Goal: Information Seeking & Learning: Check status

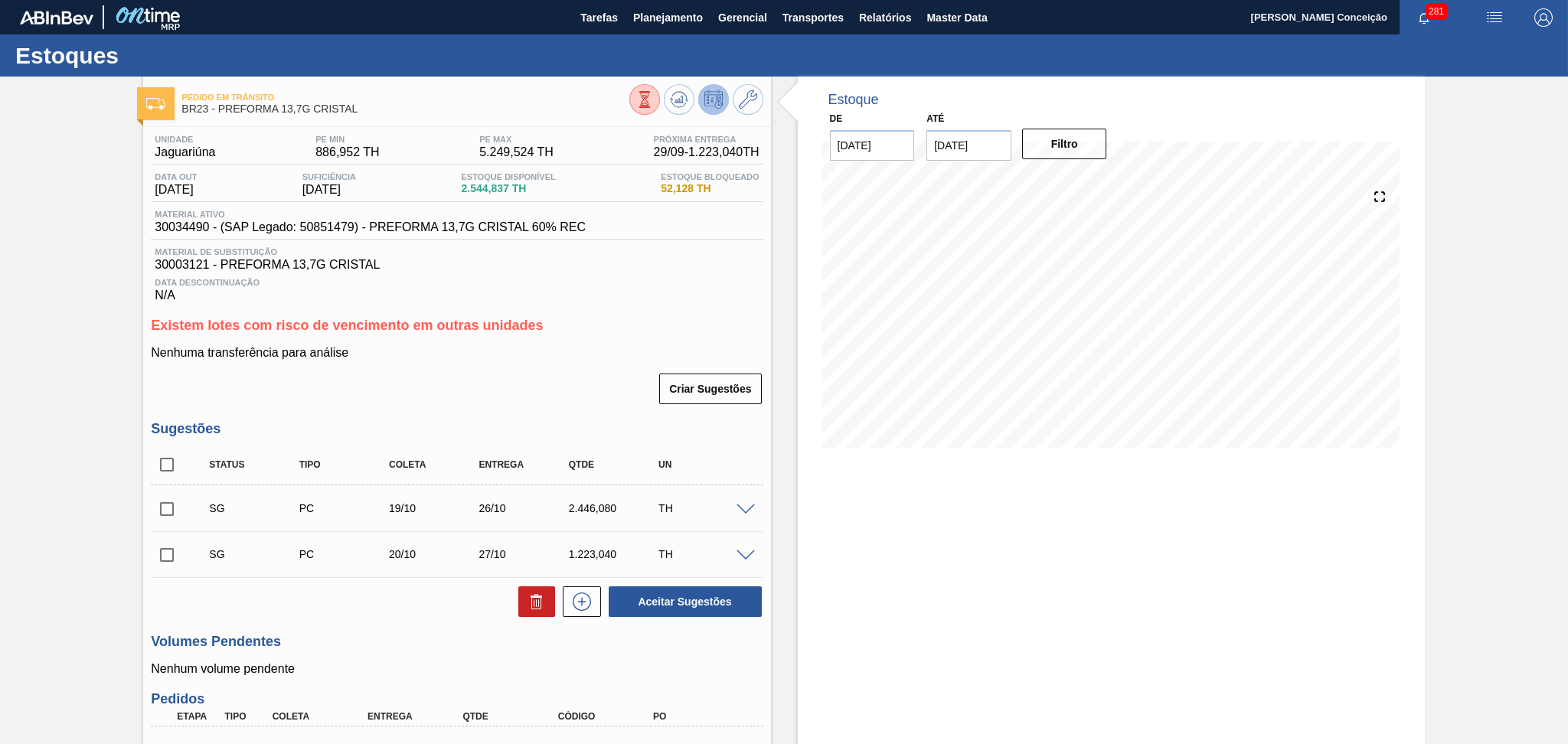
click at [626, 316] on div "Unidade Jaguariúna PE MIN 886,952 TH PE MAX 5.249,524 TH Próxima Entrega 29/09 …" at bounding box center [456, 531] width 627 height 809
click at [664, 22] on span "Planejamento" at bounding box center [668, 18] width 70 height 19
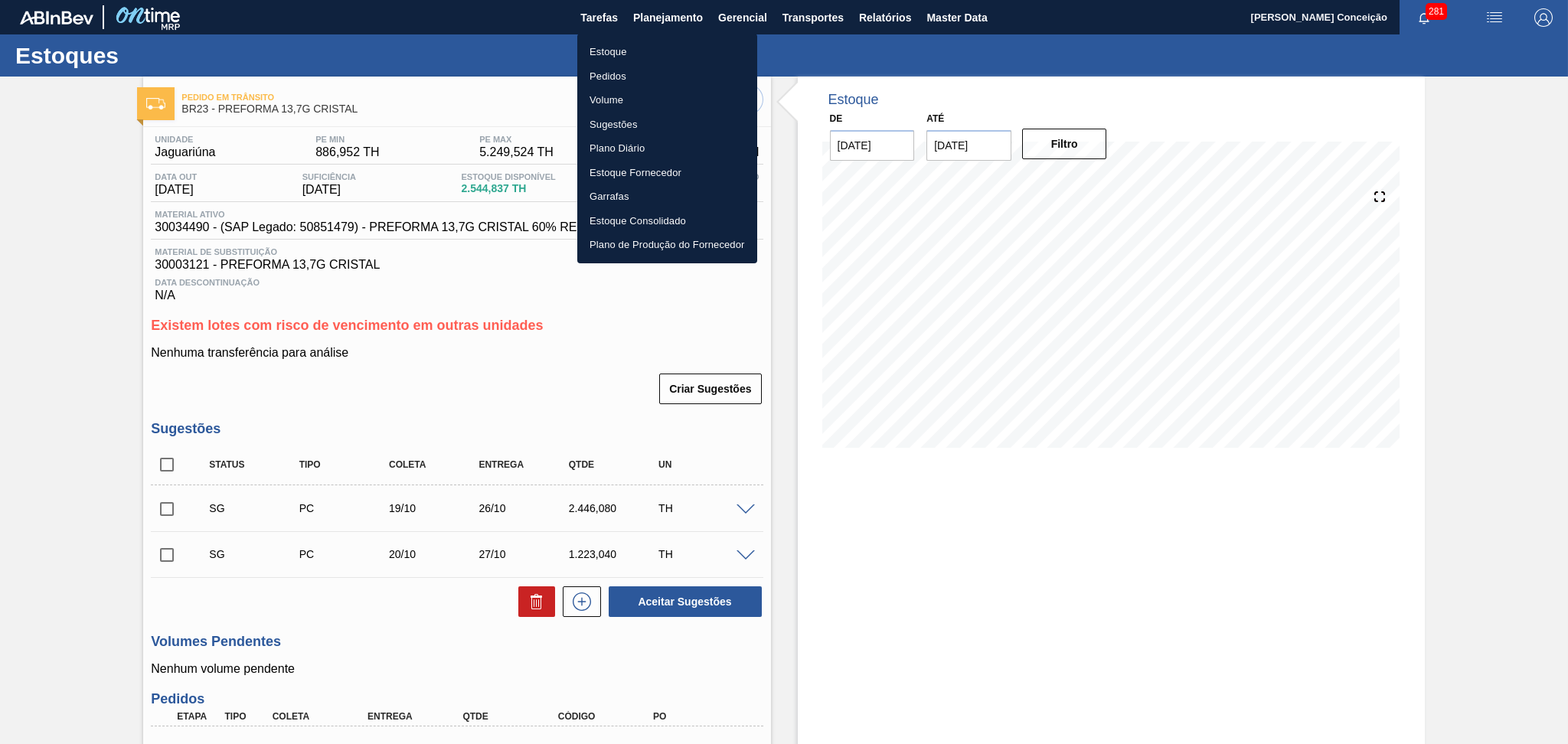
drag, startPoint x: 594, startPoint y: 48, endPoint x: 704, endPoint y: 87, distance: 116.7
click at [594, 48] on li "Estoque" at bounding box center [667, 52] width 180 height 25
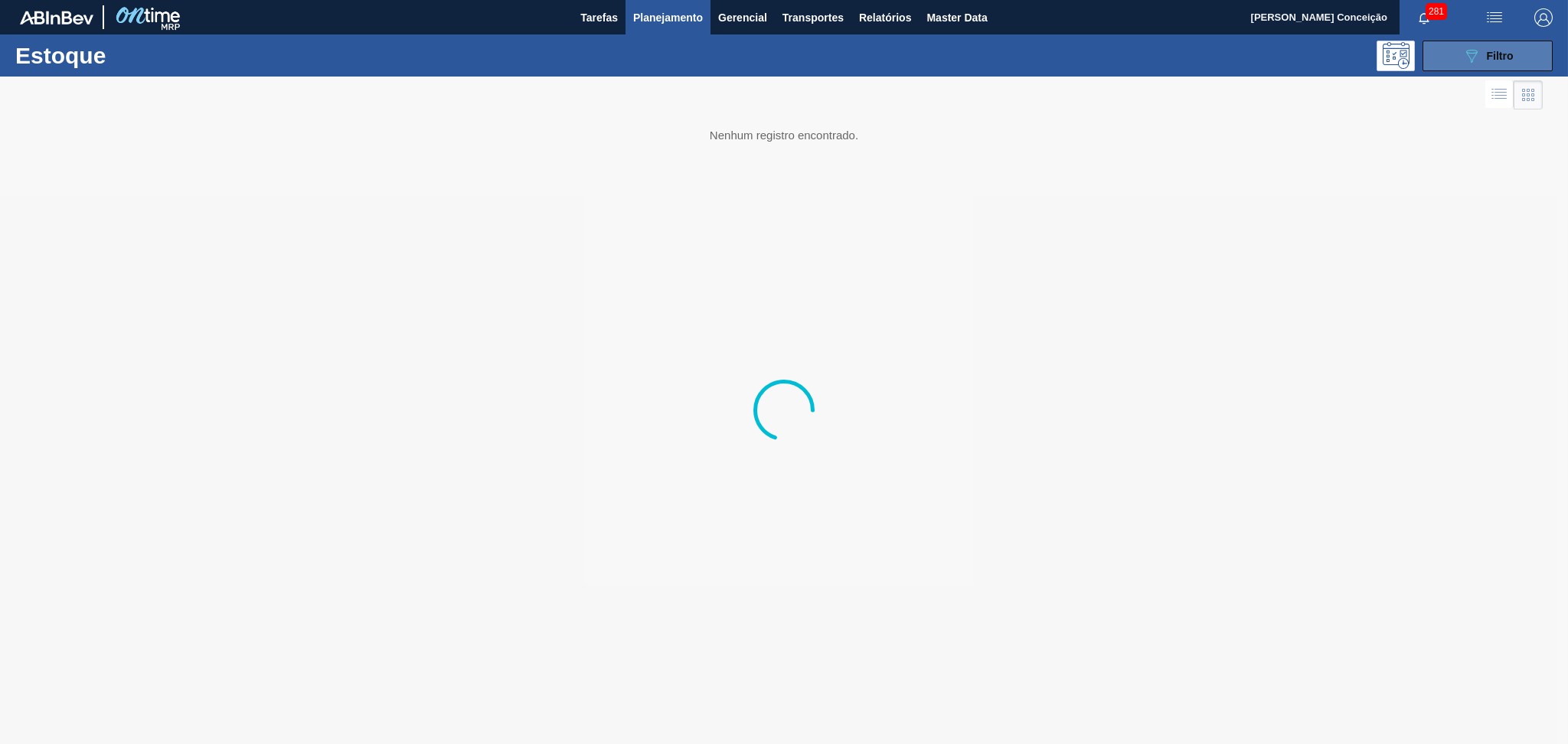
click at [1423, 68] on button "089F7B8B-B2A5-4AFE-B5C0-19BA573D28AC Filtro" at bounding box center [1488, 56] width 130 height 31
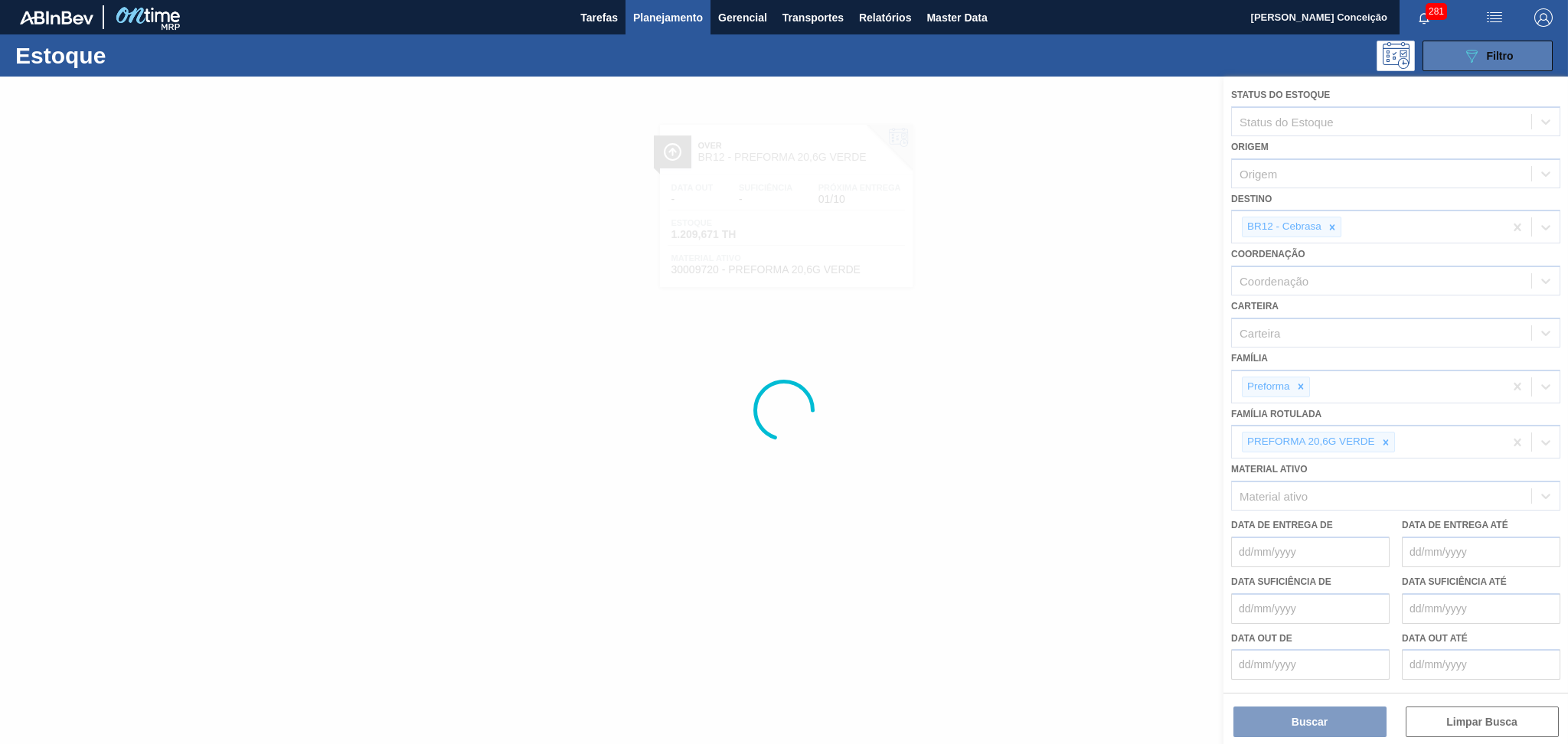
click at [1512, 49] on span "Filtro" at bounding box center [1500, 56] width 27 height 12
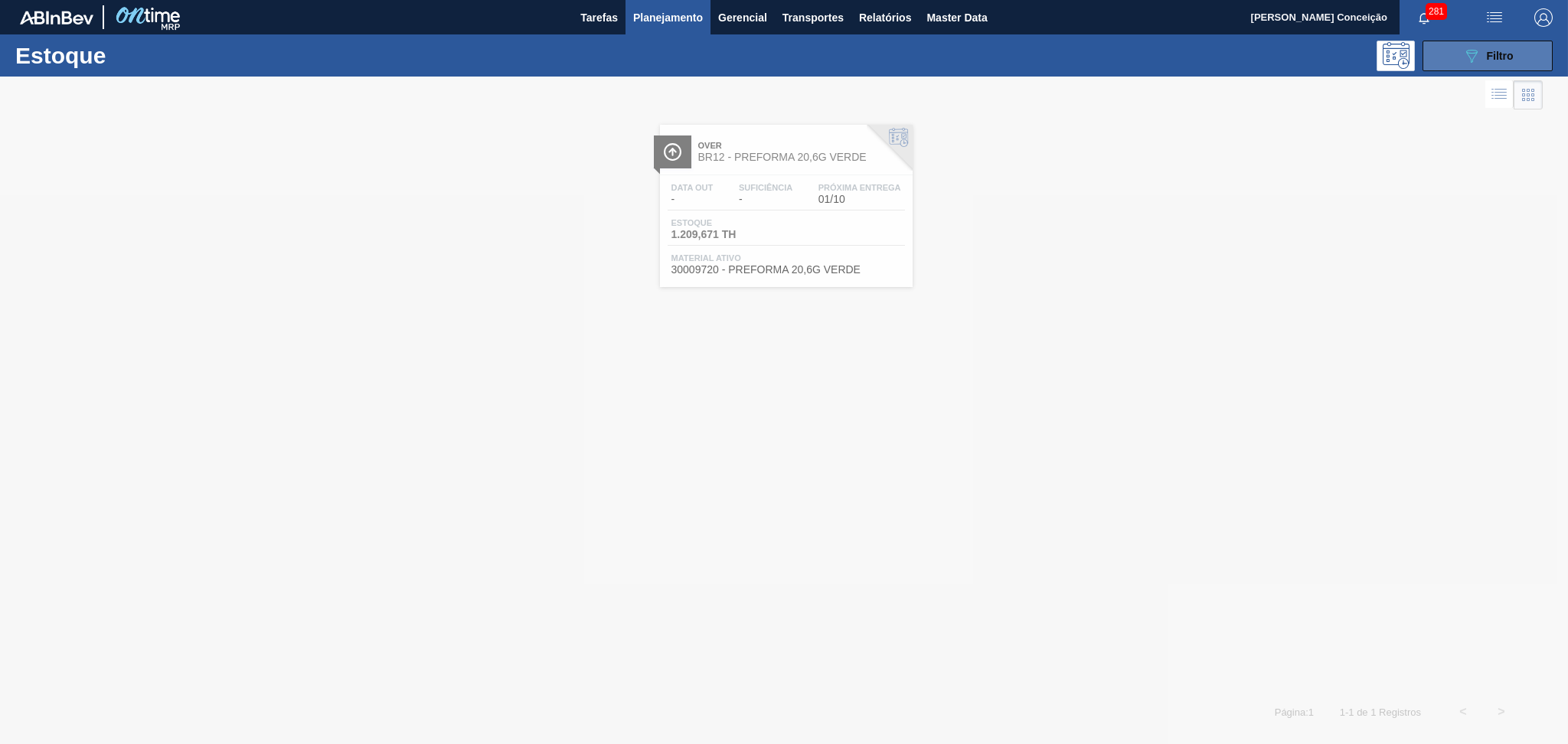
click at [1512, 48] on div "089F7B8B-B2A5-4AFE-B5C0-19BA573D28AC Filtro" at bounding box center [1488, 56] width 51 height 19
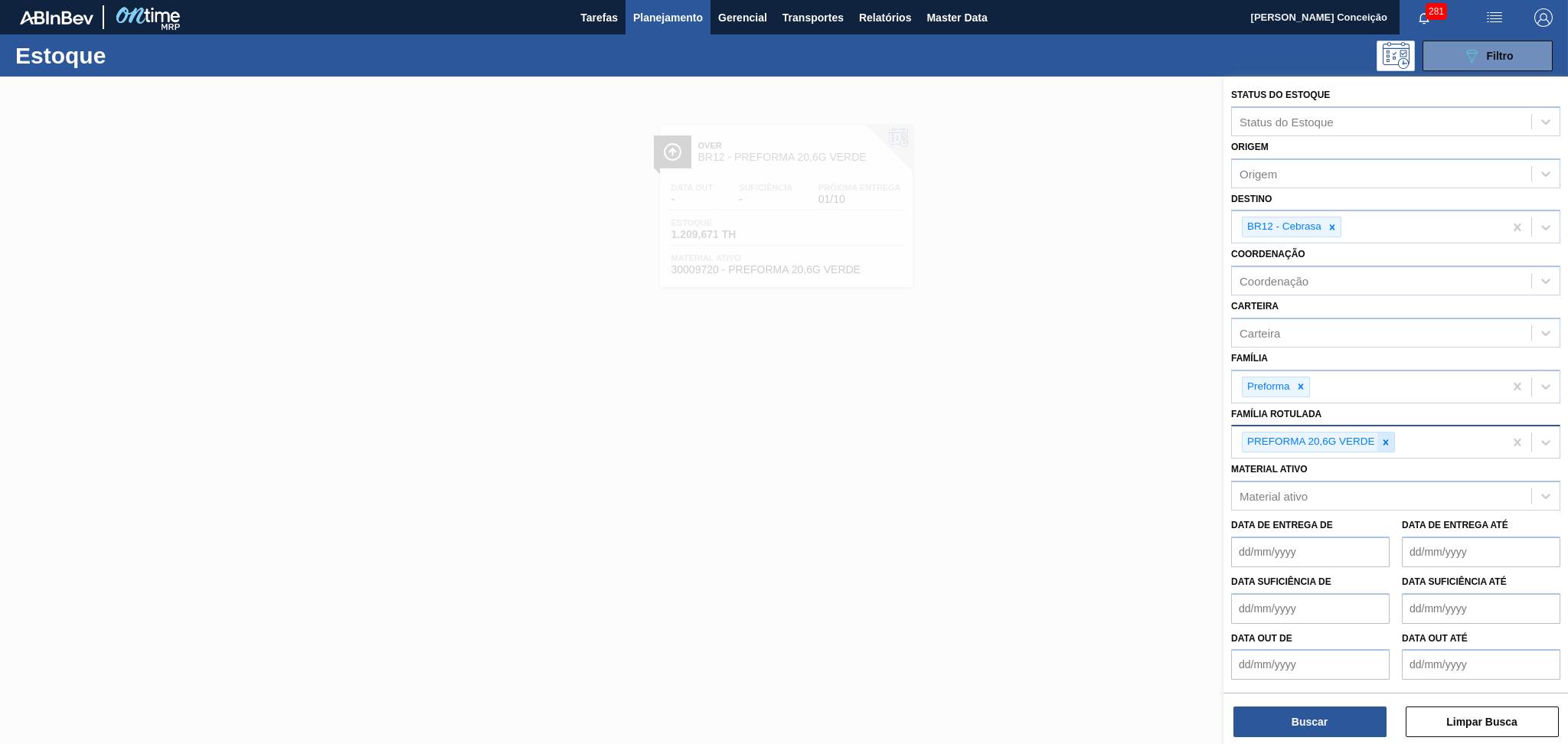
click at [1382, 437] on icon at bounding box center [1385, 442] width 11 height 11
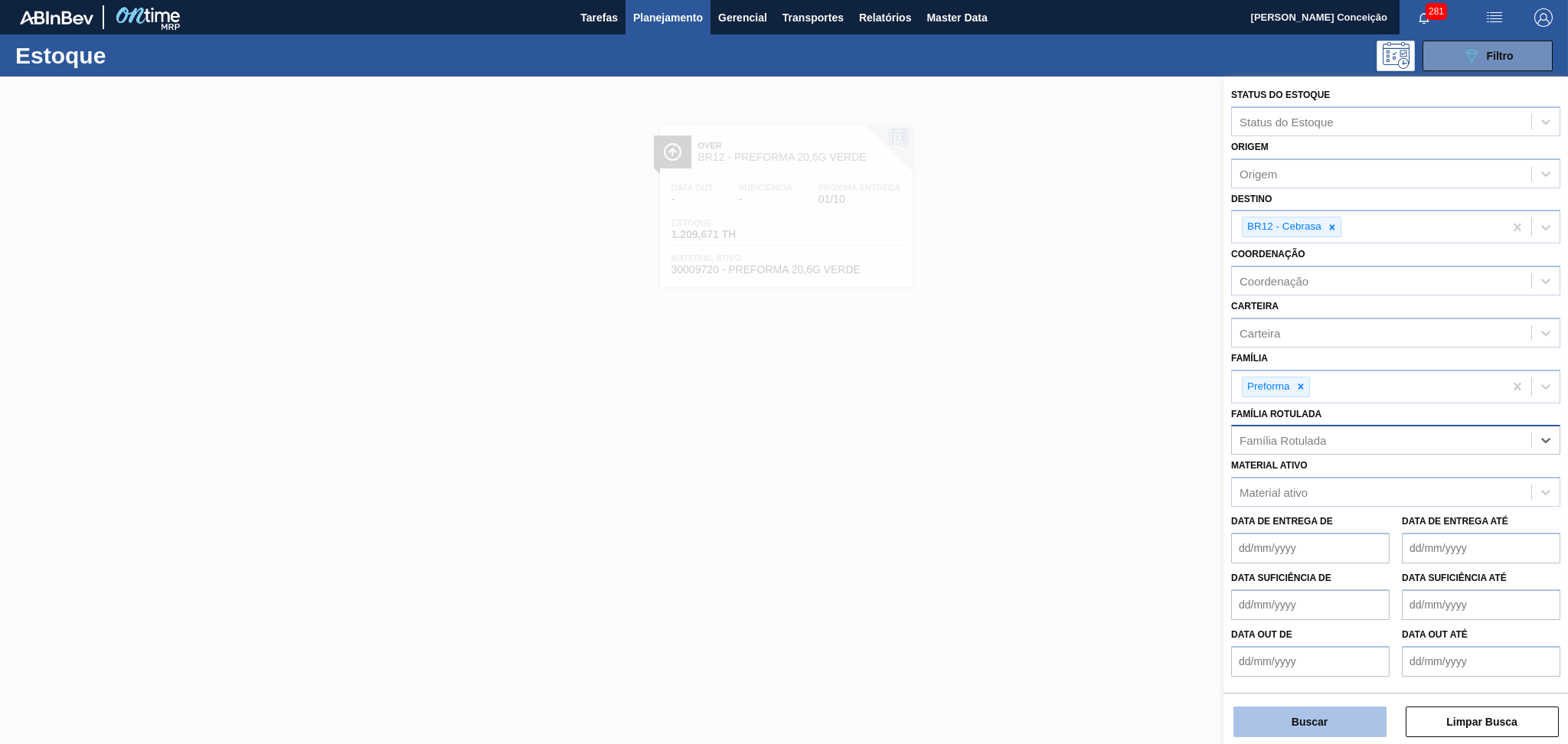
click at [1328, 722] on button "Buscar" at bounding box center [1310, 722] width 153 height 31
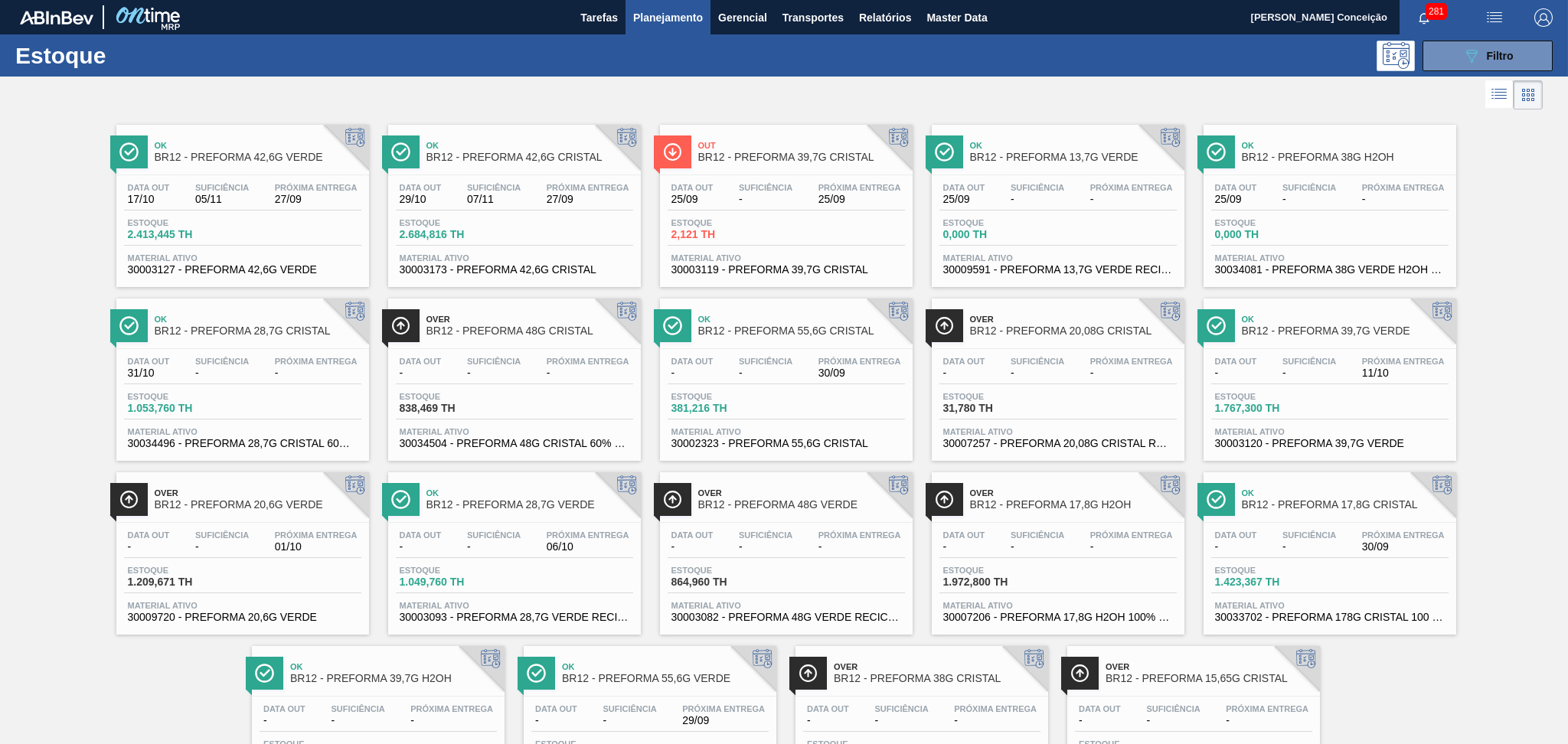
click at [769, 222] on span "Estoque" at bounding box center [725, 223] width 108 height 9
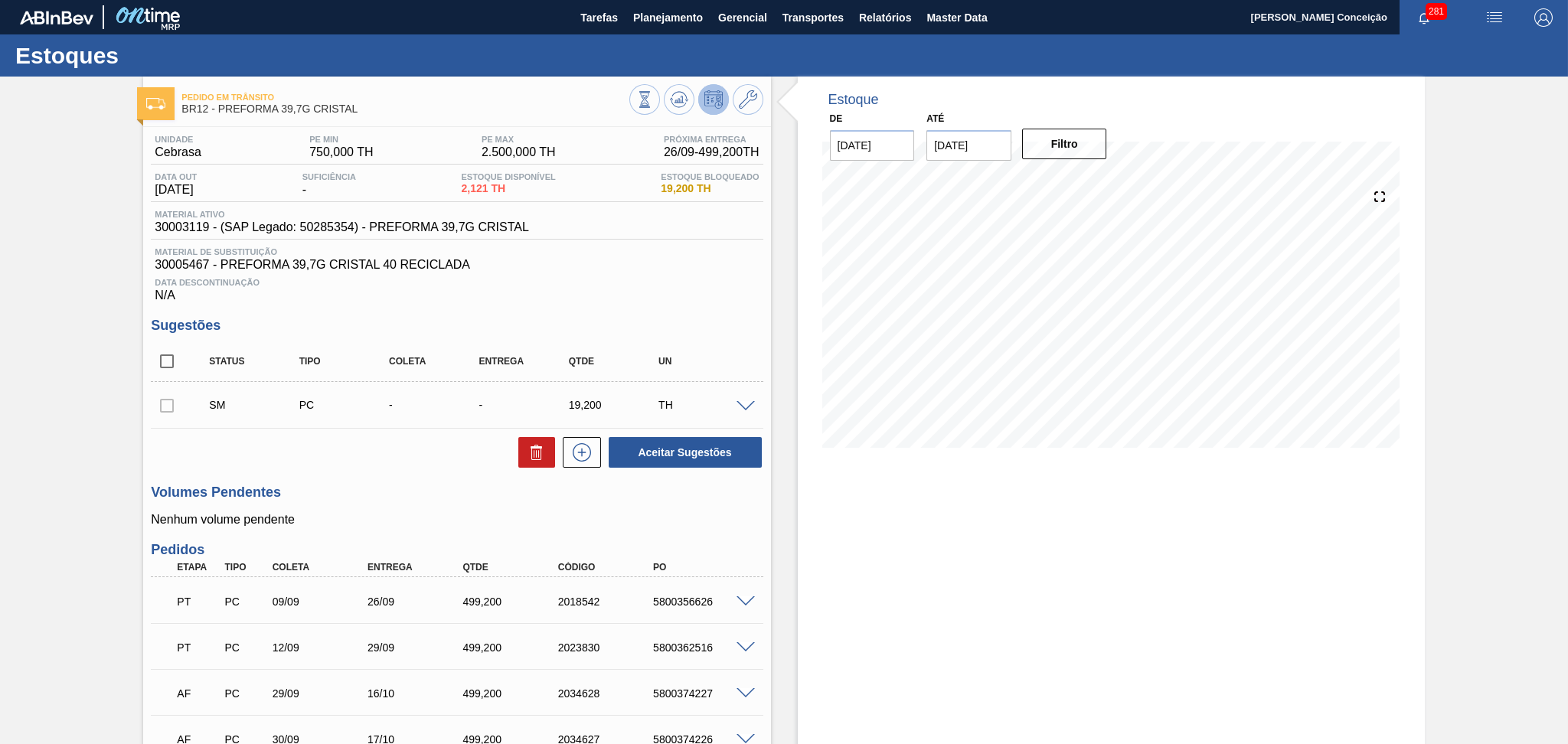
click at [405, 539] on div "Unidade Cebrasa PE MIN 750,000 TH PE MAX 2.500,000 TH Próxima Entrega 26/09 - 4…" at bounding box center [456, 503] width 627 height 752
click at [435, 450] on div "Aceitar Sugestões" at bounding box center [456, 452] width 612 height 34
click at [628, 336] on div "Sugestões Status Tipo Coleta Entrega Qtde UN SM PC - - 19,200 TH Material 30003…" at bounding box center [456, 394] width 612 height 152
click at [753, 95] on icon at bounding box center [748, 100] width 19 height 19
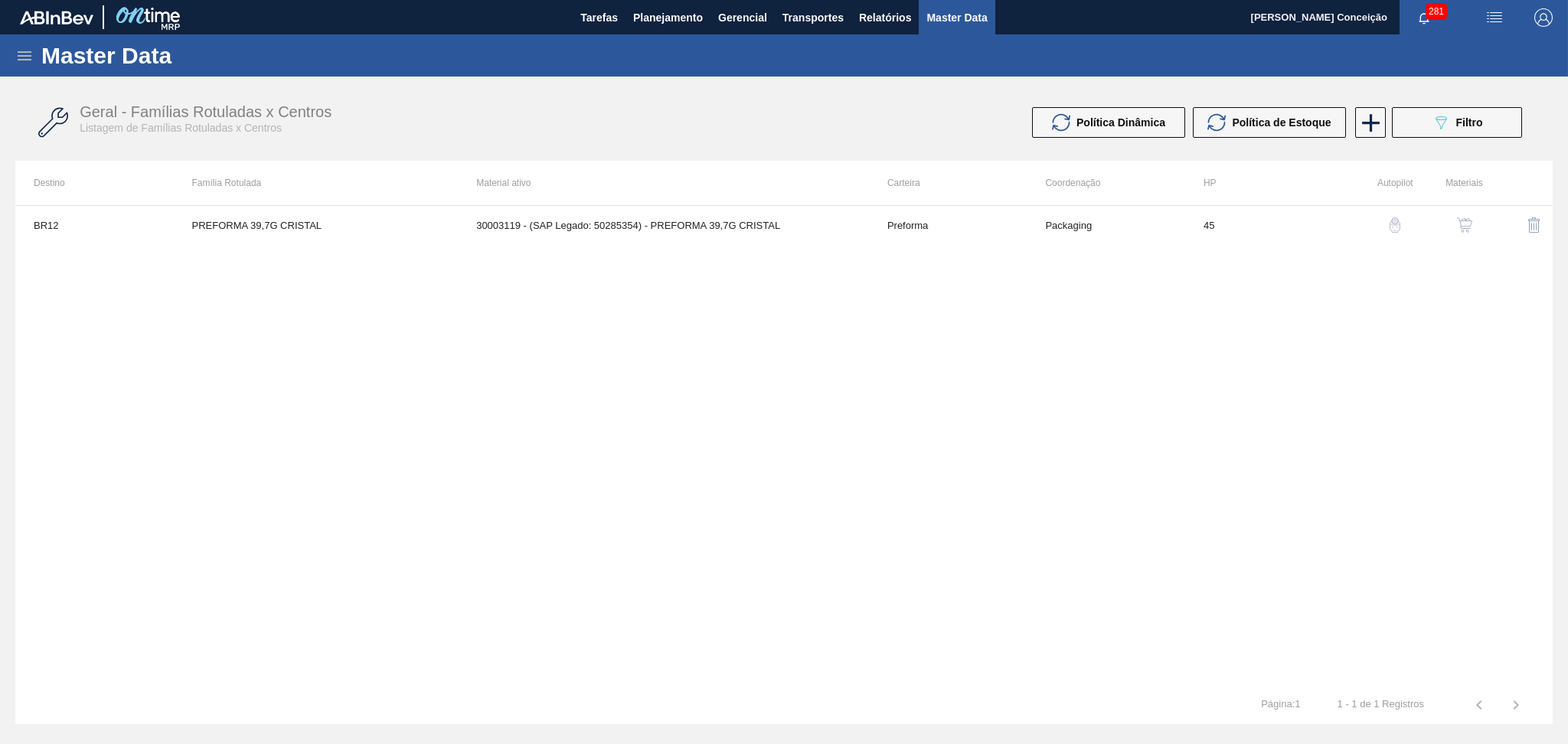
click at [1464, 228] on img "button" at bounding box center [1464, 225] width 15 height 15
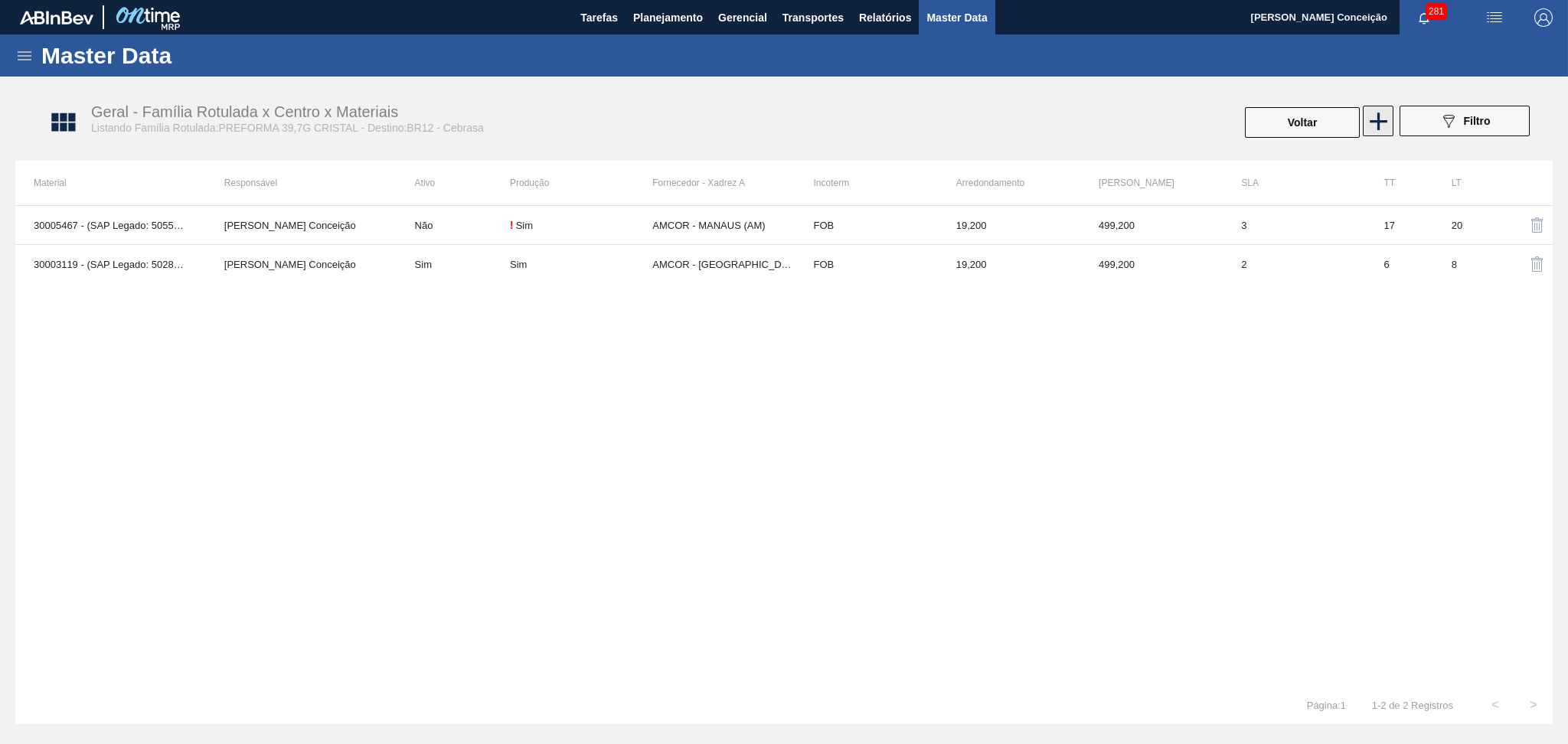
click at [1376, 120] on icon at bounding box center [1378, 121] width 18 height 18
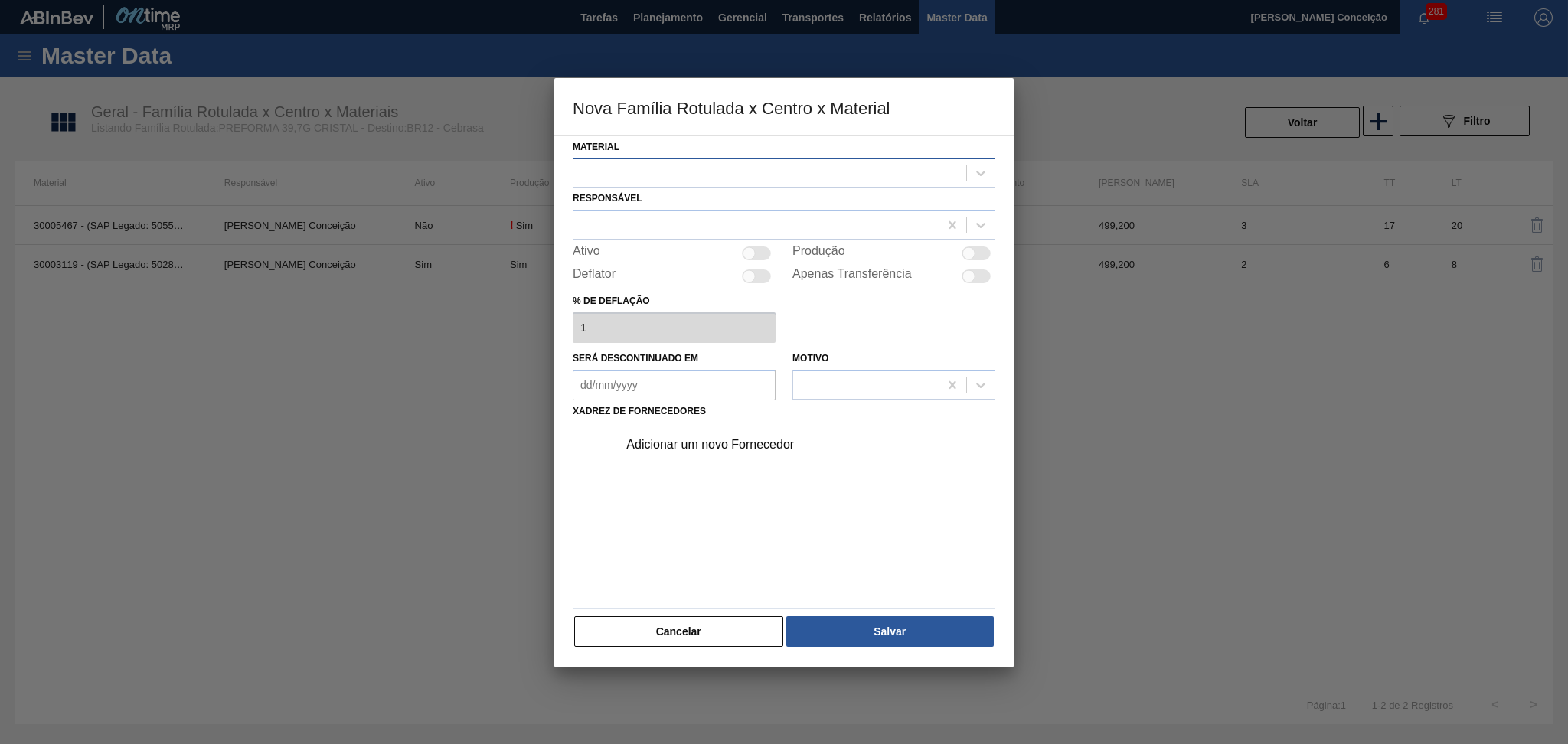
click at [691, 179] on div at bounding box center [770, 173] width 393 height 22
click at [731, 172] on div at bounding box center [770, 173] width 393 height 22
click at [685, 631] on button "Cancelar" at bounding box center [678, 632] width 209 height 31
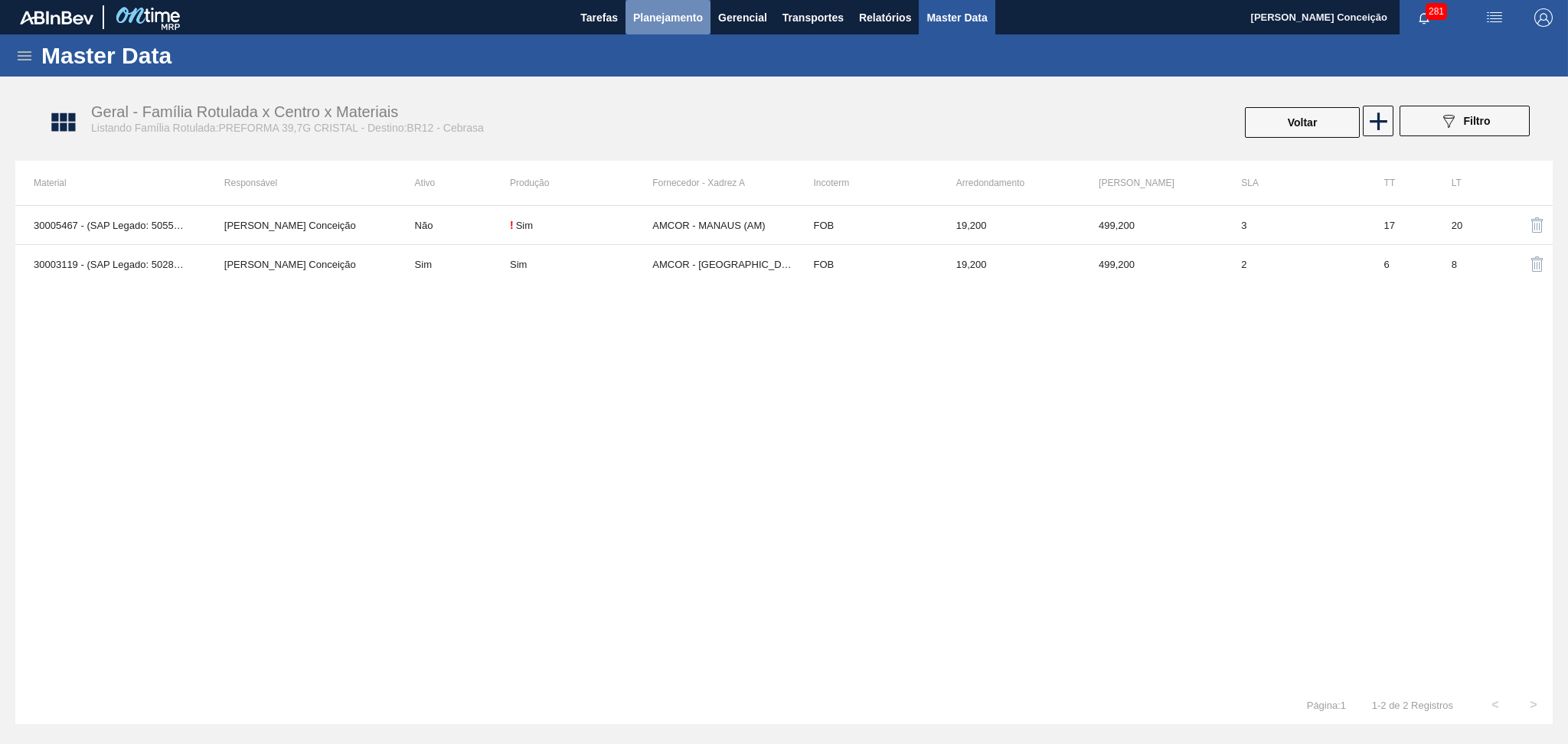
click at [657, 19] on span "Planejamento" at bounding box center [668, 18] width 70 height 19
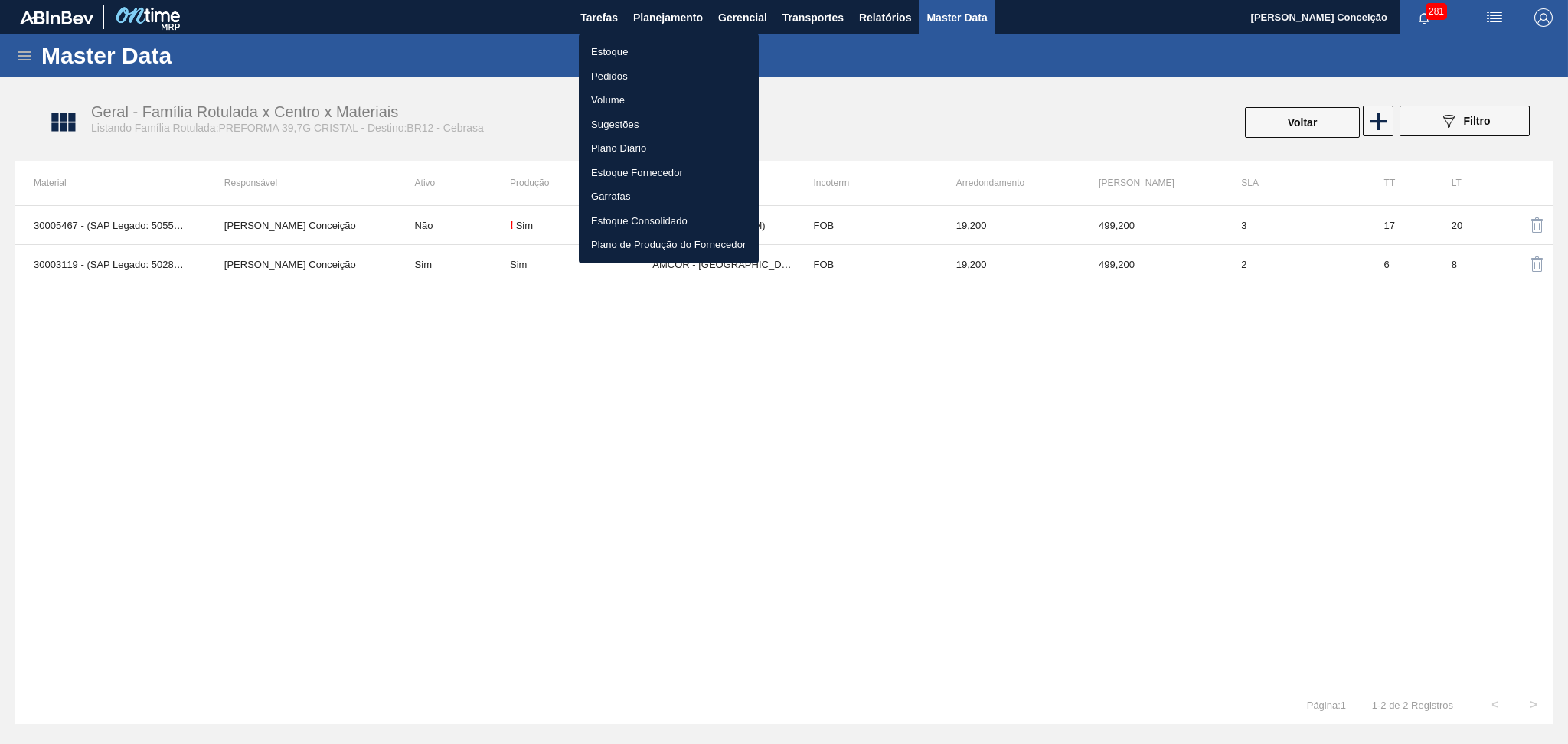
click at [628, 42] on li "Estoque" at bounding box center [668, 52] width 180 height 25
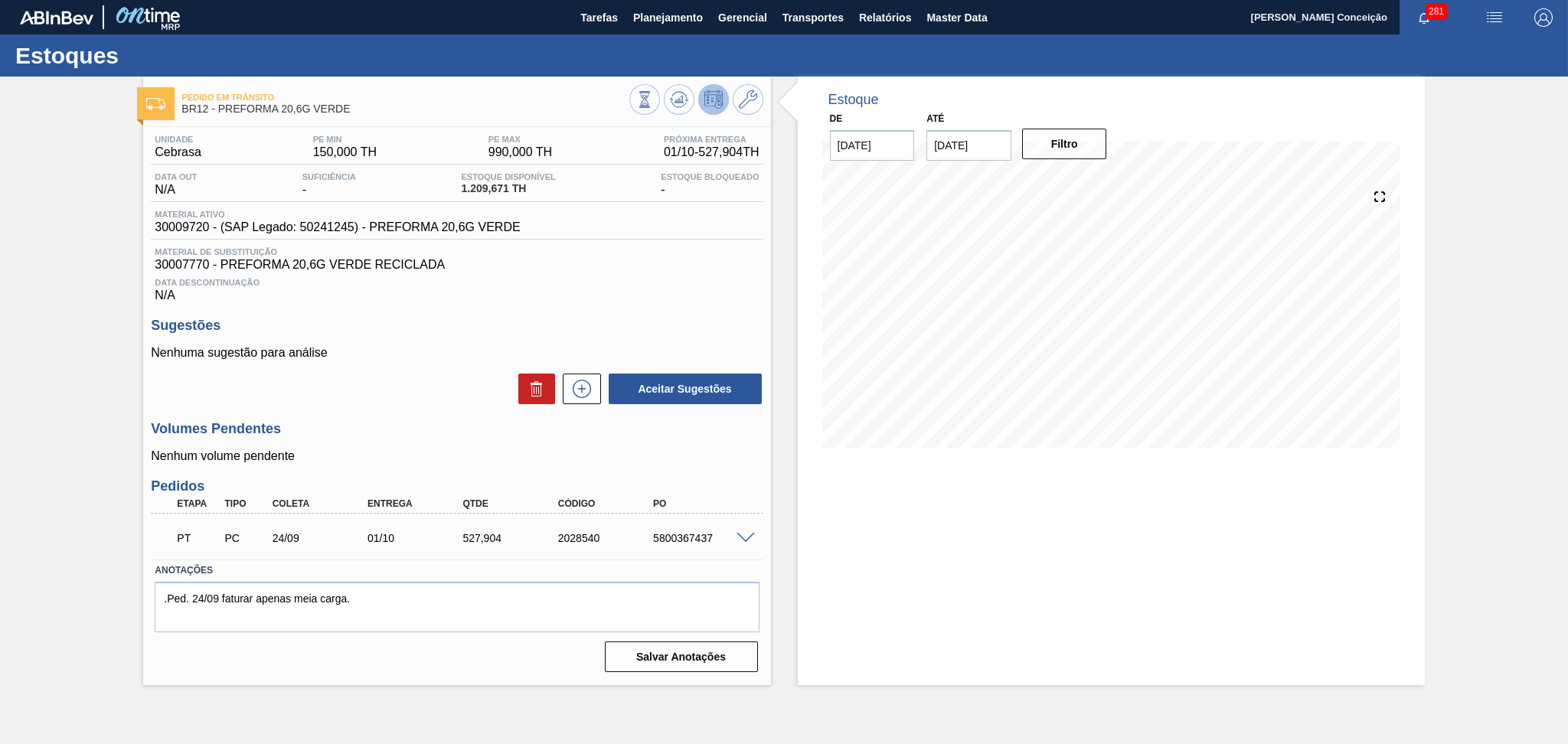
click at [585, 295] on div "Data Descontinuação N/A" at bounding box center [456, 287] width 612 height 31
click at [678, 101] on icon at bounding box center [678, 101] width 2 height 4
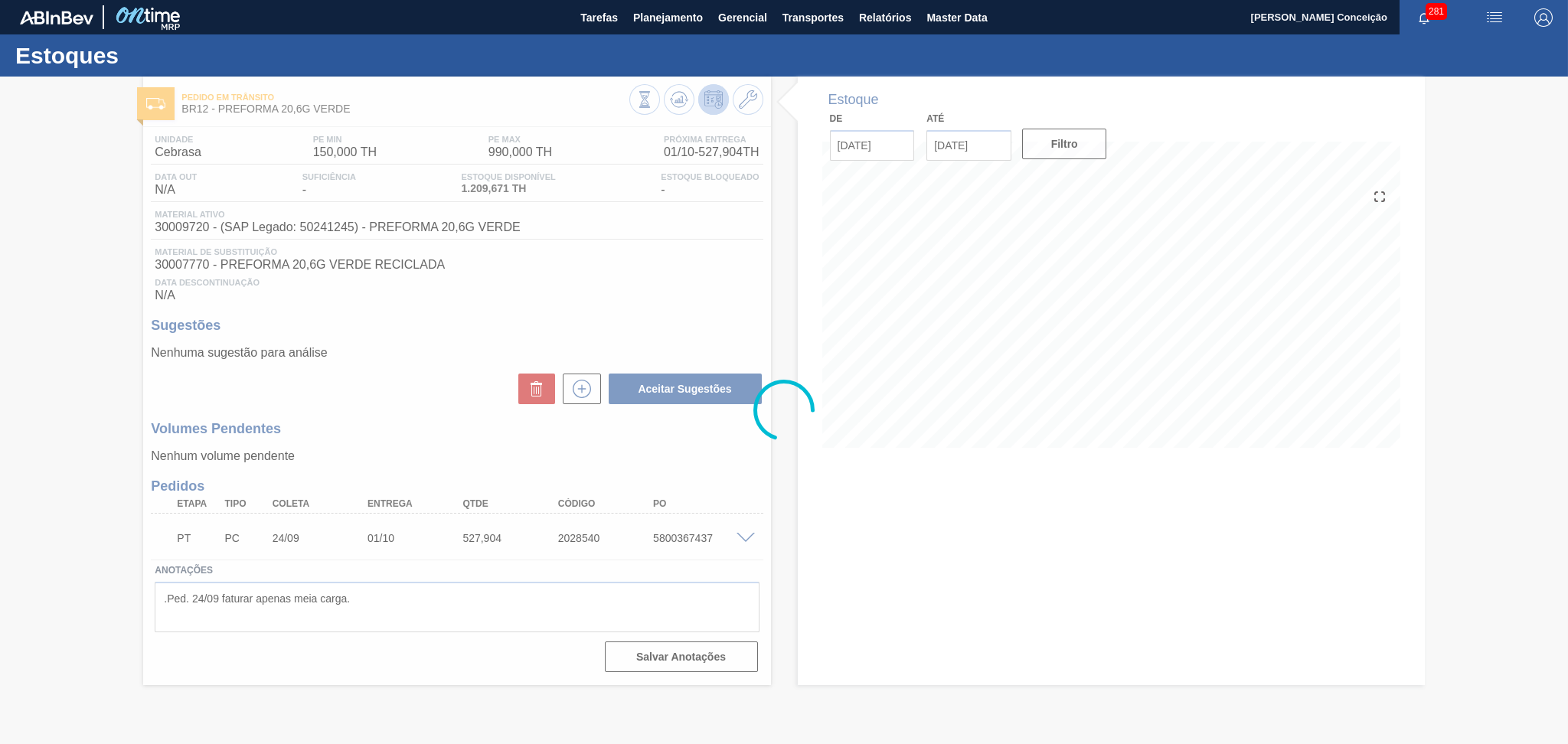
click at [402, 360] on div at bounding box center [784, 410] width 1568 height 667
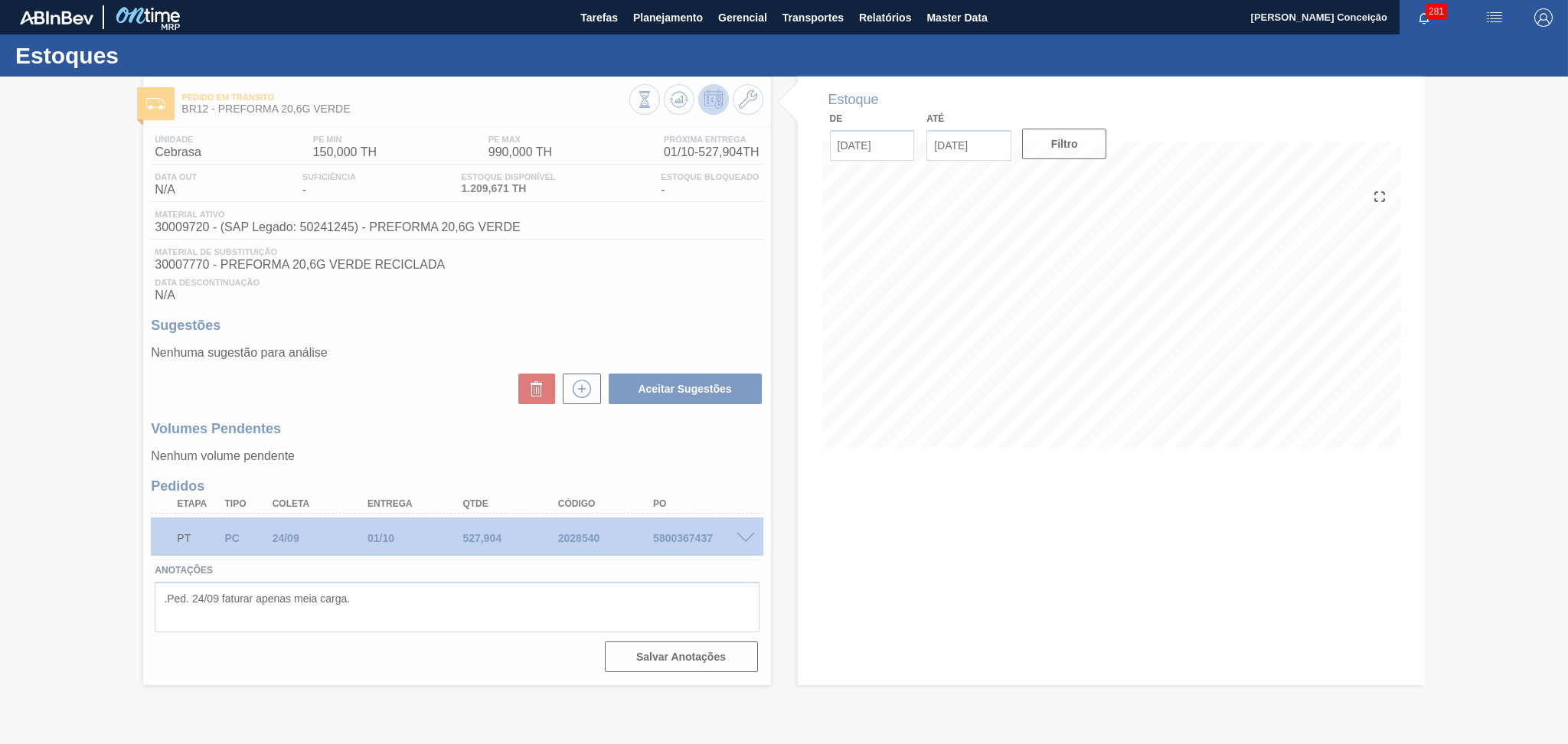
click at [880, 540] on div at bounding box center [784, 410] width 1568 height 667
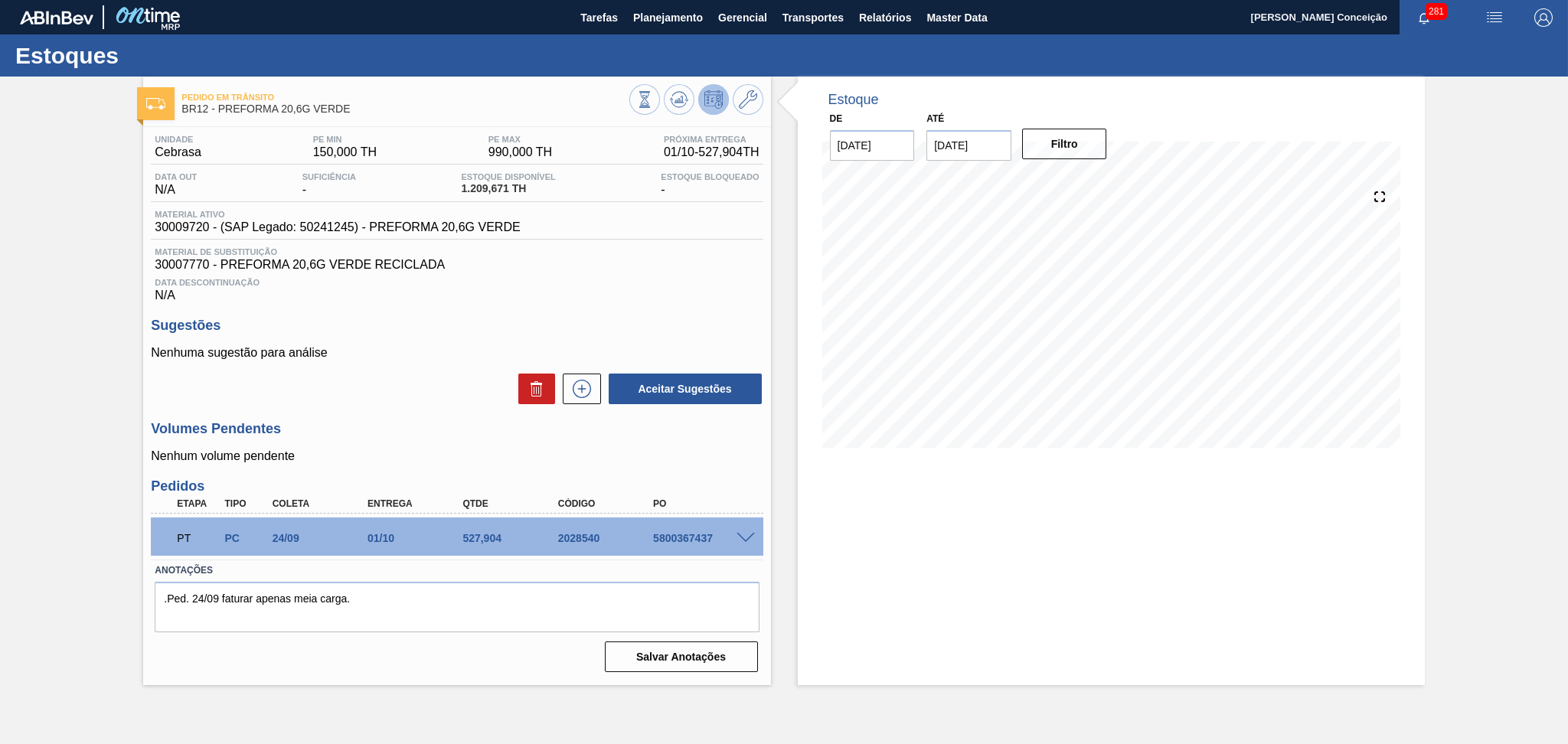
click at [932, 541] on div "Estoque De 25/09/2025 Até 30/11/2025 Filtro 06/10 Projeção de Estoque 1,070.915…" at bounding box center [1111, 381] width 627 height 609
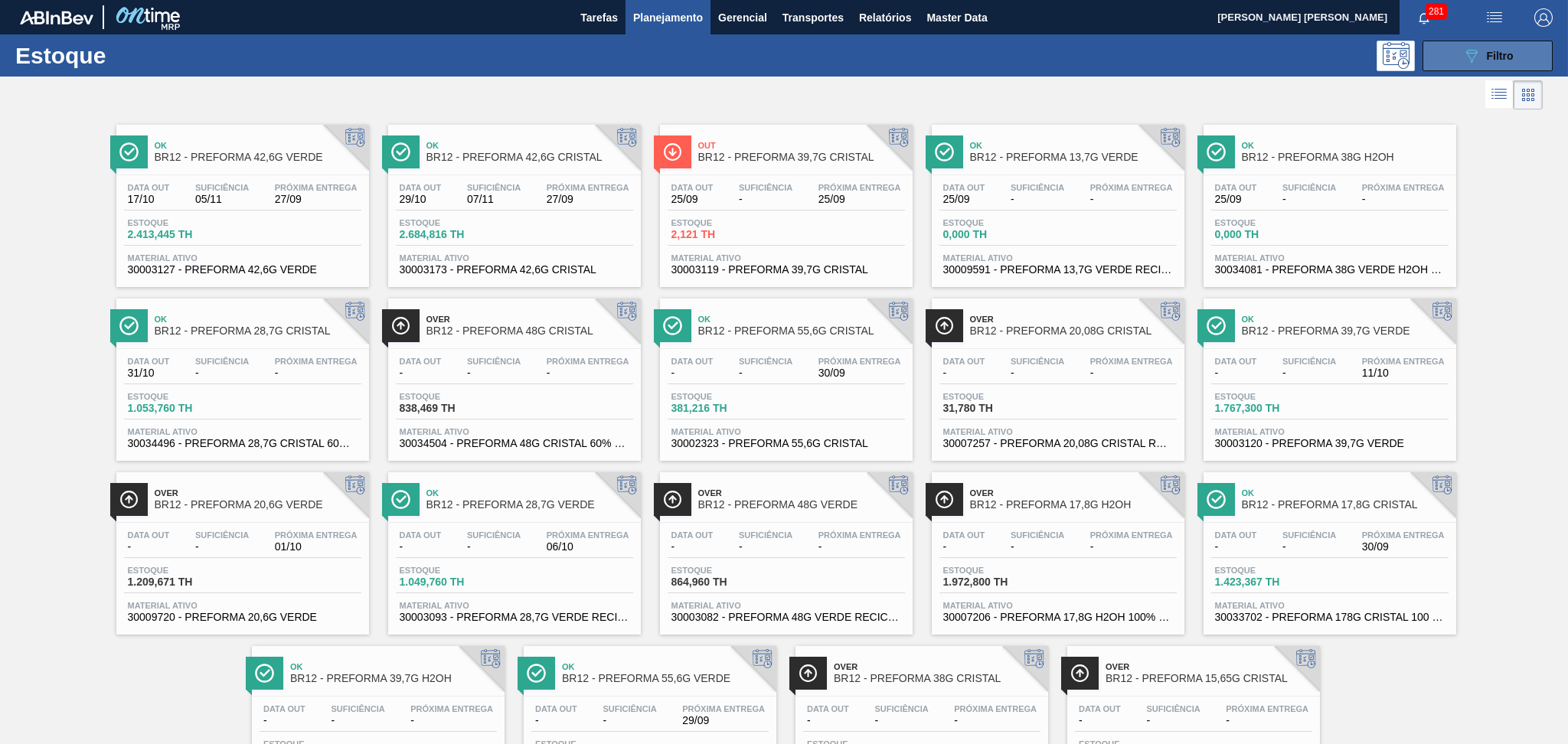
click at [1517, 53] on button "089F7B8B-B2A5-4AFE-B5C0-19BA573D28AC Filtro" at bounding box center [1488, 56] width 130 height 31
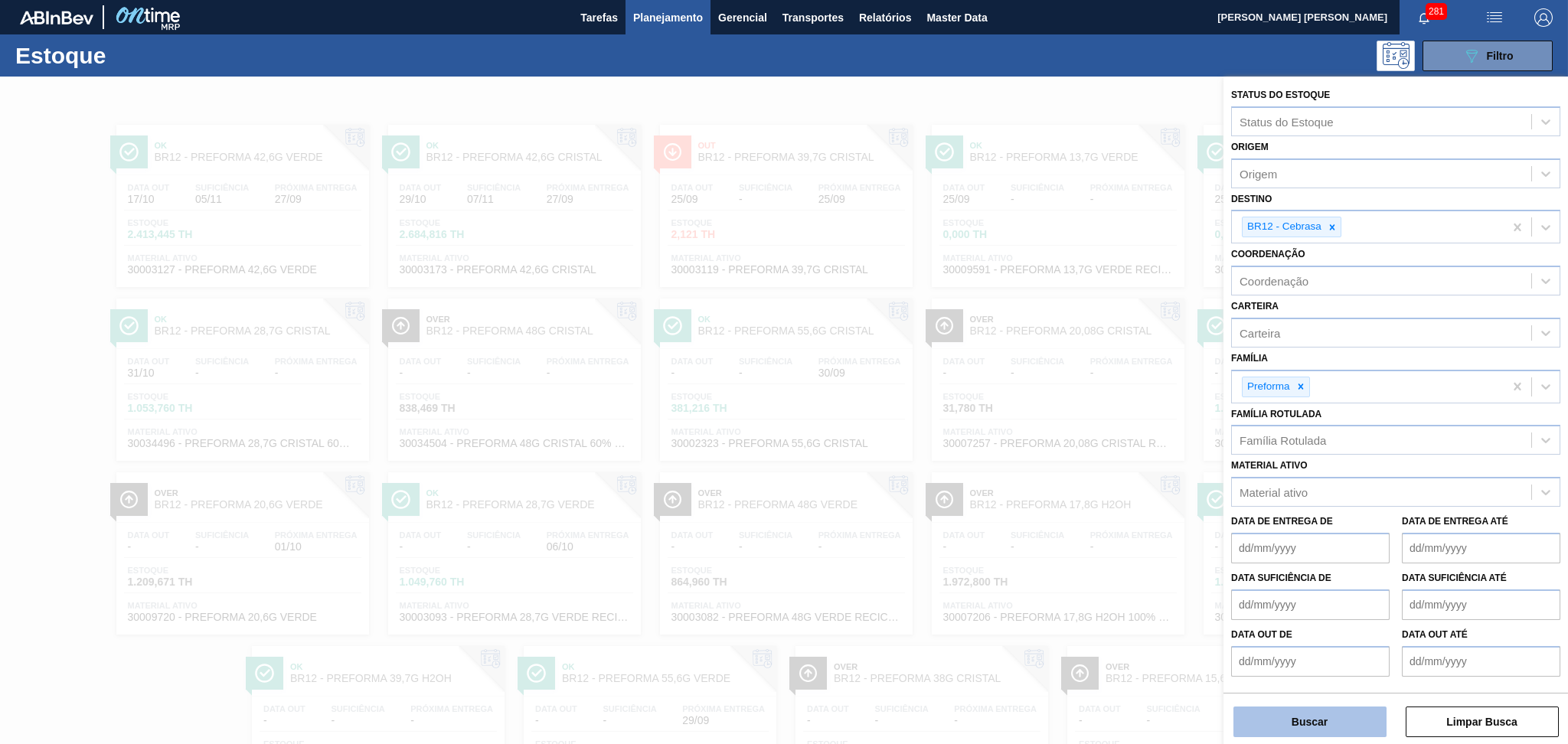
click at [1317, 709] on button "Buscar" at bounding box center [1310, 722] width 153 height 31
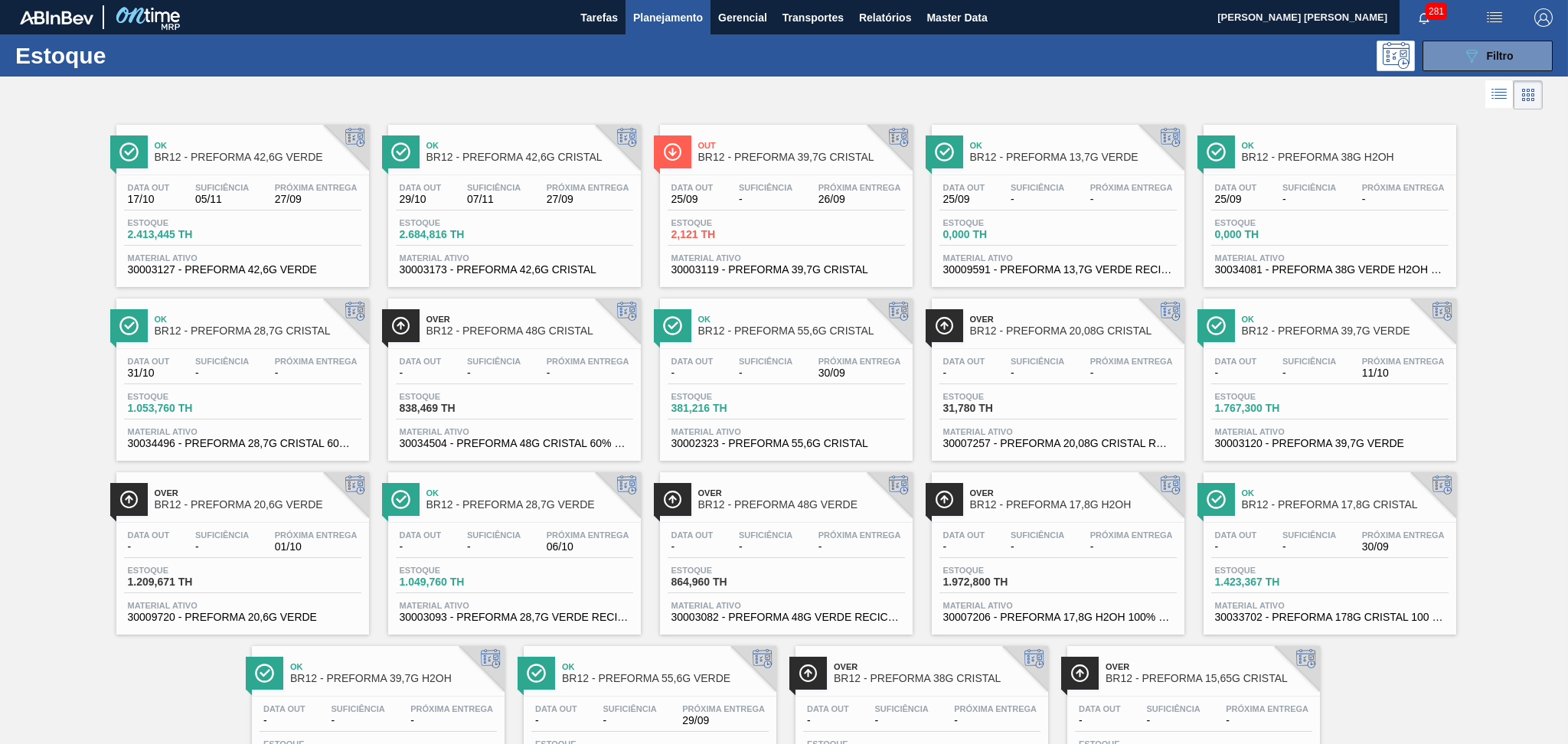
click at [765, 195] on span "-" at bounding box center [765, 199] width 53 height 12
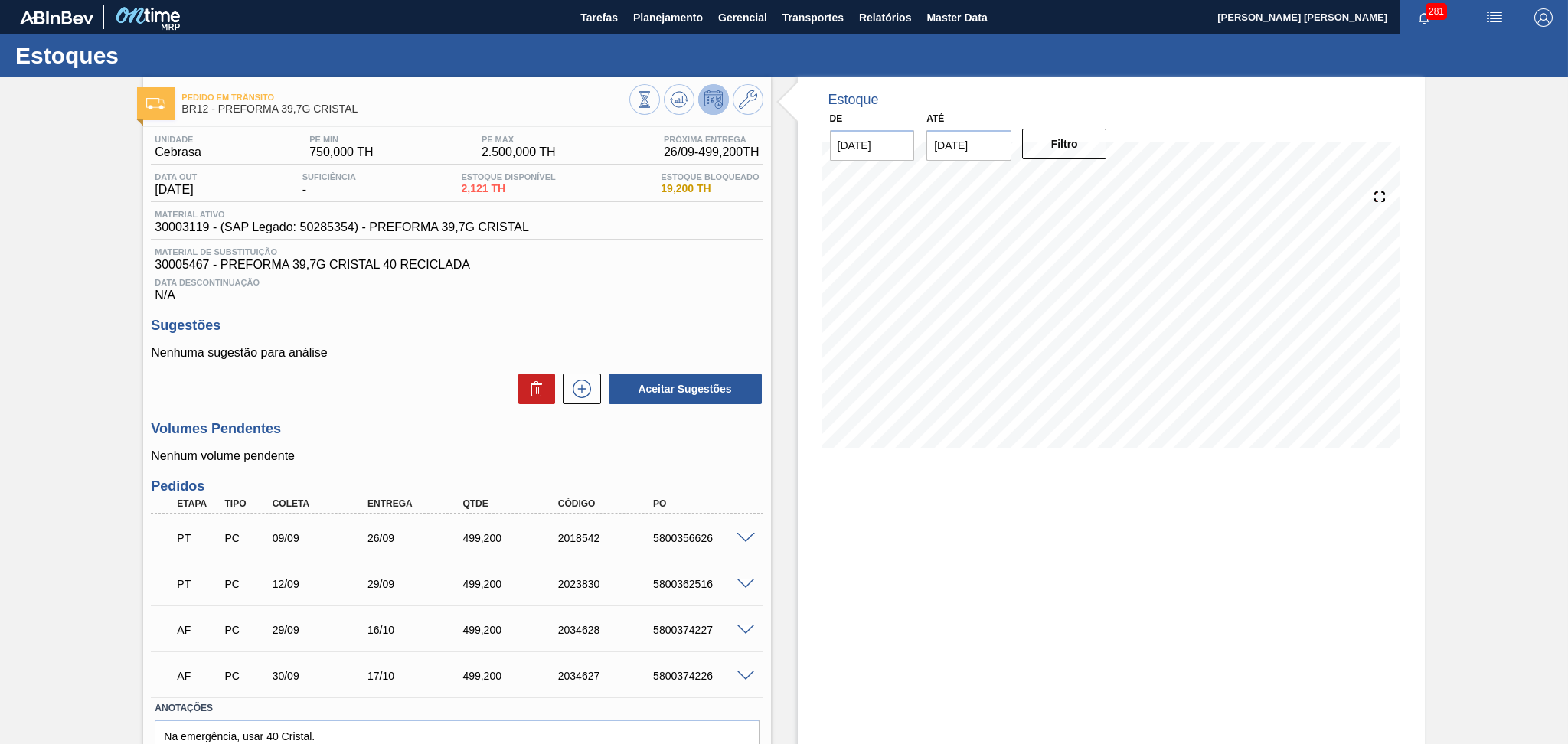
click at [531, 282] on span "Data Descontinuação" at bounding box center [456, 282] width 604 height 9
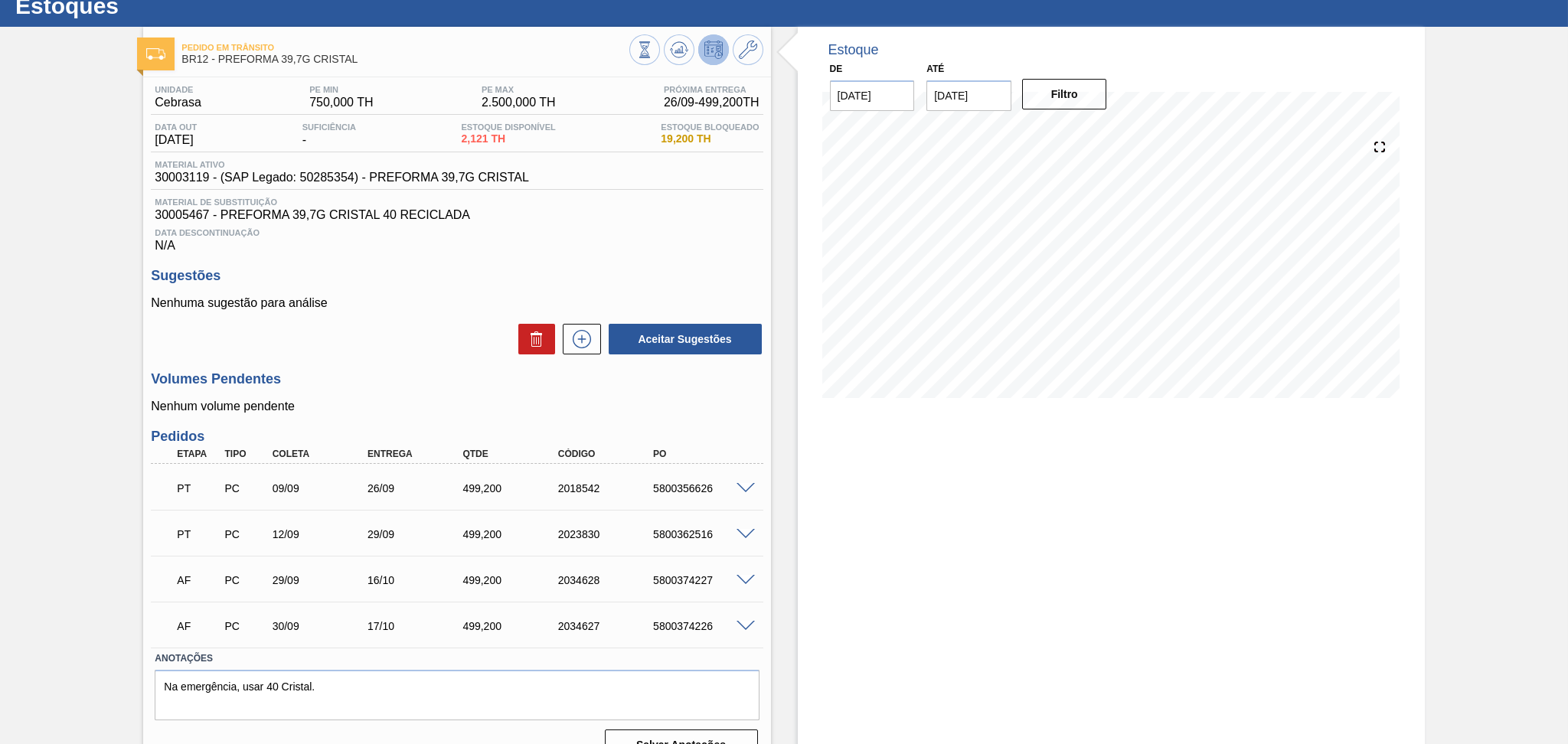
scroll to position [77, 0]
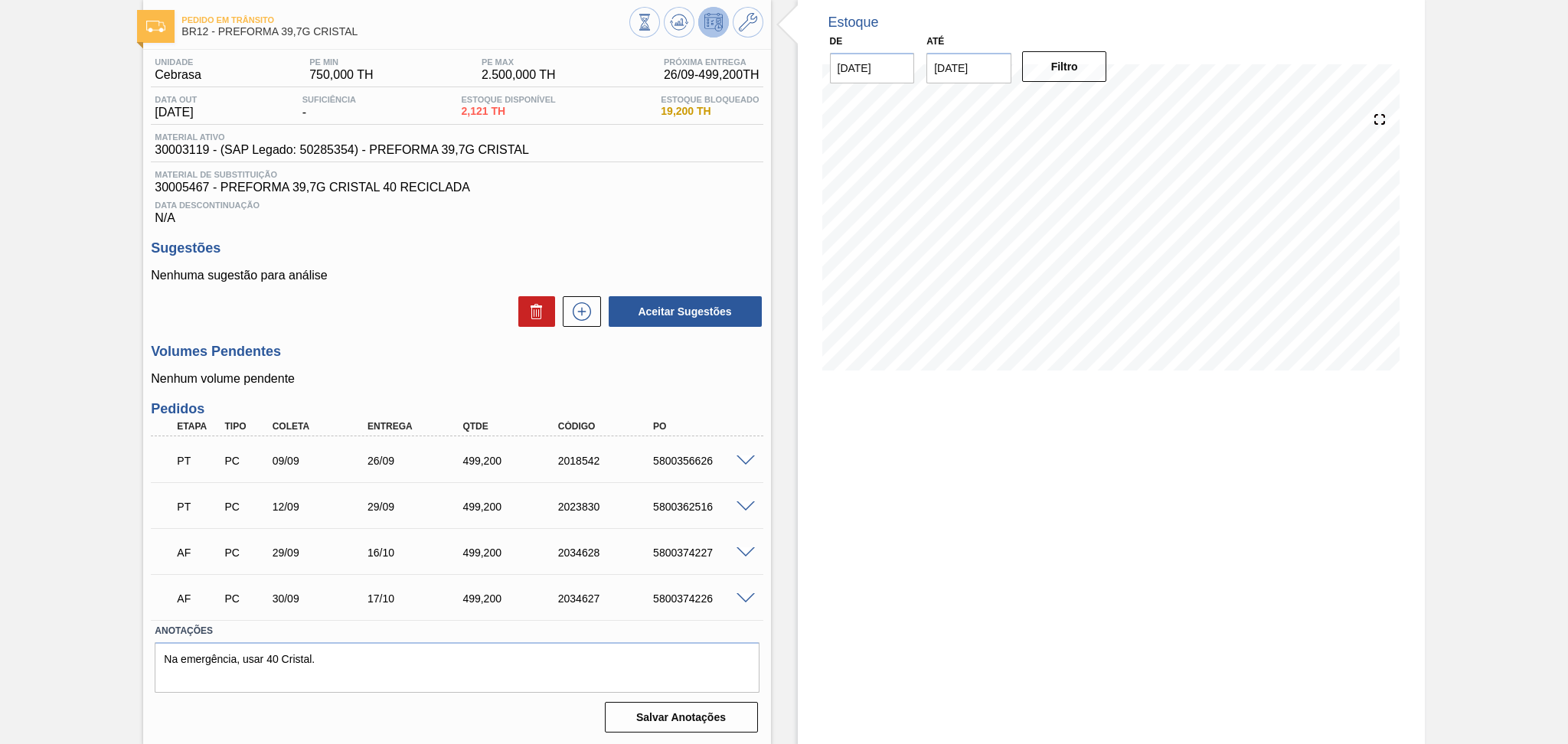
click at [746, 553] on span at bounding box center [746, 553] width 19 height 12
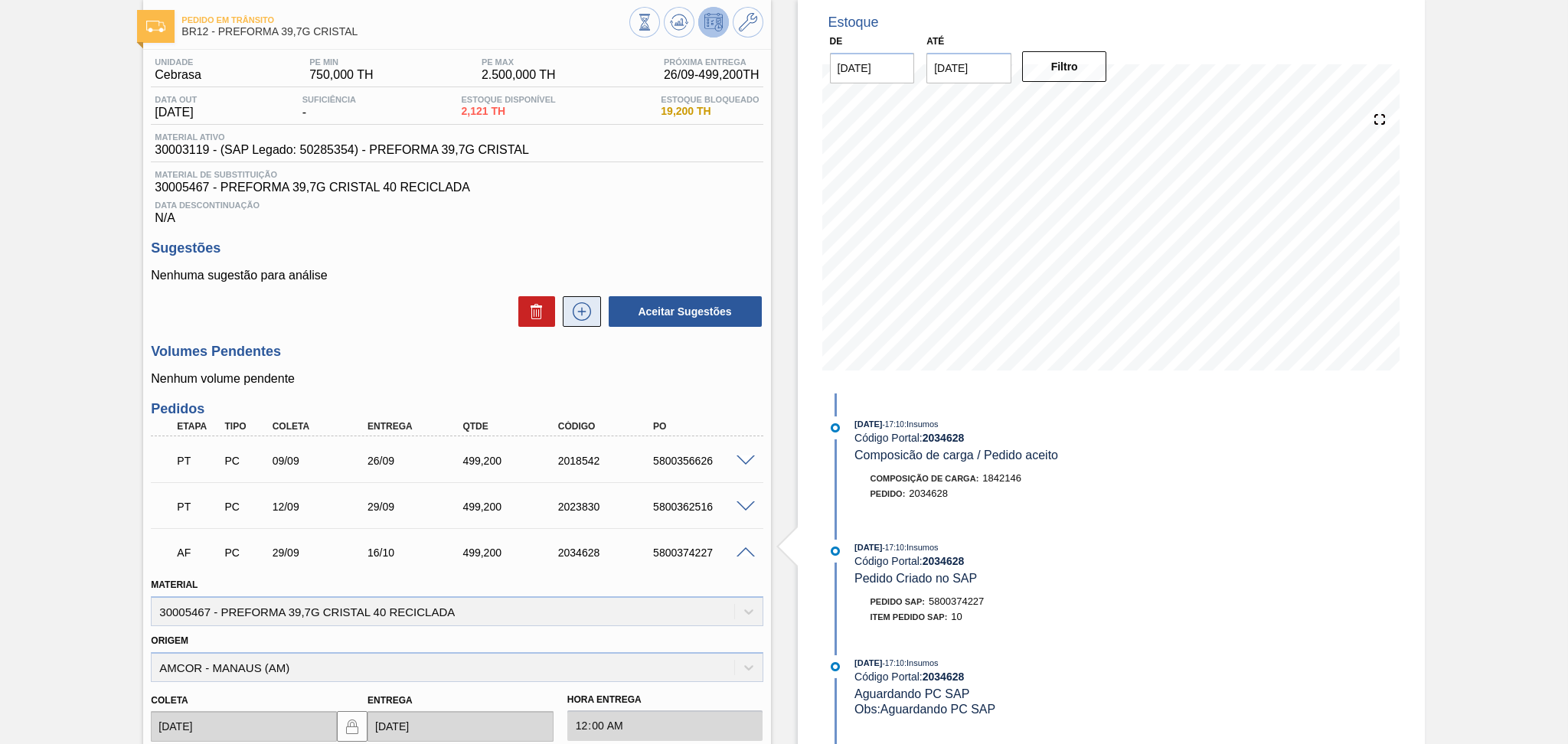
click at [579, 312] on icon at bounding box center [582, 312] width 25 height 19
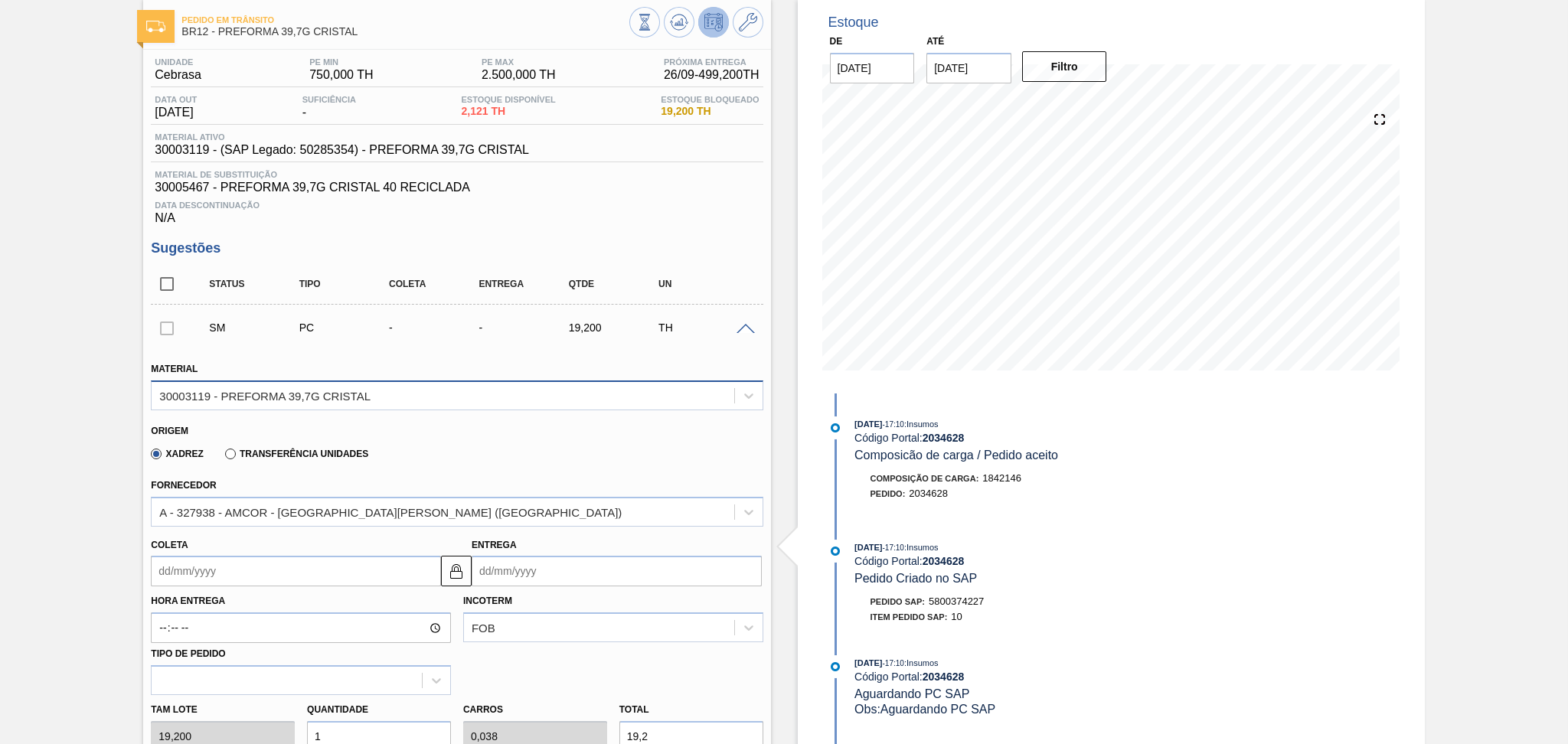
click at [385, 387] on div "30003119 - PREFORMA 39,7G CRISTAL" at bounding box center [442, 395] width 582 height 22
click at [483, 333] on div "SM PC - - 19,200 TH" at bounding box center [468, 328] width 539 height 31
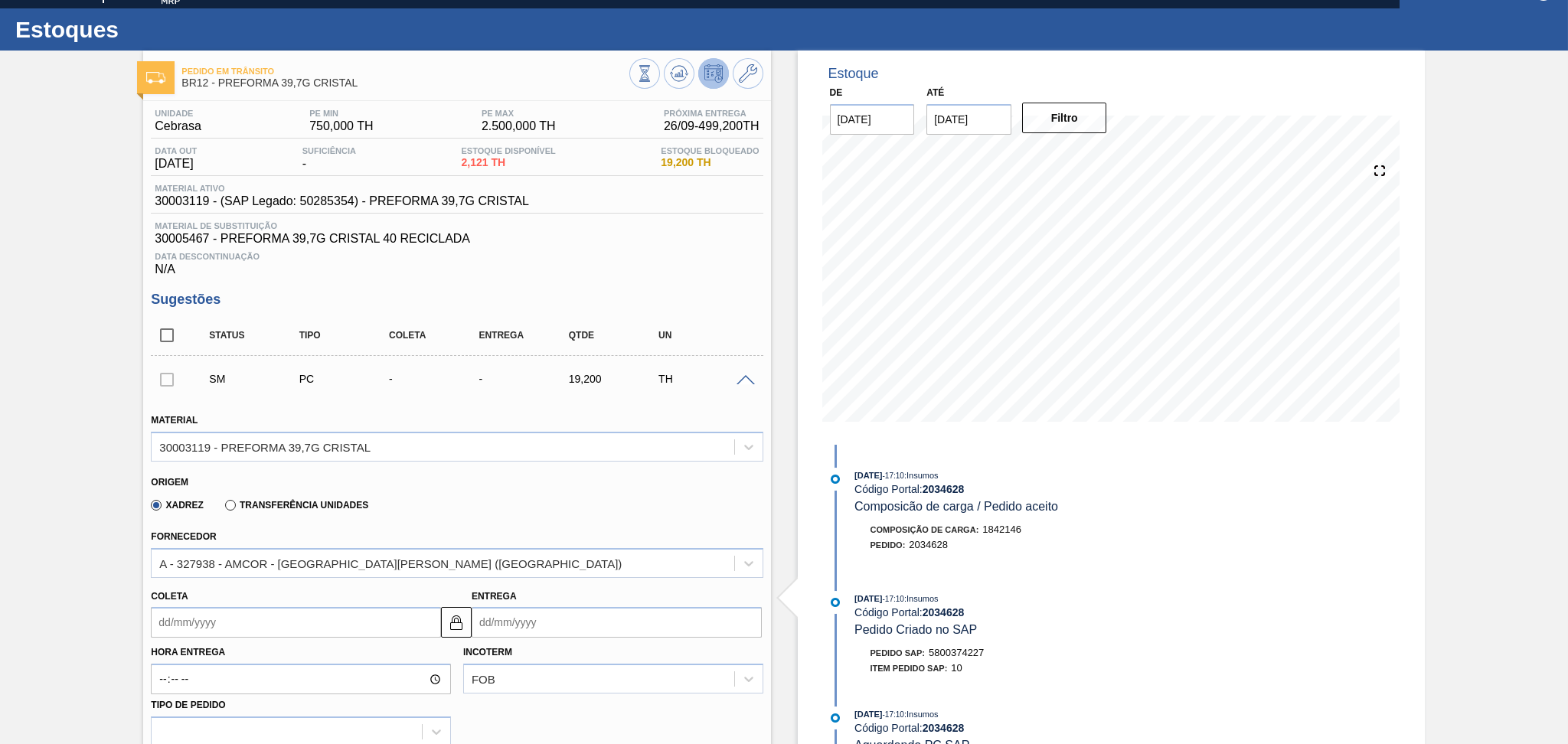
scroll to position [0, 0]
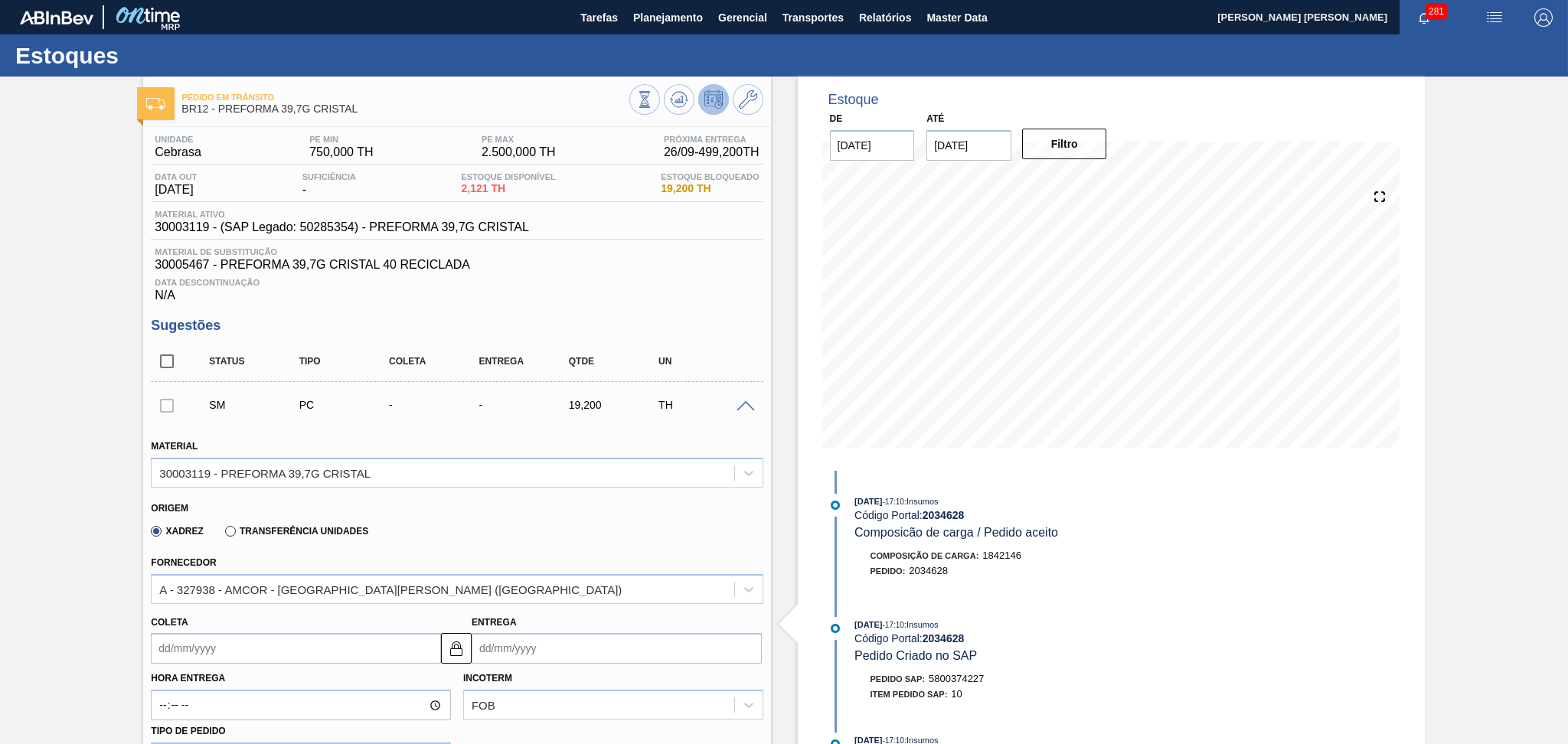
drag, startPoint x: 689, startPoint y: 269, endPoint x: 713, endPoint y: 152, distance: 119.4
click at [689, 268] on span "30005467 - PREFORMA 39,7G CRISTAL 40 RECICLADA" at bounding box center [456, 265] width 604 height 14
click at [739, 93] on icon at bounding box center [748, 100] width 19 height 19
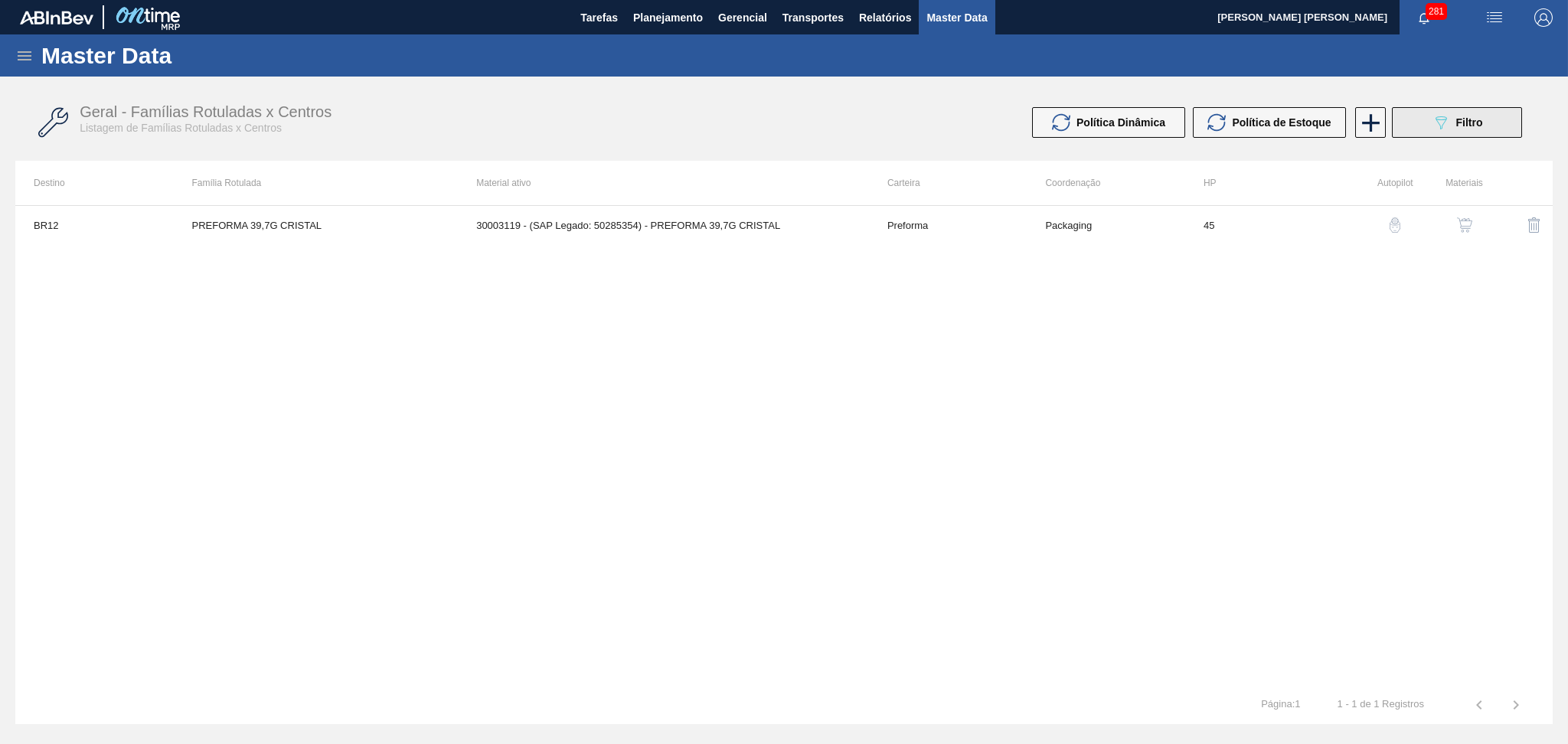
click at [1437, 119] on icon at bounding box center [1441, 122] width 12 height 13
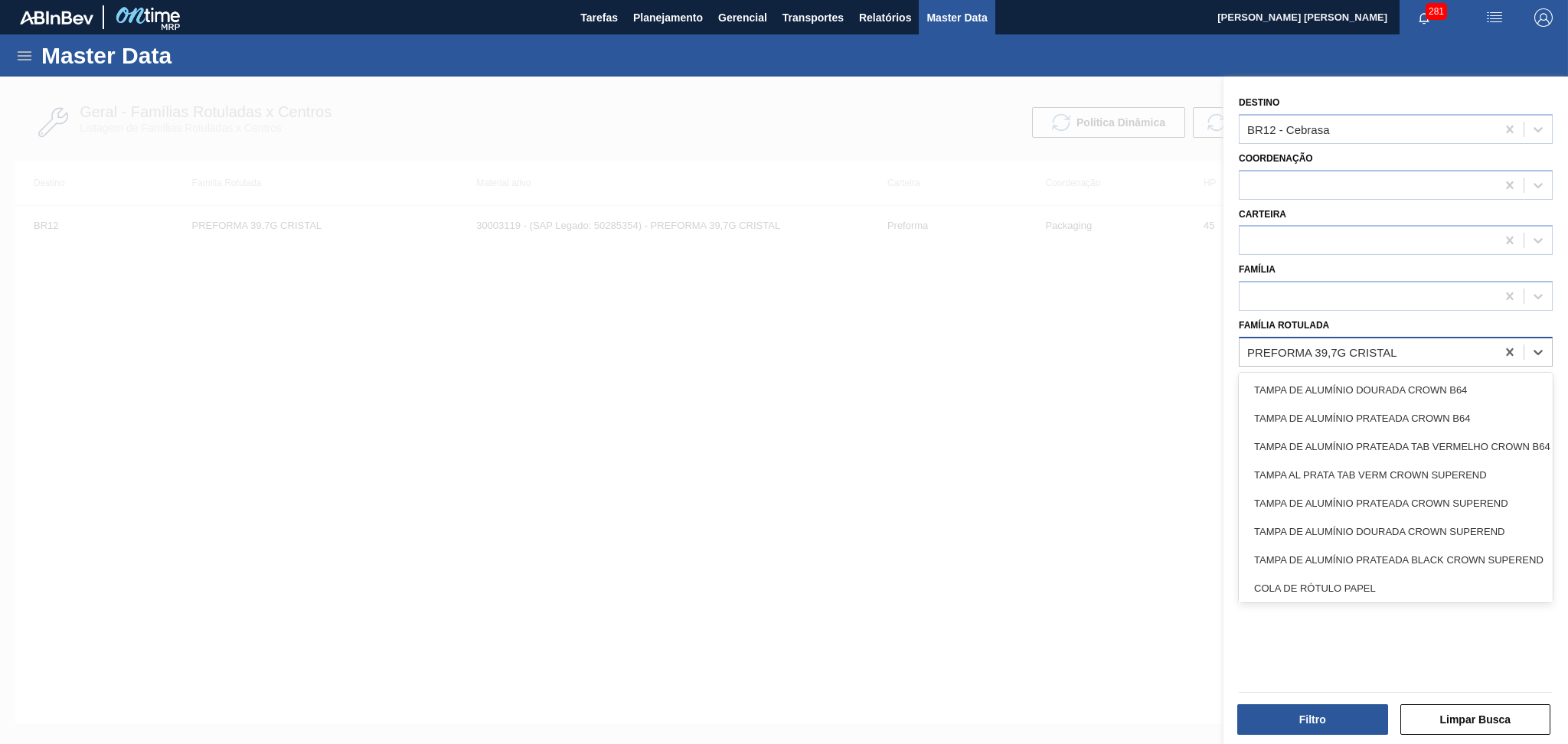
click at [1403, 347] on div "PREFORMA 39,7G CRISTAL" at bounding box center [1368, 351] width 257 height 22
click at [1406, 348] on div "PREFORMA 39,7G CRISTAL" at bounding box center [1368, 351] width 257 height 22
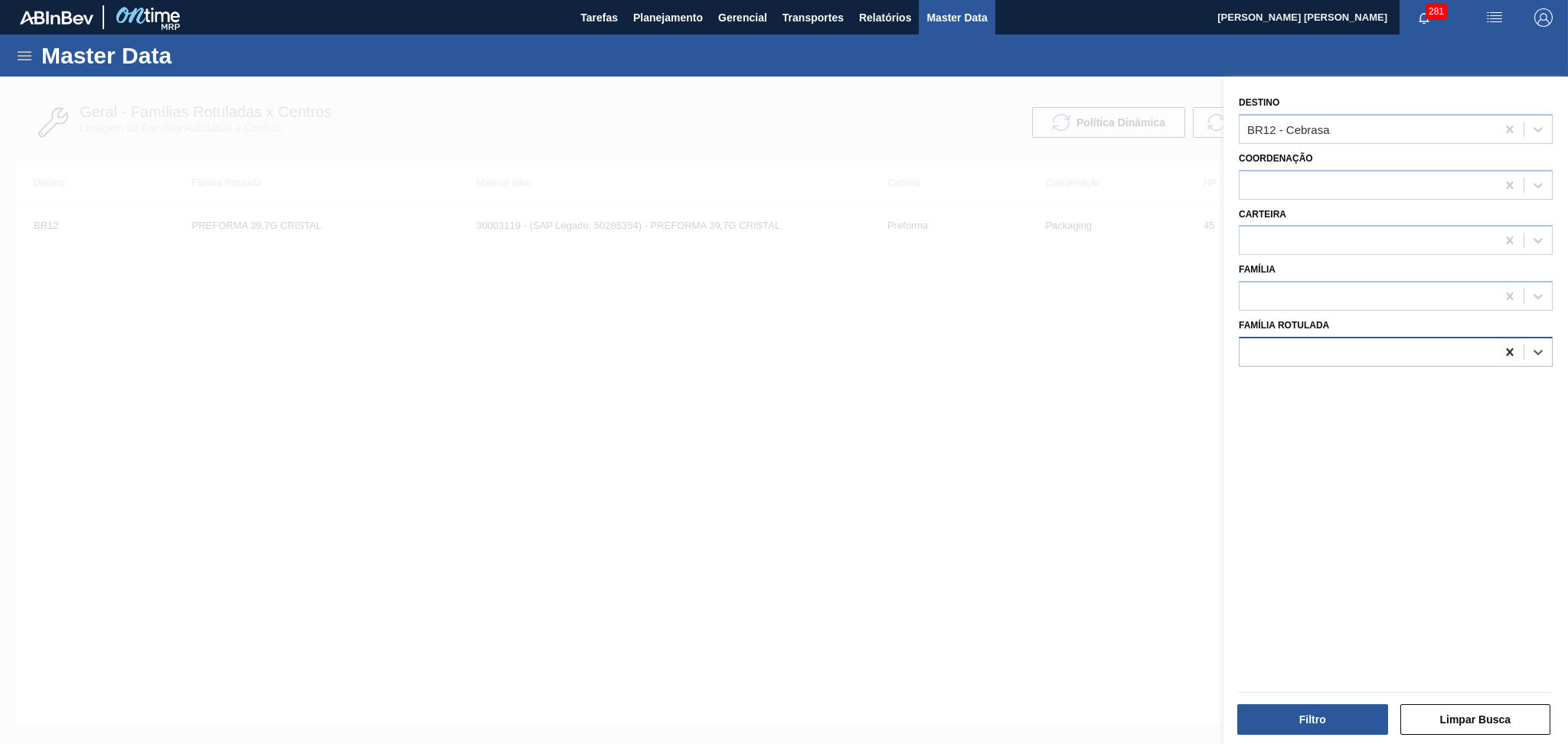
click at [1508, 350] on icon at bounding box center [1510, 352] width 15 height 15
click at [1505, 349] on icon at bounding box center [1510, 352] width 15 height 15
click at [1307, 340] on div at bounding box center [1368, 351] width 257 height 22
click at [884, 268] on div at bounding box center [784, 449] width 1568 height 744
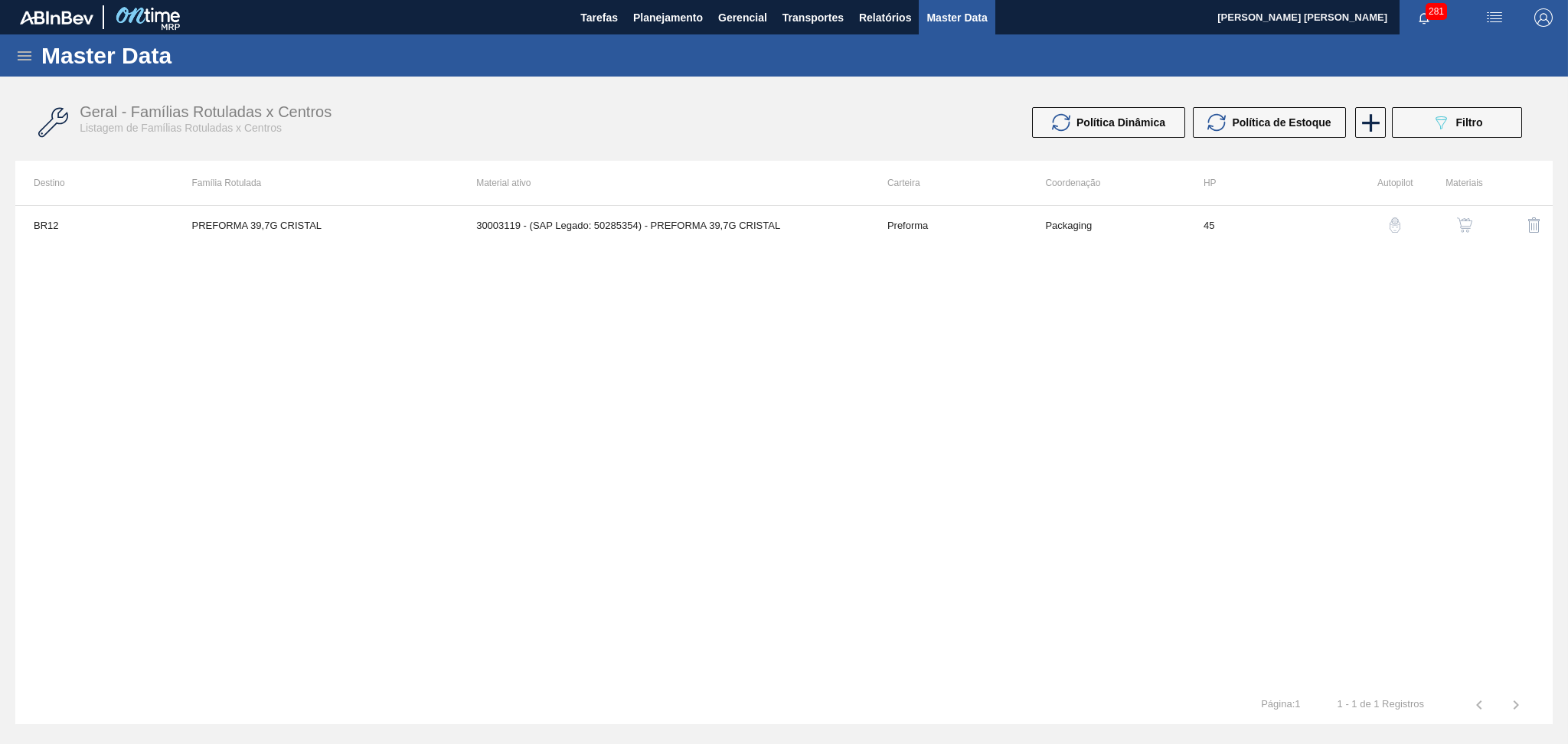
click at [1474, 215] on button "button" at bounding box center [1464, 225] width 37 height 37
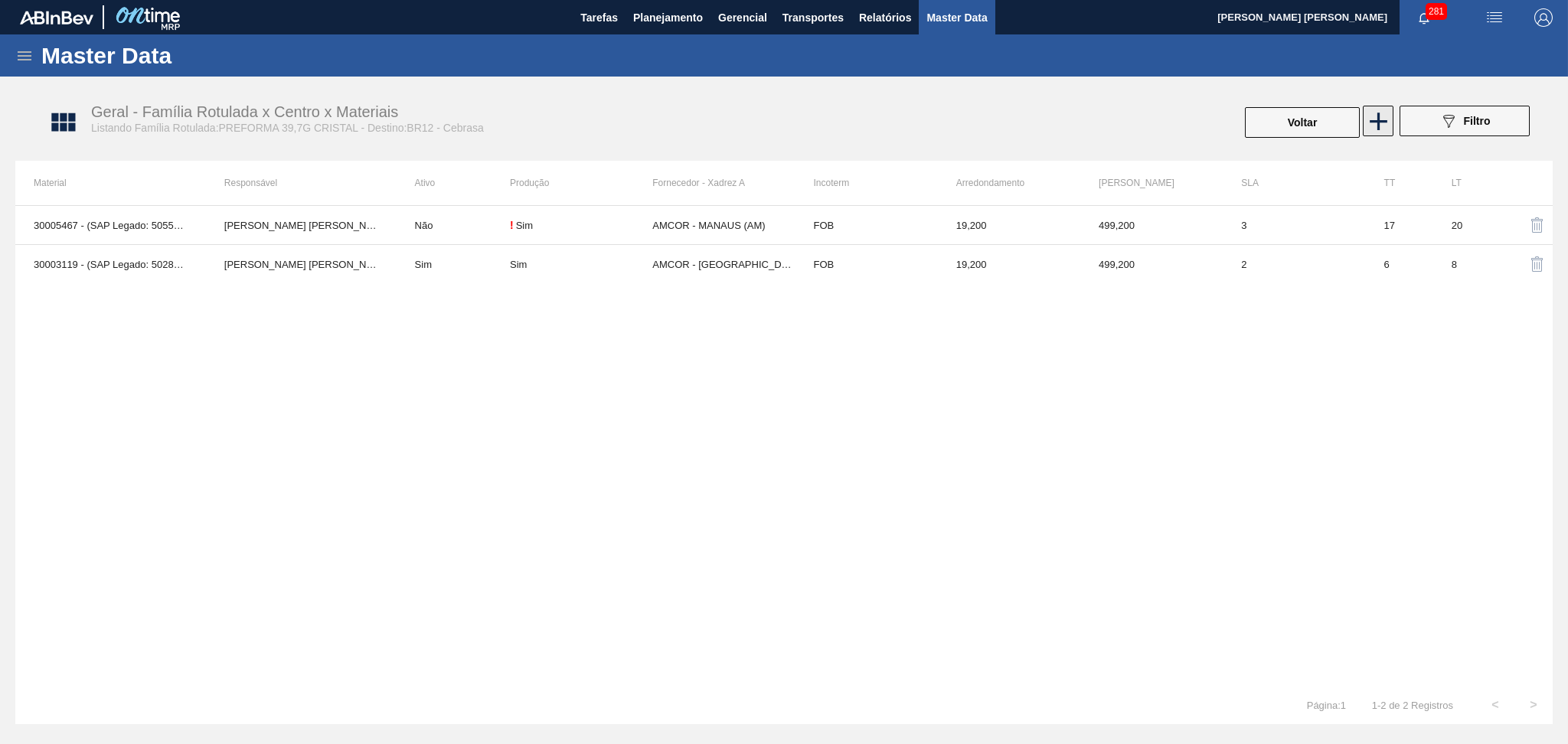
click at [1377, 128] on icon at bounding box center [1378, 121] width 18 height 18
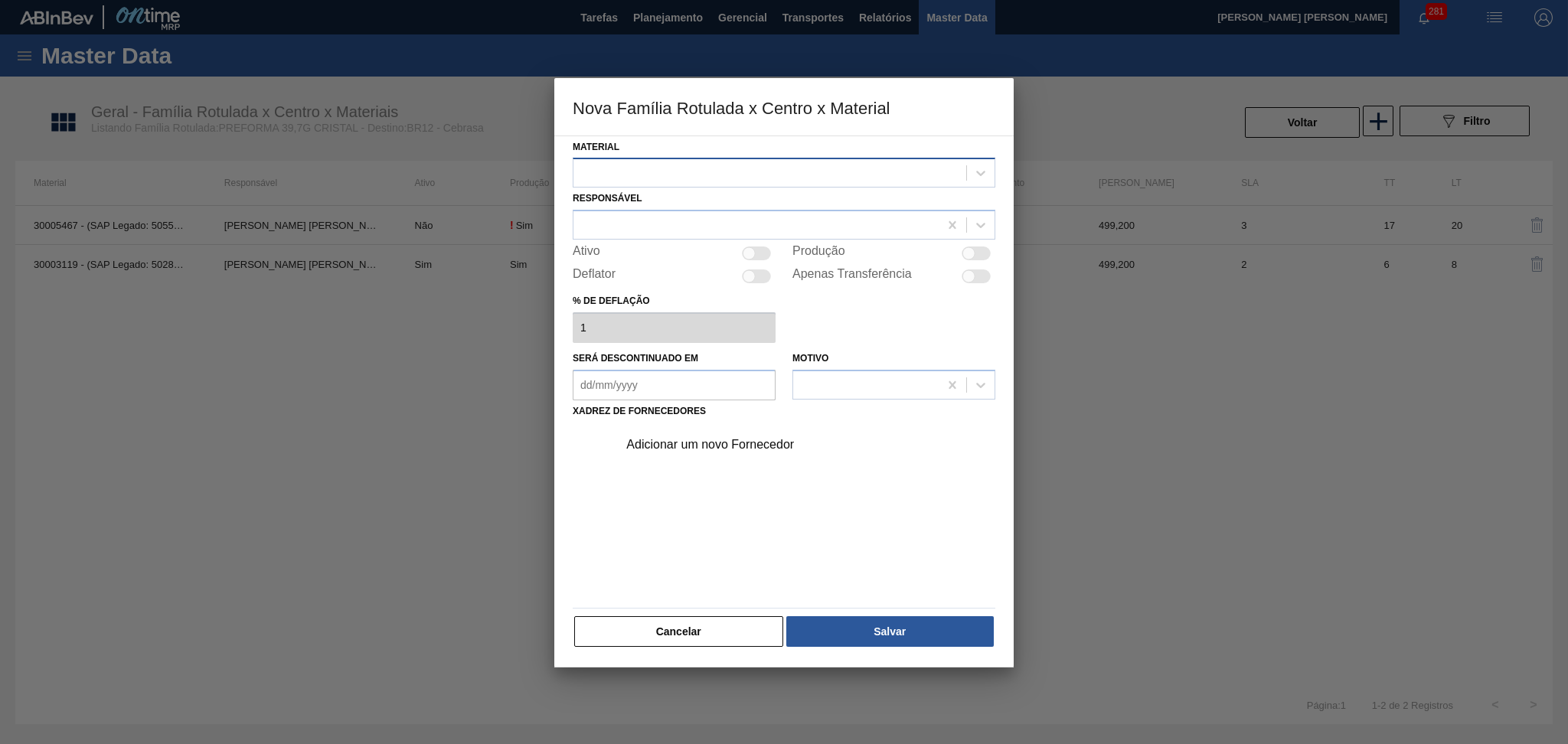
click at [644, 176] on div at bounding box center [770, 173] width 393 height 22
type input "p"
type input "30007742"
click at [781, 225] on div at bounding box center [756, 225] width 365 height 22
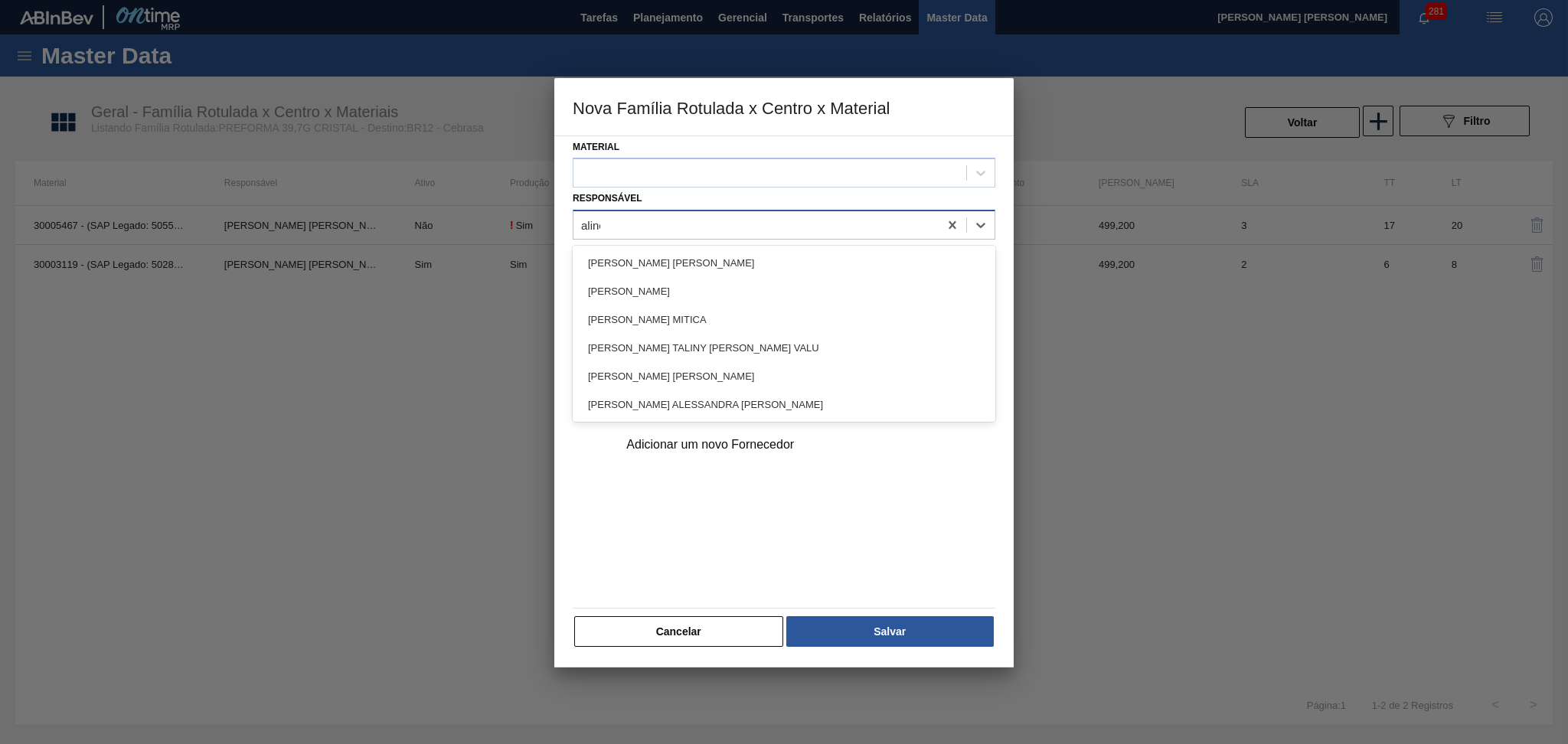
type input "aline"
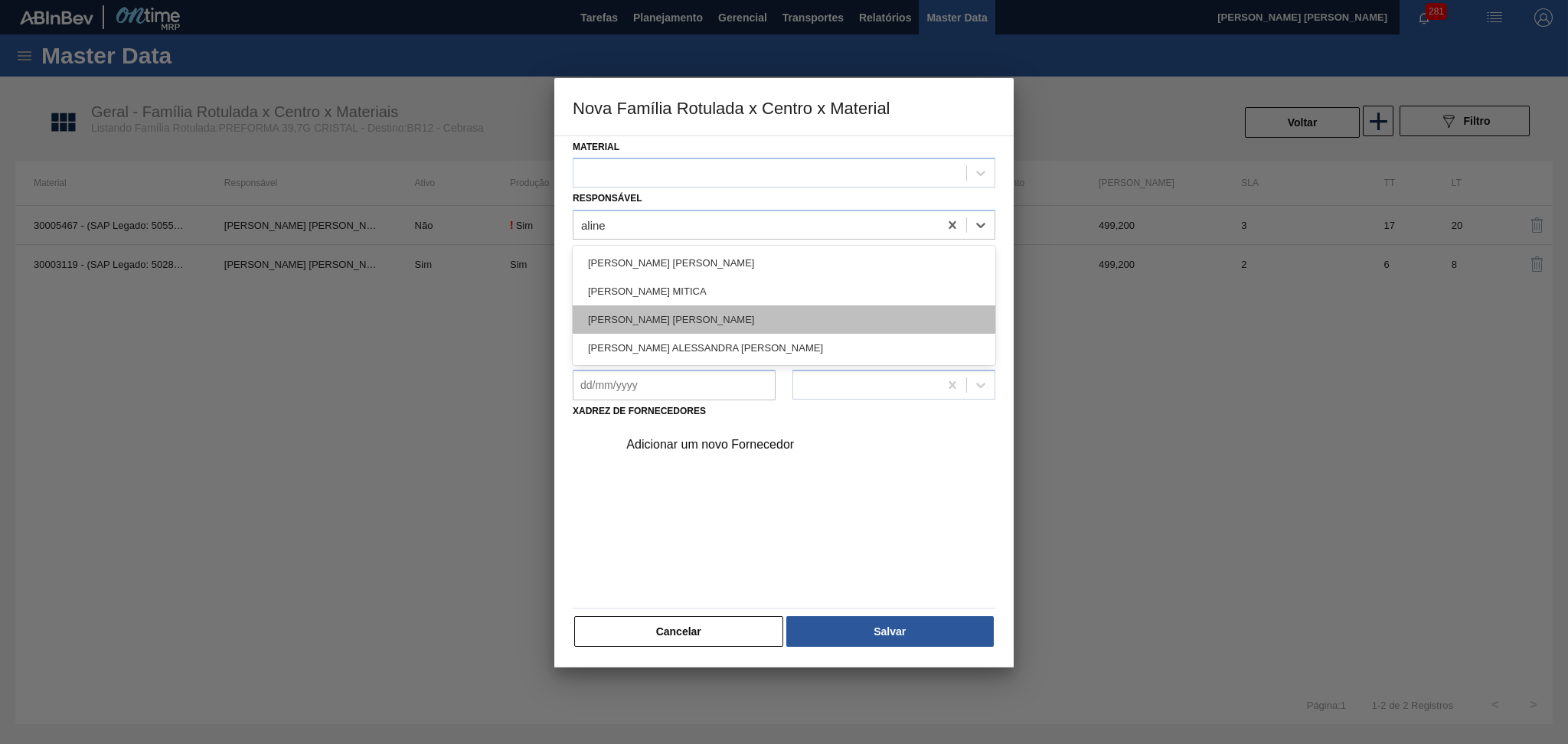
click at [668, 323] on div "[PERSON_NAME] Conceição" at bounding box center [784, 319] width 422 height 29
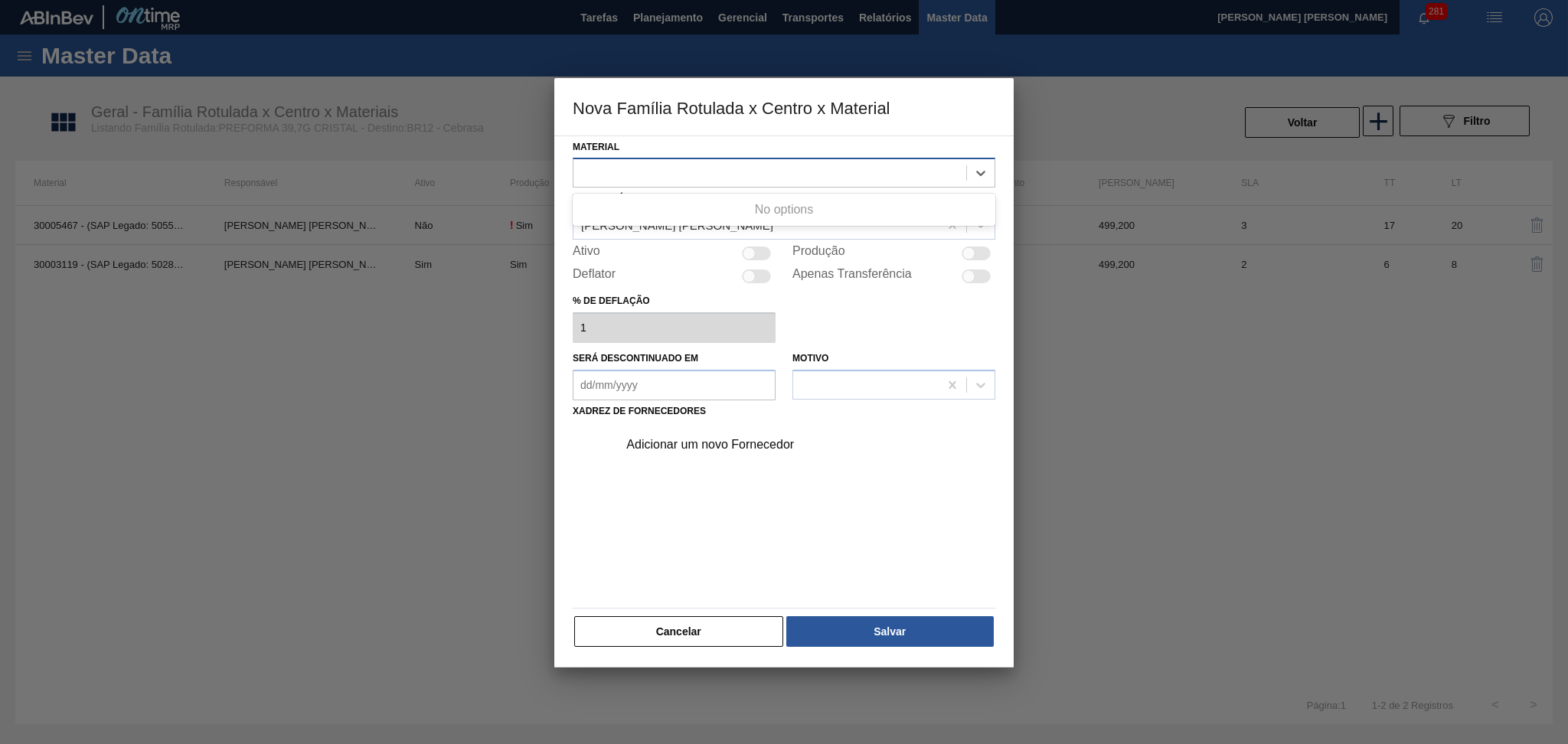
click at [669, 170] on div at bounding box center [770, 173] width 393 height 22
type input "30007742"
click at [782, 446] on div "Adicionar um novo Fornecedor" at bounding box center [777, 445] width 300 height 14
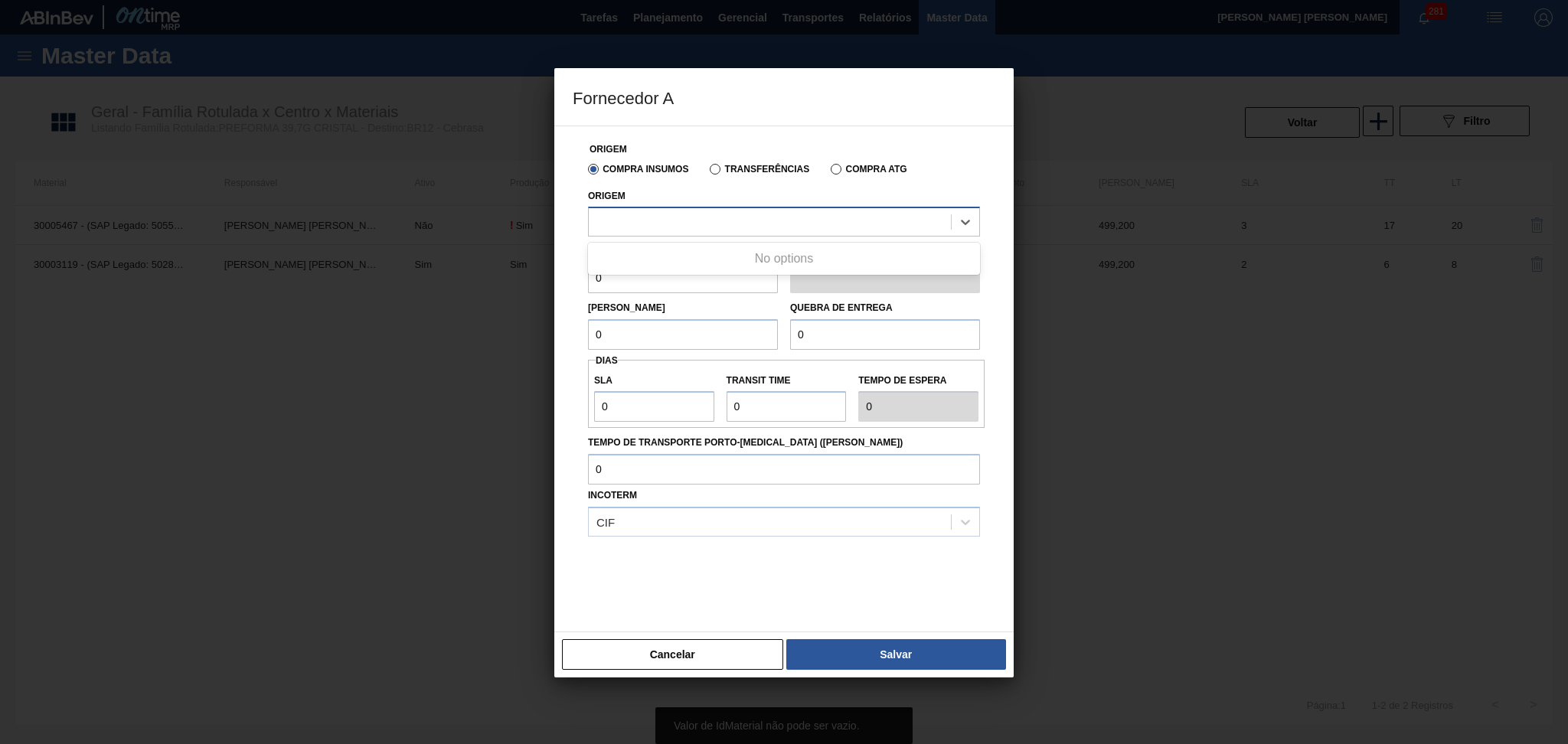
click at [663, 224] on div at bounding box center [770, 222] width 362 height 22
click at [661, 650] on button "Cancelar" at bounding box center [672, 654] width 221 height 31
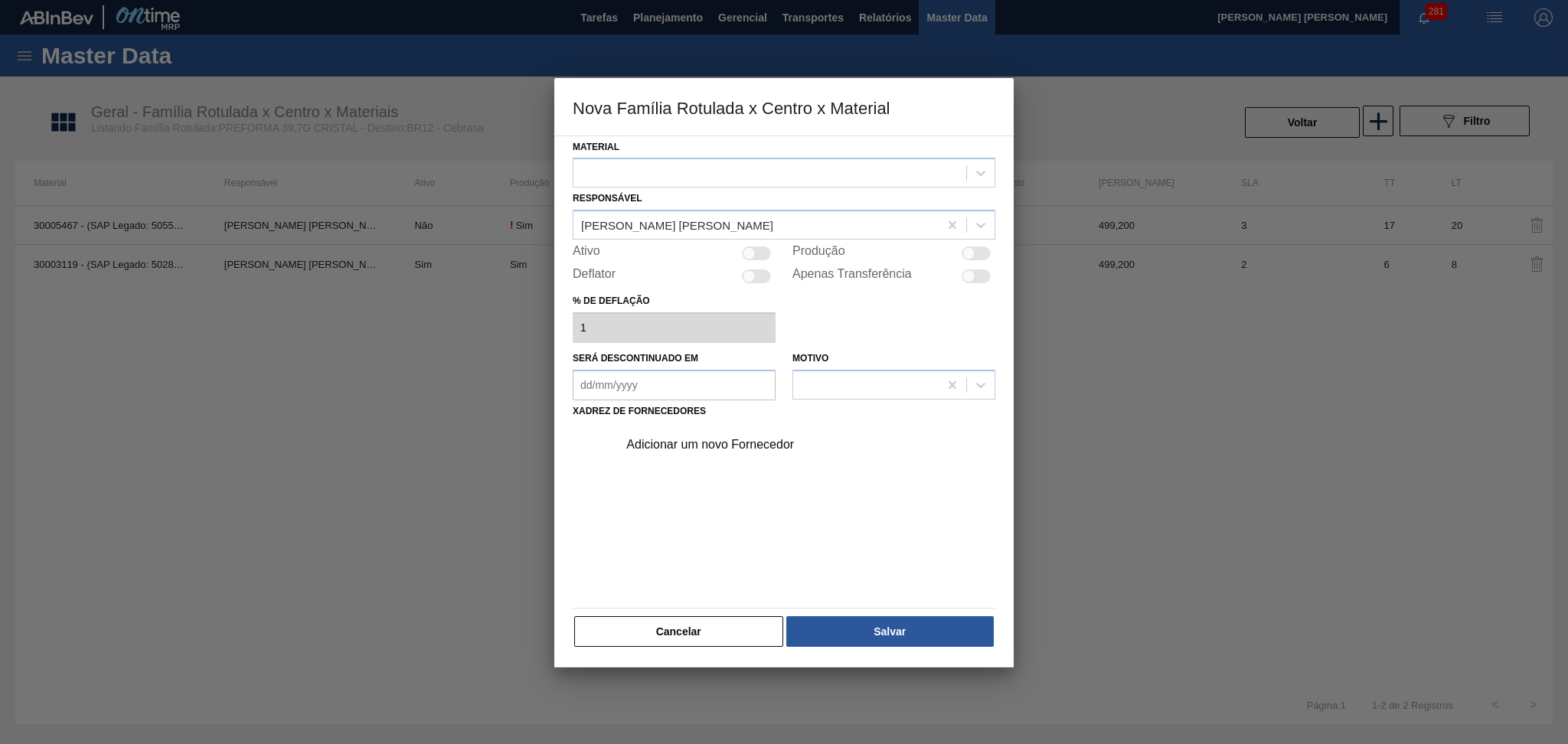
click at [661, 650] on div "Material Responsável Aline Aparecida Conceição Ativo Produção Deflator Apenas T…" at bounding box center [784, 401] width 459 height 533
click at [671, 629] on button "Cancelar" at bounding box center [678, 632] width 209 height 31
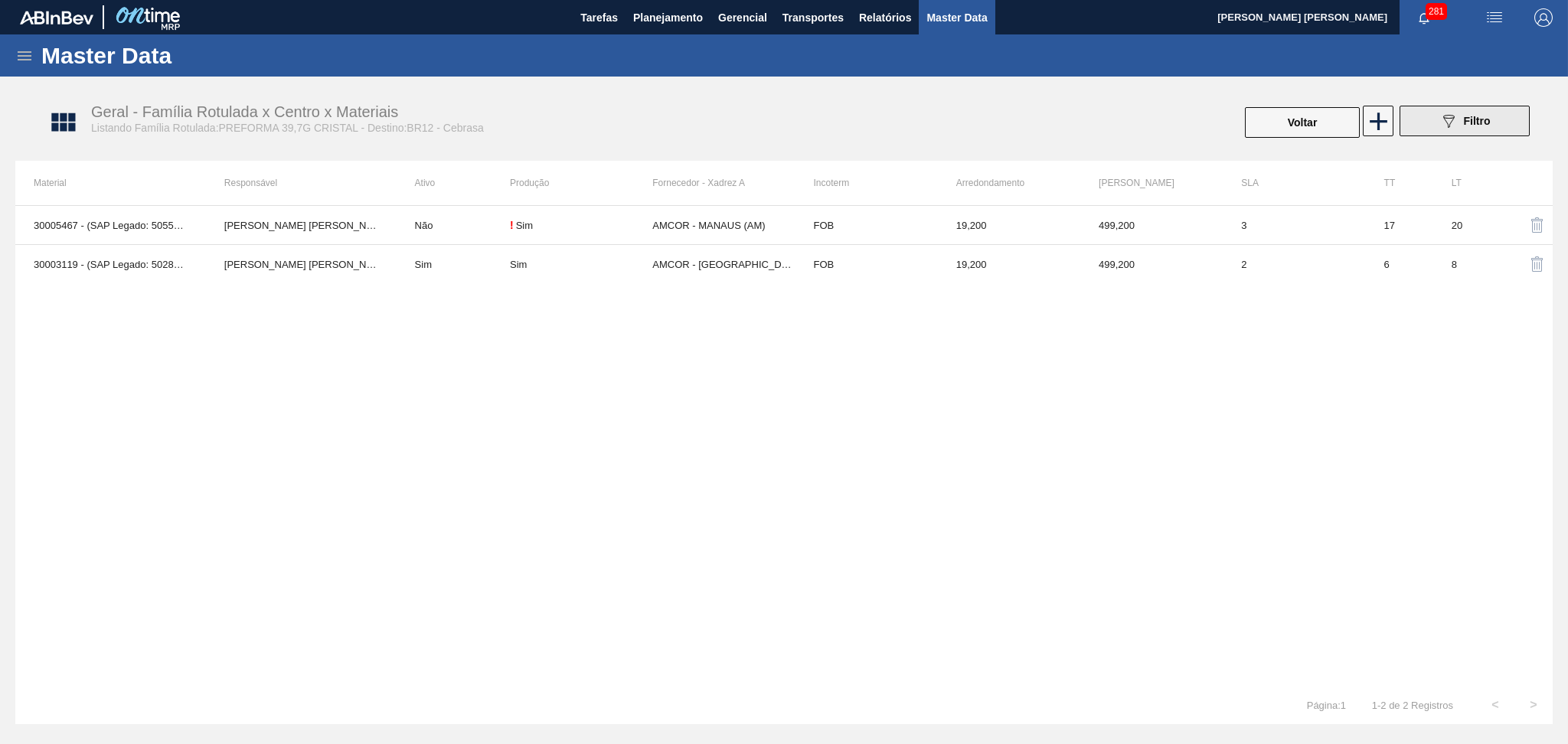
click at [1455, 124] on icon "089F7B8B-B2A5-4AFE-B5C0-19BA573D28AC" at bounding box center [1449, 121] width 19 height 19
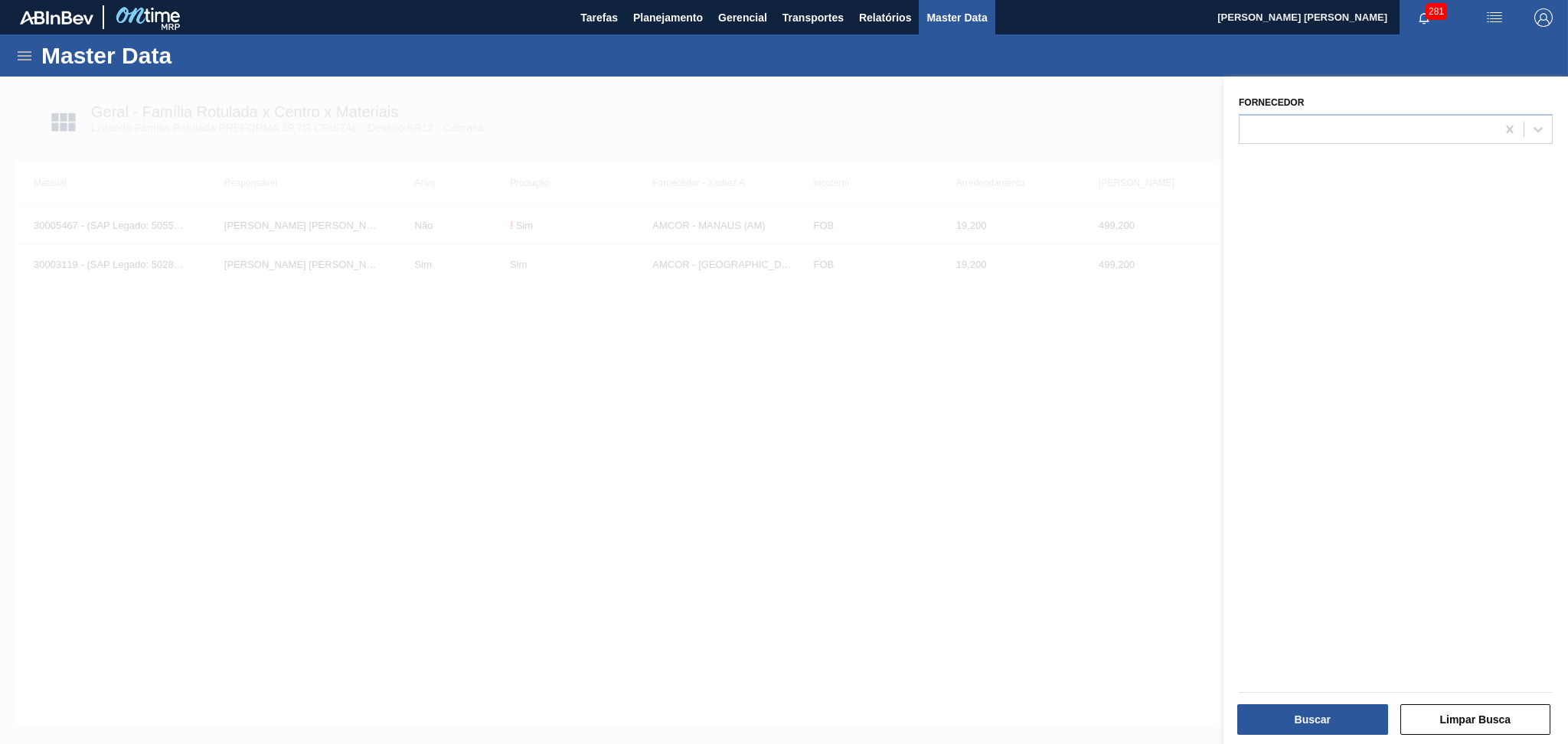
click at [1455, 124] on div at bounding box center [1368, 128] width 257 height 22
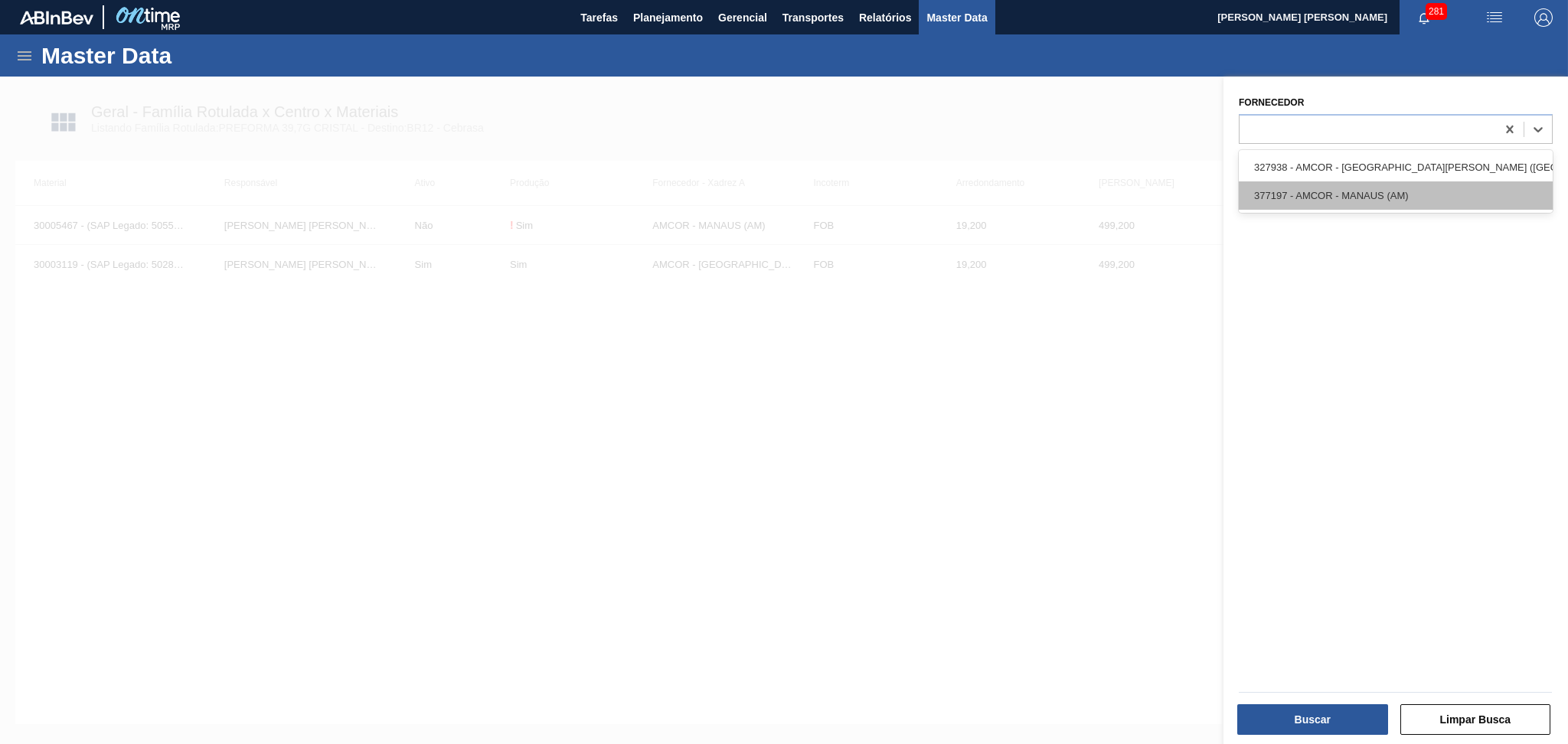
click at [1385, 200] on div "377197 - AMCOR - MANAUS (AM)" at bounding box center [1395, 196] width 314 height 29
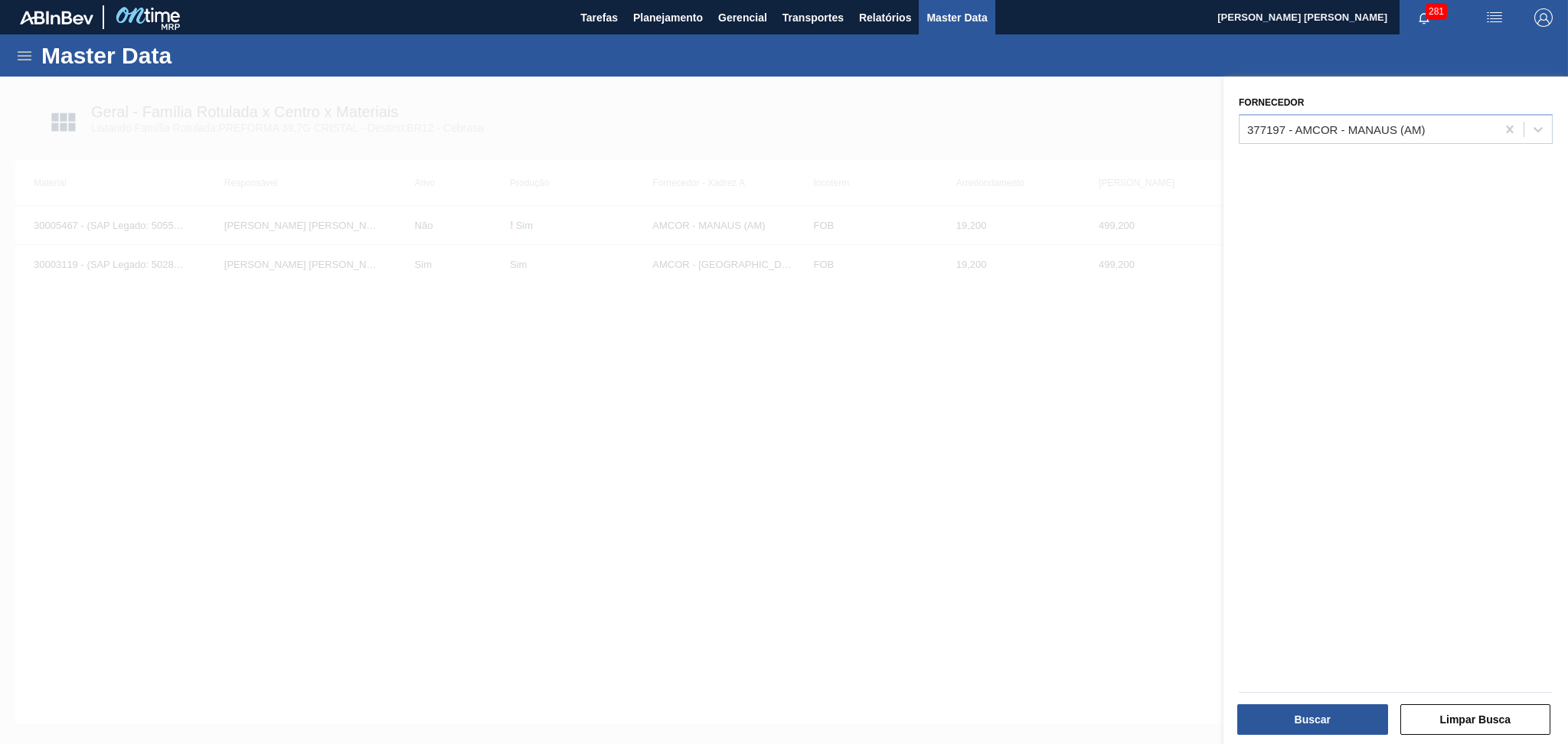
click at [1307, 702] on div "Buscar" at bounding box center [1313, 719] width 163 height 34
click at [1313, 726] on button "Buscar" at bounding box center [1312, 719] width 151 height 31
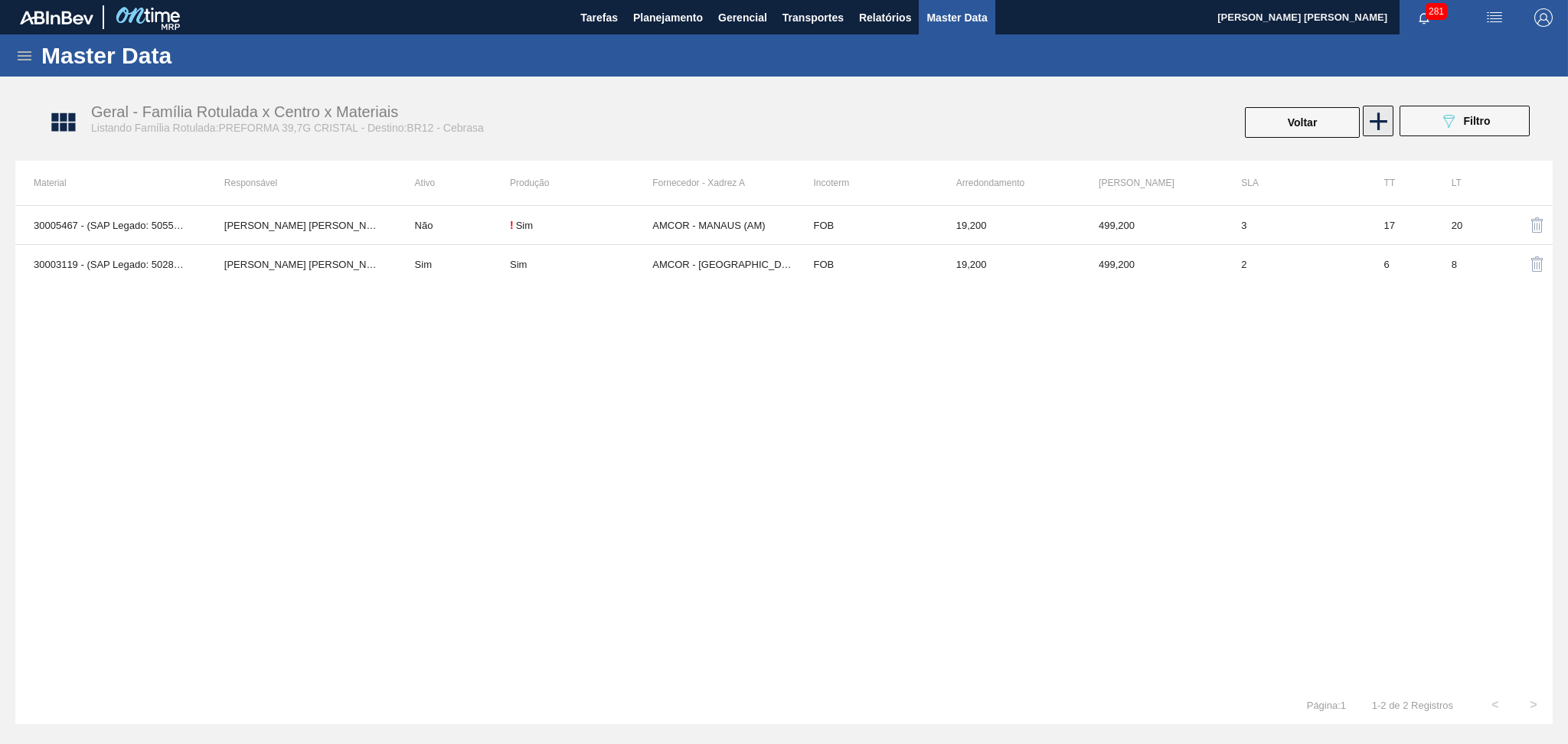
click at [1379, 128] on icon at bounding box center [1378, 121] width 30 height 30
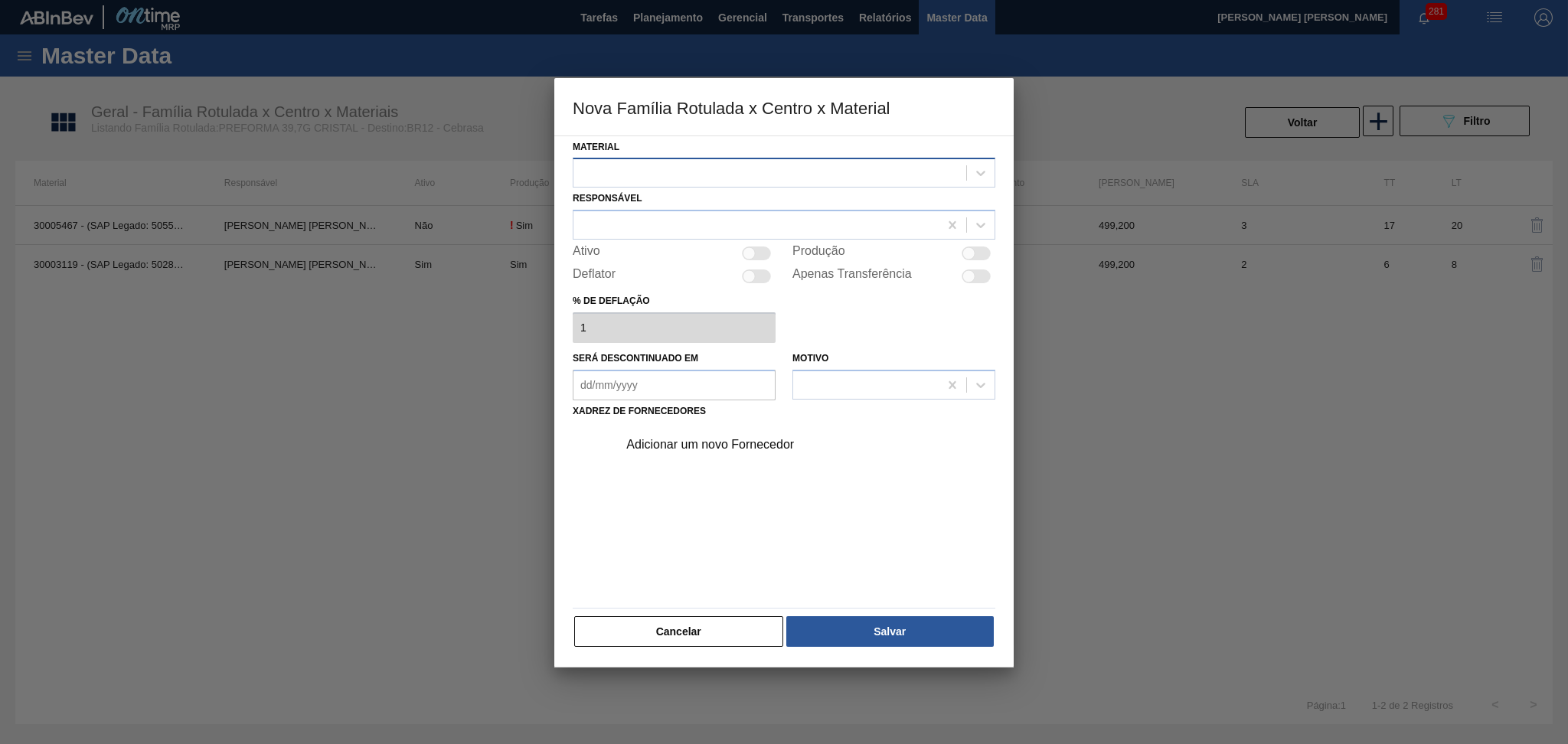
click at [614, 183] on div at bounding box center [770, 173] width 393 height 22
type input "30007742"
click at [613, 186] on div at bounding box center [784, 172] width 422 height 30
click at [628, 157] on div "Material" at bounding box center [784, 162] width 422 height 52
click at [659, 173] on div at bounding box center [770, 173] width 393 height 22
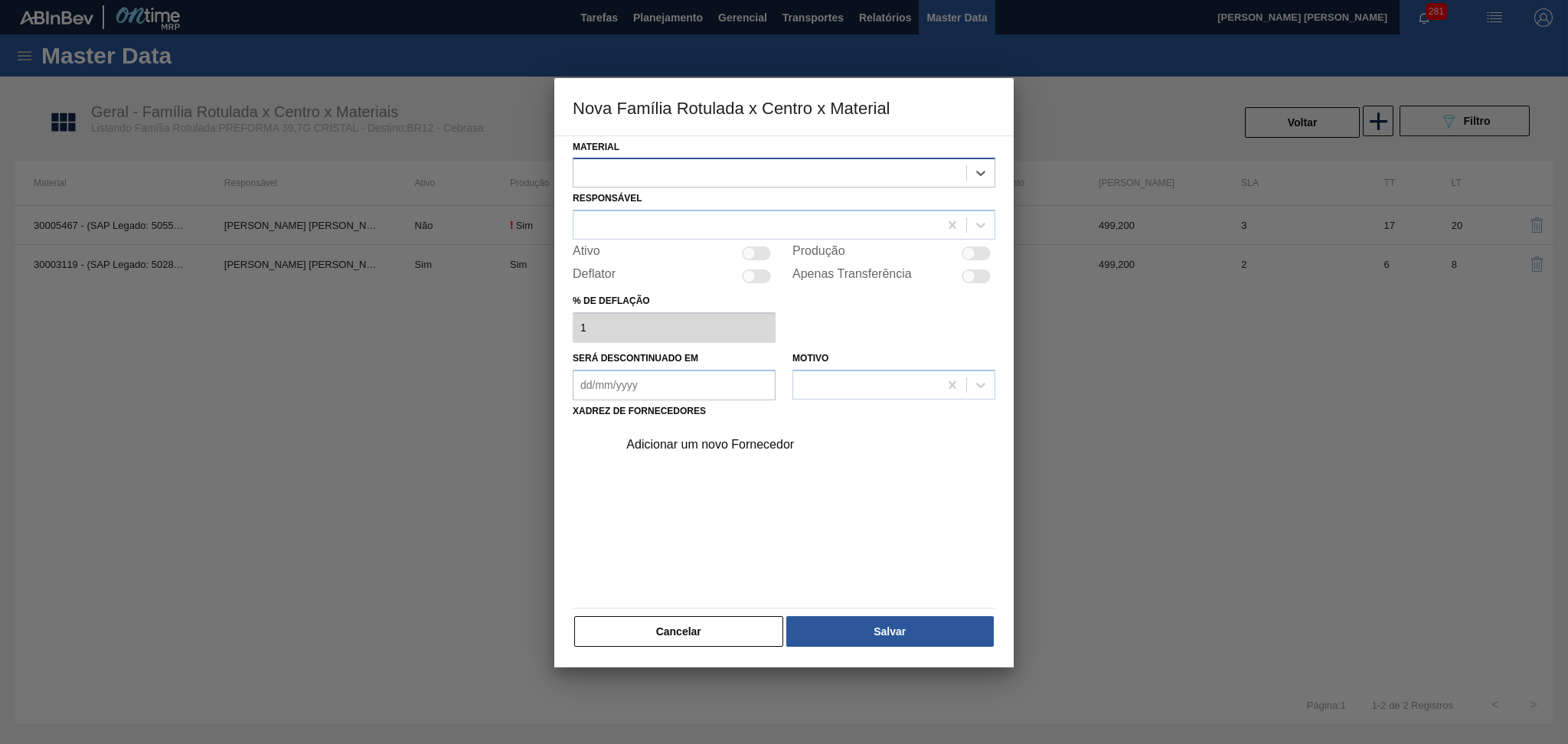
click at [659, 173] on div at bounding box center [770, 173] width 393 height 22
click at [982, 175] on icon at bounding box center [981, 173] width 15 height 15
click at [813, 311] on div "% de deflação 1" at bounding box center [784, 316] width 422 height 53
click at [761, 257] on div at bounding box center [757, 254] width 29 height 14
checkbox input "true"
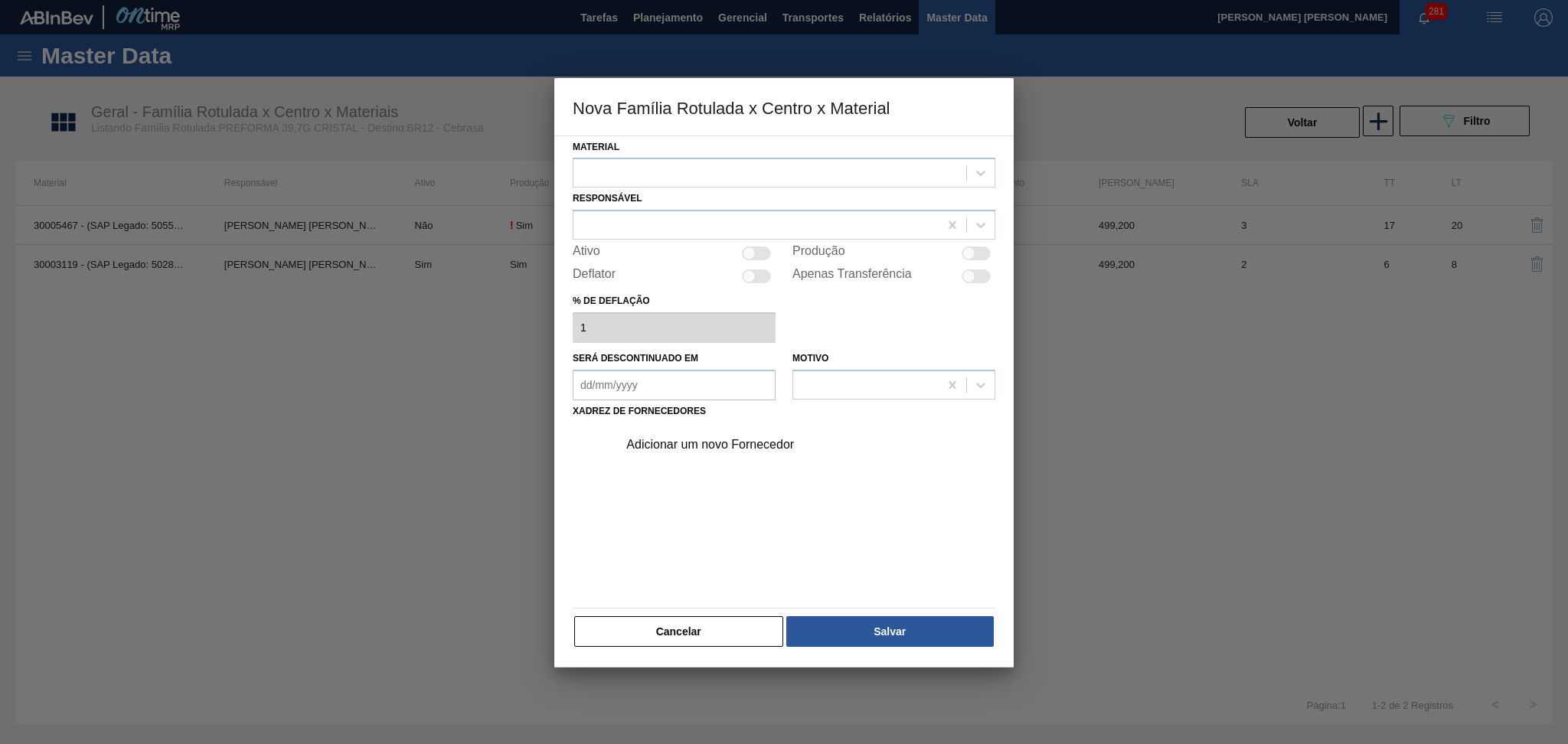
checkbox input "true"
click at [691, 649] on div "Material Responsável Ativo Produção Deflator Apenas Transferência % de deflação…" at bounding box center [784, 401] width 459 height 533
click at [695, 625] on button "Cancelar" at bounding box center [678, 632] width 209 height 31
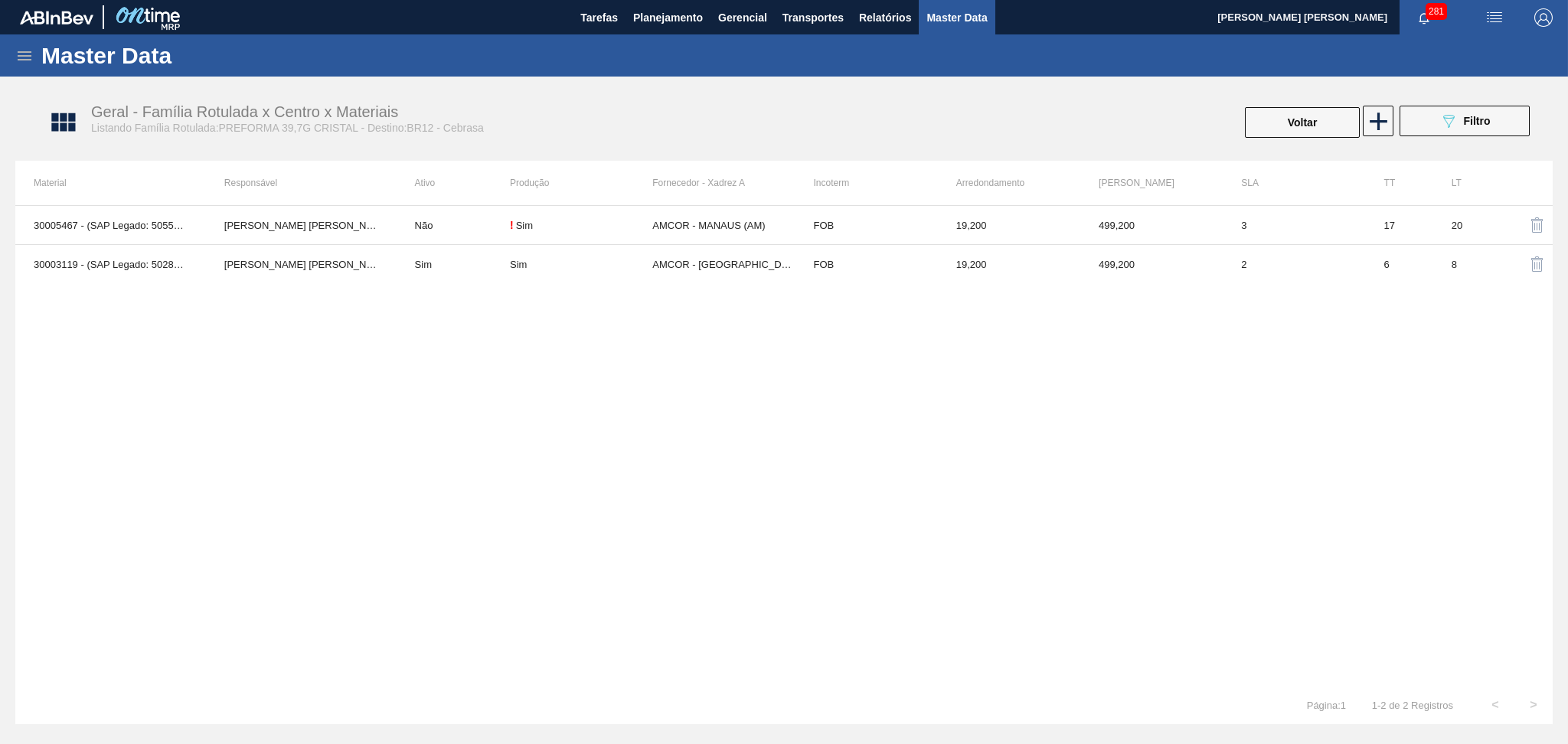
click at [589, 405] on div "30005467 - (SAP Legado: 50551268) - PREFORMA 39,7G CRISTAL 40 RECICLADA Aline A…" at bounding box center [784, 445] width 1537 height 480
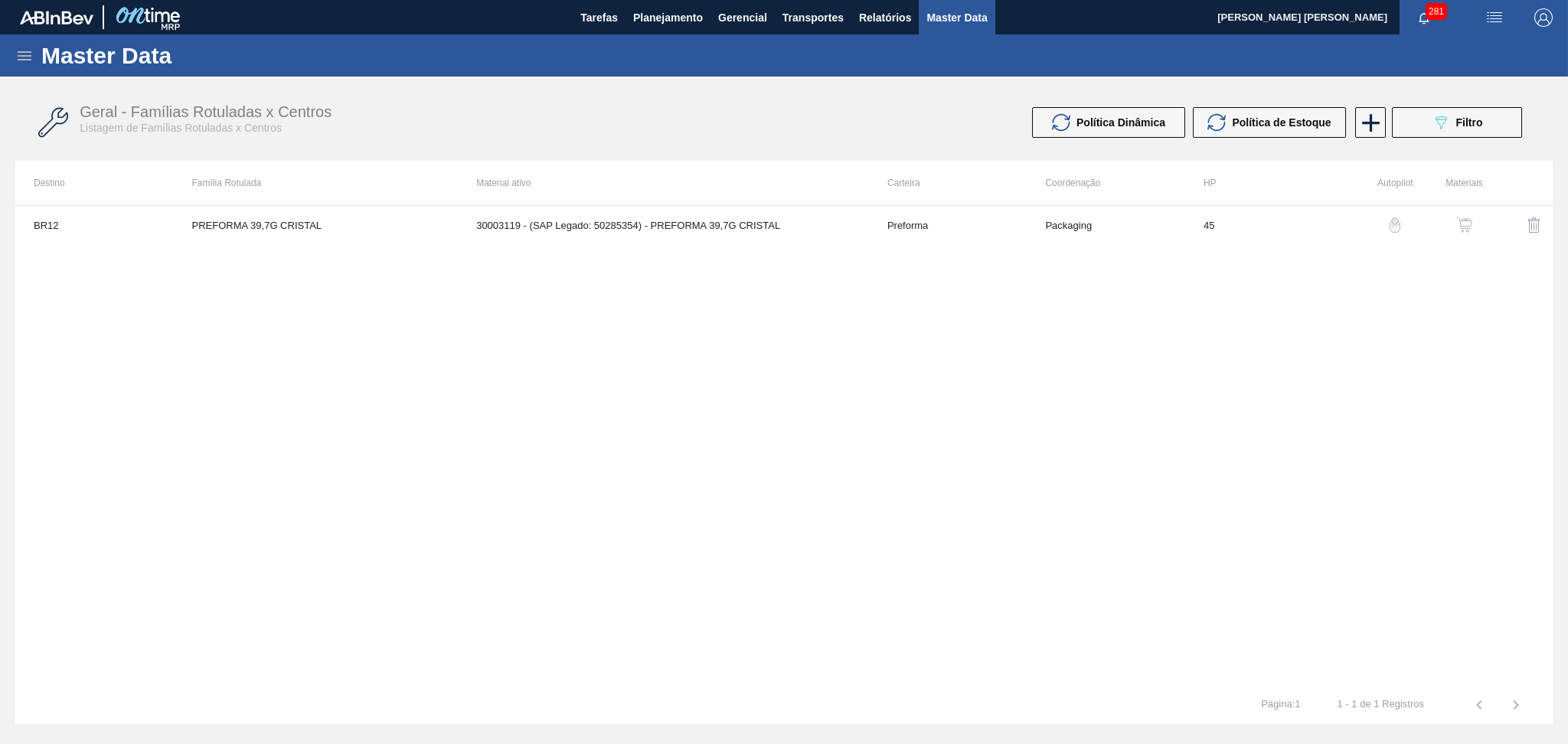
click at [23, 59] on icon at bounding box center [25, 56] width 14 height 9
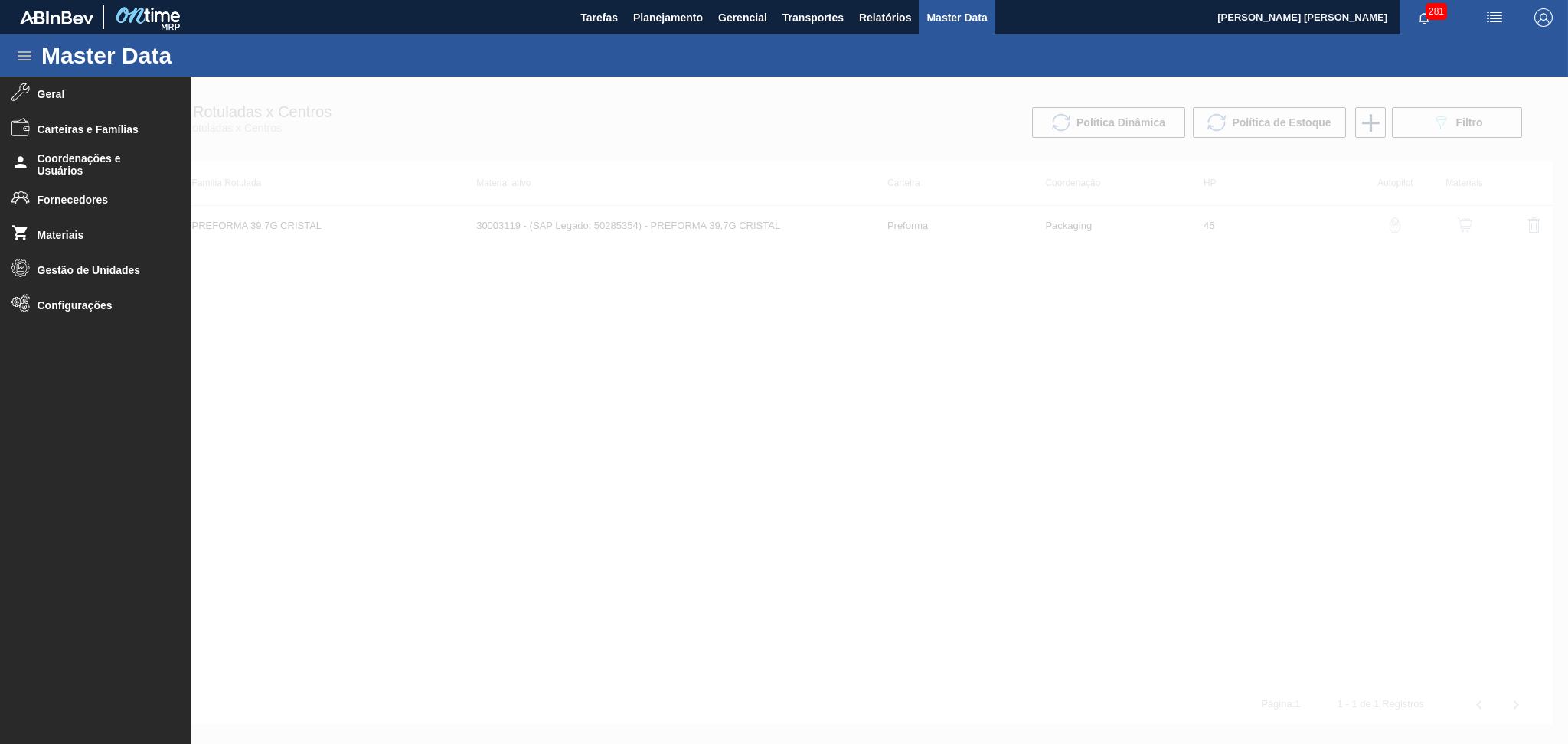
click at [509, 396] on div at bounding box center [784, 410] width 1568 height 667
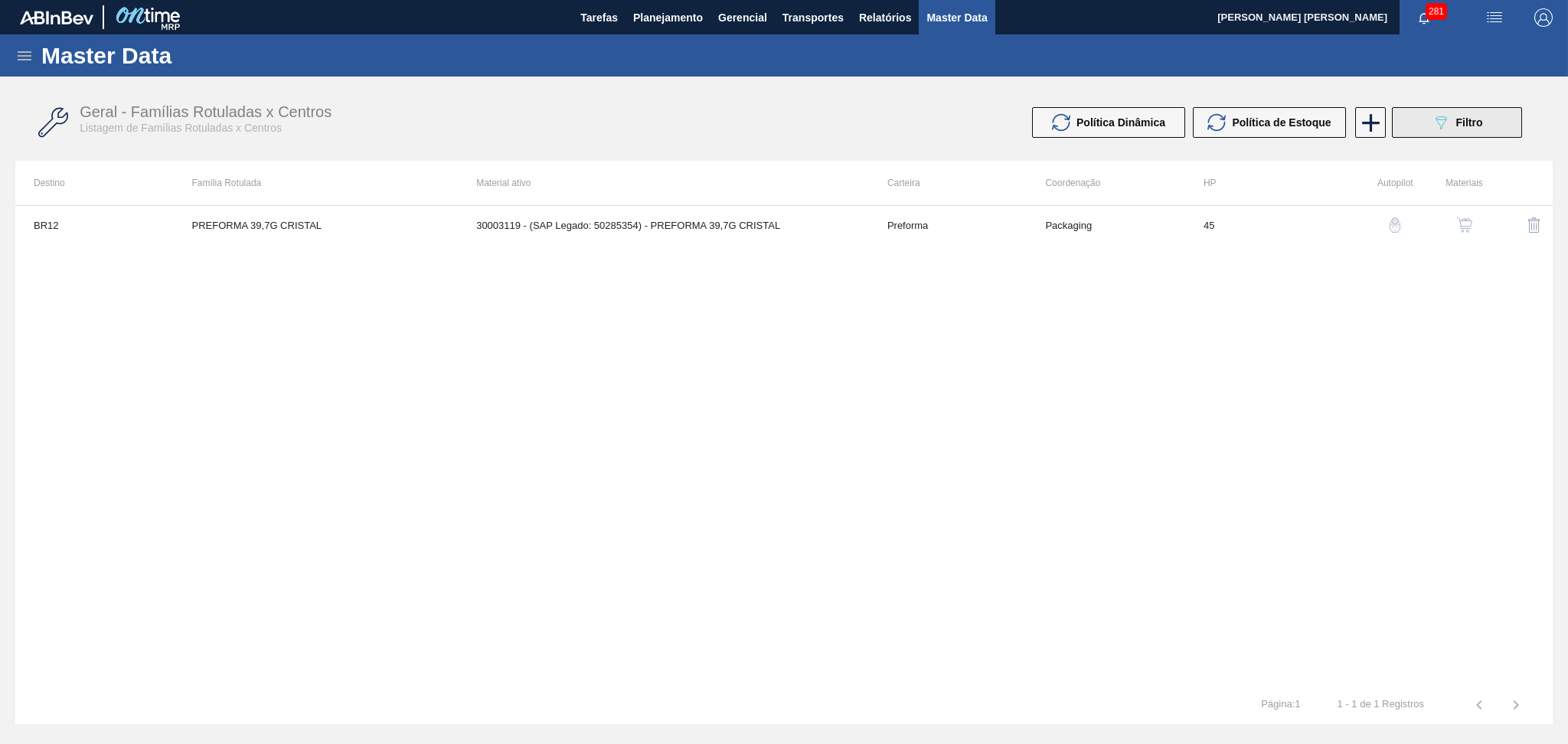
click at [1442, 121] on icon "089F7B8B-B2A5-4AFE-B5C0-19BA573D28AC" at bounding box center [1441, 122] width 19 height 19
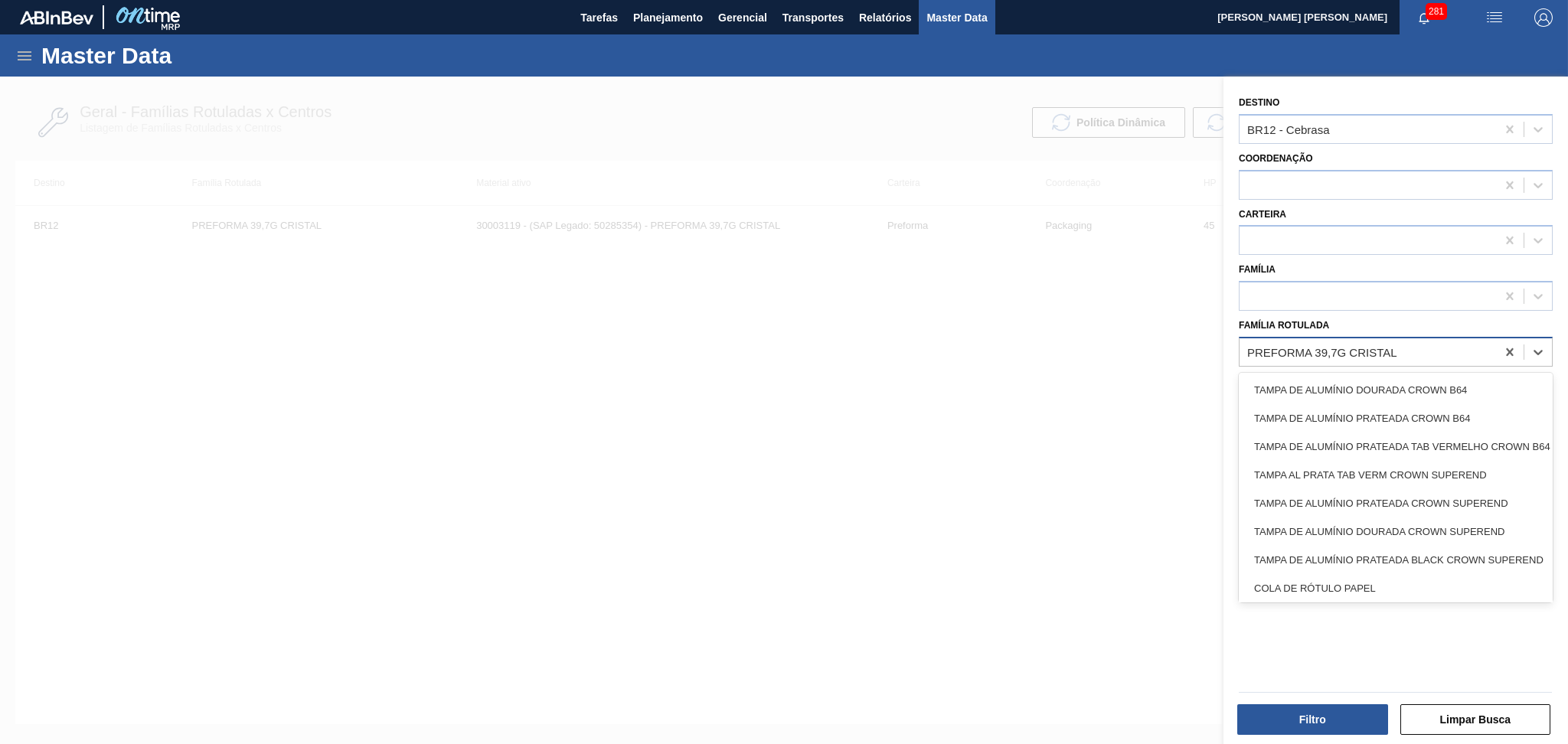
click at [1466, 350] on div "PREFORMA 39,7G CRISTAL" at bounding box center [1368, 351] width 257 height 22
click at [1511, 344] on icon at bounding box center [1510, 352] width 15 height 15
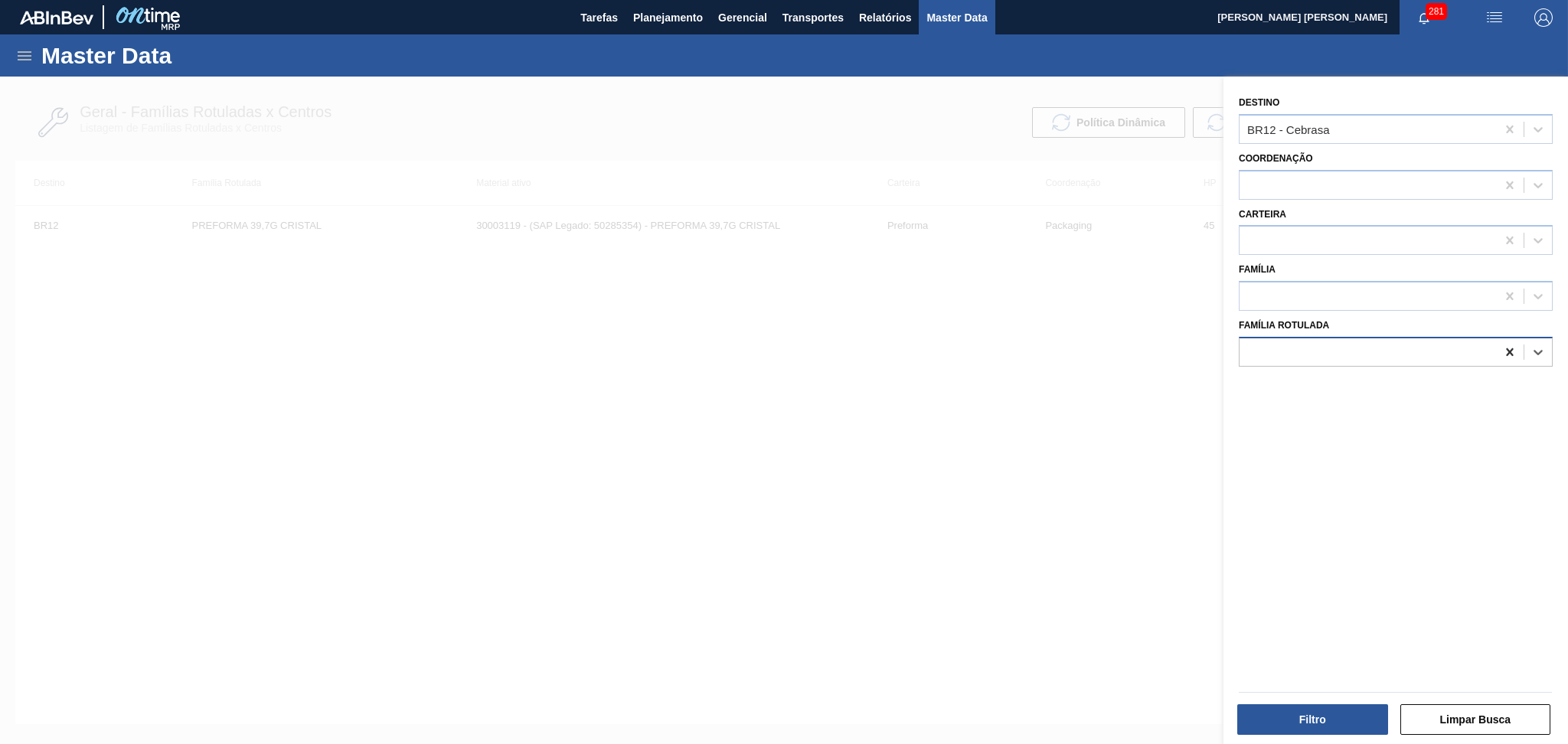
click at [1511, 353] on icon at bounding box center [1510, 352] width 15 height 15
click at [1507, 350] on icon at bounding box center [1509, 352] width 7 height 8
click at [1298, 285] on div at bounding box center [1368, 296] width 257 height 22
click at [1291, 353] on div at bounding box center [1368, 351] width 257 height 22
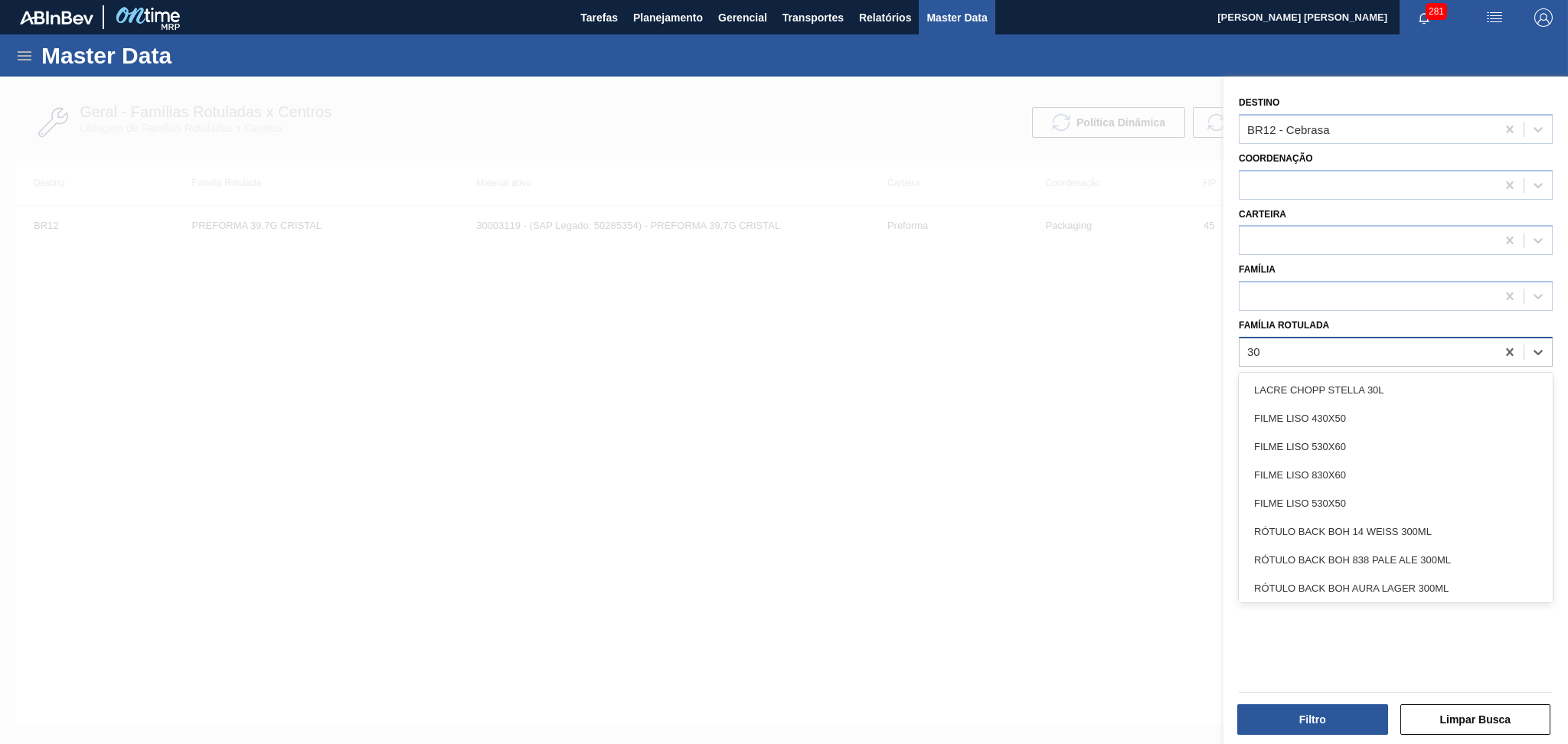
type Rotulada "3"
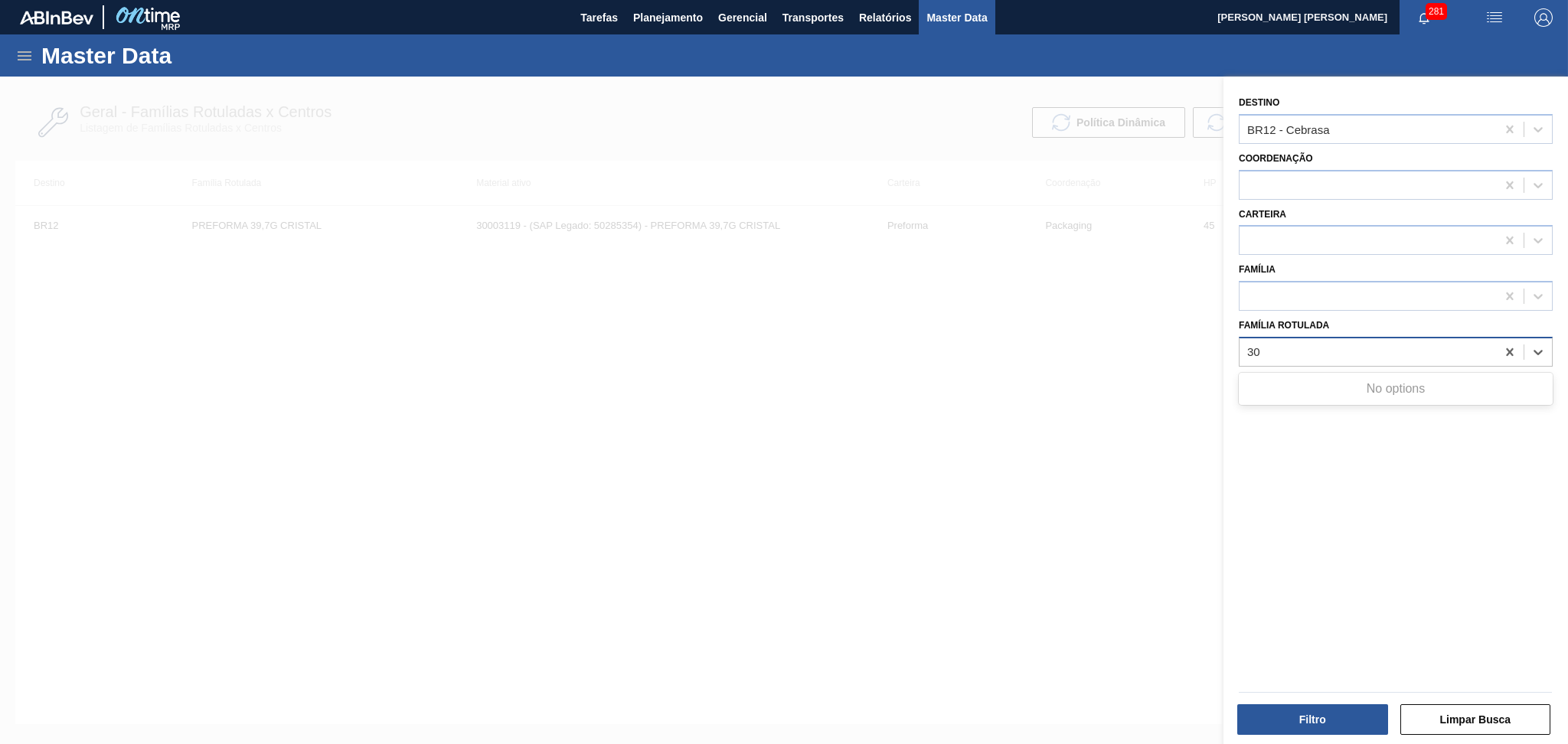
type Rotulada "3"
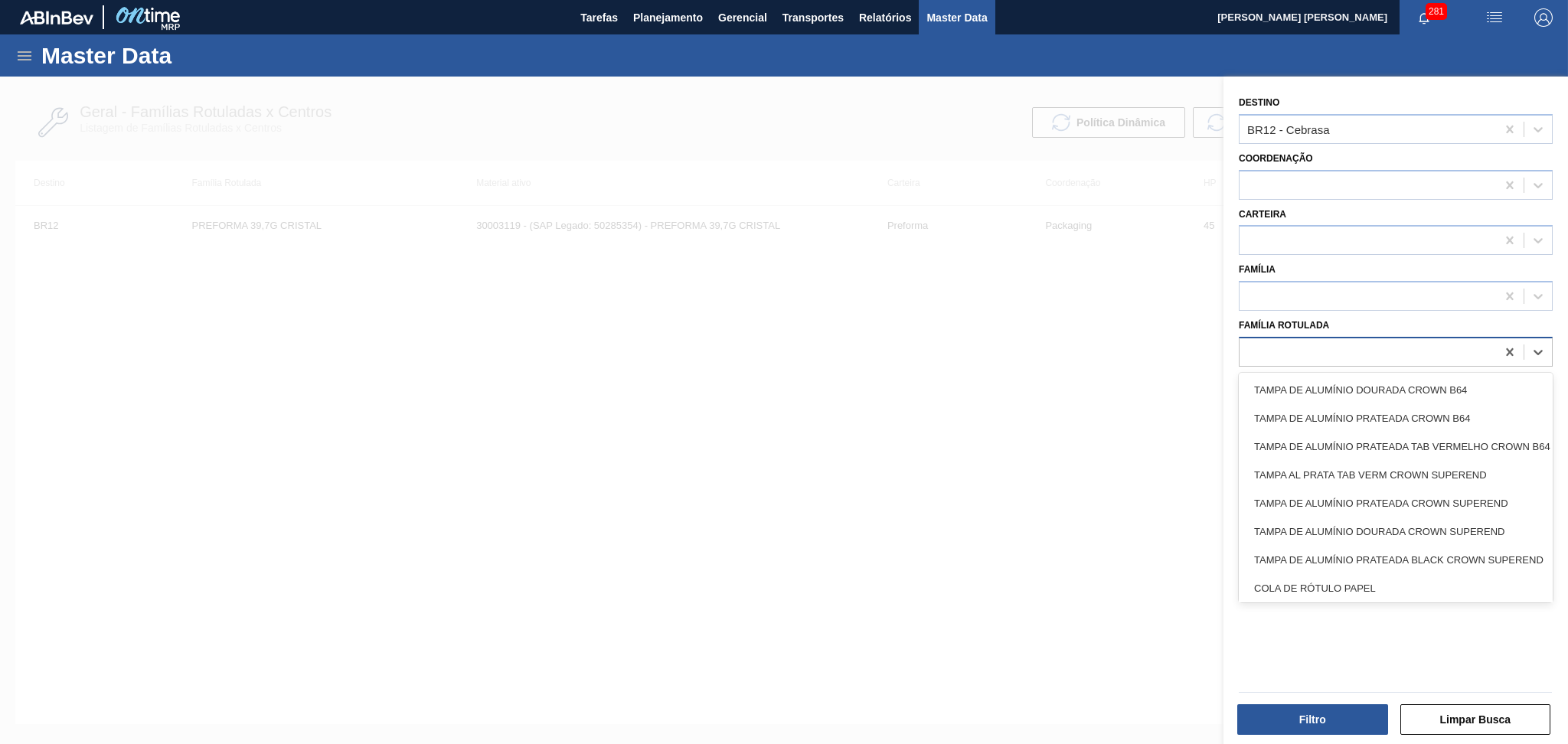
click at [1406, 340] on div at bounding box center [1368, 351] width 257 height 22
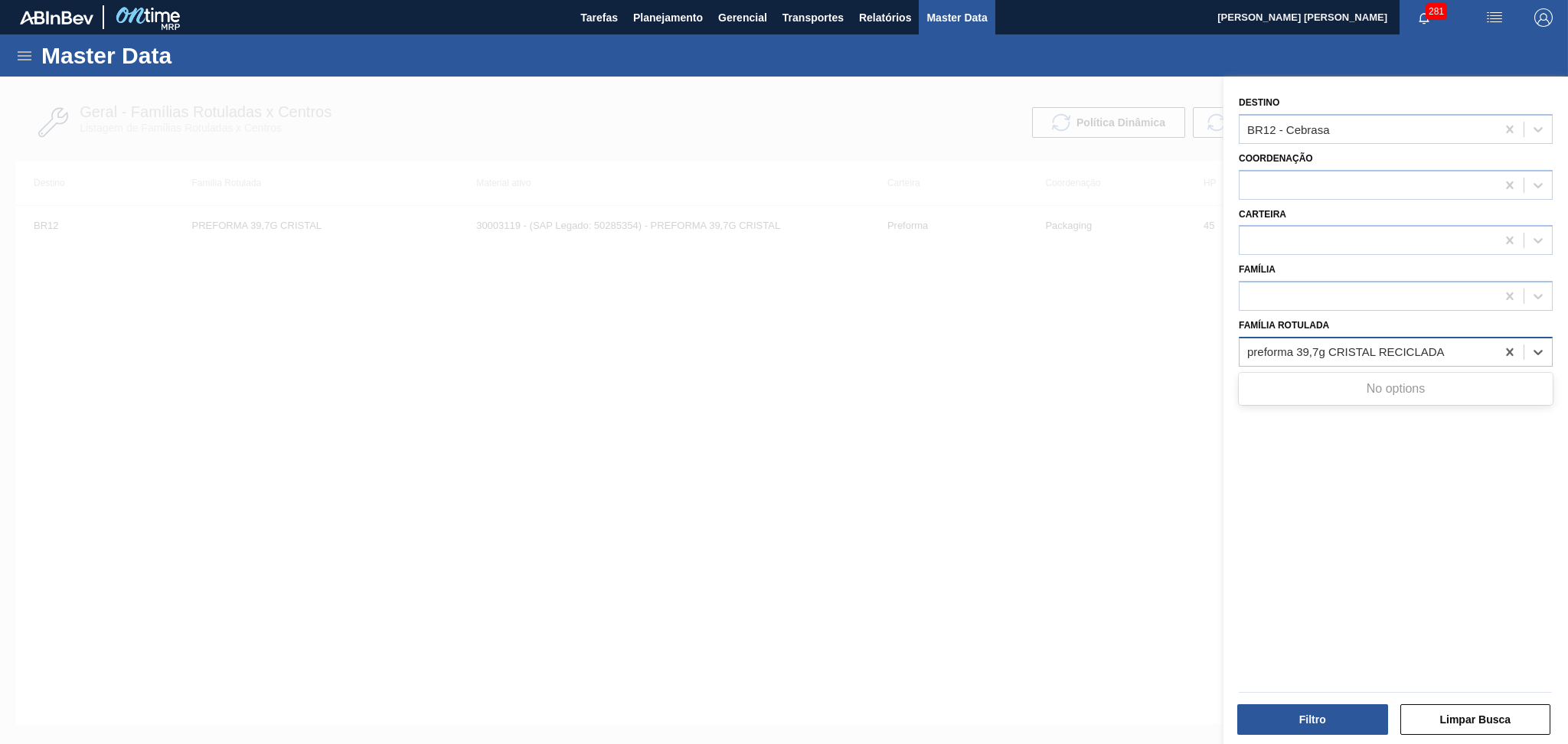
type Rotulada "preforma 39,7g CRISTAL RECICLADA"
click at [1436, 723] on button "Limpar Busca" at bounding box center [1475, 719] width 151 height 31
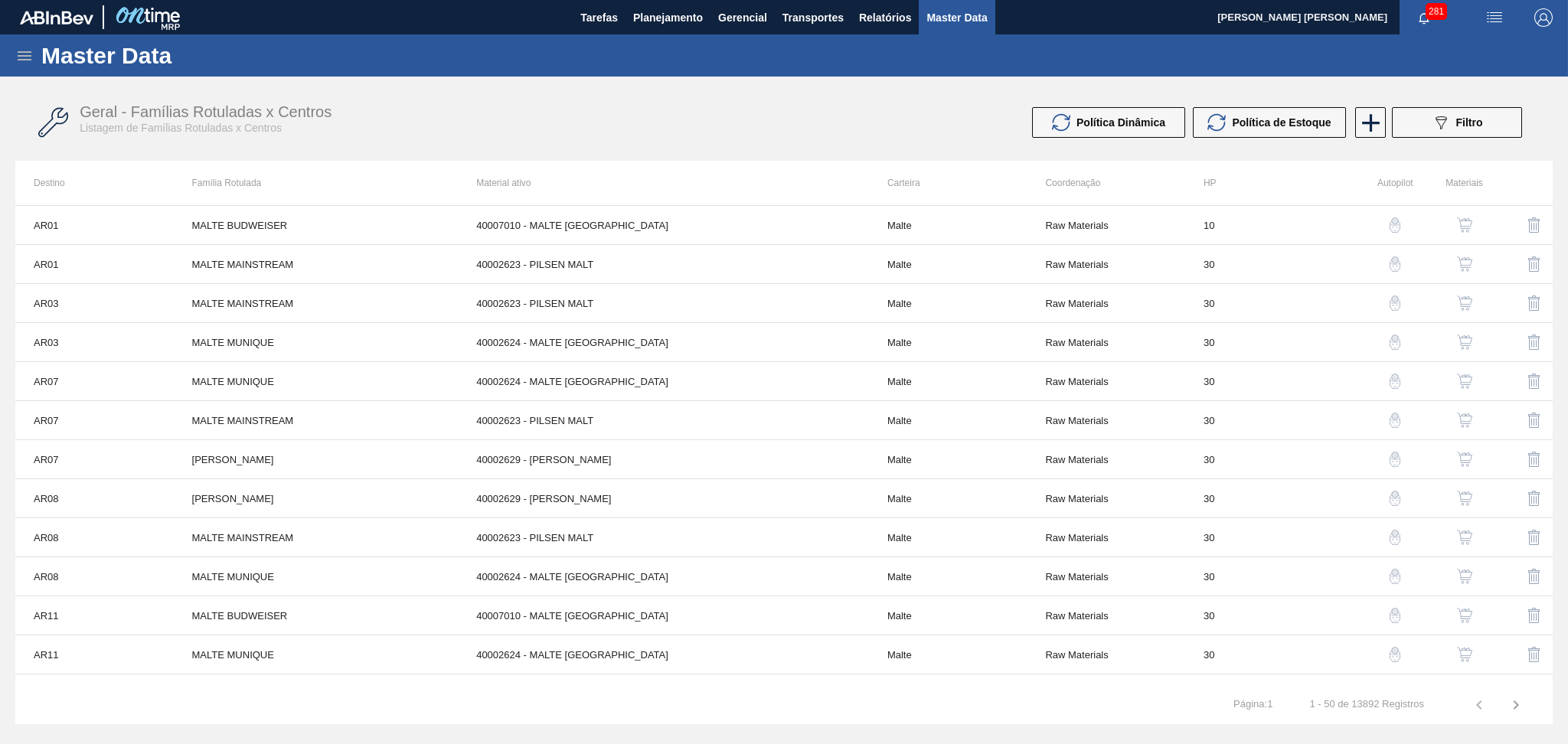
click at [568, 108] on div "Geral - Famílias Rotuladas x Centros Listagem de Famílias Rotuladas x Centros" at bounding box center [445, 119] width 730 height 32
click at [1368, 128] on icon at bounding box center [1371, 123] width 30 height 30
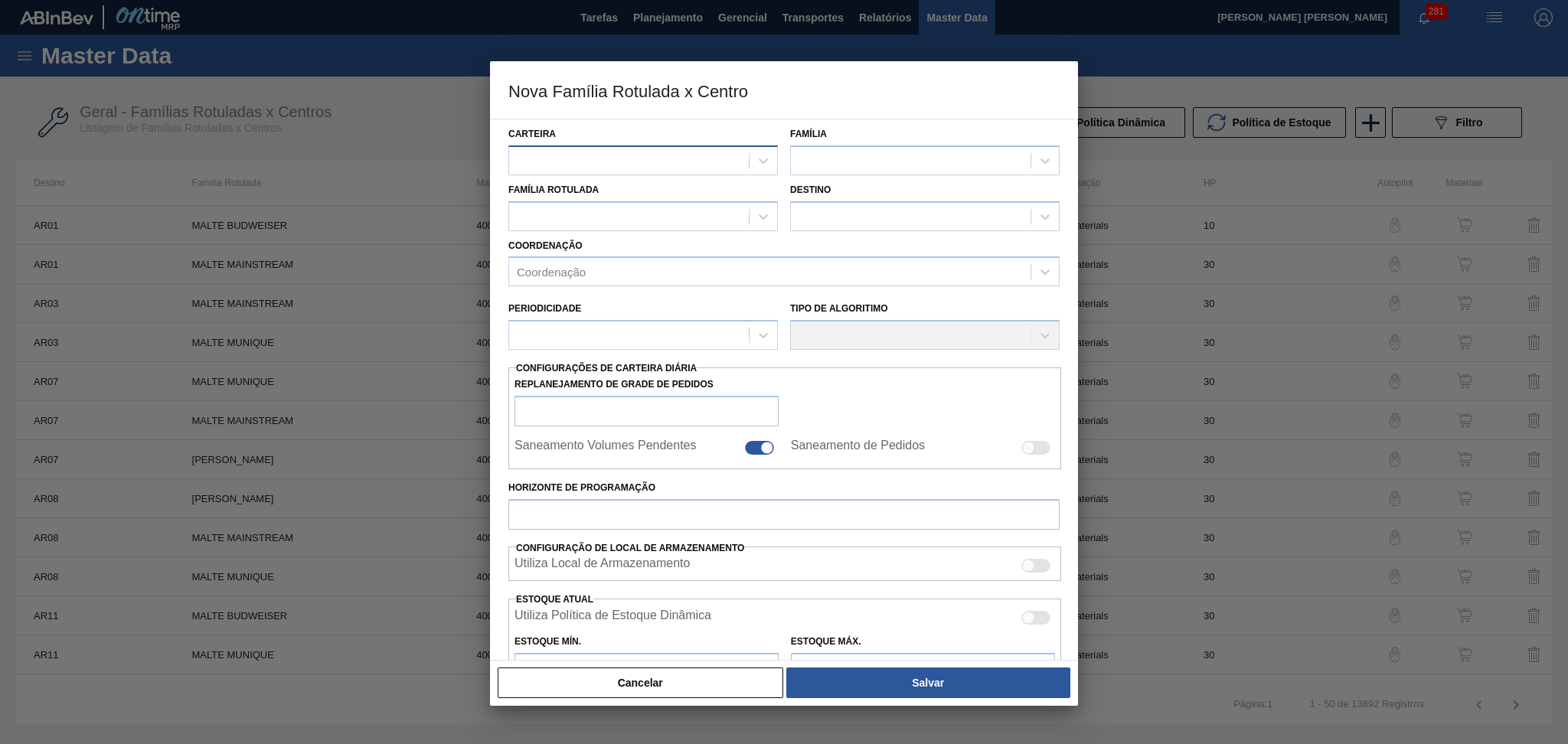
click at [572, 159] on div at bounding box center [629, 160] width 240 height 22
type input "PREFOR"
click at [557, 187] on div "Preforma" at bounding box center [643, 199] width 269 height 29
click at [832, 163] on div at bounding box center [910, 160] width 240 height 22
click at [839, 190] on div "Preforma" at bounding box center [924, 199] width 269 height 29
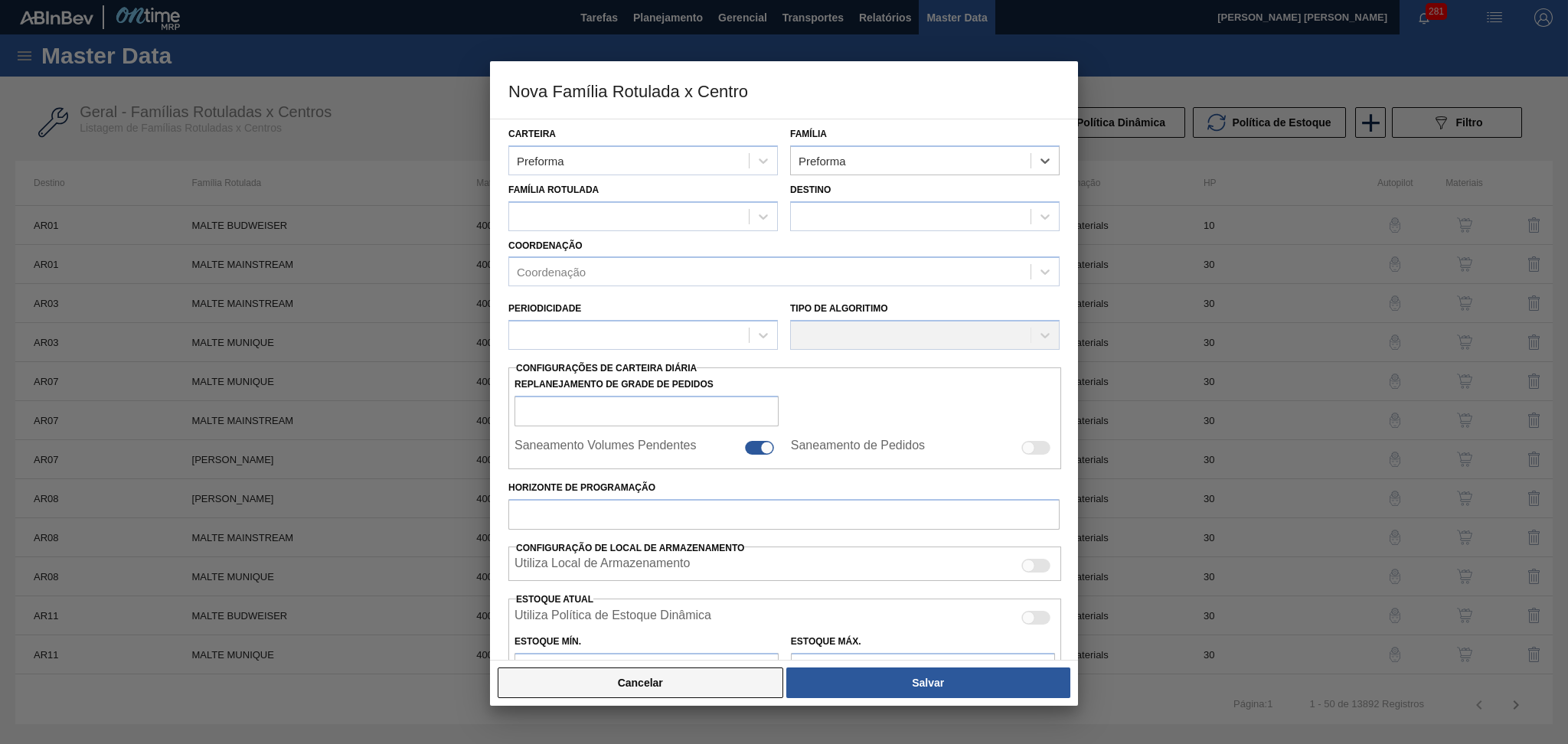
click at [689, 685] on button "Cancelar" at bounding box center [640, 683] width 285 height 31
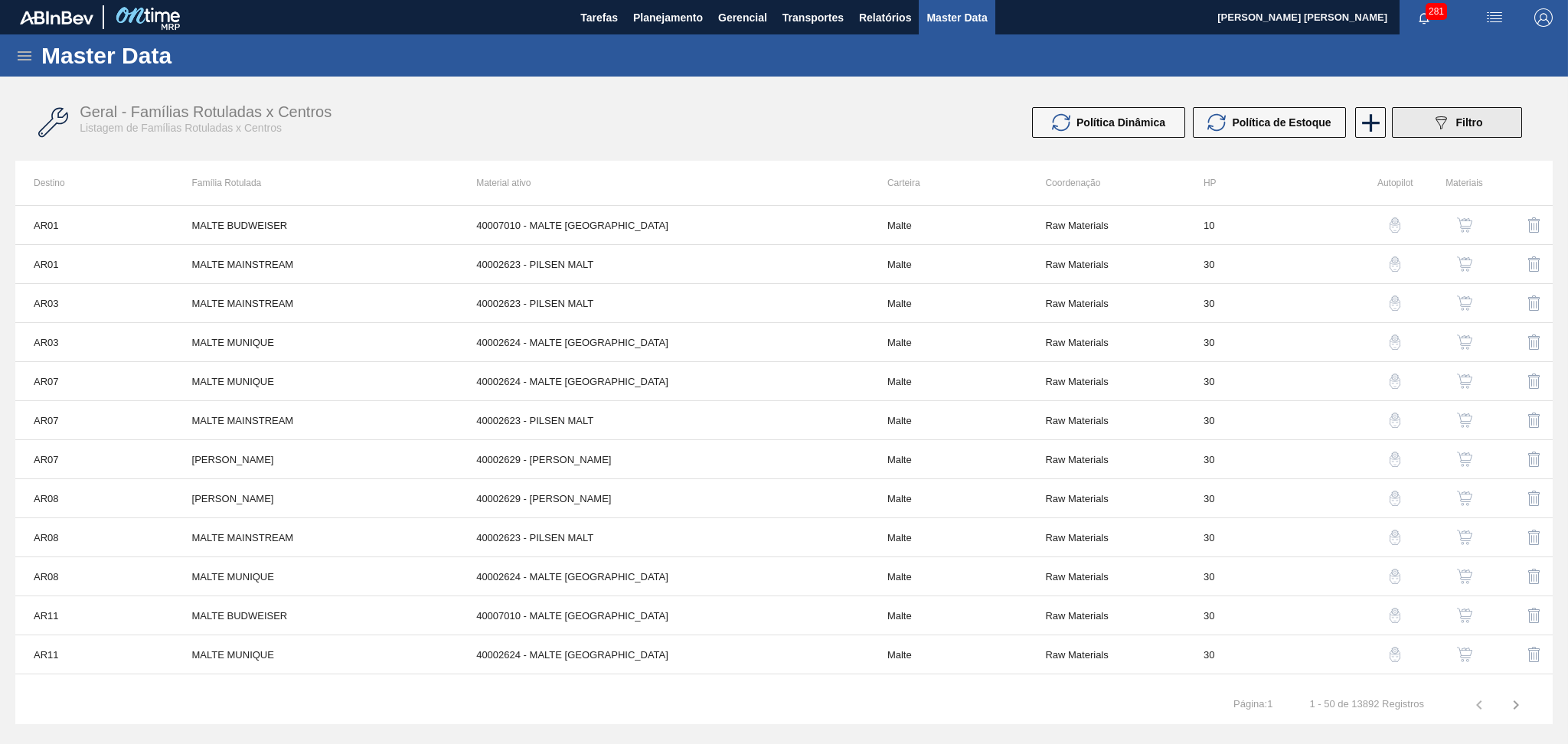
click at [1458, 124] on span "Filtro" at bounding box center [1469, 122] width 27 height 12
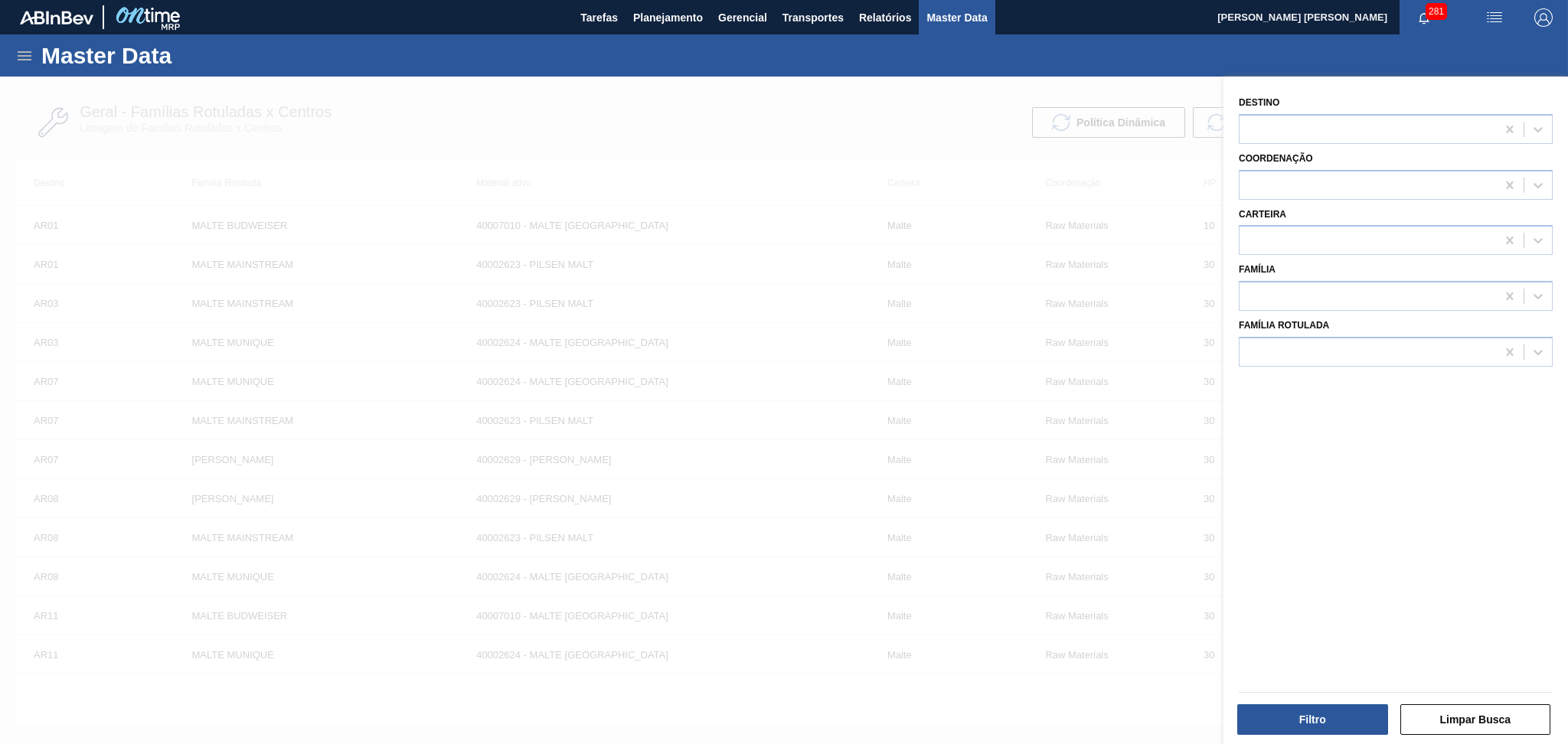
click at [1368, 460] on div "Destino Coordenação Carteira Família Família Rotulada" at bounding box center [1395, 412] width 344 height 671
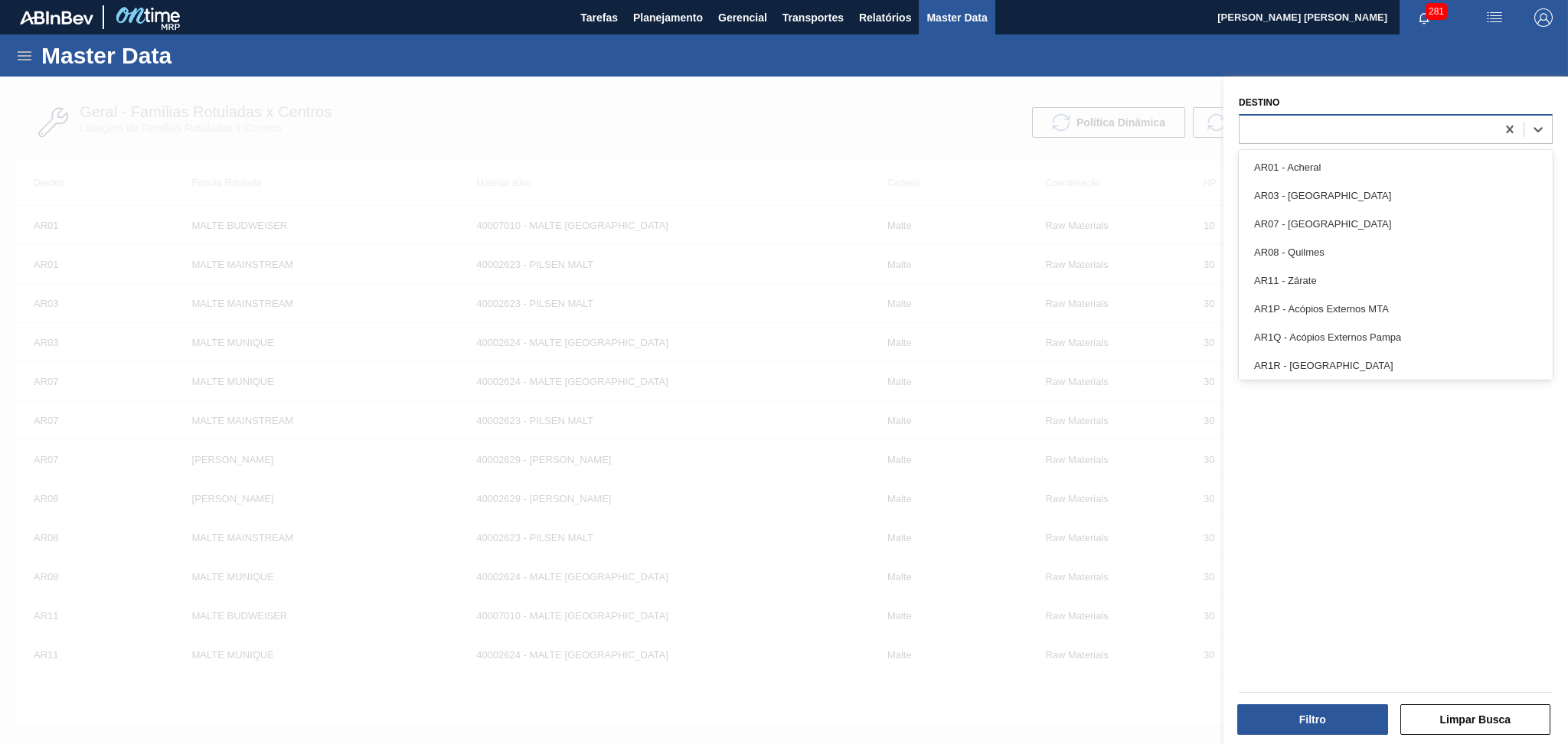
click at [1321, 134] on div at bounding box center [1368, 128] width 257 height 22
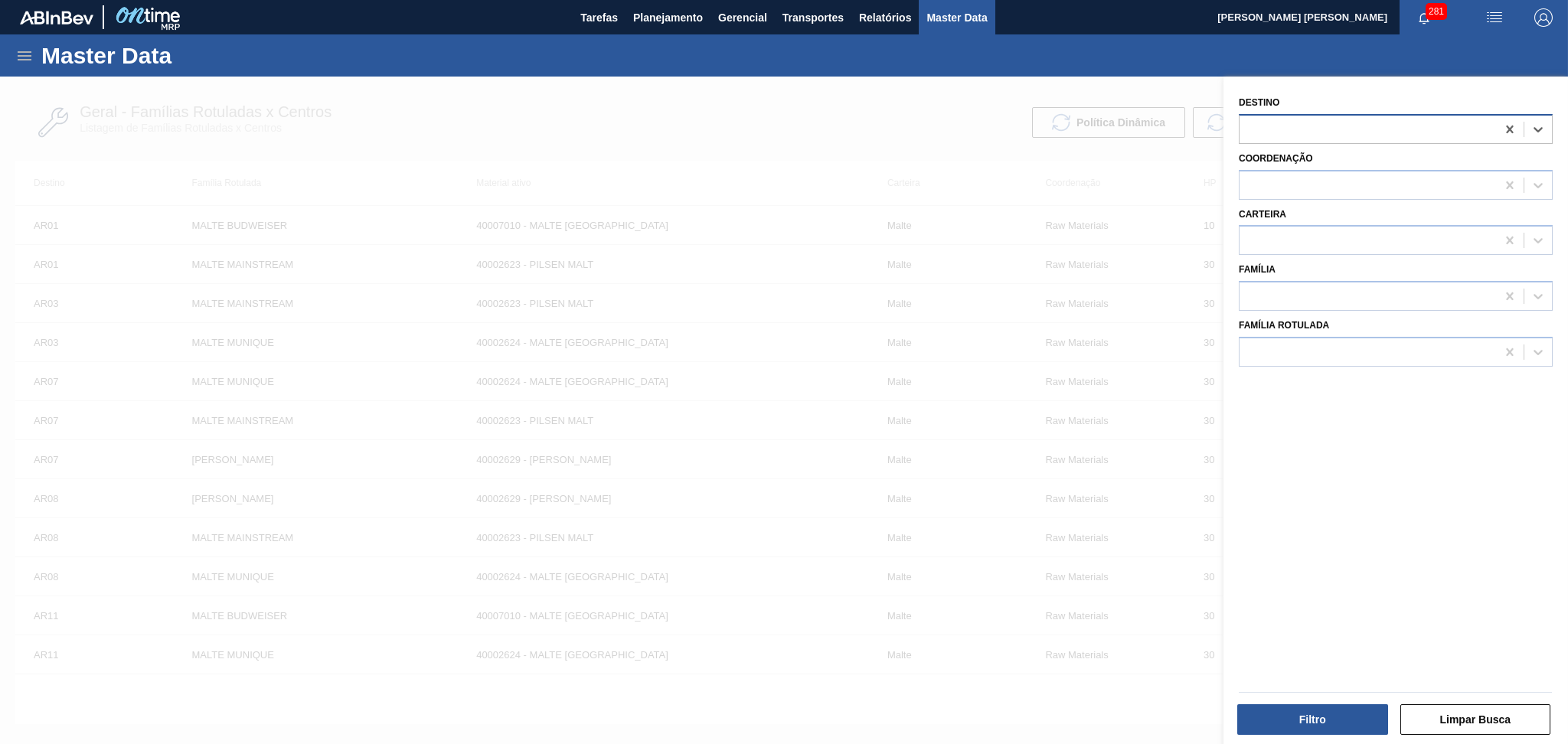
click at [1306, 135] on div at bounding box center [1368, 128] width 257 height 22
type input "CEBRASA"
click at [1310, 179] on div "BR12 - Cebrasa" at bounding box center [1395, 167] width 314 height 29
click at [1302, 429] on div "Destino option BR12 - Cebrasa, selected. Select is focused ,type to refine list…" at bounding box center [1395, 412] width 344 height 671
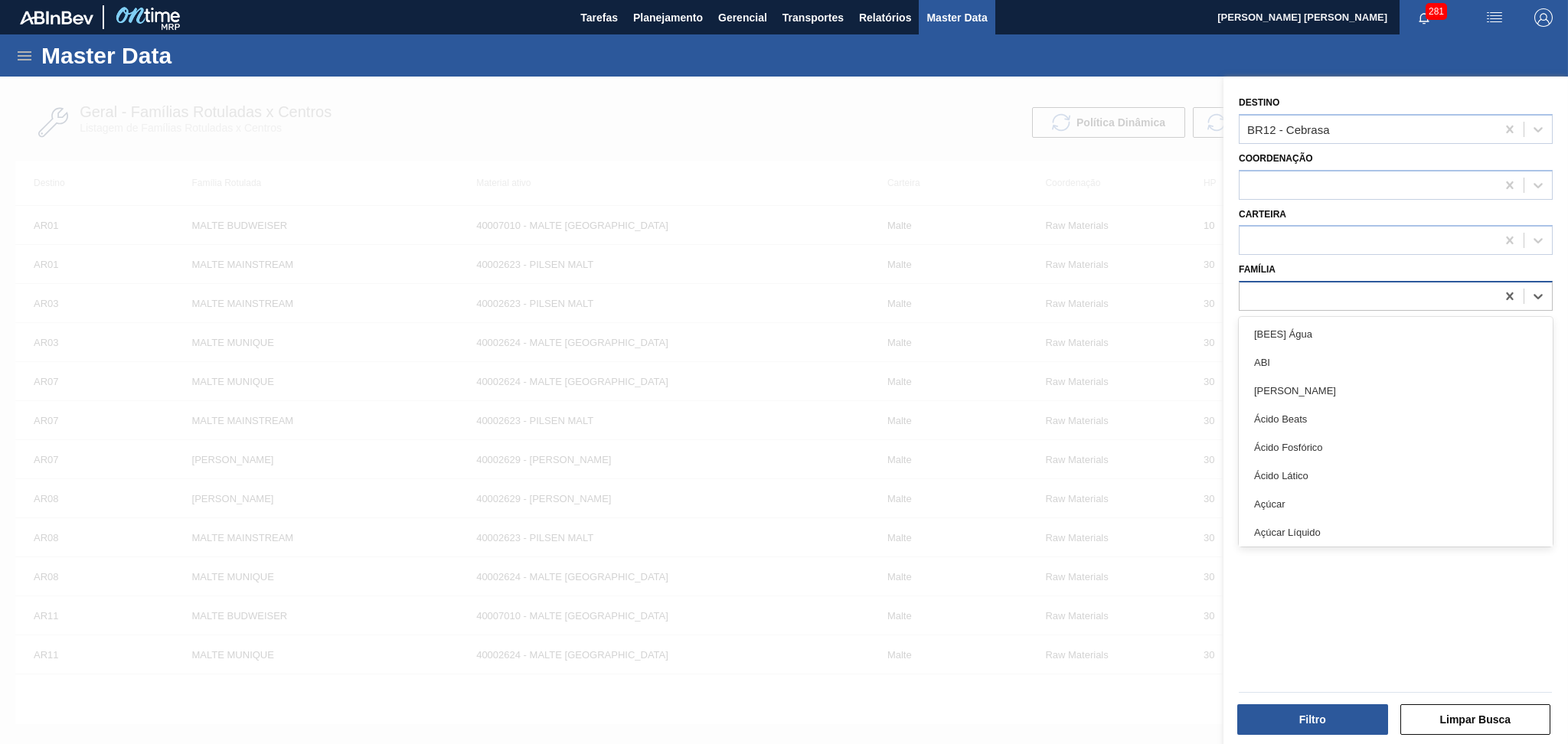
click at [1300, 287] on div at bounding box center [1368, 296] width 257 height 22
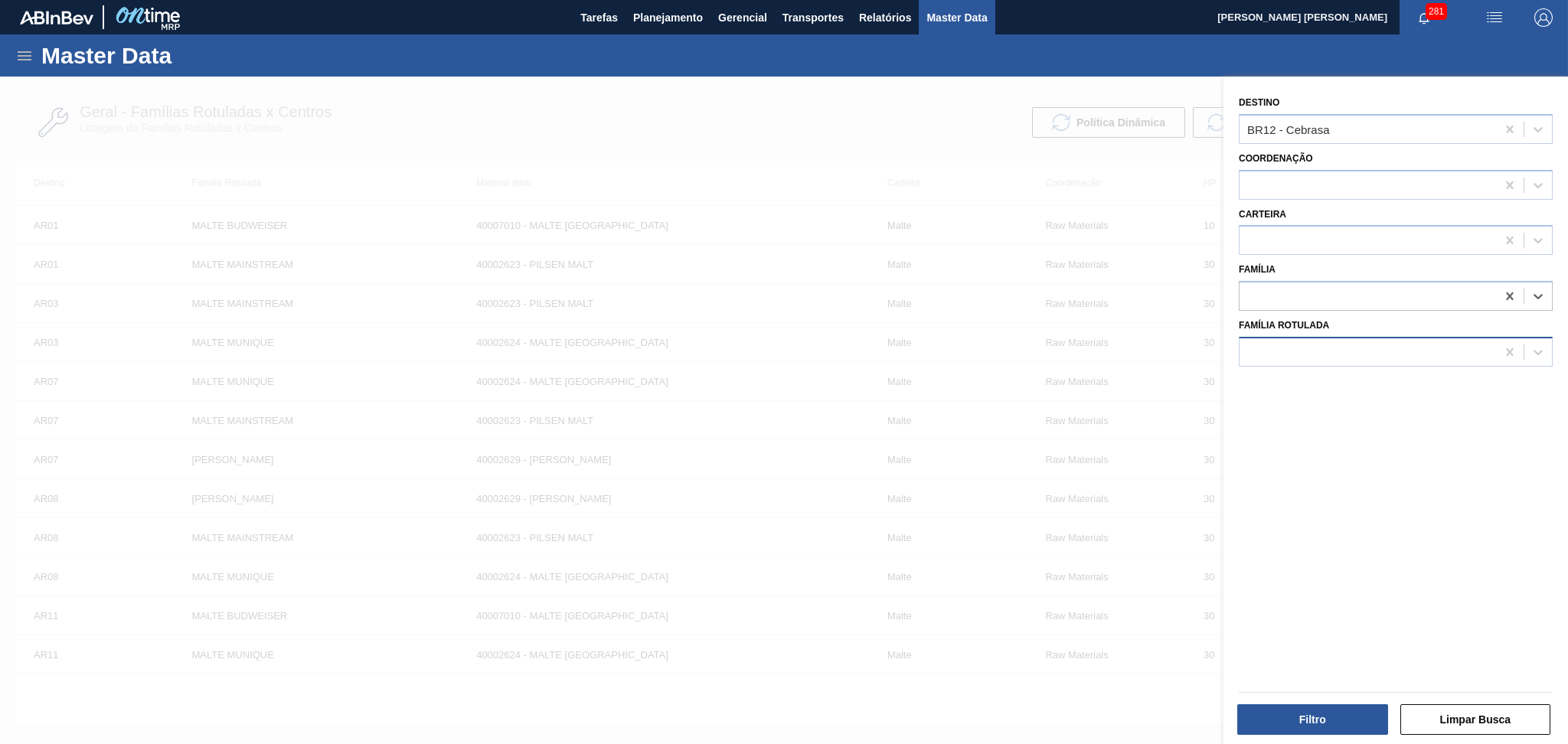
click at [1282, 348] on div at bounding box center [1368, 351] width 257 height 22
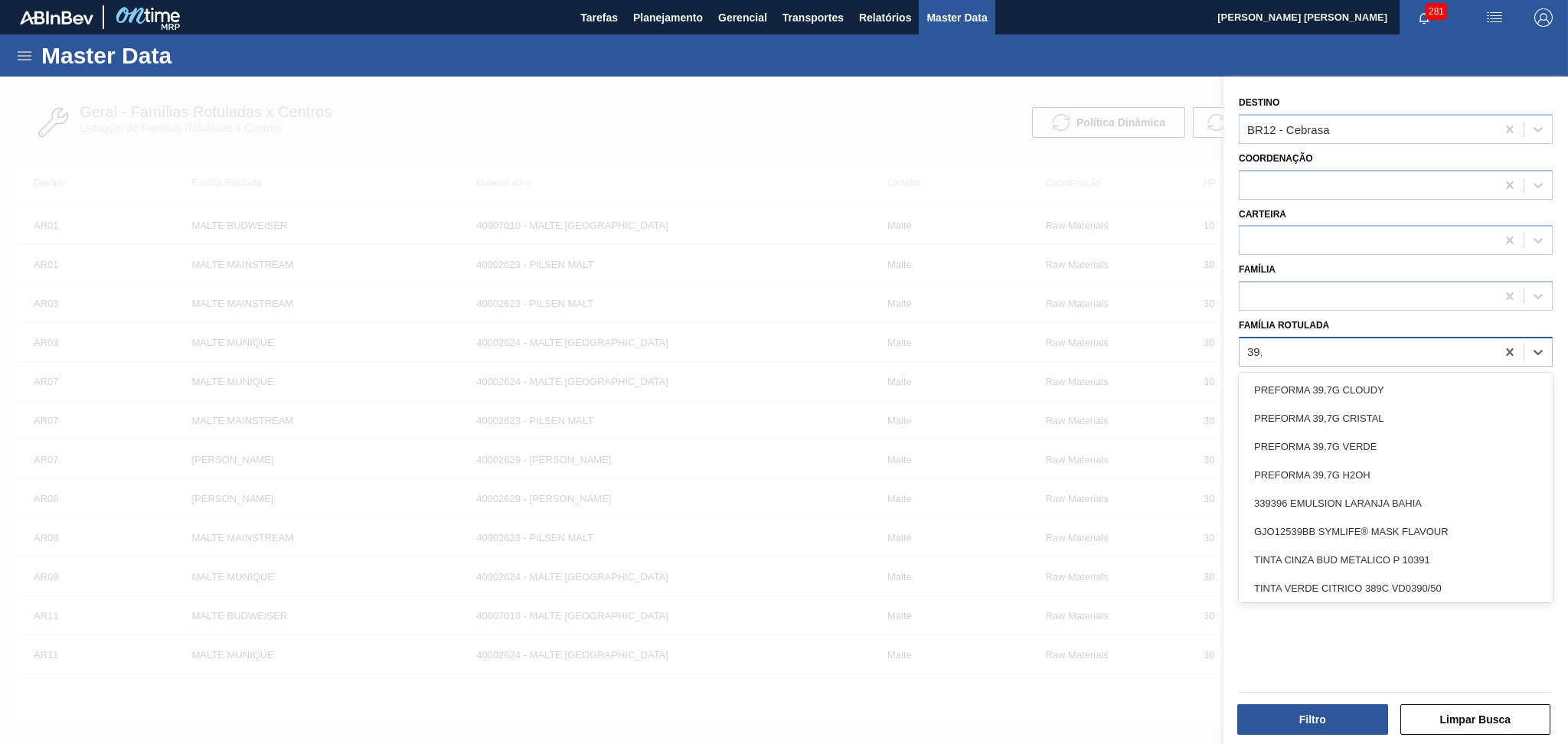
type Rotulada "39,7"
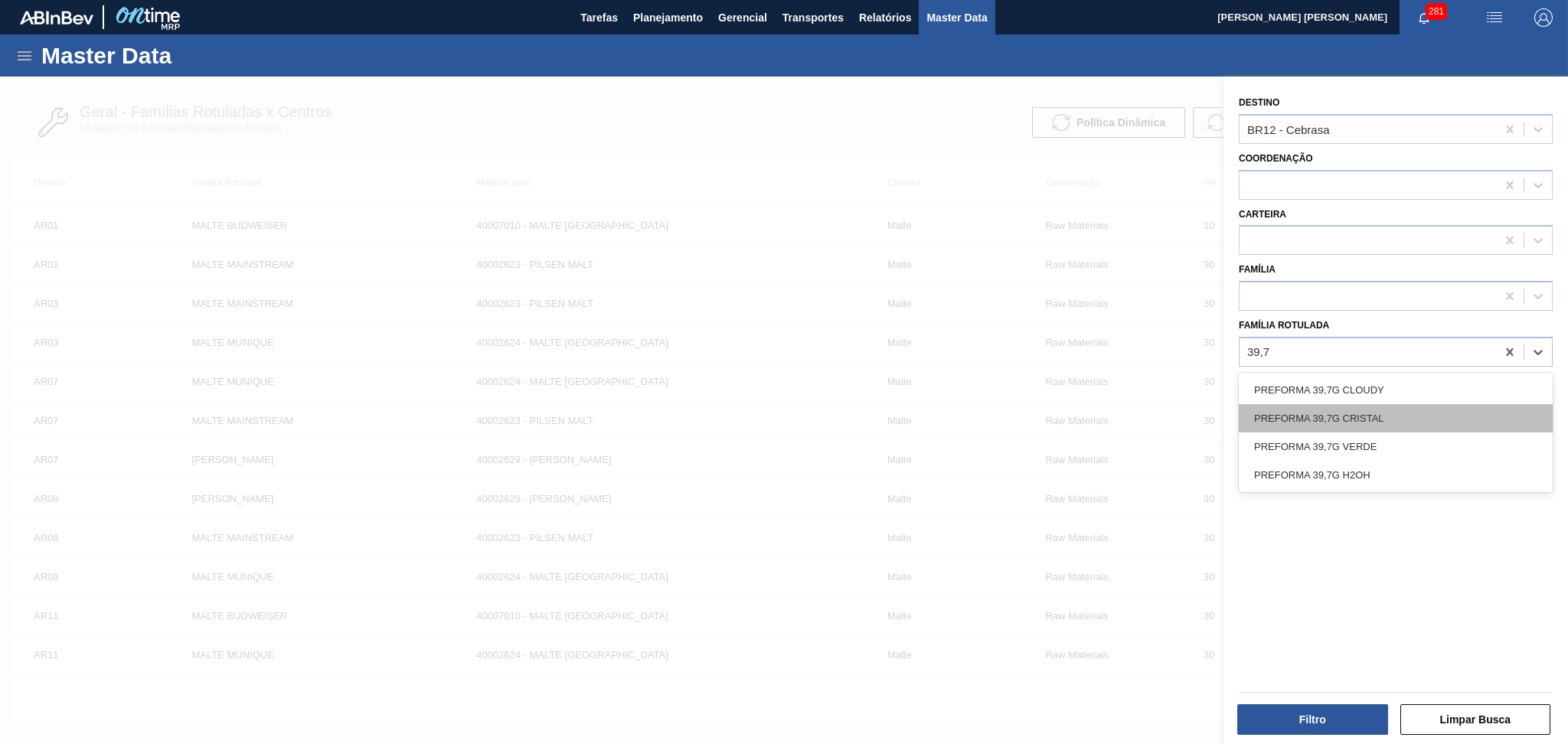
click at [1330, 407] on div "PREFORMA 39,7G CRISTAL" at bounding box center [1395, 418] width 314 height 29
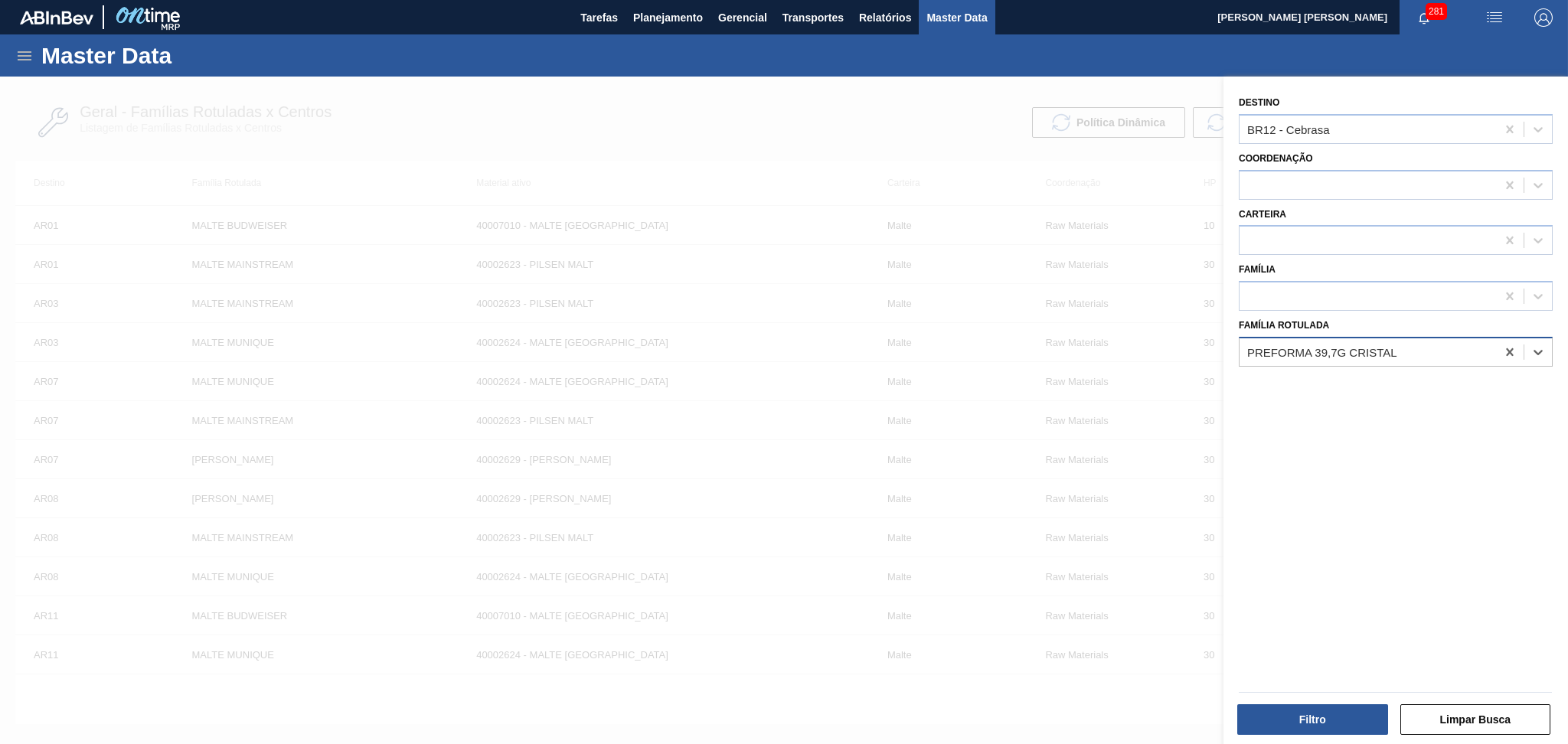
click at [1422, 353] on div "PREFORMA 39,7G CRISTAL" at bounding box center [1368, 351] width 257 height 22
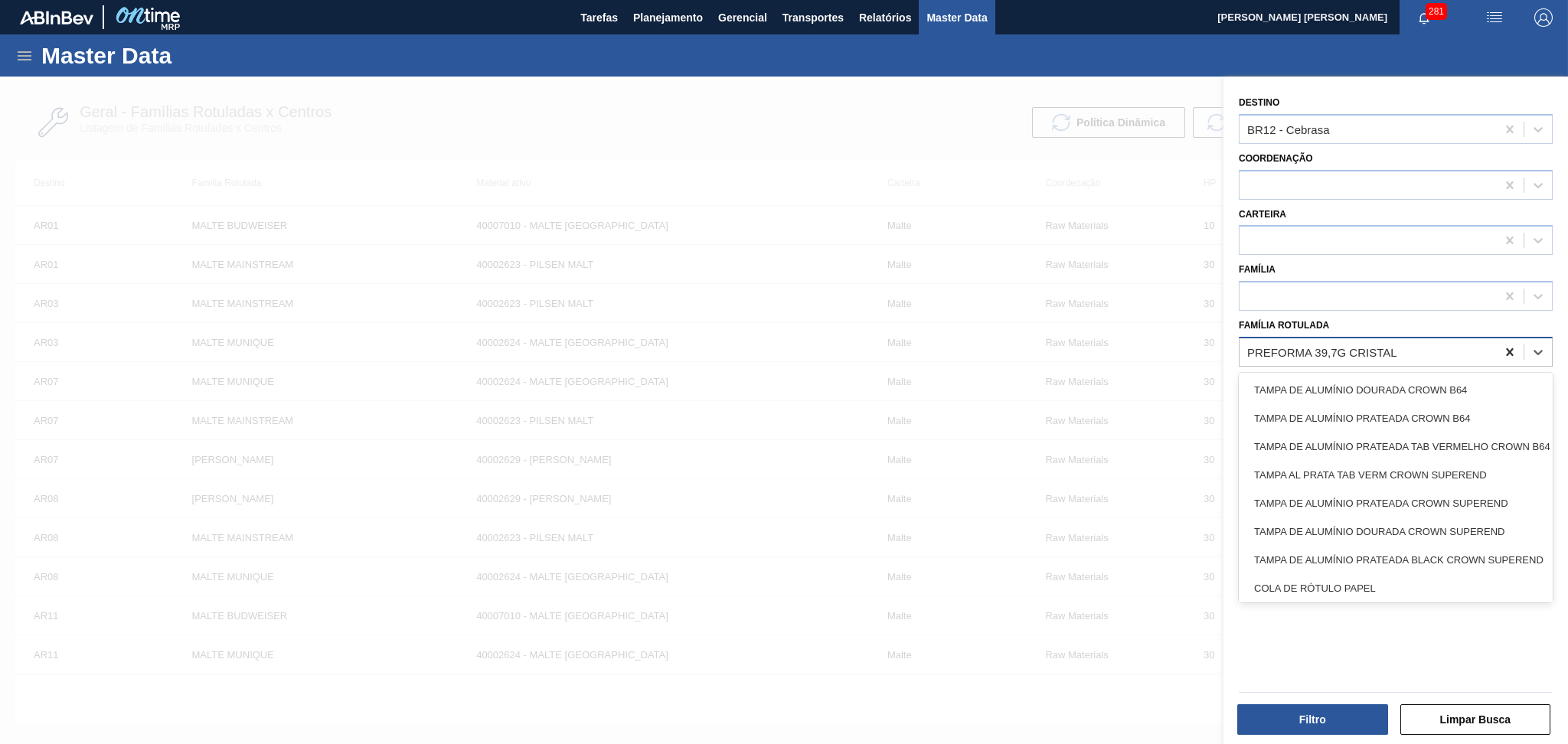
click at [1511, 354] on icon at bounding box center [1510, 352] width 15 height 15
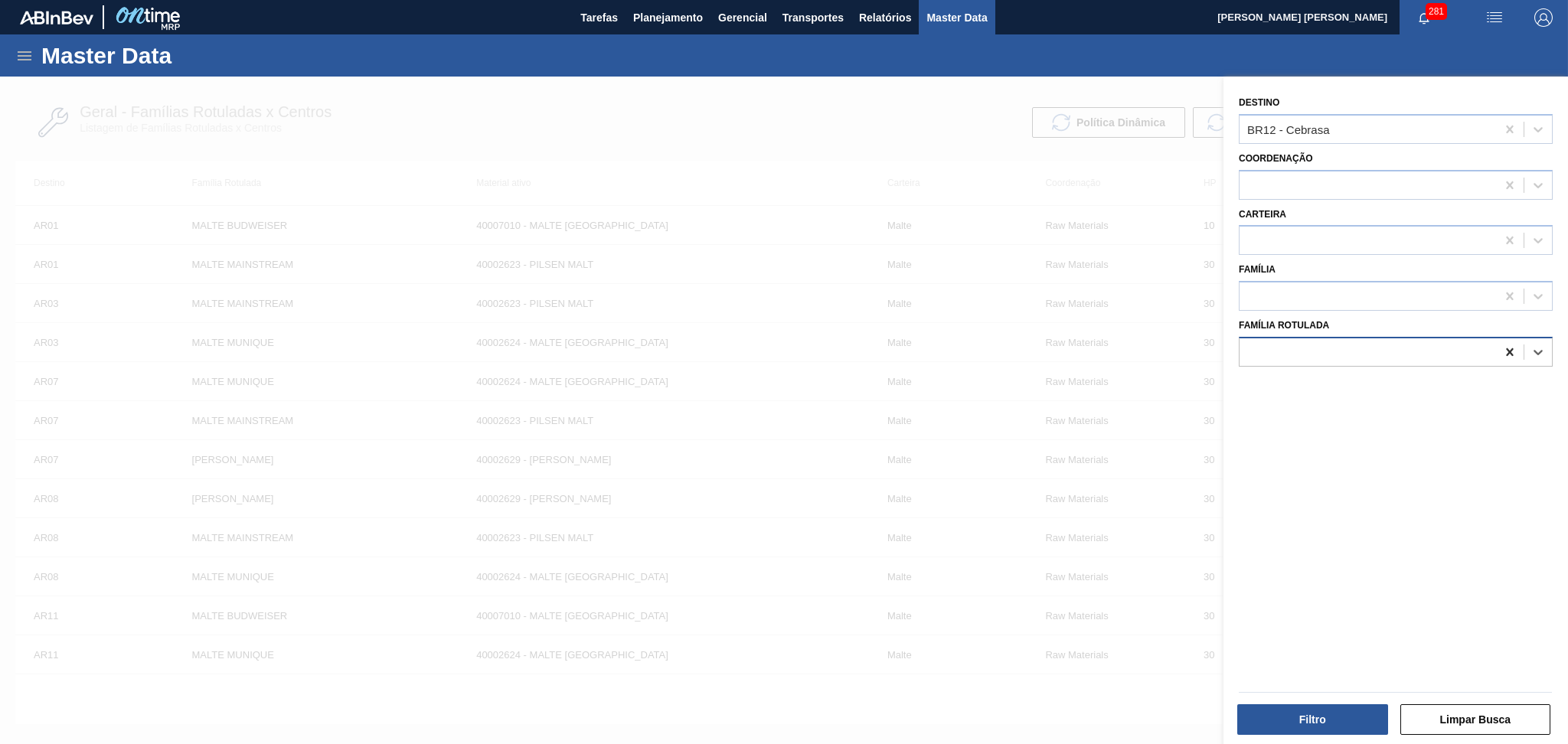
click at [1512, 344] on icon at bounding box center [1510, 352] width 15 height 15
click at [1507, 348] on icon at bounding box center [1509, 352] width 7 height 8
click at [893, 104] on div at bounding box center [784, 449] width 1568 height 744
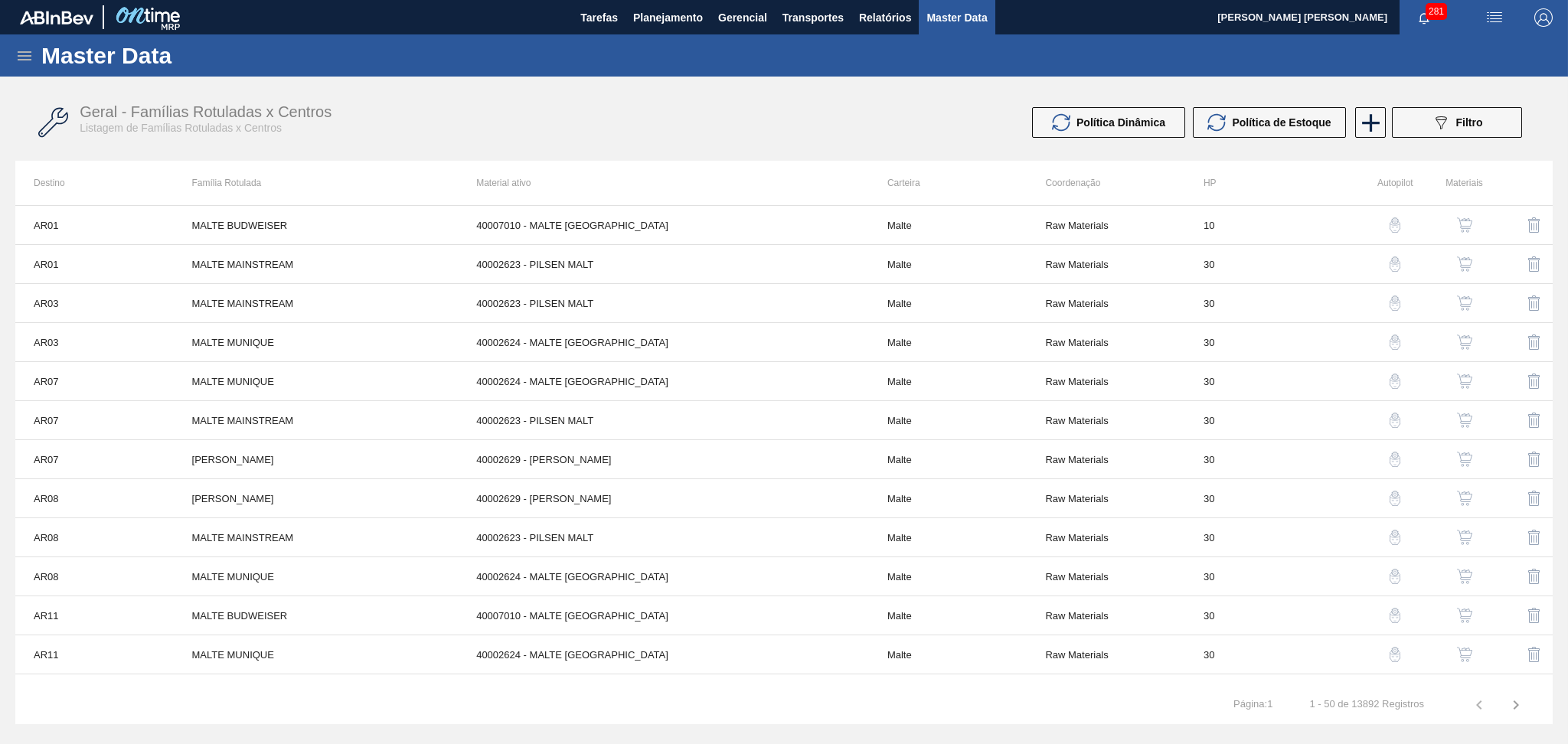
click at [439, 98] on div "Geral - Famílias Rotuladas x Centros Listagem de Famílias Rotuladas x Centros P…" at bounding box center [784, 123] width 1537 height 57
click at [712, 3] on button "Gerencial" at bounding box center [742, 17] width 64 height 35
click at [683, 10] on div at bounding box center [784, 372] width 1568 height 744
click at [676, 12] on span "Planejamento" at bounding box center [668, 18] width 70 height 19
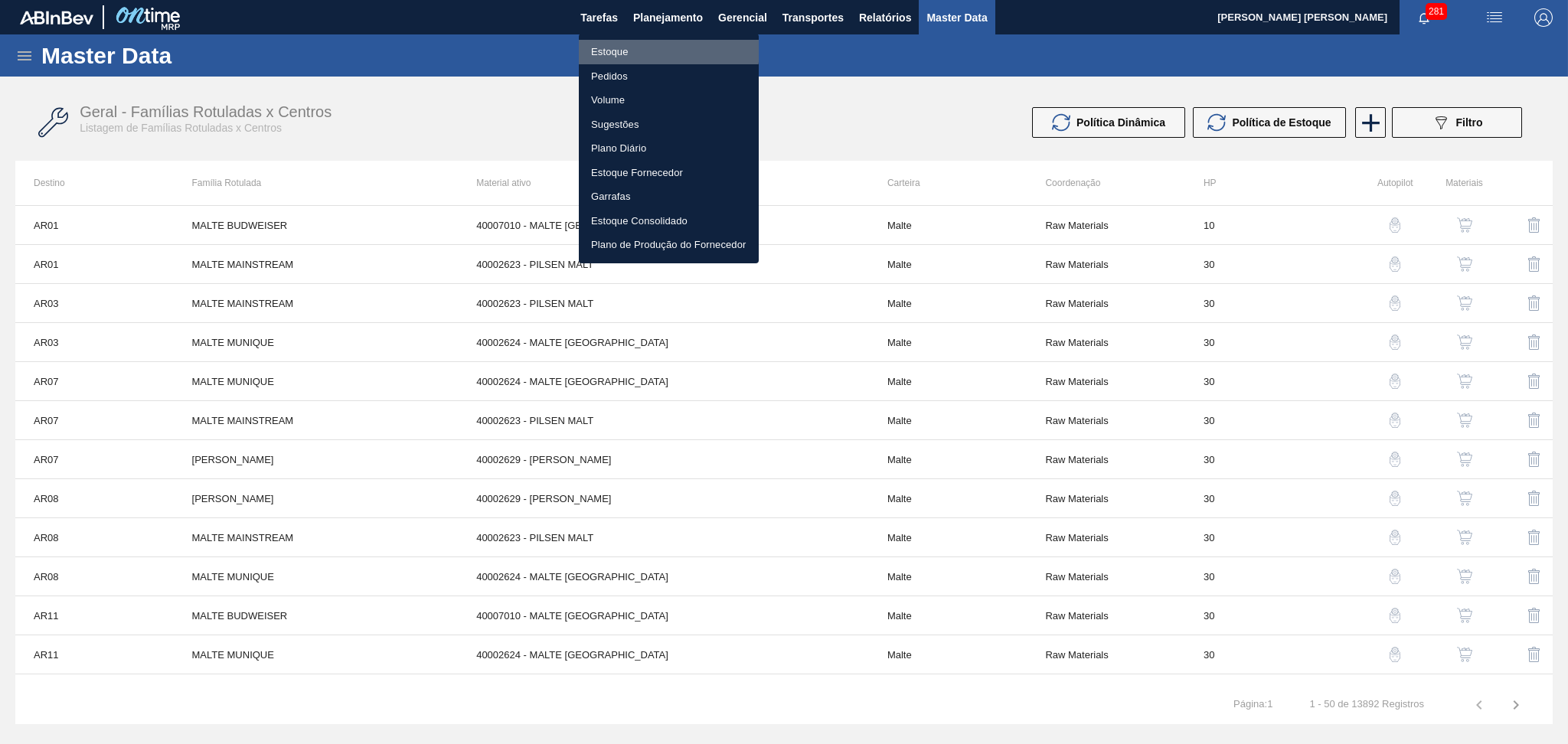
click at [634, 48] on li "Estoque" at bounding box center [668, 52] width 180 height 25
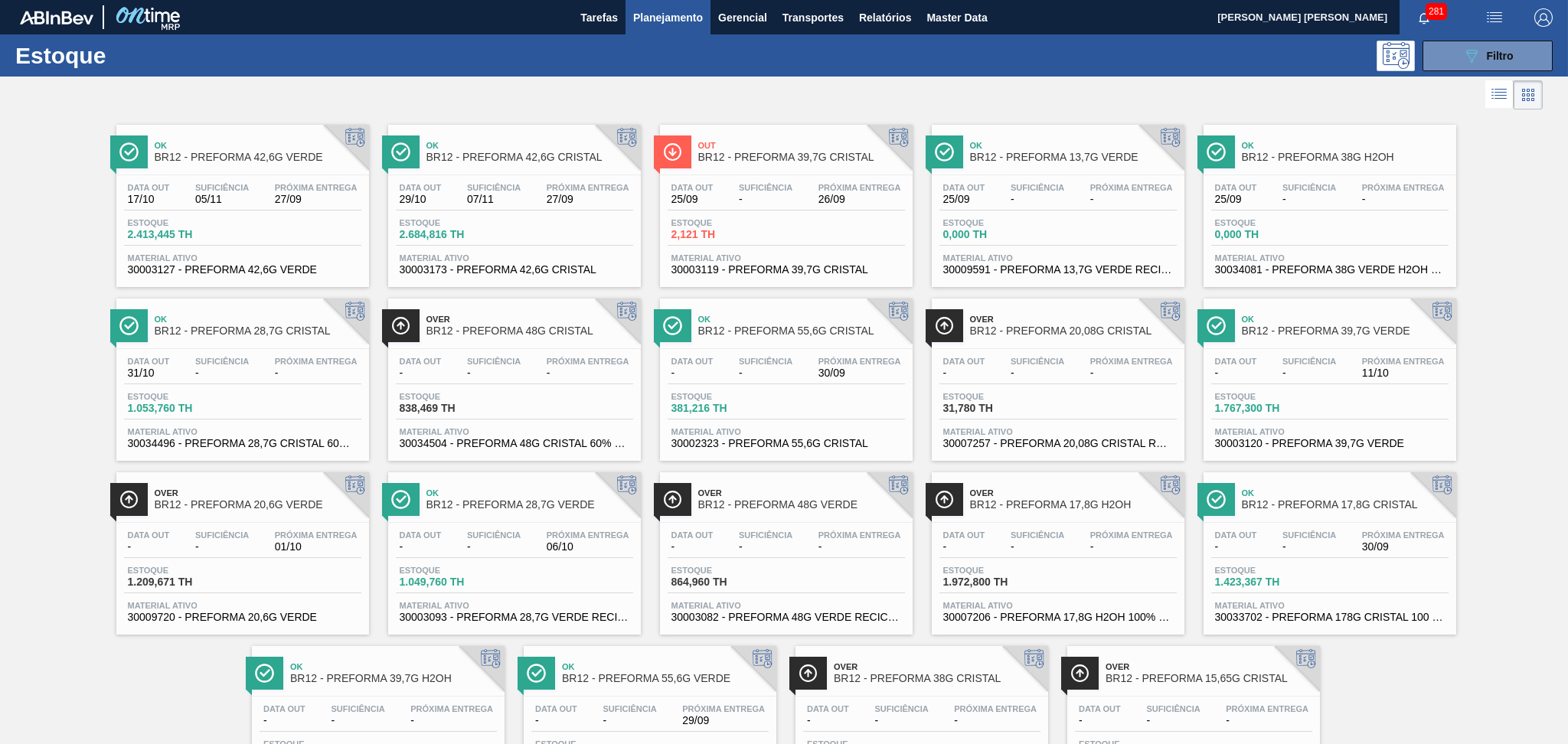
click at [802, 186] on div "Data out 25/09 Suficiência - Próxima Entrega 26/09" at bounding box center [786, 197] width 237 height 28
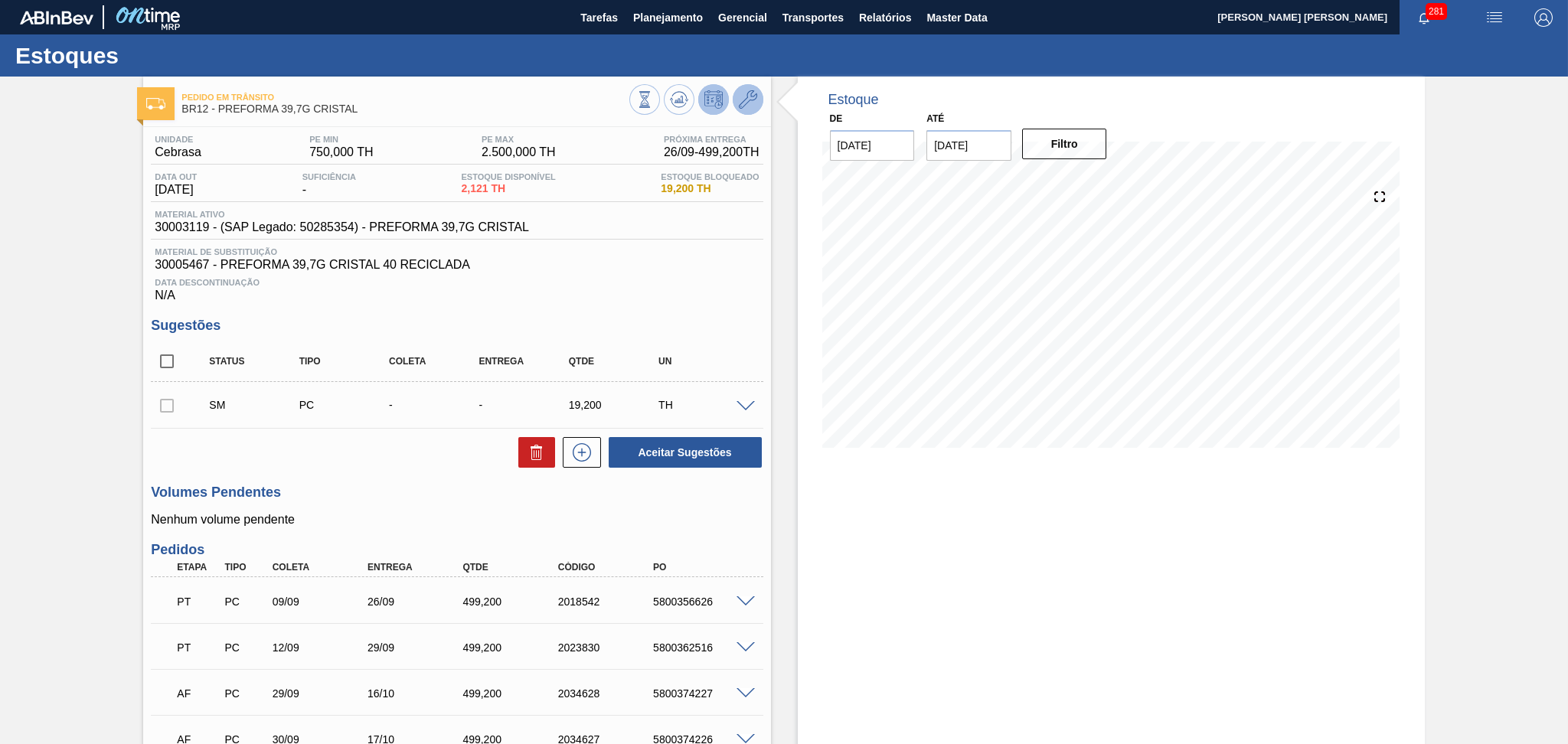
click at [746, 90] on icon at bounding box center [748, 100] width 19 height 19
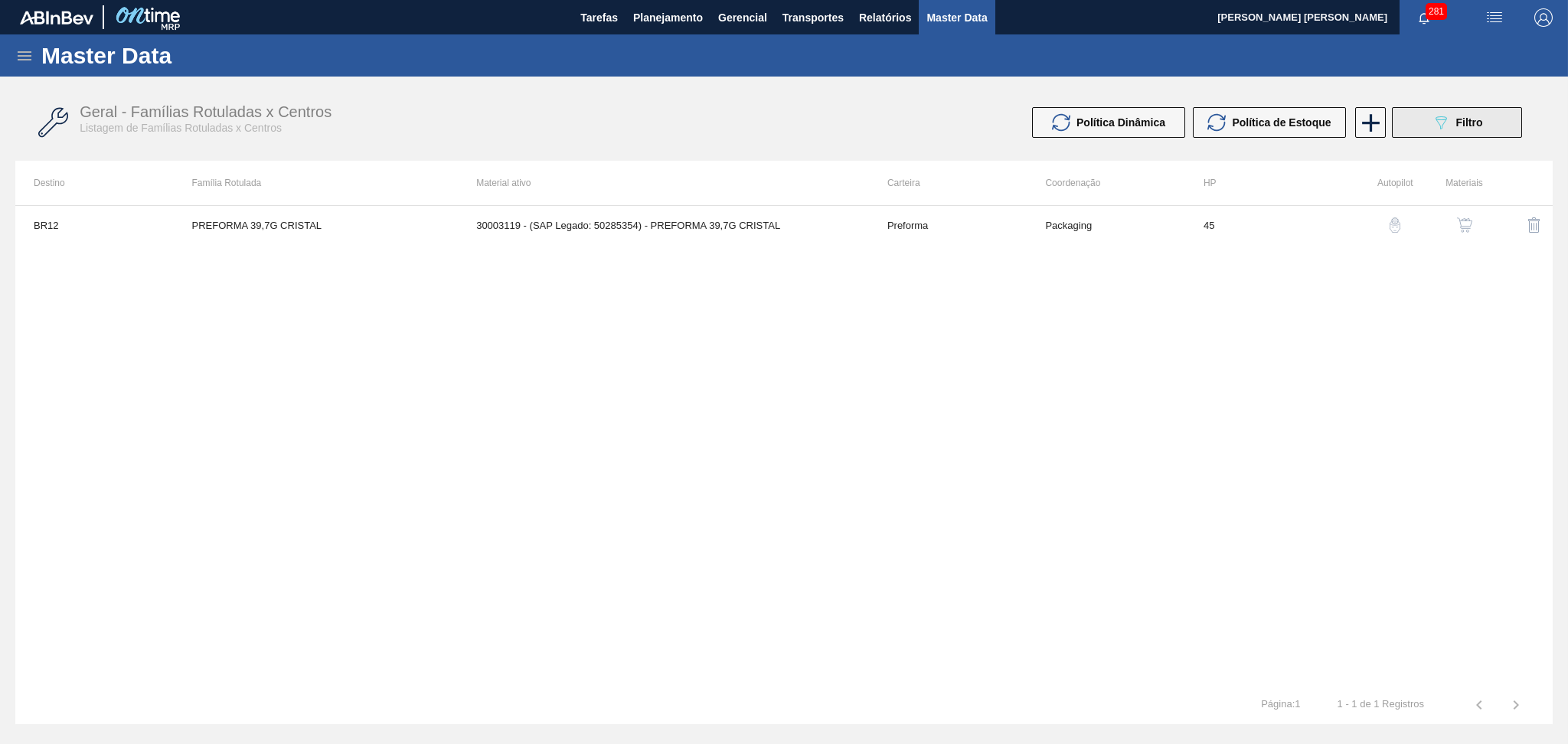
click at [1450, 127] on div "089F7B8B-B2A5-4AFE-B5C0-19BA573D28AC Filtro" at bounding box center [1457, 122] width 51 height 19
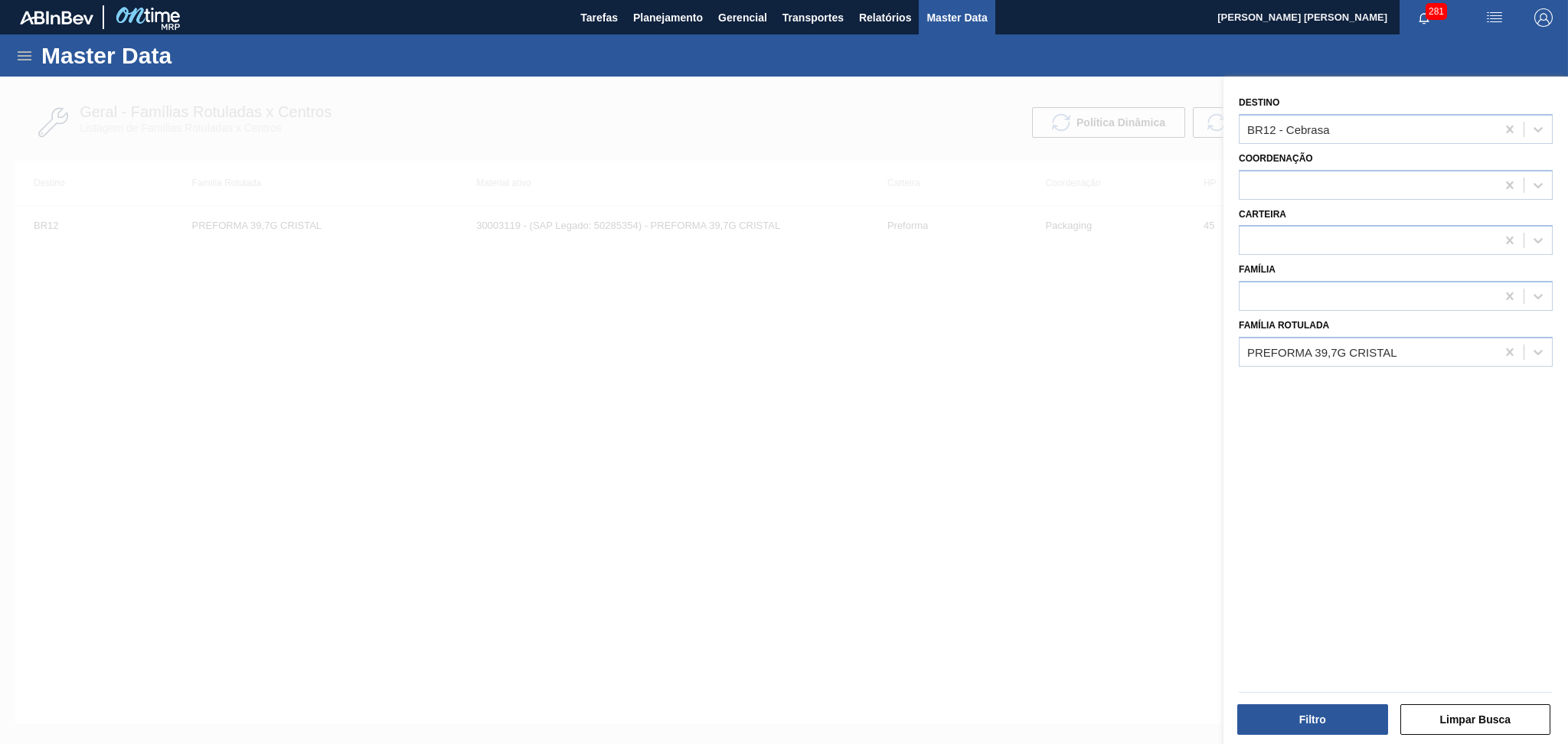
click at [1105, 359] on div at bounding box center [784, 449] width 1568 height 744
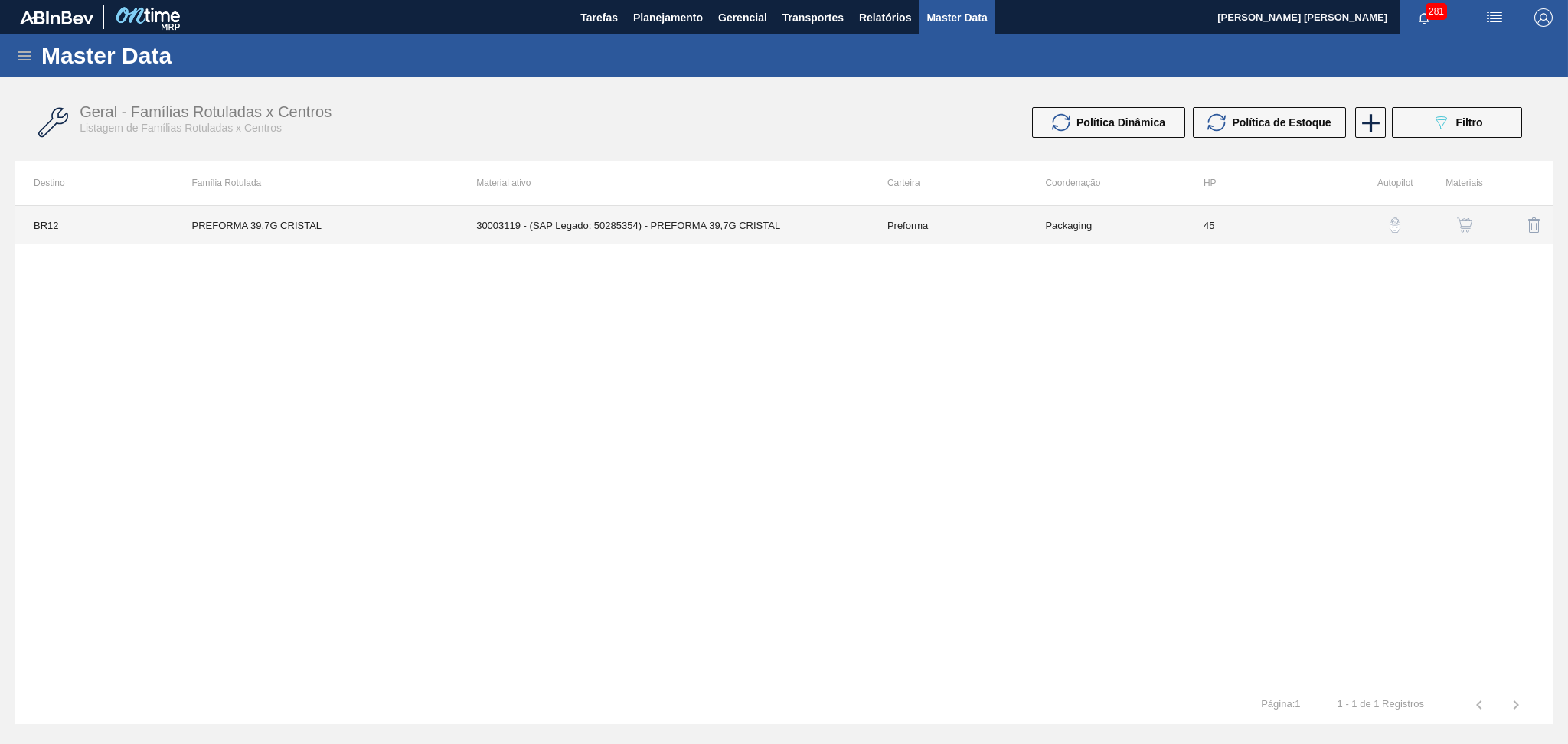
click at [1046, 220] on td "Packaging" at bounding box center [1105, 224] width 159 height 38
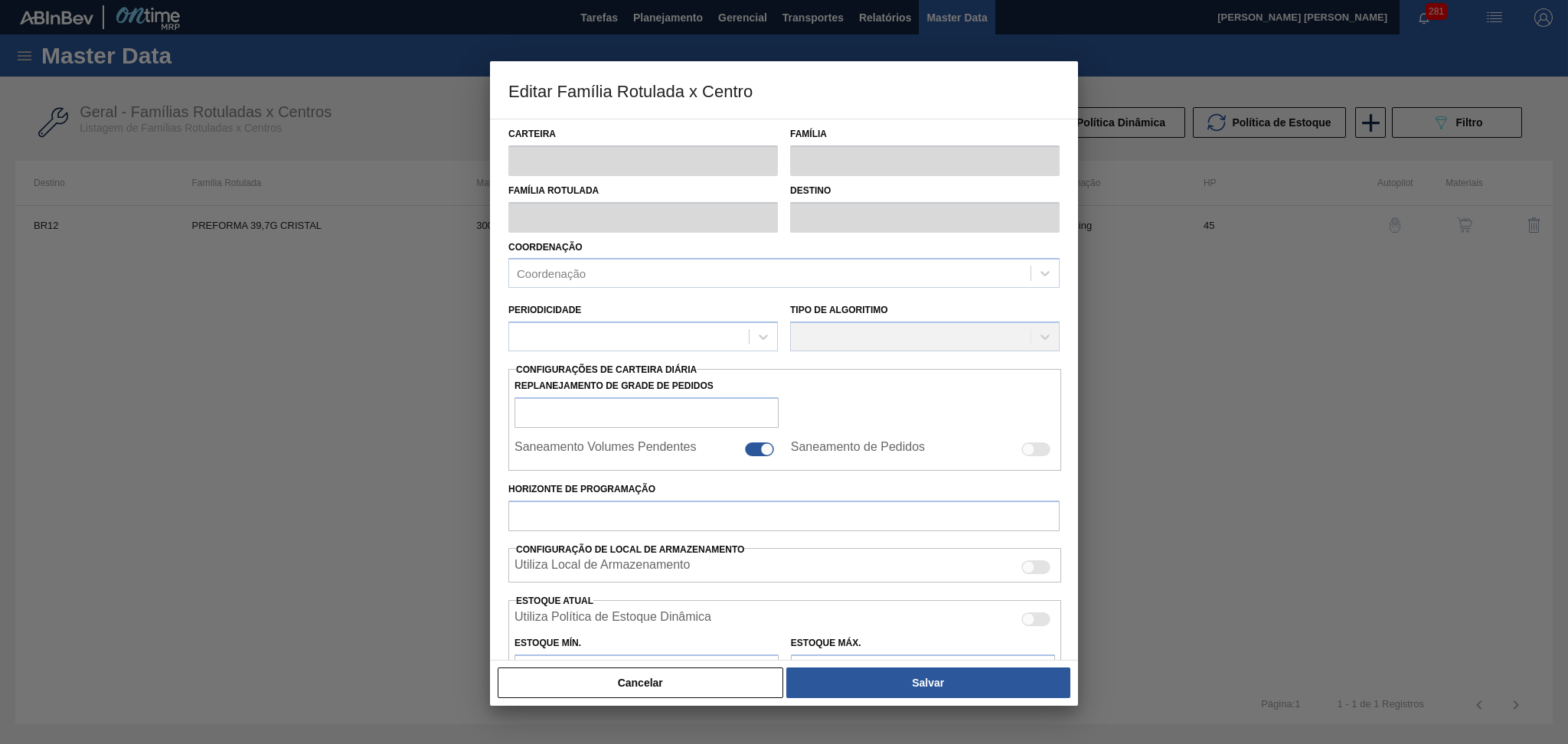
type input "Preforma"
type input "PREFORMA 39,7G CRISTAL"
type input "BR12 - Cebrasa"
type input "0"
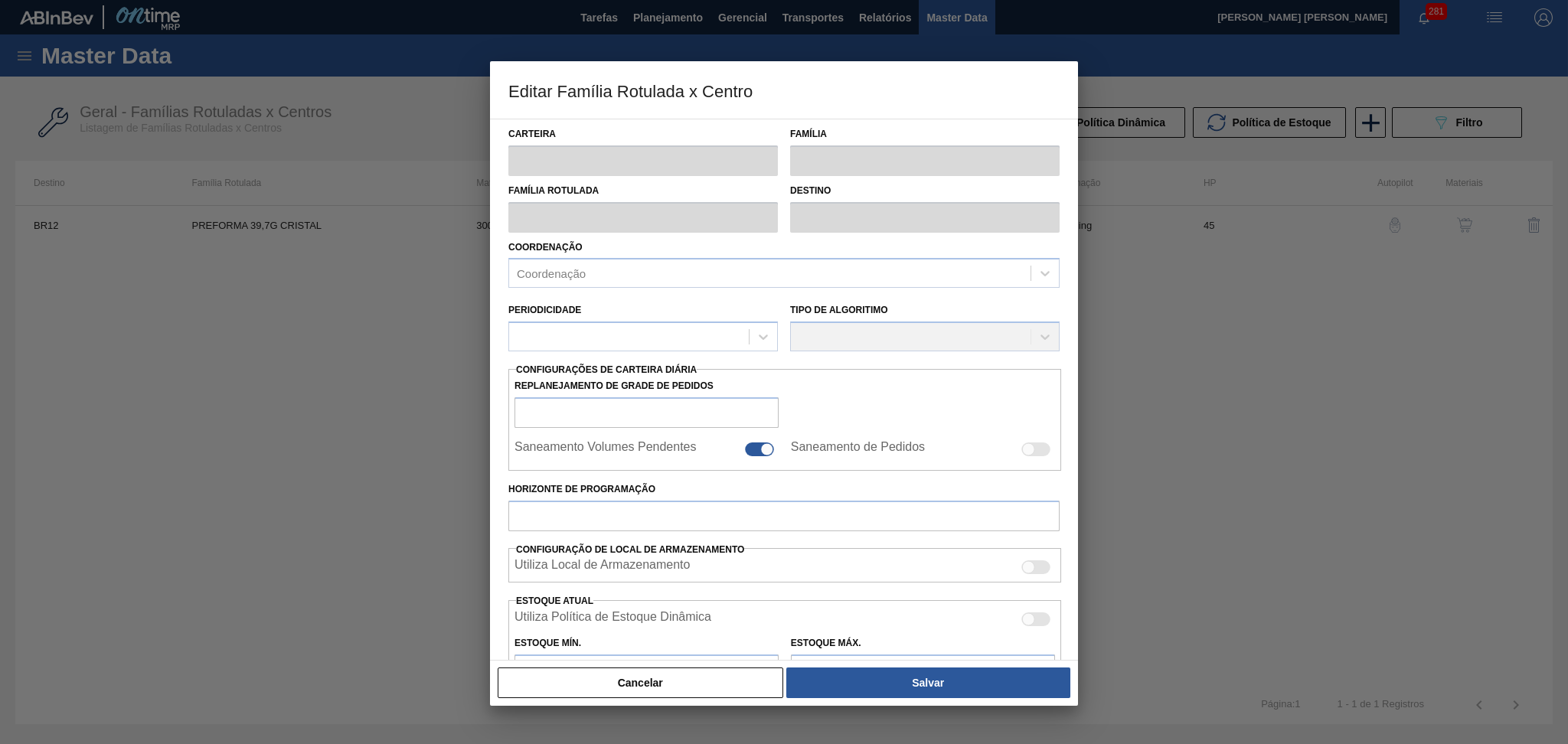
type input "45"
type input "750"
type input "2.500"
type input "50"
type input "1.625,000"
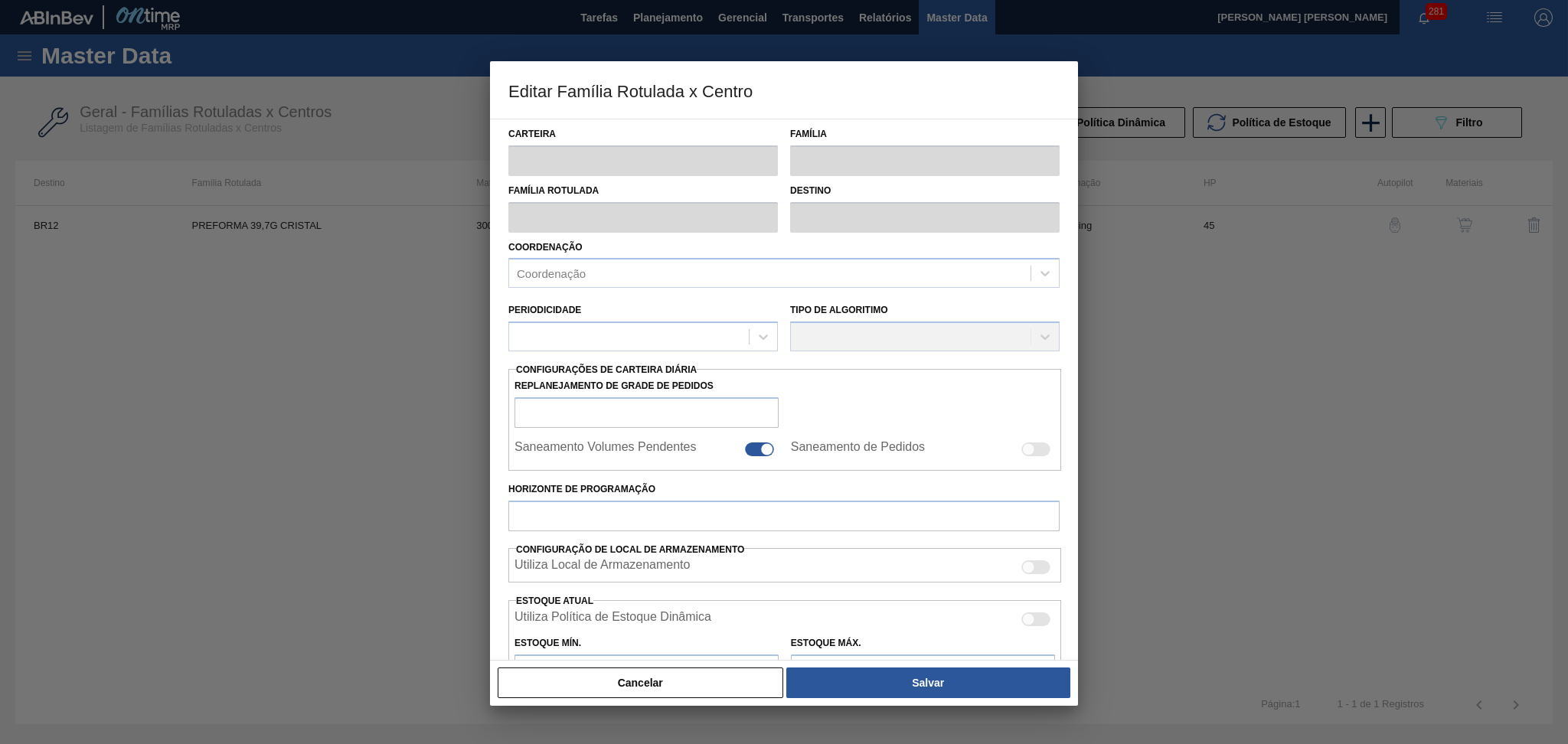
checkbox input "true"
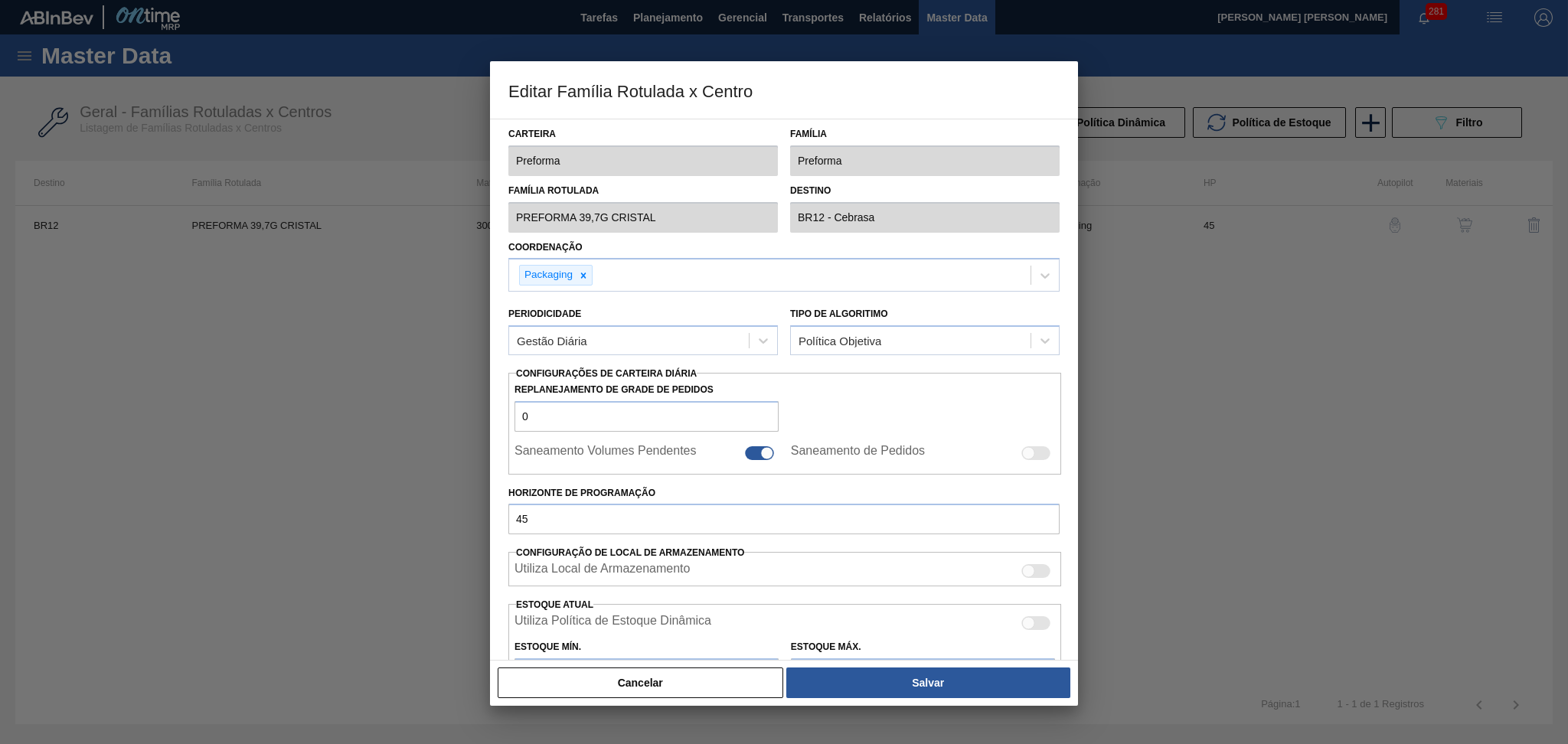
click at [1220, 287] on div at bounding box center [784, 372] width 1568 height 744
click at [641, 674] on button "Cancelar" at bounding box center [640, 683] width 285 height 31
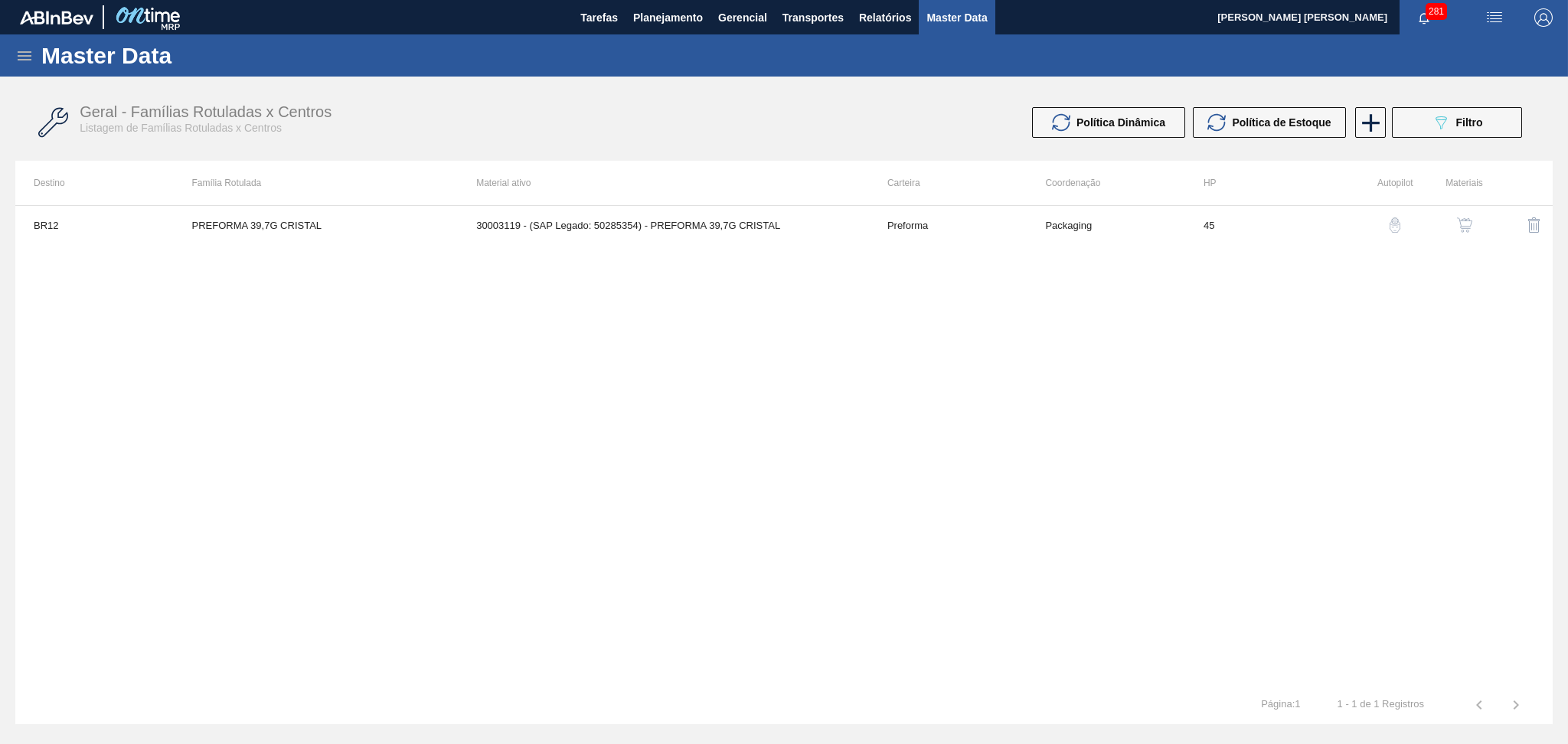
click at [1457, 217] on img "button" at bounding box center [1464, 225] width 15 height 15
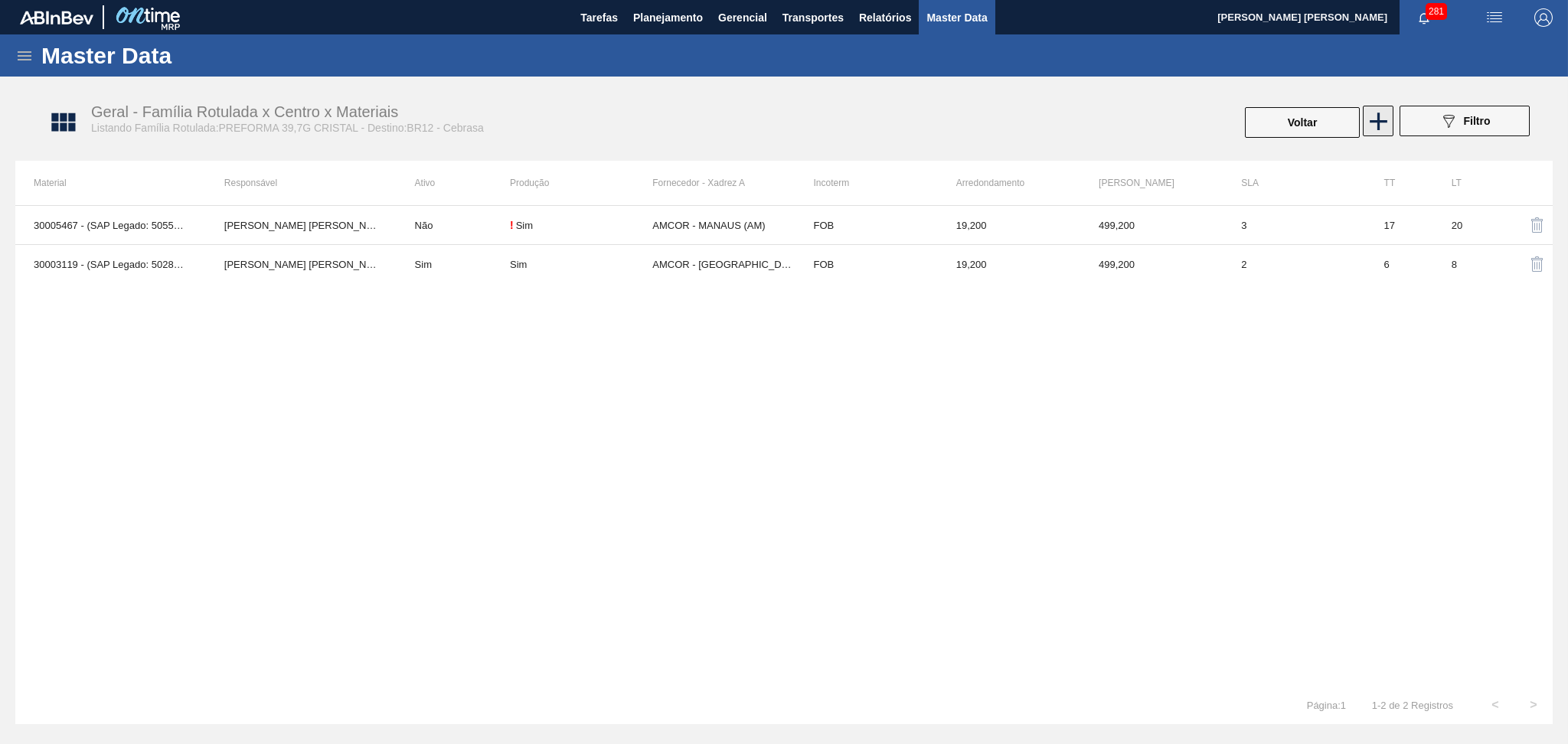
click at [1382, 121] on icon at bounding box center [1378, 121] width 18 height 18
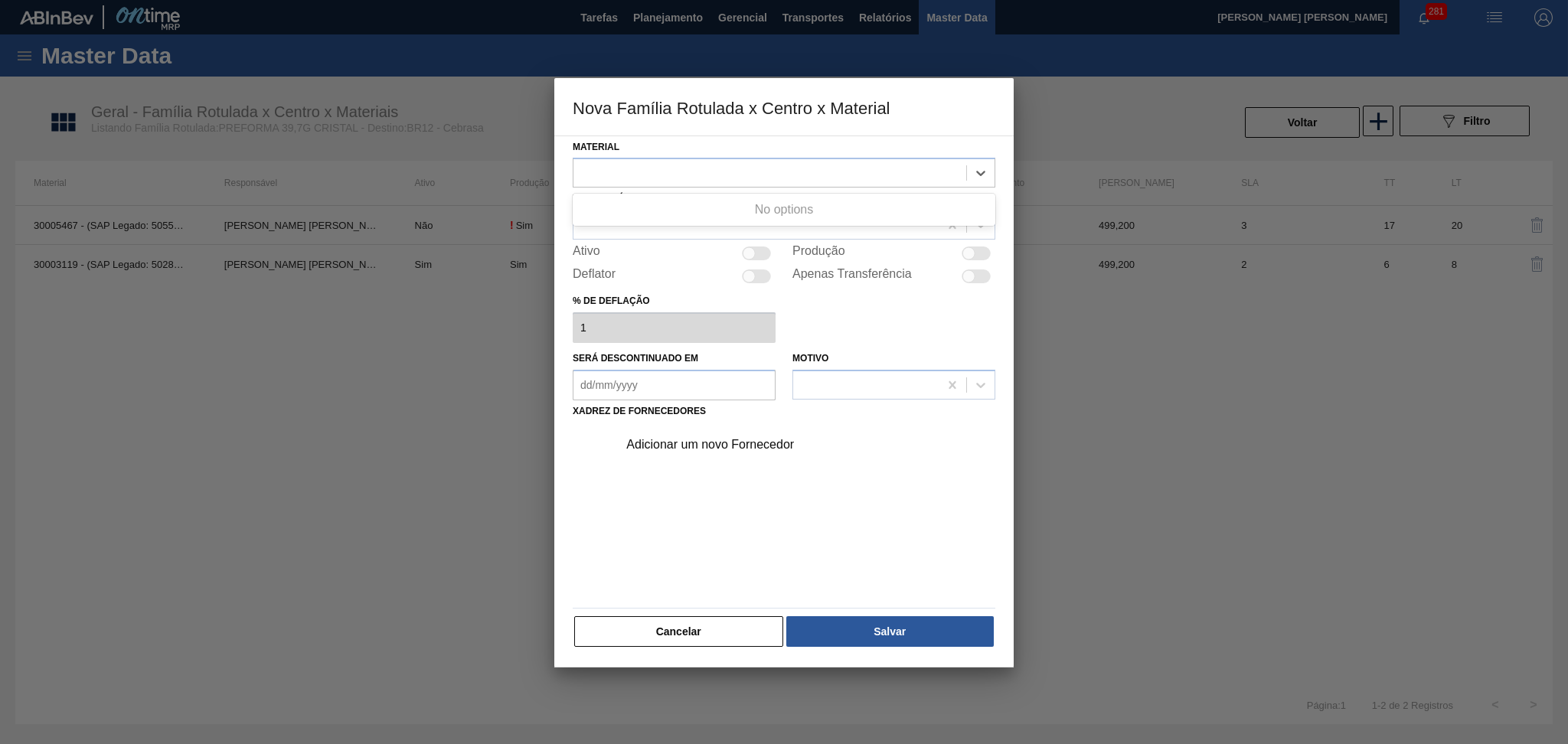
click at [606, 176] on div at bounding box center [770, 173] width 393 height 22
type input "3"
click at [671, 632] on button "Cancelar" at bounding box center [678, 632] width 209 height 31
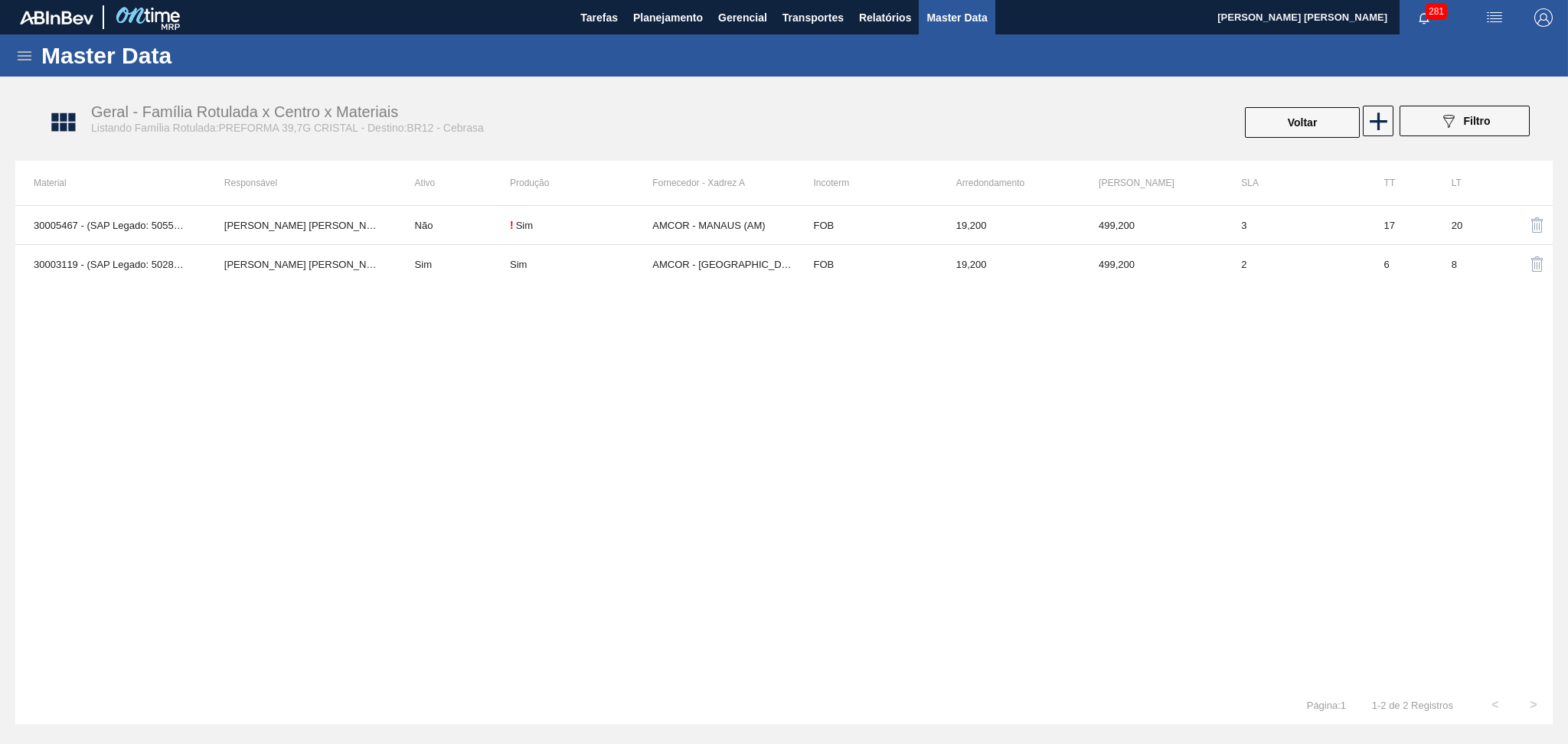
click at [719, 506] on div "30005467 - (SAP Legado: 50551268) - PREFORMA 39,7G CRISTAL 40 RECICLADA Aline A…" at bounding box center [784, 445] width 1537 height 480
click at [580, 405] on div "30005467 - (SAP Legado: 50551268) - PREFORMA 39,7G CRISTAL 40 RECICLADA Aline A…" at bounding box center [784, 445] width 1537 height 480
click at [803, 418] on div "30005467 - (SAP Legado: 50551268) - PREFORMA 39,7G CRISTAL 40 RECICLADA Aline A…" at bounding box center [784, 445] width 1537 height 480
click at [1382, 117] on icon at bounding box center [1378, 121] width 30 height 30
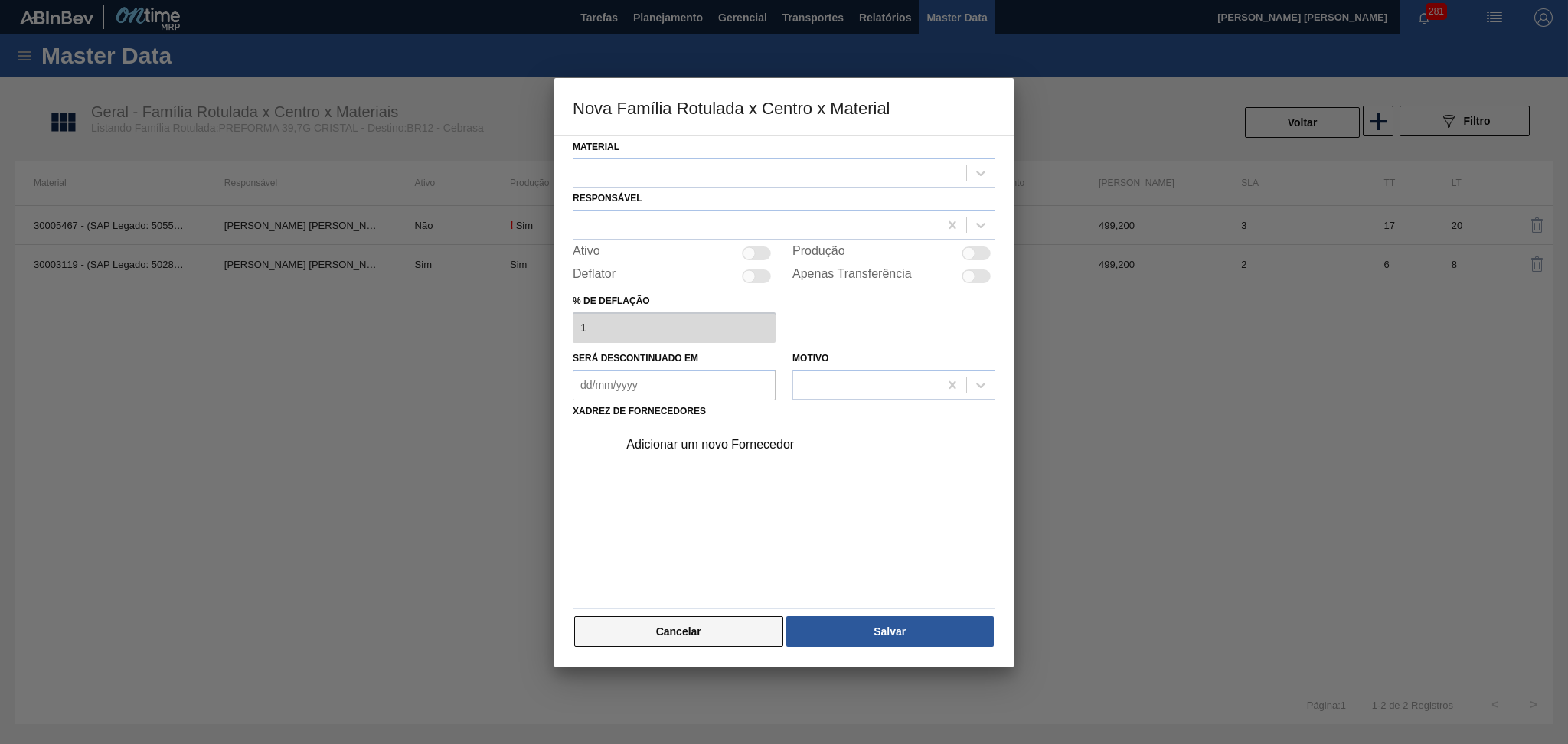
click at [629, 628] on button "Cancelar" at bounding box center [678, 632] width 209 height 31
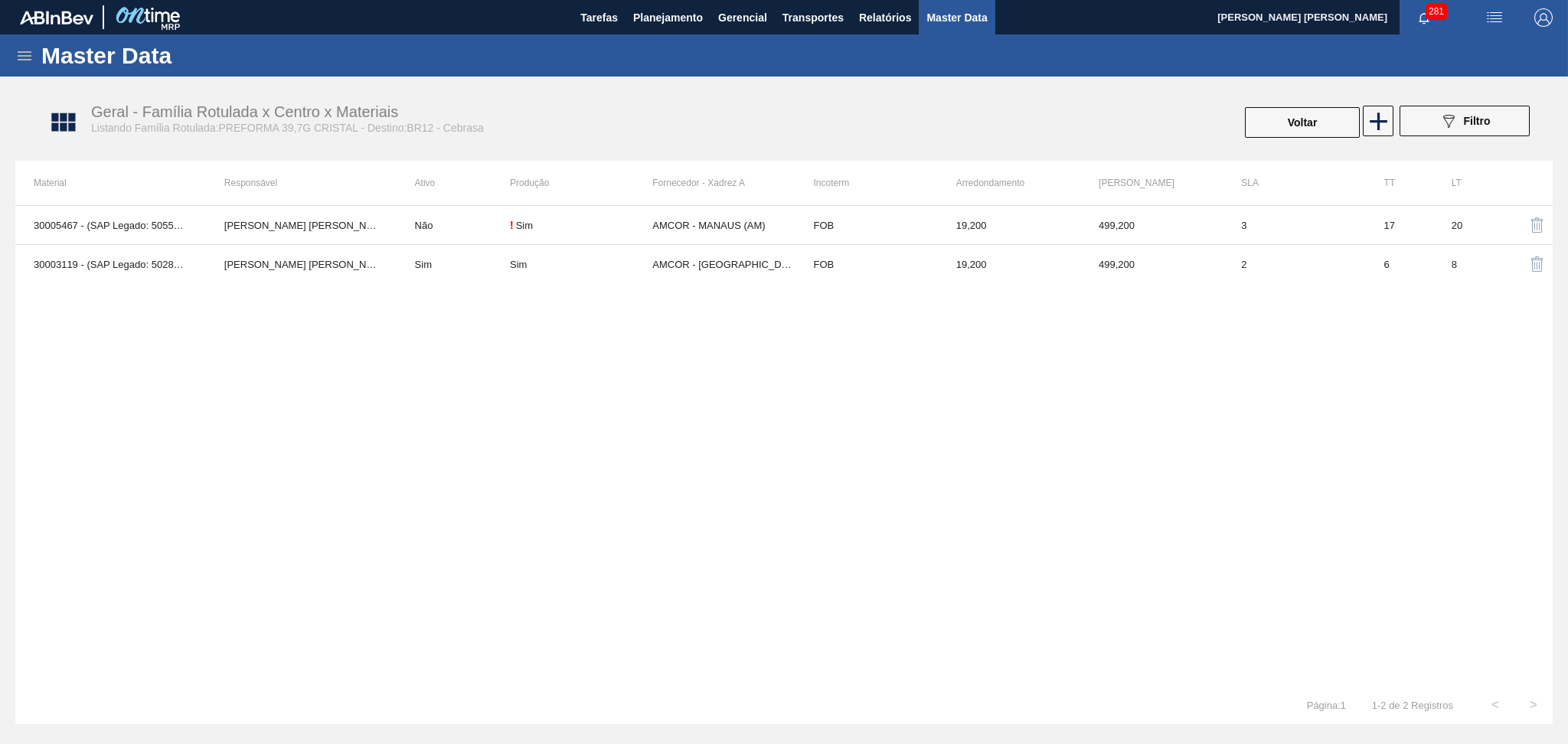
click at [364, 460] on div "30005467 - (SAP Legado: 50551268) - PREFORMA 39,7G CRISTAL 40 RECICLADA Aline A…" at bounding box center [784, 445] width 1537 height 480
click at [347, 374] on div "30005467 - (SAP Legado: 50551268) - PREFORMA 39,7G CRISTAL 40 RECICLADA Aline A…" at bounding box center [784, 445] width 1537 height 480
click at [1380, 130] on icon at bounding box center [1378, 121] width 30 height 30
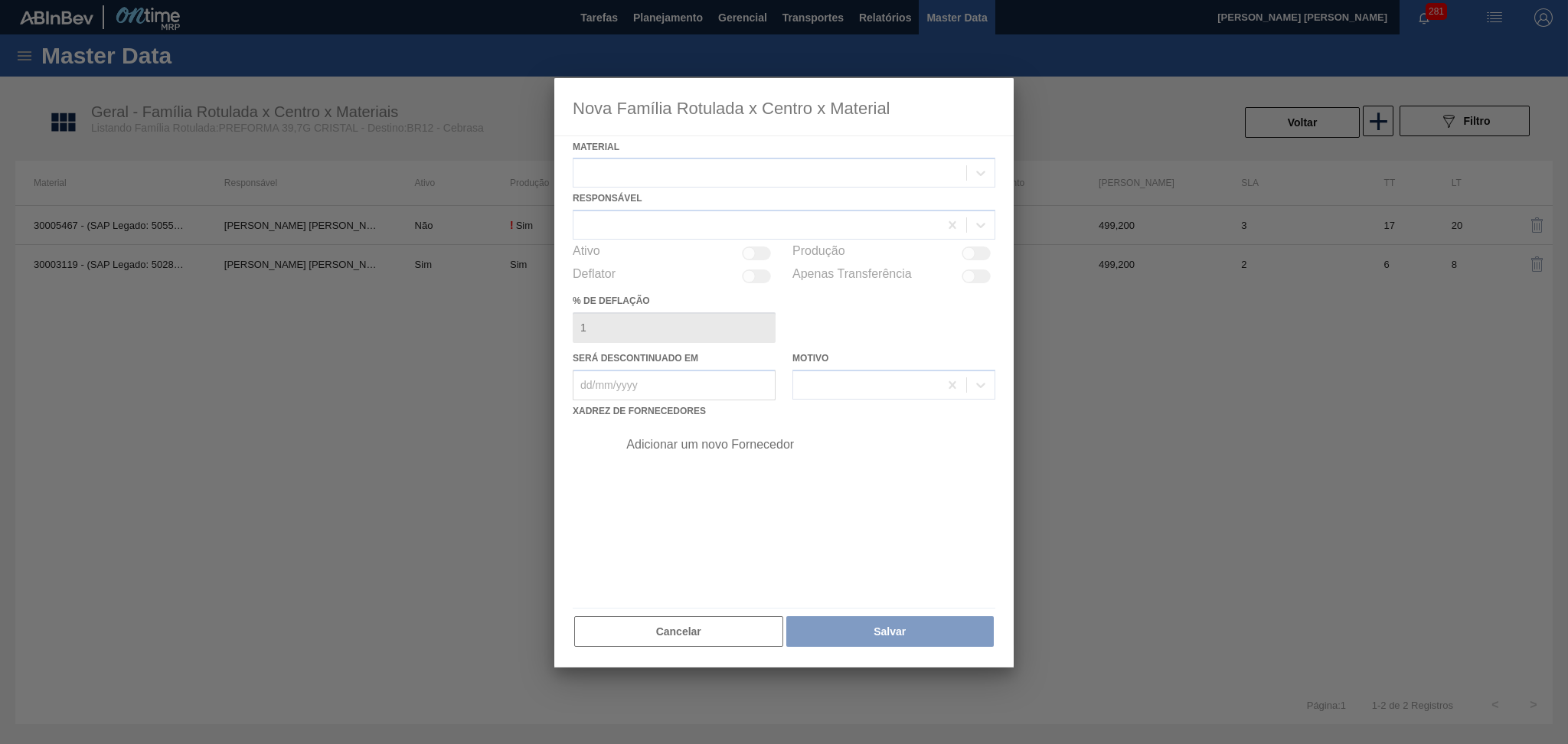
click at [596, 178] on div at bounding box center [784, 373] width 459 height 590
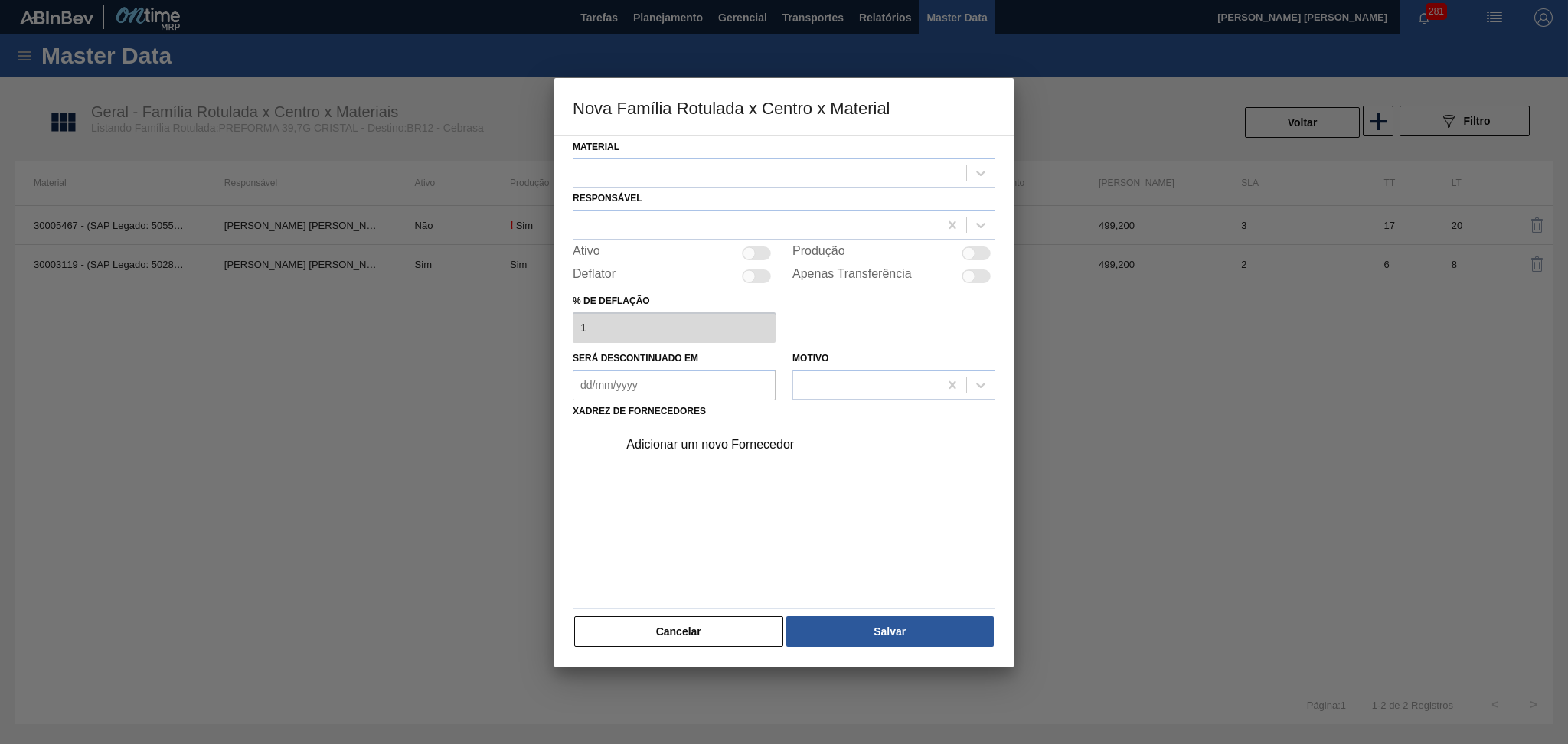
click at [596, 178] on div at bounding box center [770, 173] width 393 height 22
click at [649, 626] on button "Cancelar" at bounding box center [678, 632] width 209 height 31
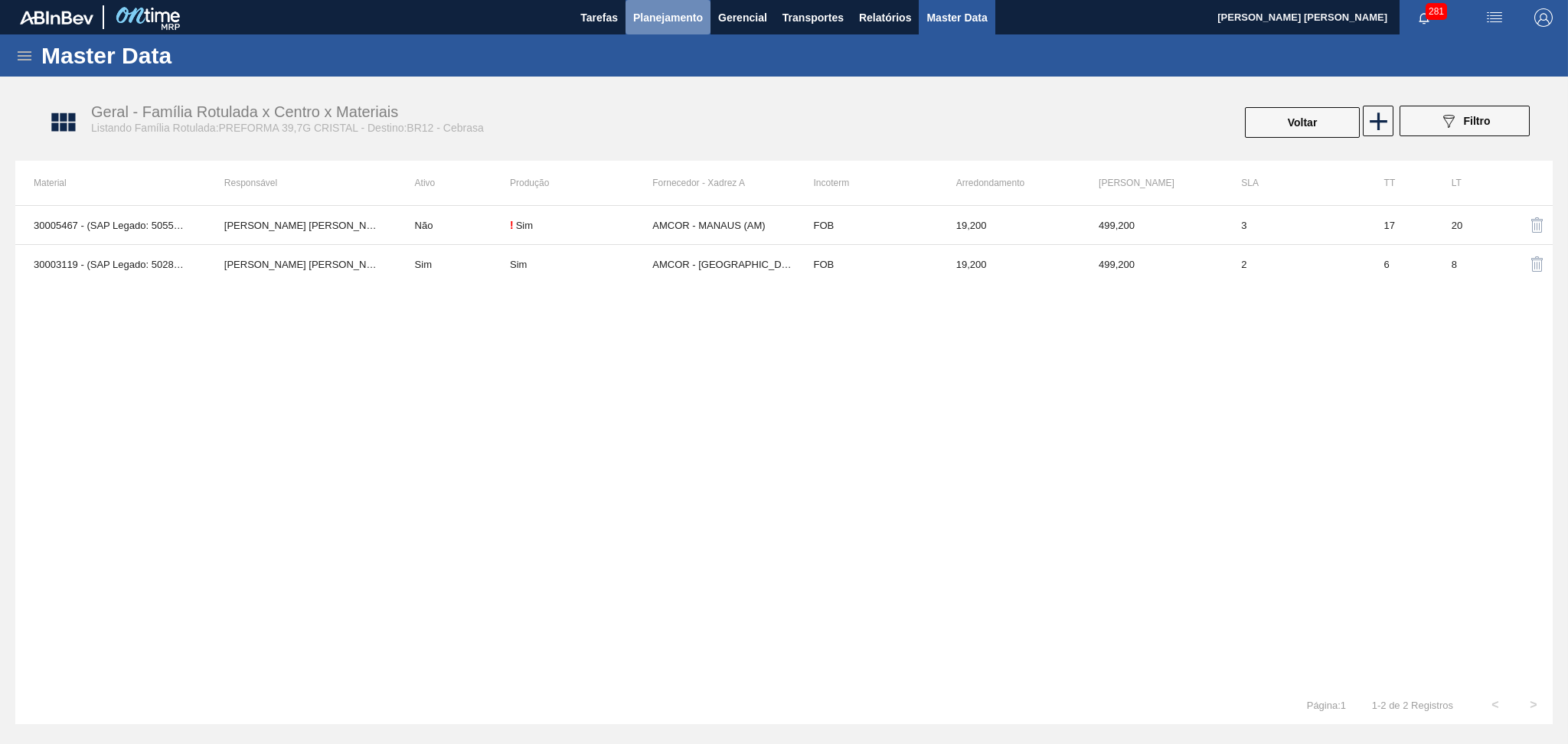
click at [661, 24] on span "Planejamento" at bounding box center [668, 18] width 70 height 19
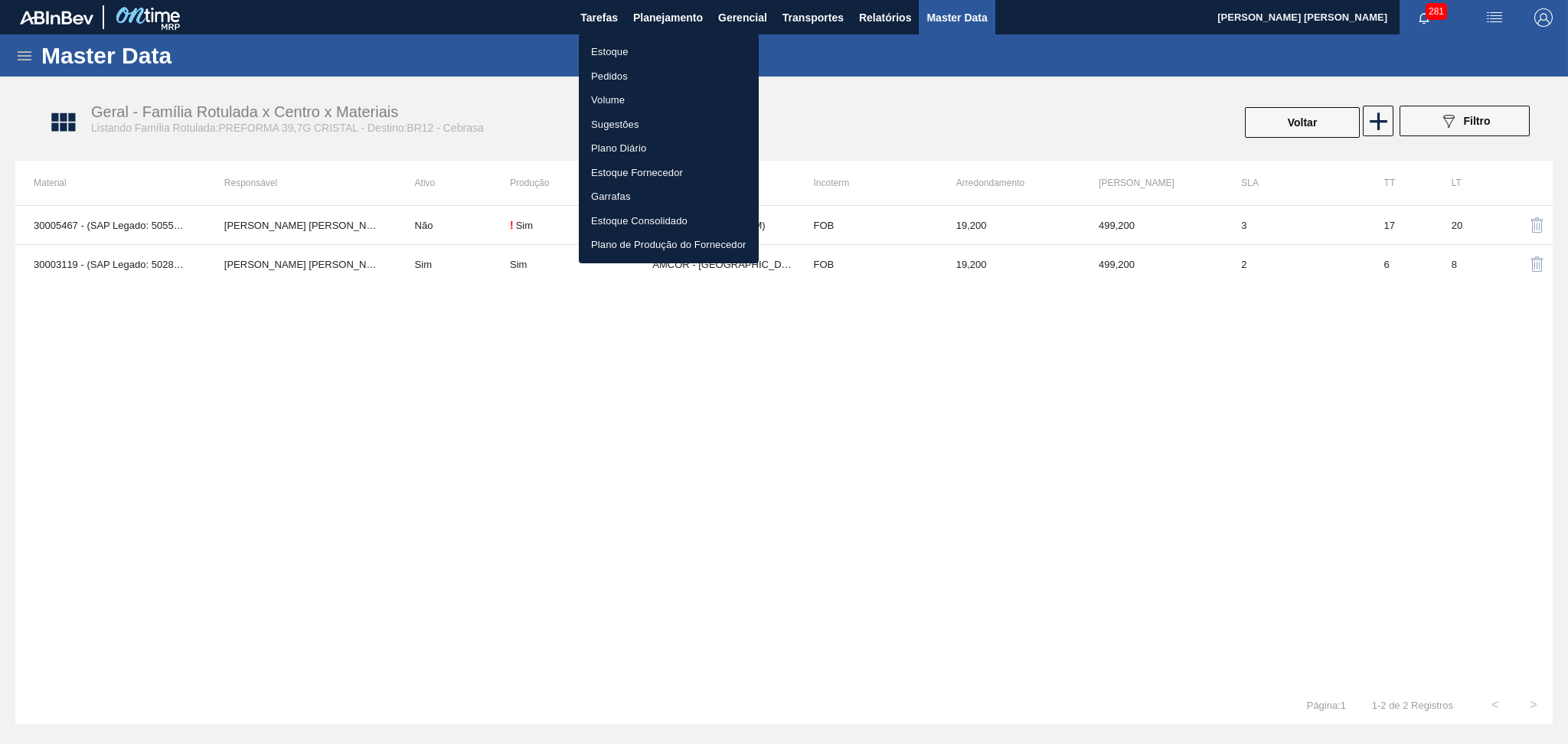
click at [617, 53] on li "Estoque" at bounding box center [668, 52] width 180 height 25
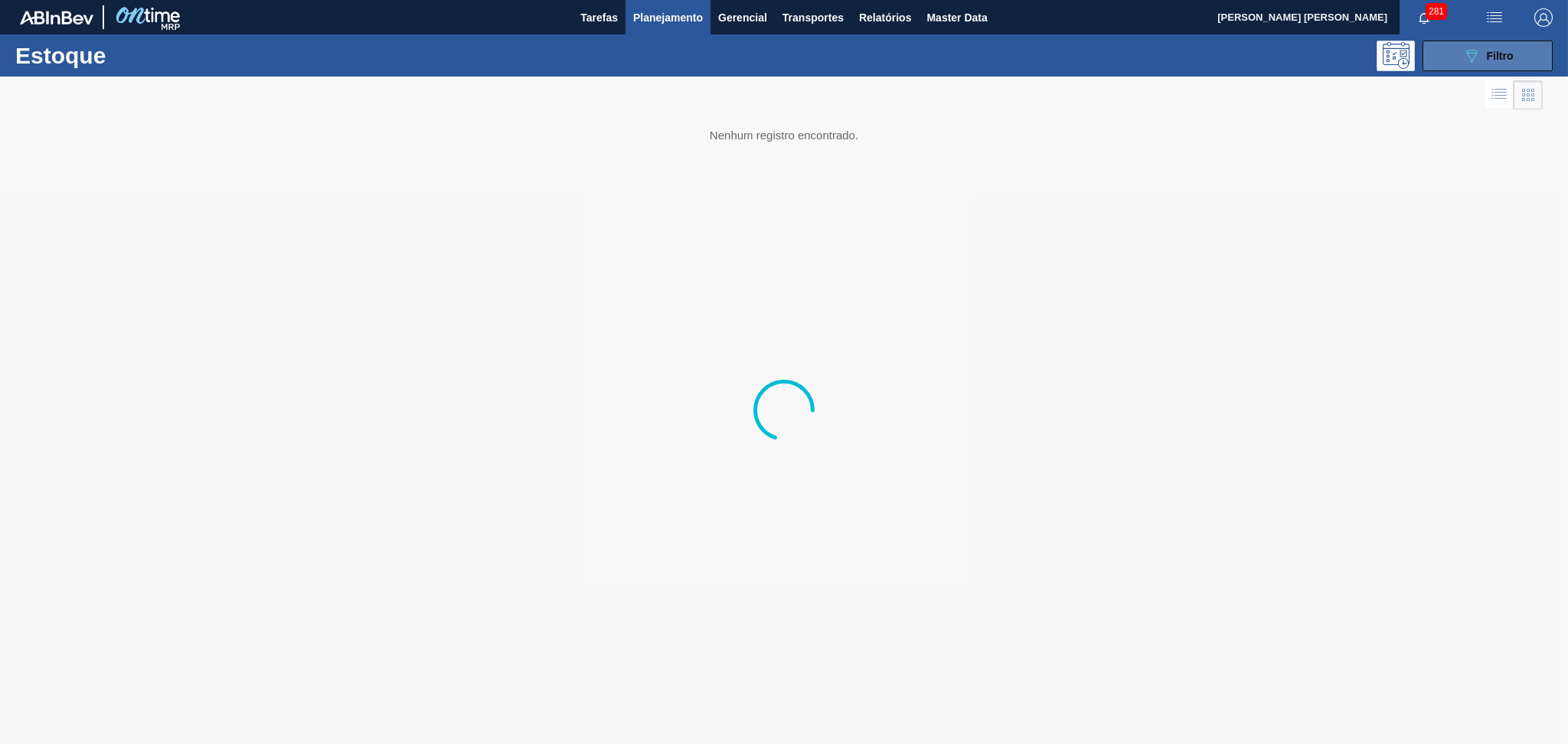
click at [1519, 58] on button "089F7B8B-B2A5-4AFE-B5C0-19BA573D28AC Filtro" at bounding box center [1488, 56] width 130 height 31
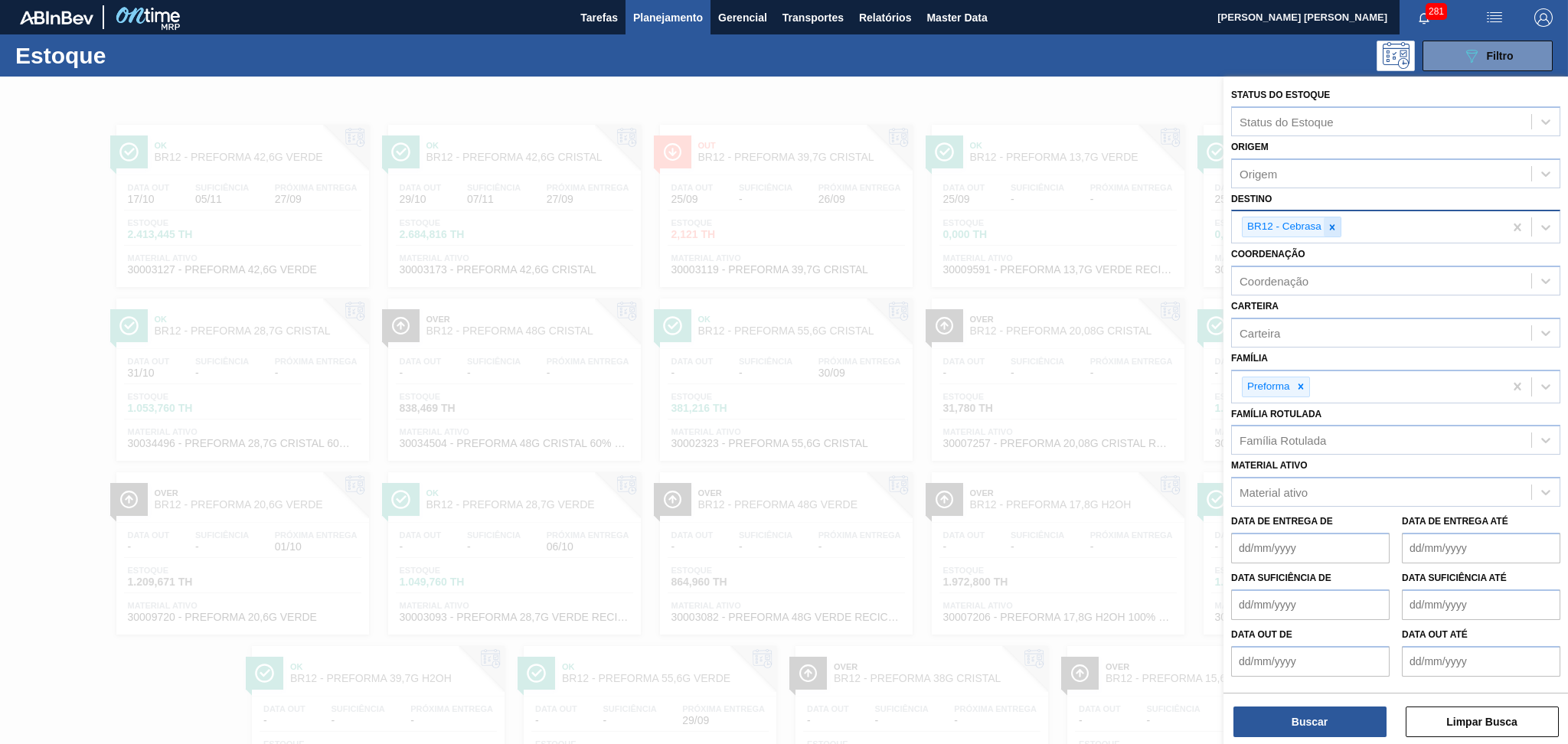
click at [1338, 225] on div at bounding box center [1332, 227] width 17 height 19
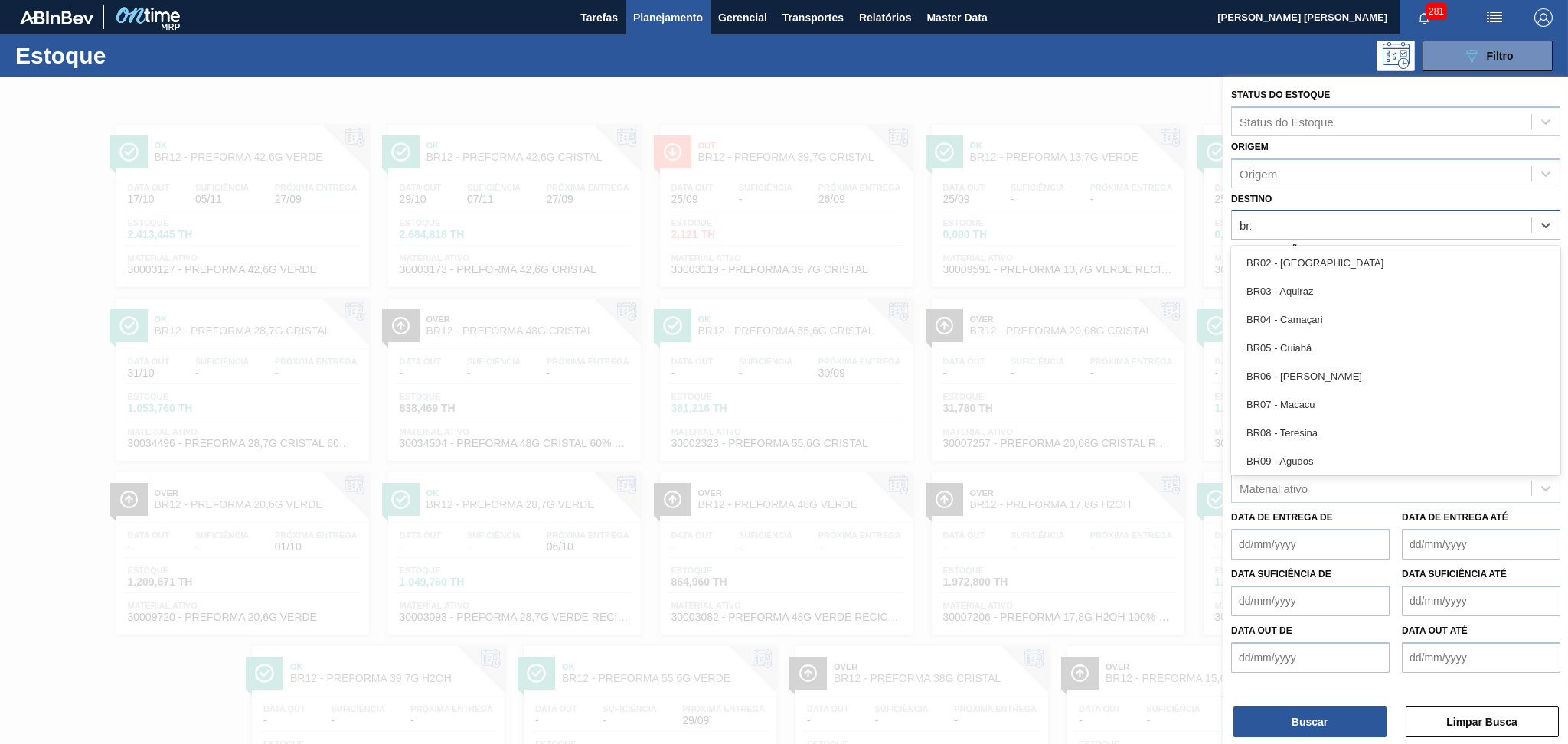
type input "br19"
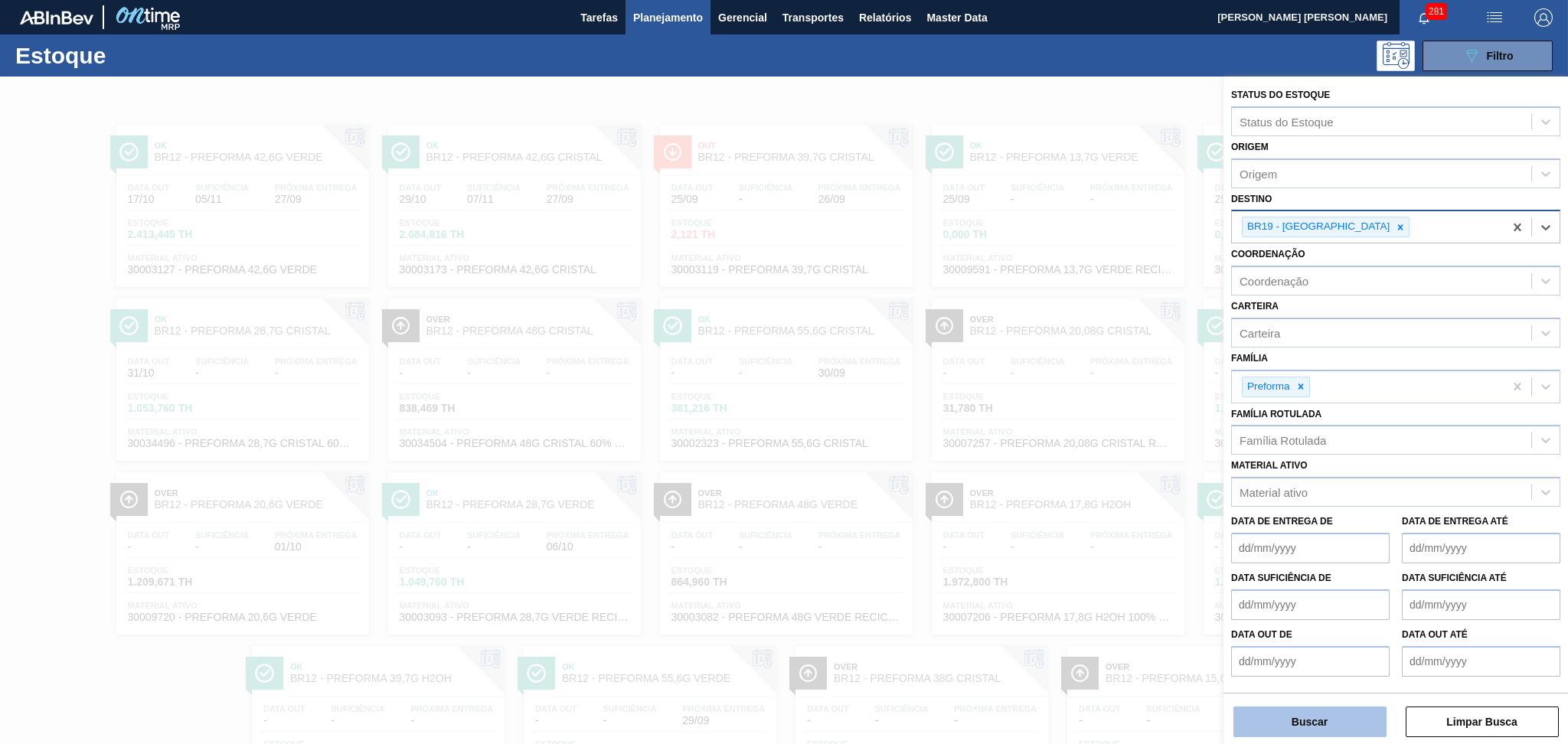
click at [1318, 712] on button "Buscar" at bounding box center [1310, 722] width 153 height 31
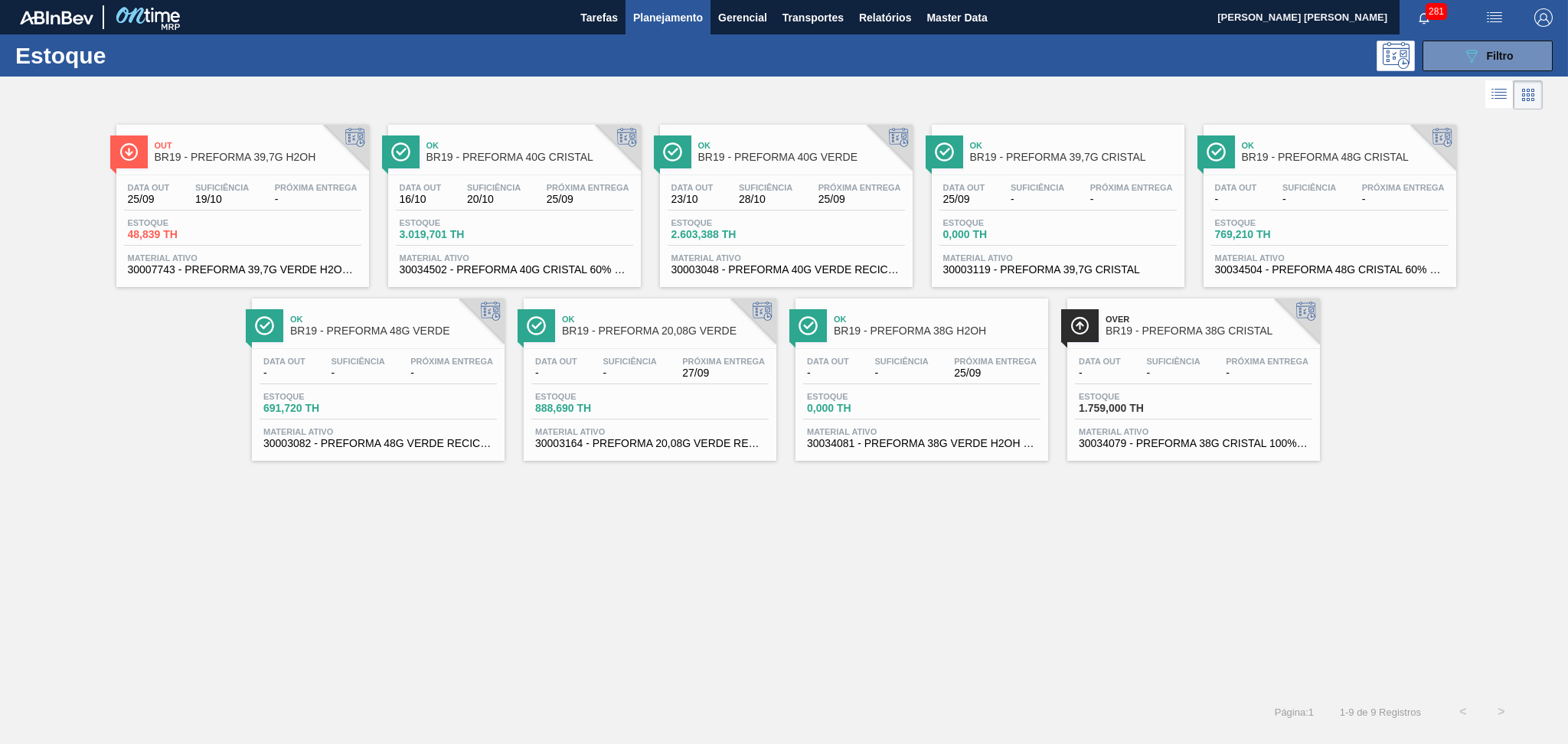
click at [1040, 198] on span "-" at bounding box center [1037, 199] width 53 height 12
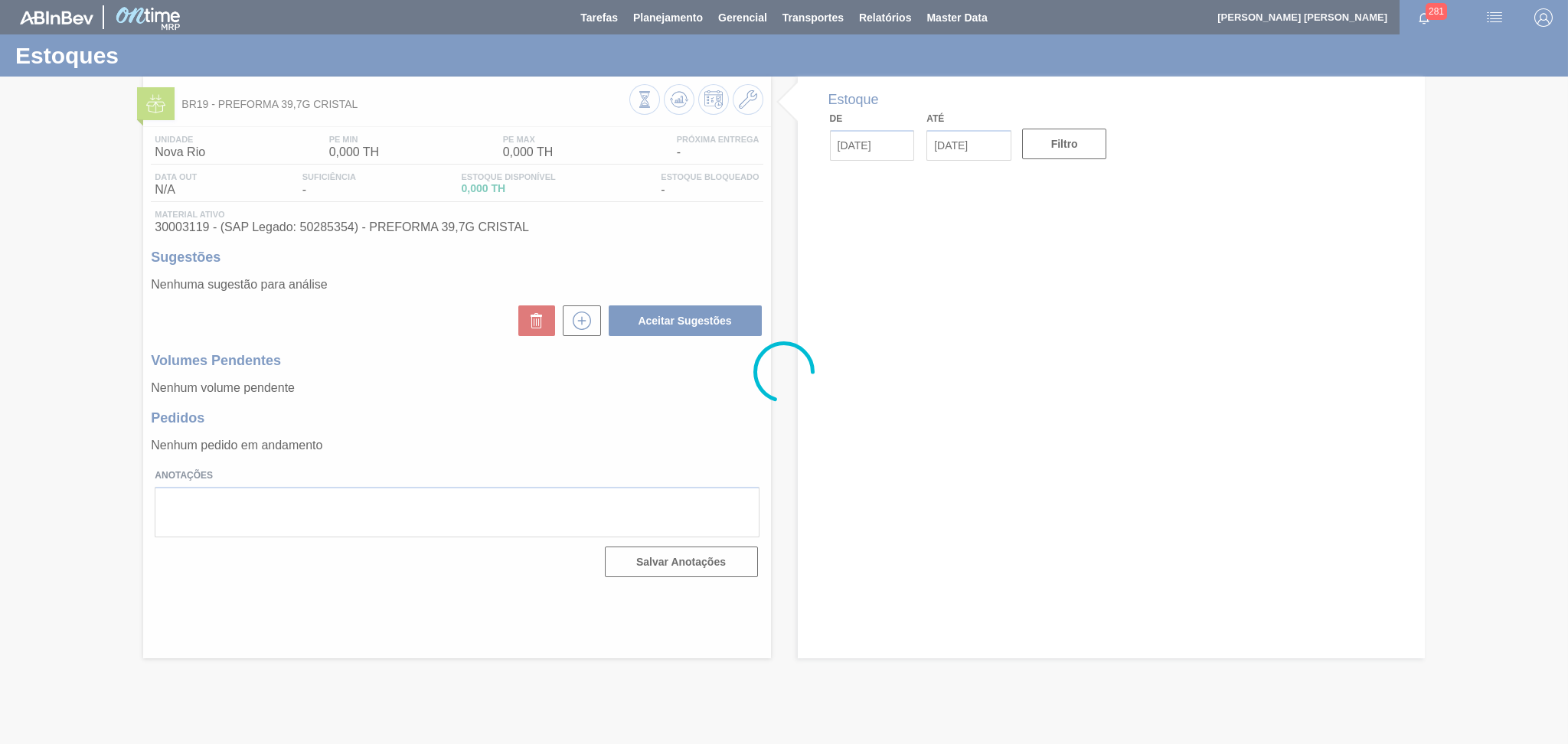
click at [755, 105] on div at bounding box center [784, 372] width 1568 height 744
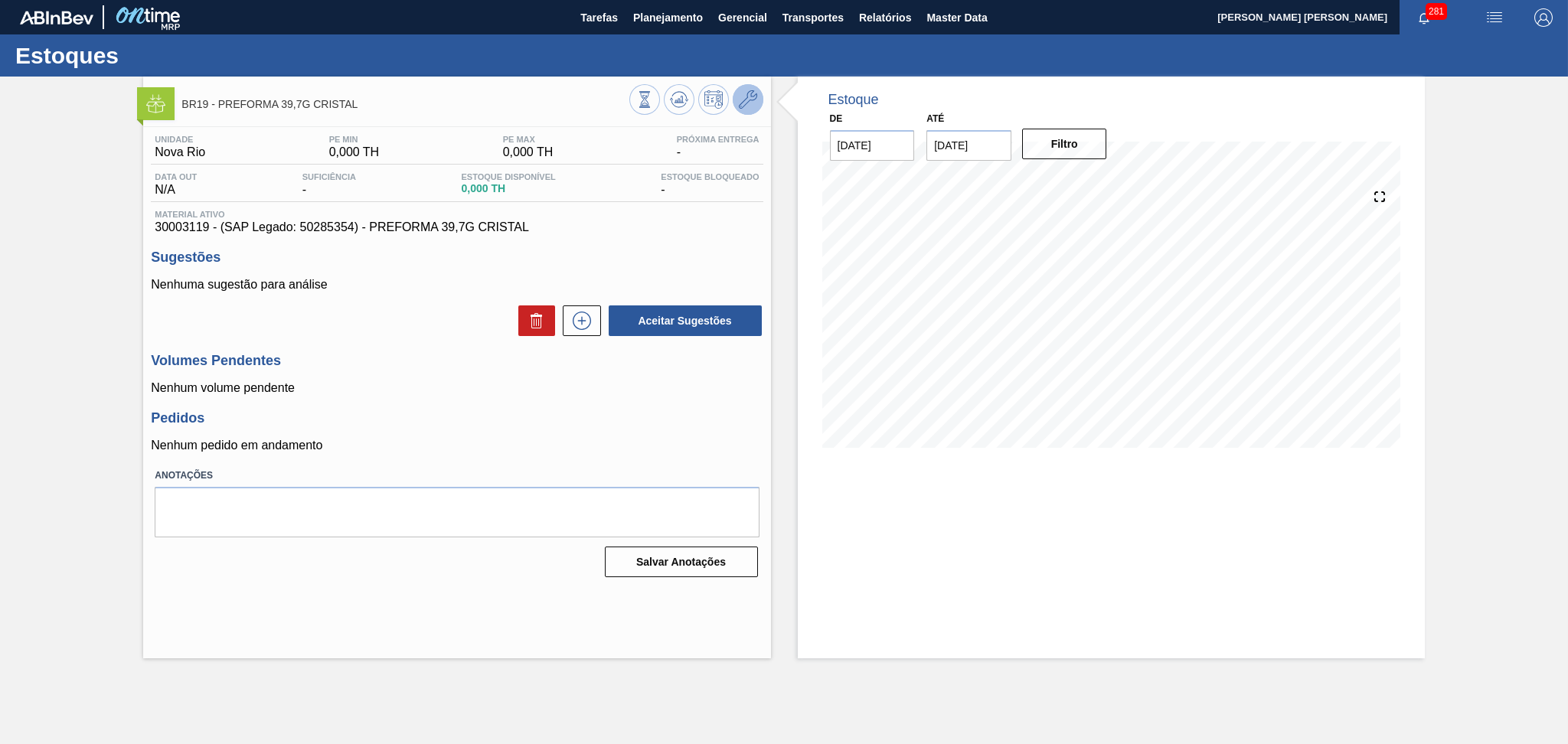
click at [755, 105] on icon at bounding box center [748, 100] width 19 height 19
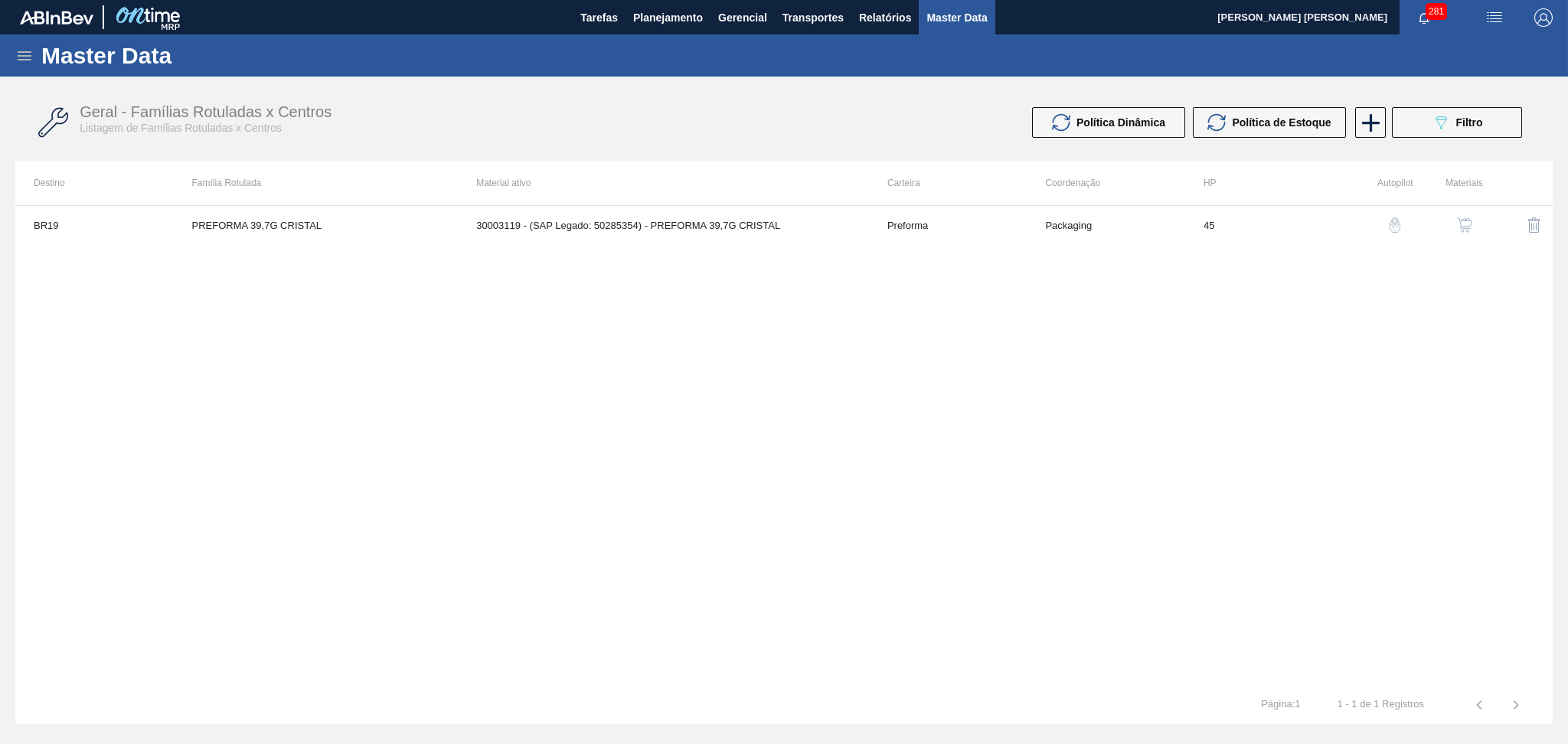
click at [1462, 228] on img "button" at bounding box center [1464, 225] width 15 height 15
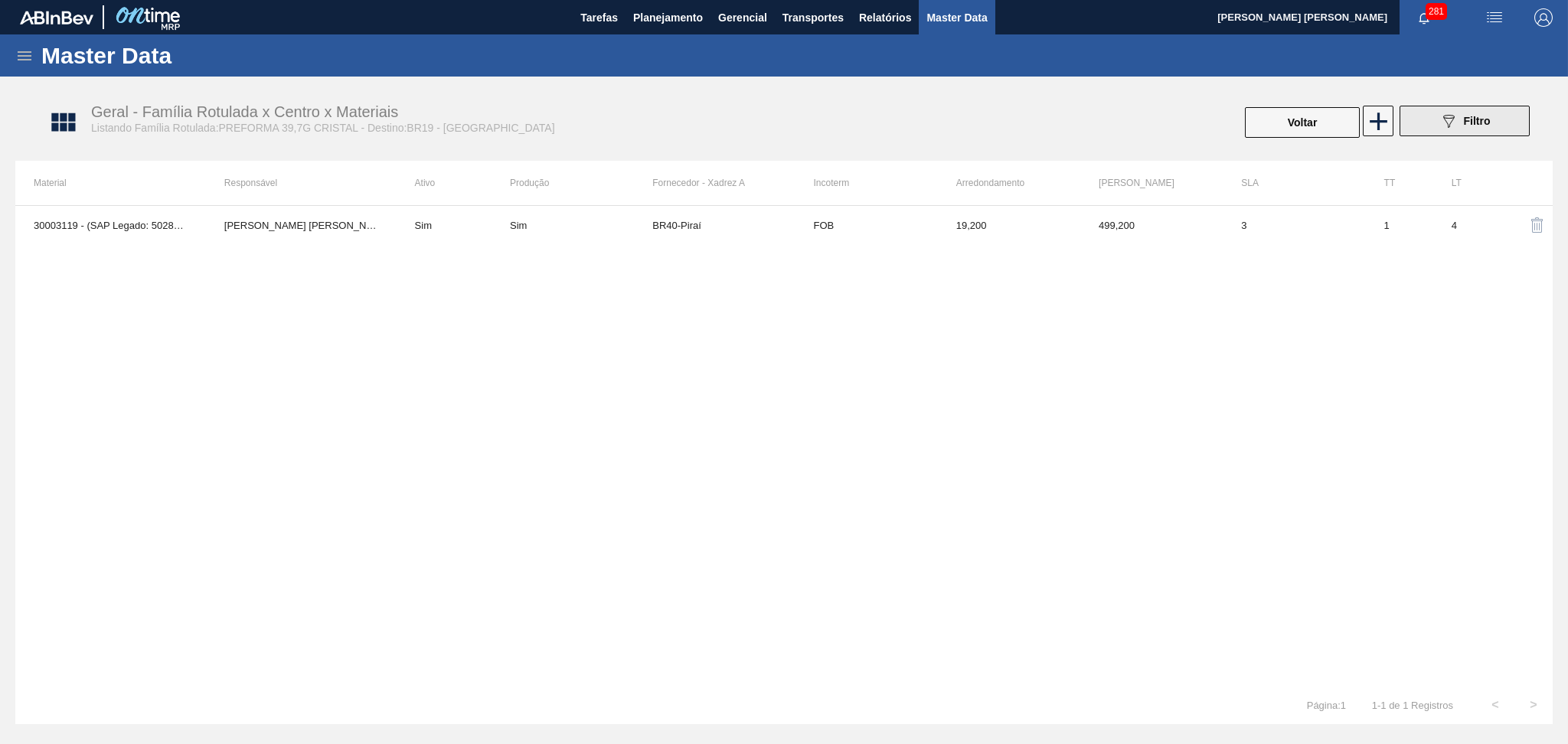
click at [1436, 123] on button "089F7B8B-B2A5-4AFE-B5C0-19BA573D28AC Filtro" at bounding box center [1464, 121] width 130 height 31
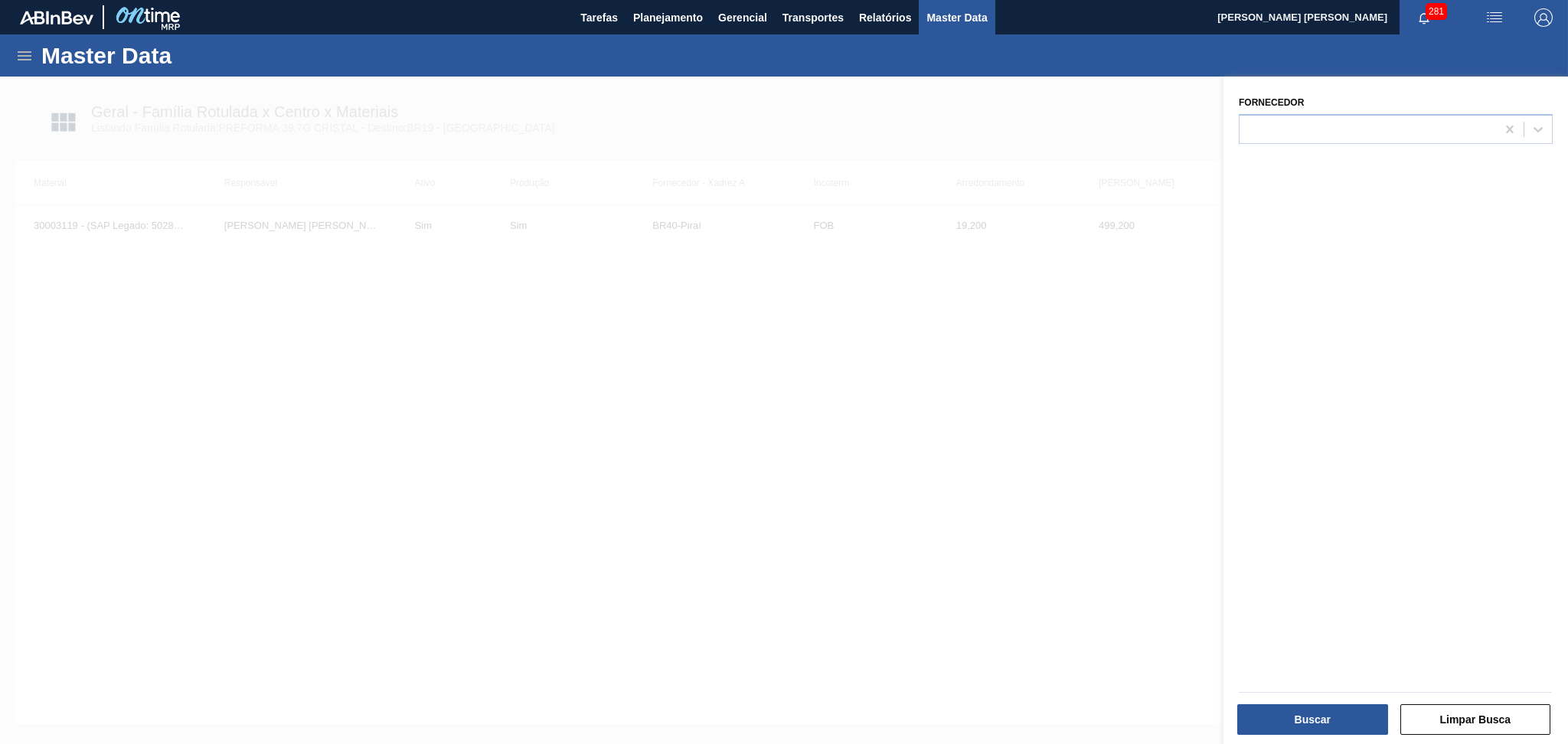
click at [1088, 314] on div at bounding box center [784, 449] width 1568 height 744
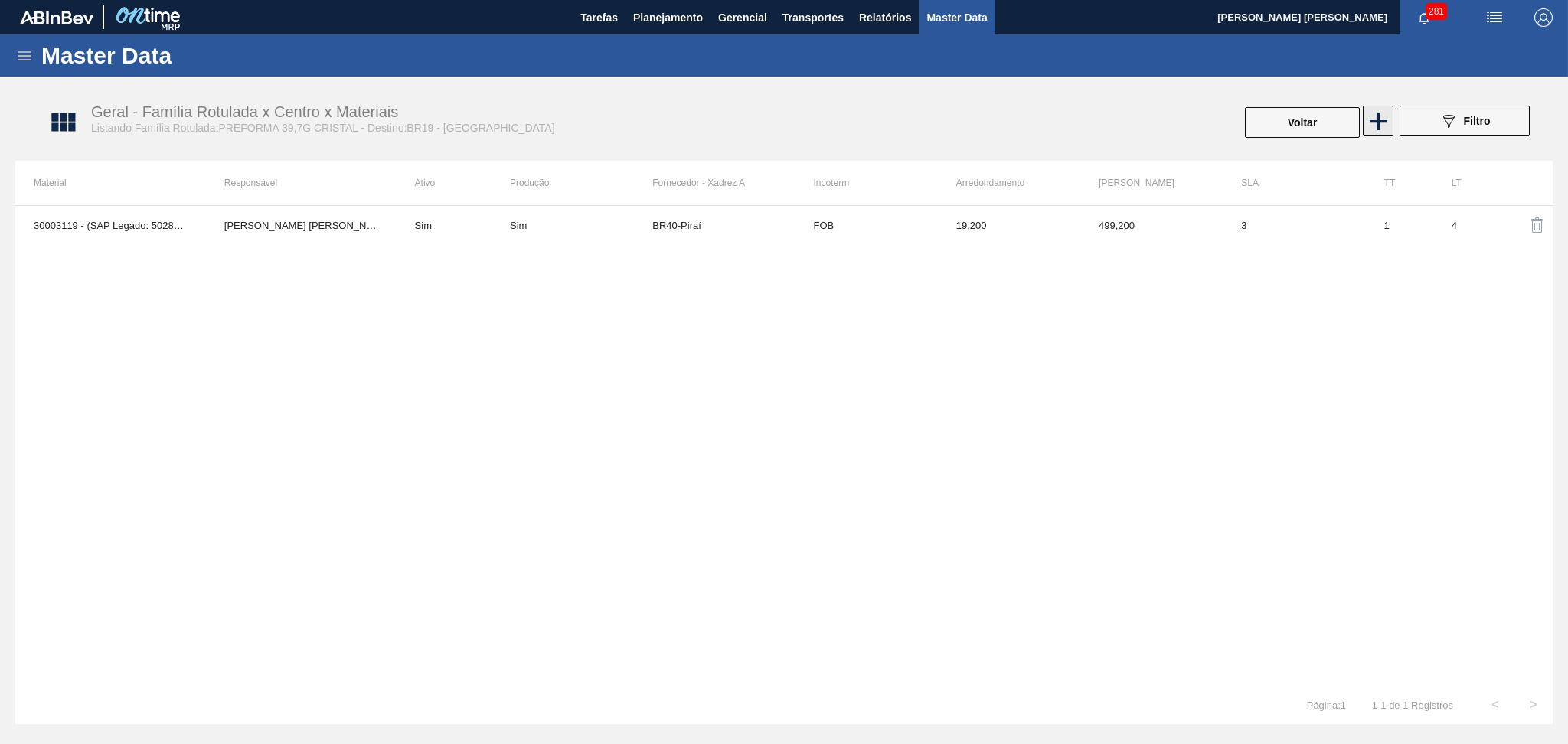
click at [1368, 123] on icon at bounding box center [1378, 121] width 30 height 30
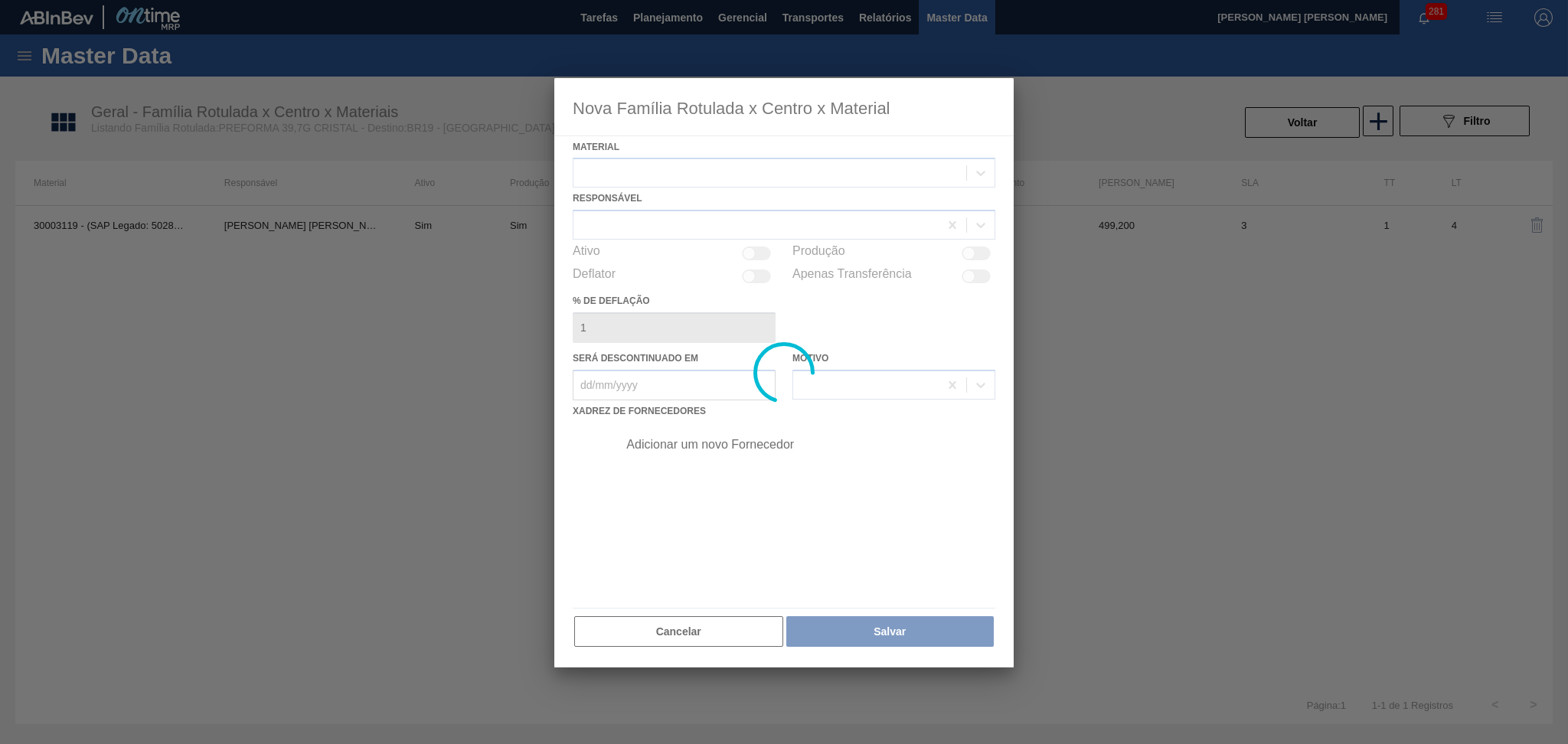
click at [674, 172] on div at bounding box center [770, 173] width 393 height 22
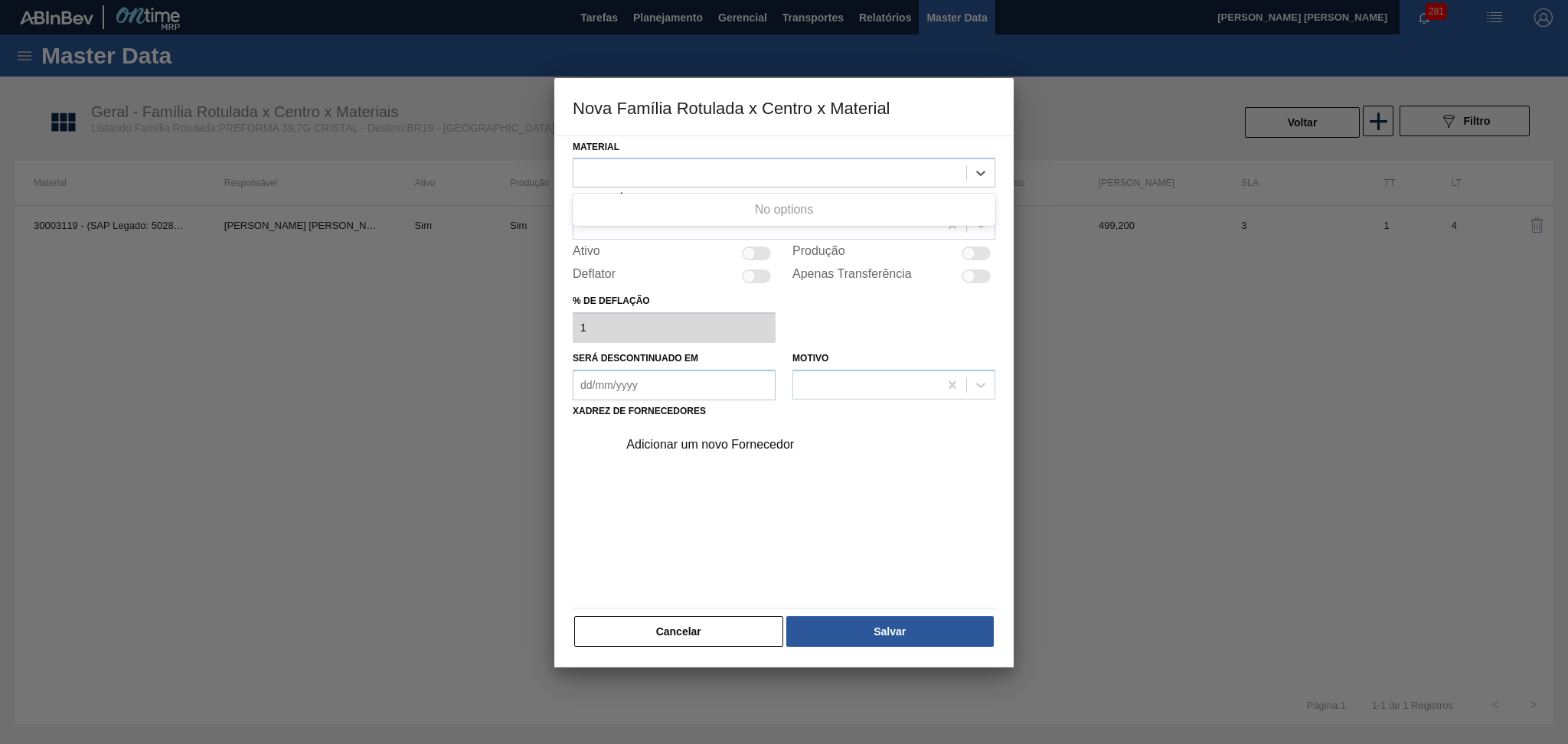
click at [674, 172] on div at bounding box center [770, 173] width 393 height 22
click at [692, 650] on div "Material Responsável Ativo Produção Deflator Apenas Transferência % de deflação…" at bounding box center [784, 401] width 459 height 533
click at [682, 632] on button "Cancelar" at bounding box center [678, 632] width 209 height 31
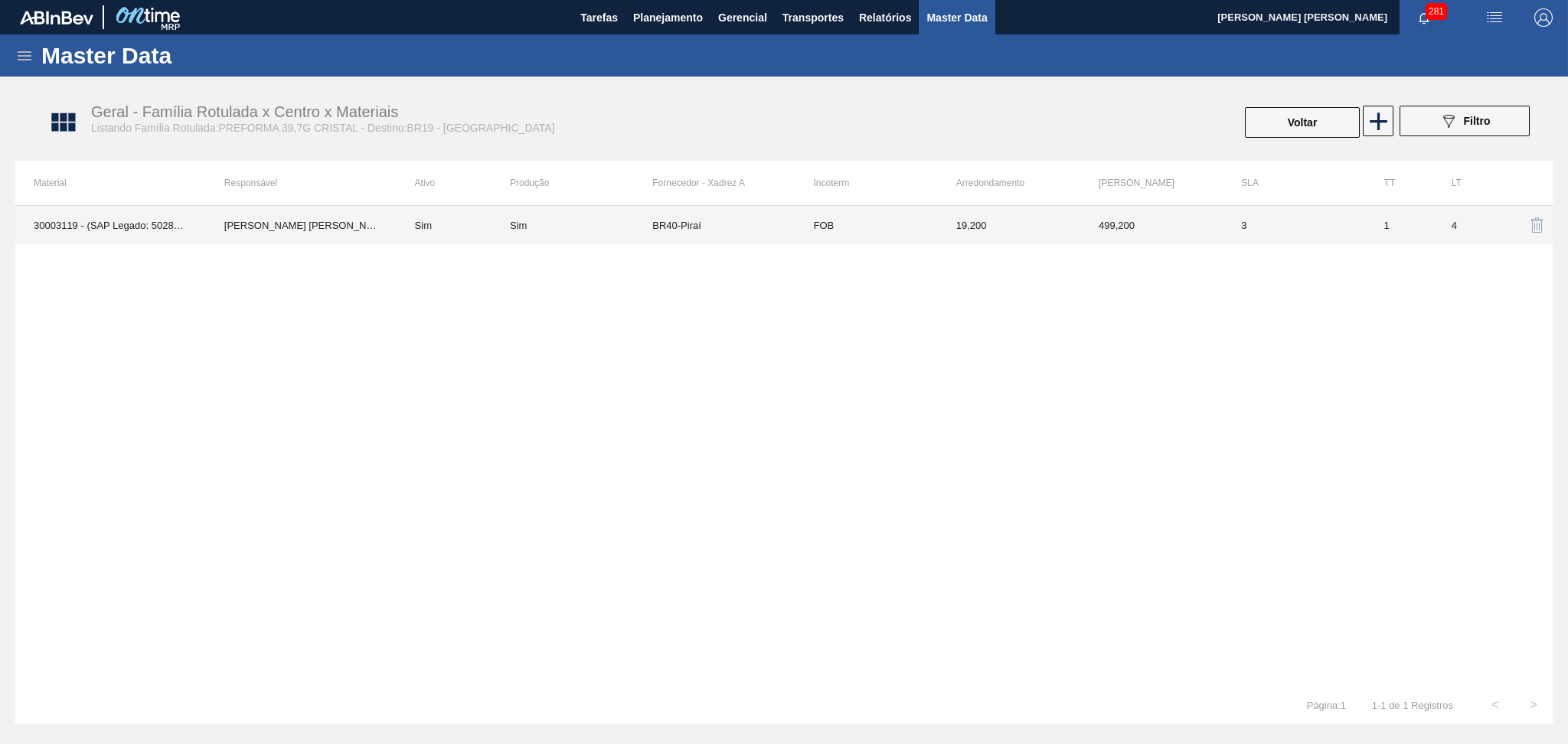
click at [784, 232] on td "BR40-Piraí" at bounding box center [723, 224] width 142 height 38
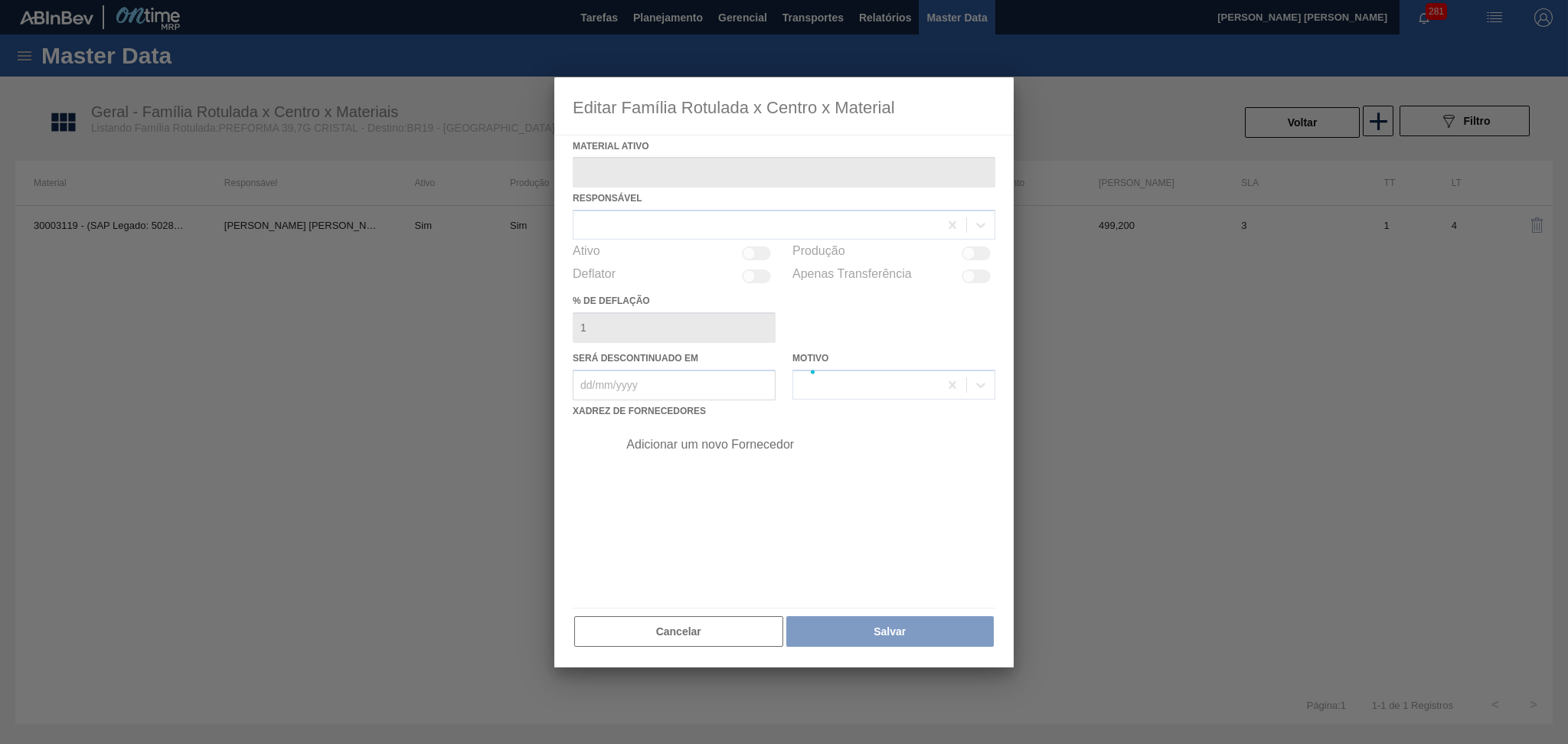
type ativo "30003119 - (SAP Legado: 50285354) - PREFORMA 39,7G CRISTAL"
checkbox input "true"
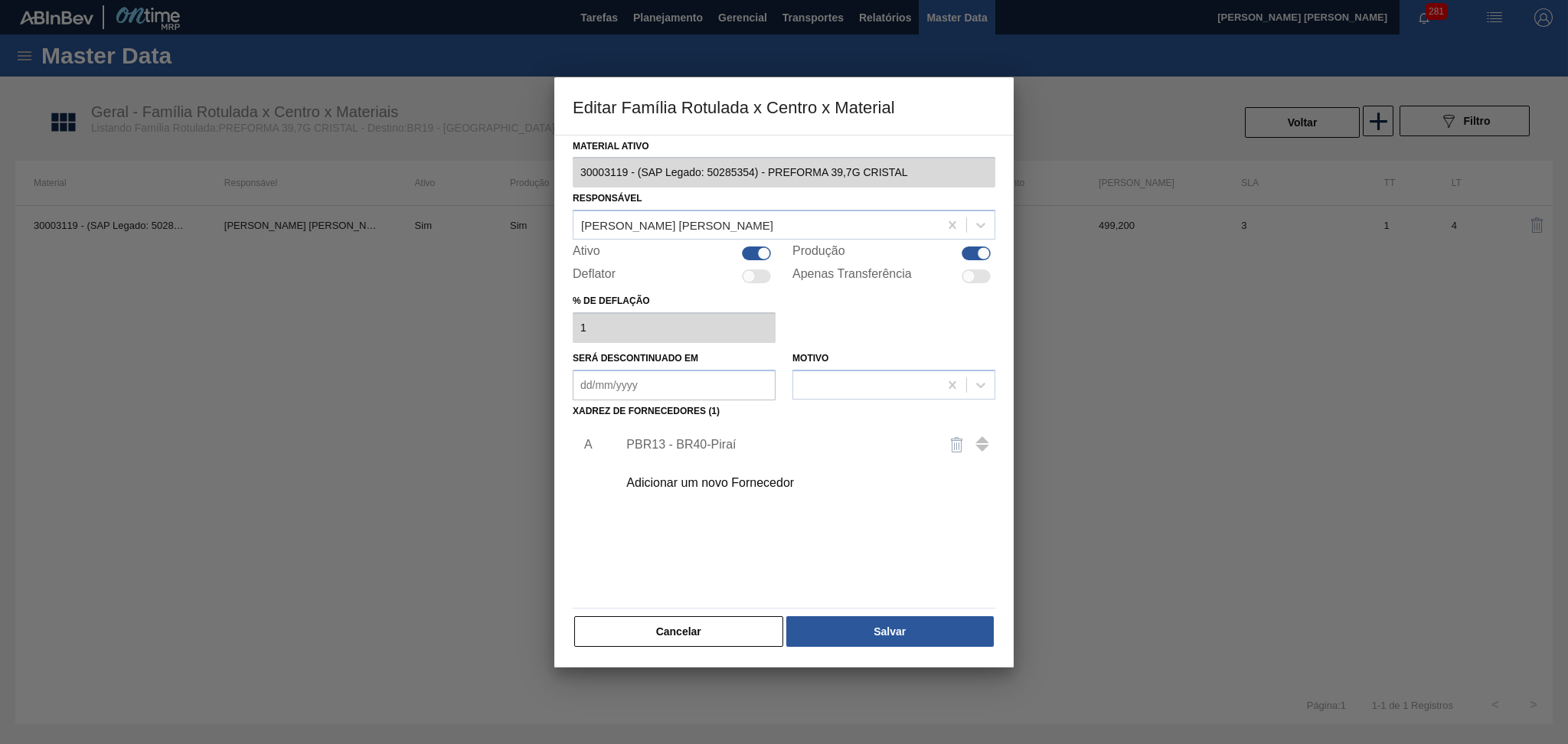
click at [706, 490] on div "Adicionar um novo Fornecedor" at bounding box center [802, 483] width 387 height 38
click at [702, 483] on div "Adicionar um novo Fornecedor" at bounding box center [777, 483] width 300 height 14
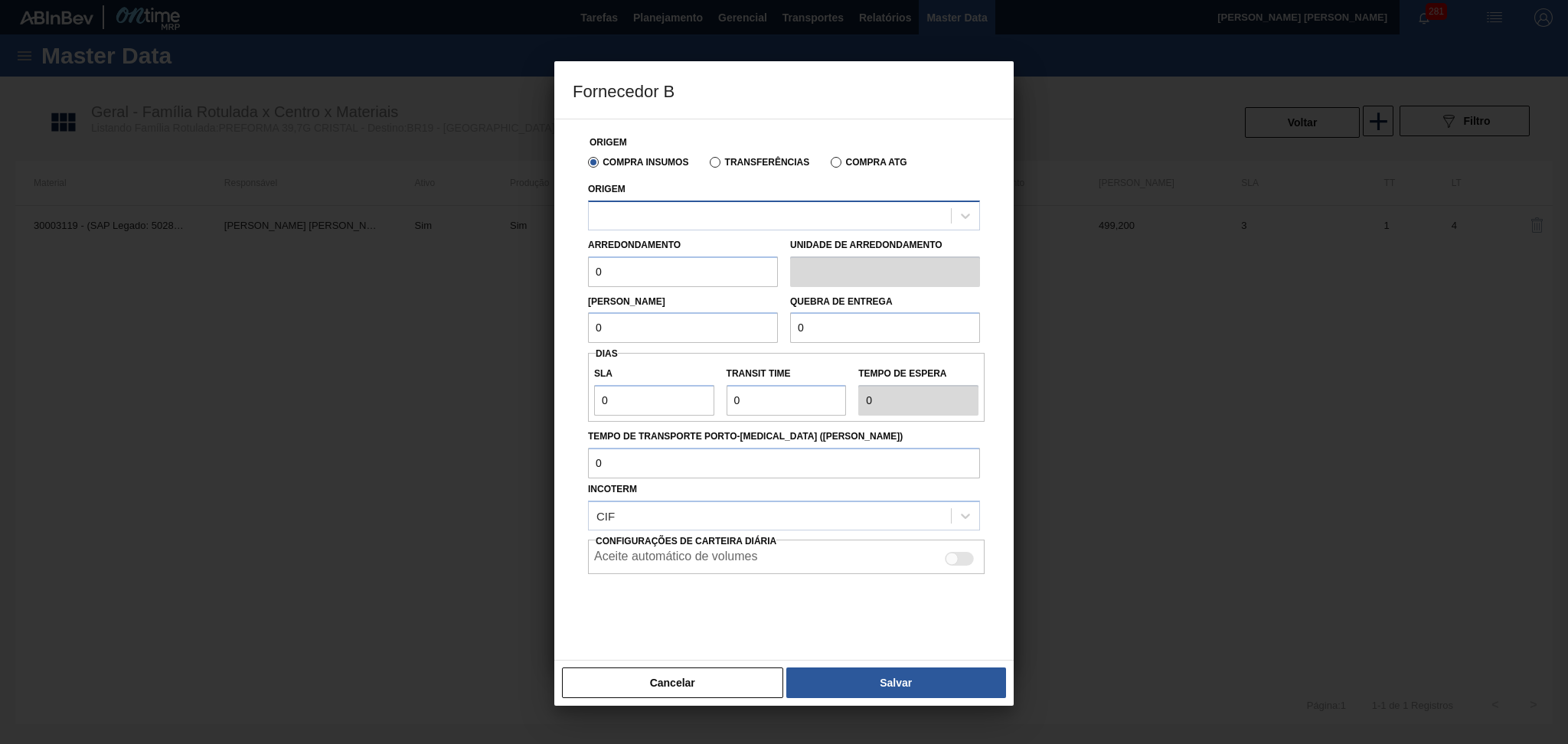
click at [634, 207] on div at bounding box center [770, 215] width 362 height 22
click at [659, 709] on div at bounding box center [784, 372] width 1568 height 744
click at [658, 700] on div "Cancelar Salvar" at bounding box center [784, 682] width 459 height 46
click at [669, 684] on button "Cancelar" at bounding box center [672, 683] width 221 height 31
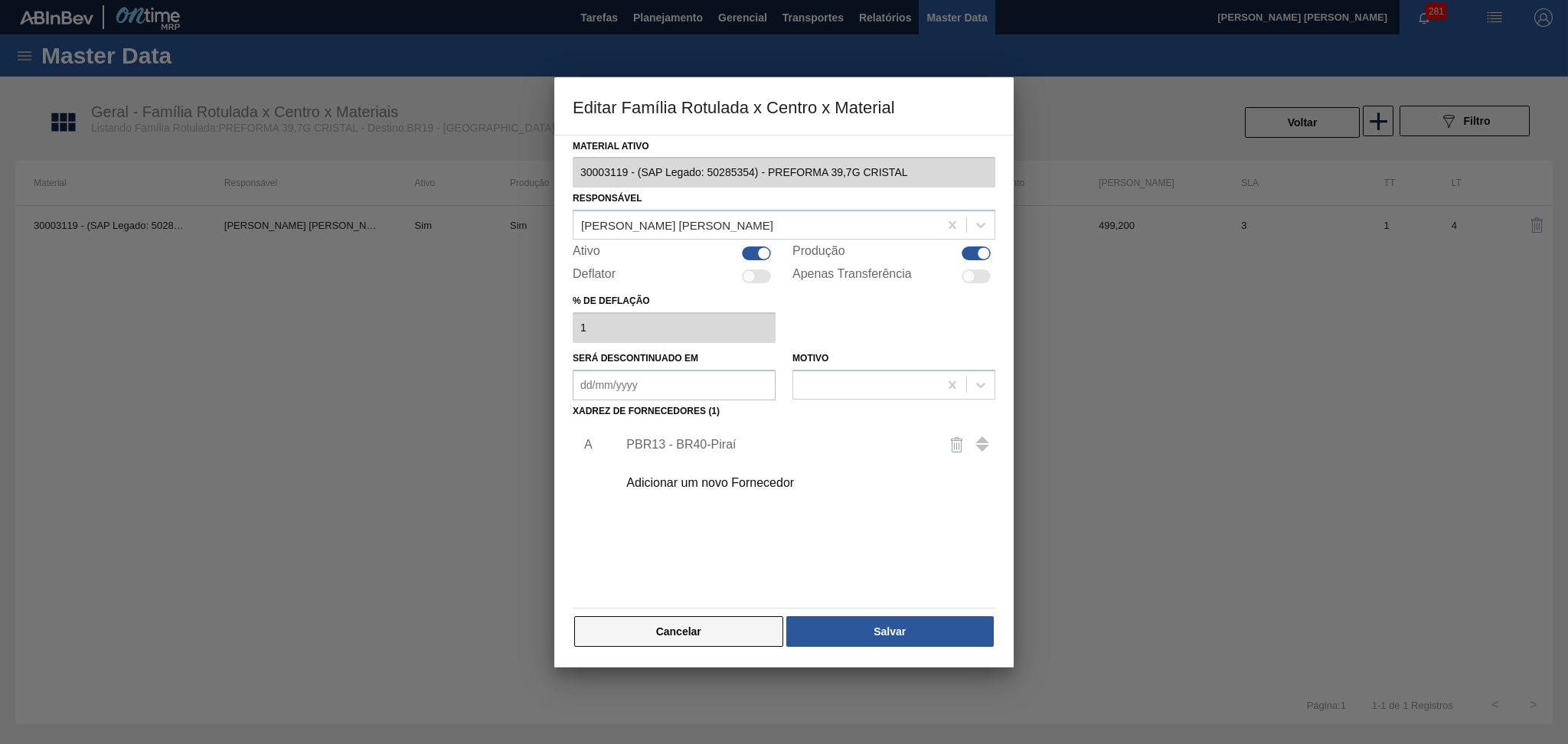
click at [668, 632] on button "Cancelar" at bounding box center [678, 632] width 209 height 31
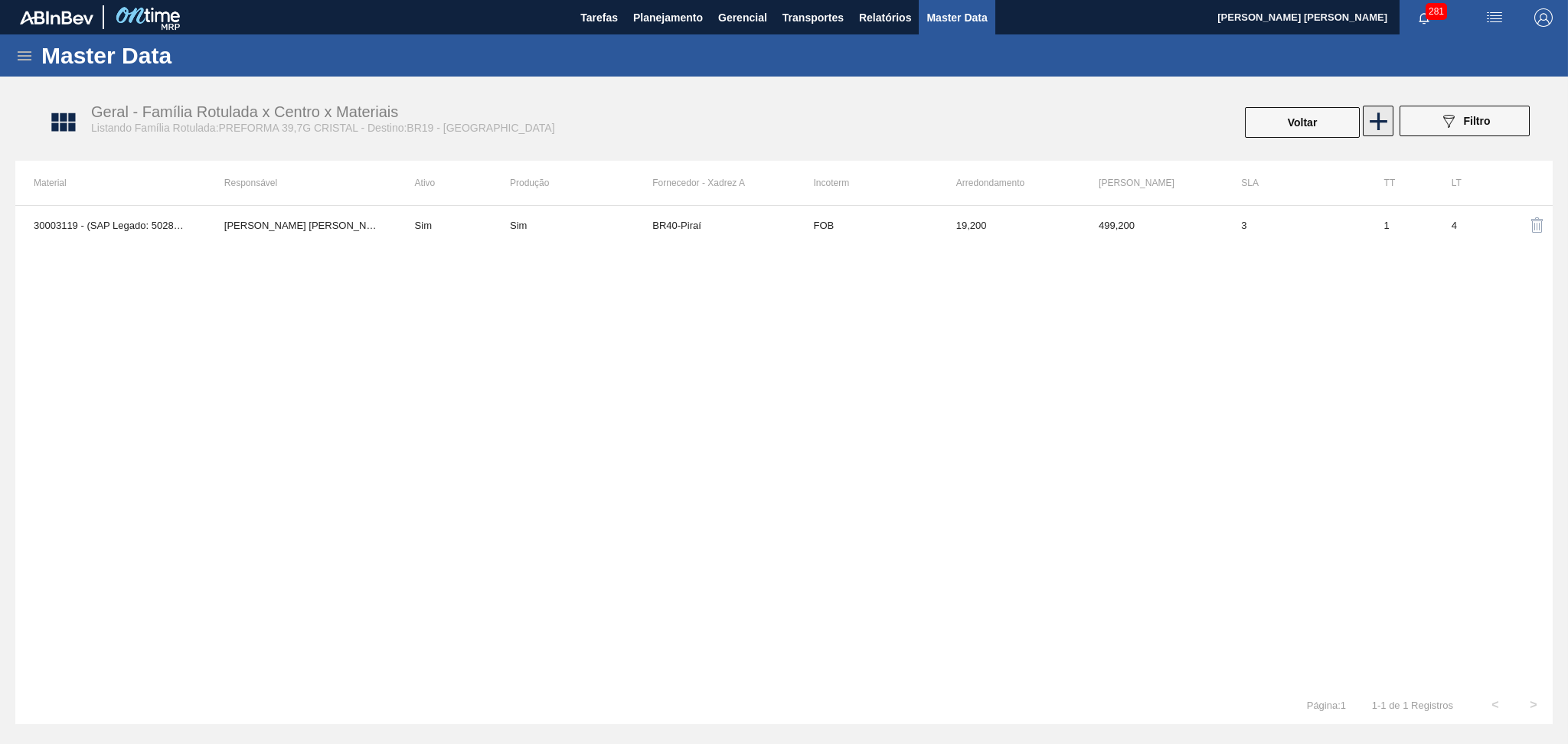
click at [1379, 122] on icon at bounding box center [1378, 121] width 30 height 30
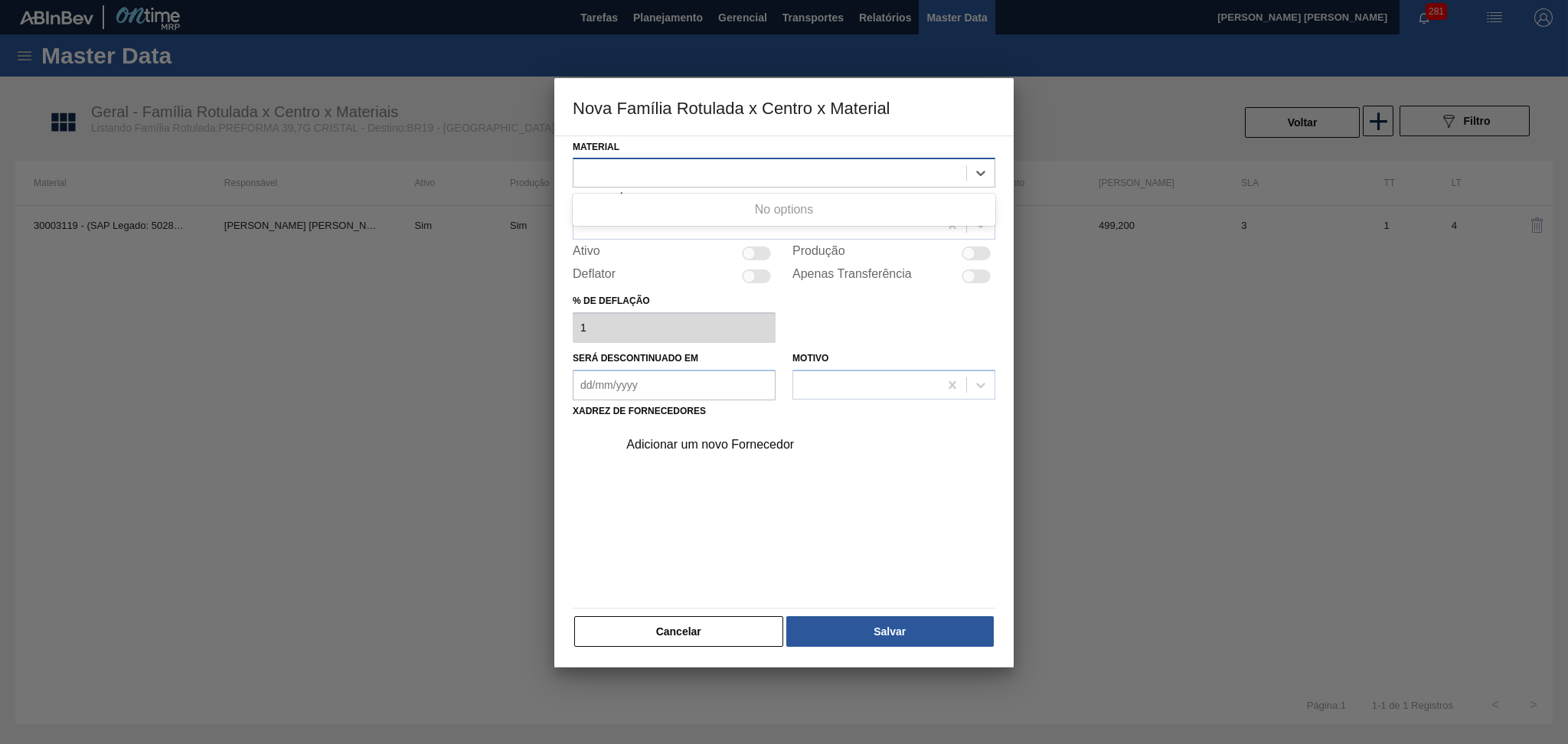
click at [672, 170] on div at bounding box center [770, 173] width 393 height 22
click at [672, 171] on div at bounding box center [770, 173] width 393 height 22
drag, startPoint x: 670, startPoint y: 170, endPoint x: 664, endPoint y: 165, distance: 7.8
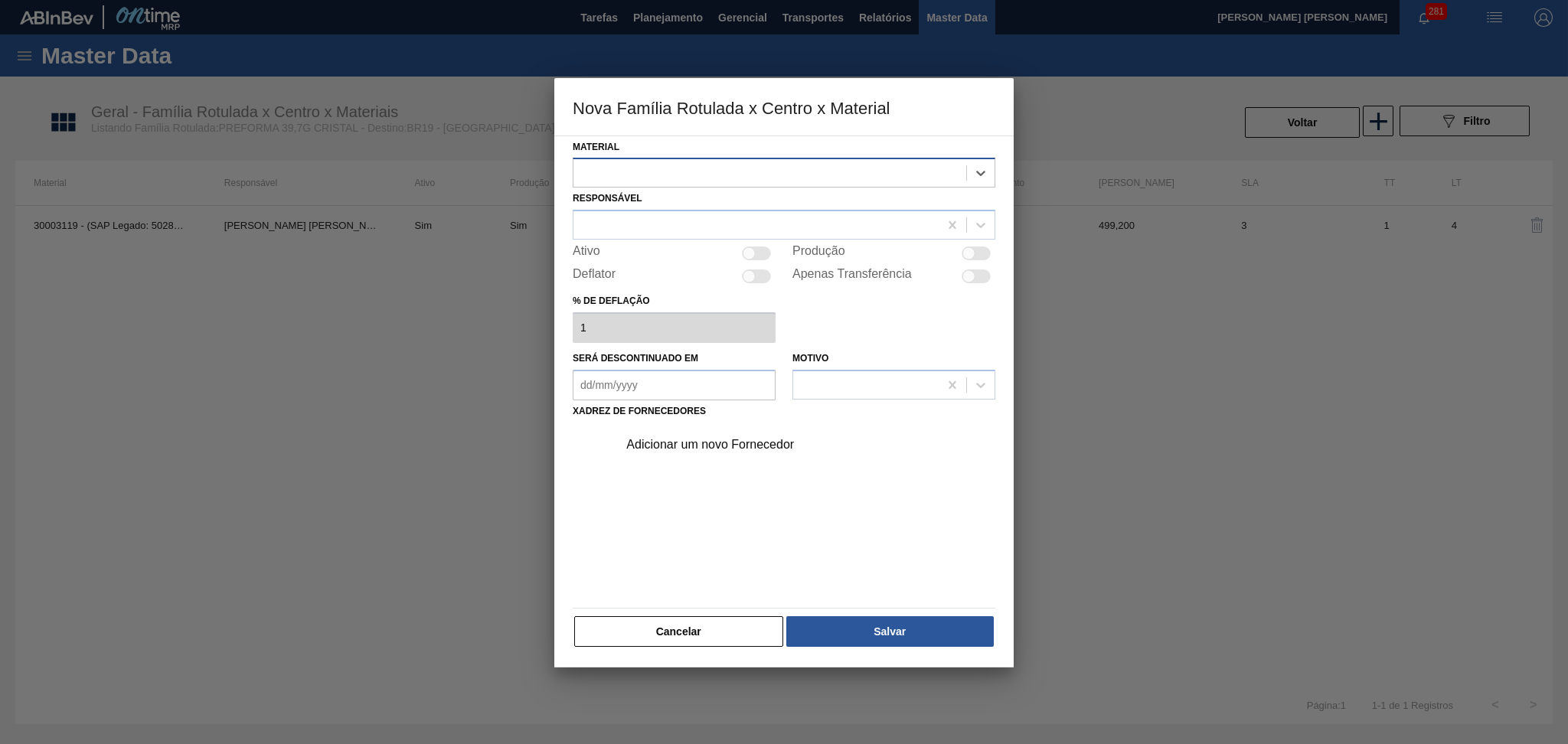
click at [661, 166] on div at bounding box center [770, 173] width 393 height 22
drag, startPoint x: 996, startPoint y: 382, endPoint x: 0, endPoint y: 210, distance: 1010.7
click at [714, 624] on button "Cancelar" at bounding box center [678, 632] width 209 height 31
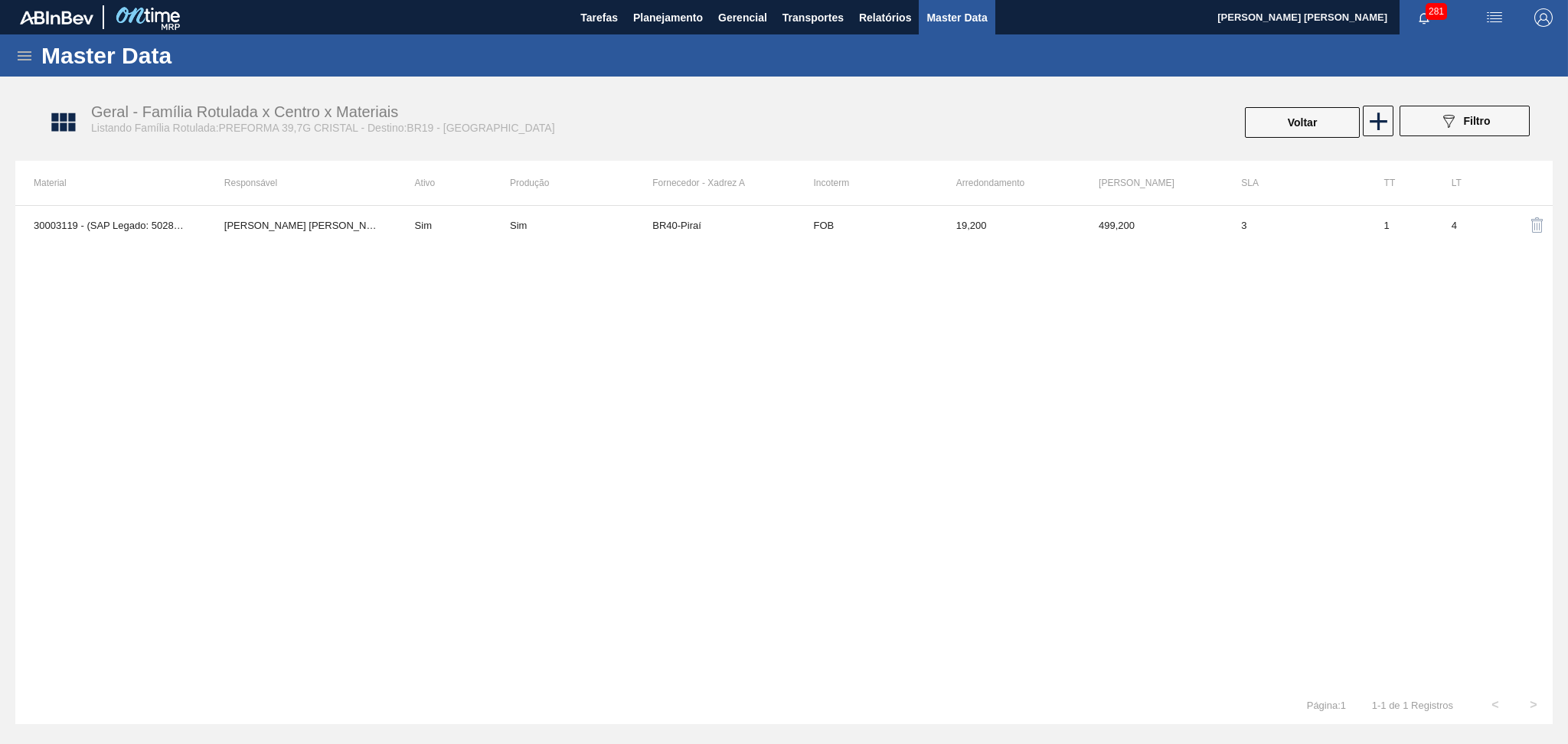
click at [912, 471] on div "30003119 - (SAP Legado: 50285354) - PREFORMA 39,7G CRISTAL Aline Aparecida Conc…" at bounding box center [784, 445] width 1537 height 480
drag, startPoint x: 395, startPoint y: 360, endPoint x: 416, endPoint y: 360, distance: 21.0
click at [395, 360] on div "30003119 - (SAP Legado: 50285354) - PREFORMA 39,7G CRISTAL Aline Aparecida Conc…" at bounding box center [784, 445] width 1537 height 480
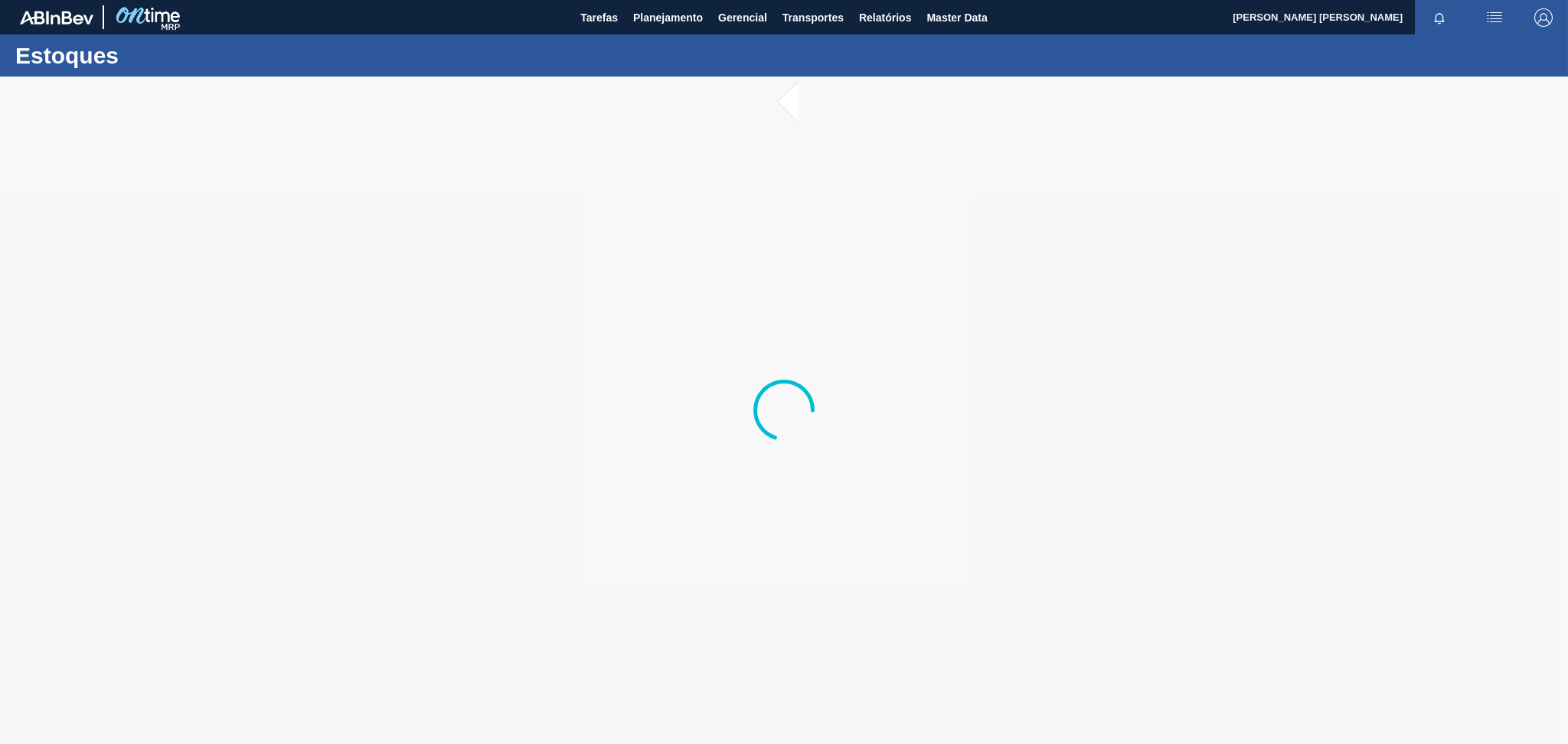
click at [656, 585] on div at bounding box center [784, 410] width 1568 height 667
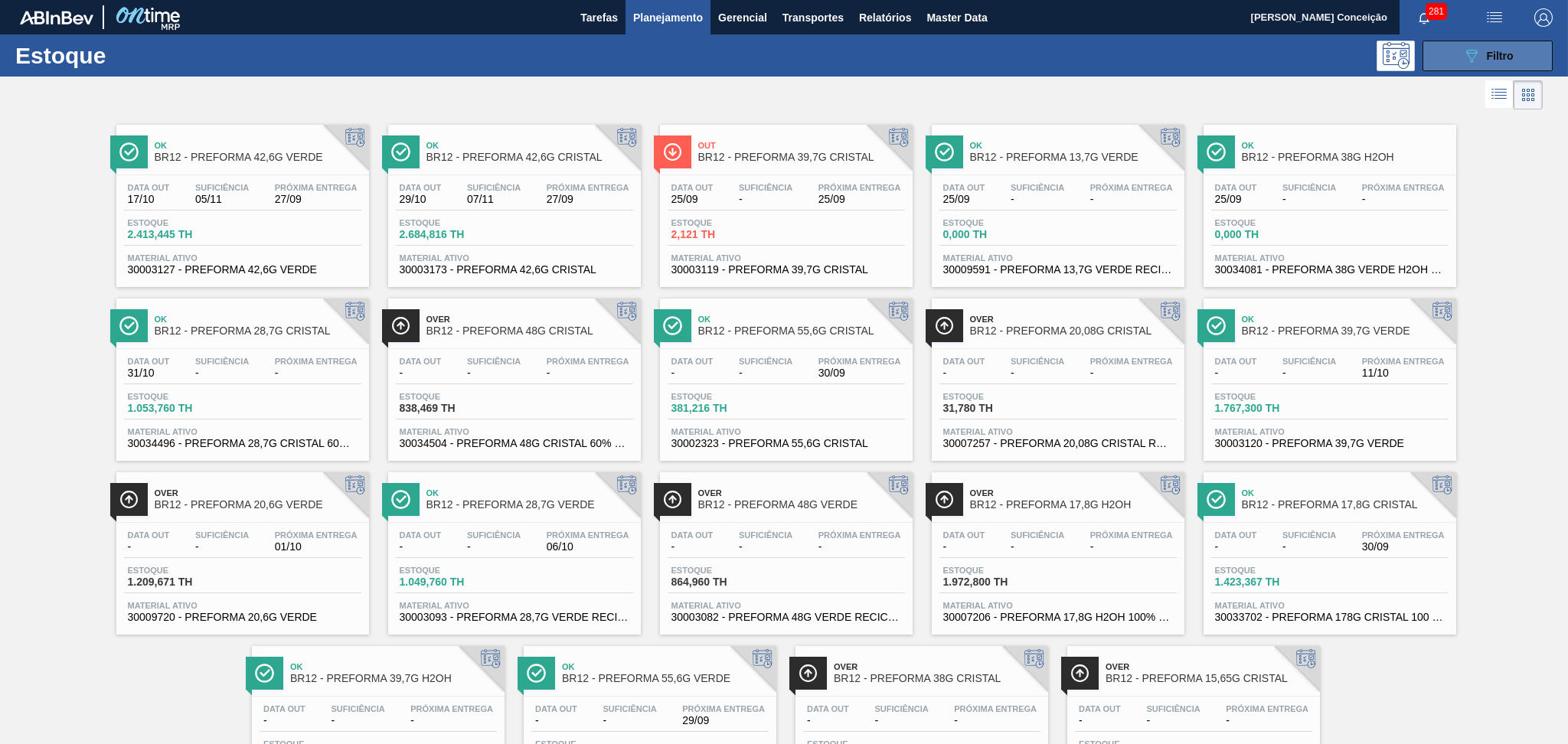
click at [1536, 53] on button "089F7B8B-B2A5-4AFE-B5C0-19BA573D28AC Filtro" at bounding box center [1488, 56] width 130 height 31
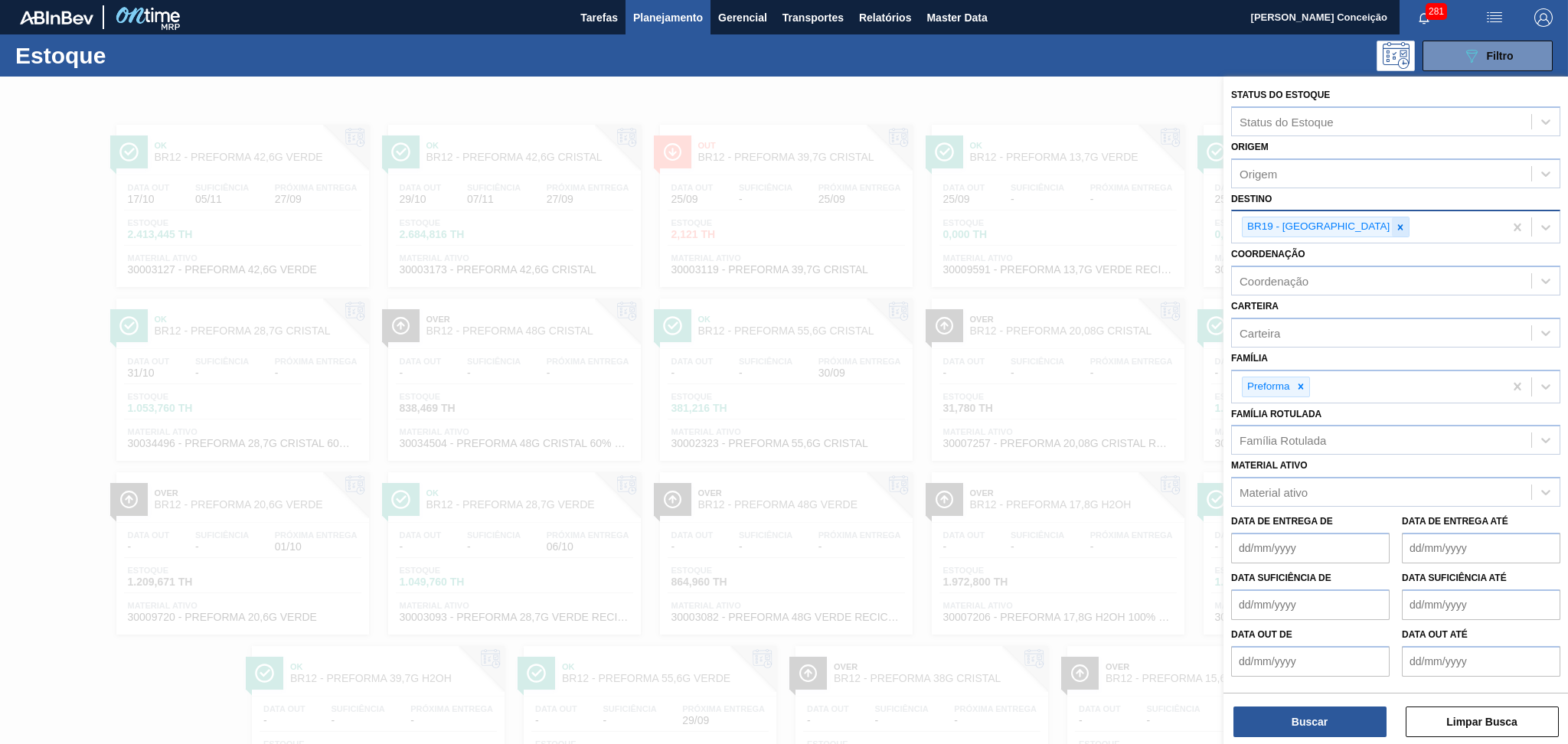
click at [1392, 224] on div at bounding box center [1400, 227] width 17 height 19
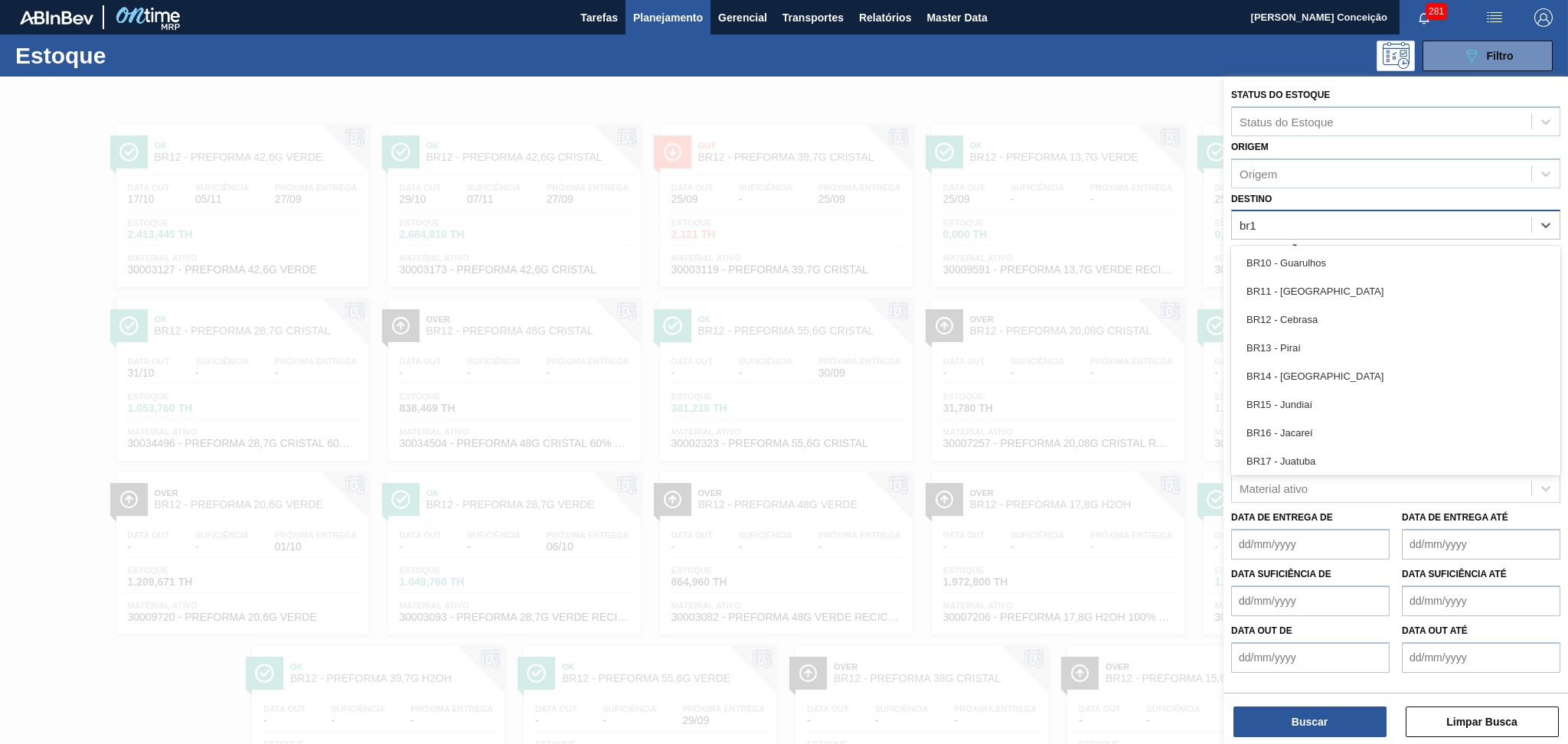
type input "br15"
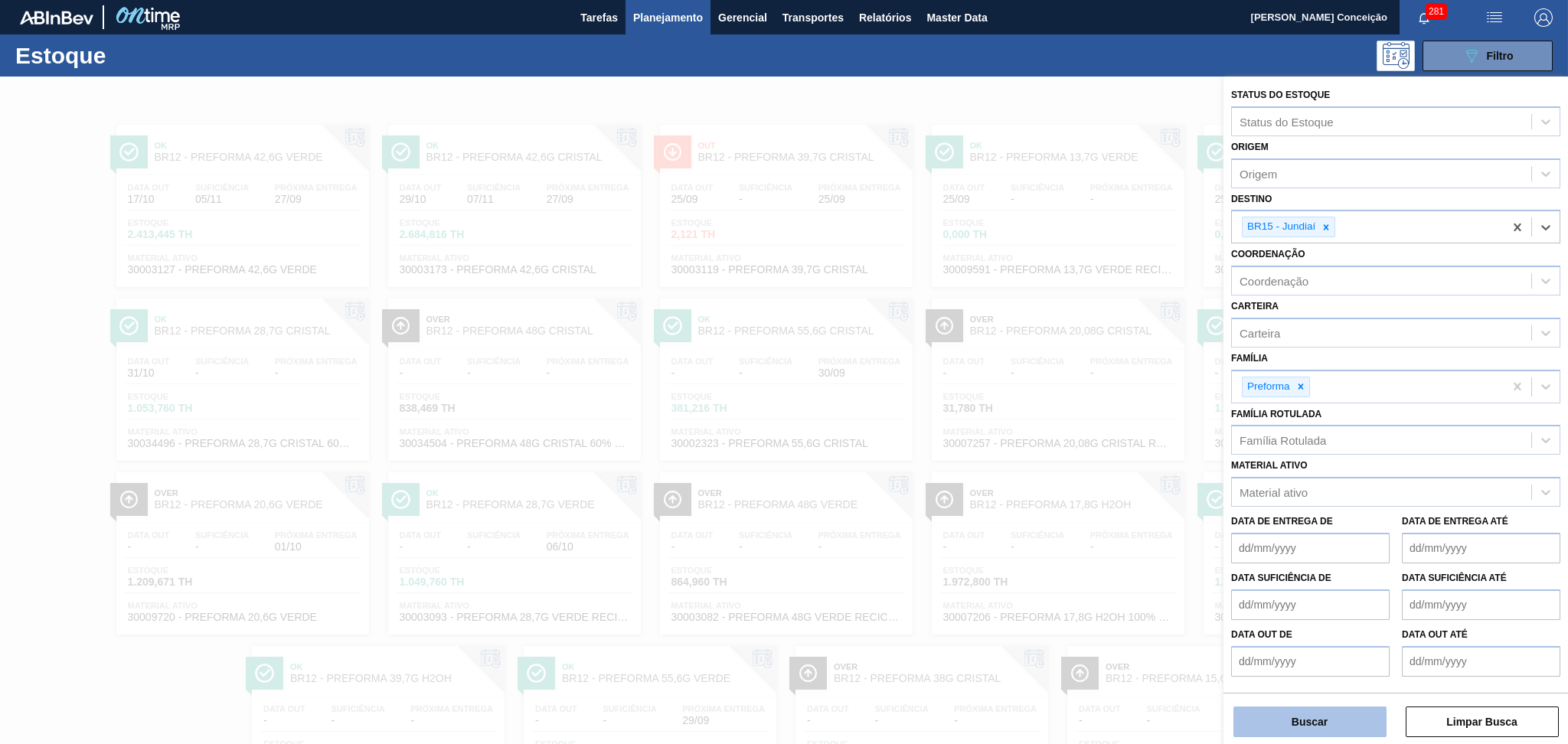
click at [1259, 718] on button "Buscar" at bounding box center [1310, 722] width 153 height 31
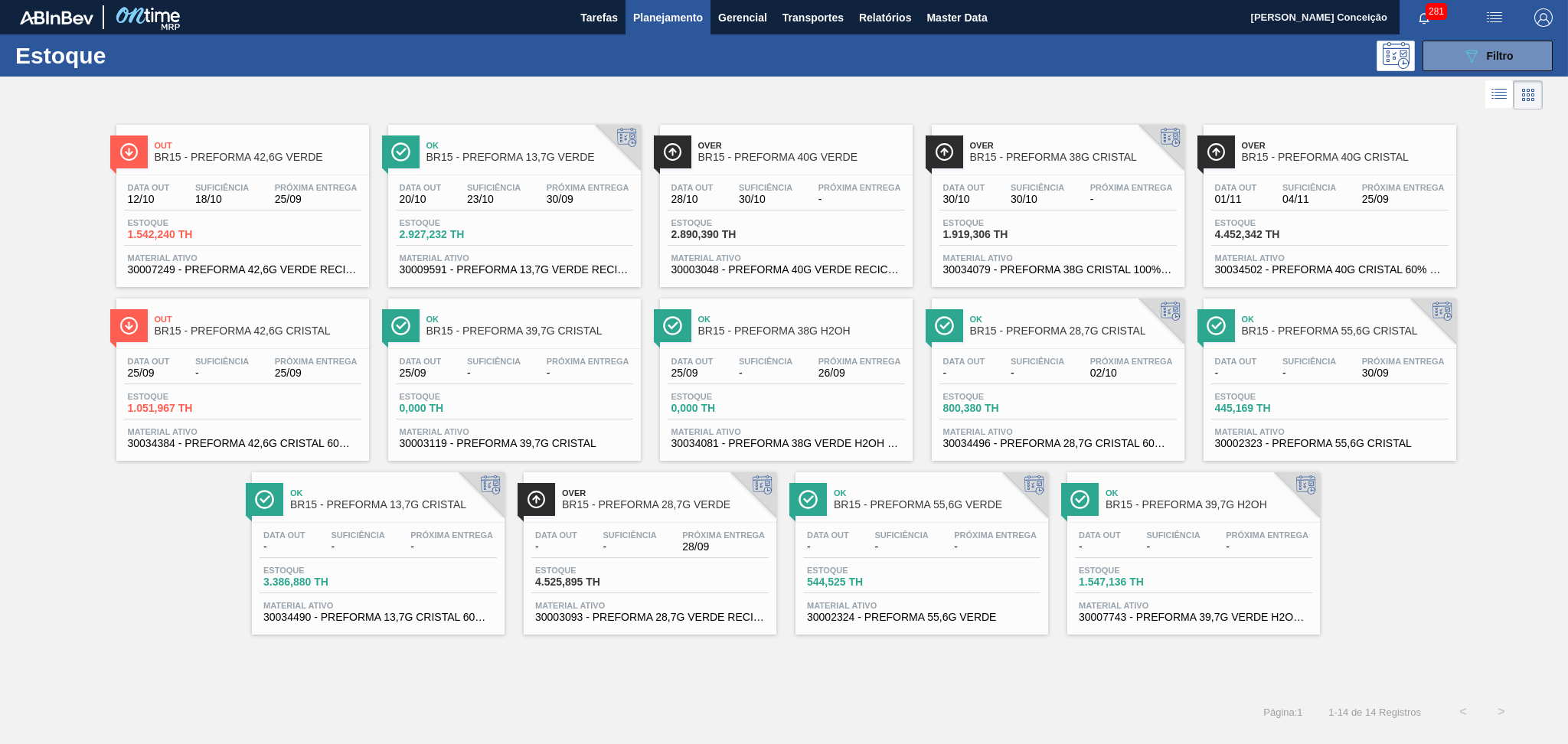
click at [393, 575] on div "Estoque 3.386,880 TH" at bounding box center [377, 579] width 237 height 28
click at [494, 226] on div "Estoque 2.927,232 TH" at bounding box center [453, 229] width 114 height 22
click at [1090, 371] on span "02/10" at bounding box center [1131, 373] width 83 height 12
click at [641, 565] on span "Estoque" at bounding box center [589, 570] width 108 height 9
click at [547, 360] on span "Próxima Entrega" at bounding box center [588, 361] width 83 height 9
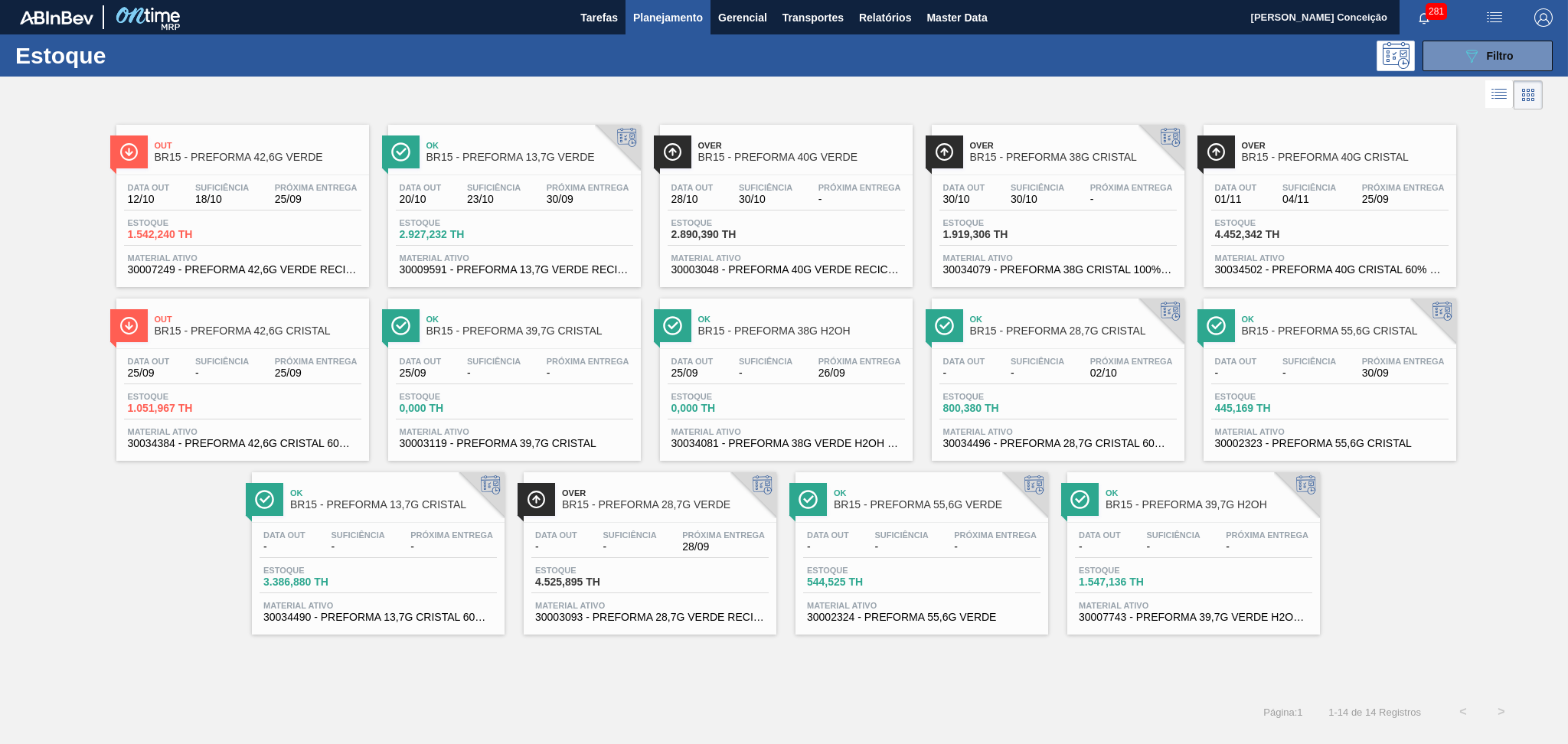
click at [1017, 185] on span "Suficiência" at bounding box center [1037, 188] width 53 height 9
click at [1407, 515] on div "Out BR15 - PREFORMA 42,6G VERDE Data [DATE] Suficiência 18/10 Próxima Entrega 2…" at bounding box center [784, 374] width 1568 height 521
click at [1150, 541] on span "-" at bounding box center [1173, 547] width 53 height 12
click at [1368, 206] on div "Data out 01/11 Suficiência 04/11 Próxima Entrega 25/09" at bounding box center [1330, 197] width 237 height 28
click at [801, 216] on div "Data [DATE] Suficiência 30/10 Próxima Entrega - Estoque 2.890,390 TH Material a…" at bounding box center [786, 227] width 253 height 104
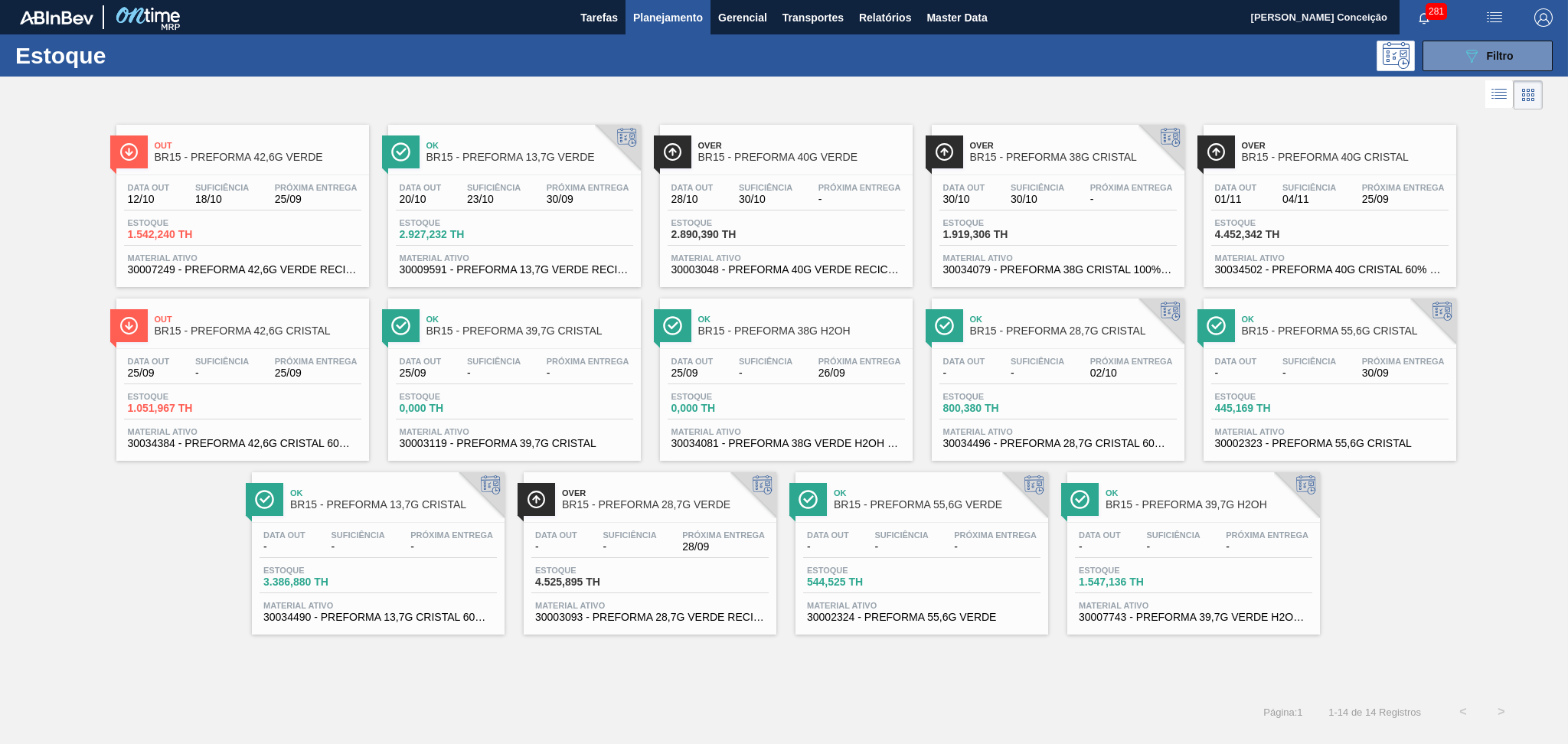
click at [1368, 190] on div "Próxima Entrega 25/09" at bounding box center [1403, 194] width 91 height 22
click at [252, 183] on div "Suficiência 18/10" at bounding box center [221, 194] width 61 height 22
click at [155, 368] on span "25/09" at bounding box center [149, 373] width 42 height 12
click at [1474, 56] on icon "089F7B8B-B2A5-4AFE-B5C0-19BA573D28AC" at bounding box center [1471, 56] width 19 height 19
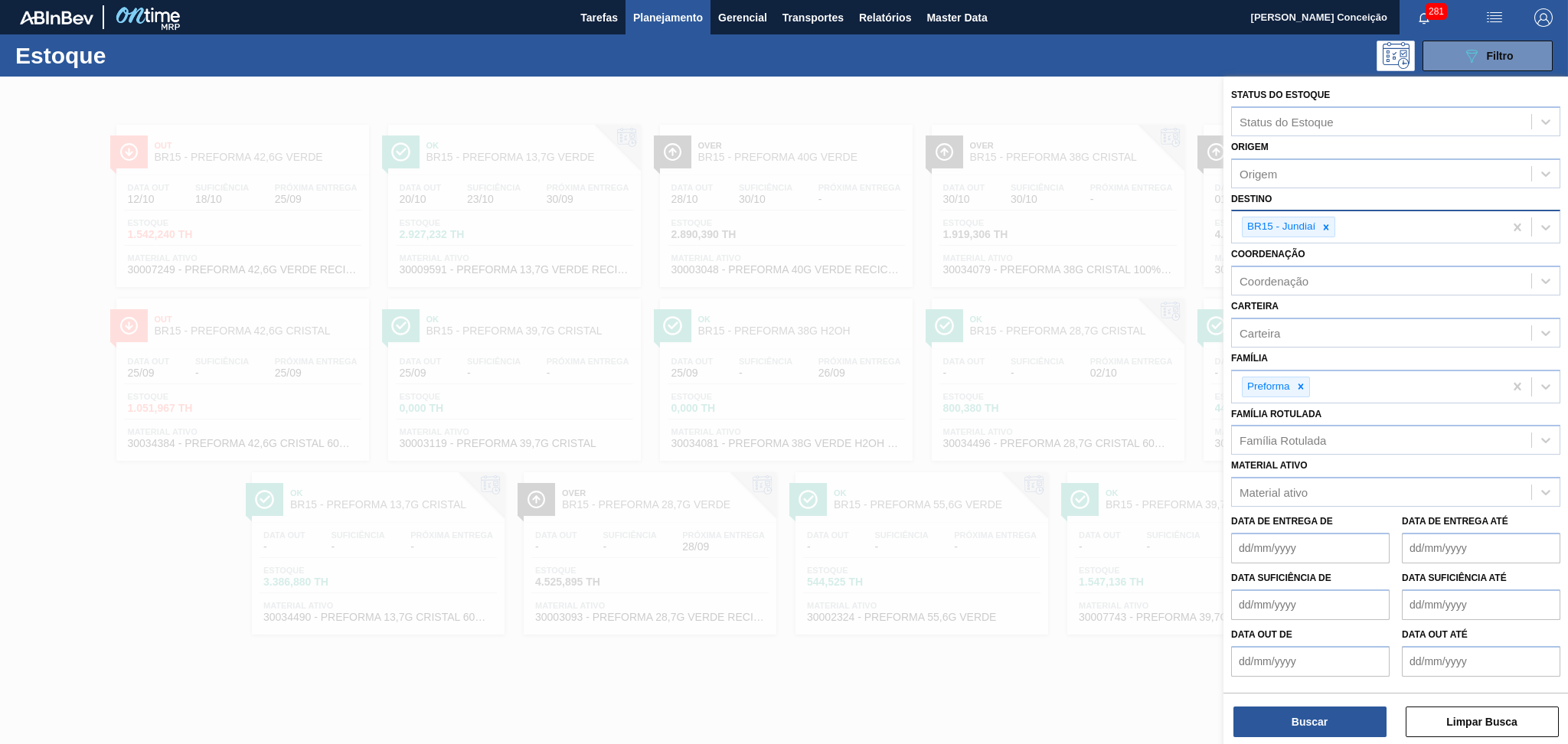
click at [1327, 226] on icon at bounding box center [1326, 227] width 11 height 11
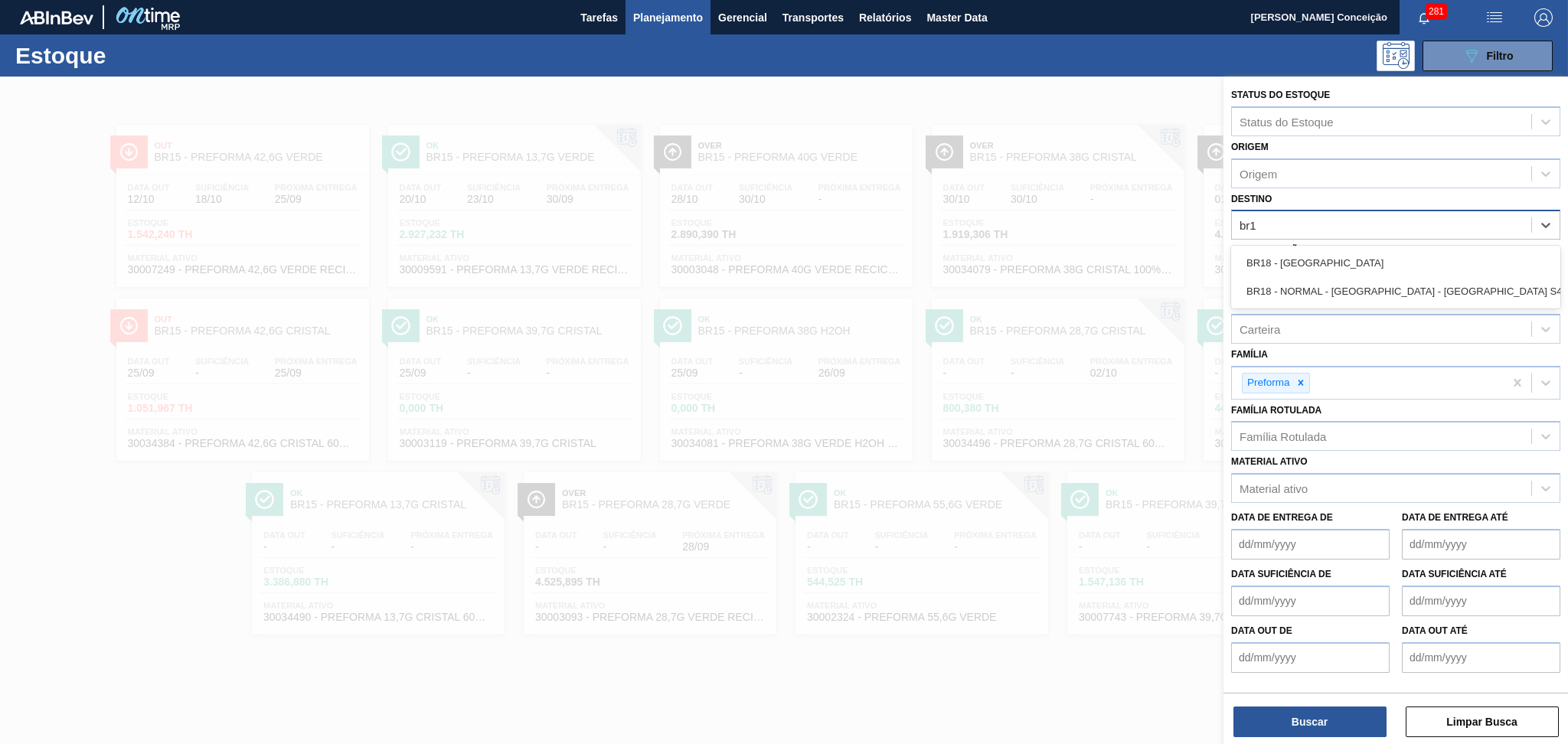
type input "br18"
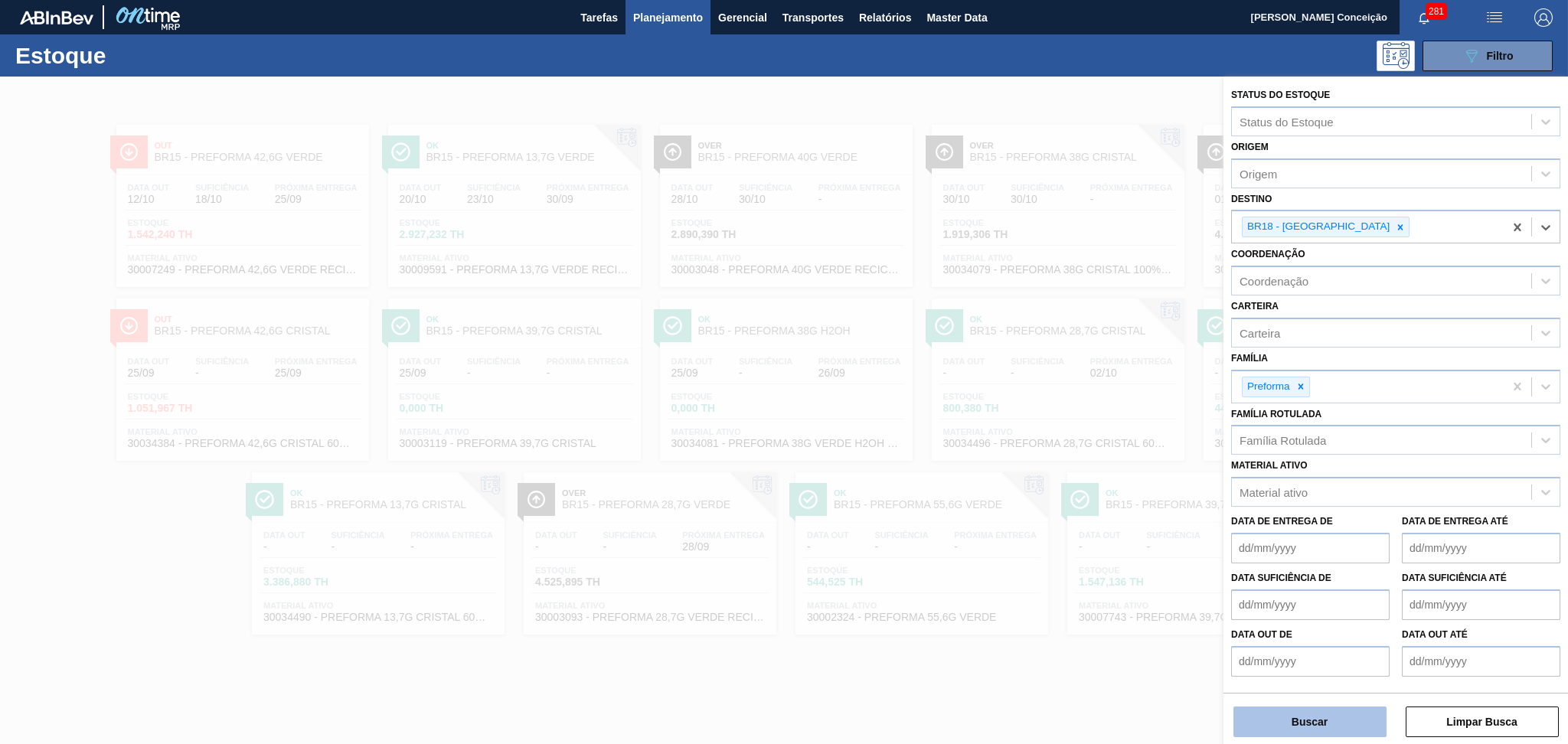
click at [1299, 726] on button "Buscar" at bounding box center [1310, 722] width 153 height 31
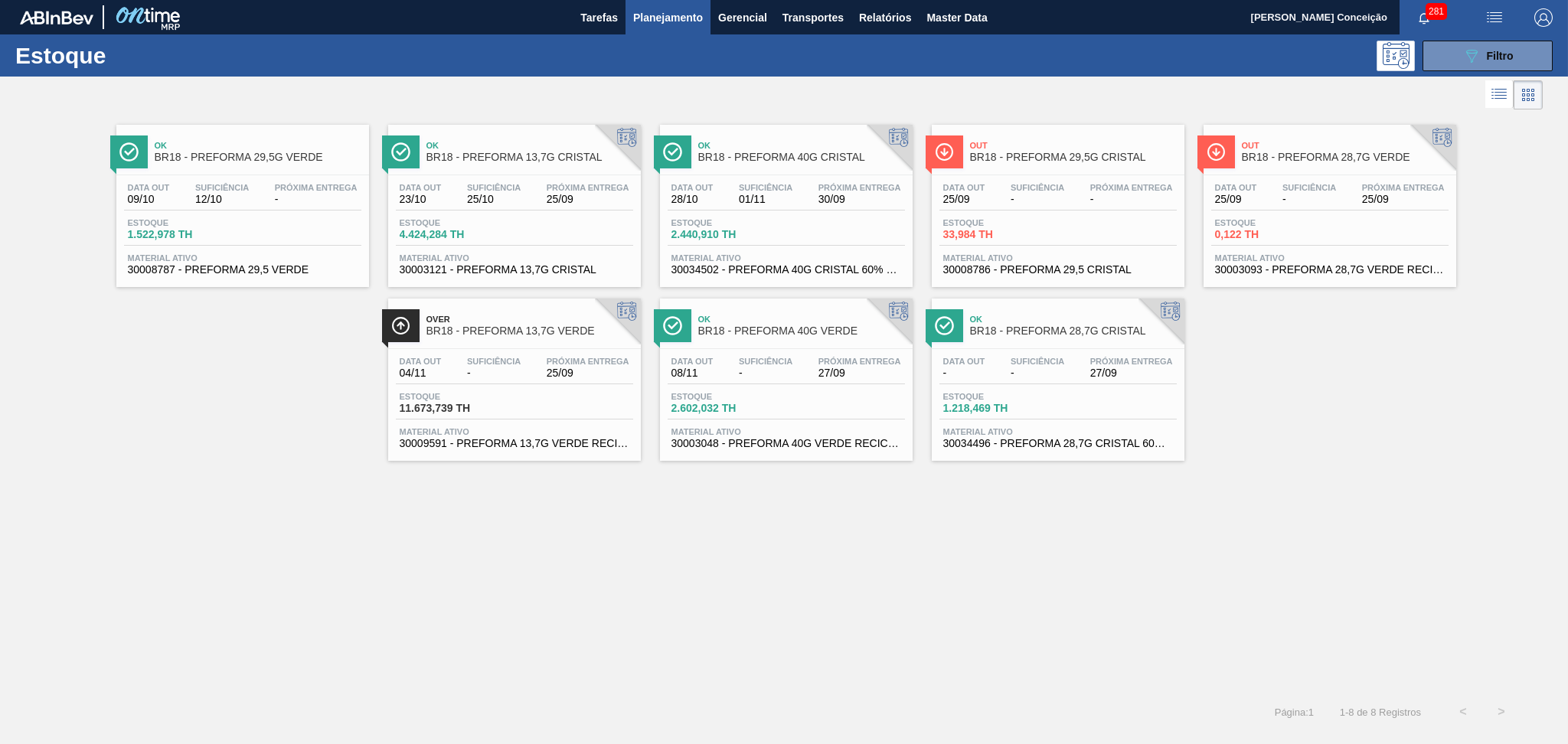
click at [164, 394] on div "Ok BR18 - PREFORMA 29,5G VERDE Data out 09/10 Suficiência 12/10 Próxima Entrega…" at bounding box center [784, 286] width 1568 height 347
click at [674, 496] on div "Ok BR18 - PREFORMA 29,5G VERDE Data out 09/10 Suficiência 12/10 Próxima Entrega…" at bounding box center [784, 402] width 1568 height 579
click at [528, 360] on div "Data out 04/11 Suficiência - Próxima Entrega 25/09" at bounding box center [514, 370] width 237 height 28
click at [574, 159] on span "BR18 - PREFORMA 13,7G CRISTAL" at bounding box center [529, 157] width 207 height 12
click at [763, 666] on div "Ok BR18 - PREFORMA 29,5G VERDE Data out 09/10 Suficiência 12/10 Próxima Entrega…" at bounding box center [784, 402] width 1568 height 579
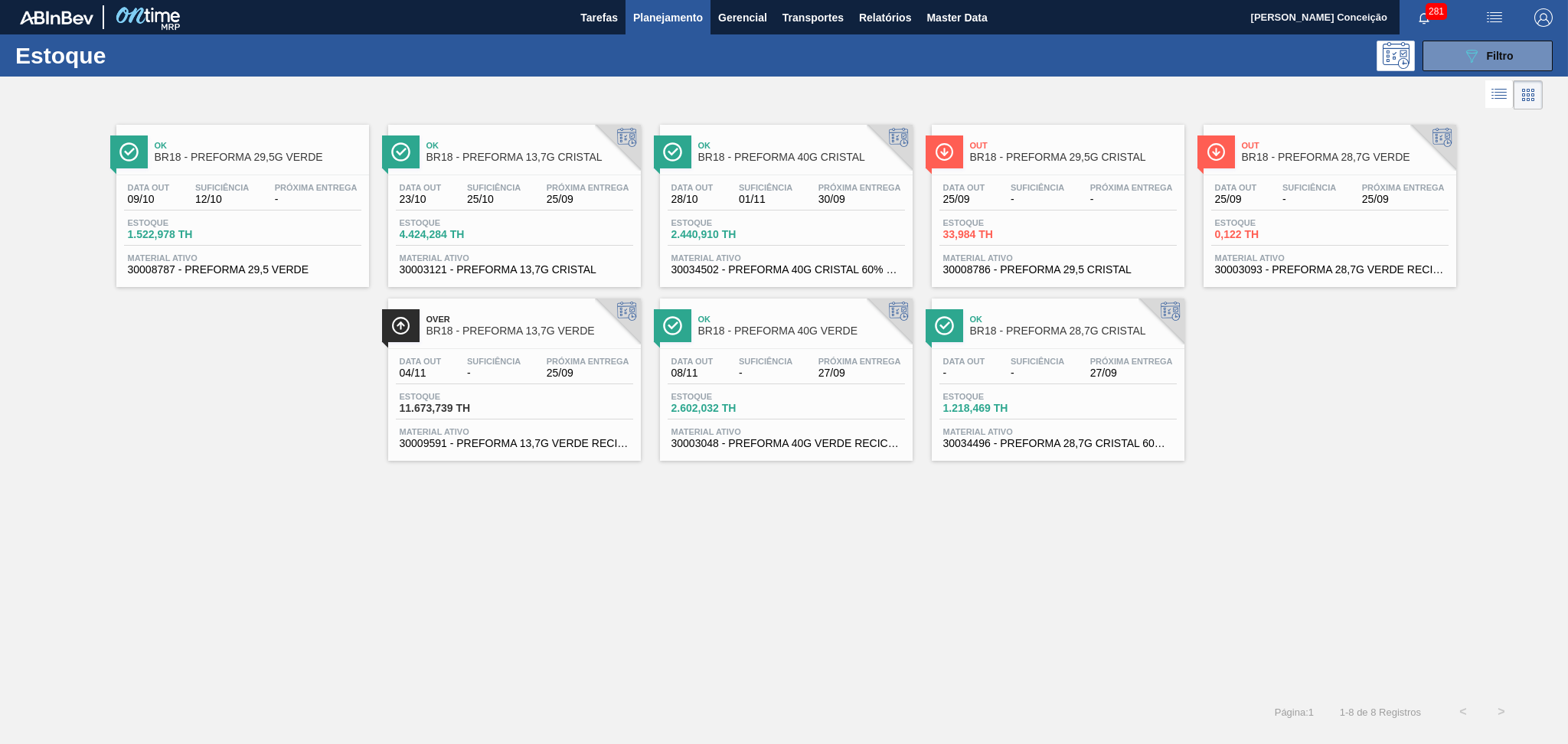
click at [1108, 362] on span "Próxima Entrega" at bounding box center [1131, 361] width 83 height 9
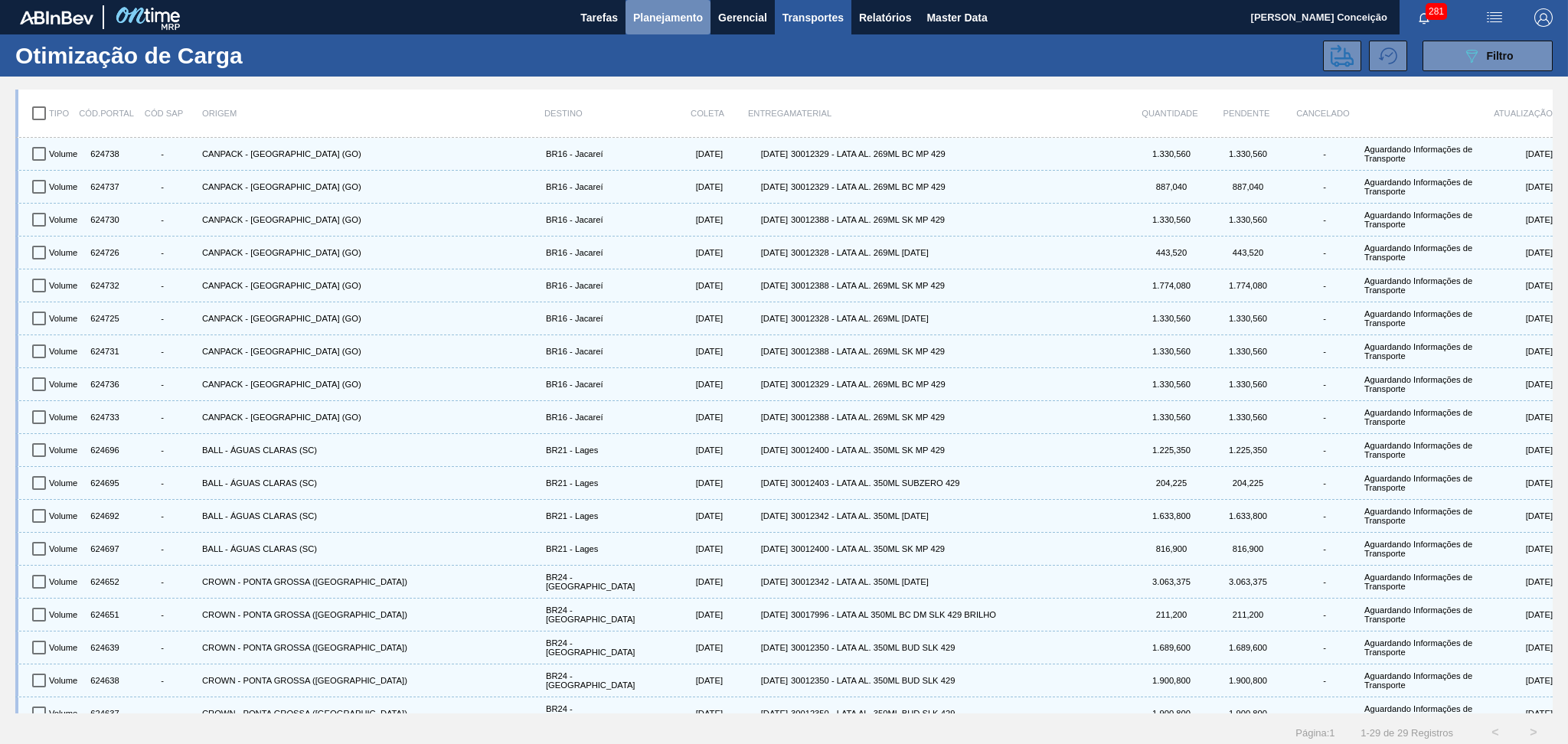
click at [667, 22] on span "Planejamento" at bounding box center [668, 18] width 70 height 19
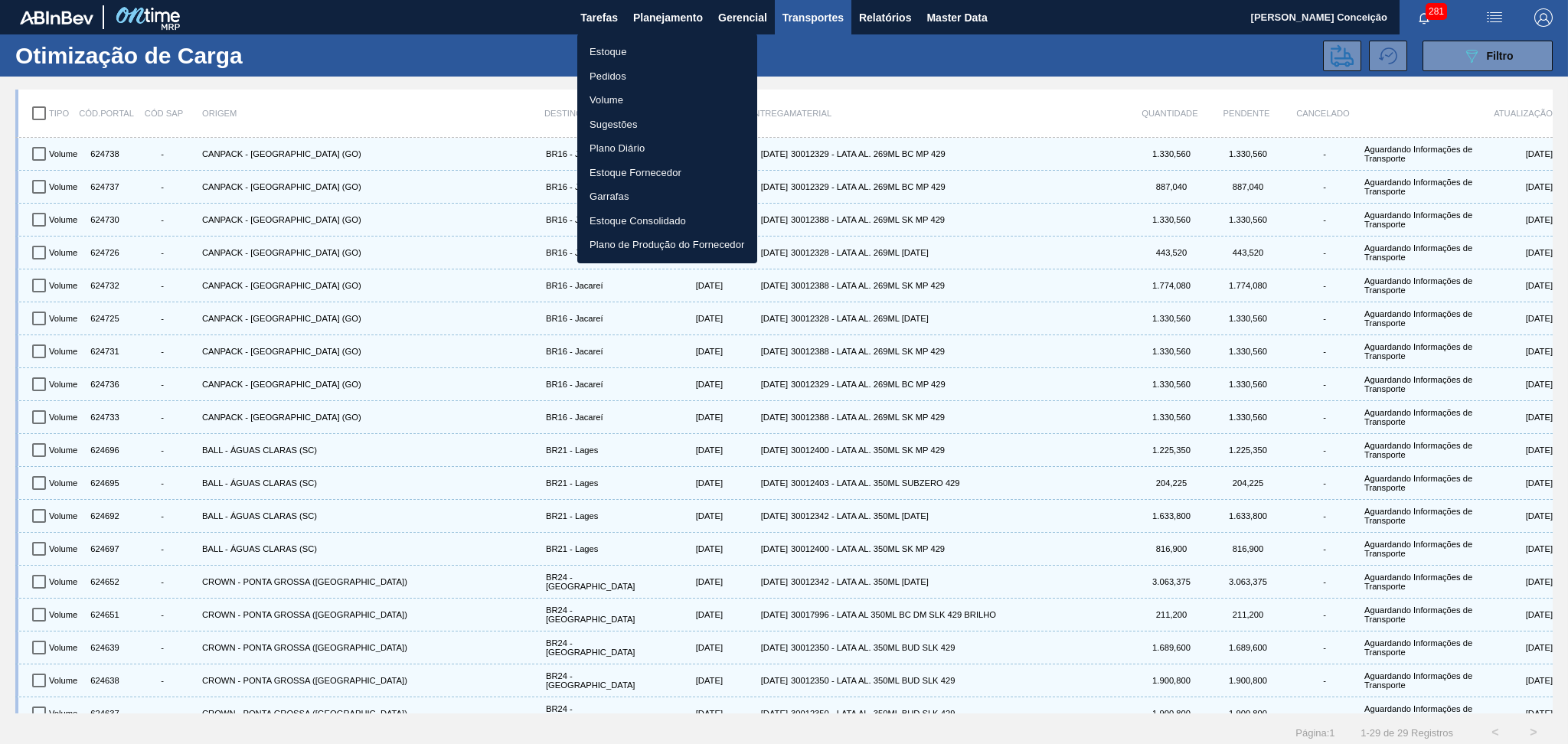
click at [614, 46] on li "Estoque" at bounding box center [667, 52] width 180 height 25
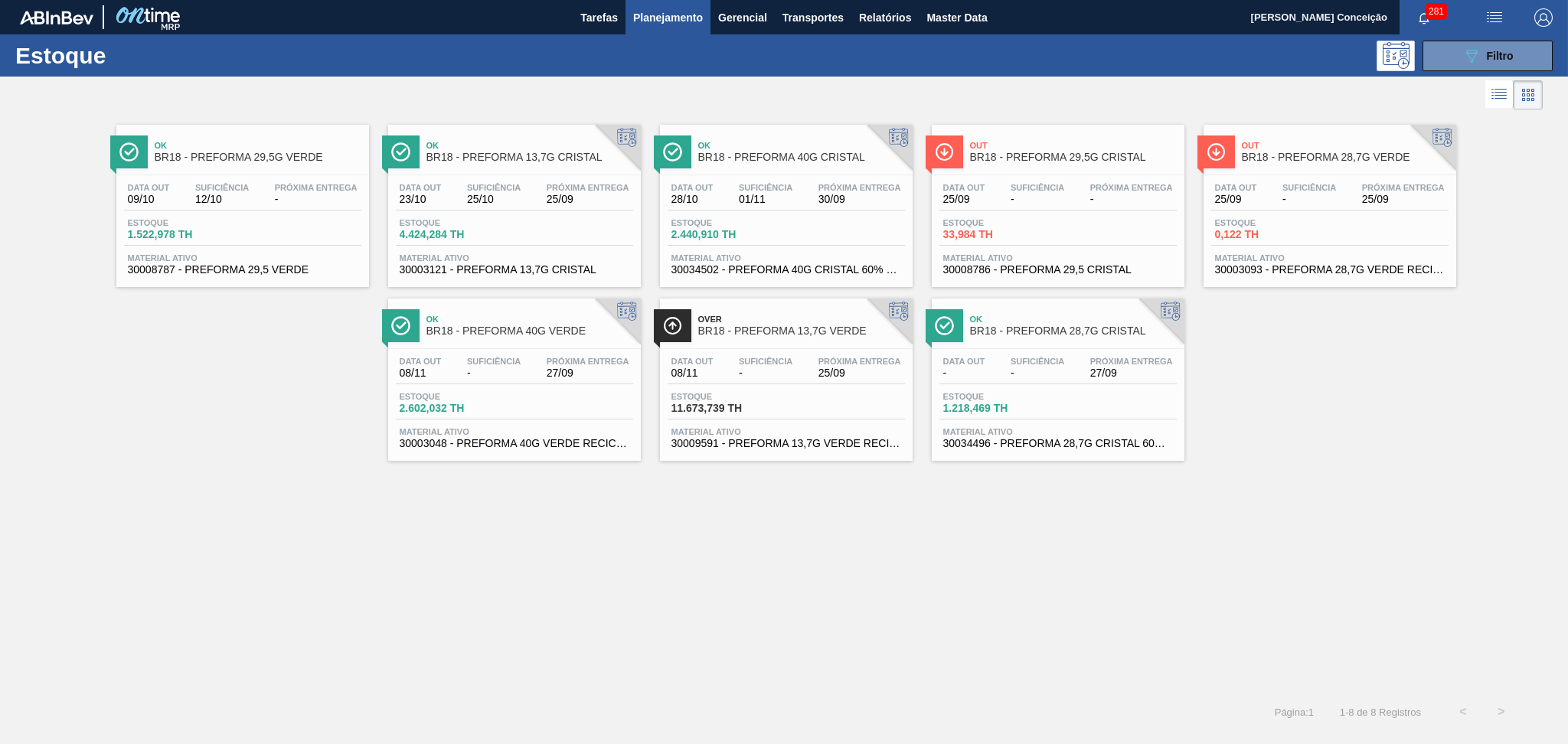
click at [1358, 200] on div "Próxima Entrega 25/09" at bounding box center [1403, 194] width 91 height 22
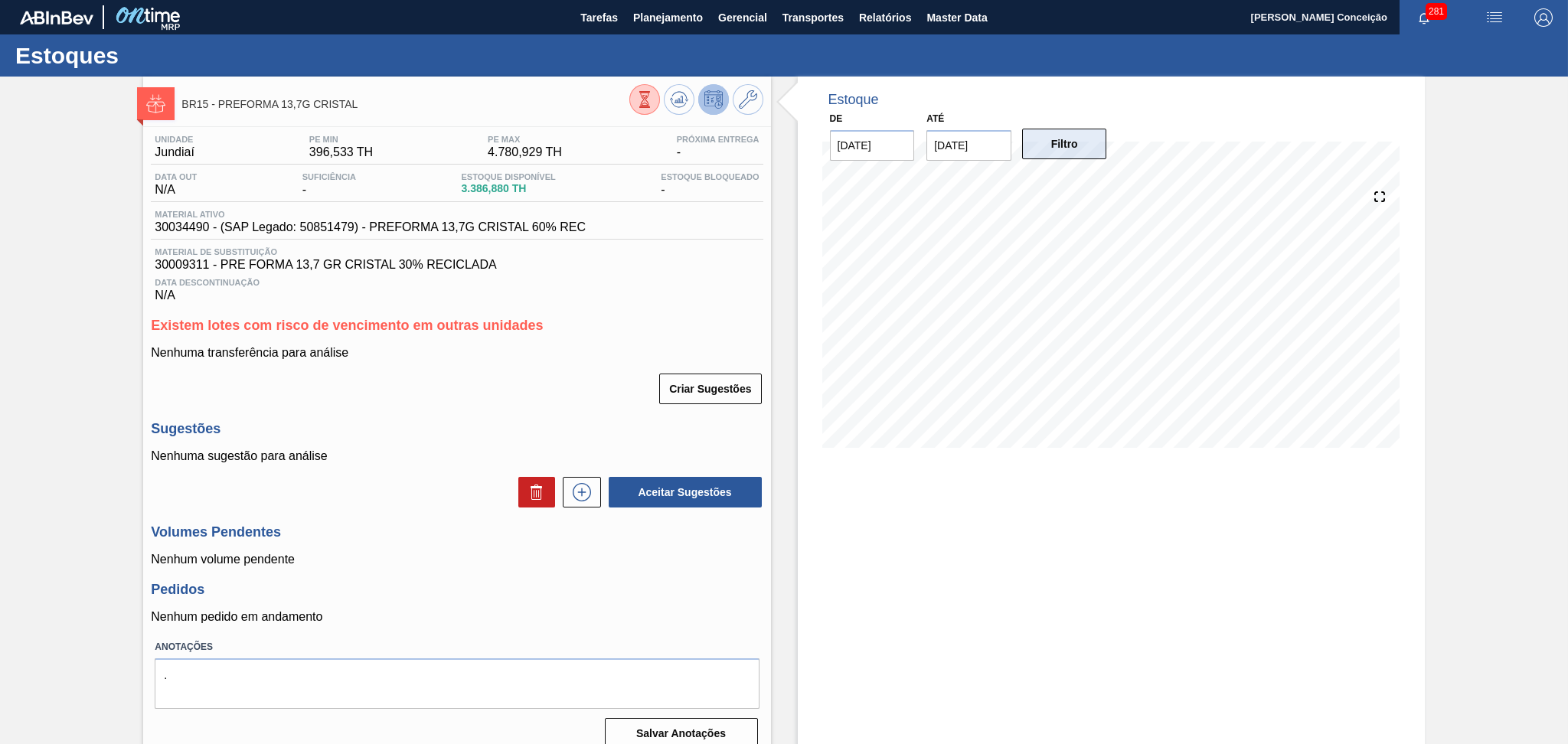
click at [1066, 131] on button "Filtro" at bounding box center [1064, 144] width 85 height 31
click at [905, 494] on div "Estoque De 25/09/2025 Até 30/11/2025 Filtro 08/10 Projeção de Estoque 3,154.38 …" at bounding box center [1111, 419] width 627 height 685
click at [502, 390] on div "Criar Sugestões" at bounding box center [456, 389] width 612 height 34
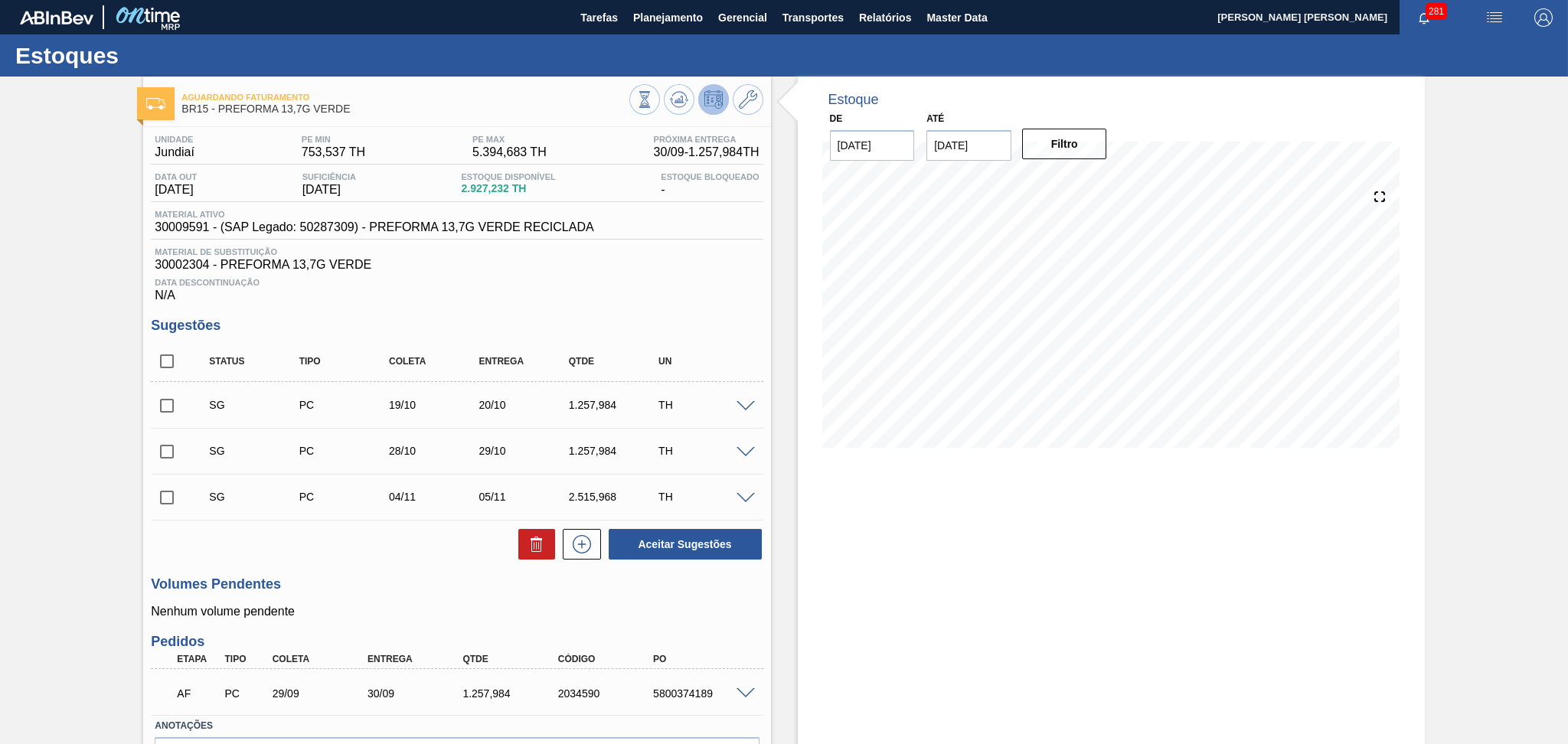
click at [736, 288] on div "Data Descontinuação N/A" at bounding box center [456, 287] width 612 height 31
click at [647, 264] on span "30002304 - PREFORMA 13,7G VERDE" at bounding box center [456, 265] width 604 height 14
click at [694, 264] on span "30002304 - PREFORMA 13,7G VERDE" at bounding box center [456, 265] width 604 height 14
click at [654, 319] on h3 "Sugestões" at bounding box center [456, 326] width 612 height 16
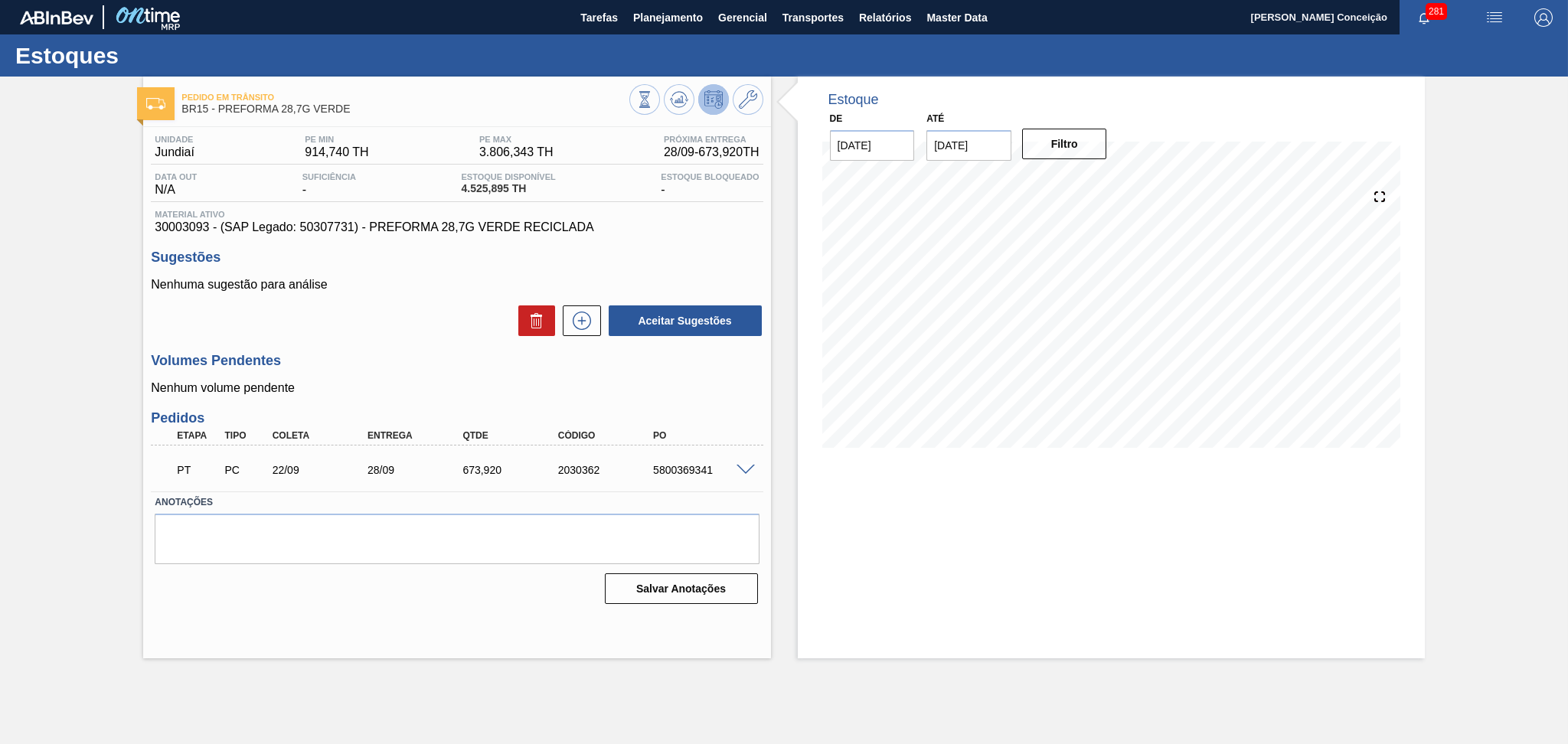
click at [464, 381] on div "Volumes Pendentes Nenhum volume pendente" at bounding box center [456, 374] width 612 height 42
click at [442, 297] on div "Nenhuma sugestão para análise Aceitar Sugestões" at bounding box center [456, 307] width 612 height 60
click at [420, 372] on div "Volumes Pendentes Nenhum volume pendente" at bounding box center [456, 374] width 612 height 42
click at [117, 497] on div "Pedido em Trânsito BR15 - PREFORMA 28,7G VERDE Unidade Jundiaí PE MIN 914,740 T…" at bounding box center [784, 367] width 1568 height 582
click at [433, 305] on div "Aceitar Sugestões" at bounding box center [456, 321] width 612 height 34
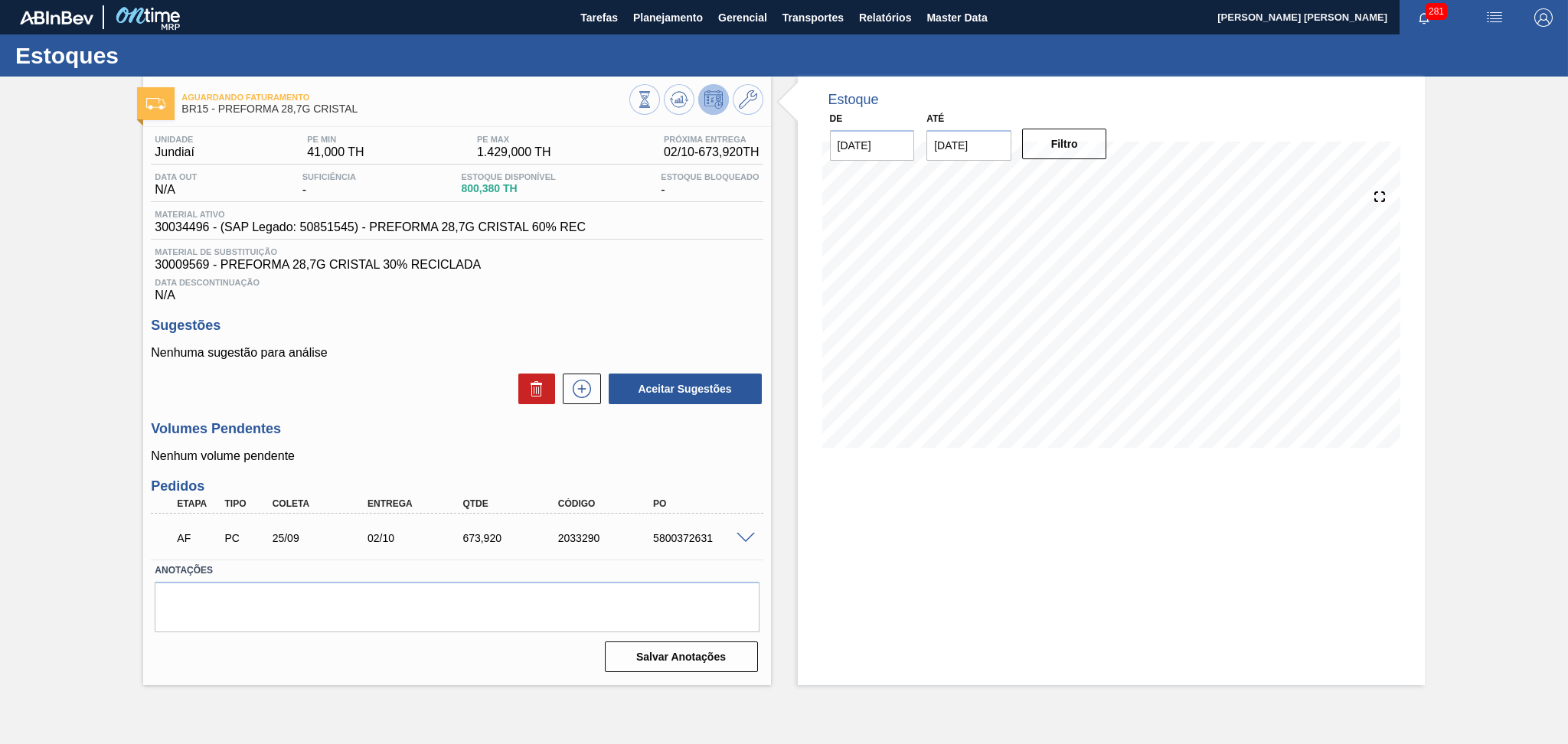
click at [633, 279] on span "Data Descontinuação" at bounding box center [456, 282] width 604 height 9
click at [663, 108] on div at bounding box center [695, 101] width 134 height 35
click at [674, 97] on icon at bounding box center [679, 100] width 19 height 19
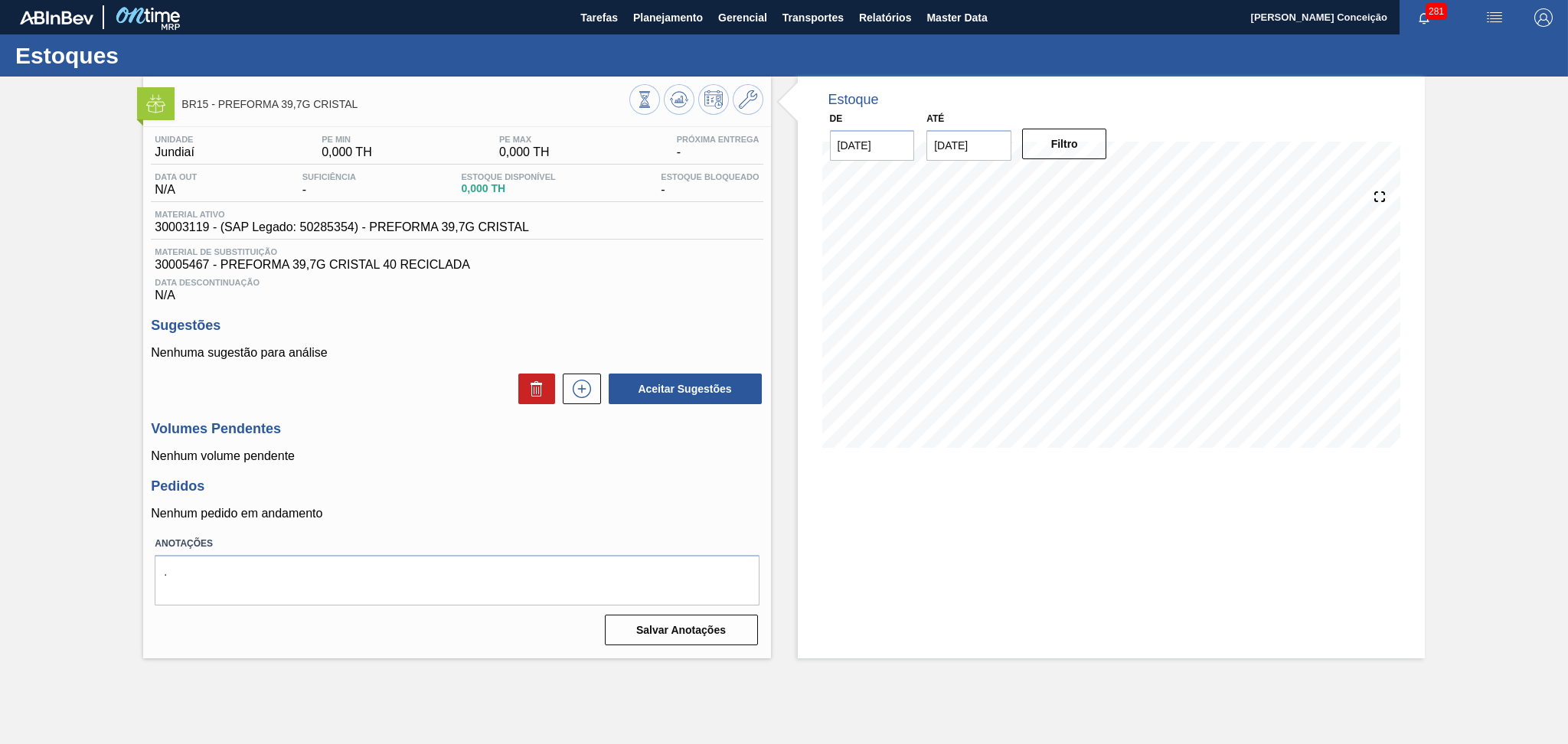
click at [438, 346] on p "Nenhuma sugestão para análise" at bounding box center [456, 353] width 612 height 14
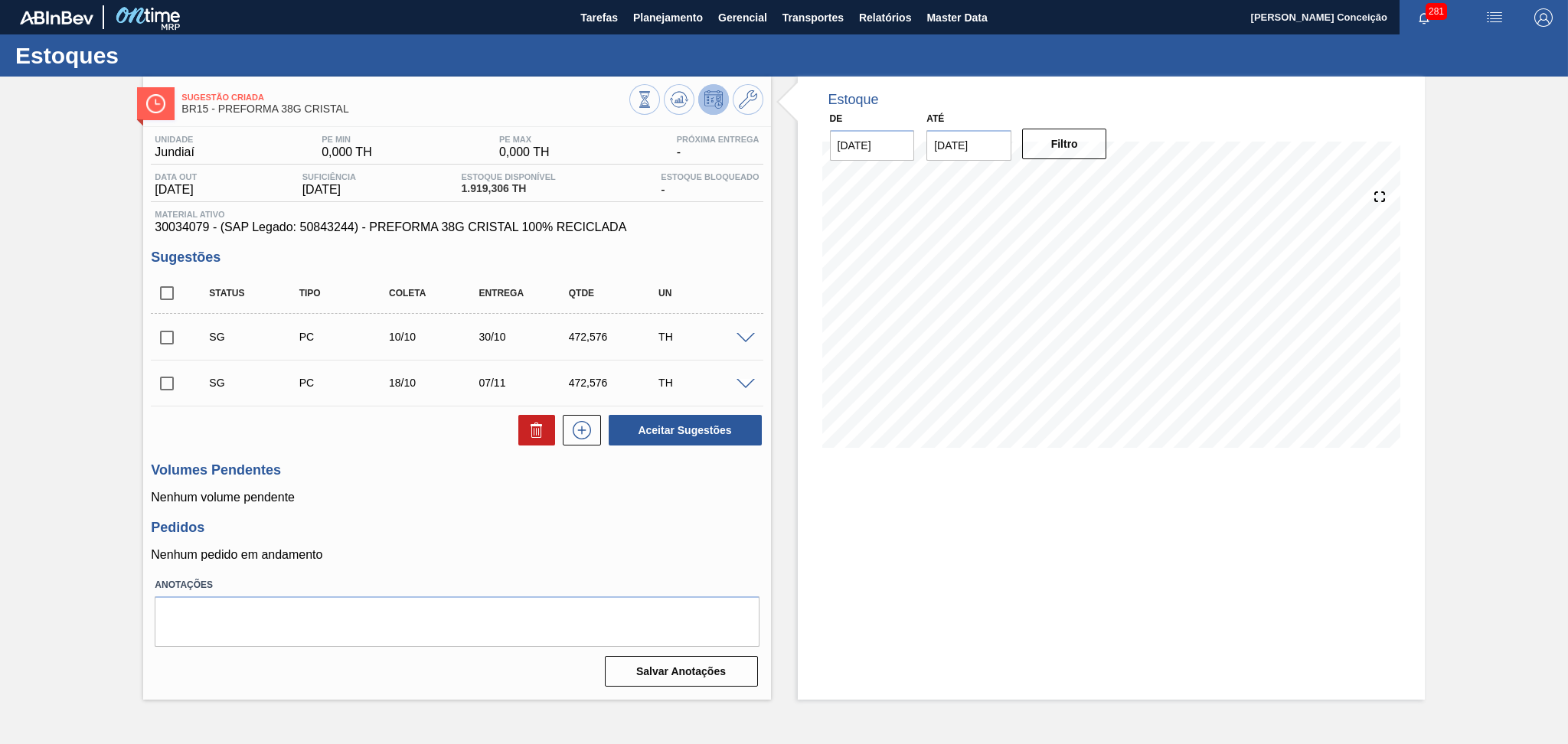
click at [938, 558] on div "Estoque De [DATE] Até [DATE] Filtro 13/10 Projeção de Estoque 900.658 [DOMAIN_N…" at bounding box center [1111, 388] width 627 height 623
click at [167, 284] on input "checkbox" at bounding box center [167, 293] width 32 height 32
checkbox input "true"
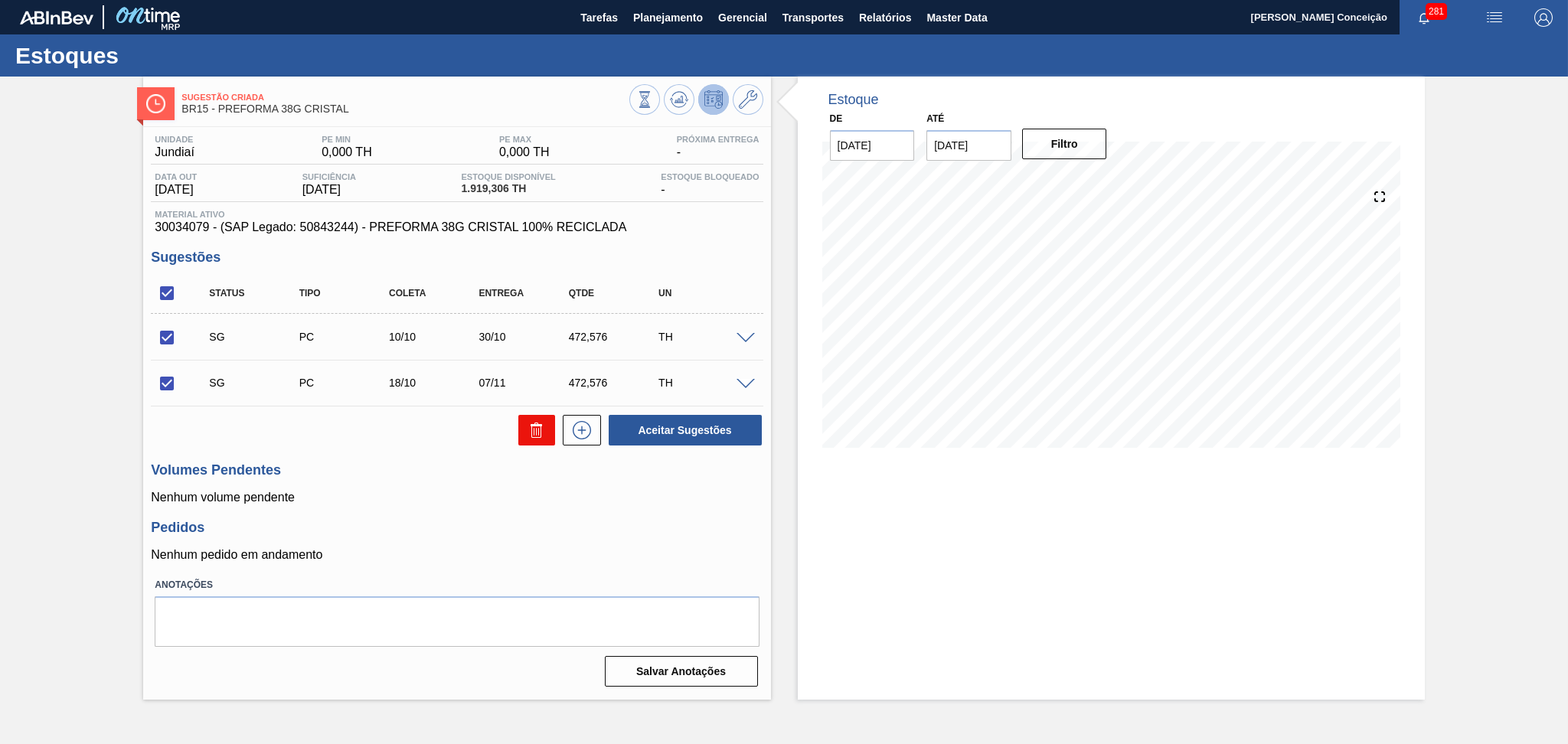
click at [529, 436] on icon at bounding box center [537, 430] width 19 height 19
checkbox input "false"
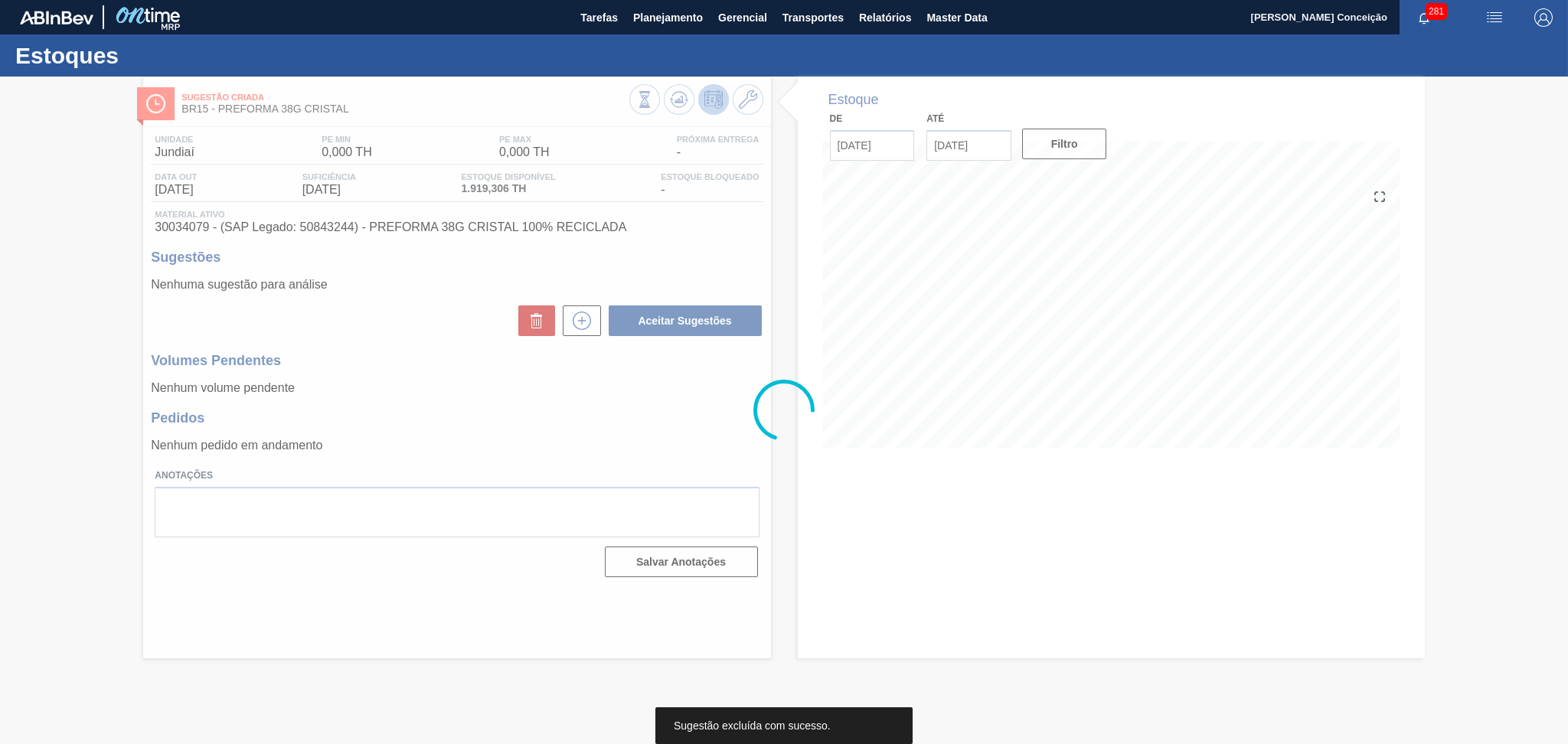
click at [480, 382] on div at bounding box center [784, 410] width 1568 height 667
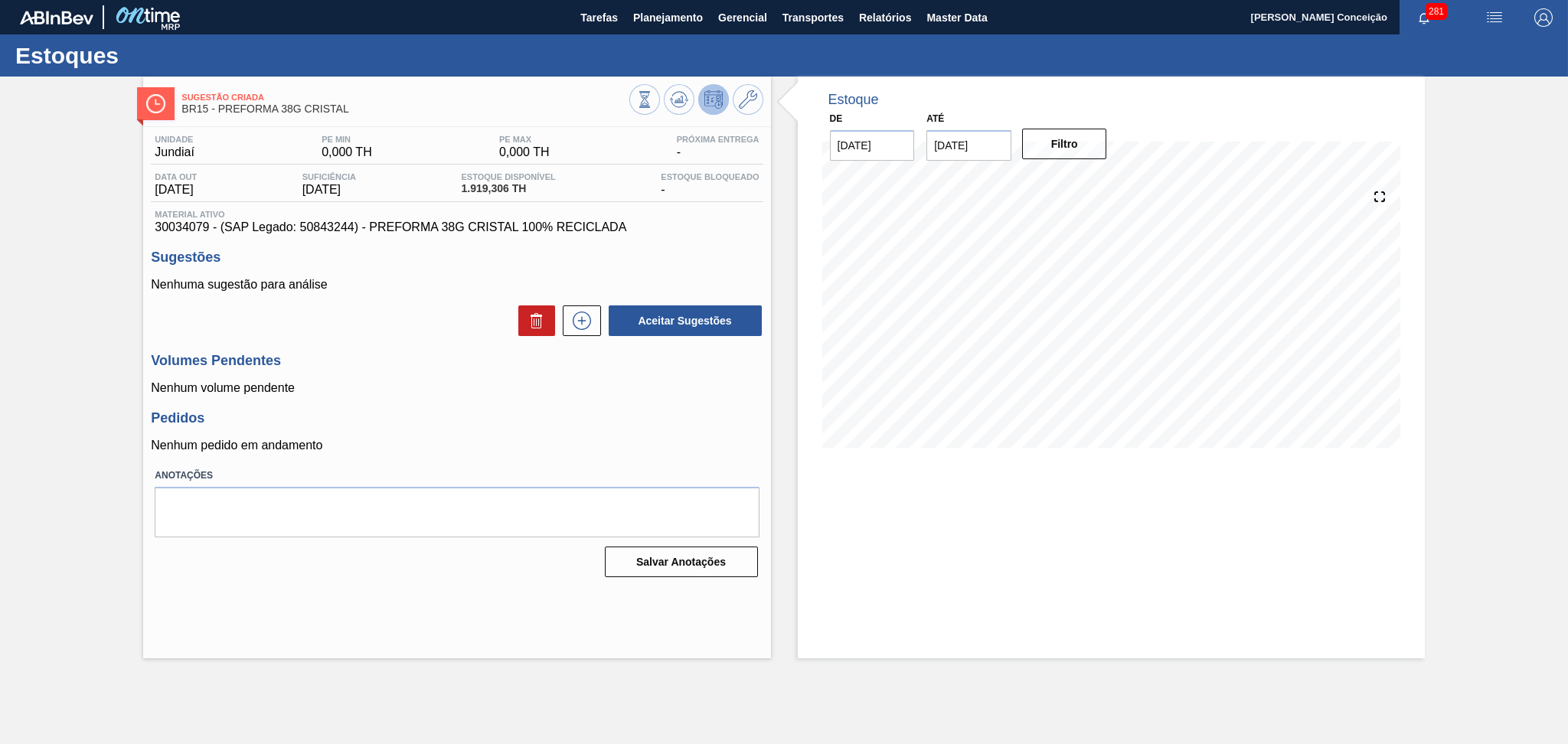
click at [417, 378] on div "Volumes Pendentes Nenhum volume pendente" at bounding box center [456, 374] width 612 height 42
click at [592, 426] on h3 "Pedidos" at bounding box center [456, 418] width 612 height 16
click at [955, 580] on div "Estoque De [DATE] Até [DATE] Filtro 10/10 Projeção de Estoque 927.856 [DOMAIN_N…" at bounding box center [1111, 367] width 627 height 582
click at [561, 397] on div "Unidade Jundiaí PE MIN 0,000 TH PE MAX 0,000 TH Próxima Entrega - Data out [DAT…" at bounding box center [456, 354] width 627 height 456
click at [670, 240] on div "Unidade Jundiaí PE MIN 0,000 TH PE MAX 0,000 TH Próxima Entrega - Data out [DAT…" at bounding box center [456, 354] width 627 height 456
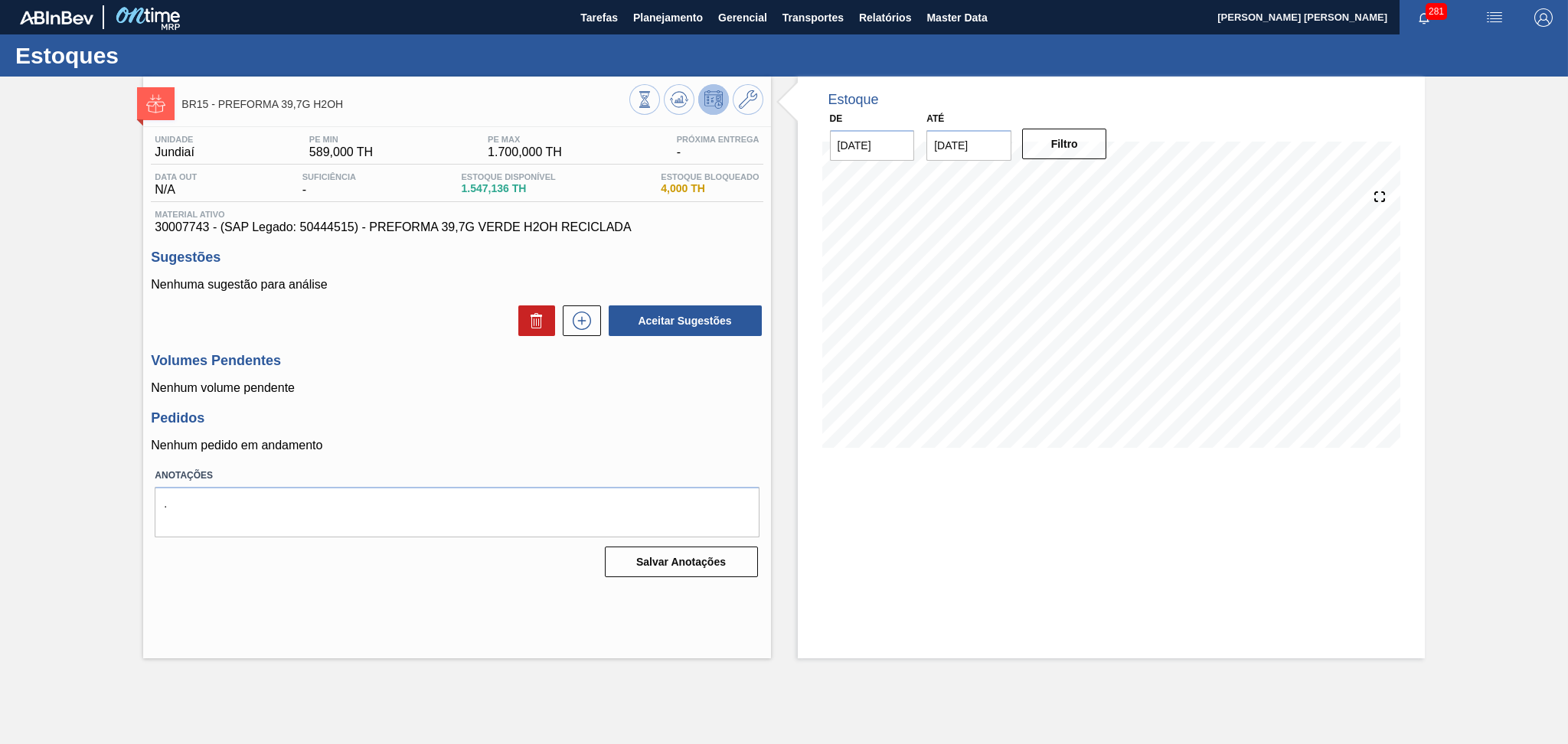
click at [415, 364] on h3 "Volumes Pendentes" at bounding box center [456, 360] width 612 height 16
click at [681, 95] on icon at bounding box center [679, 100] width 19 height 19
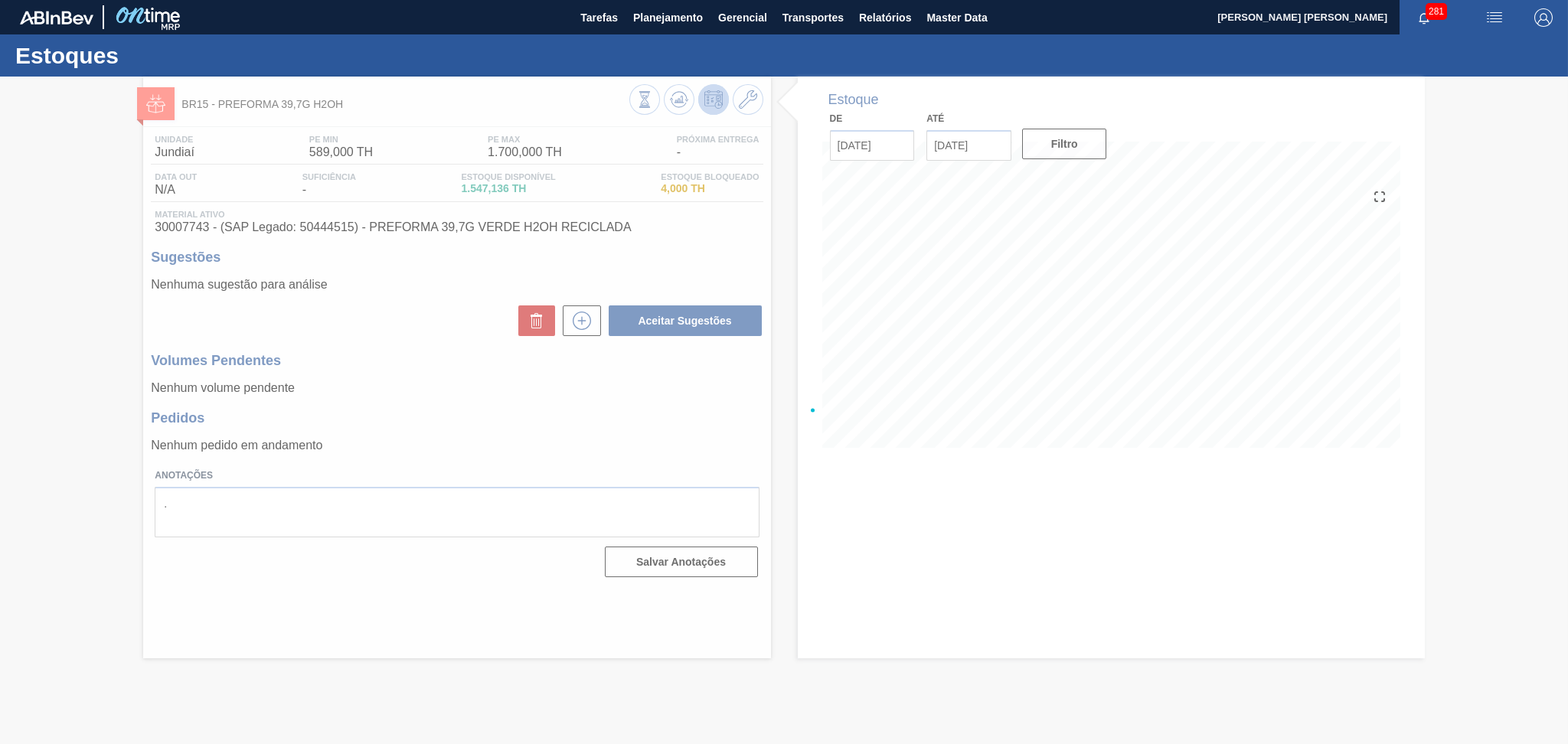
click at [1160, 365] on div at bounding box center [784, 410] width 1568 height 667
click at [1305, 360] on div at bounding box center [784, 410] width 1568 height 667
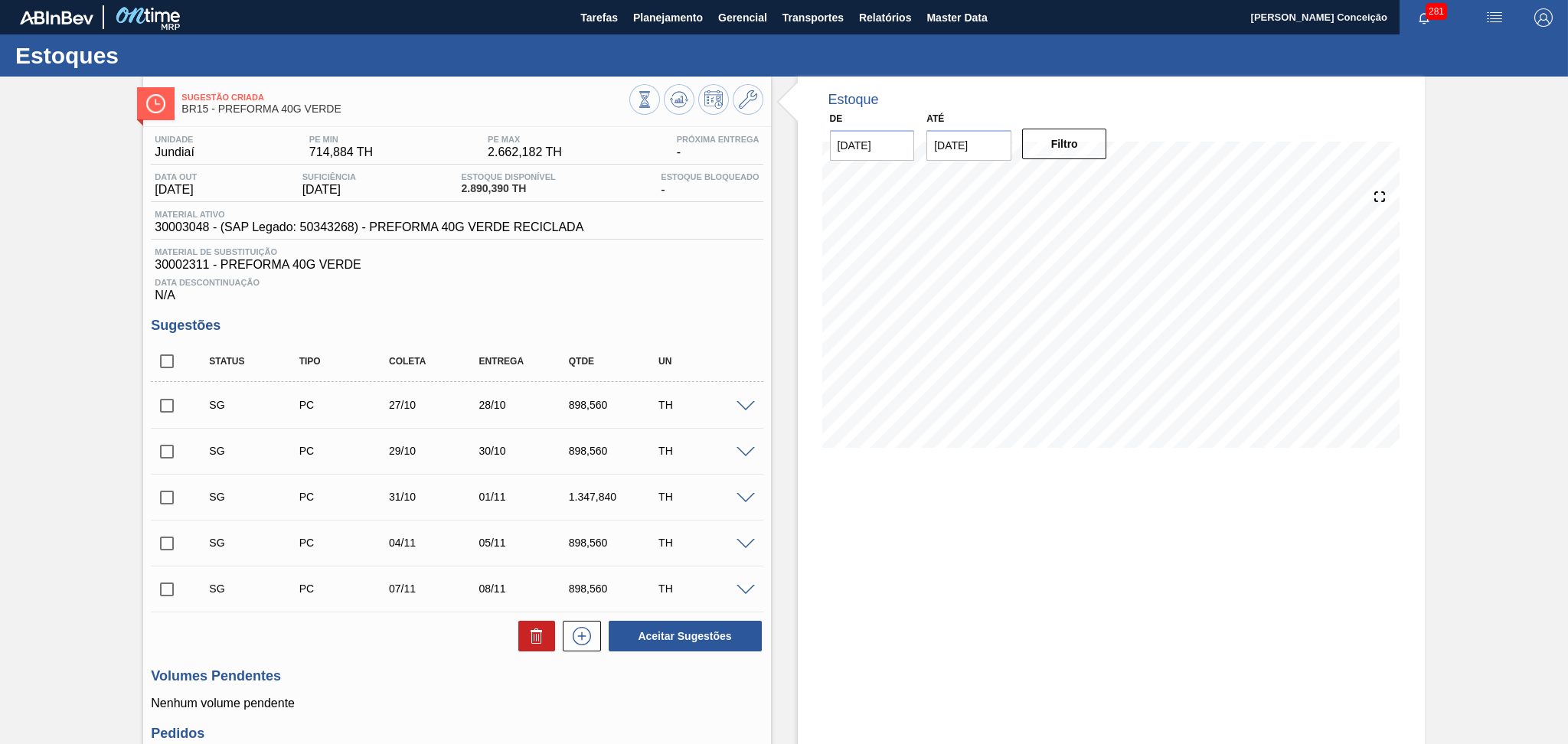
click at [629, 268] on span "30002311 - PREFORMA 40G VERDE" at bounding box center [456, 265] width 604 height 14
click at [1068, 580] on div "Estoque De 25/09/2025 Até 30/11/2025 Filtro 25/09 Projeção de Estoque 2,890.39 …" at bounding box center [1111, 491] width 627 height 829
click at [671, 105] on icon at bounding box center [679, 100] width 19 height 19
click at [679, 316] on div "Unidade Jundiaí PE MIN 714,884 TH PE MAX 2.662,182 TH Próxima Entrega - Data ou…" at bounding box center [456, 512] width 627 height 771
click at [1043, 578] on div "Estoque De 25/09/2025 Até 30/11/2025 Filtro 24/10 Projeção de Estoque 1,575.926…" at bounding box center [1111, 491] width 627 height 829
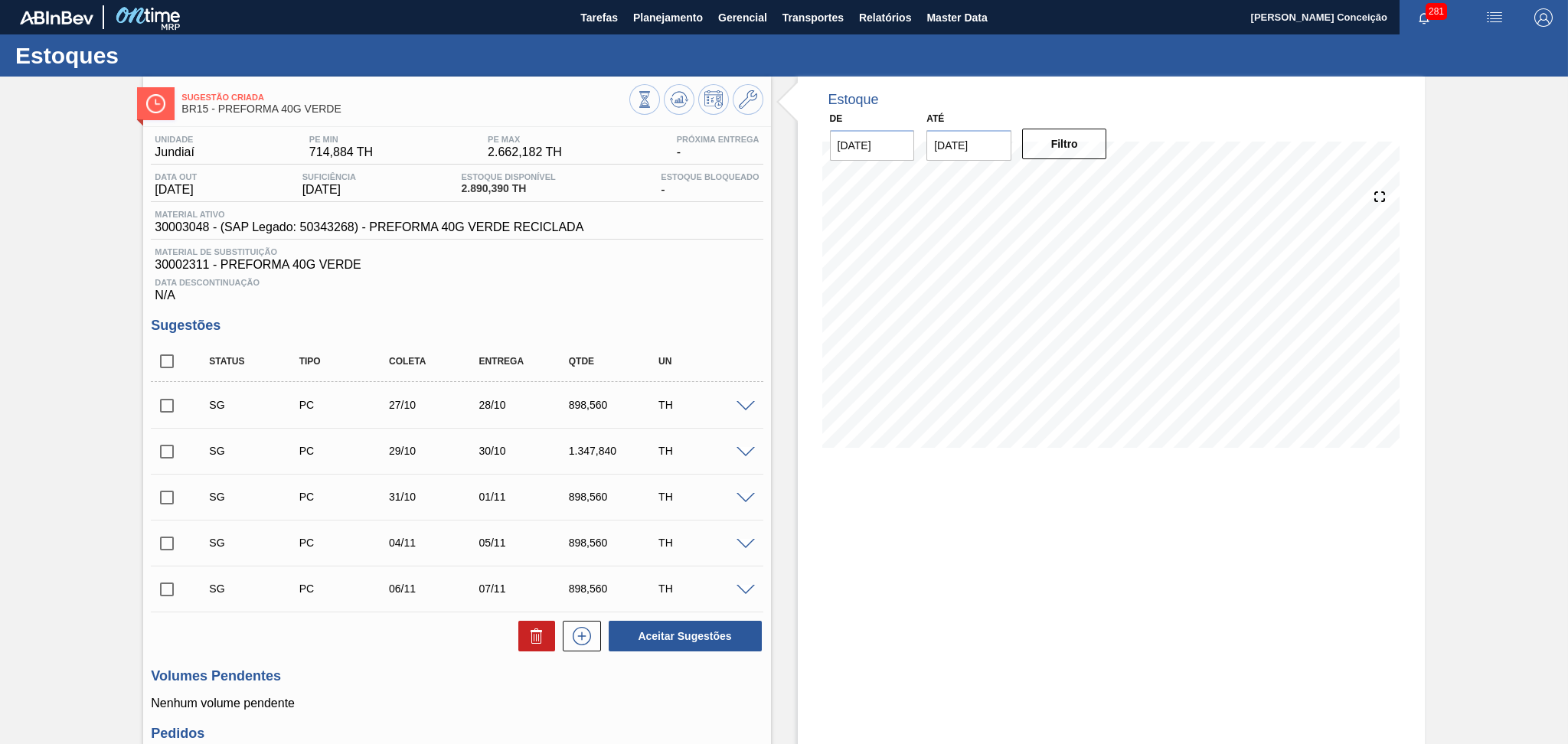
click at [615, 399] on div "898,560" at bounding box center [615, 405] width 101 height 12
click at [620, 456] on div "1.347,840" at bounding box center [615, 451] width 101 height 12
click at [593, 493] on div "898,560" at bounding box center [615, 497] width 101 height 12
click at [590, 538] on div "898,560" at bounding box center [615, 543] width 101 height 12
click at [609, 592] on div "898,560" at bounding box center [615, 589] width 101 height 12
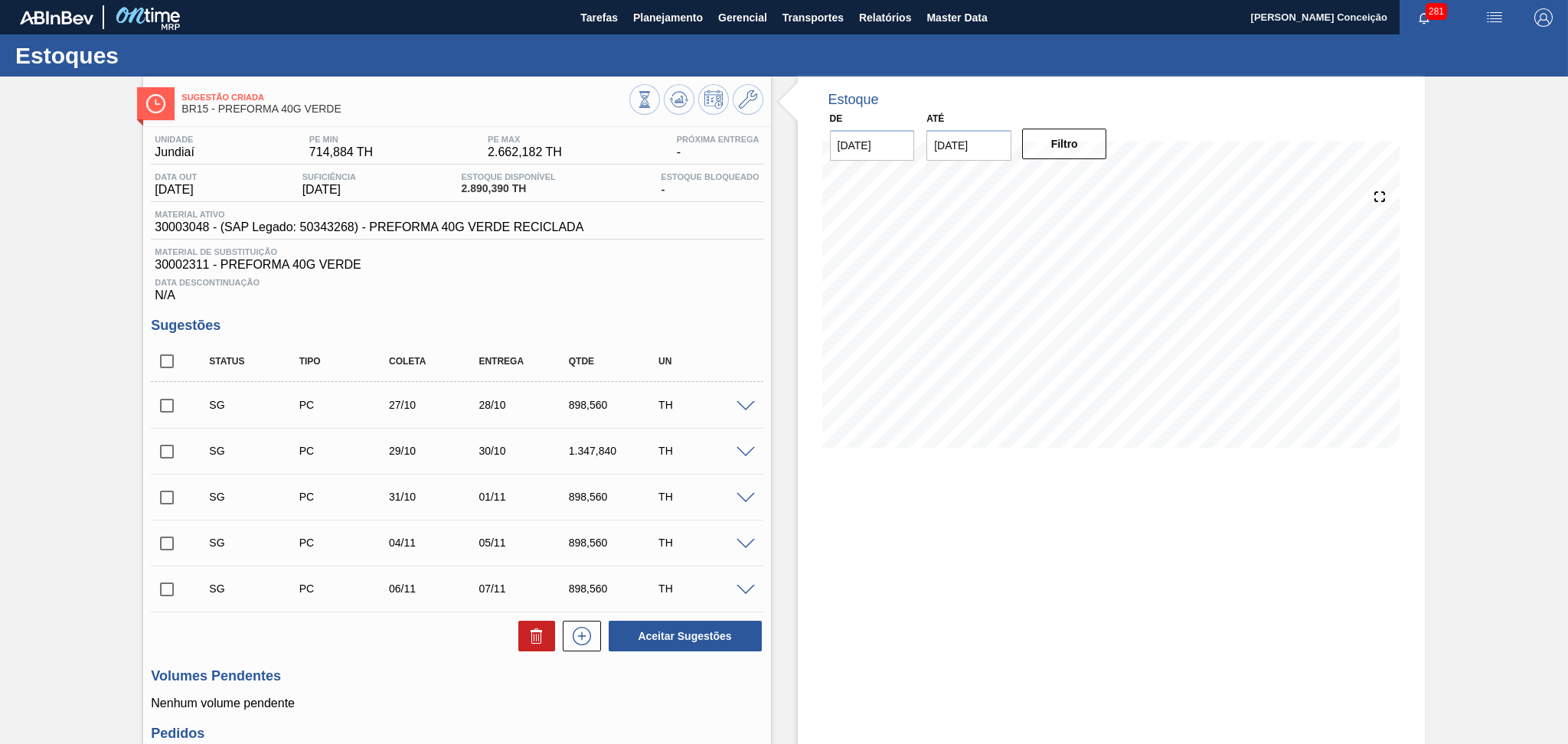
click at [588, 456] on div "1.347,840" at bounding box center [615, 451] width 101 height 12
click at [590, 402] on div "898,560" at bounding box center [615, 405] width 101 height 12
click at [672, 313] on div "Unidade Jundiaí PE MIN 714,884 TH PE MAX 2.662,182 TH Próxima Entrega - Data ou…" at bounding box center [456, 512] width 627 height 771
click at [664, 298] on div "Data Descontinuação N/A" at bounding box center [456, 287] width 612 height 31
click at [547, 283] on span "Data Descontinuação" at bounding box center [456, 282] width 604 height 9
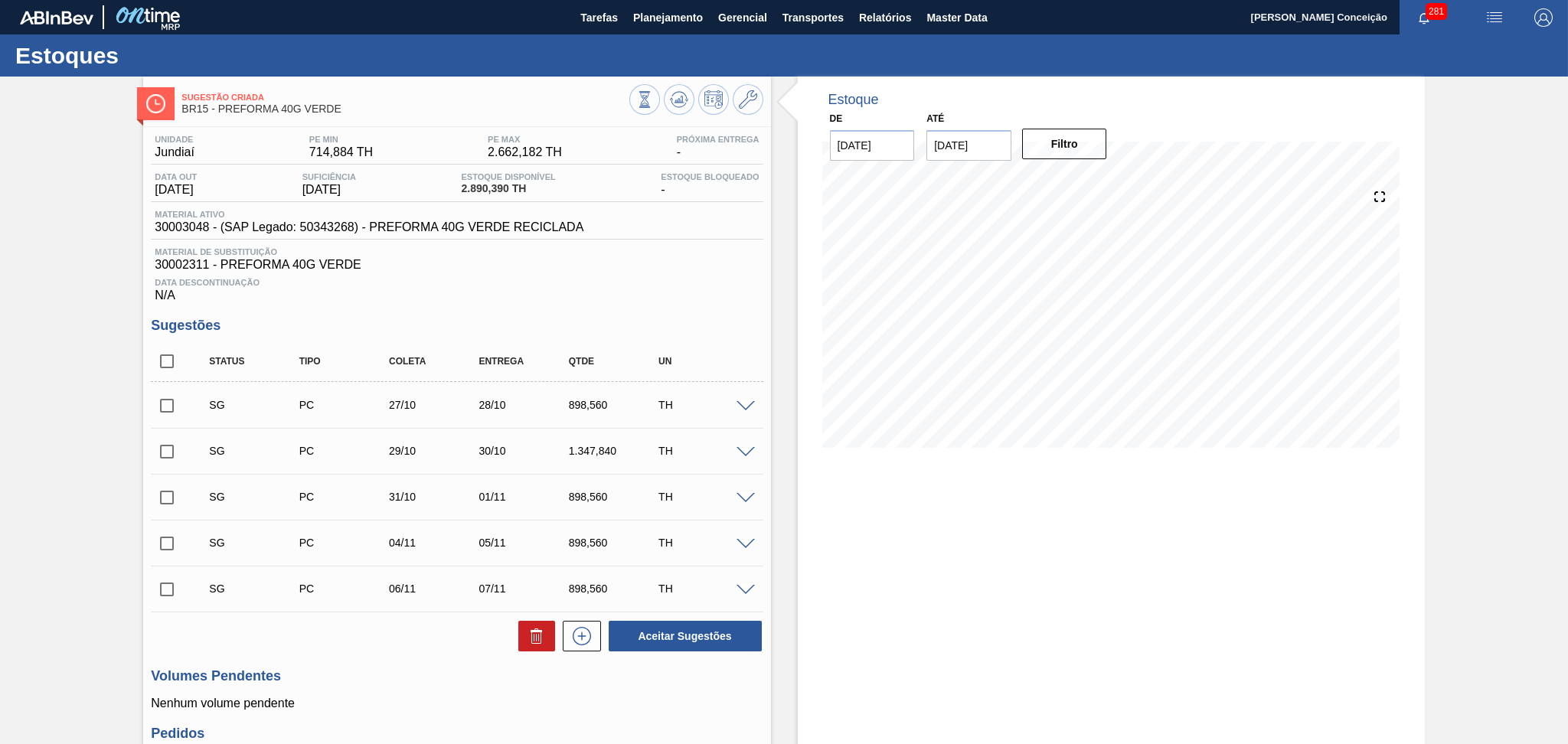
click at [580, 405] on div "898,560" at bounding box center [615, 405] width 101 height 12
click at [607, 454] on div "1.347,840" at bounding box center [615, 451] width 101 height 12
click at [567, 454] on div "1.347,840" at bounding box center [615, 451] width 101 height 12
click at [718, 281] on span "Data Descontinuação" at bounding box center [456, 282] width 604 height 9
click at [718, 288] on div "Data Descontinuação N/A" at bounding box center [456, 287] width 612 height 31
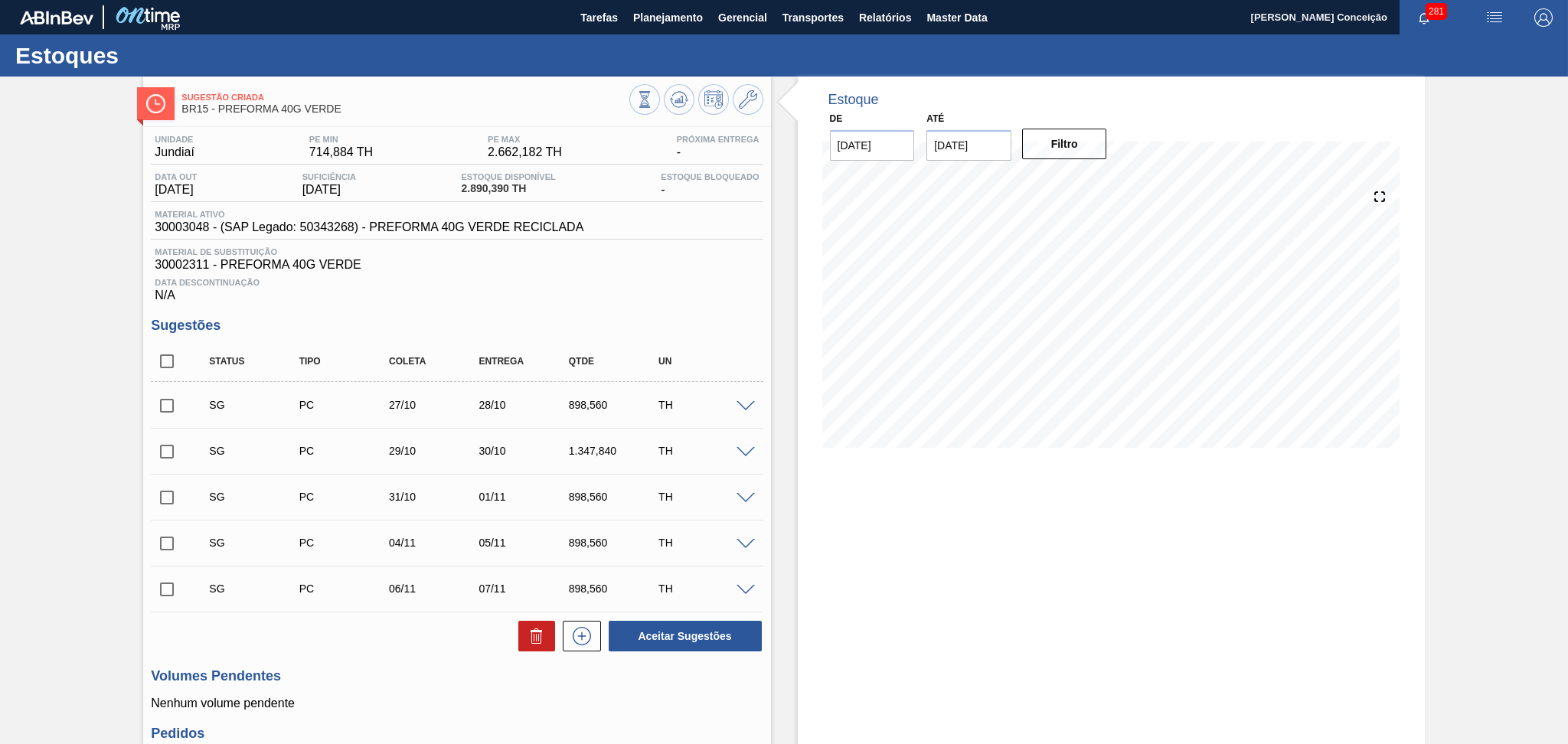
click at [429, 281] on span "Data Descontinuação" at bounding box center [456, 282] width 604 height 9
click at [620, 292] on div "Data Descontinuação N/A" at bounding box center [456, 287] width 612 height 31
click at [169, 347] on input "checkbox" at bounding box center [167, 361] width 32 height 32
checkbox input "true"
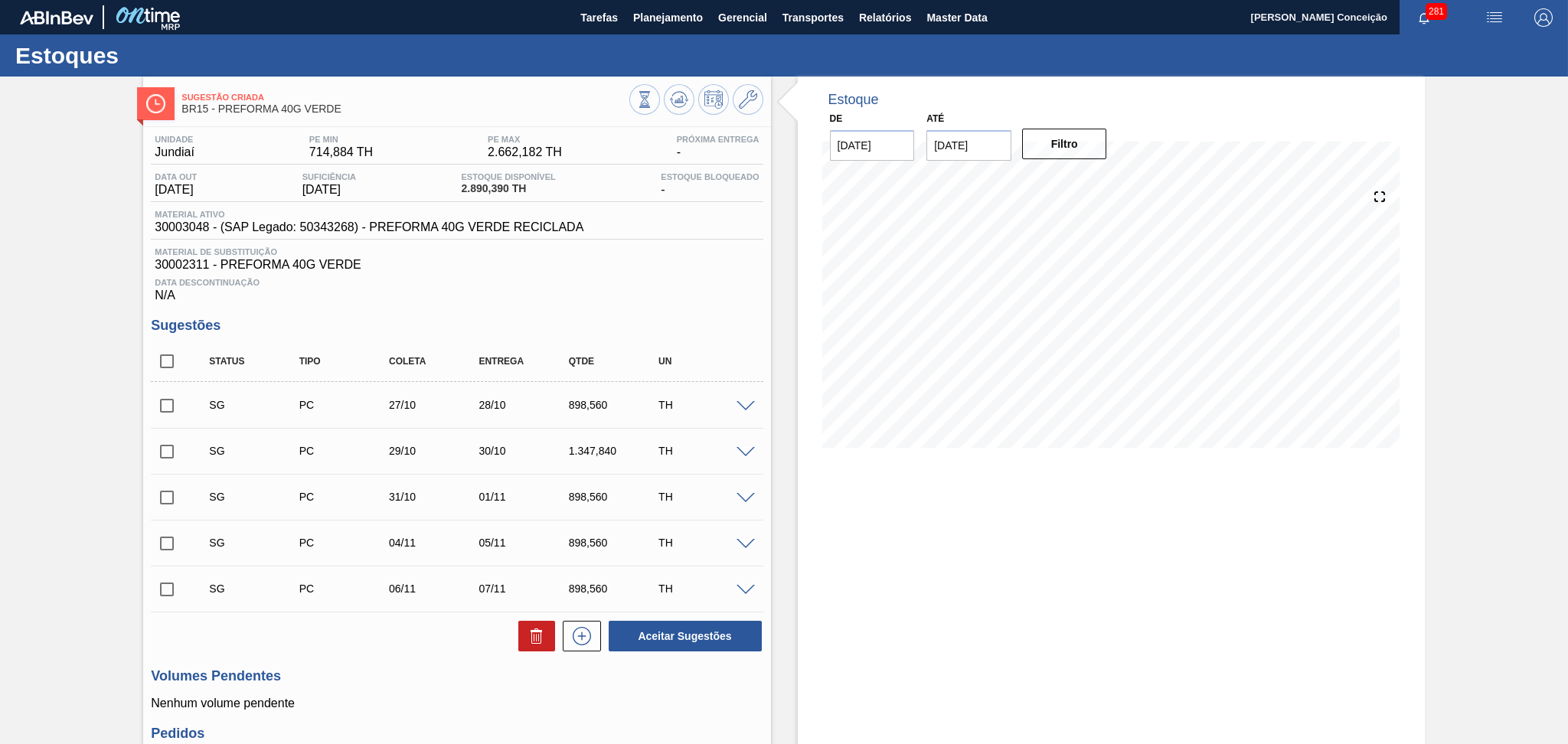
checkbox input "true"
click at [521, 643] on button at bounding box center [537, 636] width 37 height 31
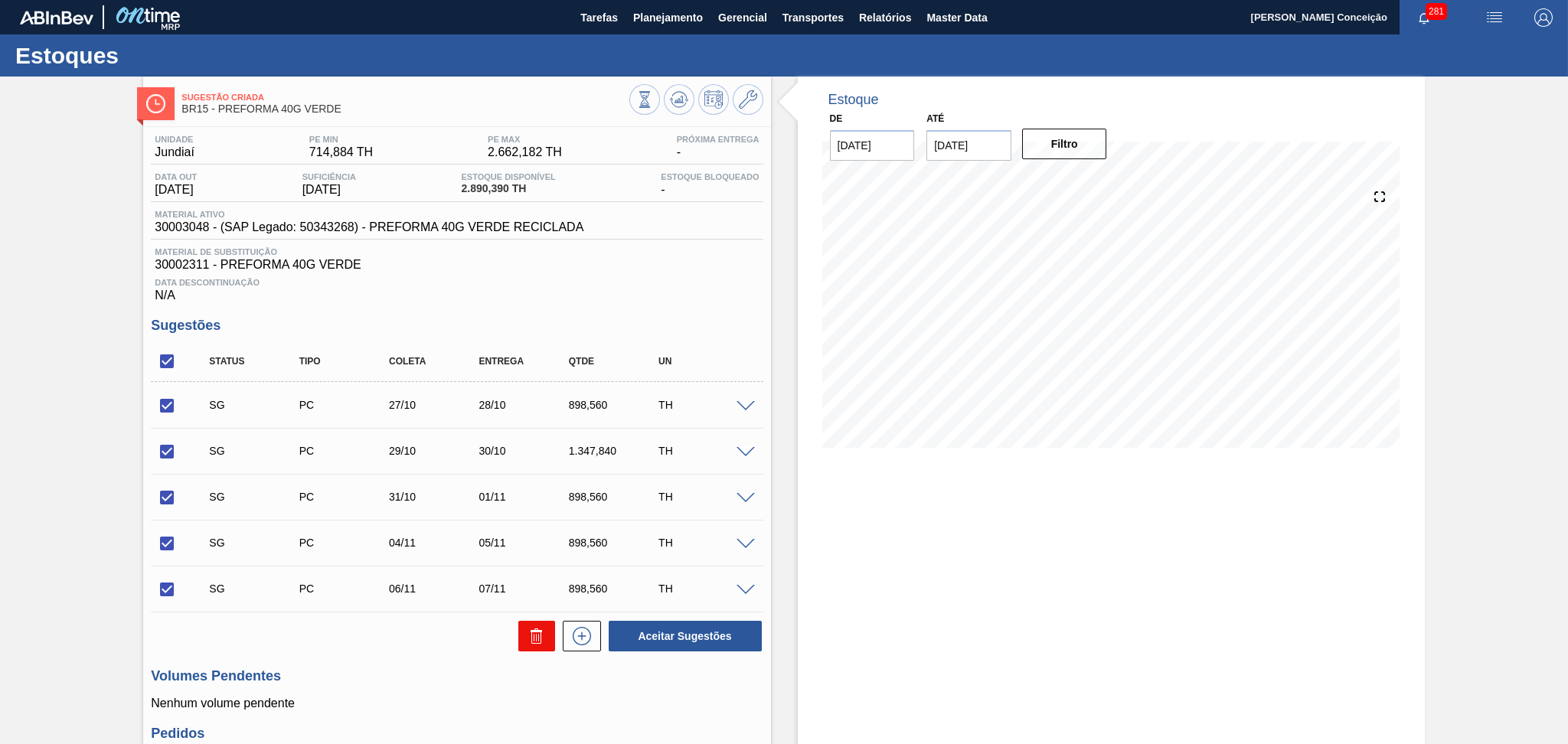
checkbox input "false"
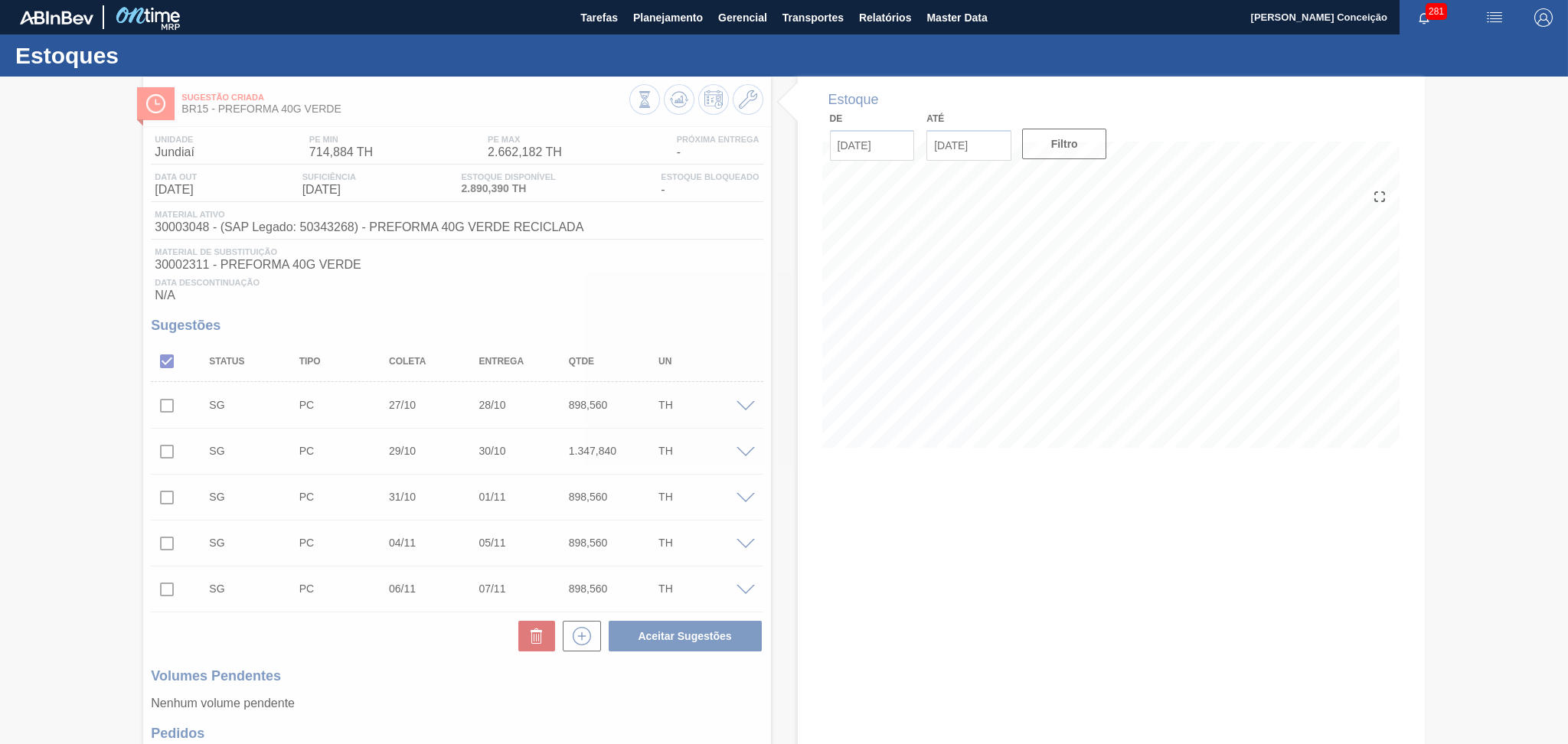
click at [639, 292] on div at bounding box center [784, 410] width 1568 height 667
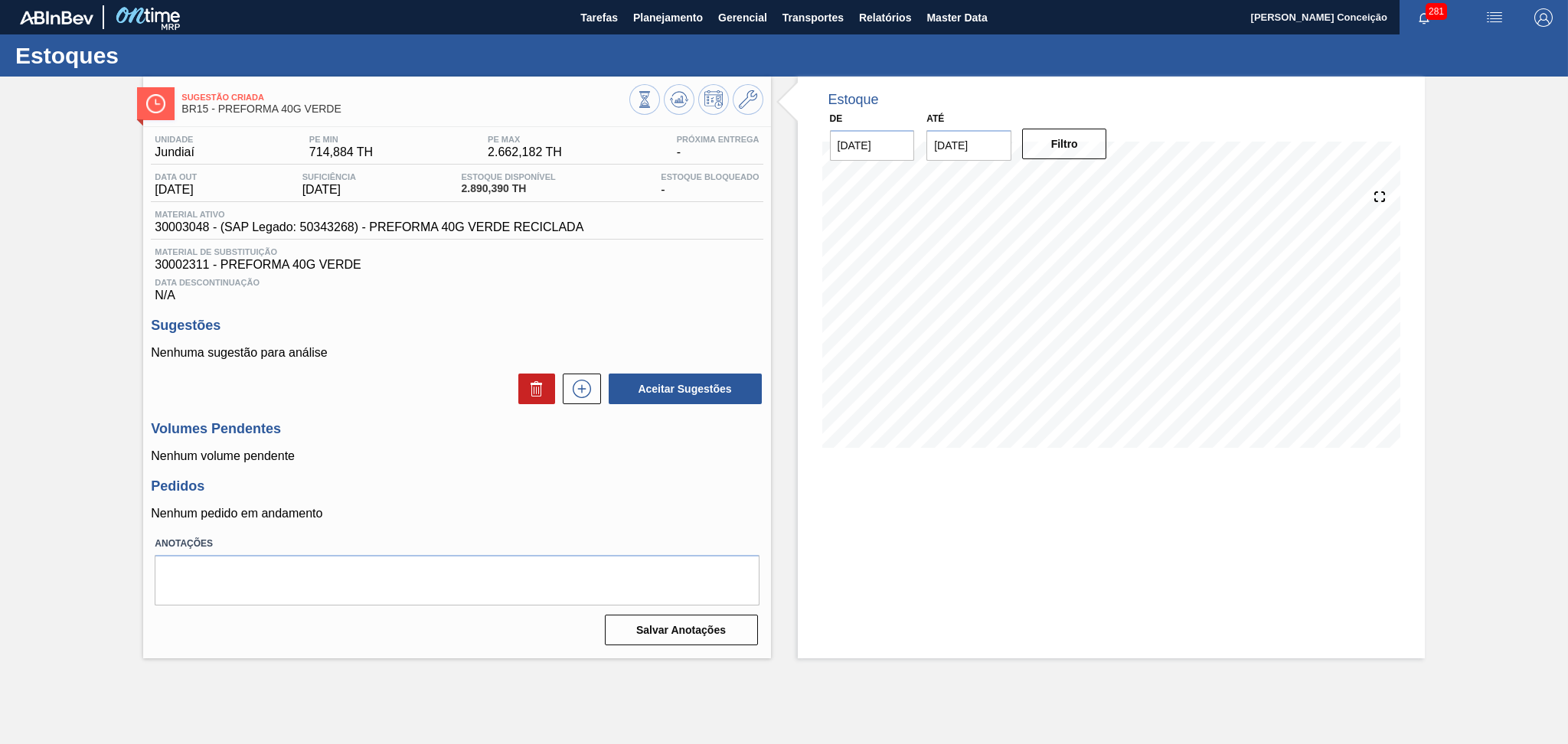
click at [490, 312] on div "Unidade Jundiaí PE MIN 714,884 TH PE MAX 2.662,182 TH Próxima Entrega - Data ou…" at bounding box center [456, 388] width 627 height 524
click at [583, 392] on icon at bounding box center [582, 389] width 25 height 19
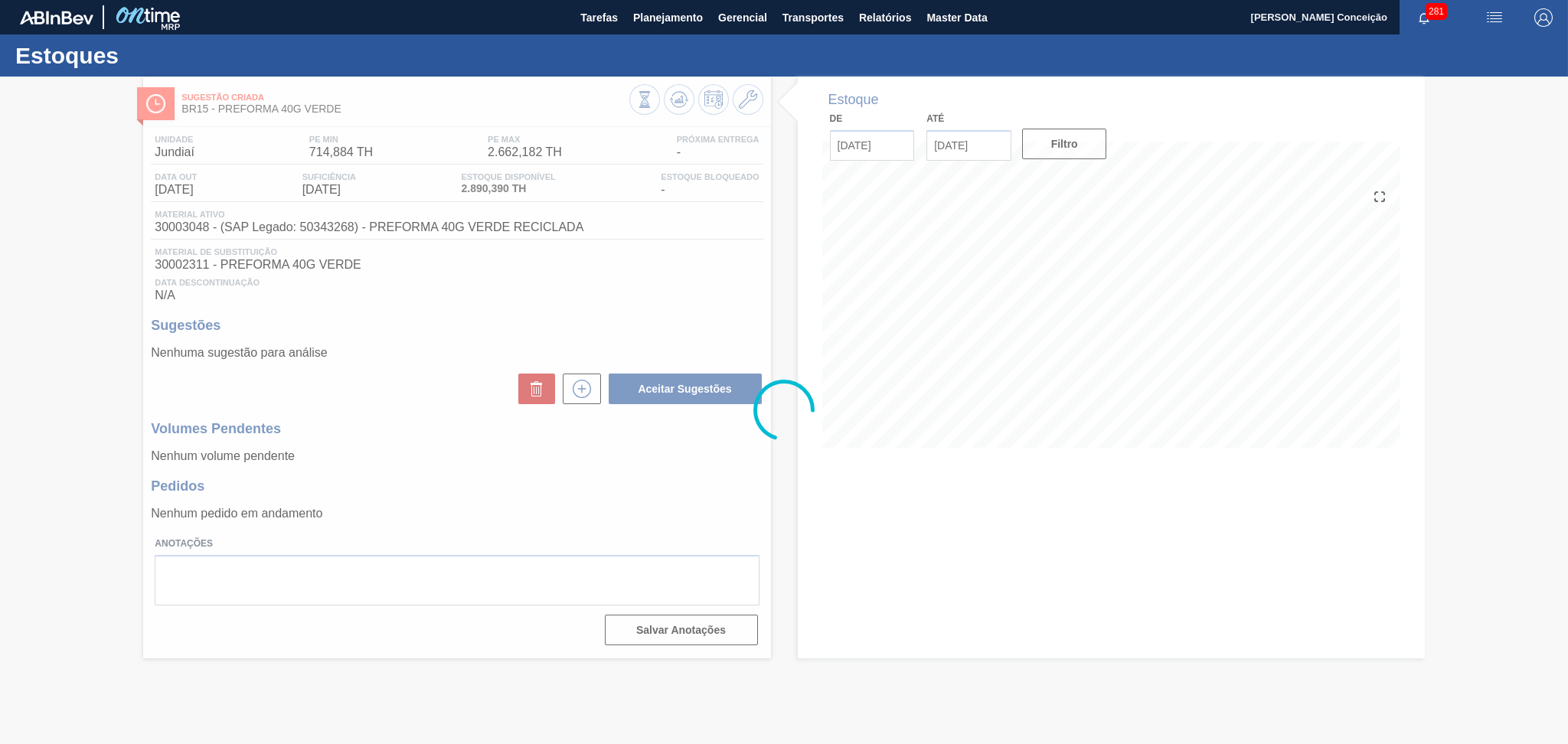
click at [516, 324] on div at bounding box center [784, 410] width 1568 height 667
click at [590, 305] on div at bounding box center [784, 410] width 1568 height 667
click at [610, 461] on div at bounding box center [784, 410] width 1568 height 667
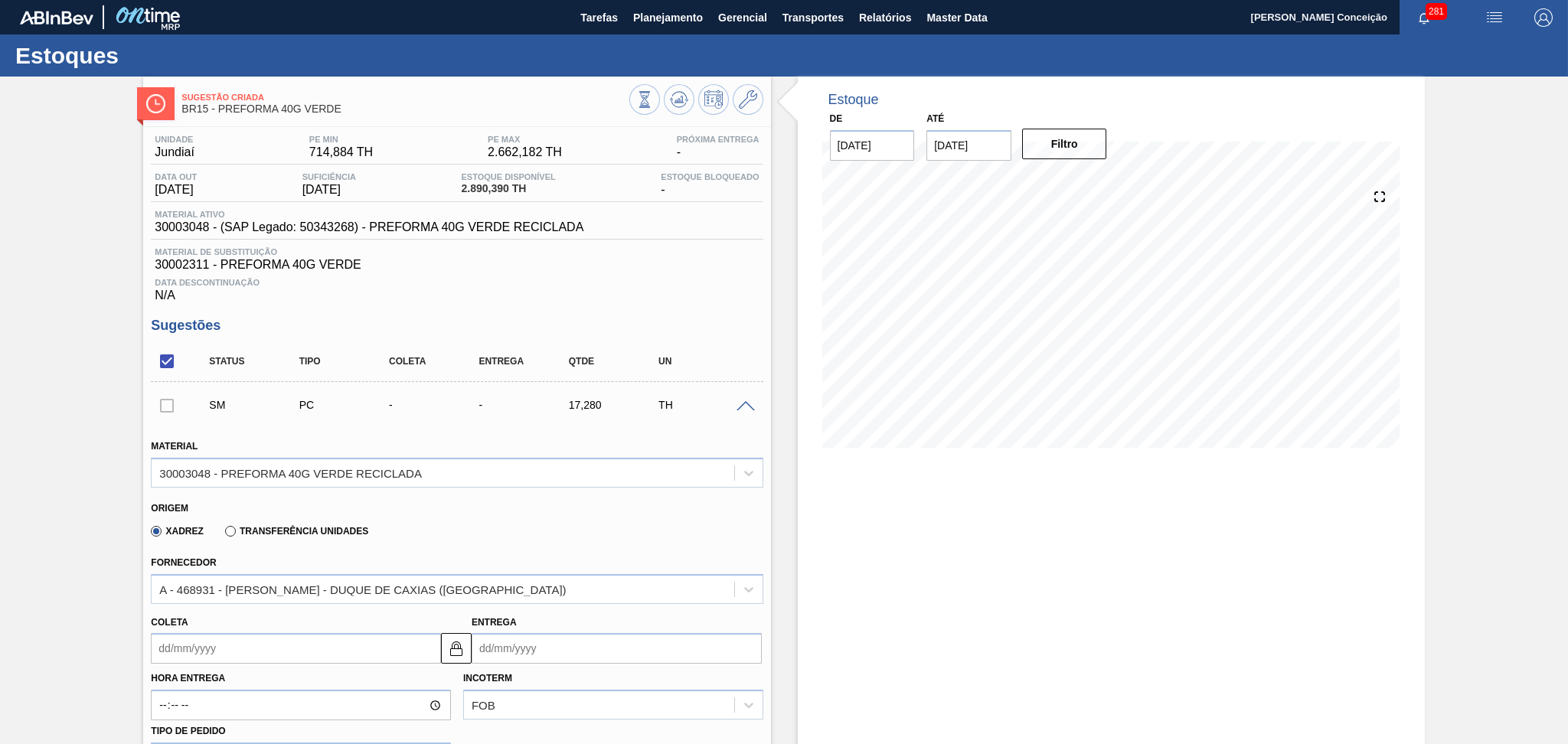
click at [688, 279] on span "Data Descontinuação" at bounding box center [456, 282] width 604 height 9
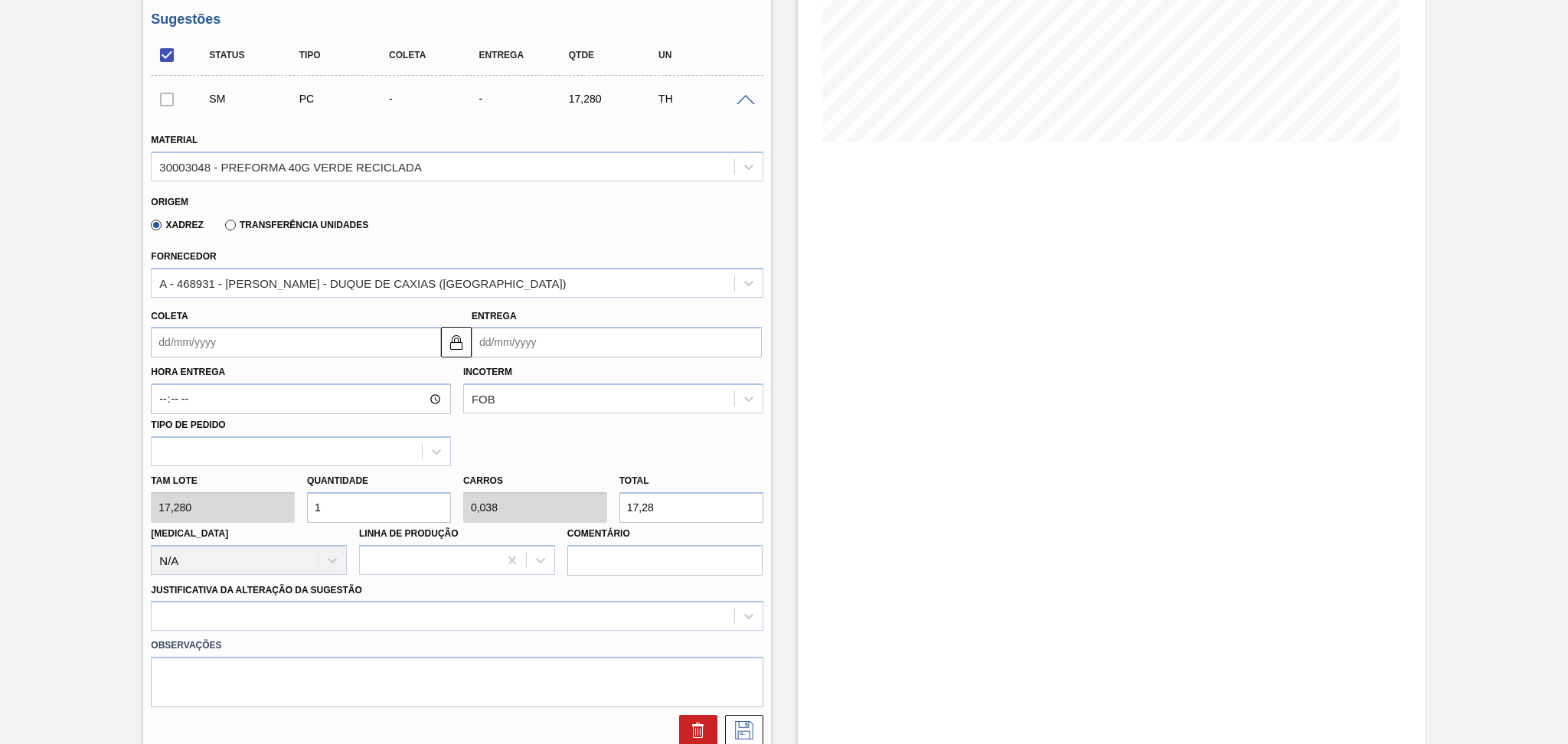
click at [746, 103] on span at bounding box center [746, 101] width 19 height 12
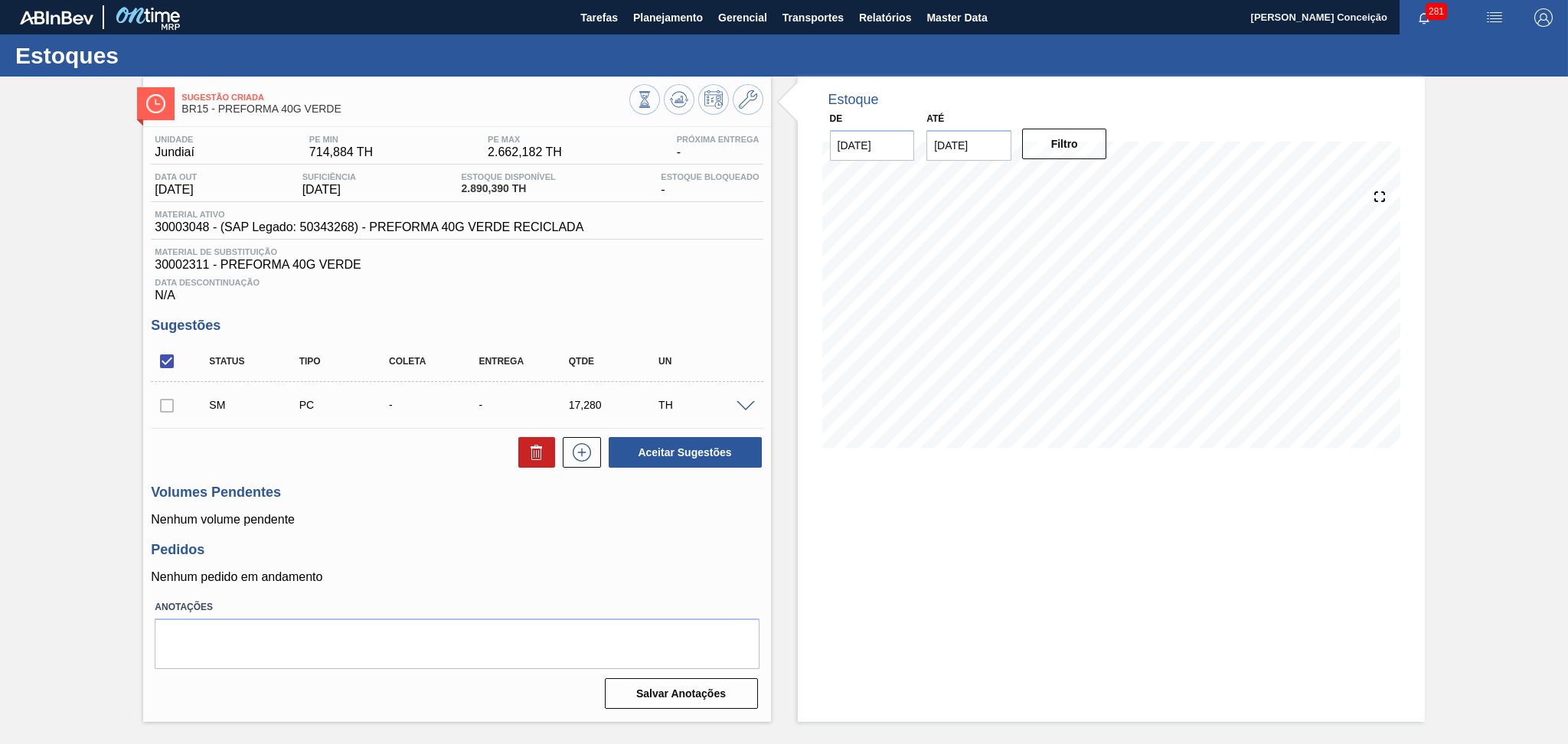
click at [406, 589] on div "Unidade Jundiaí PE MIN 714,884 TH PE MAX 2.662,182 TH Próxima Entrega - Data ou…" at bounding box center [456, 420] width 627 height 587
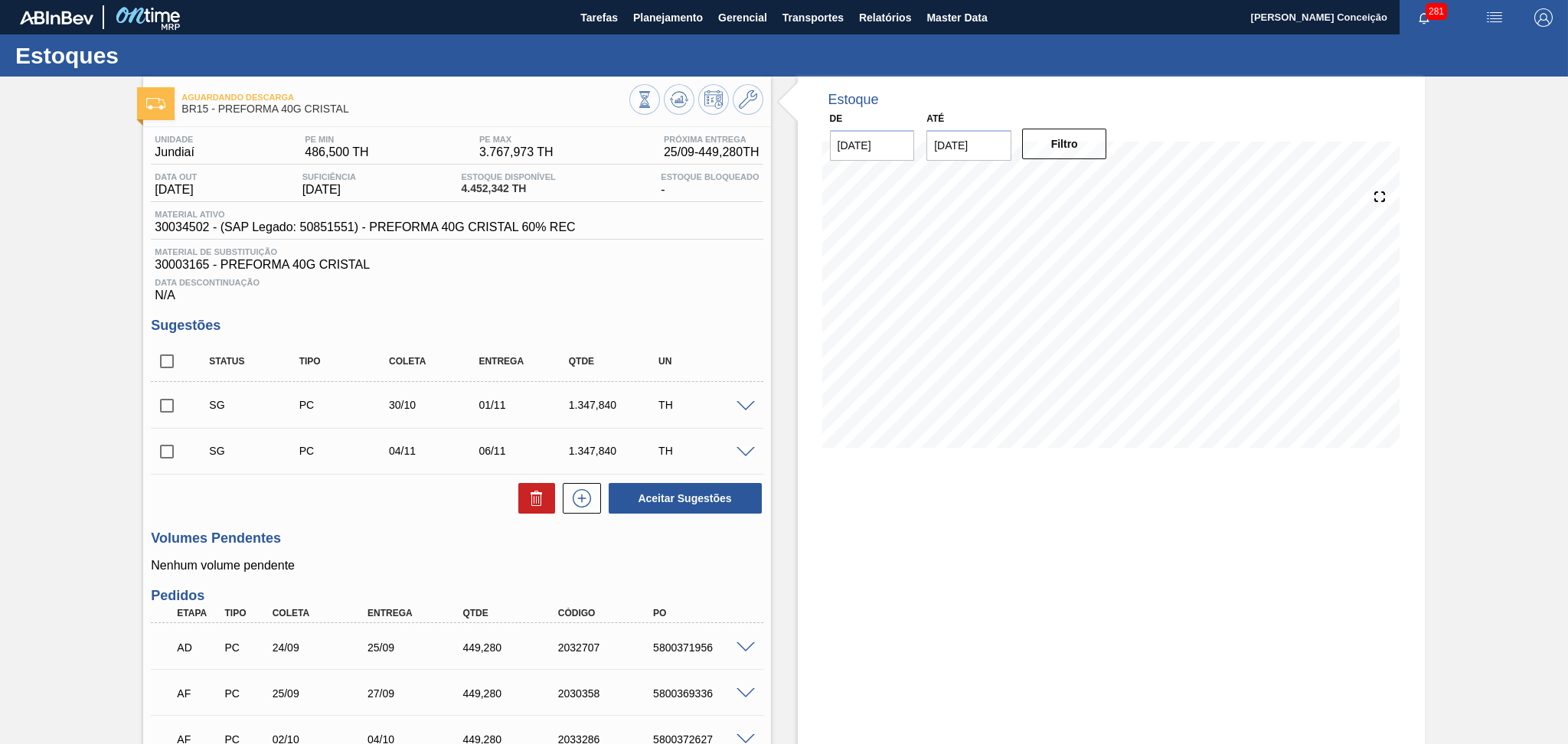
click at [637, 284] on span "Data Descontinuação" at bounding box center [456, 282] width 604 height 9
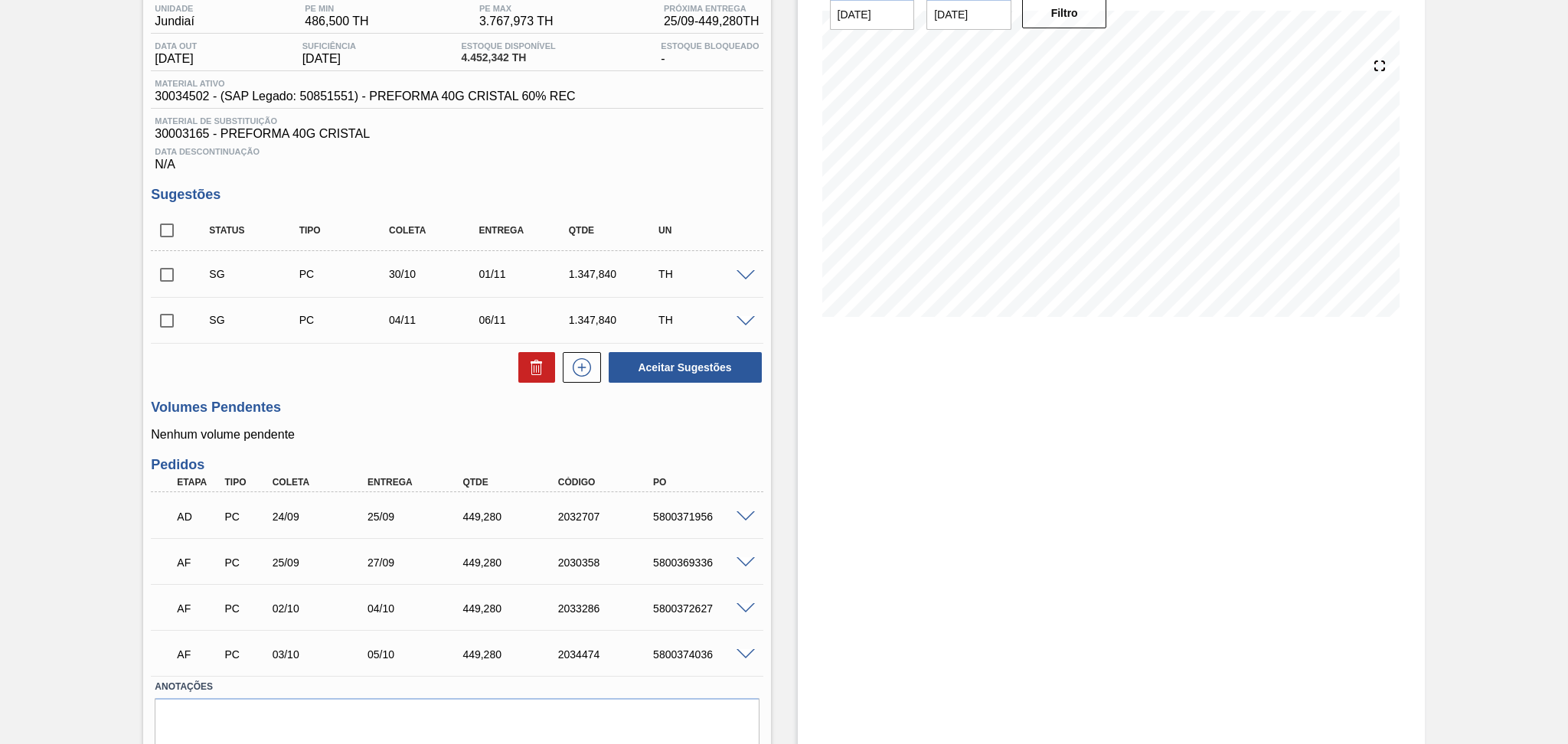
scroll to position [186, 0]
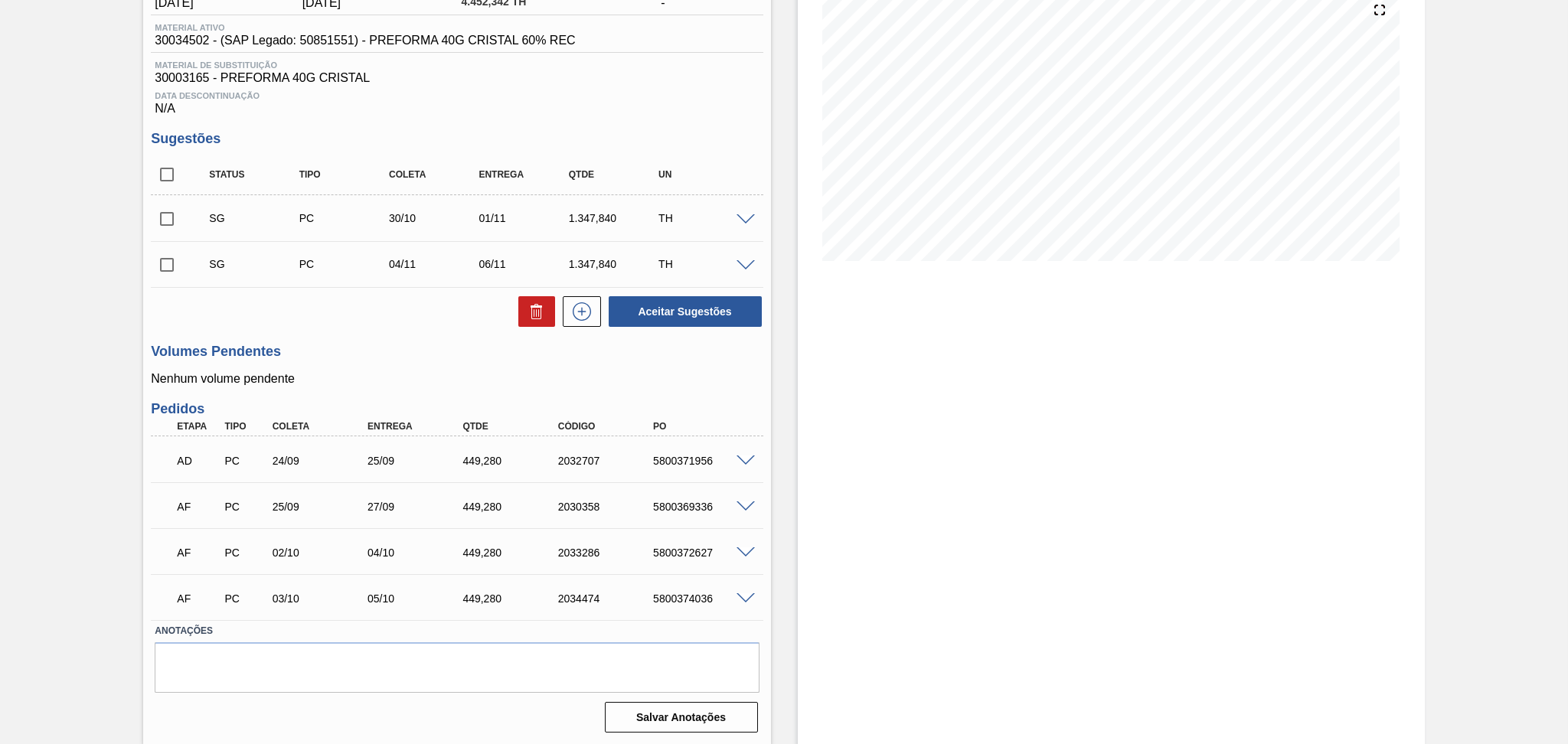
click at [858, 553] on div "Estoque De 25/09/2025 Até 30/11/2025 Filtro" at bounding box center [1111, 317] width 627 height 855
click at [433, 335] on div "Unidade Jundiaí PE MIN 486,500 TH PE MAX 3.767,973 TH Próxima Entrega 25/09 - 4…" at bounding box center [456, 339] width 627 height 797
click at [669, 104] on div "Data Descontinuação N/A" at bounding box center [456, 101] width 612 height 31
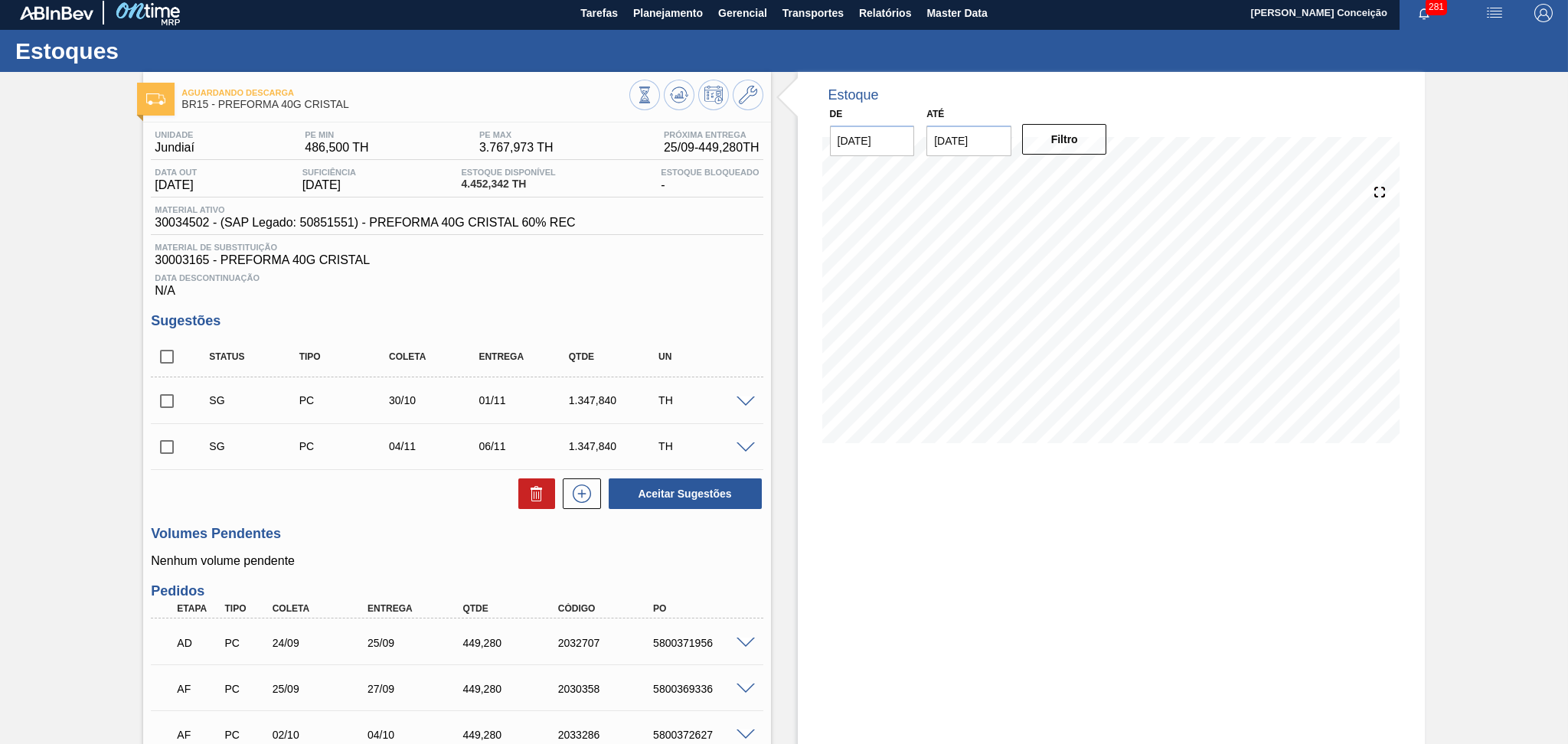
scroll to position [0, 0]
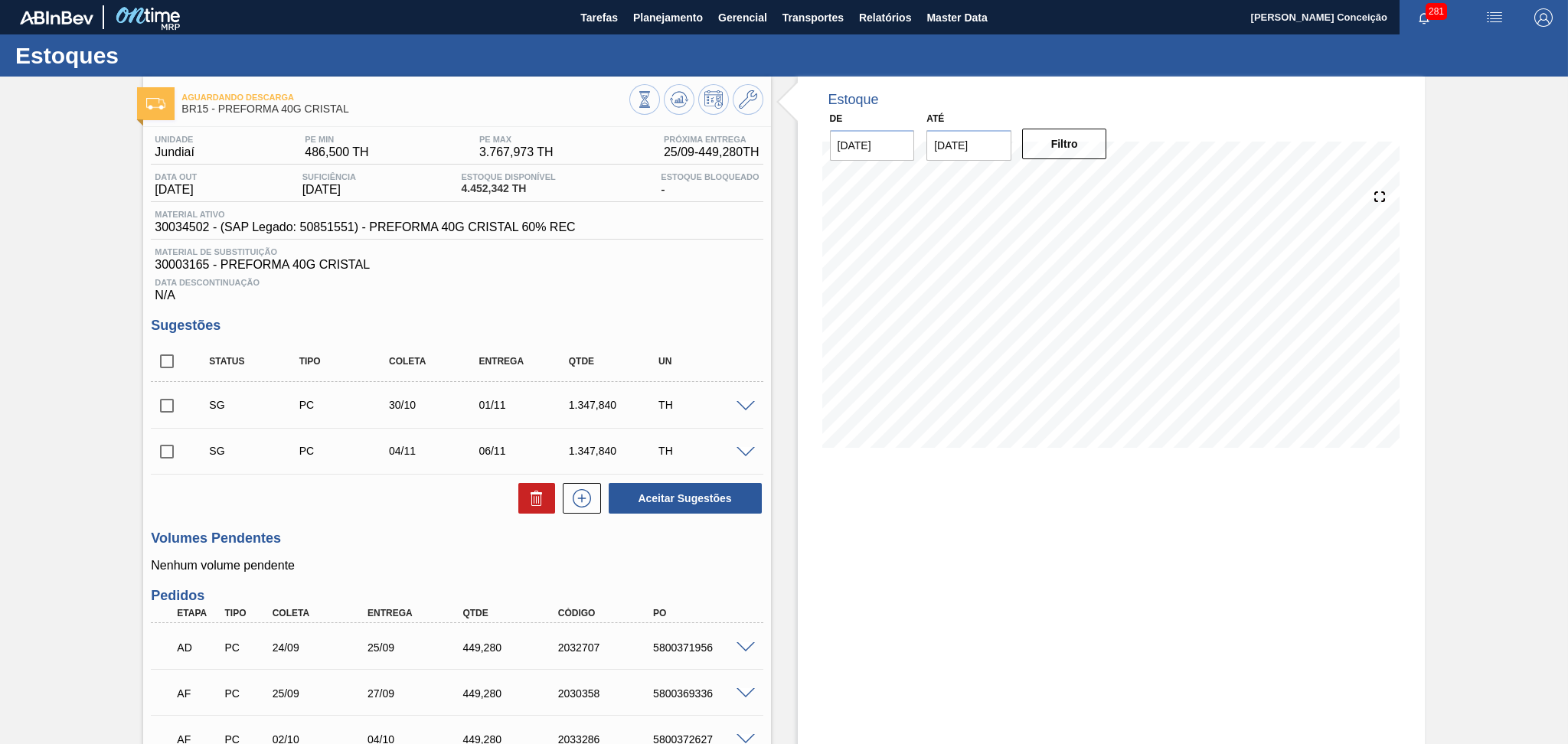
click at [541, 288] on div "Data Descontinuação N/A" at bounding box center [456, 287] width 612 height 31
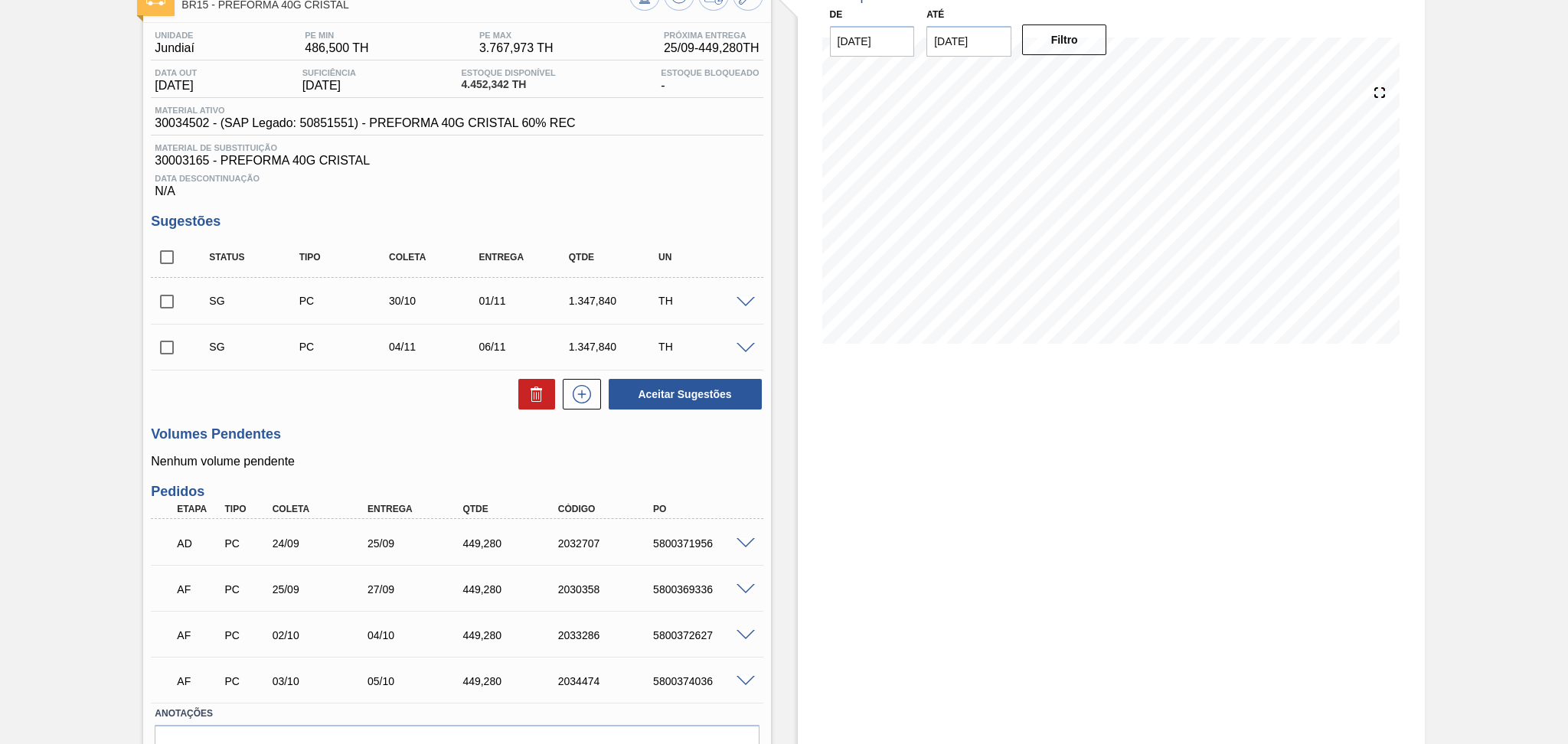
scroll to position [186, 0]
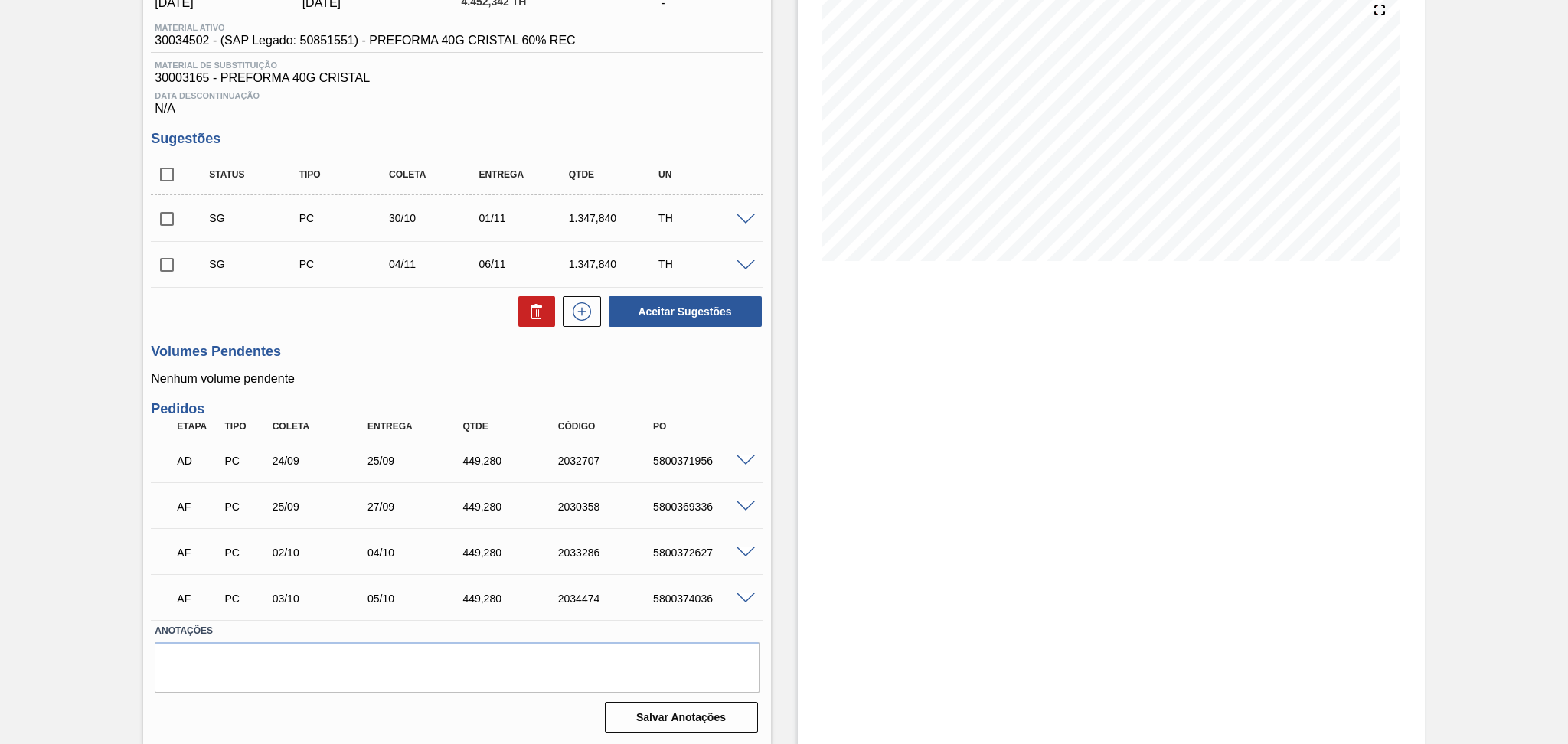
click at [419, 336] on div "Unidade Jundiaí PE MIN 486,500 TH PE MAX 3.767,973 TH Próxima Entrega 25/09 - 4…" at bounding box center [456, 339] width 627 height 797
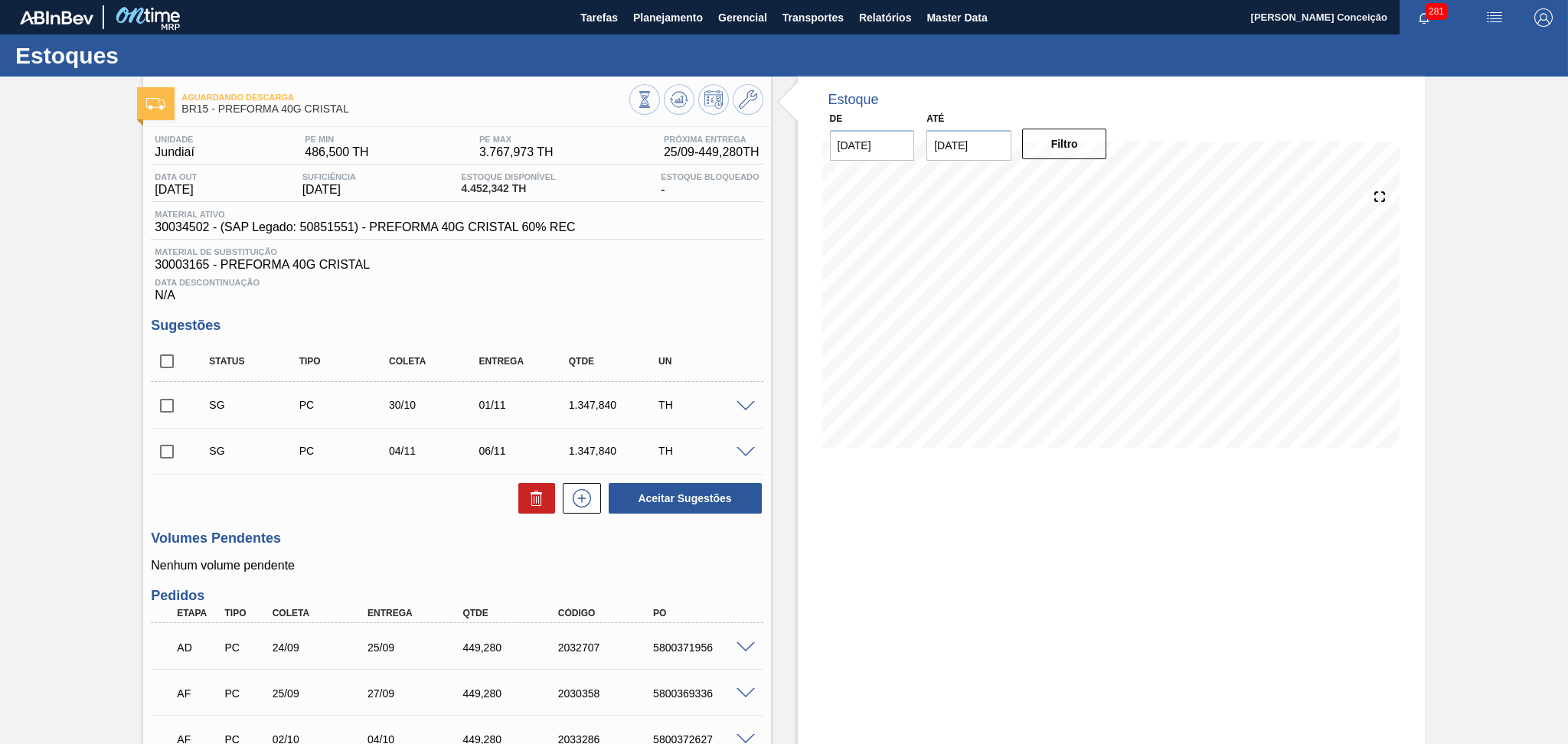
click at [676, 254] on span "Material de Substituição" at bounding box center [456, 252] width 604 height 9
click at [678, 84] on button at bounding box center [679, 100] width 31 height 31
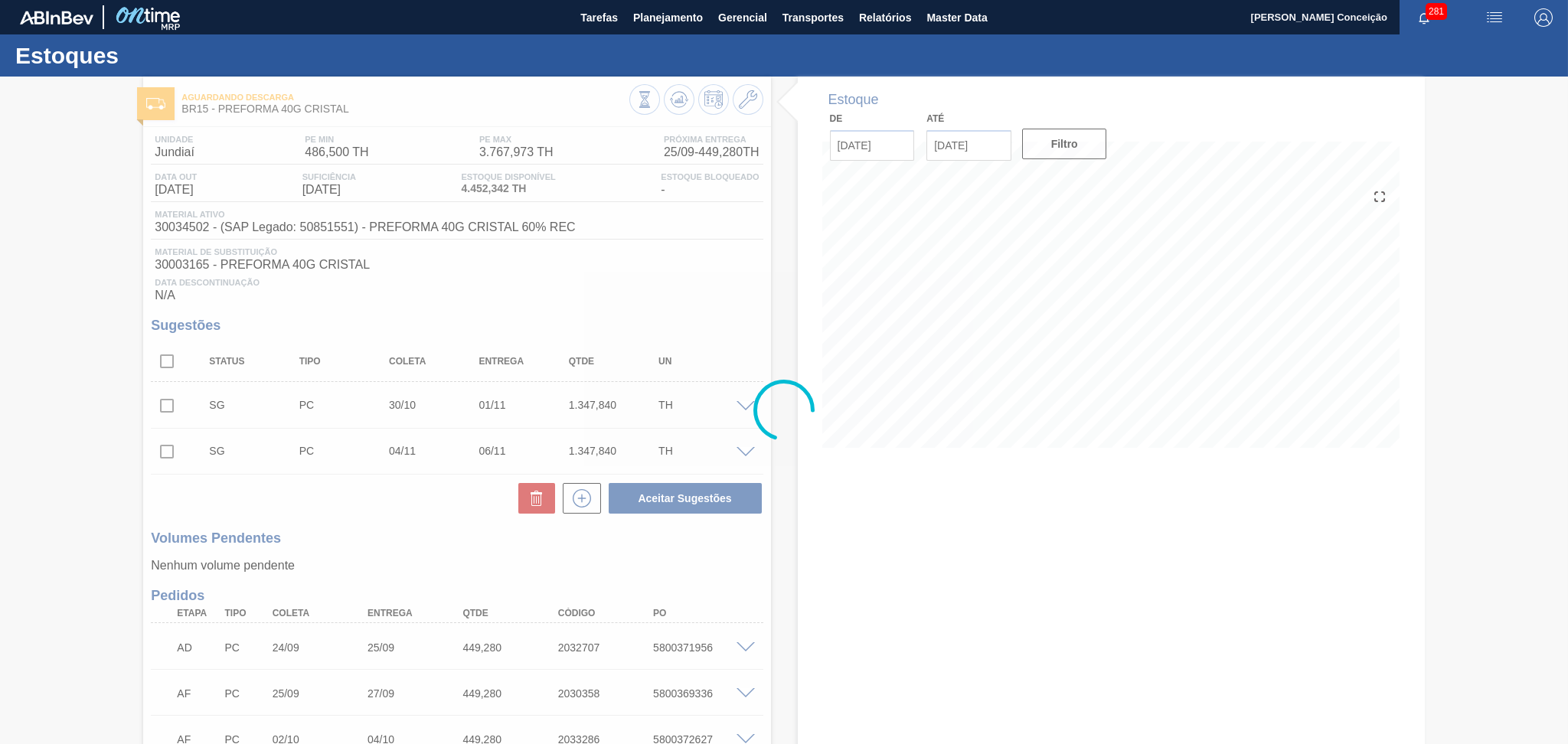
click at [492, 533] on div at bounding box center [784, 410] width 1568 height 667
click at [791, 537] on div at bounding box center [784, 410] width 1568 height 667
click at [487, 543] on div at bounding box center [784, 410] width 1568 height 667
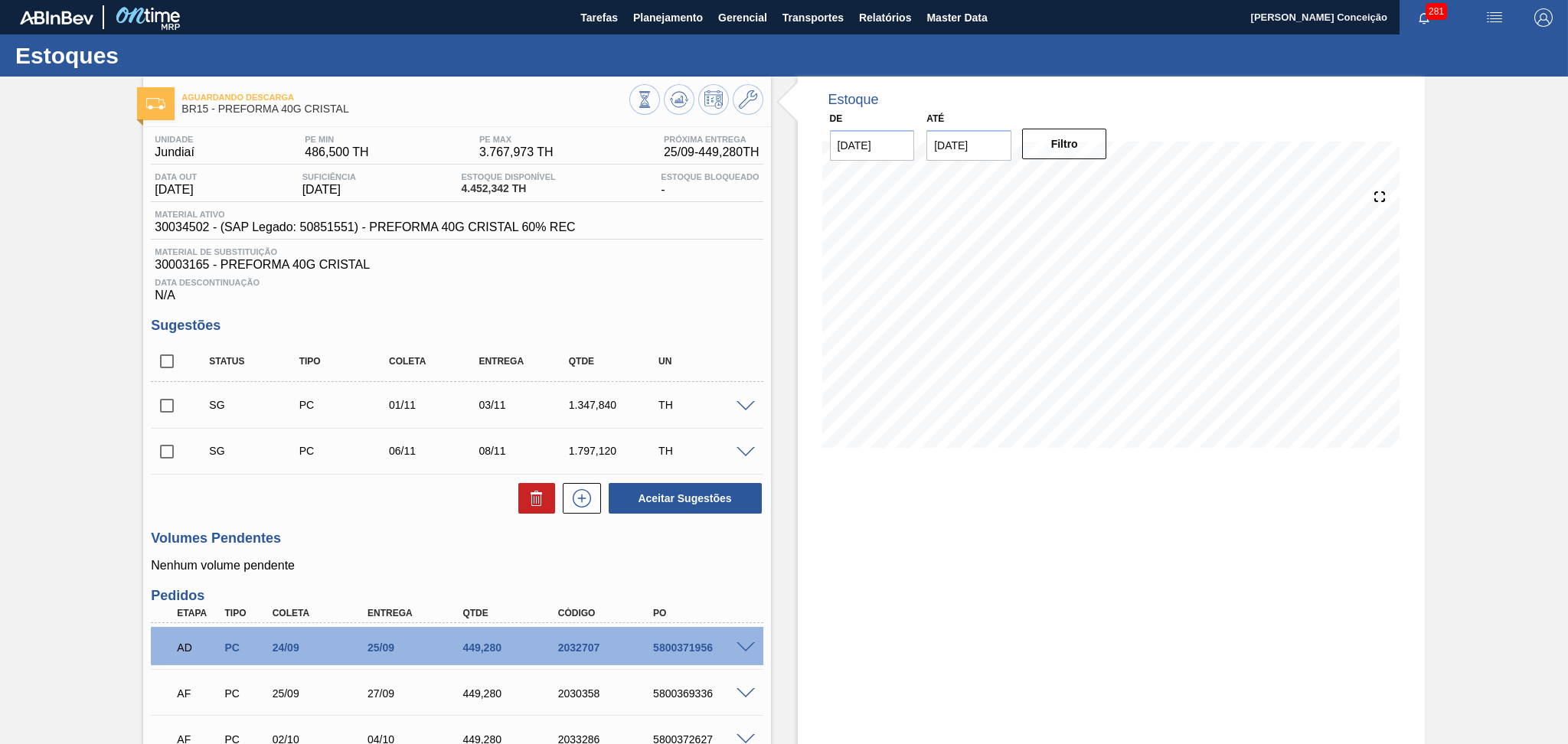
click at [395, 544] on h3 "Volumes Pendentes" at bounding box center [456, 538] width 612 height 16
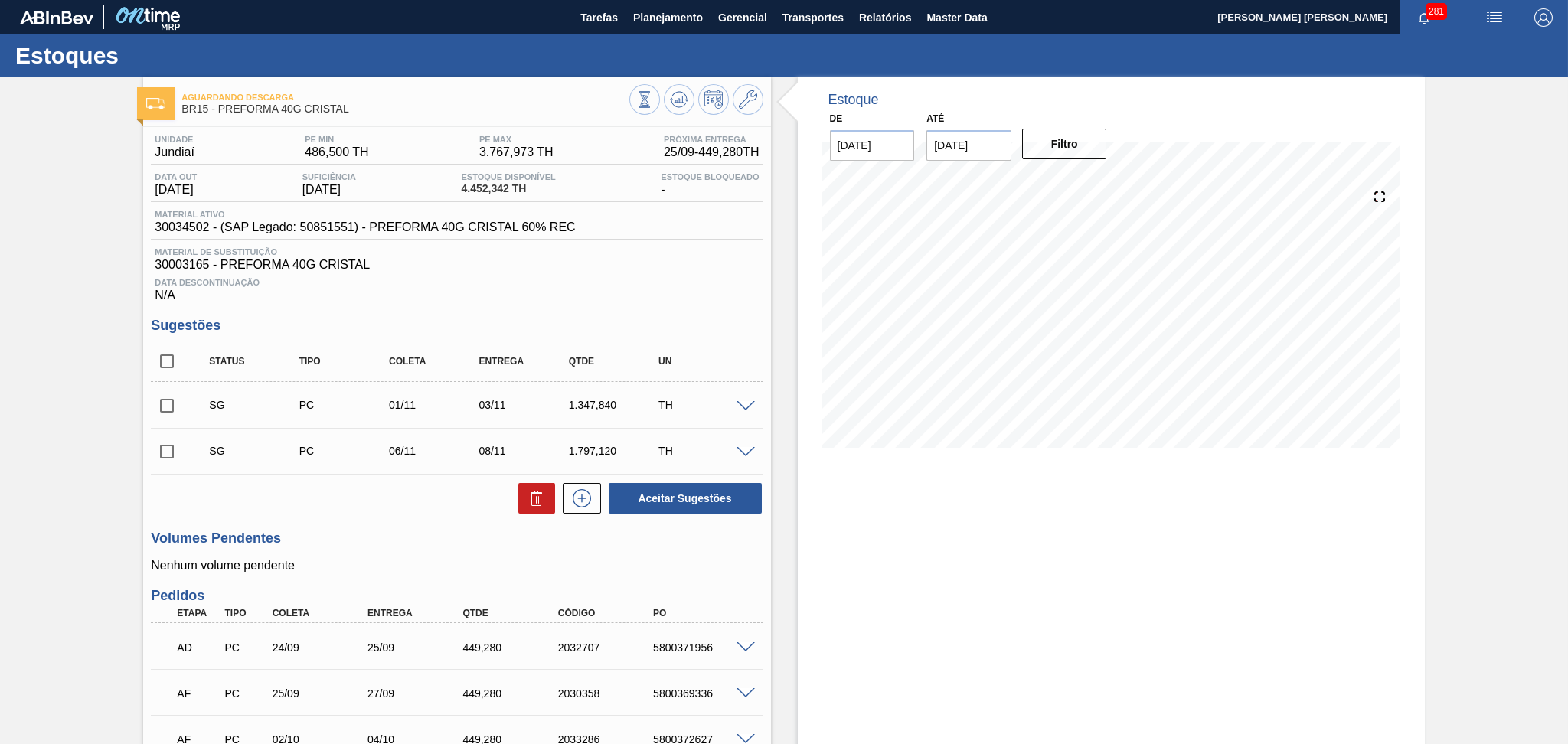
click at [528, 282] on span "Data Descontinuação" at bounding box center [456, 282] width 604 height 9
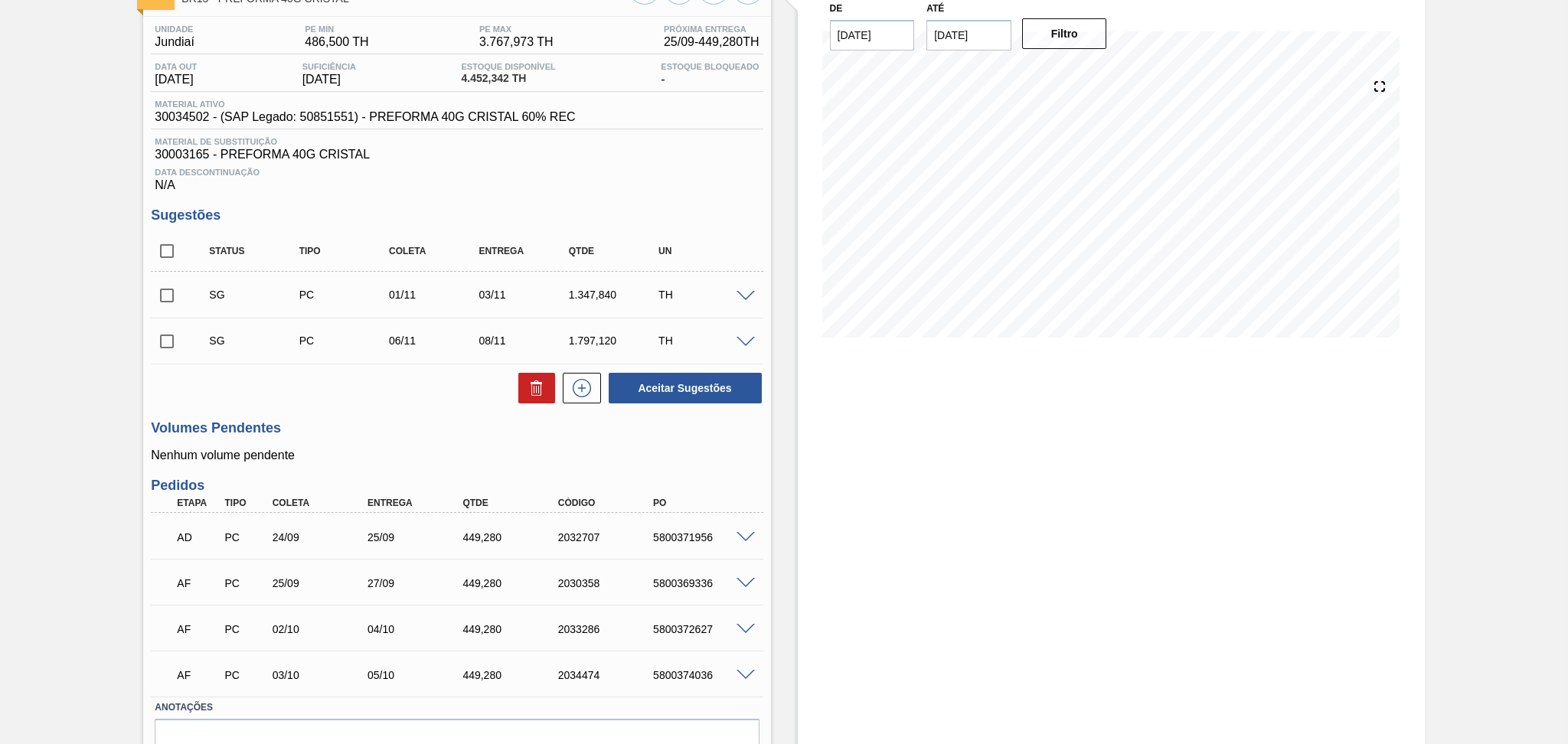
scroll to position [186, 0]
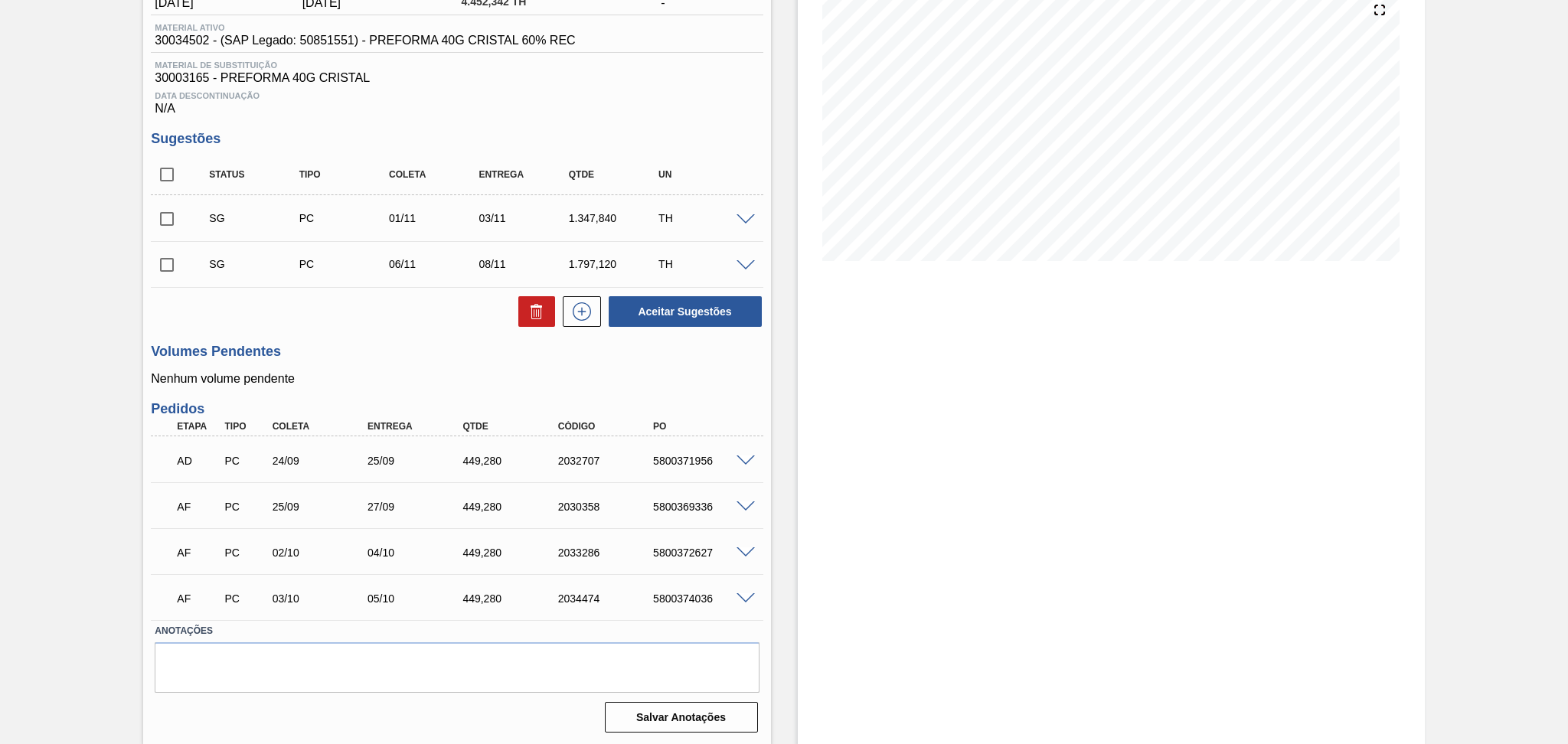
click at [391, 358] on h3 "Volumes Pendentes" at bounding box center [456, 351] width 612 height 16
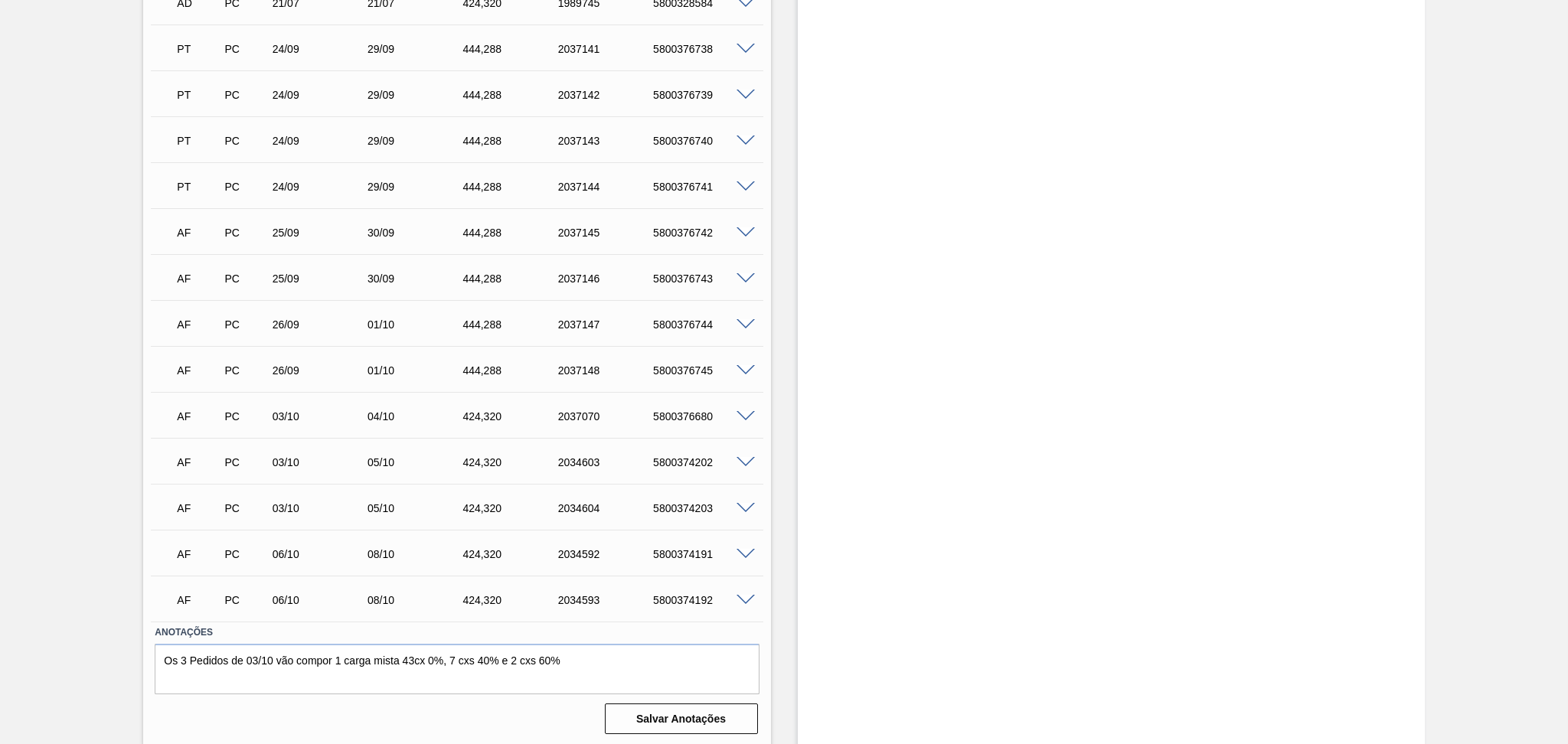
scroll to position [646, 0]
click at [690, 436] on div "AF PC 03/10 05/10 424,[PHONE_NUMBER] 5800374202 Material 30003173 - PREFORMA 42…" at bounding box center [456, 459] width 612 height 46
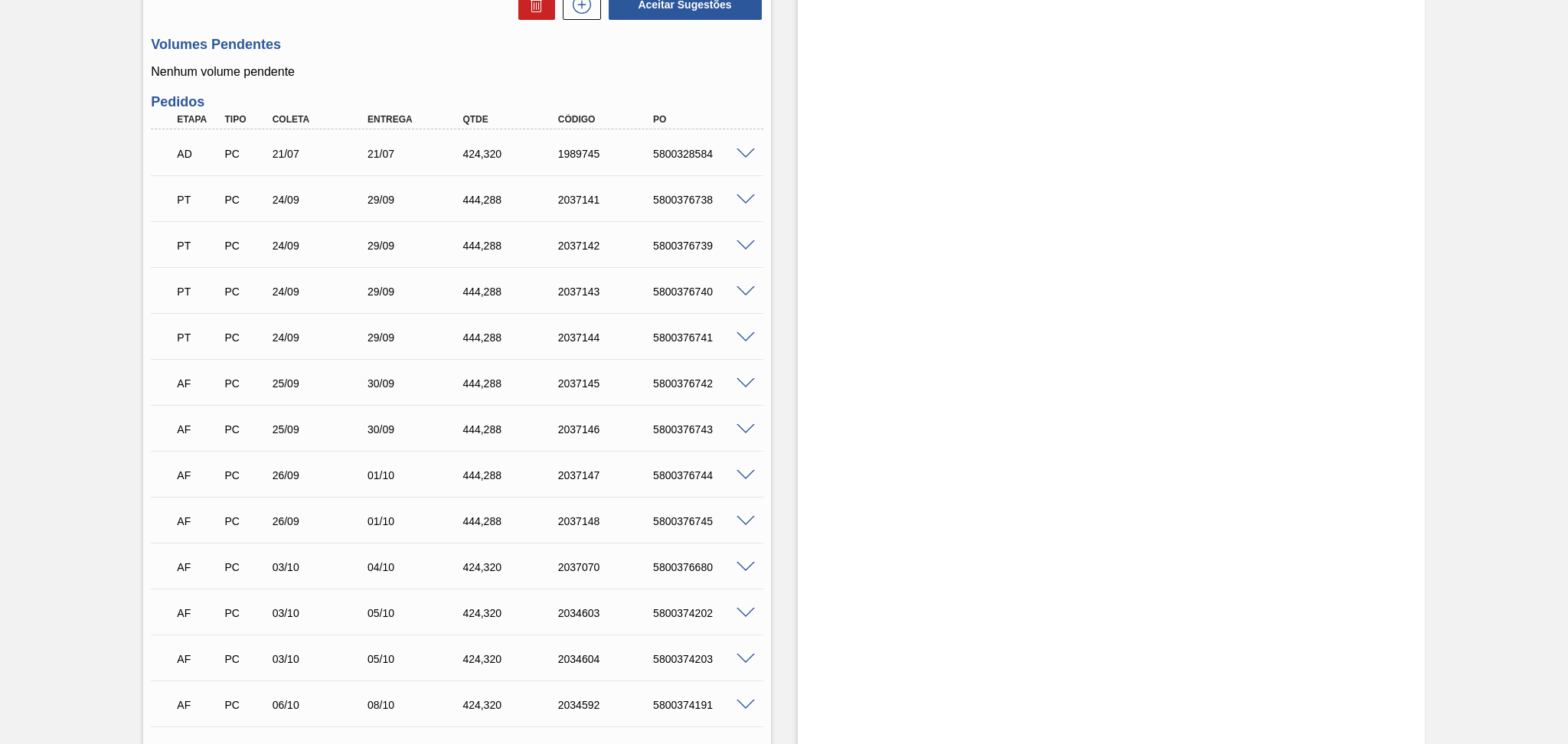
scroll to position [442, 0]
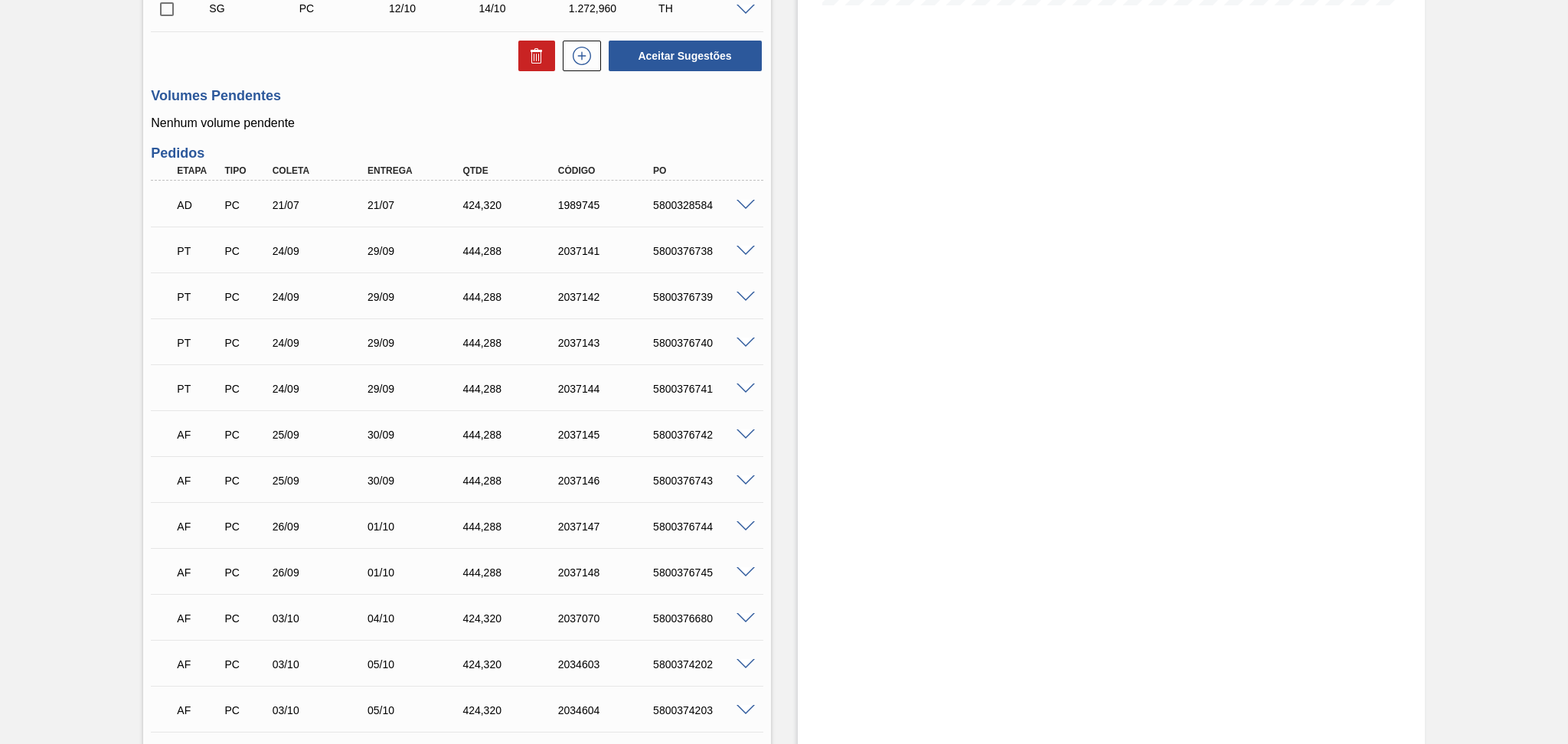
click at [298, 254] on div "24/09" at bounding box center [322, 251] width 108 height 12
click at [291, 293] on div "24/09" at bounding box center [322, 297] width 108 height 12
click at [282, 336] on div "24/09" at bounding box center [322, 343] width 108 height 12
click at [282, 384] on div "24/09" at bounding box center [322, 389] width 108 height 12
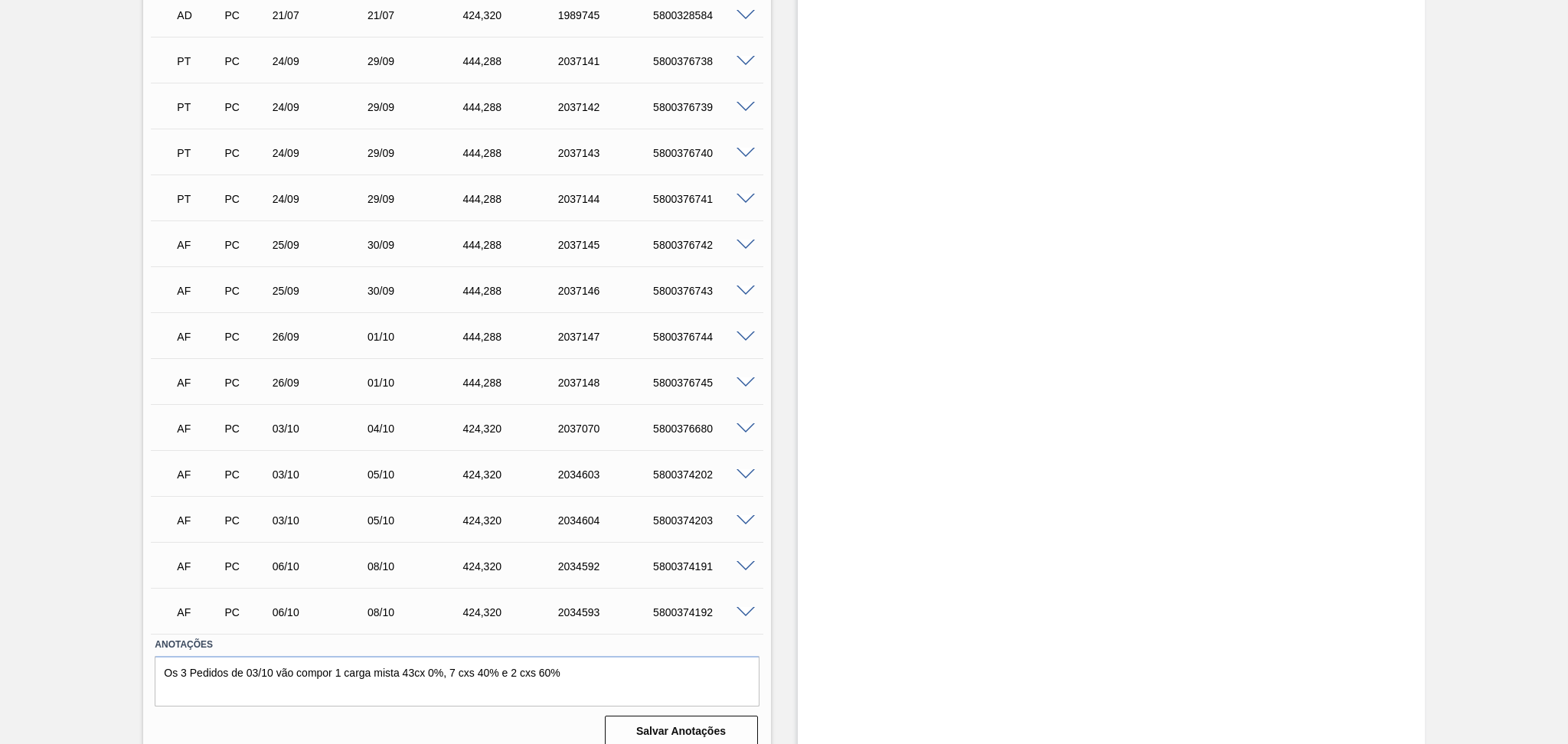
scroll to position [646, 0]
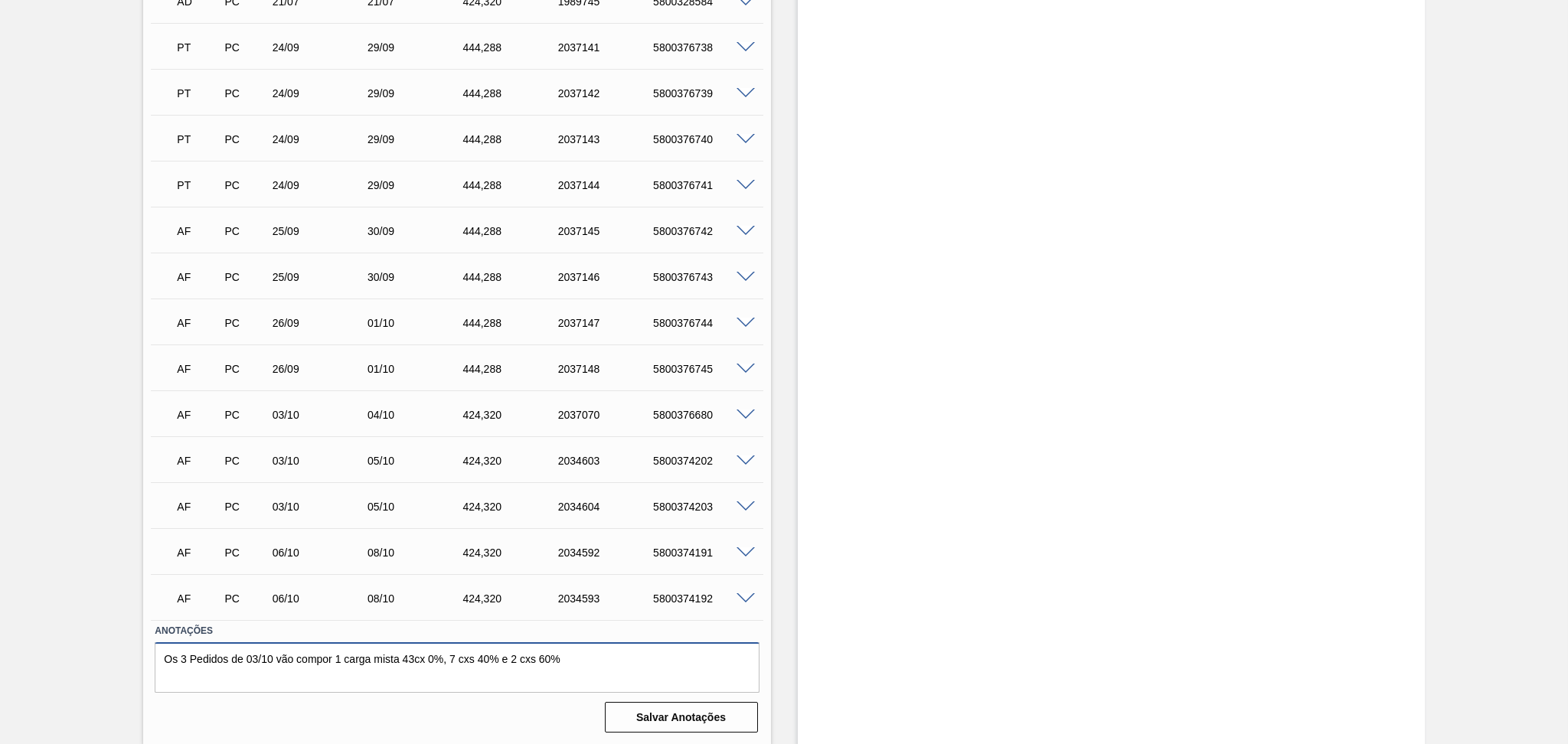
drag, startPoint x: 574, startPoint y: 654, endPoint x: 0, endPoint y: 647, distance: 574.0
click at [0, 647] on div "Aguardando Descarga BR15 - PREFORMA 42,6G CRISTAL Unidade Jundiaí PE MIN 2.472,…" at bounding box center [784, 88] width 1568 height 1315
type textarea "Os 3 Pedidos de 03/10 vão compor 1 carga mista 43cx 0%, 7 cxs 40% e 2 cxs 60%"
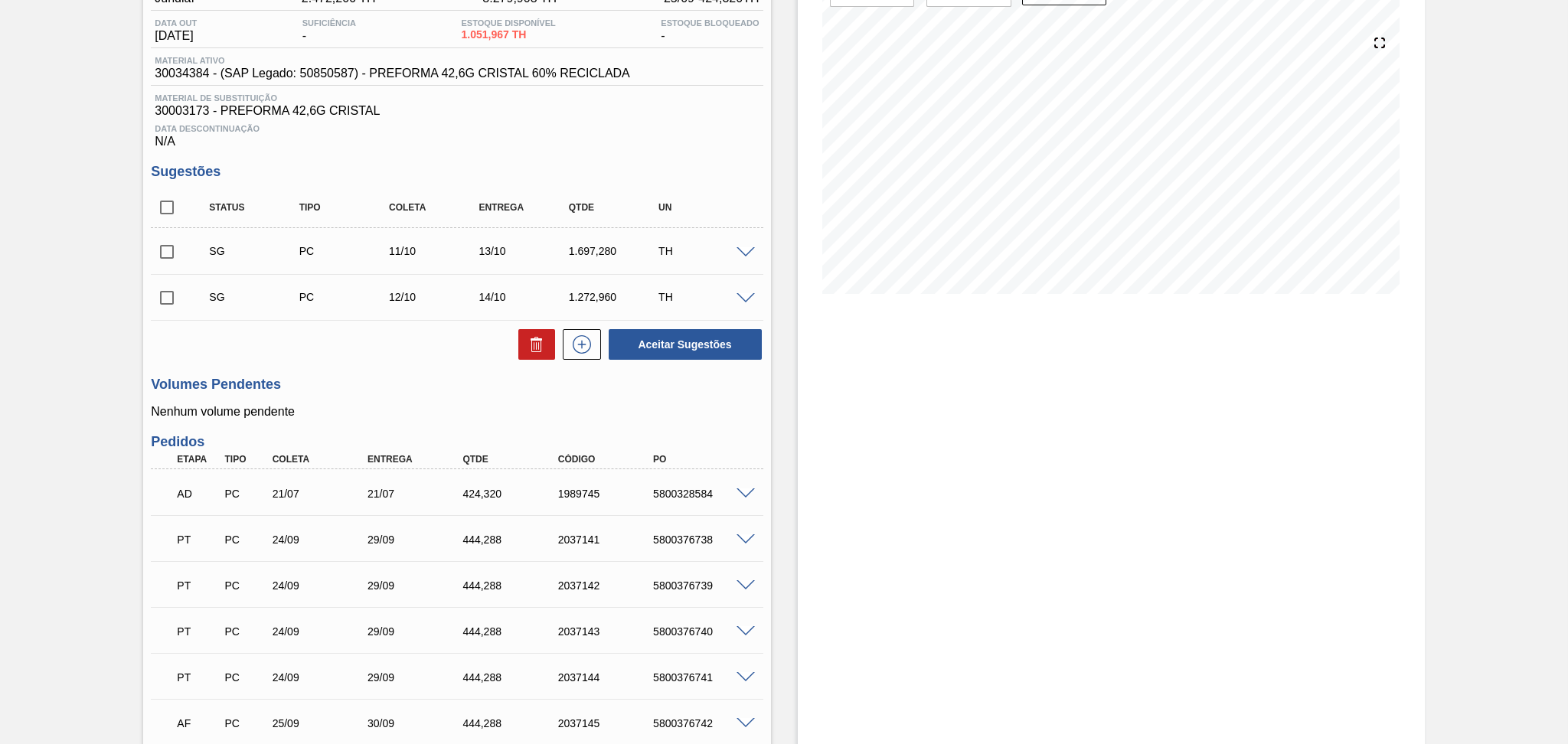
scroll to position [34, 0]
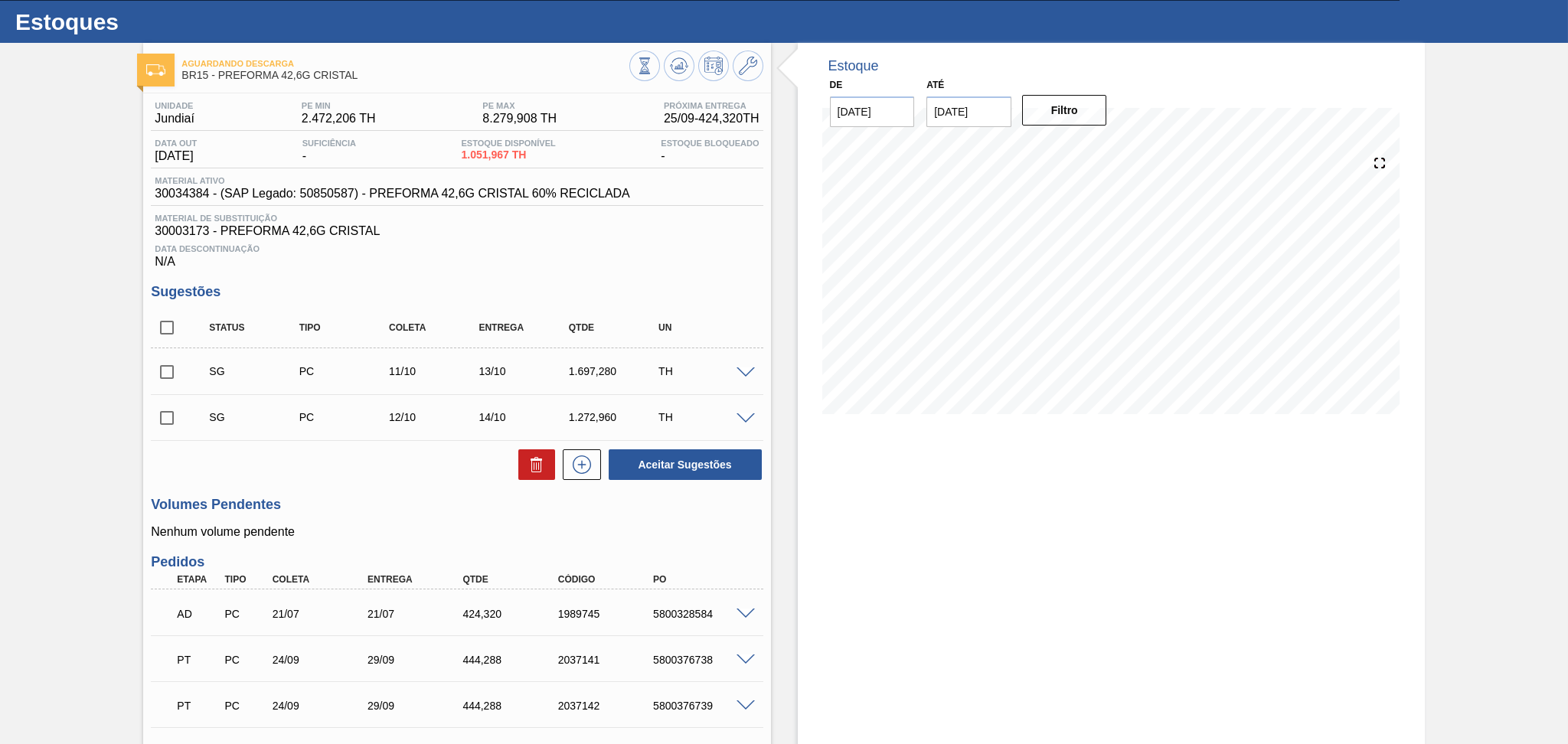
click at [383, 490] on div "Unidade Jundiaí PE MIN 2.472,206 TH PE MAX 8.279,908 TH Próxima Entrega 25/09 -…" at bounding box center [456, 722] width 627 height 1257
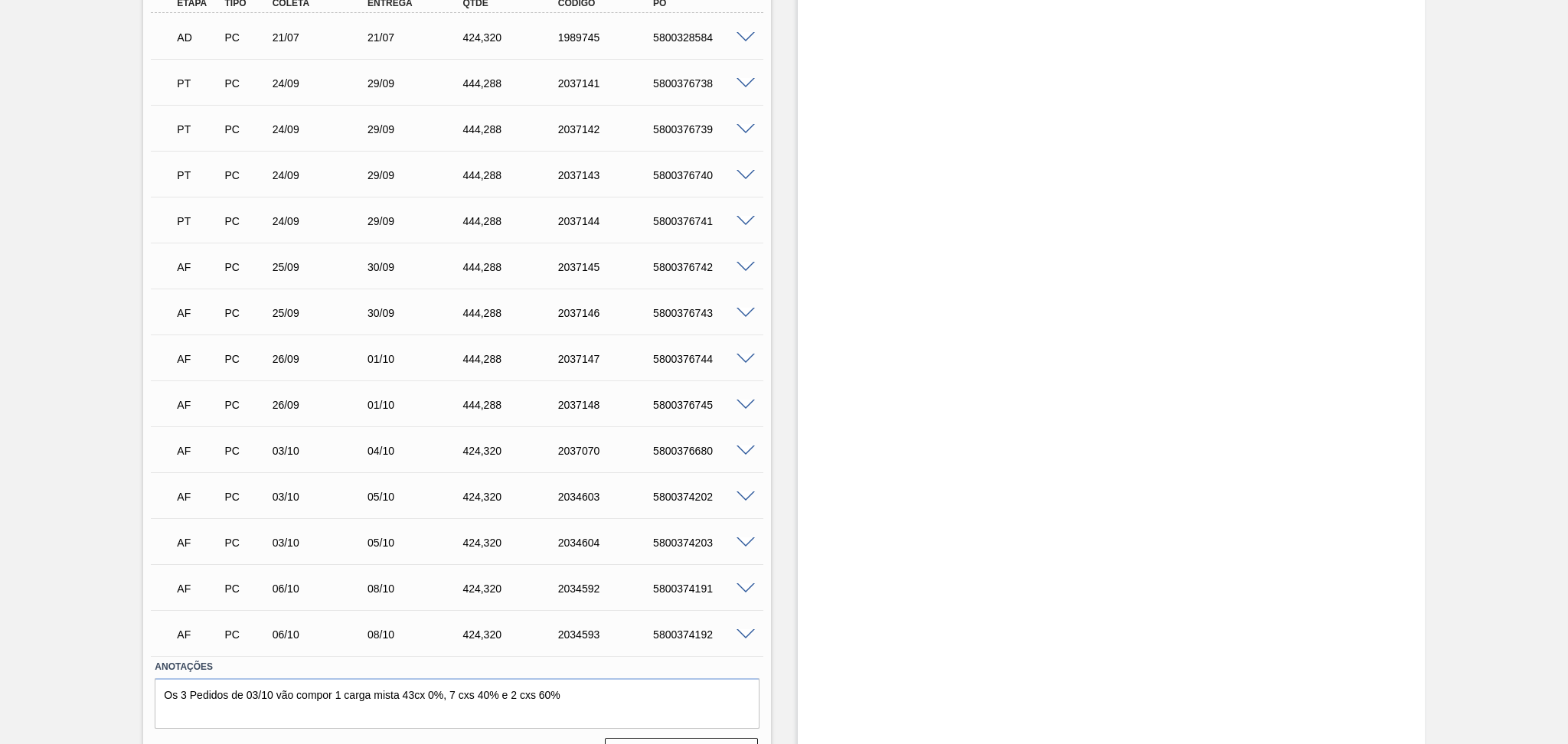
scroll to position [646, 0]
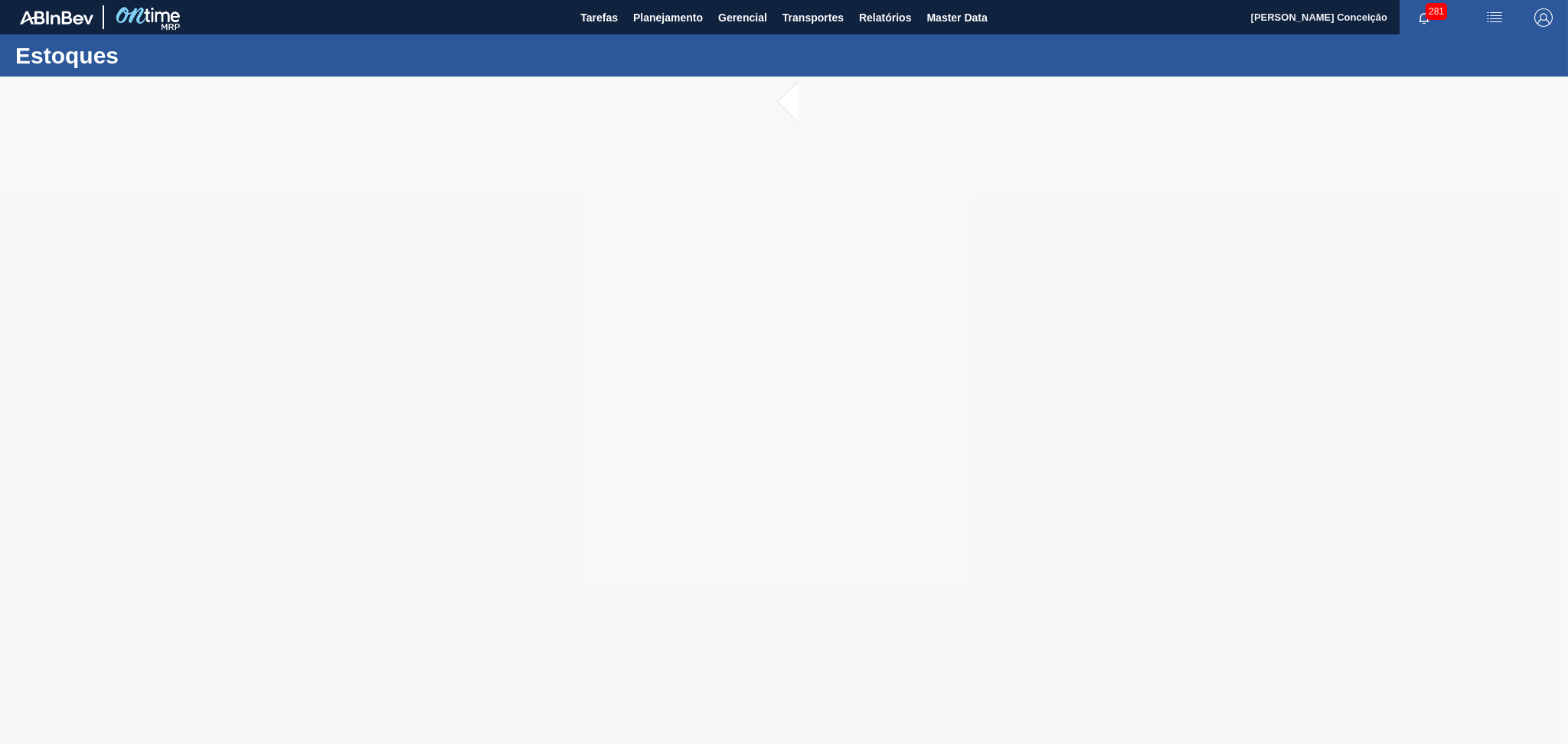
click at [558, 181] on div at bounding box center [784, 410] width 1568 height 667
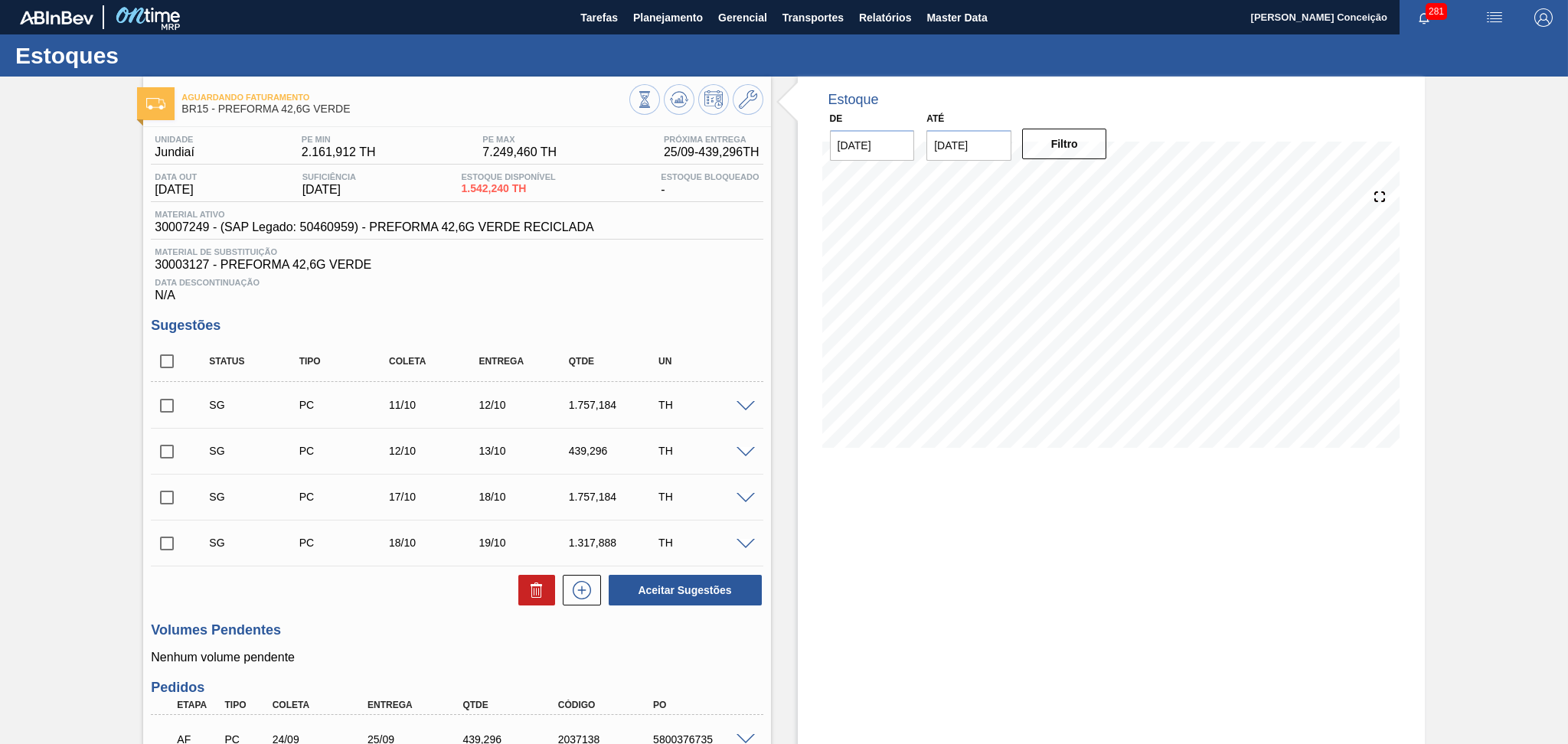
click at [393, 596] on div "Aceitar Sugestões" at bounding box center [456, 590] width 612 height 34
click at [634, 280] on span "Data Descontinuação" at bounding box center [456, 282] width 604 height 9
click at [517, 285] on span "Data Descontinuação" at bounding box center [456, 282] width 604 height 9
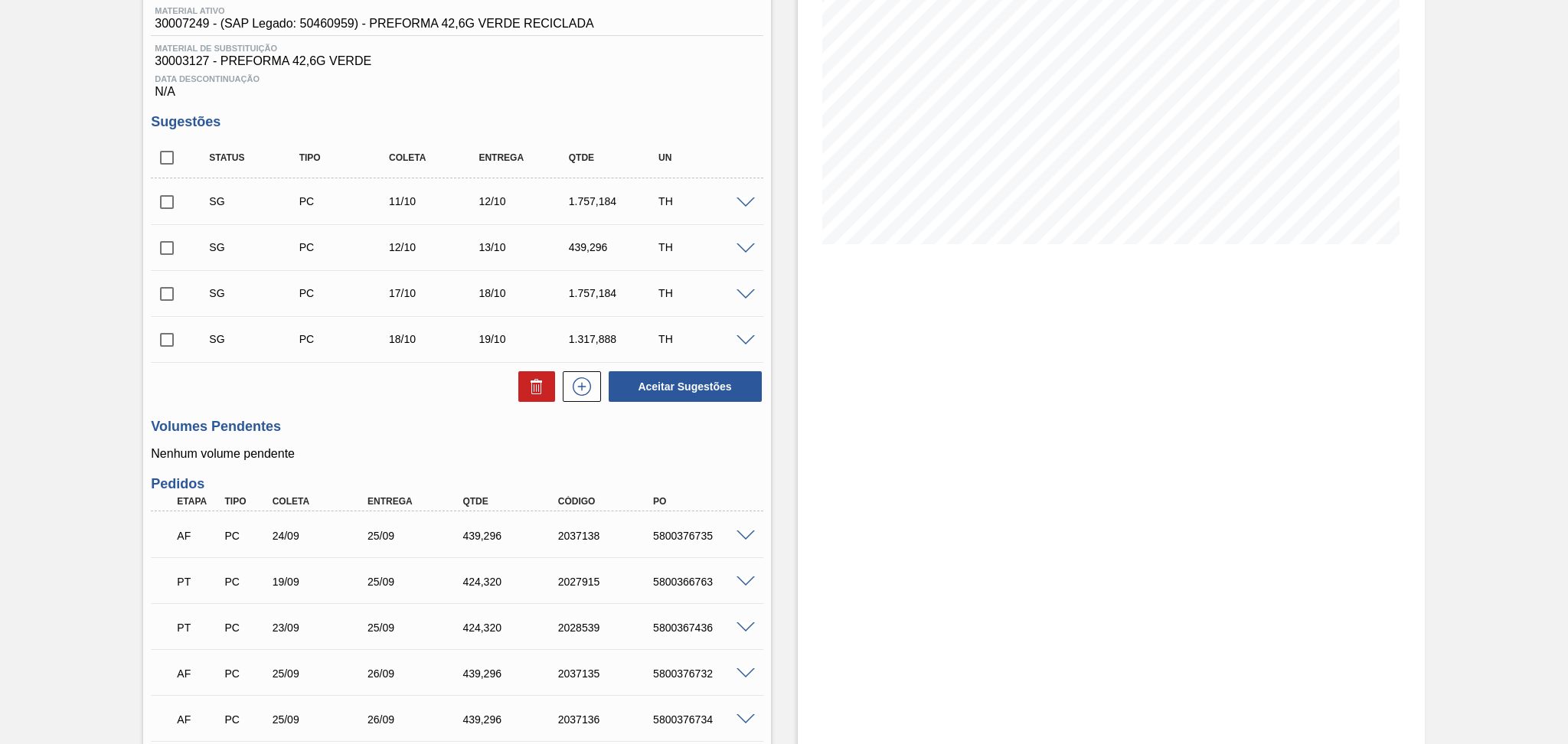
scroll to position [508, 0]
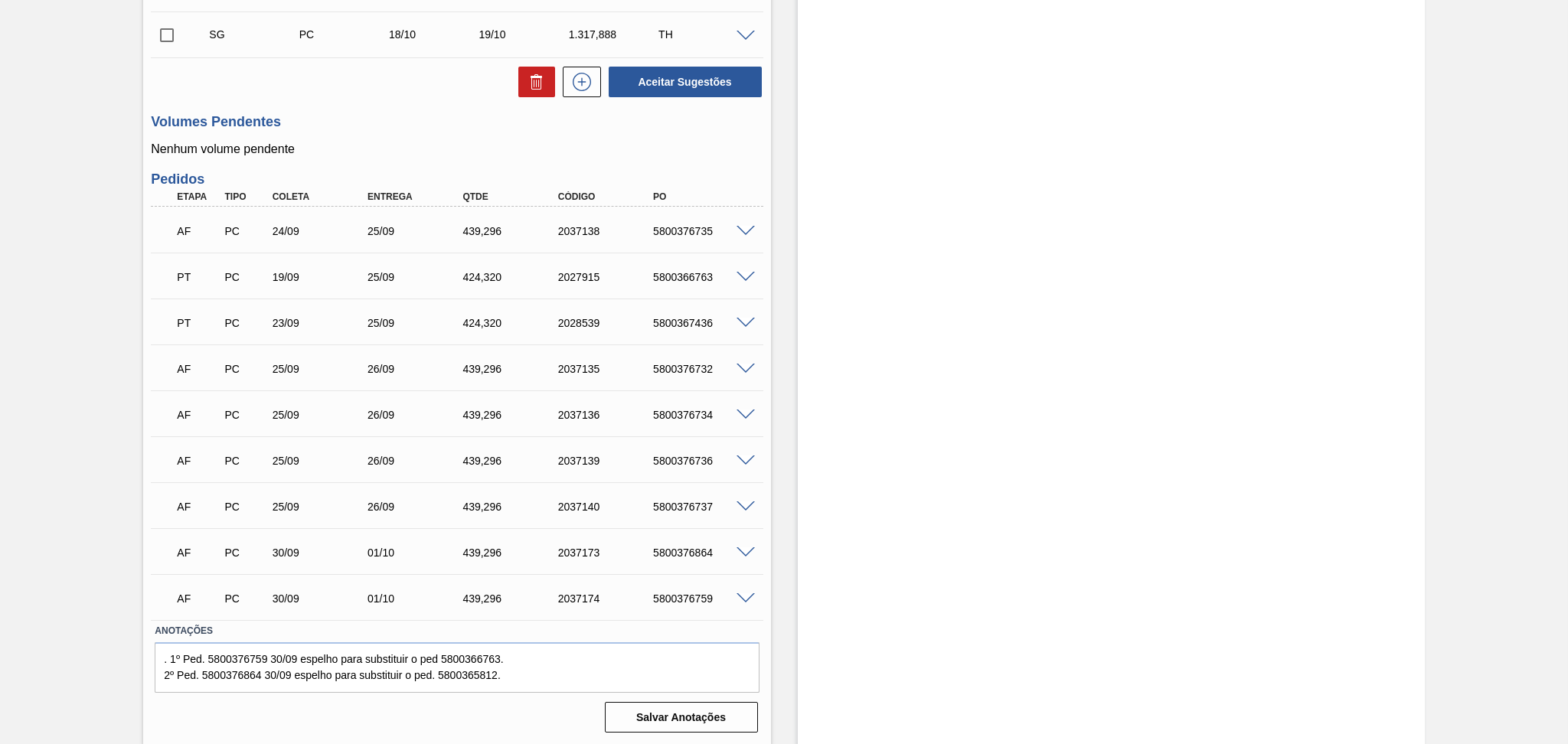
click at [774, 359] on div "Estoque De [DATE] Até [DATE] Filtro 01/11 Projeção de Estoque 3,815.94 [DOMAIN_…" at bounding box center [1098, 157] width 654 height 1177
click at [777, 418] on div "Estoque De [DATE] Até [DATE] Filtro 01/11 Projeção de Estoque 3,815.94 [DOMAIN_…" at bounding box center [1098, 157] width 654 height 1177
click at [779, 558] on div "Estoque De [DATE] Até [DATE] Filtro 01/11 Projeção de Estoque 3,815.94 [DOMAIN_…" at bounding box center [1098, 157] width 654 height 1177
click at [376, 629] on label "Anotações" at bounding box center [456, 631] width 604 height 22
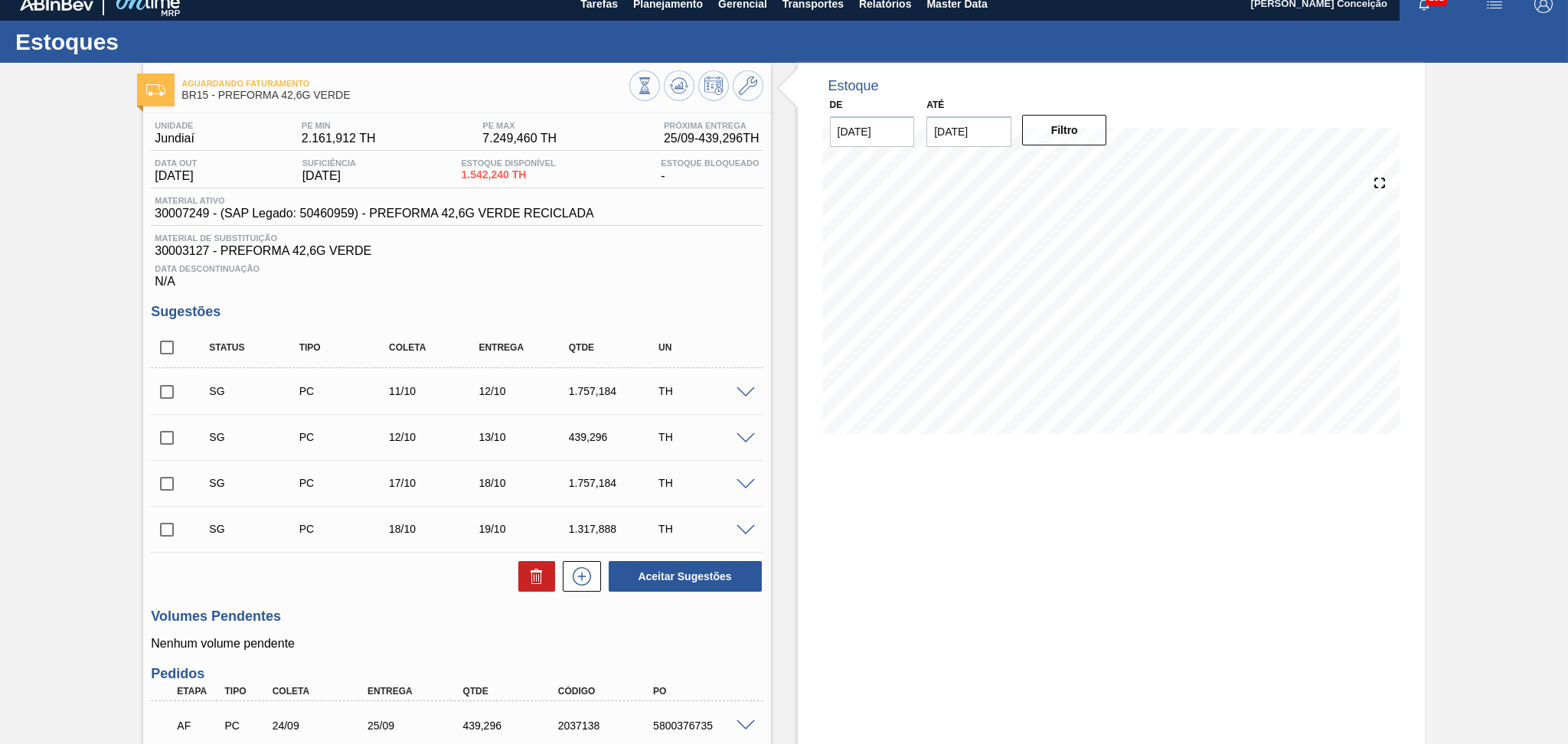
scroll to position [0, 0]
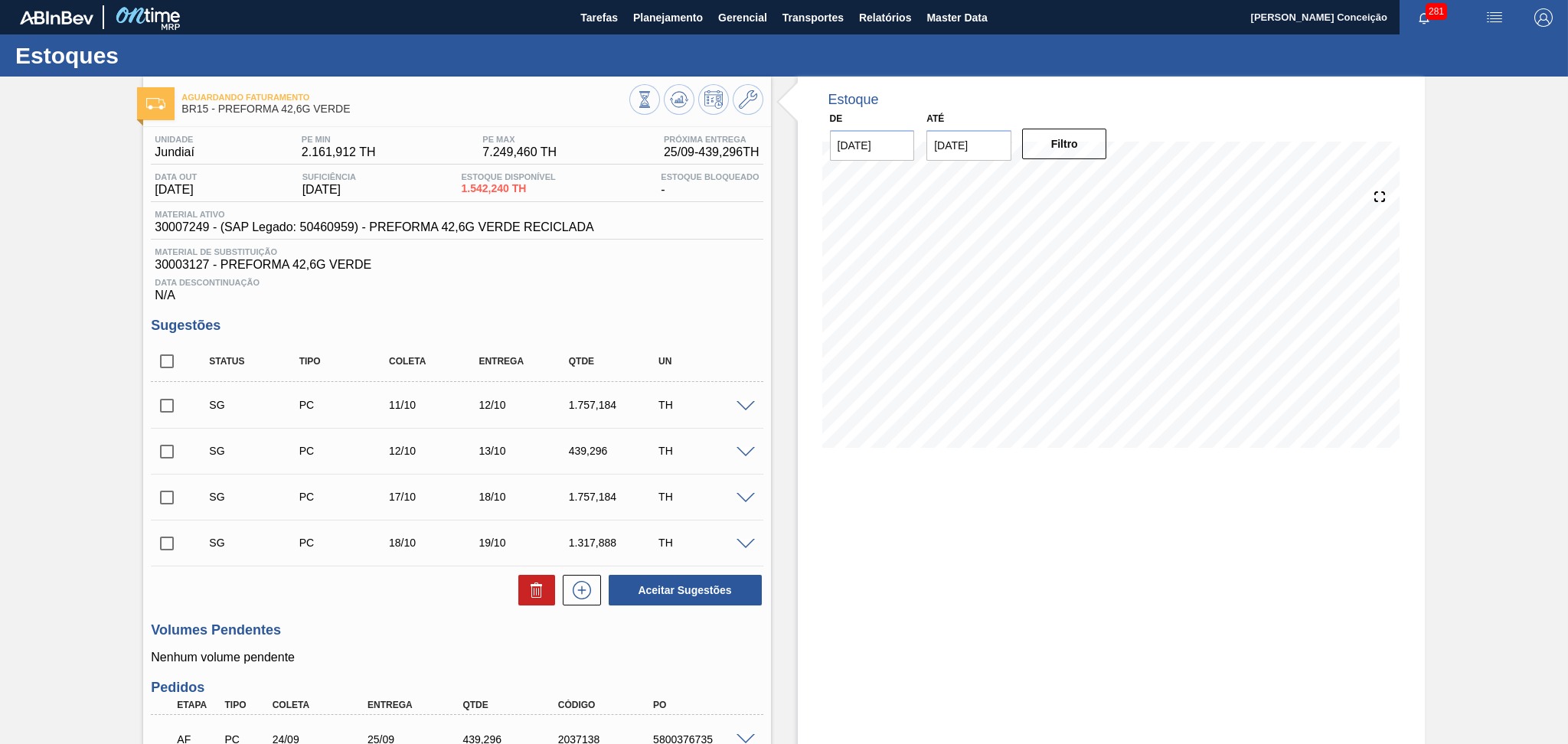
click at [615, 288] on div "Data Descontinuação N/A" at bounding box center [456, 287] width 612 height 31
click at [596, 282] on span "Data Descontinuação" at bounding box center [456, 282] width 604 height 9
click at [173, 358] on input "checkbox" at bounding box center [167, 361] width 32 height 32
checkbox input "true"
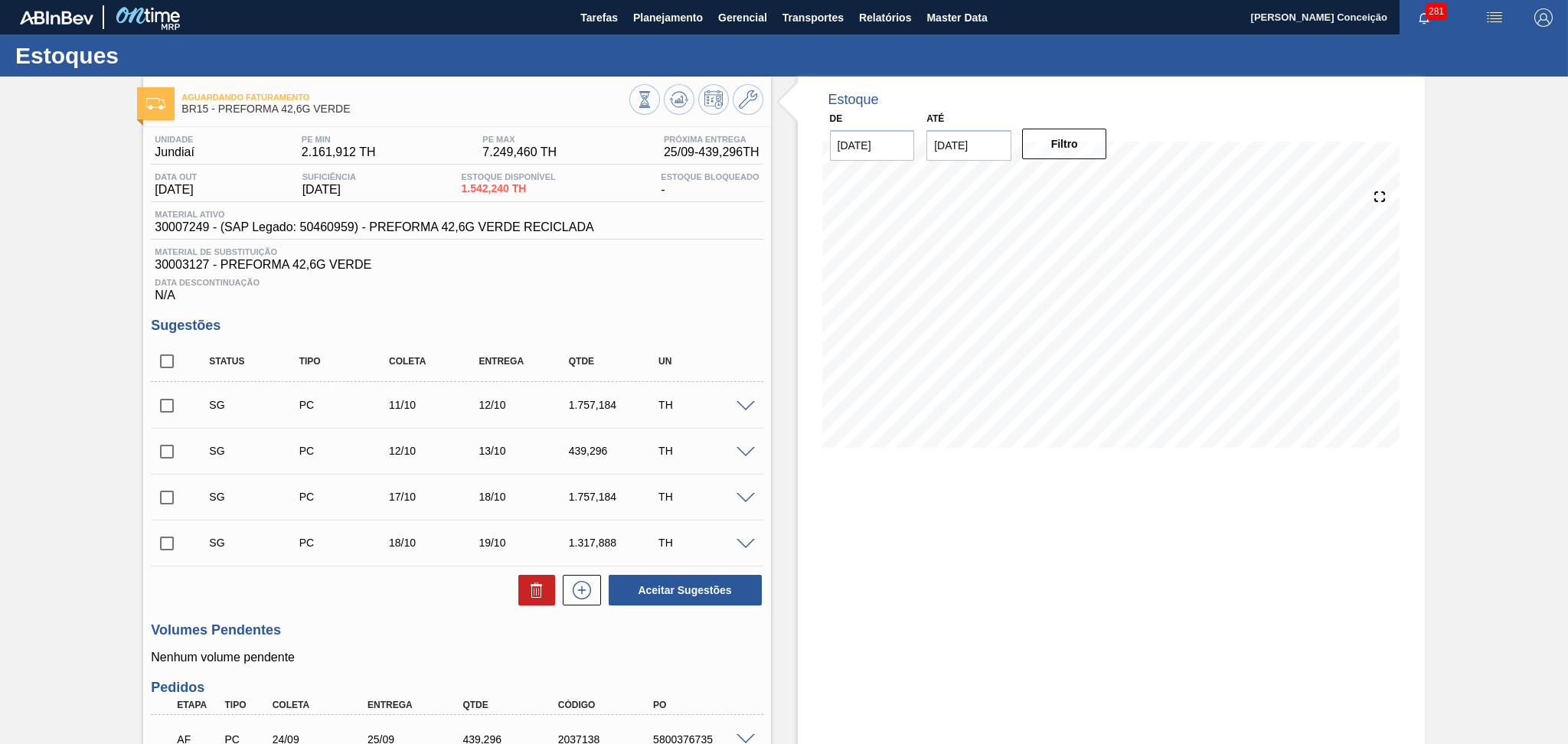
checkbox input "true"
click at [518, 597] on button at bounding box center [537, 590] width 37 height 31
checkbox input "false"
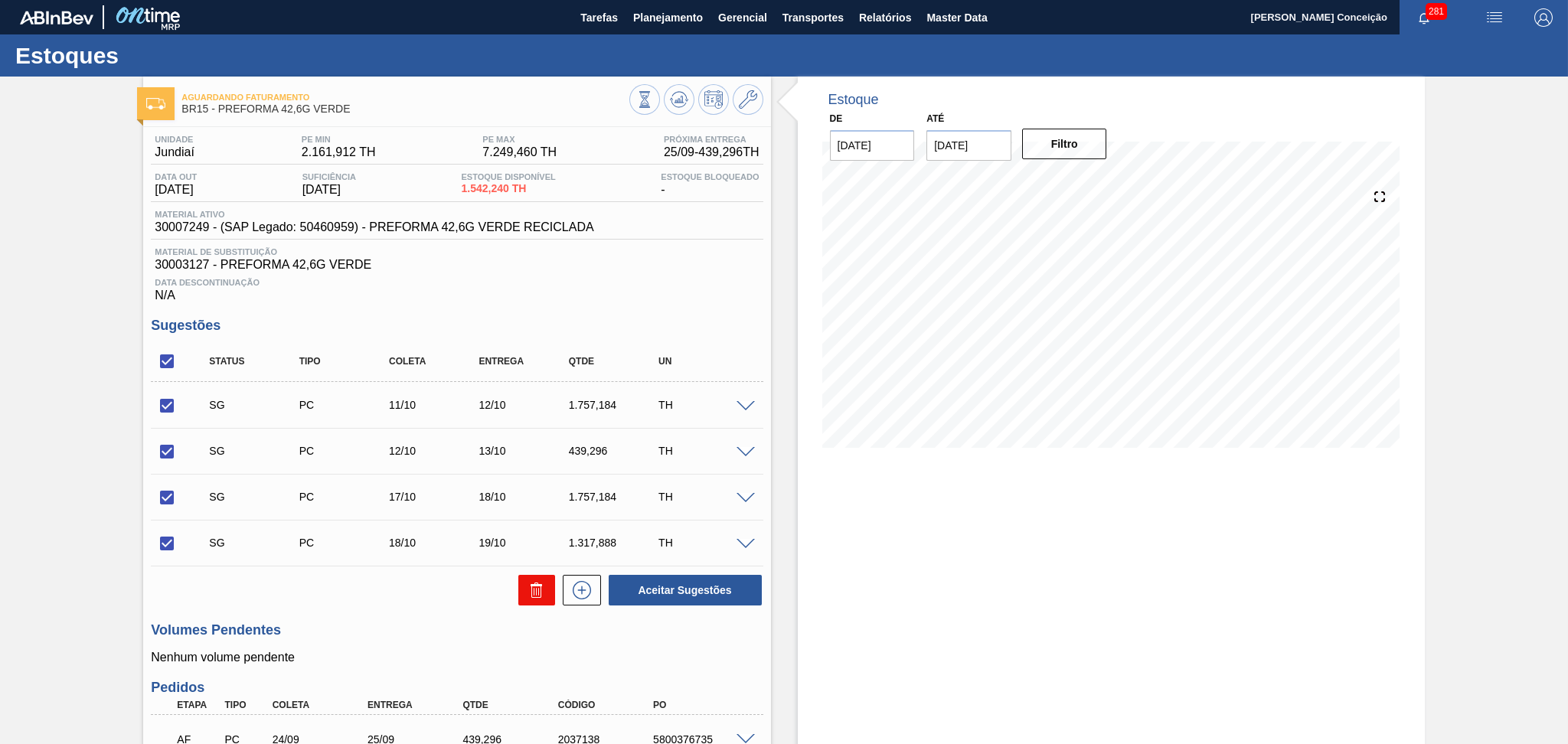
checkbox input "false"
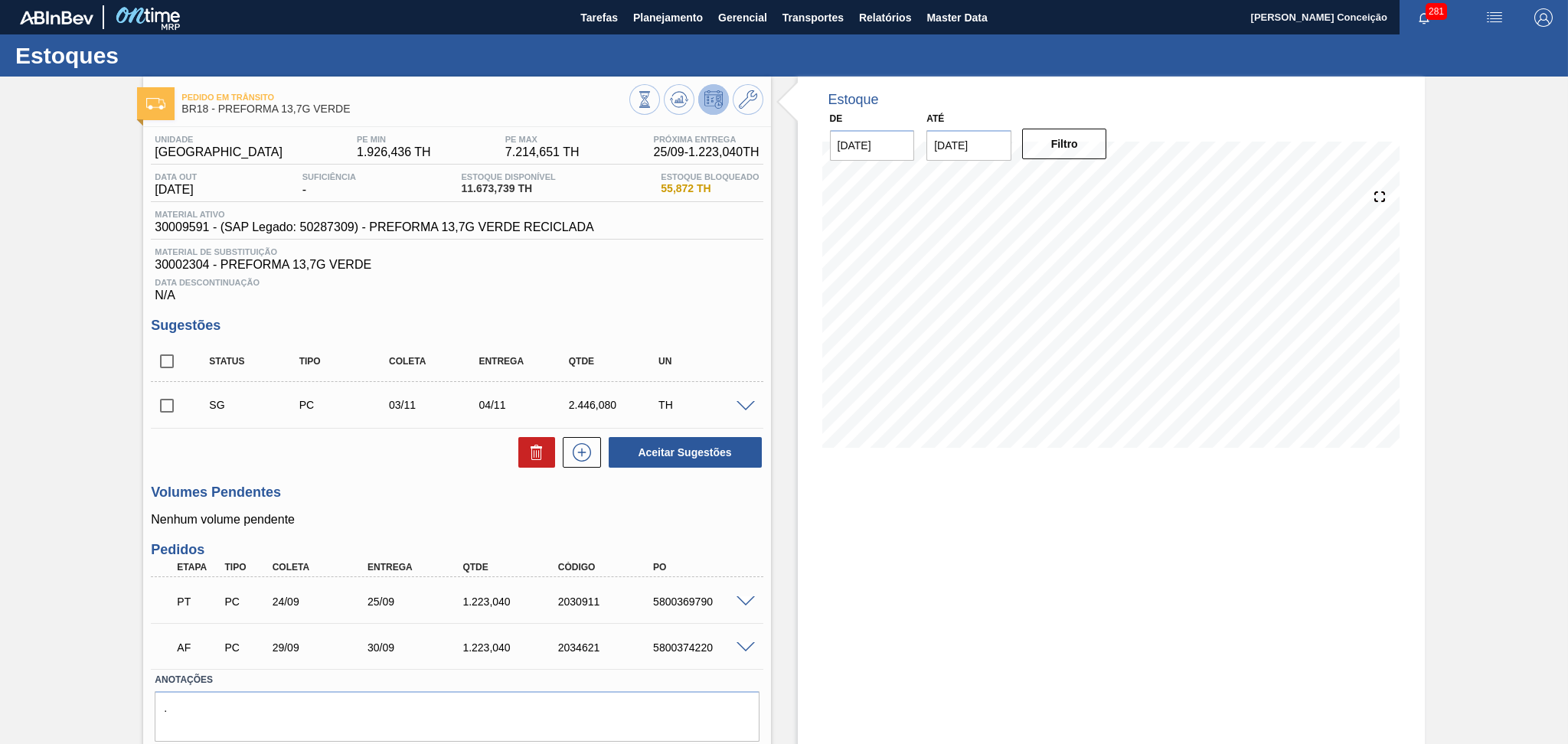
click at [421, 484] on h3 "Volumes Pendentes" at bounding box center [456, 492] width 612 height 16
click at [675, 105] on icon at bounding box center [679, 100] width 19 height 19
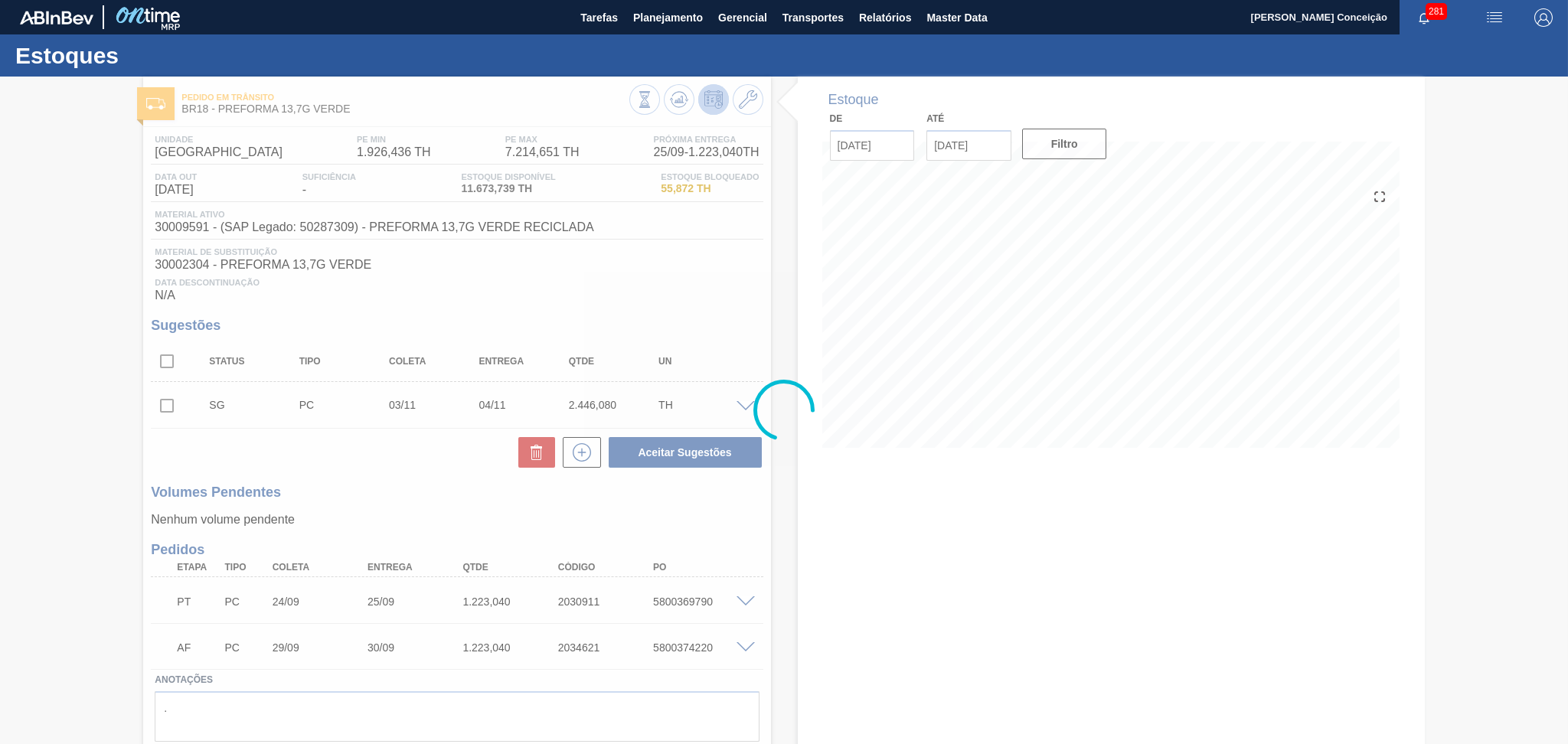
click at [442, 490] on div at bounding box center [784, 410] width 1568 height 667
click at [834, 513] on div at bounding box center [784, 410] width 1568 height 667
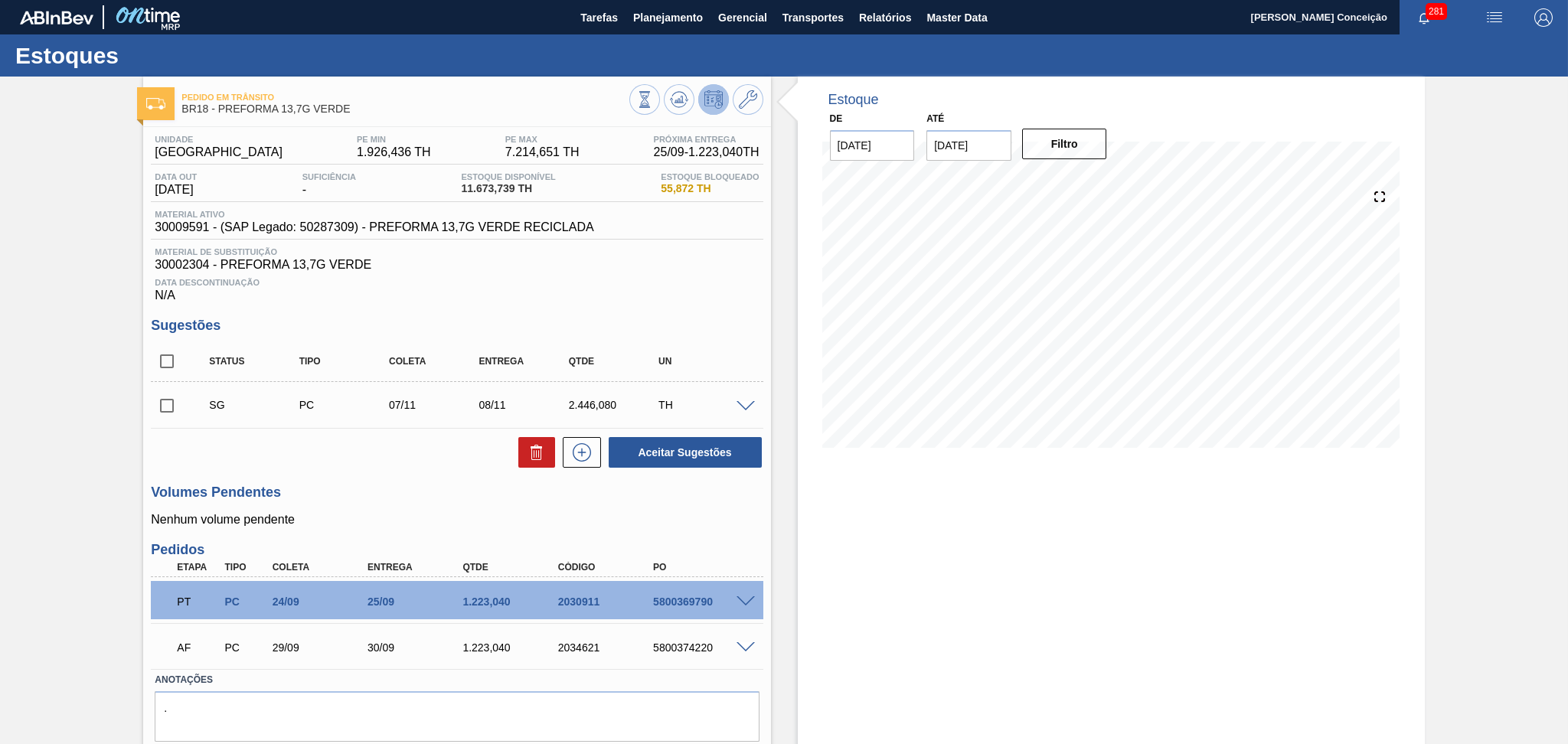
click at [620, 279] on span "Data Descontinuação" at bounding box center [456, 282] width 604 height 9
click at [176, 230] on span "30009591 - (SAP Legado: 50287309) - PREFORMA 13,7G VERDE RECICLADA" at bounding box center [374, 227] width 439 height 14
copy span "30009591"
click at [401, 312] on div "Unidade Pernambuco PE MIN 1.926,436 TH PE MAX 7.214,651 TH Próxima Entrega 25/0…" at bounding box center [456, 456] width 627 height 660
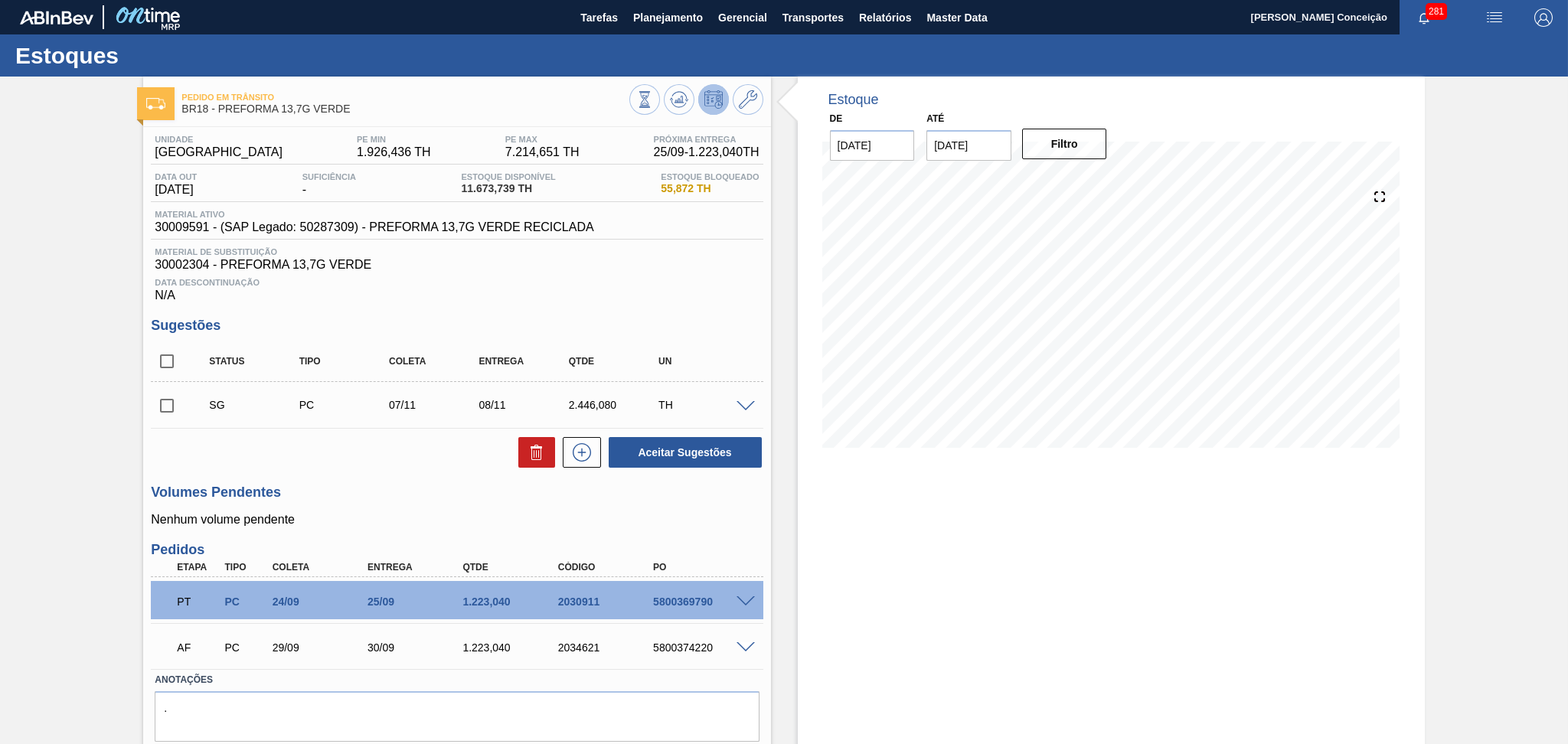
click at [432, 308] on div "Unidade Pernambuco PE MIN 1.926,436 TH PE MAX 7.214,651 TH Próxima Entrega 25/0…" at bounding box center [456, 456] width 627 height 660
click at [398, 484] on h3 "Volumes Pendentes" at bounding box center [456, 492] width 612 height 16
click at [671, 26] on span "Planejamento" at bounding box center [668, 18] width 70 height 19
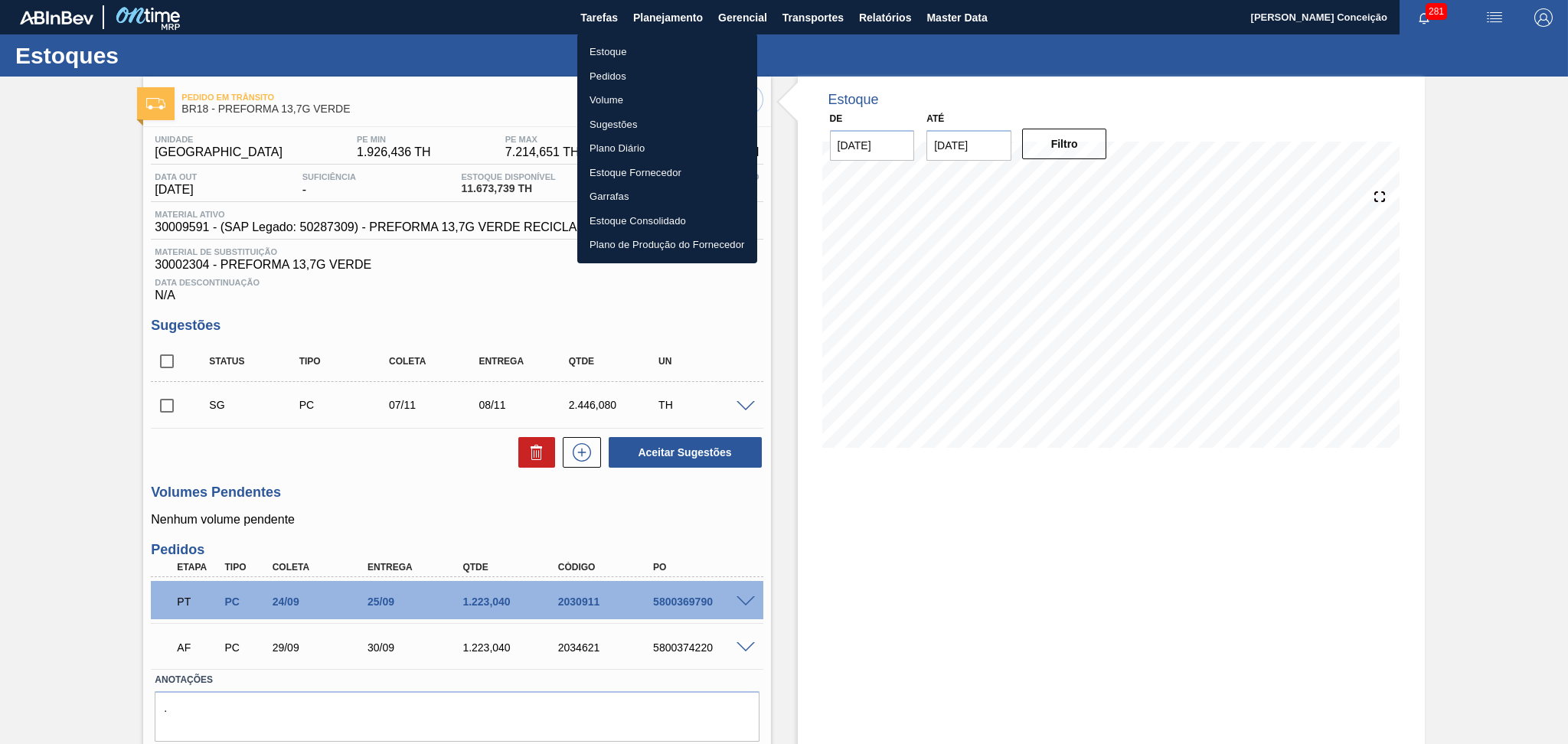
click at [608, 50] on li "Estoque" at bounding box center [667, 52] width 180 height 25
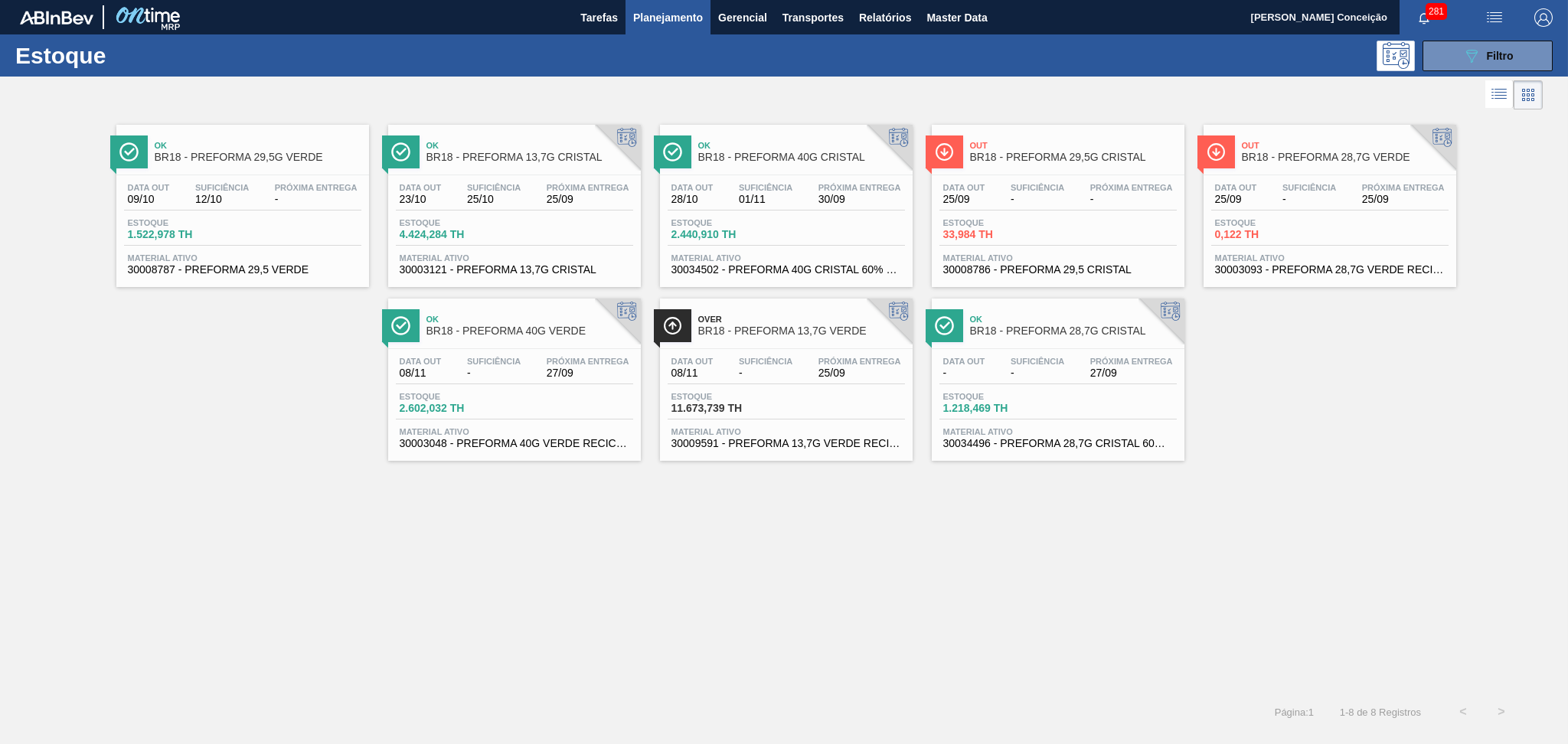
click at [813, 205] on div "Data [DATE] Suficiência 01/11 Próxima Entrega 30/09" at bounding box center [786, 197] width 237 height 28
click at [525, 370] on div "Data [DATE] Suficiência - Próxima Entrega 27/09" at bounding box center [514, 370] width 237 height 28
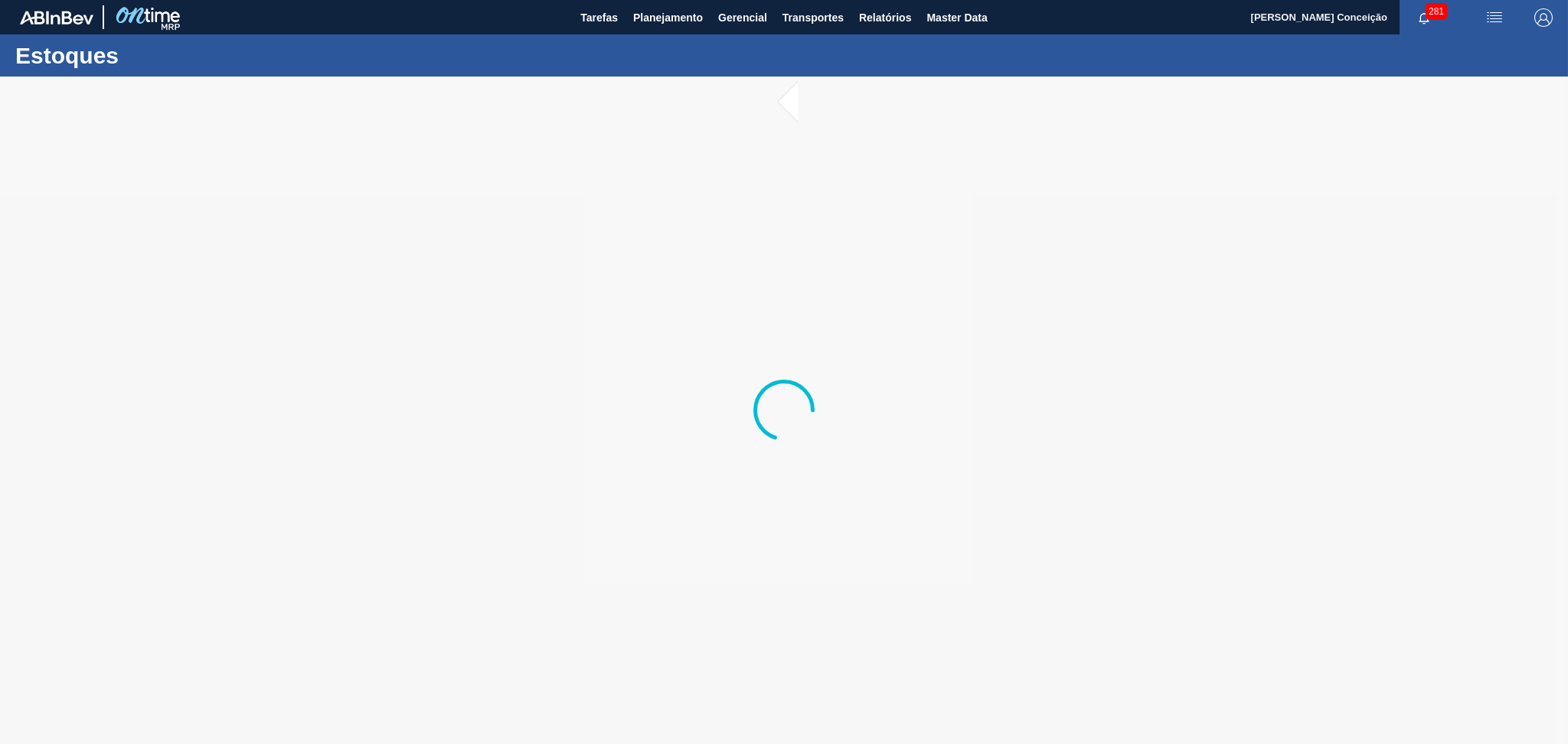
click at [348, 275] on div at bounding box center [784, 410] width 1568 height 667
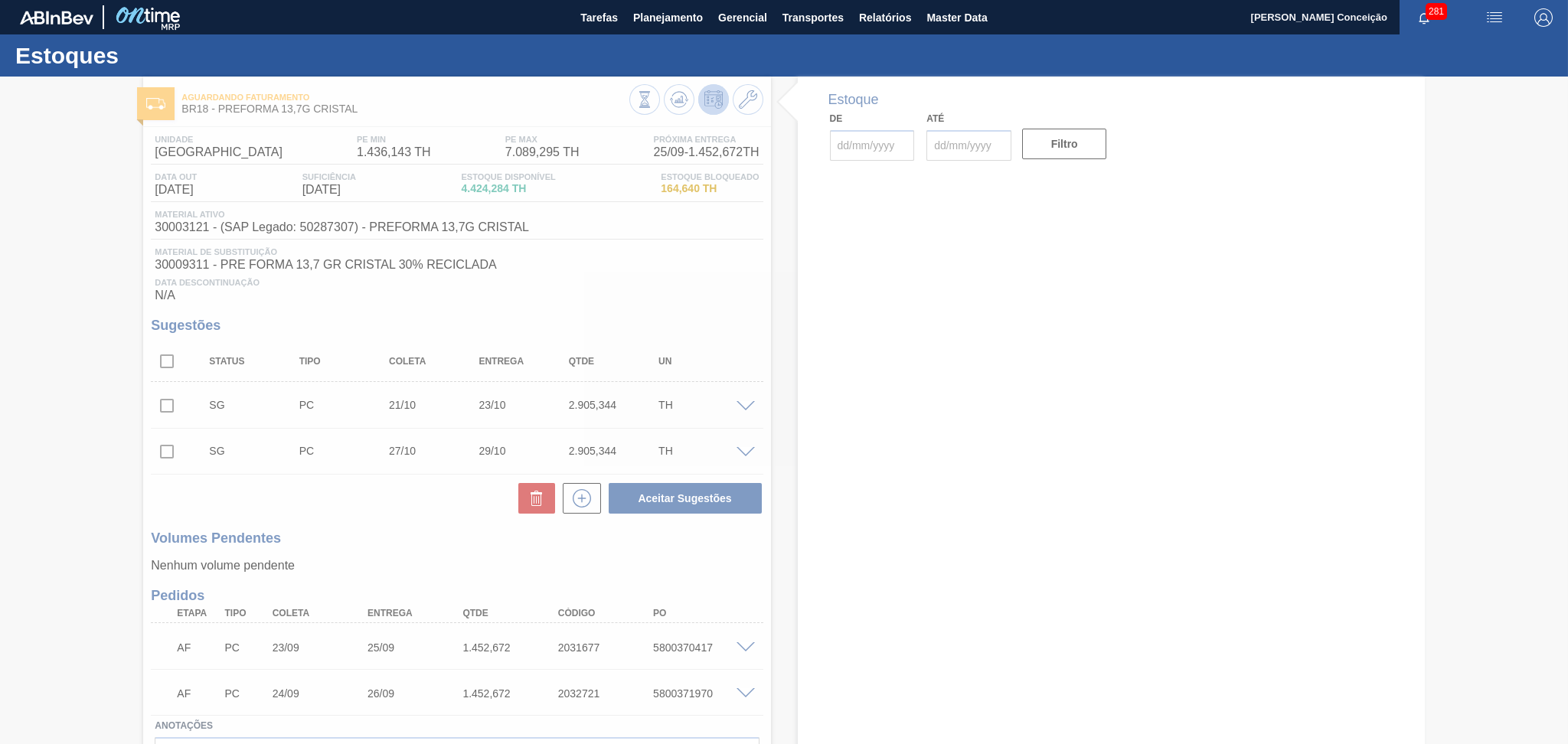
type input "[DATE]"
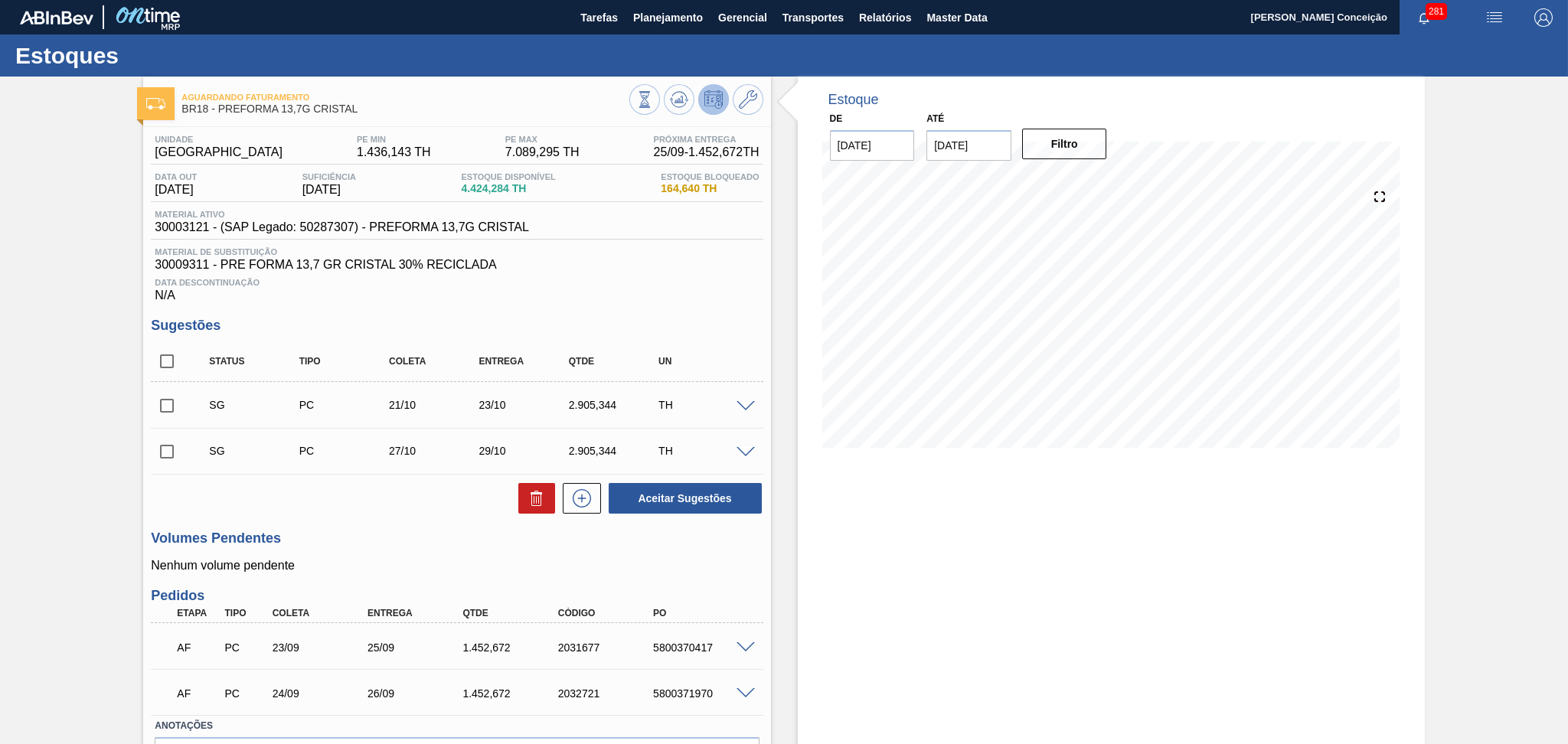
click at [954, 598] on div "Estoque De 25/09/2025 Até 30/11/2025 Filtro 11/10 Projeção de Estoque 2,099.596…" at bounding box center [1111, 459] width 627 height 764
click at [686, 309] on div "Unidade Pernambuco PE MIN 1.436,143 TH PE MAX 7.089,295 TH Próxima Entrega 25/0…" at bounding box center [456, 480] width 627 height 705
click at [364, 513] on div "Aceitar Sugestões" at bounding box center [456, 498] width 612 height 34
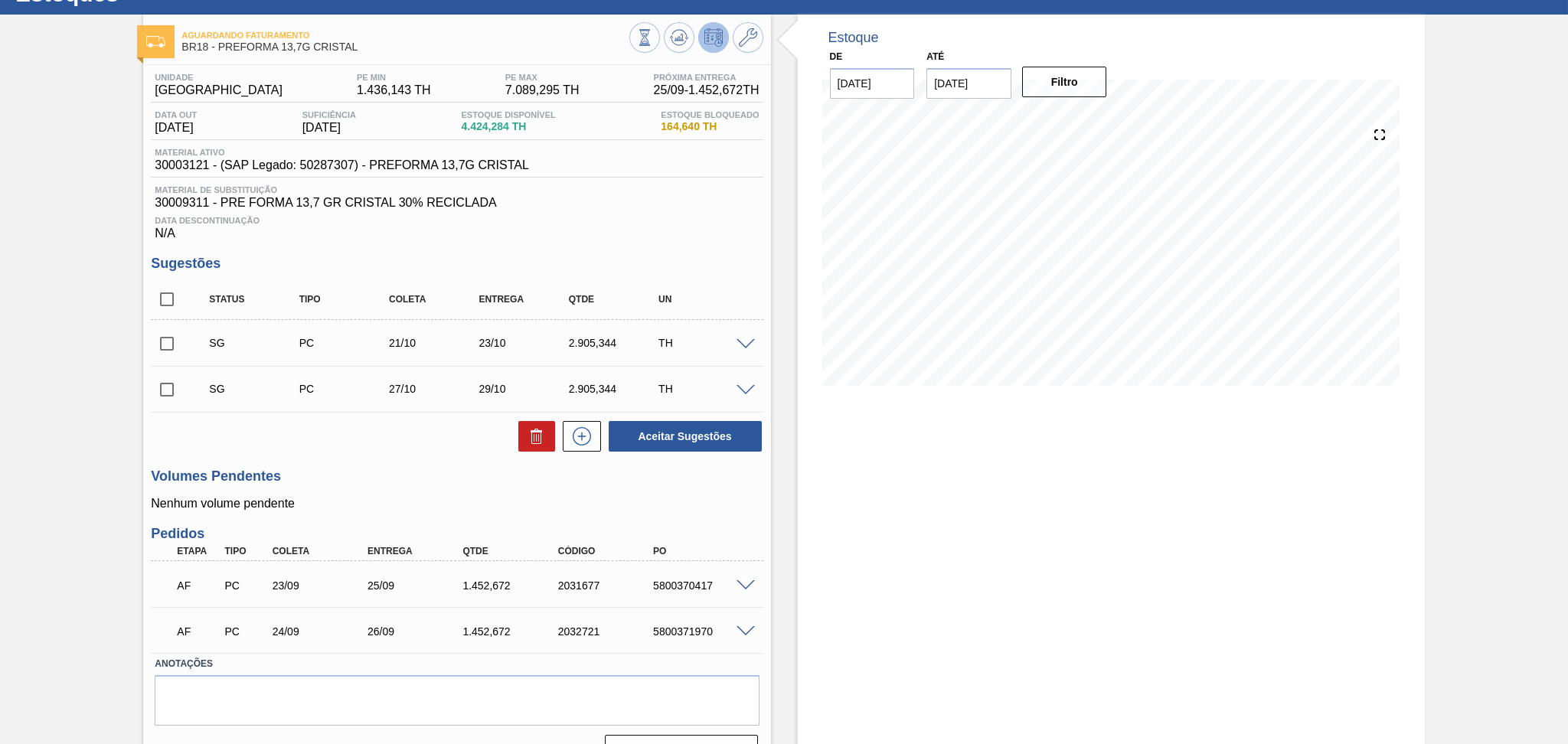
scroll to position [95, 0]
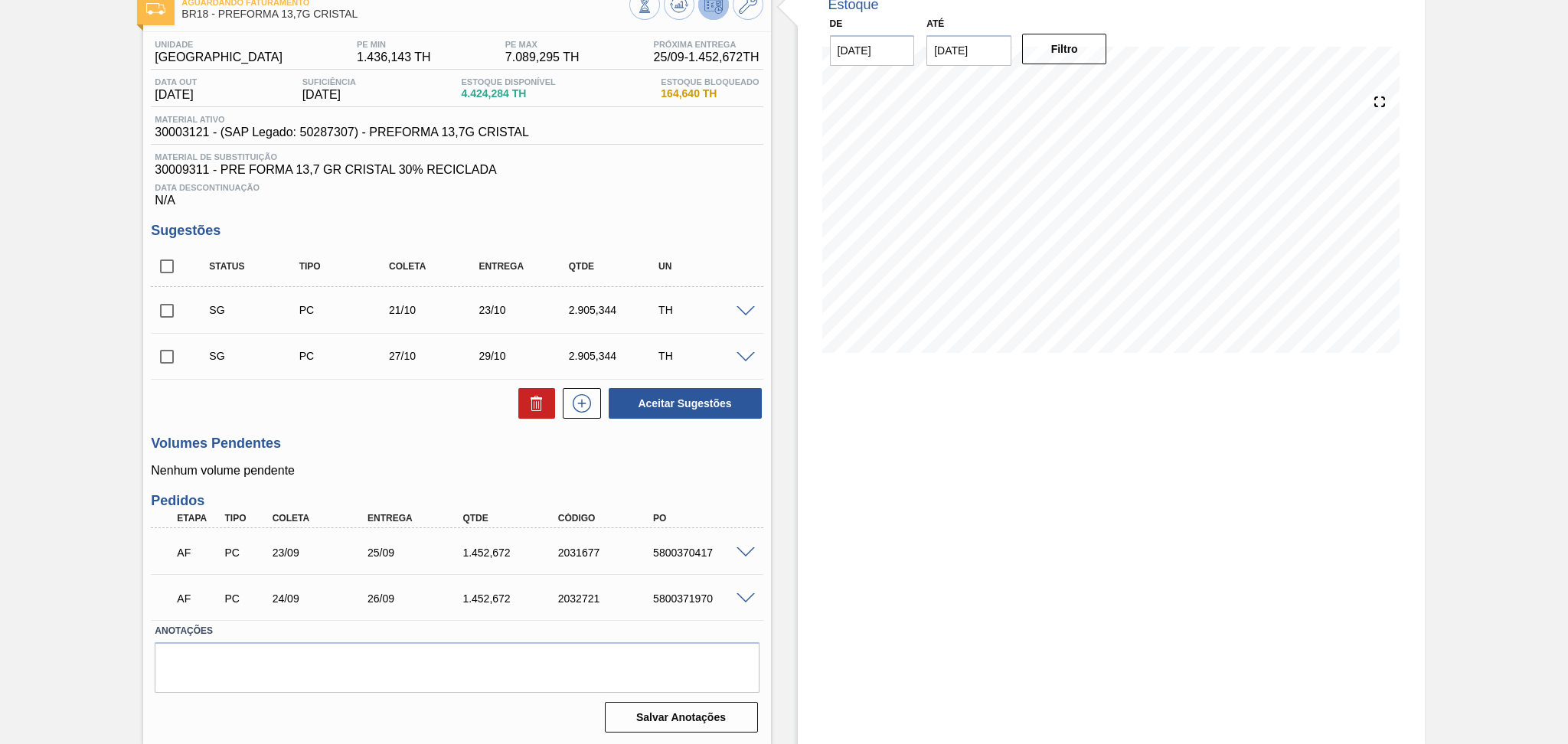
click at [675, 208] on div "Unidade Pernambuco PE MIN 1.436,143 TH PE MAX 7.089,295 TH Próxima Entrega 25/0…" at bounding box center [456, 385] width 627 height 705
click at [743, 548] on span at bounding box center [746, 553] width 19 height 12
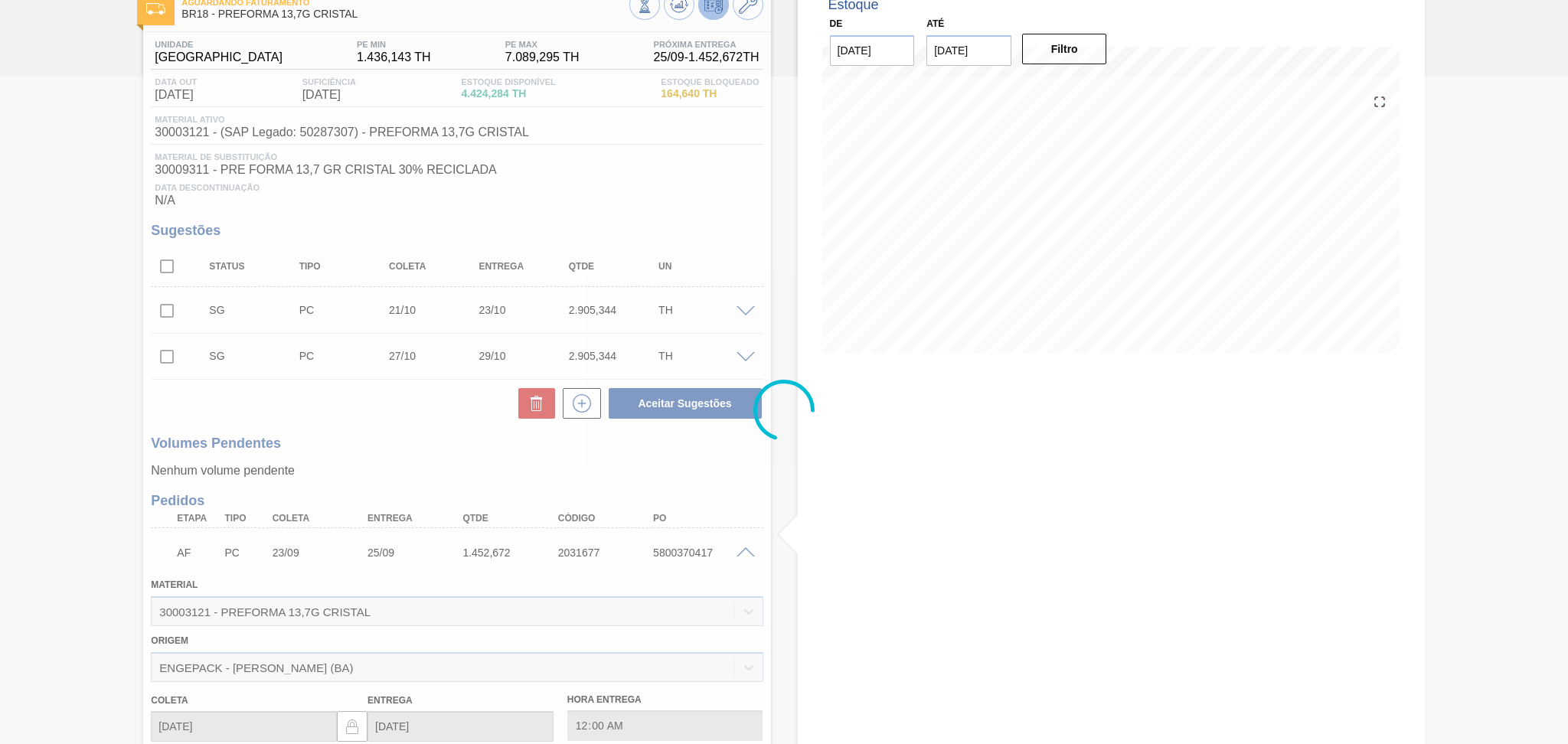
click at [743, 546] on div at bounding box center [784, 410] width 1568 height 667
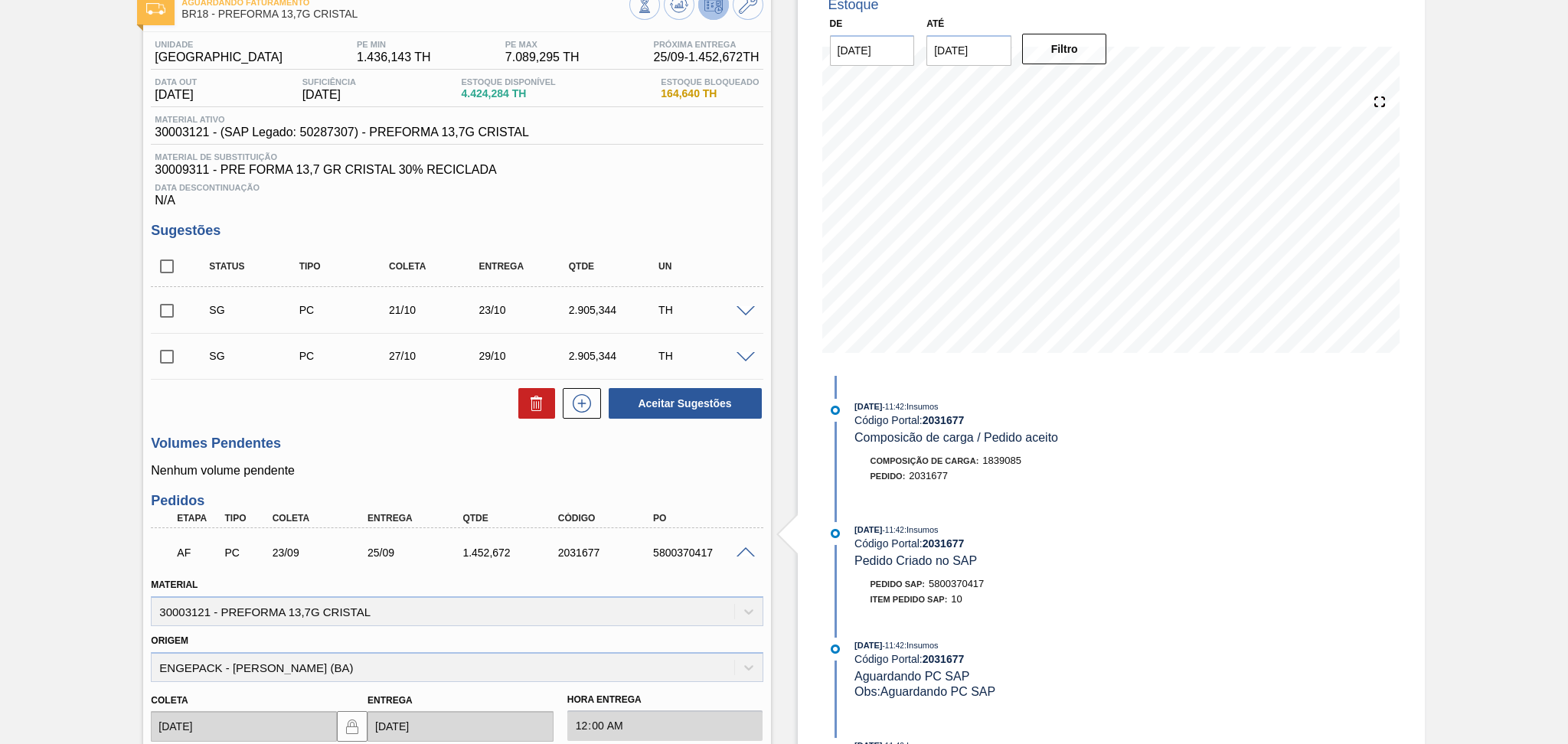
click at [743, 548] on span at bounding box center [746, 553] width 19 height 12
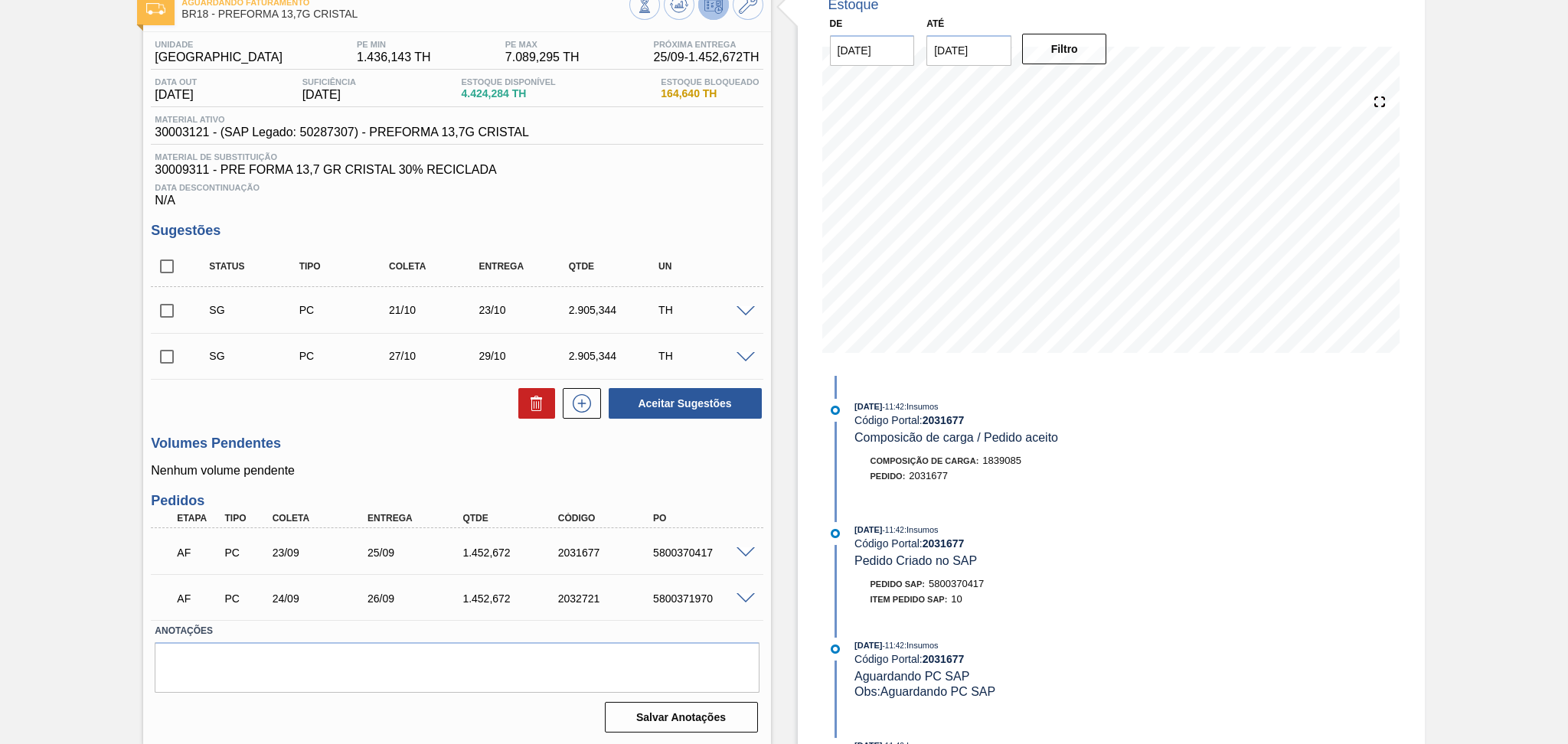
click at [719, 195] on div "Data Descontinuação N/A" at bounding box center [456, 193] width 612 height 31
click at [169, 266] on input "checkbox" at bounding box center [167, 267] width 32 height 32
checkbox input "true"
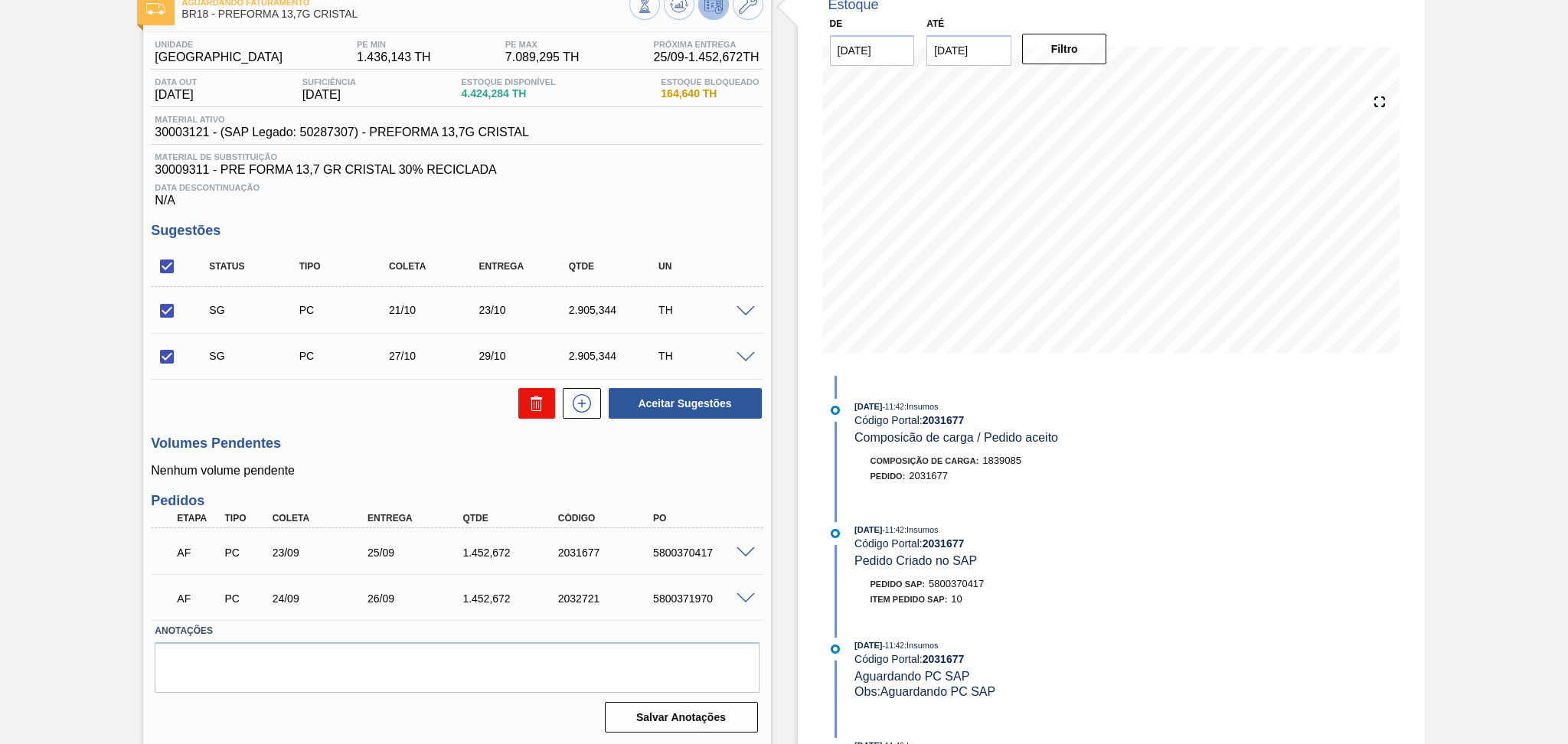
click at [539, 404] on icon at bounding box center [537, 404] width 19 height 19
checkbox input "false"
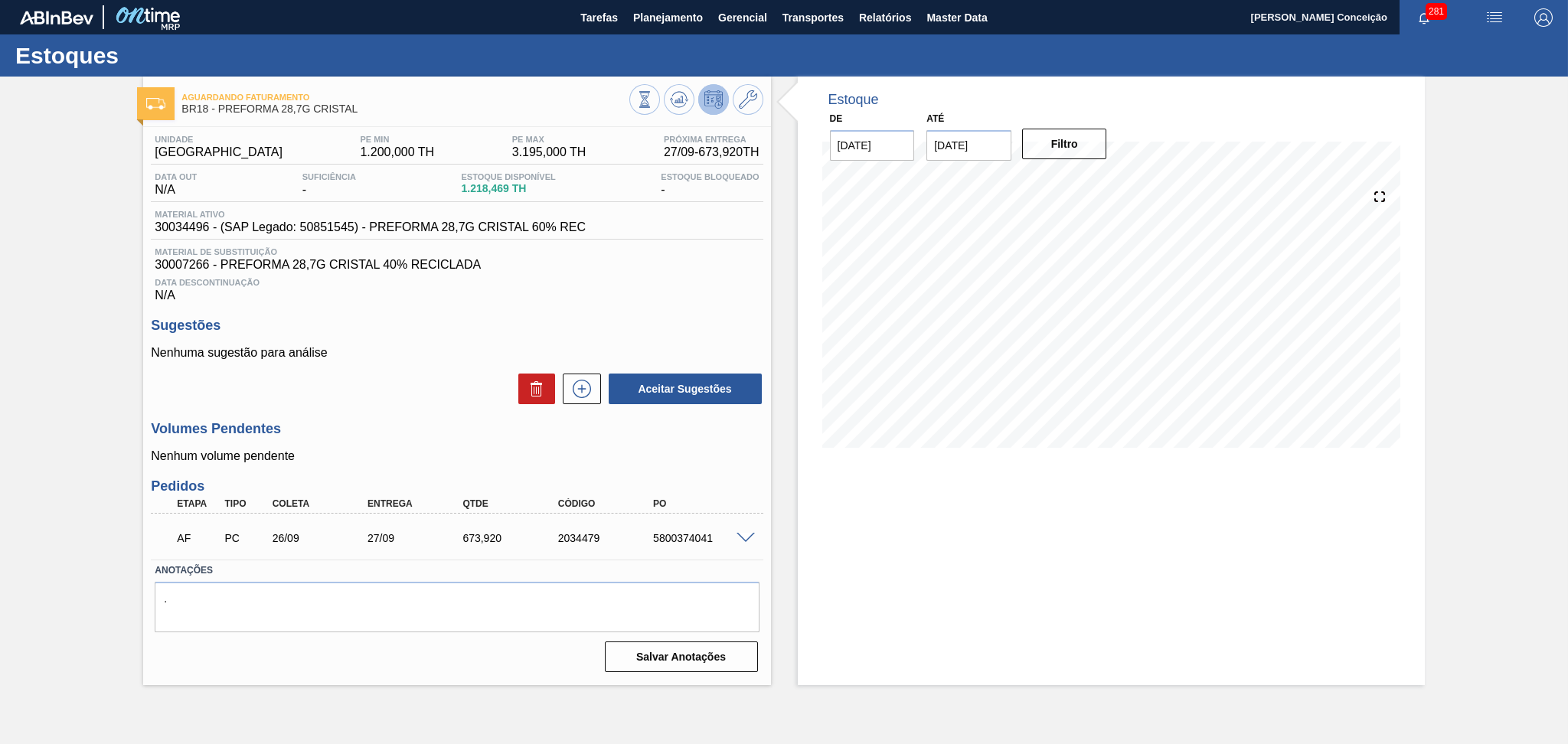
click at [466, 302] on div "Unidade Pernambuco PE MIN 1.200,000 TH PE MAX 3.195,000 TH Próxima Entrega 27/0…" at bounding box center [456, 402] width 627 height 551
click at [725, 279] on span "Data Descontinuação" at bounding box center [456, 282] width 604 height 9
click at [610, 303] on div "Unidade Pernambuco PE MIN 1.200,000 TH PE MAX 3.195,000 TH Próxima Entrega 27/0…" at bounding box center [456, 402] width 627 height 551
click at [755, 531] on div at bounding box center [748, 537] width 31 height 12
click at [742, 537] on span at bounding box center [746, 538] width 19 height 12
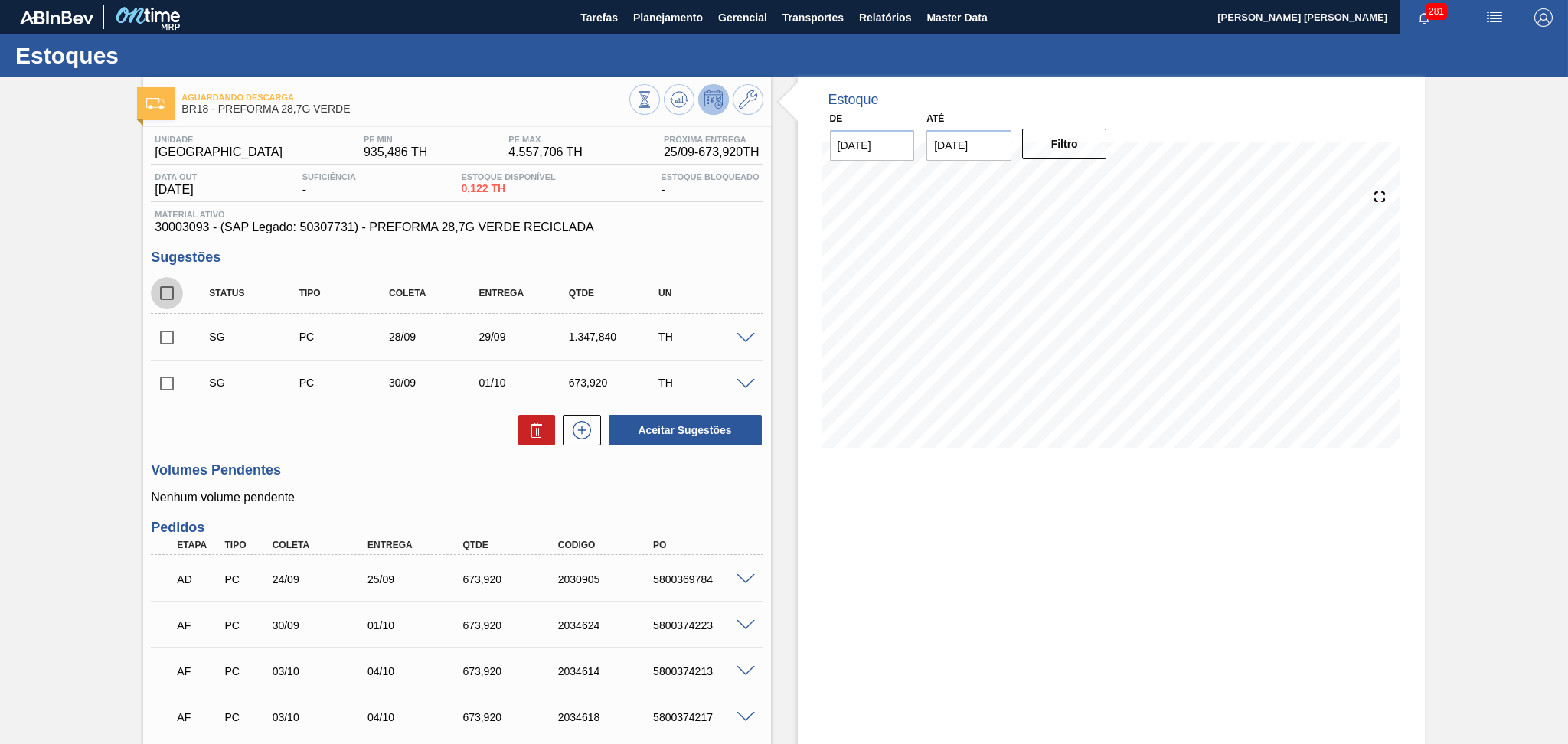
click at [157, 294] on input "checkbox" at bounding box center [167, 293] width 32 height 32
checkbox input "true"
click at [532, 442] on button at bounding box center [537, 430] width 37 height 31
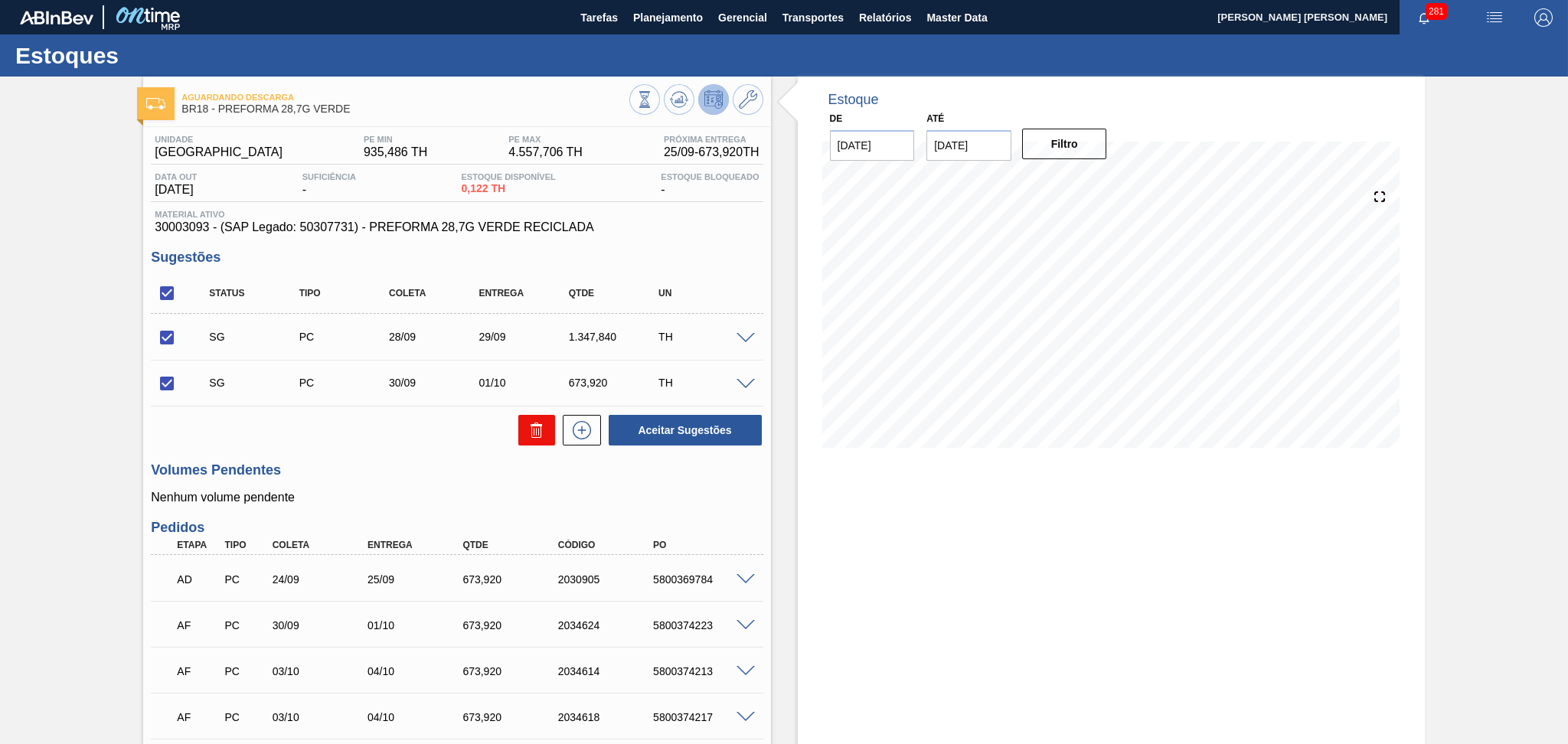
checkbox input "false"
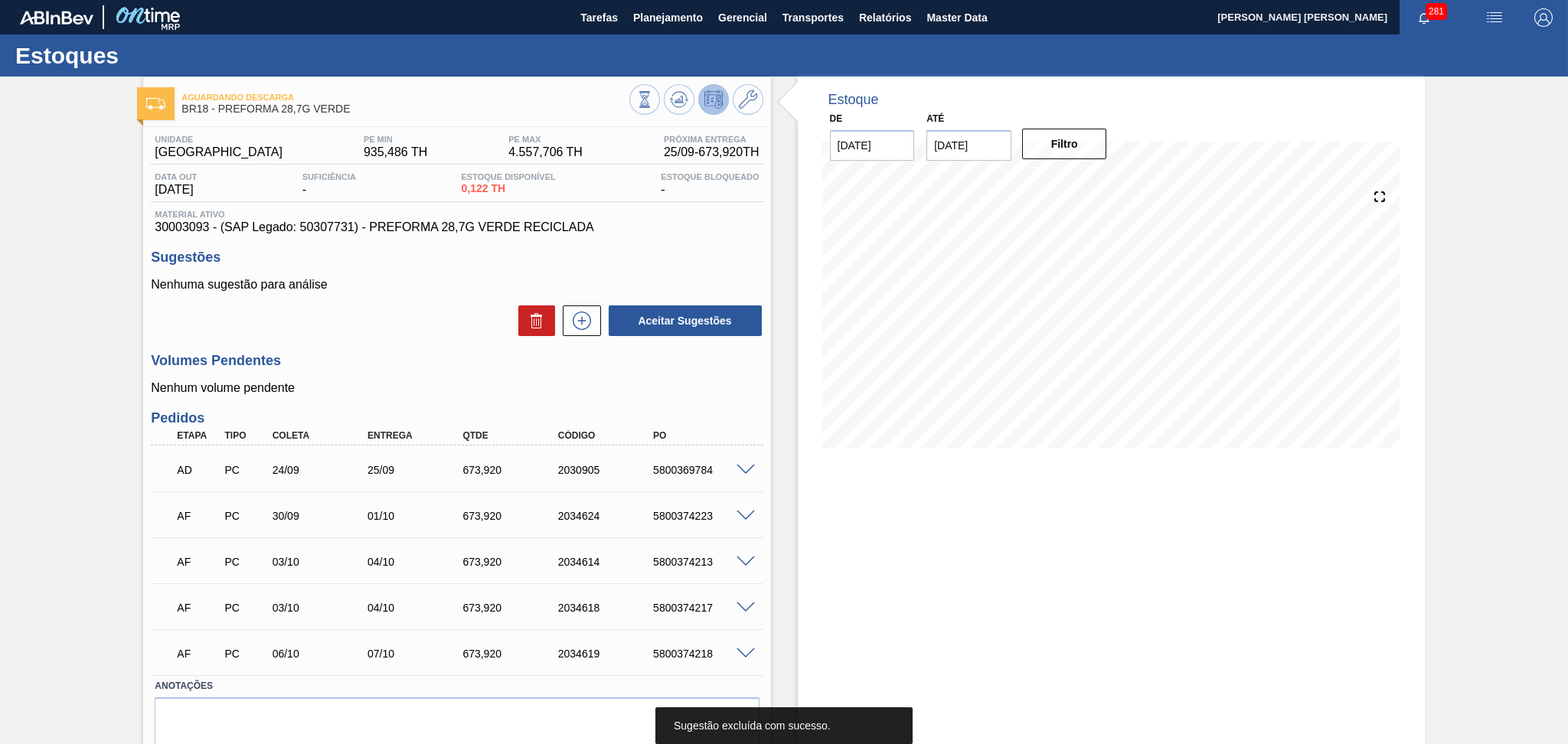
click at [494, 377] on div "Volumes Pendentes Nenhum volume pendente" at bounding box center [456, 374] width 612 height 42
click at [857, 531] on div "Estoque De 25/09/2025 Até 30/11/2025 Filtro" at bounding box center [1111, 439] width 627 height 724
click at [457, 324] on div "Aceitar Sugestões" at bounding box center [456, 321] width 612 height 34
click at [417, 360] on h3 "Volumes Pendentes" at bounding box center [456, 360] width 612 height 16
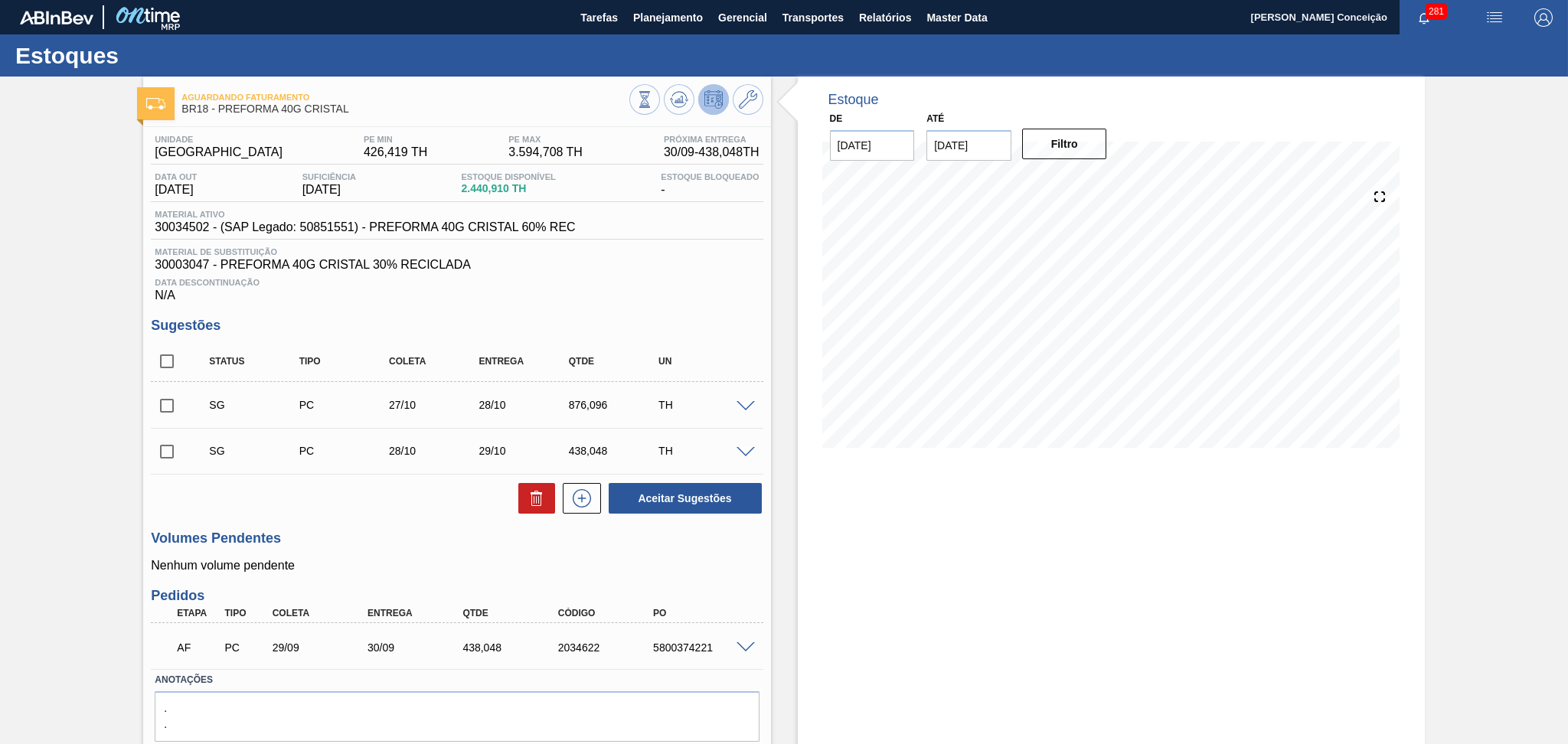
click at [406, 550] on div "Volumes Pendentes Nenhum volume pendente" at bounding box center [456, 551] width 612 height 42
click at [670, 341] on div "Status Tipo Coleta Entrega Qtde UN" at bounding box center [456, 361] width 612 height 40
click at [661, 304] on div "Unidade Pernambuco PE MIN 426,419 TH PE MAX 3.594,708 TH Próxima Entrega 30/09 …" at bounding box center [456, 456] width 627 height 660
click at [618, 287] on div "Data Descontinuação N/A" at bounding box center [456, 287] width 612 height 31
click at [397, 538] on h3 "Volumes Pendentes" at bounding box center [456, 538] width 612 height 16
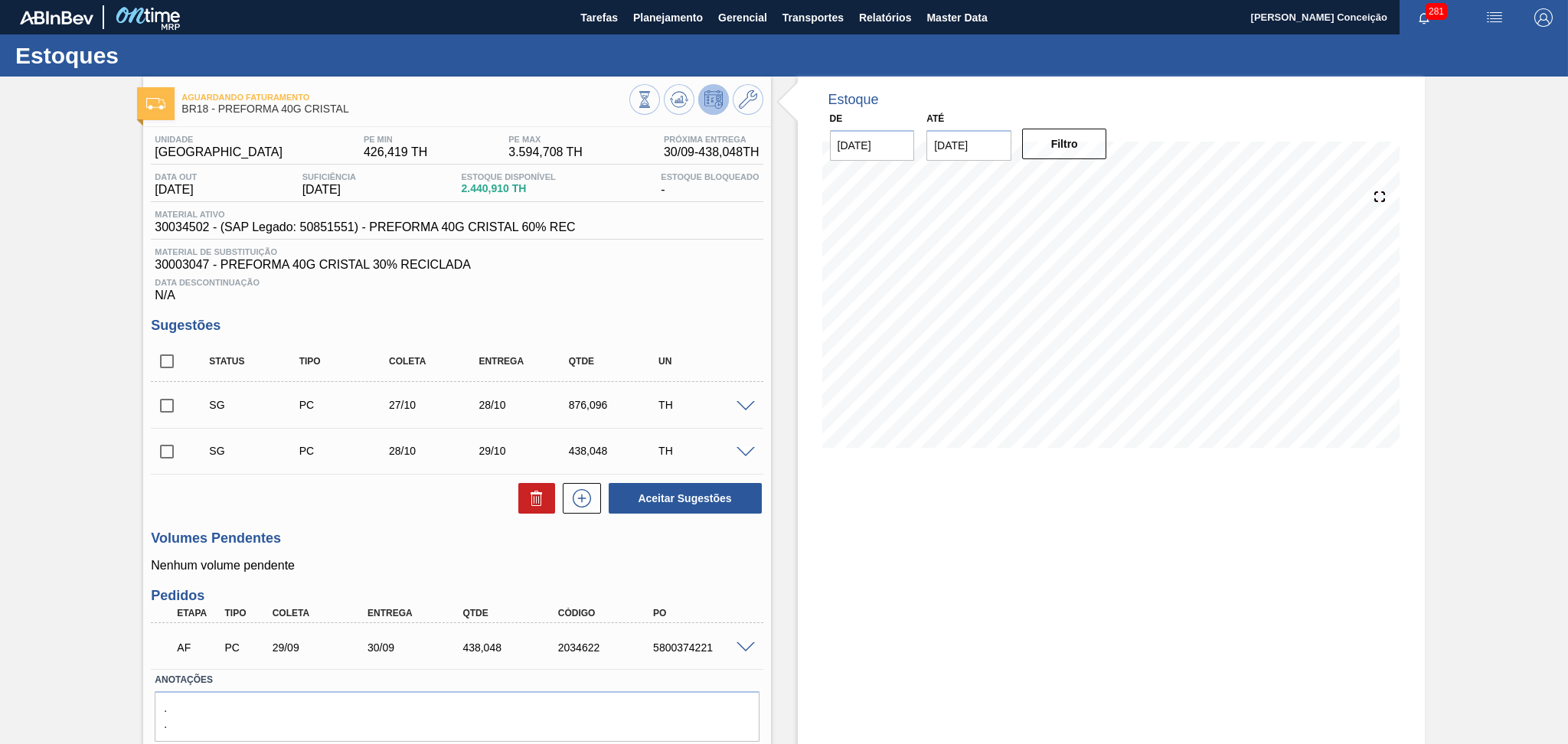
click at [658, 319] on h3 "Sugestões" at bounding box center [456, 326] width 612 height 16
click at [425, 522] on div "Unidade Pernambuco PE MIN 426,419 TH PE MAX 3.594,708 TH Próxima Entrega 30/09 …" at bounding box center [456, 456] width 627 height 660
click at [572, 288] on div "Data Descontinuação N/A" at bounding box center [456, 287] width 612 height 31
click at [701, 331] on h3 "Sugestões" at bounding box center [456, 326] width 612 height 16
click at [642, 560] on p "Nenhum volume pendente" at bounding box center [456, 565] width 612 height 14
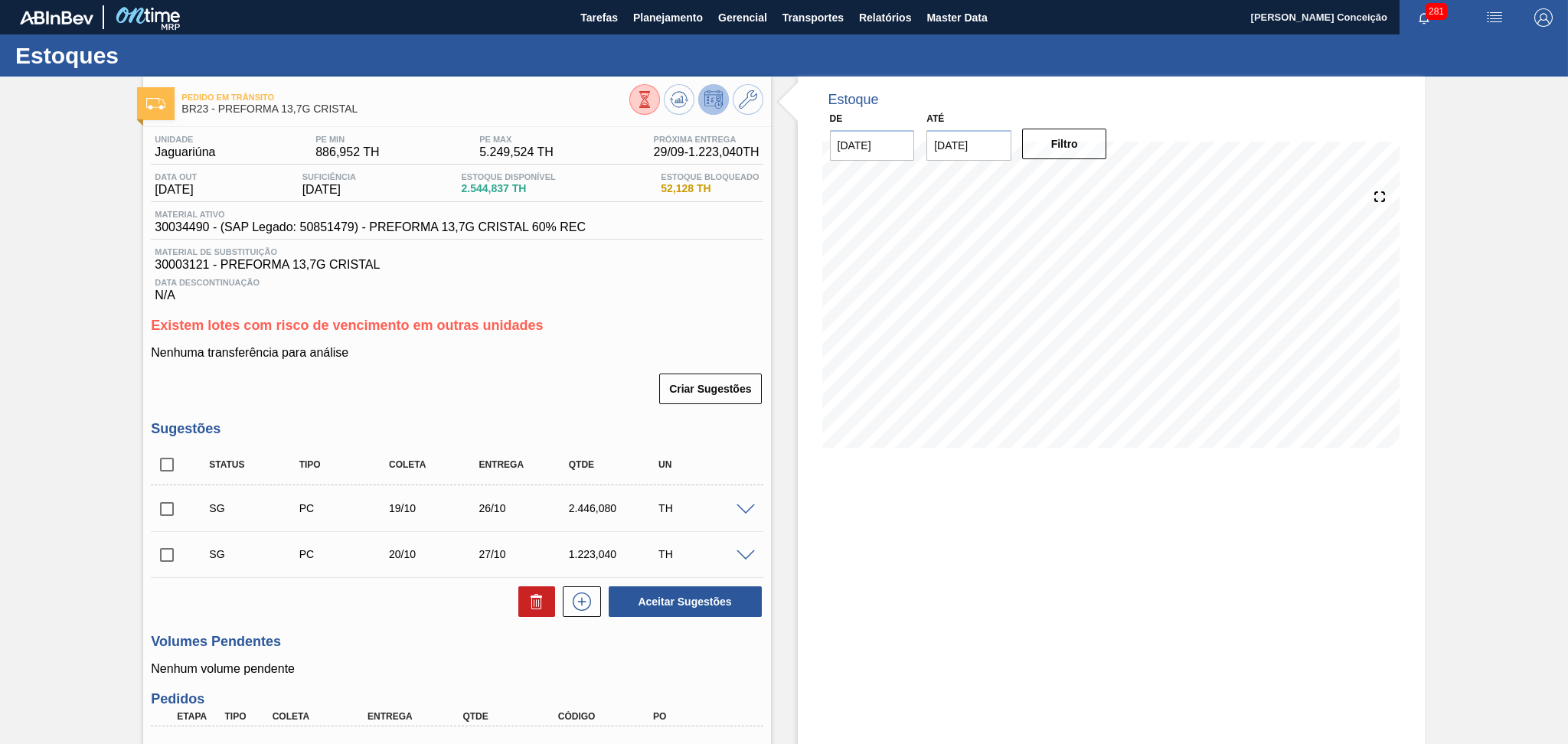
click at [681, 268] on span "30003121 - PREFORMA 13,7G CRISTAL" at bounding box center [456, 265] width 604 height 14
click at [680, 273] on div "Data Descontinuação N/A" at bounding box center [456, 287] width 612 height 31
click at [637, 309] on div "Unidade Jaguariúna PE MIN 886,952 TH PE MAX 5.249,524 TH Próxima Entrega 29/09 …" at bounding box center [456, 531] width 627 height 809
click at [667, 5] on button "Planejamento" at bounding box center [668, 17] width 85 height 35
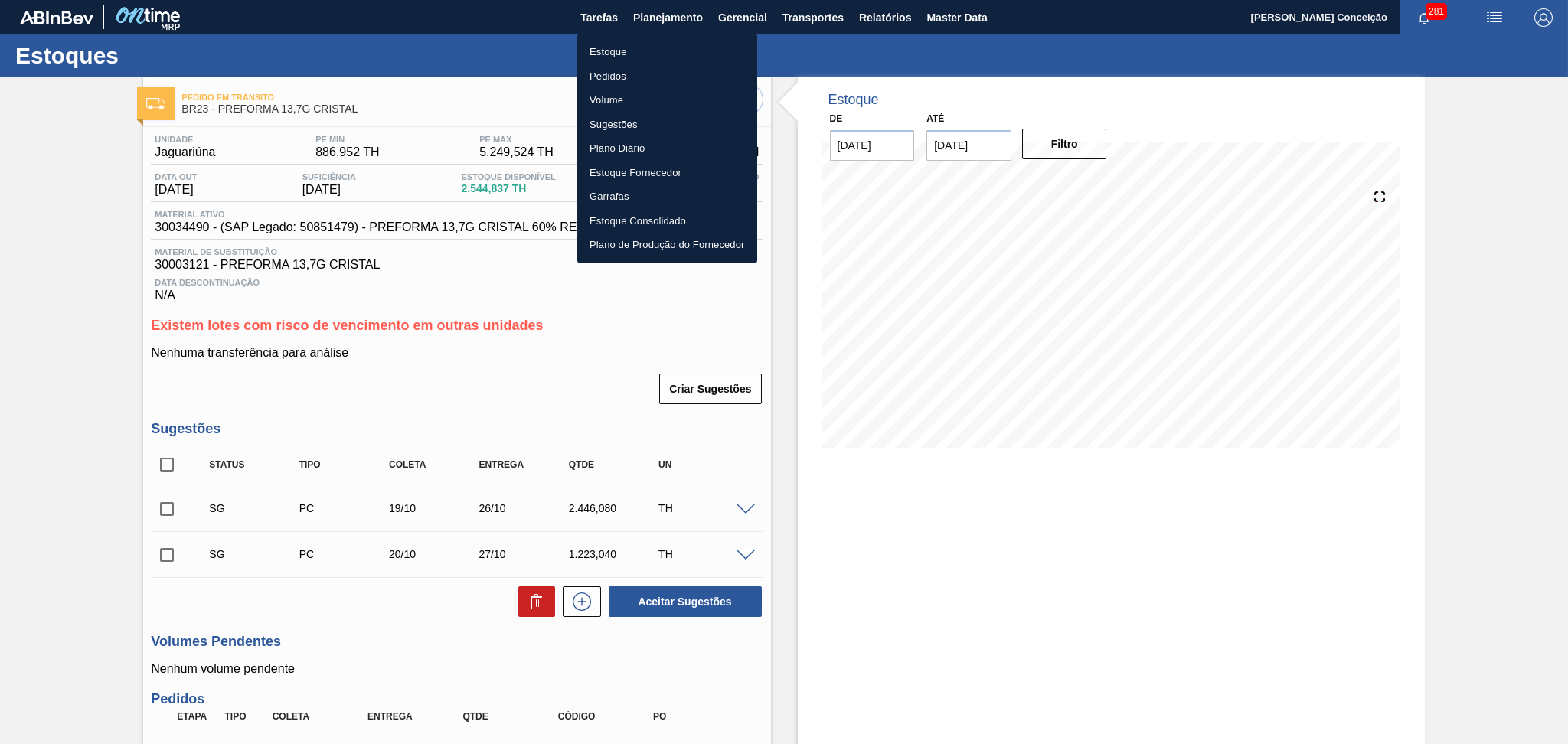
click at [605, 55] on li "Estoque" at bounding box center [667, 52] width 180 height 25
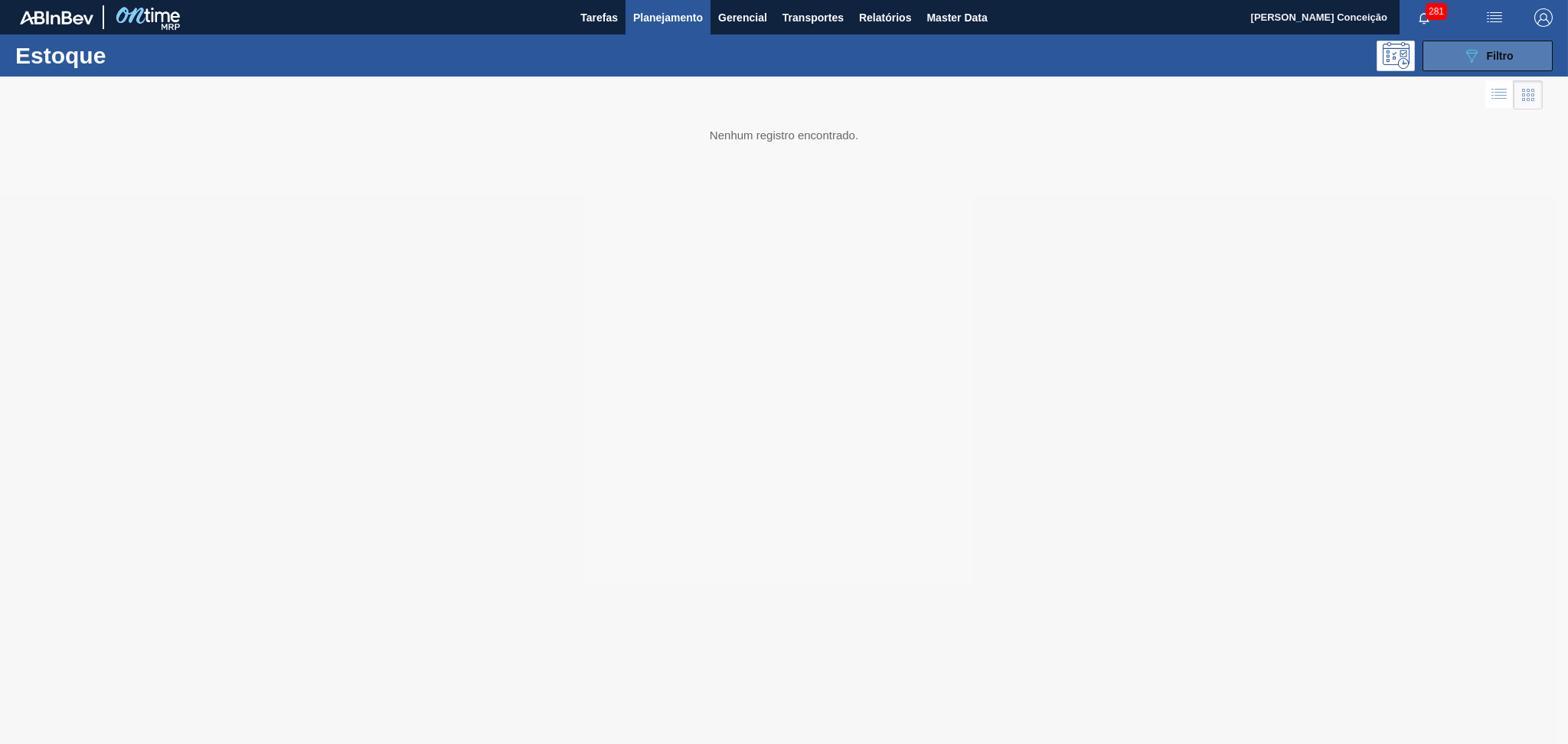
click at [1523, 60] on button "089F7B8B-B2A5-4AFE-B5C0-19BA573D28AC Filtro" at bounding box center [1488, 56] width 130 height 31
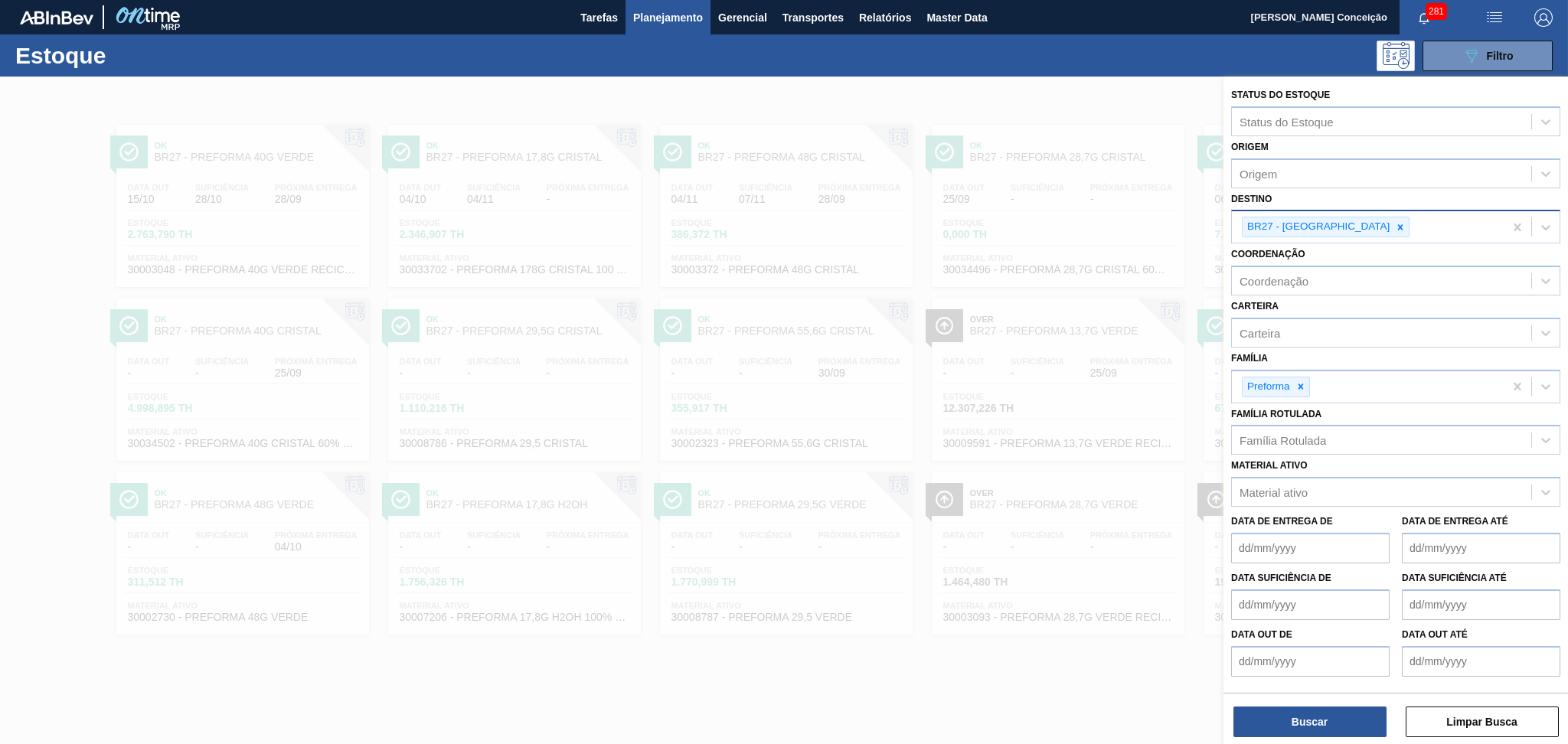
click at [1395, 227] on icon at bounding box center [1400, 227] width 11 height 11
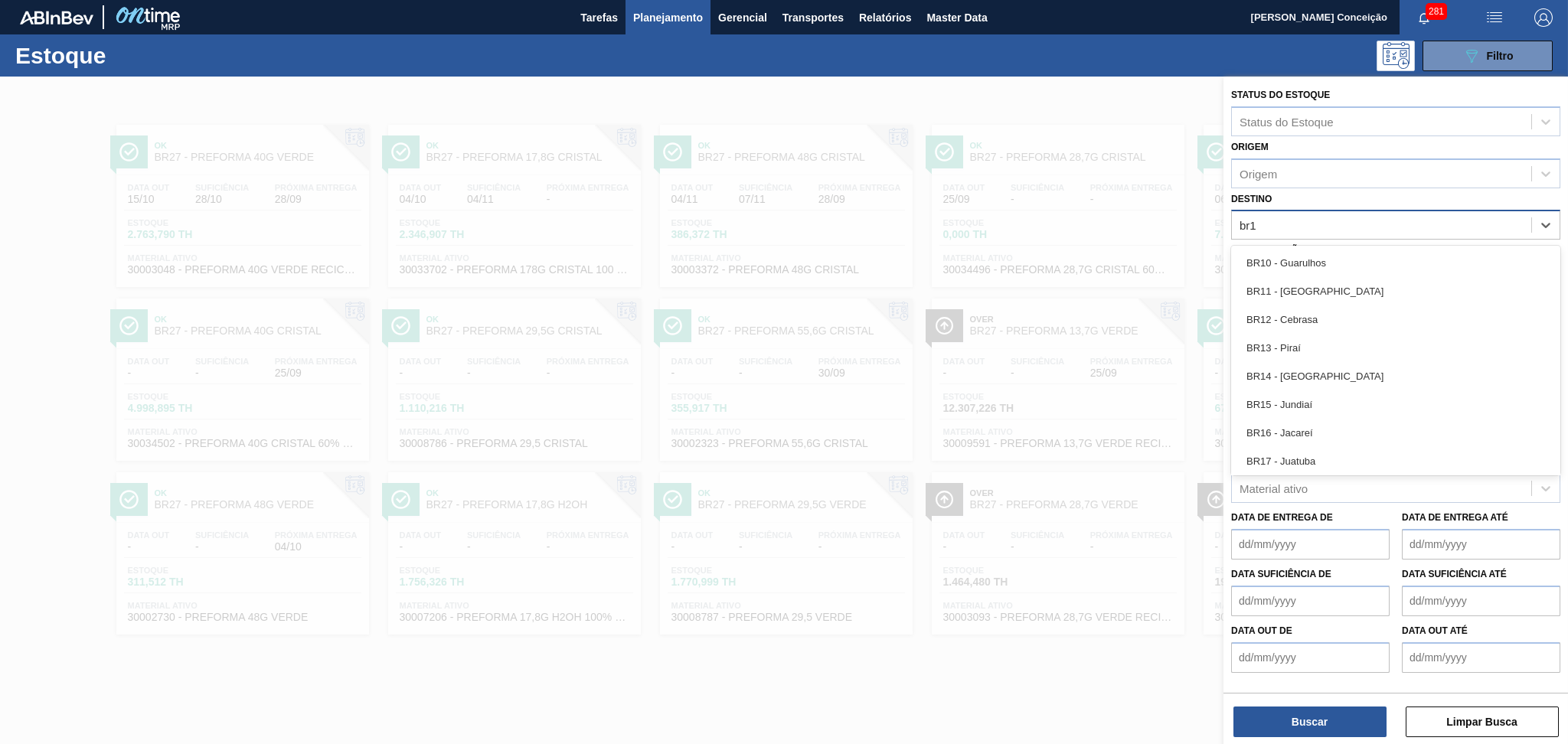
type input "br19"
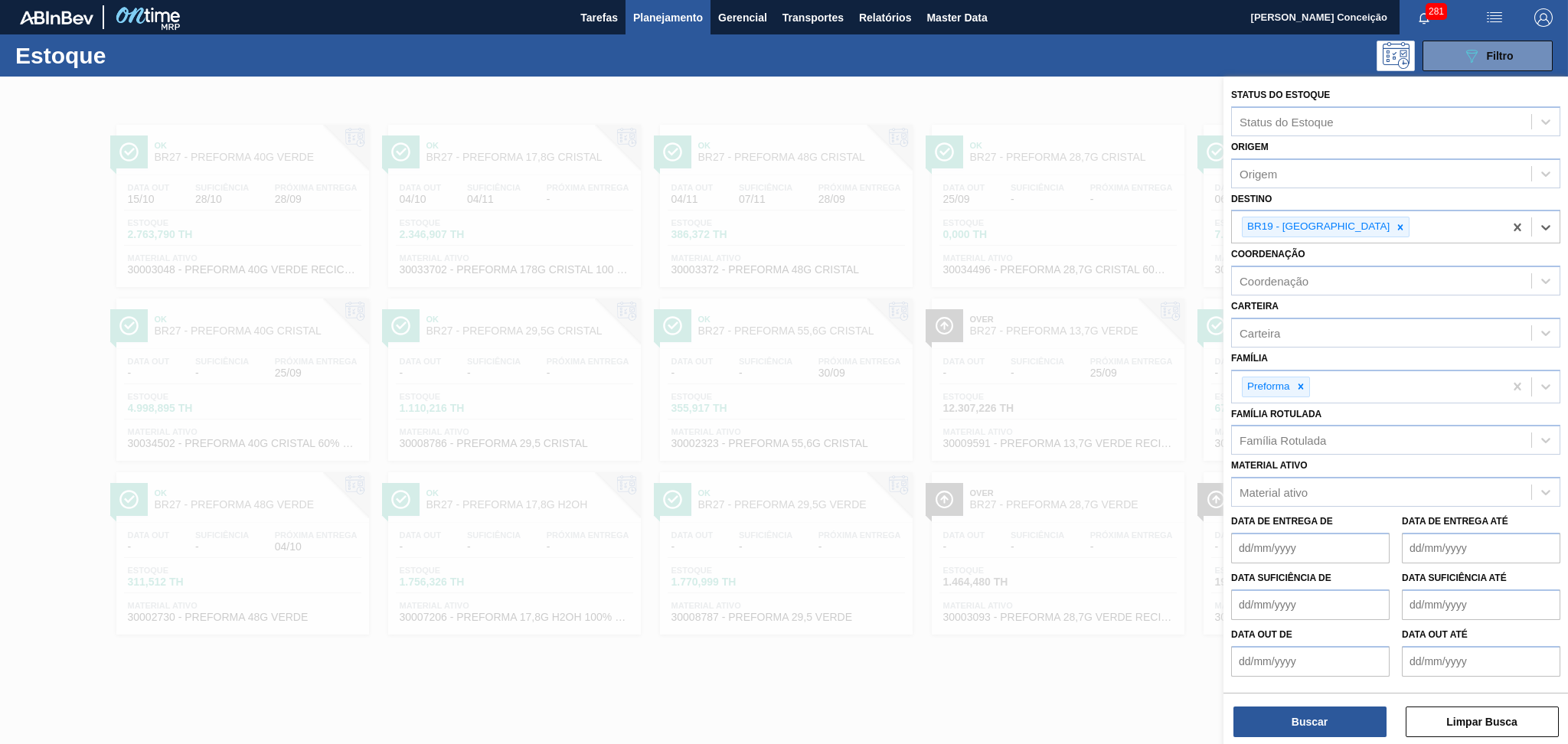
click at [1313, 704] on div "Buscar Limpar Busca" at bounding box center [1395, 714] width 344 height 43
click at [1314, 713] on button "Buscar" at bounding box center [1310, 722] width 153 height 31
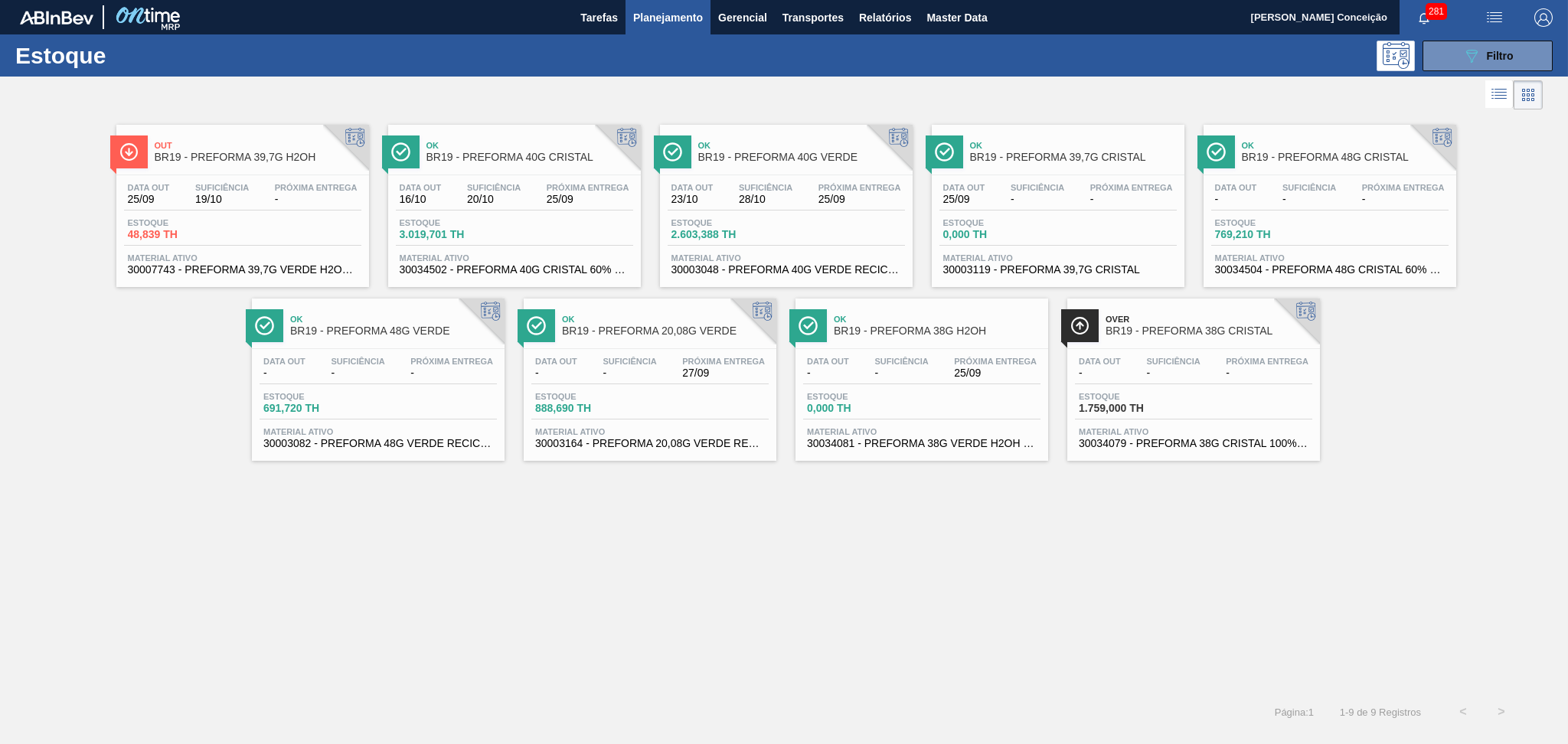
click at [680, 415] on div "Estoque 888,690 TH" at bounding box center [650, 406] width 237 height 28
click at [282, 220] on div "Estoque 48,839 TH" at bounding box center [242, 232] width 237 height 28
click at [924, 354] on div "Data out - Suficiência - Próxima Entrega 25/09 Estoque 0,000 TH Material ativo …" at bounding box center [921, 401] width 253 height 104
click at [494, 512] on div "Out BR19 - PREFORMA 39,7G H2OH Data out 25/09 Suficiência 19/10 Próxima Entrega…" at bounding box center [784, 402] width 1568 height 579
click at [1160, 387] on div "Data out - Suficiência - Próxima Entrega - Estoque 1.759,000 TH Material ativo …" at bounding box center [1194, 401] width 253 height 104
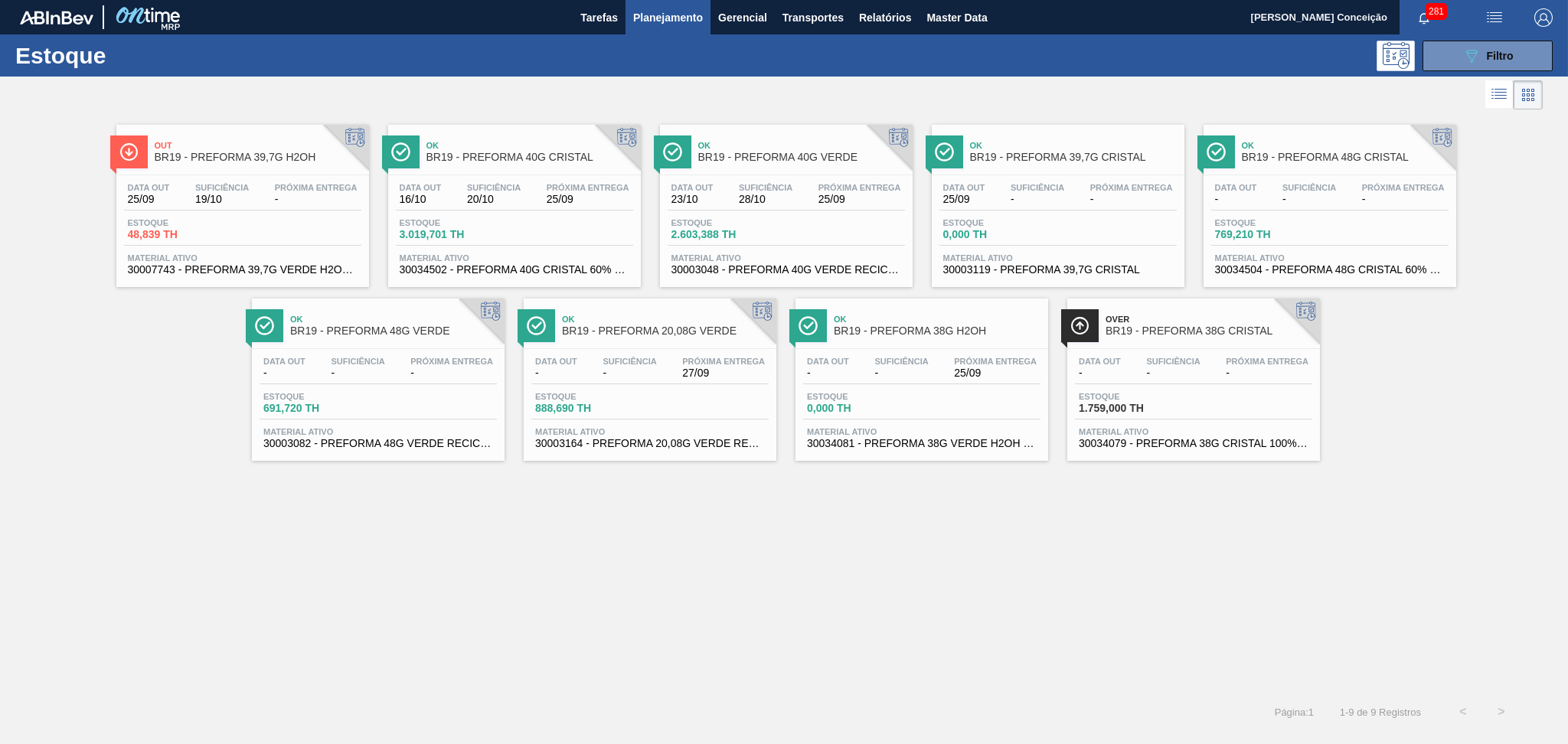
click at [1098, 172] on div "Ok BR19 - PREFORMA 39,7G CRISTAL Data out 25/09 Suficiência - Próxima Entrega -…" at bounding box center [1057, 206] width 253 height 162
click at [240, 177] on div "Data out 25/09 Suficiência 19/10 Próxima Entrega - Estoque 48,839 TH Material a…" at bounding box center [242, 227] width 253 height 104
click at [961, 382] on div "Data out - Suficiência - Próxima Entrega 25/09" at bounding box center [921, 370] width 237 height 28
click at [1192, 378] on div "Data out - Suficiência - Próxima Entrega -" at bounding box center [1193, 370] width 237 height 28
click at [507, 195] on span "20/10" at bounding box center [494, 199] width 53 height 12
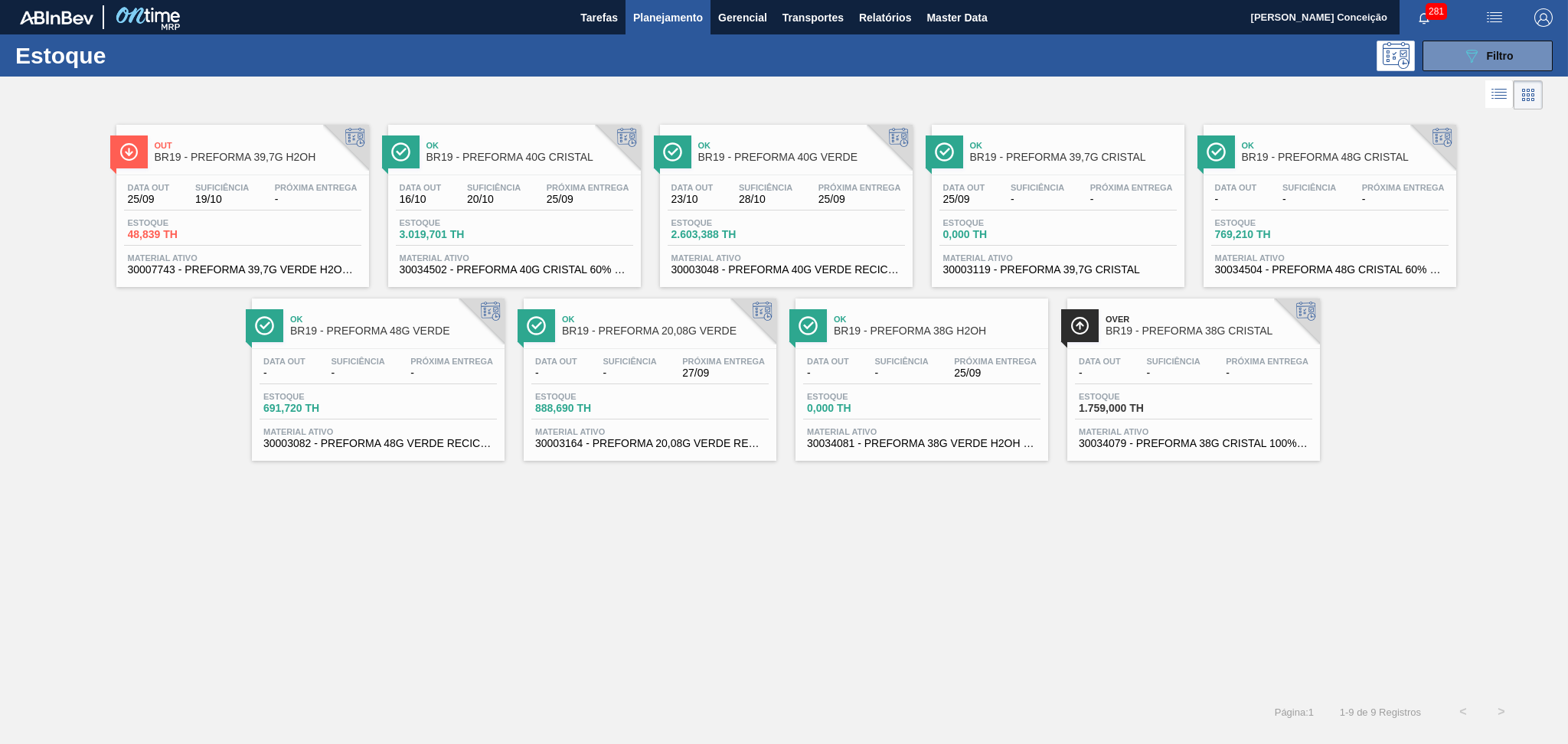
click at [752, 186] on span "Suficiência" at bounding box center [765, 188] width 53 height 9
click at [1296, 183] on span "Suficiência" at bounding box center [1309, 188] width 53 height 9
click at [305, 386] on div "Data out - Suficiência - Próxima Entrega - Estoque 691,720 TH Material ativo 30…" at bounding box center [378, 401] width 253 height 104
click at [1455, 62] on button "089F7B8B-B2A5-4AFE-B5C0-19BA573D28AC Filtro" at bounding box center [1488, 56] width 130 height 31
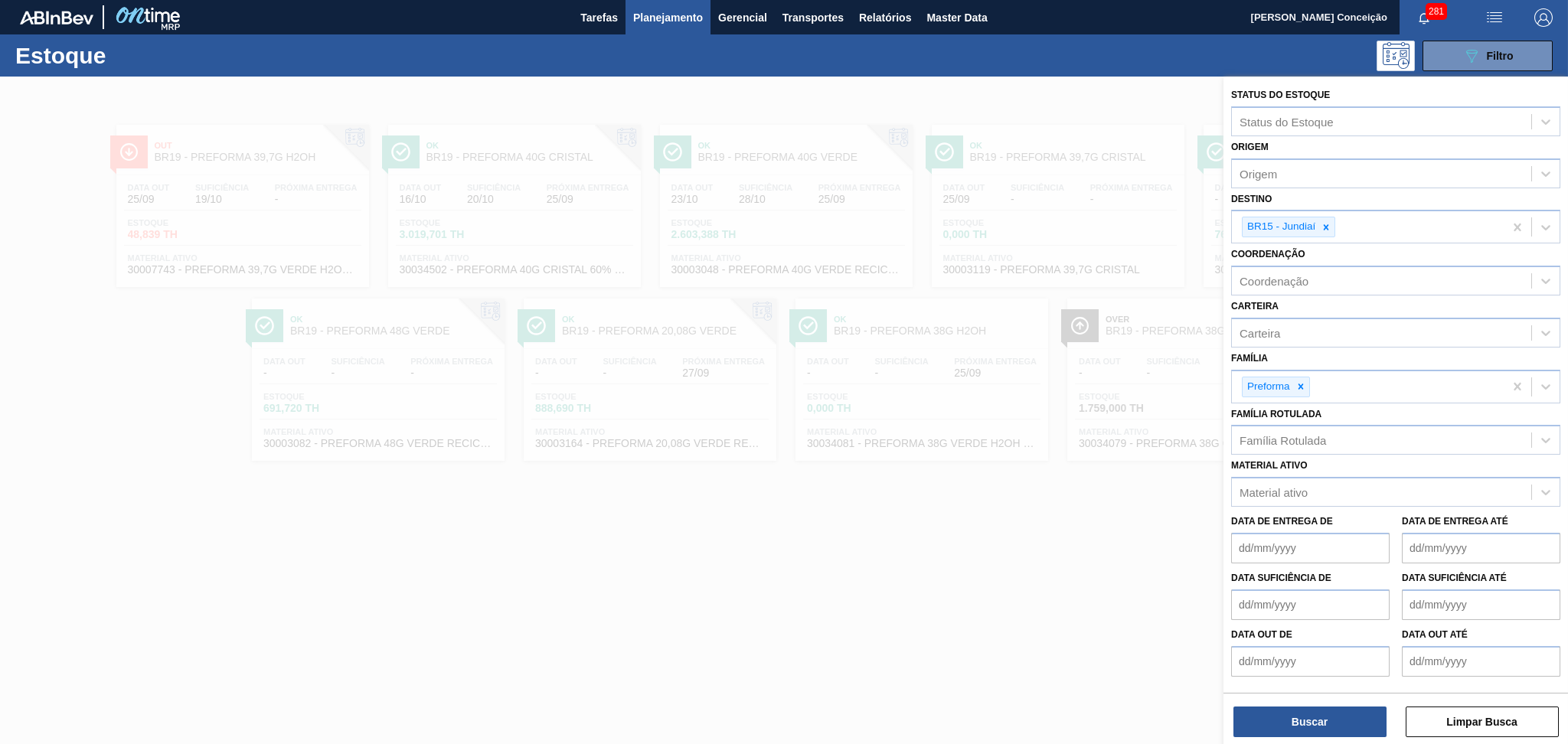
click at [533, 550] on div at bounding box center [784, 449] width 1568 height 744
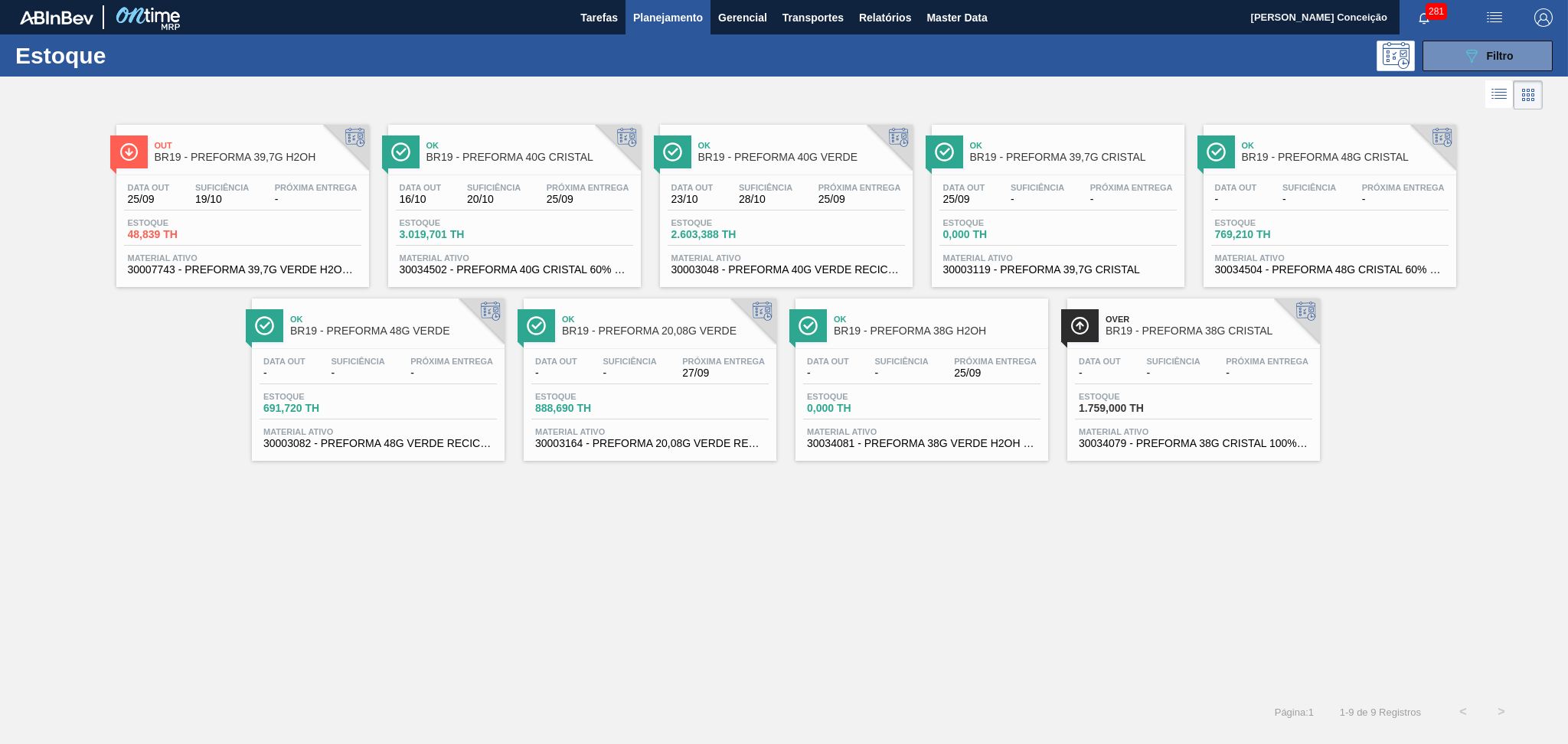
click at [403, 401] on div "Estoque 691,720 TH" at bounding box center [377, 406] width 237 height 28
click at [1495, 52] on span "Filtro" at bounding box center [1500, 56] width 27 height 12
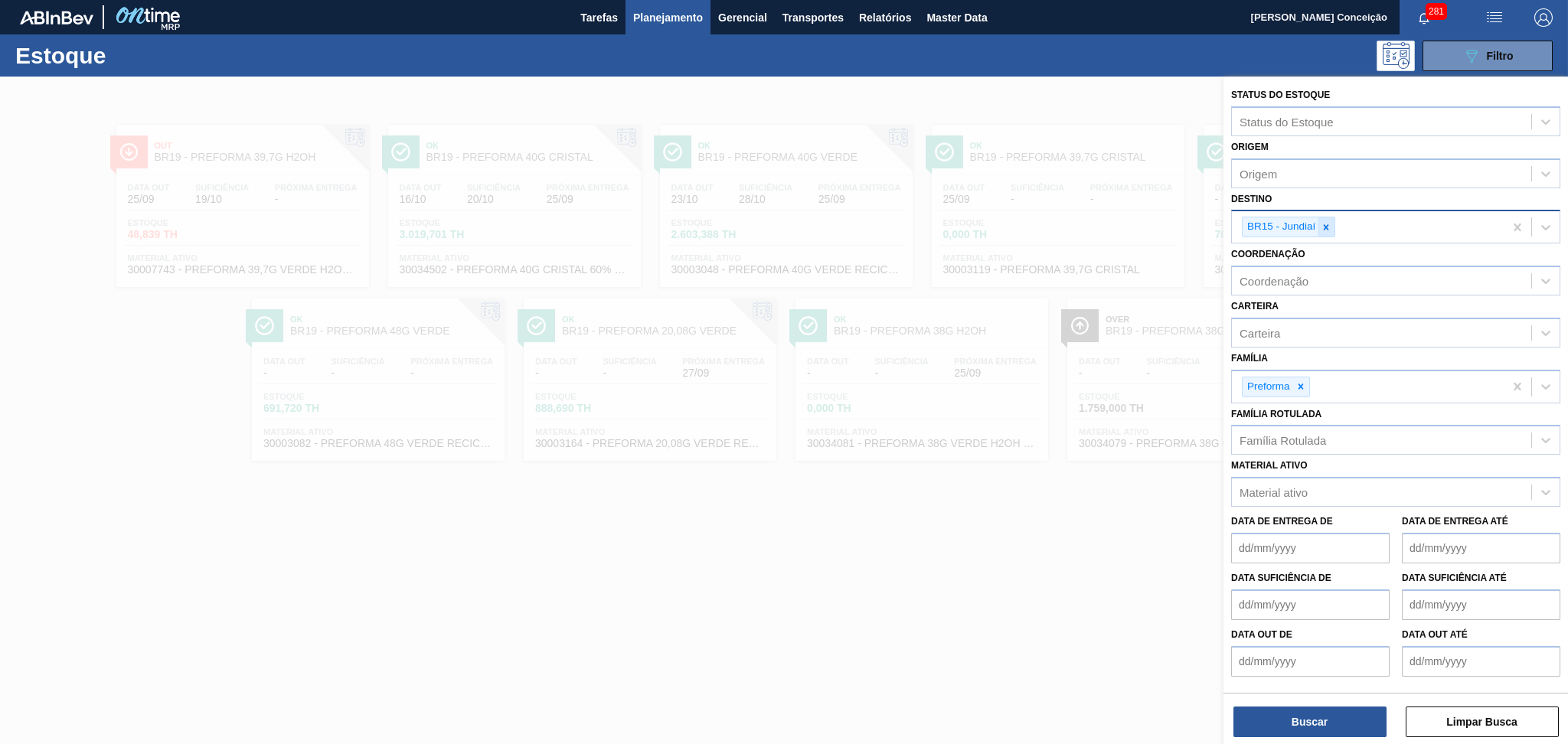
click at [1321, 224] on icon at bounding box center [1326, 227] width 11 height 11
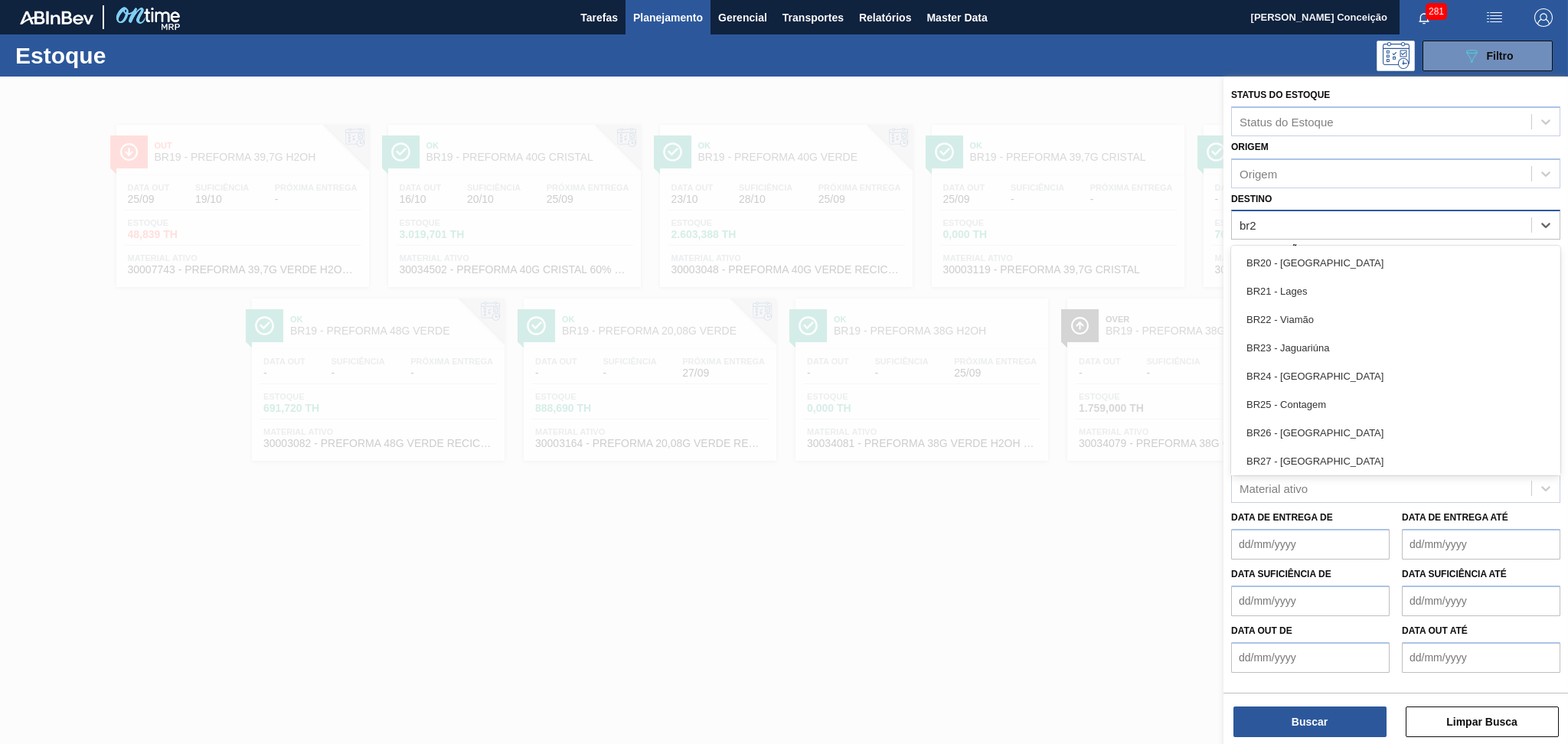
type input "br20"
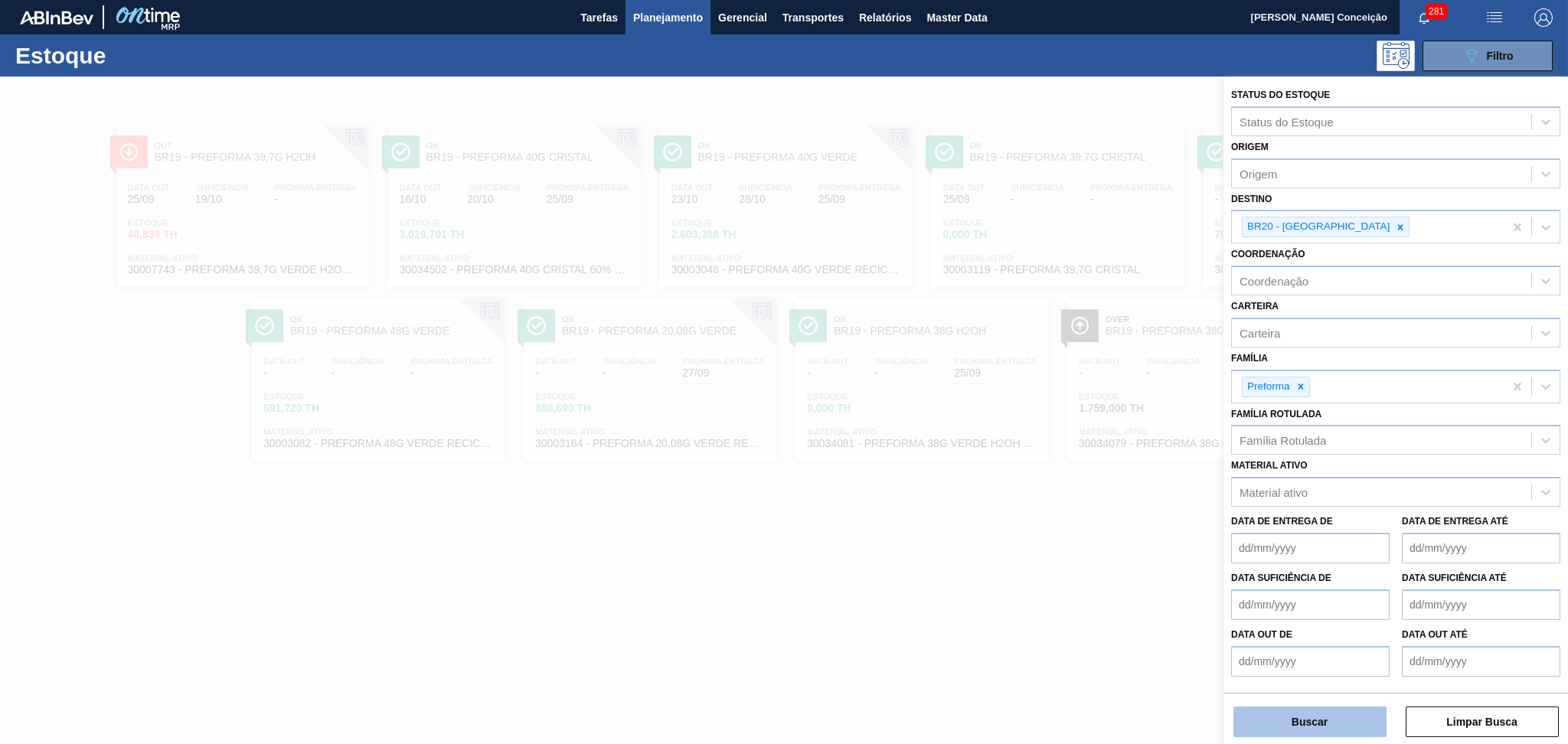
click at [1313, 730] on button "Buscar" at bounding box center [1310, 722] width 153 height 31
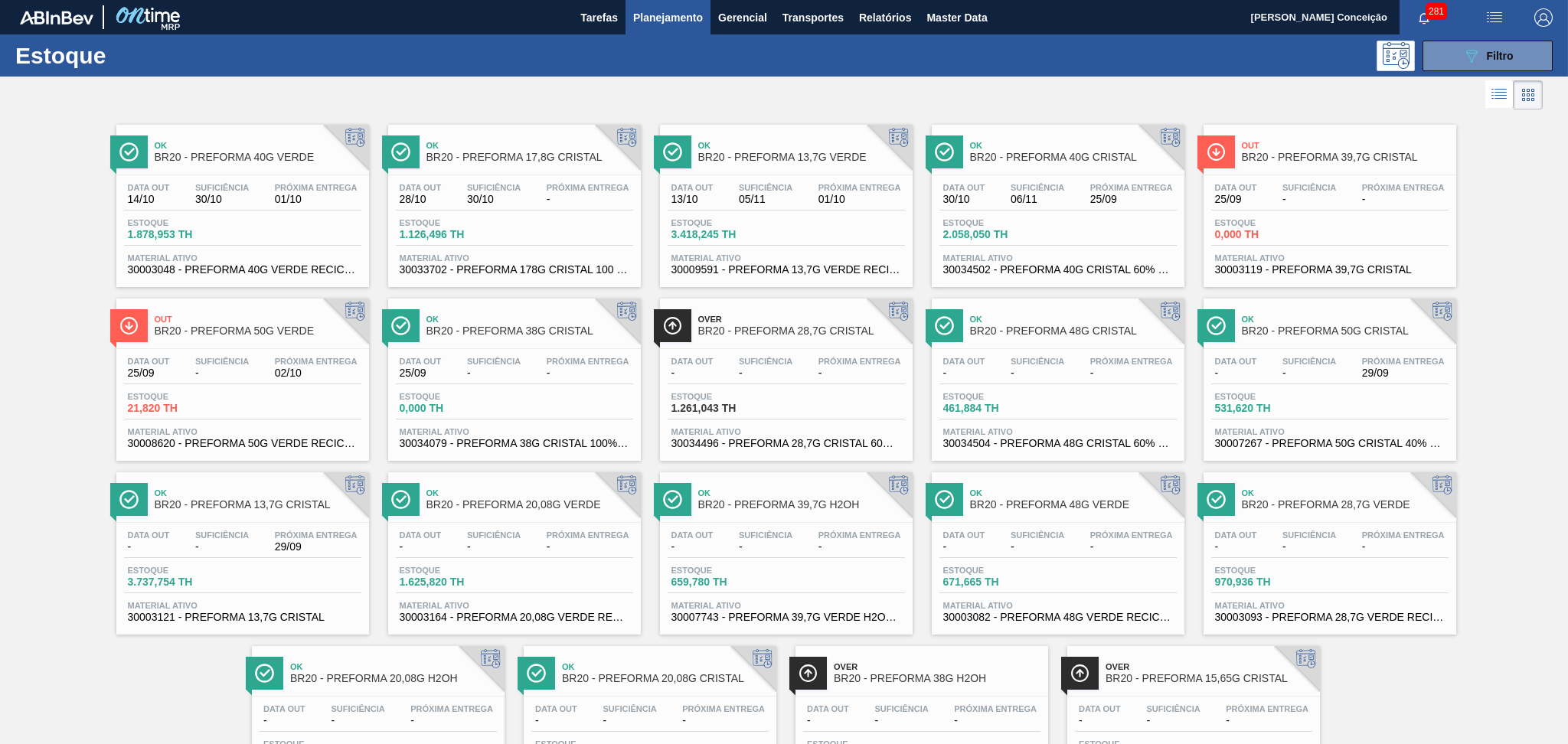
click at [781, 185] on span "Suficiência" at bounding box center [765, 188] width 53 height 9
click at [267, 548] on div "Data out - Suficiência - Próxima Entrega 29/09" at bounding box center [242, 544] width 237 height 28
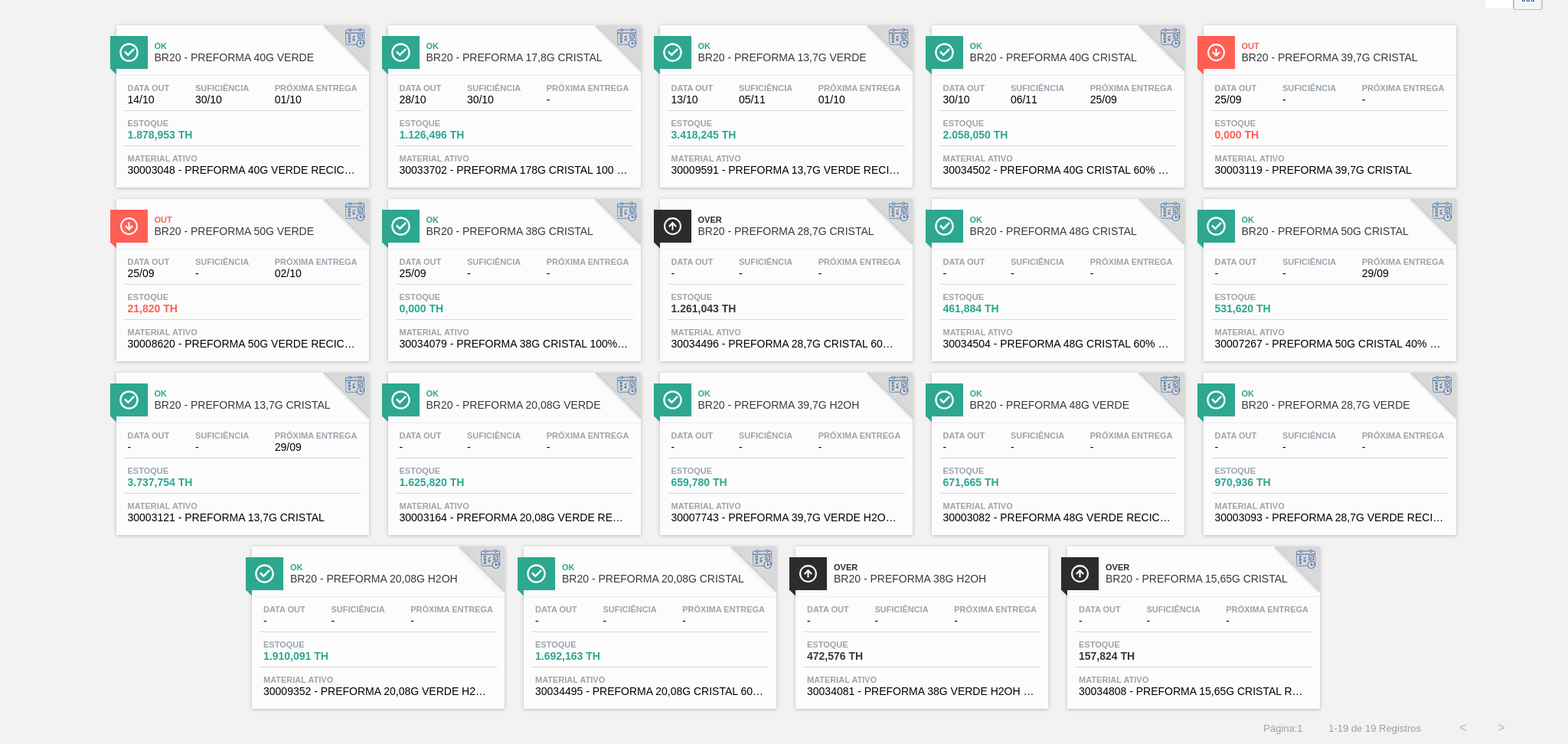
click at [1206, 623] on div "Data out - Suficiência - Próxima Entrega -" at bounding box center [1193, 619] width 237 height 28
click at [520, 111] on div "Data out 28/10 Suficiência 30/10 Próxima Entrega - Estoque 1.126,496 TH Materia…" at bounding box center [514, 128] width 253 height 104
click at [365, 612] on span "Suficiência" at bounding box center [357, 609] width 53 height 9
click at [481, 464] on div "Data out - Suficiência - Próxima Entrega - Estoque 1.625,820 TH Material ativo …" at bounding box center [514, 475] width 253 height 104
click at [656, 579] on span "BR20 - PREFORMA 20,08G CRISTAL" at bounding box center [664, 578] width 207 height 12
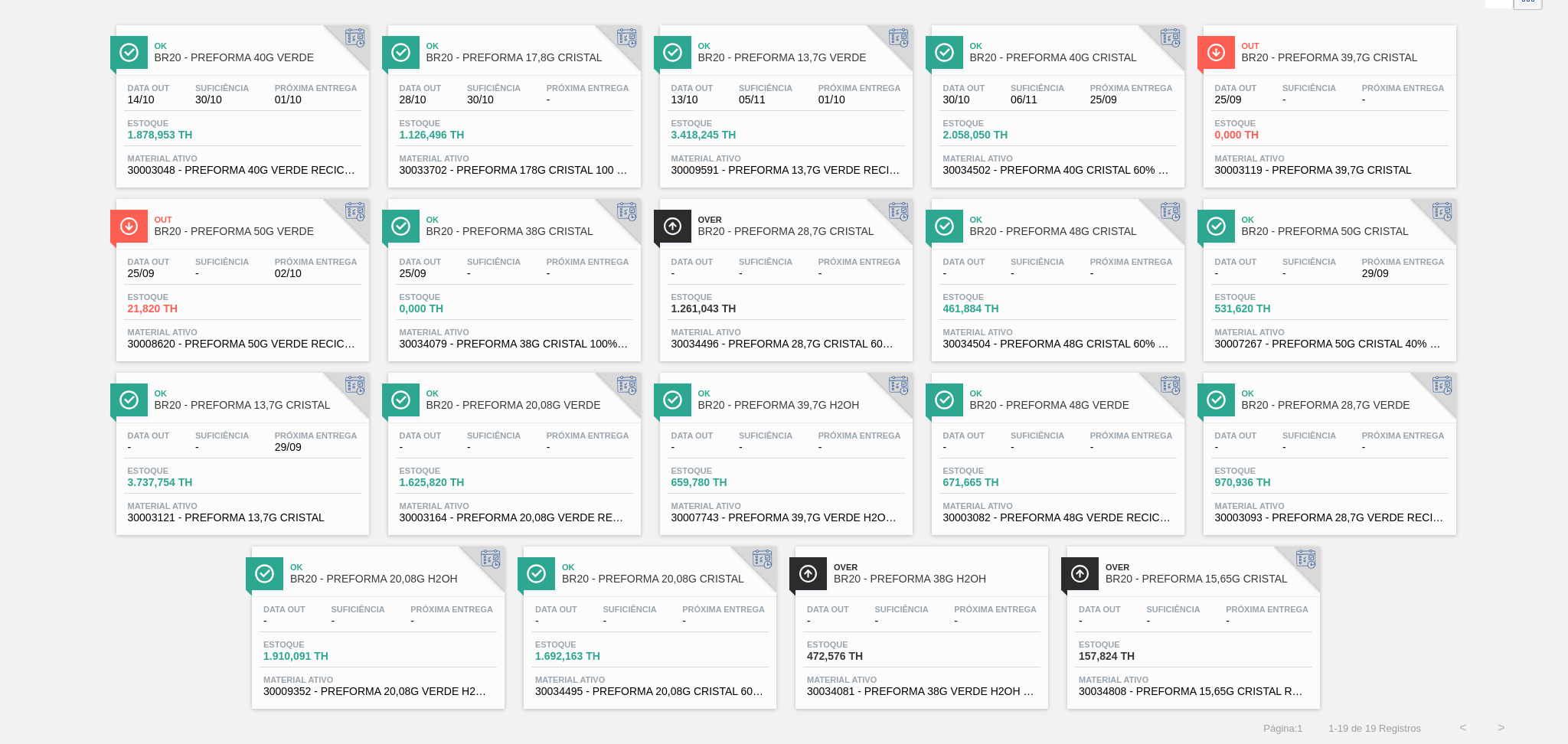
click at [1325, 408] on span "BR20 - PREFORMA 28,7G VERDE" at bounding box center [1344, 405] width 207 height 12
click at [748, 277] on span "-" at bounding box center [765, 273] width 53 height 12
click at [1291, 77] on div "Data out 25/09 Suficiência - Próxima Entrega - Estoque 0,000 TH Material ativo …" at bounding box center [1330, 128] width 253 height 104
click at [481, 298] on span "Estoque" at bounding box center [453, 297] width 108 height 9
click at [945, 597] on div "Data out - Suficiência - Próxima Entrega - Estoque 472,576 TH Material ativo 30…" at bounding box center [921, 649] width 253 height 104
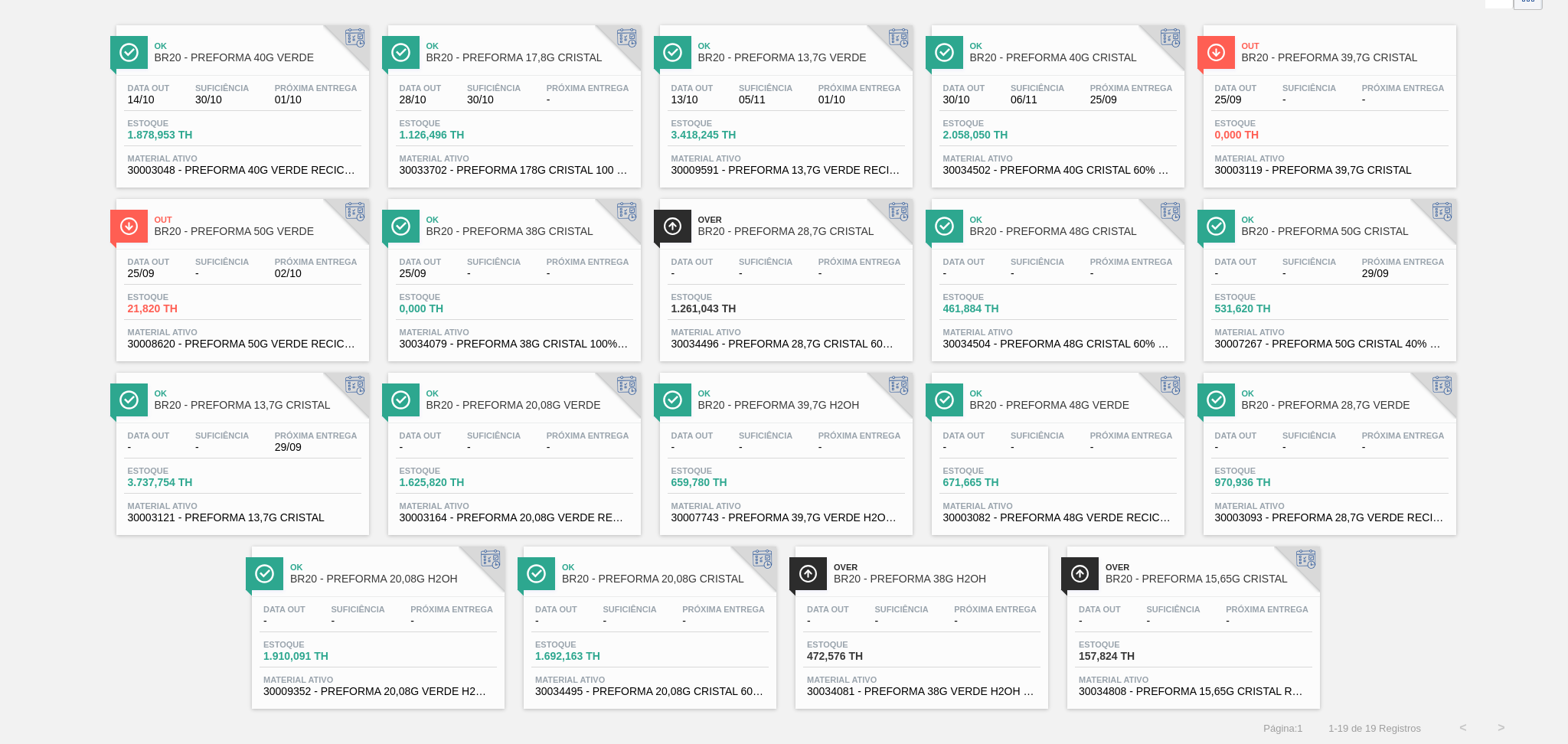
click at [884, 641] on span "Estoque" at bounding box center [860, 644] width 108 height 9
click at [733, 464] on div "Data out - Suficiência - Próxima Entrega - Estoque 659,780 TH Material ativo 30…" at bounding box center [786, 475] width 253 height 104
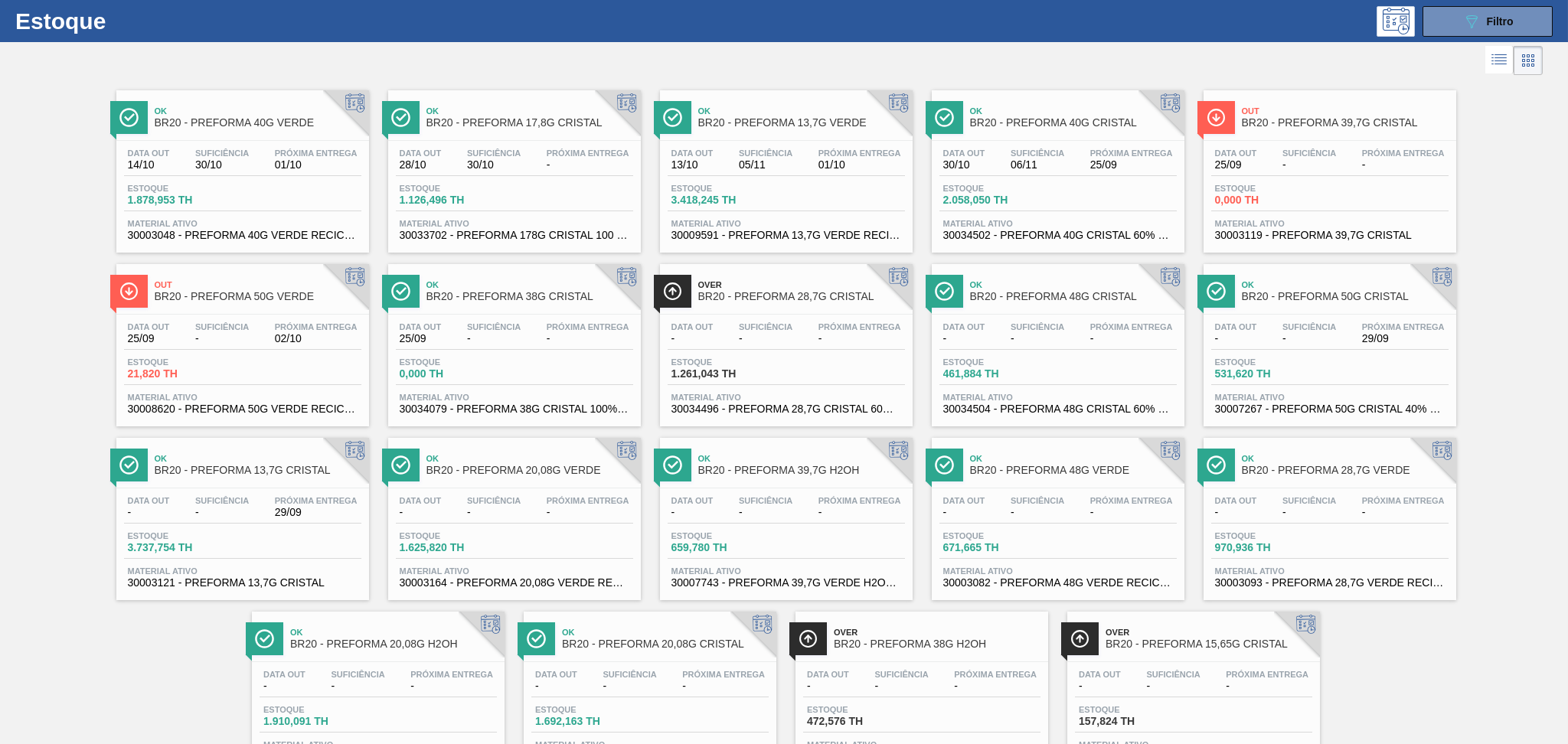
scroll to position [0, 0]
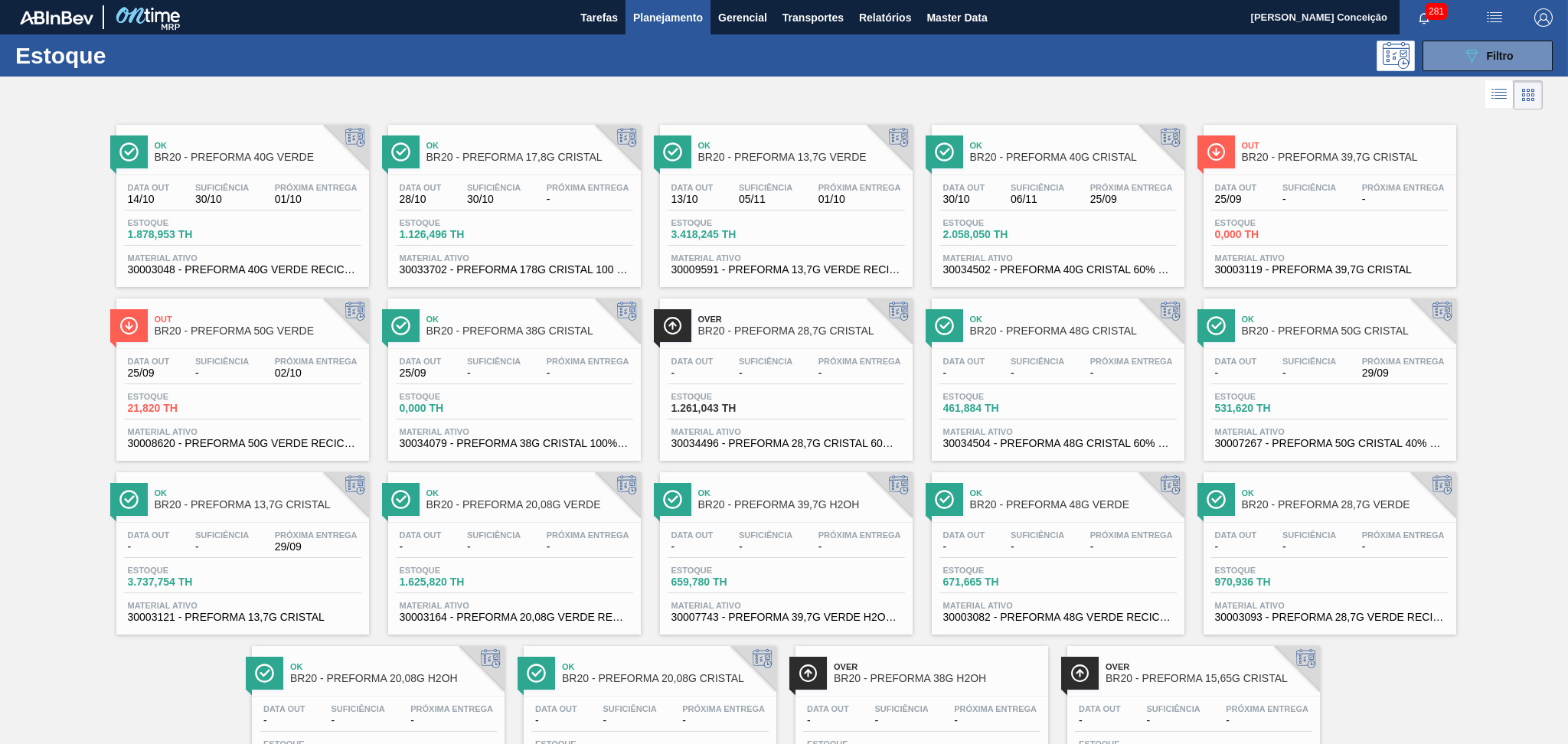
click at [272, 201] on div "Próxima Entrega 01/10" at bounding box center [316, 194] width 91 height 22
click at [1020, 182] on div "Data out 30/10 Suficiência 06/11 Próxima Entrega 25/09 Estoque 2.058,050 TH Mat…" at bounding box center [1057, 227] width 253 height 104
click at [1098, 377] on span "-" at bounding box center [1131, 373] width 83 height 12
click at [1072, 499] on span "BR20 - PREFORMA 48G VERDE" at bounding box center [1073, 504] width 207 height 12
click at [1378, 364] on span "Próxima Entrega" at bounding box center [1403, 361] width 83 height 9
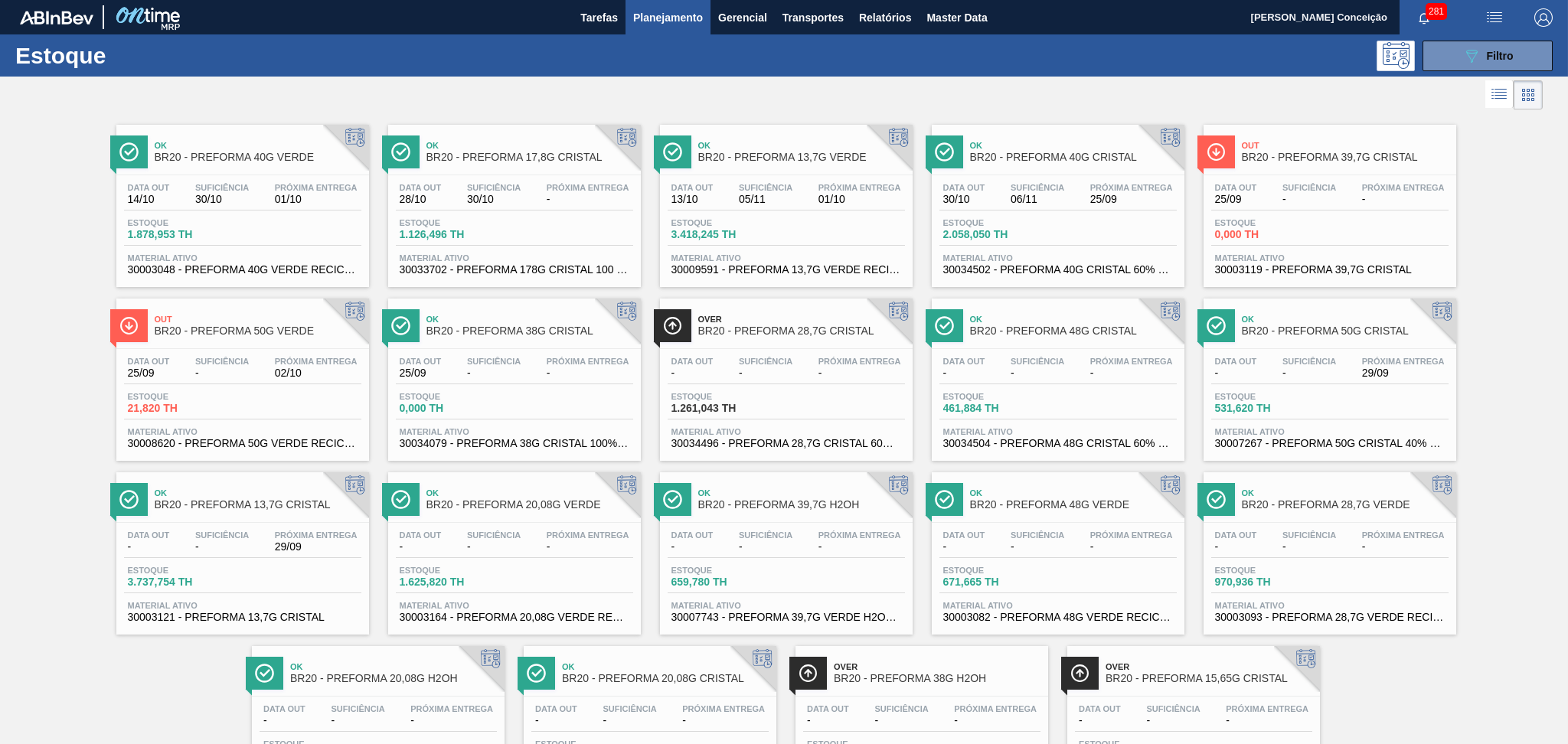
click at [266, 372] on div "Data out 25/09 Suficiência - Próxima Entrega 02/10" at bounding box center [242, 370] width 237 height 28
click at [1084, 555] on div "Data out - Suficiência - Próxima Entrega -" at bounding box center [1057, 544] width 237 height 28
click at [802, 60] on div "089F7B8B-B2A5-4AFE-B5C0-19BA573D28AC Filtro" at bounding box center [904, 56] width 1313 height 31
click at [1465, 60] on icon "089F7B8B-B2A5-4AFE-B5C0-19BA573D28AC" at bounding box center [1471, 56] width 19 height 19
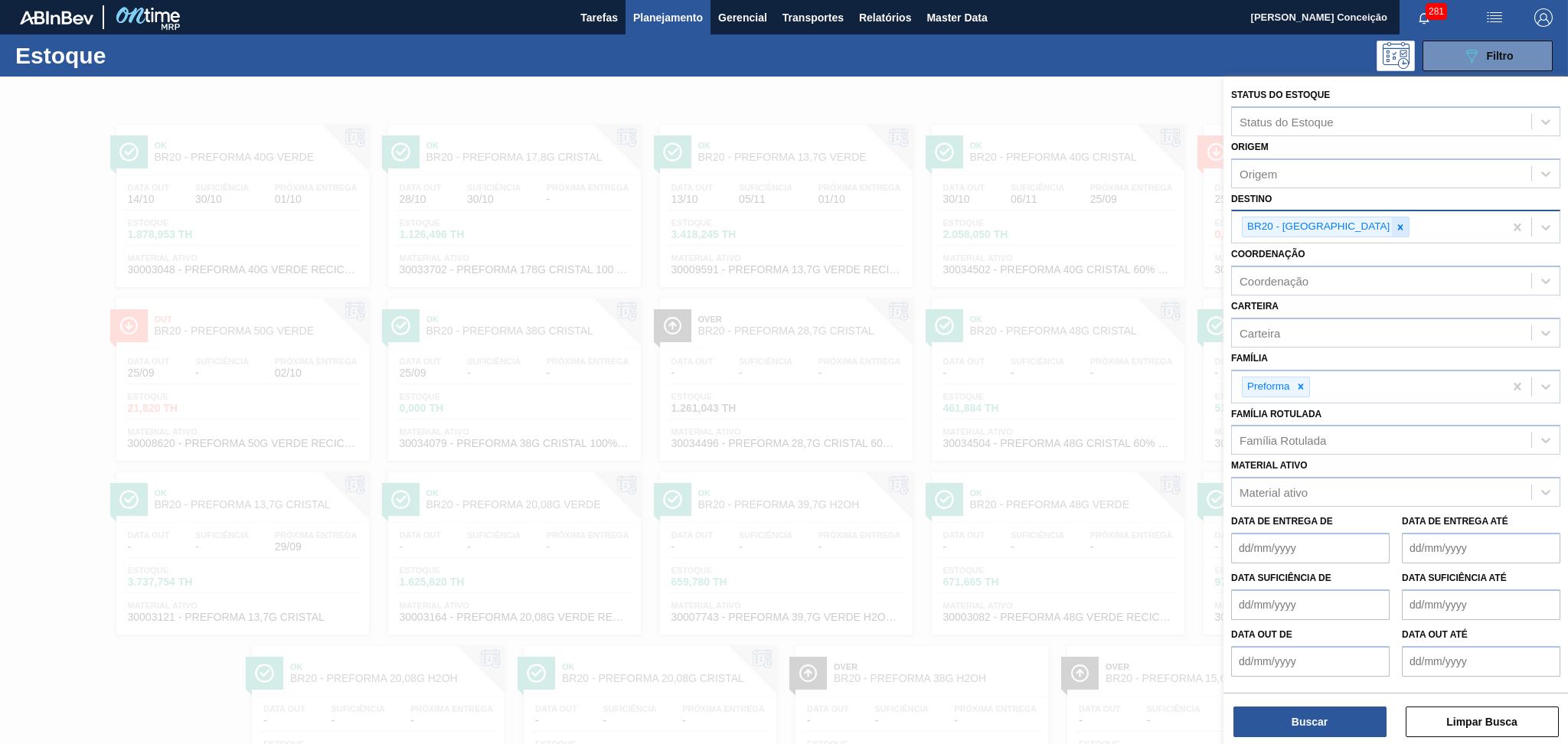
click at [1395, 222] on icon at bounding box center [1400, 227] width 11 height 11
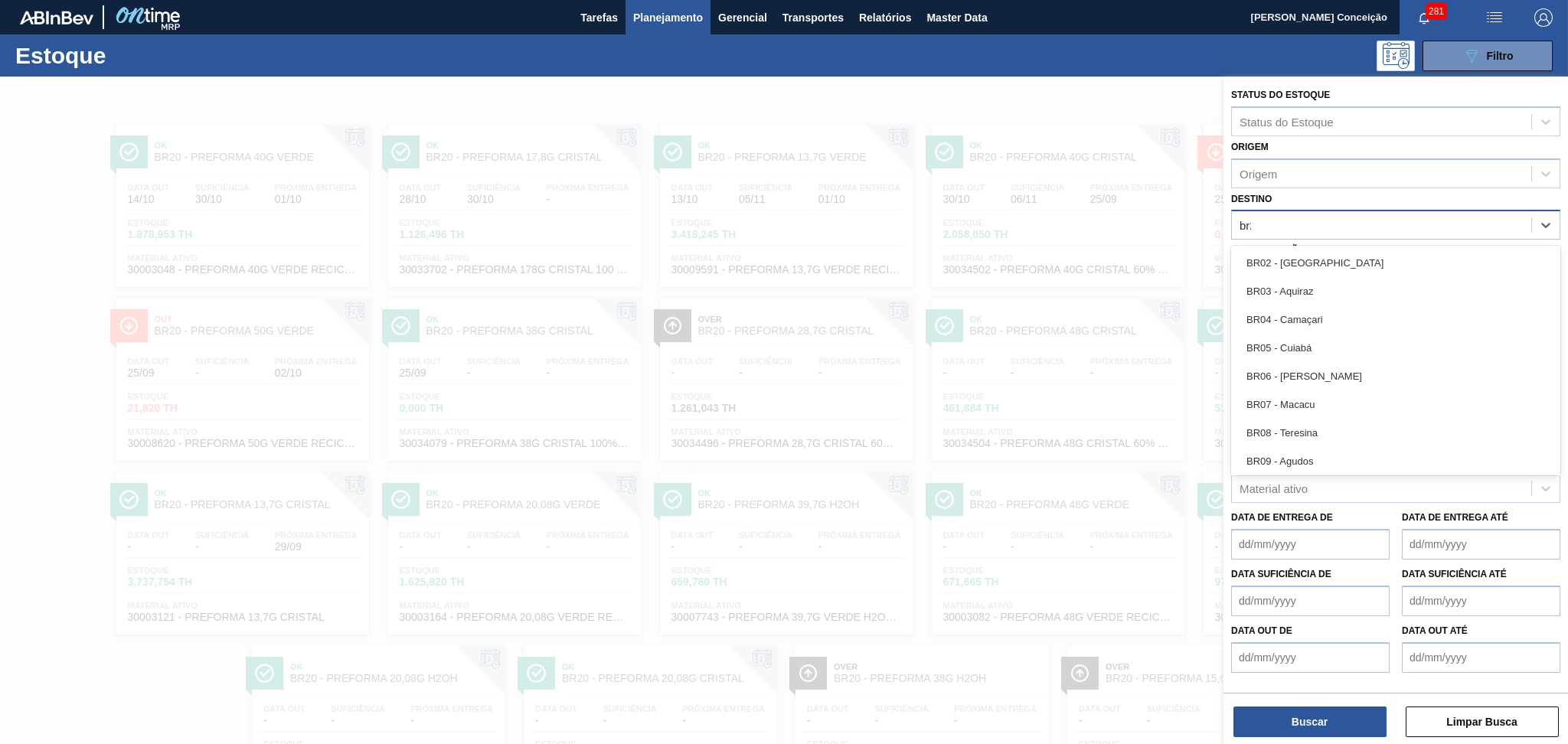
type input "br22"
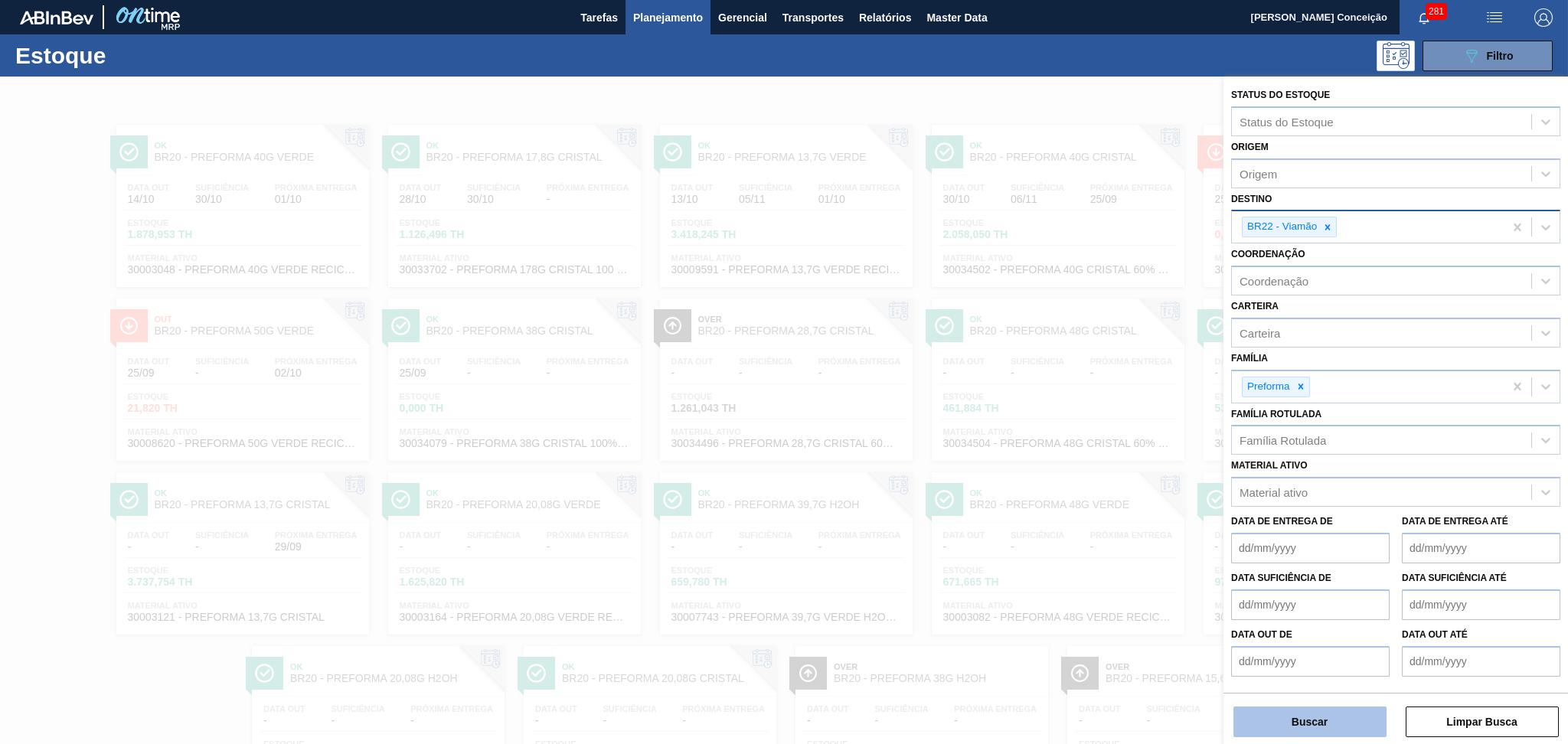
click at [1311, 725] on button "Buscar" at bounding box center [1310, 722] width 153 height 31
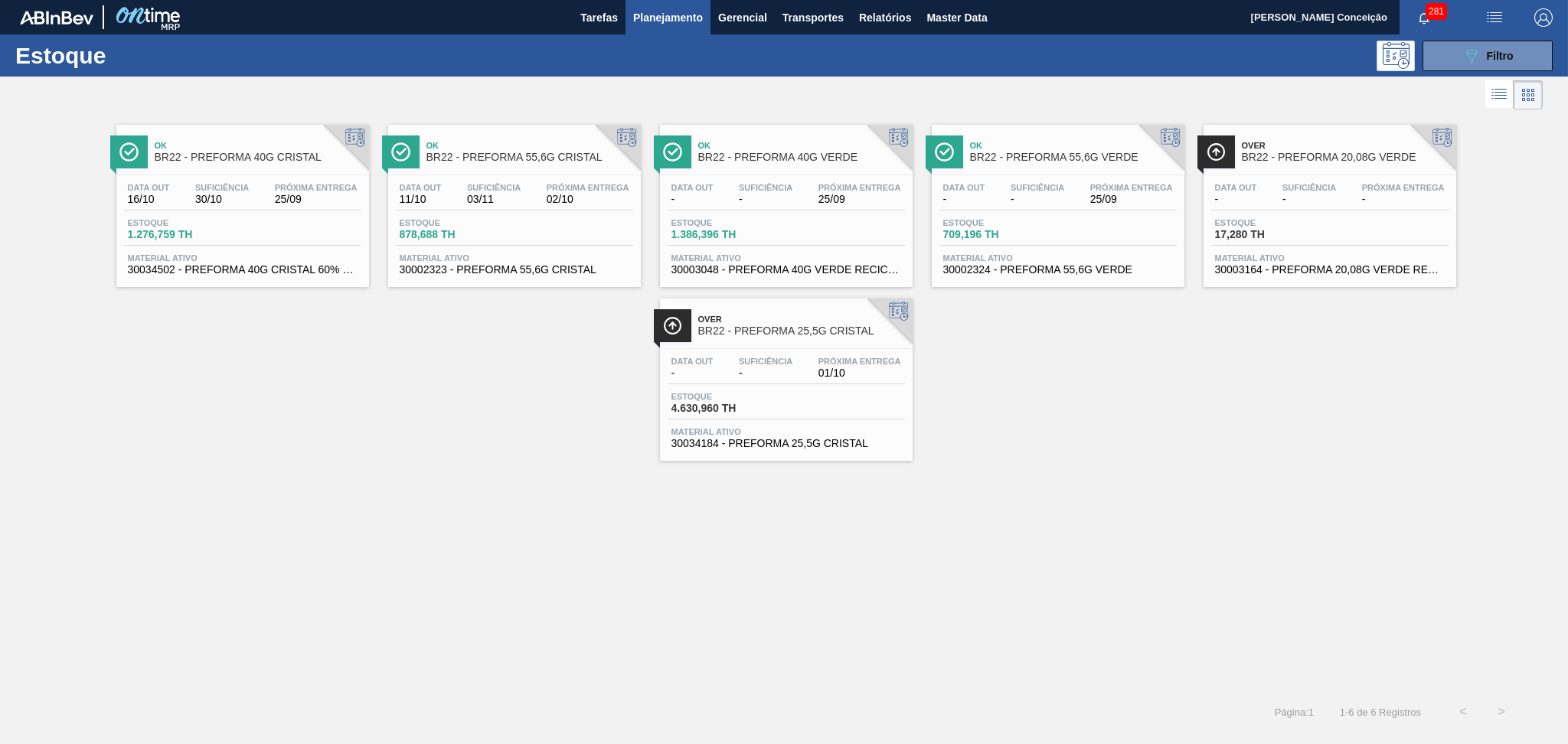
click at [259, 194] on div "Data out 16/10 Suficiência 30/10 Próxima Entrega 25/09" at bounding box center [242, 197] width 237 height 28
click at [868, 213] on div "Data out - Suficiência - Próxima Entrega 25/09 Estoque 1.386,396 TH Material at…" at bounding box center [786, 227] width 253 height 104
click at [548, 210] on div "Data out 11/10 Suficiência 03/11 Próxima Entrega 02/10" at bounding box center [514, 197] width 237 height 28
click at [1000, 199] on div "Data out - Suficiência - Próxima Entrega 25/09" at bounding box center [1057, 197] width 237 height 28
click at [819, 335] on span "BR22 - PREFORMA 25,5G CRISTAL" at bounding box center [801, 331] width 207 height 12
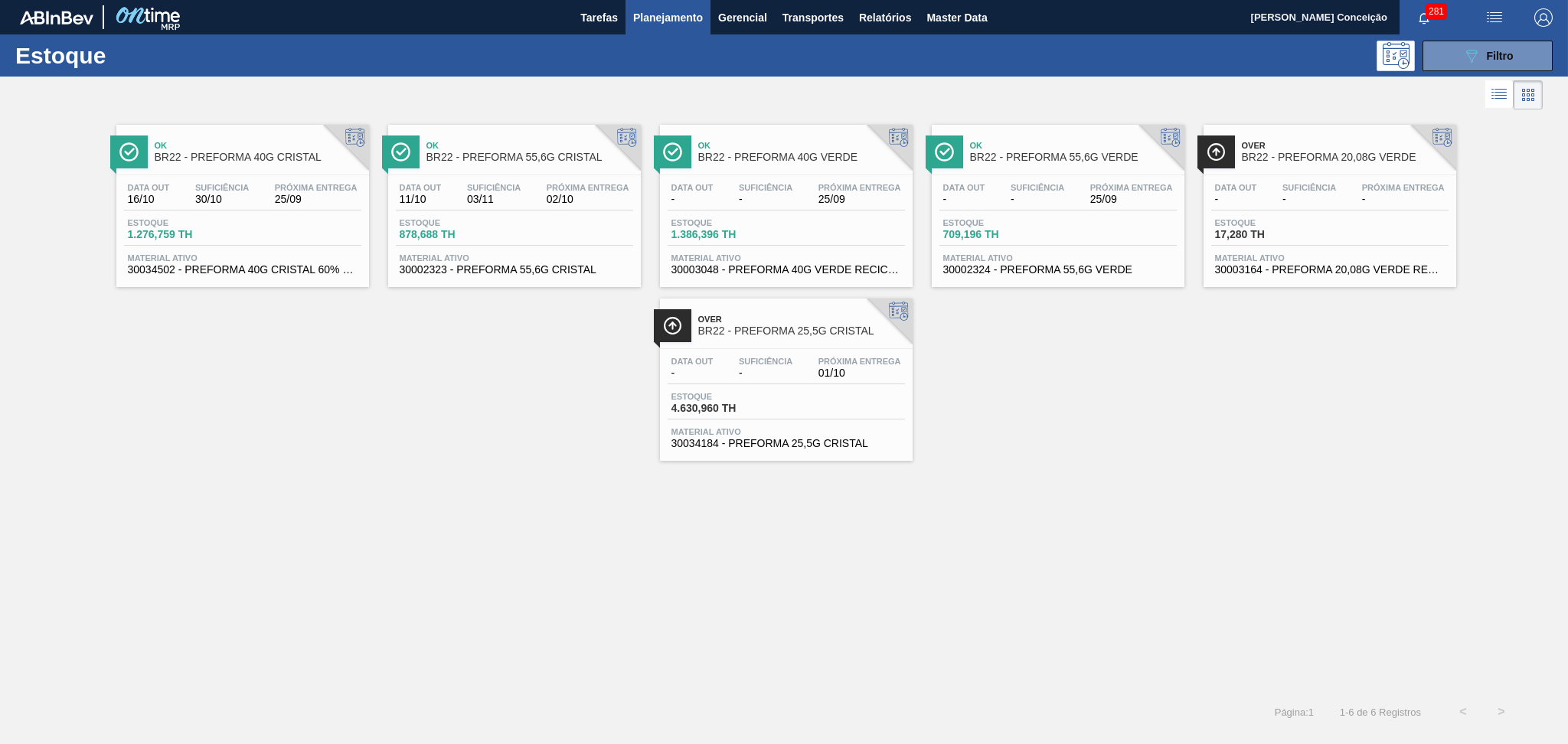
click at [1052, 413] on div "Ok BR22 - PREFORMA 40G CRISTAL Data out 16/10 Suficiência 30/10 Próxima Entrega…" at bounding box center [784, 286] width 1568 height 347
click at [1435, 61] on button "089F7B8B-B2A5-4AFE-B5C0-19BA573D28AC Filtro" at bounding box center [1488, 56] width 130 height 31
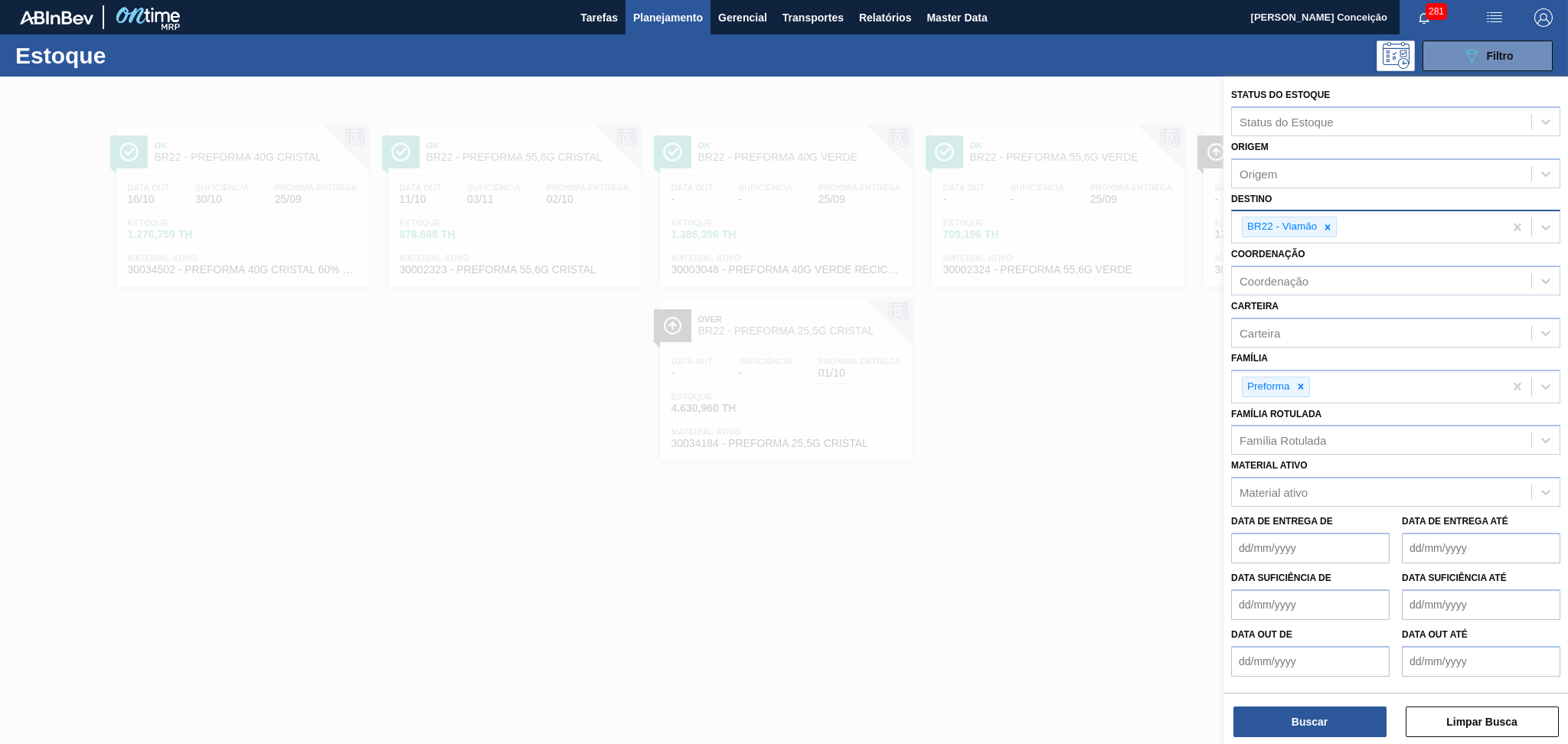
click at [1330, 222] on icon at bounding box center [1327, 227] width 11 height 11
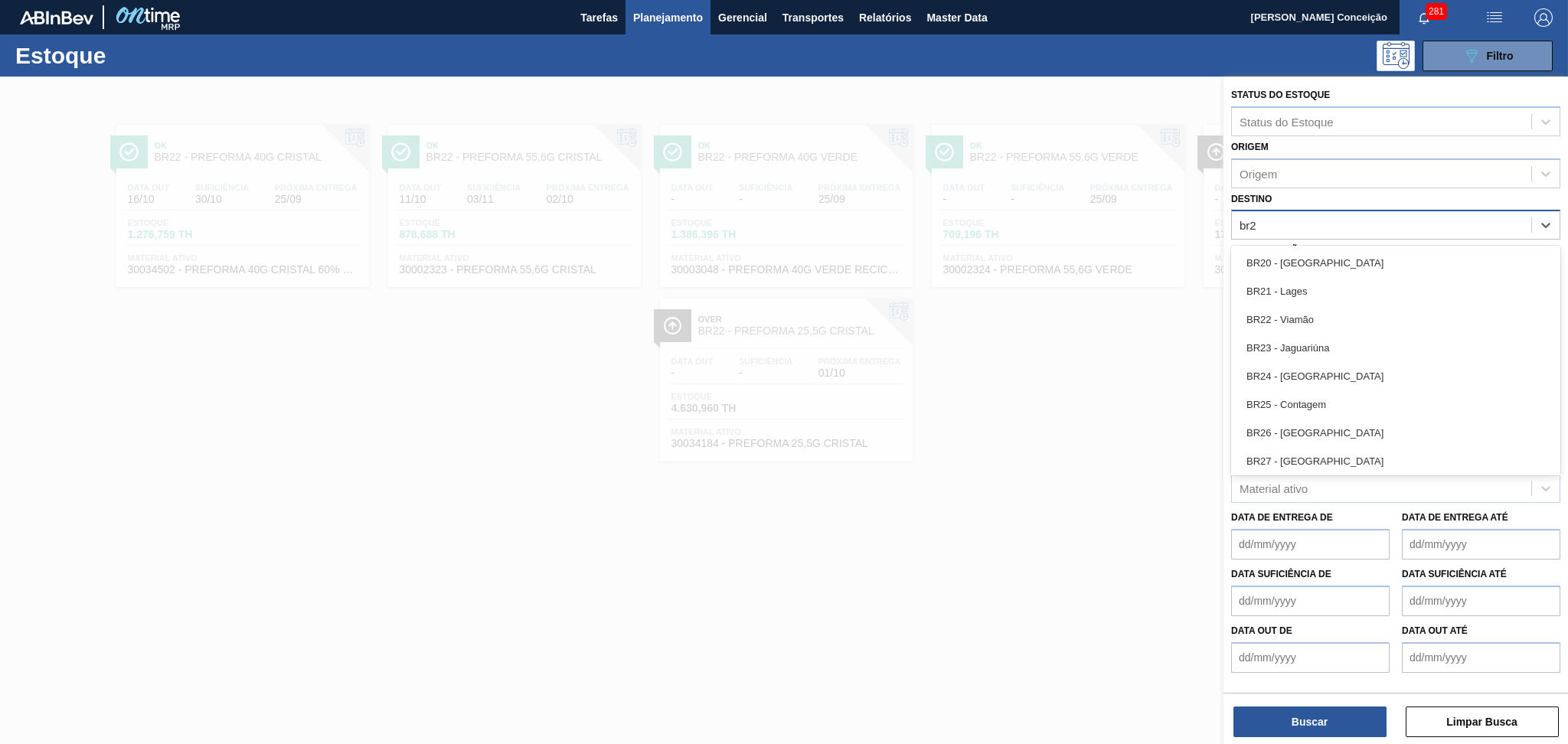
type input "br23"
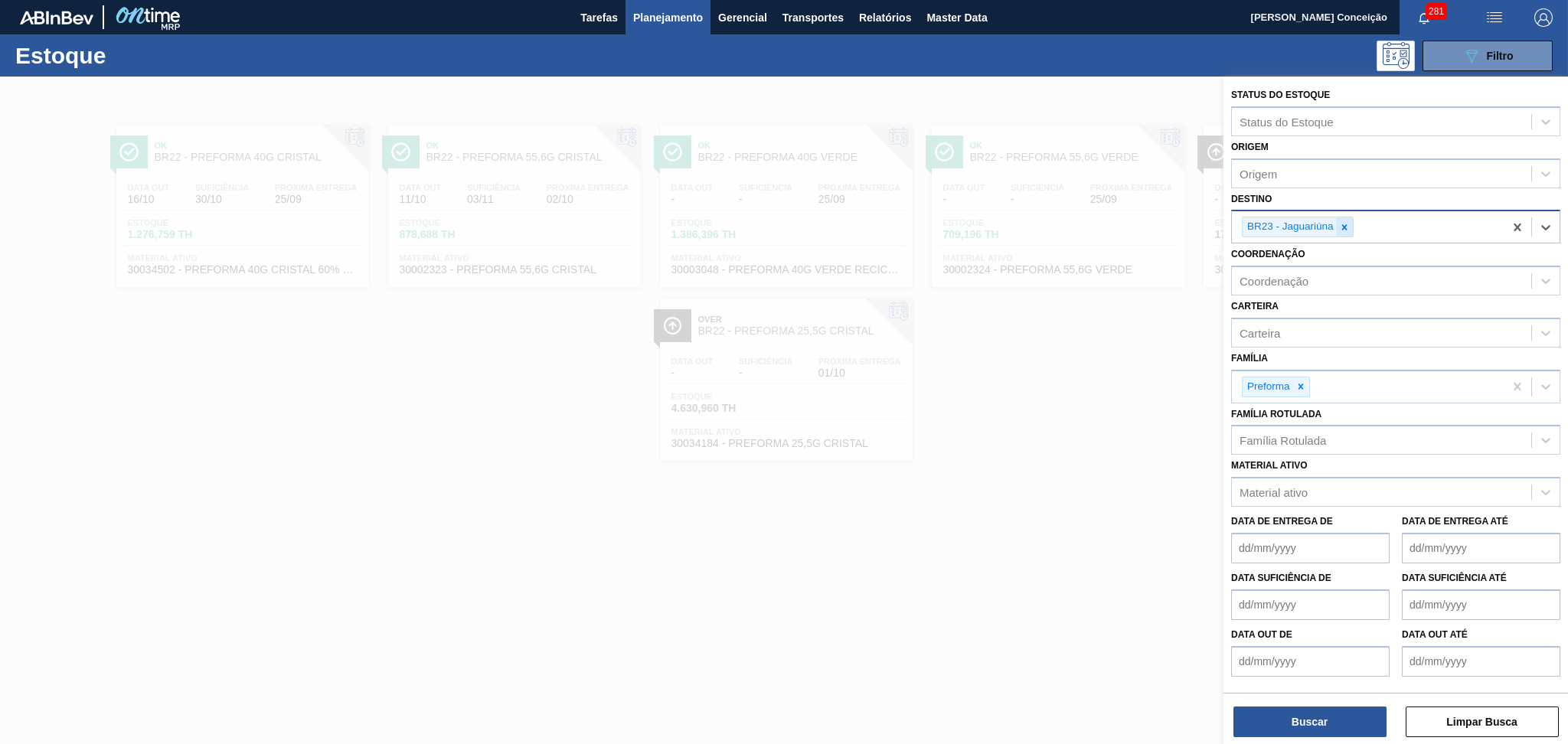
click at [1342, 232] on div at bounding box center [1344, 227] width 17 height 19
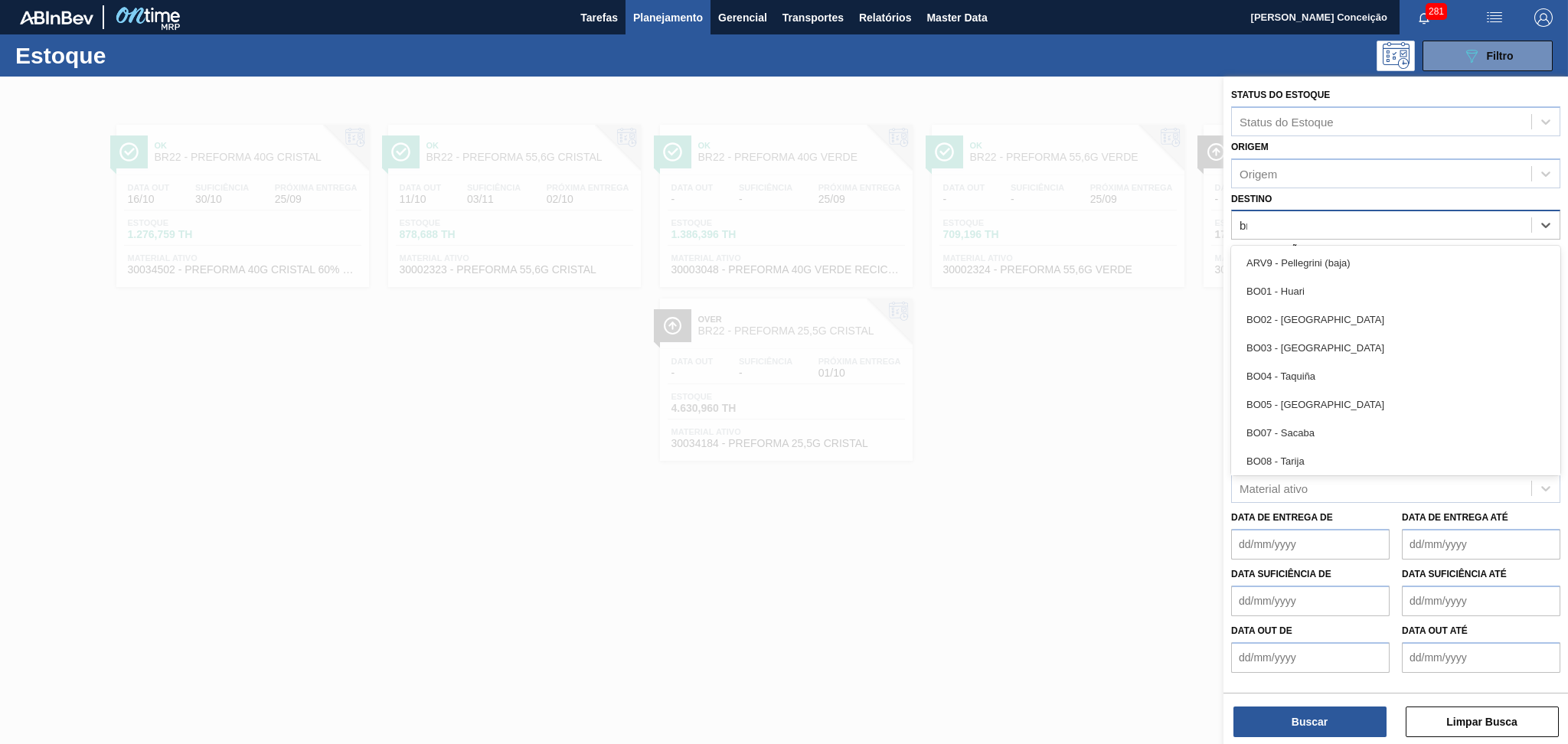
type input "br28"
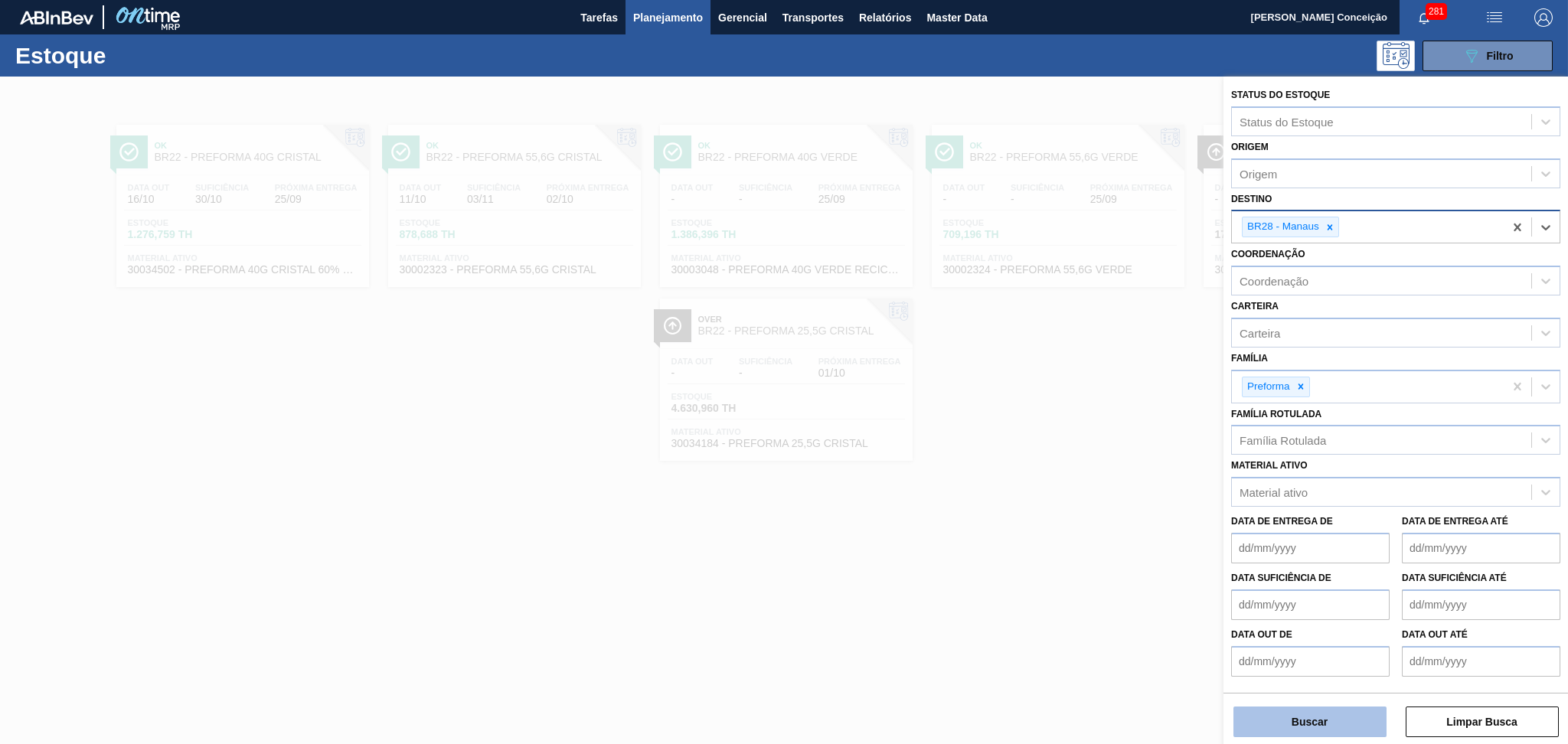
click at [1305, 719] on button "Buscar" at bounding box center [1310, 722] width 153 height 31
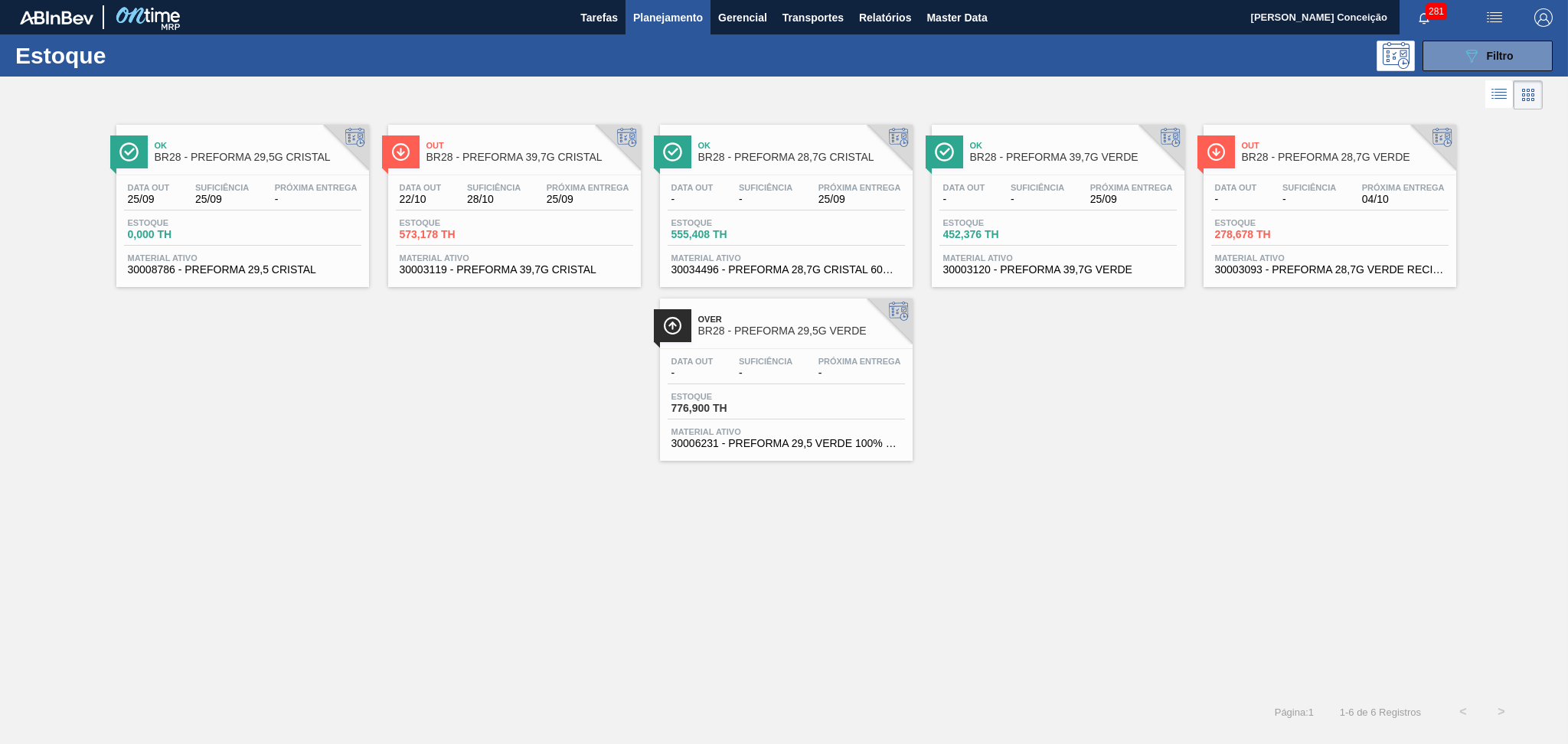
click at [407, 383] on div "Ok BR28 - PREFORMA 29,5G CRISTAL Data out 25/09 Suficiência 25/09 Próxima Entre…" at bounding box center [784, 286] width 1568 height 347
click at [787, 194] on span "-" at bounding box center [765, 199] width 53 height 12
click at [1276, 197] on div "Data out - Suficiência - Próxima Entrega 04/10" at bounding box center [1330, 197] width 237 height 28
click at [852, 343] on div "Over BR28 - PREFORMA 29,5G VERDE Data out - Suficiência - Próxima Entrega - Est…" at bounding box center [786, 380] width 253 height 162
click at [259, 255] on span "Material ativo" at bounding box center [242, 258] width 230 height 9
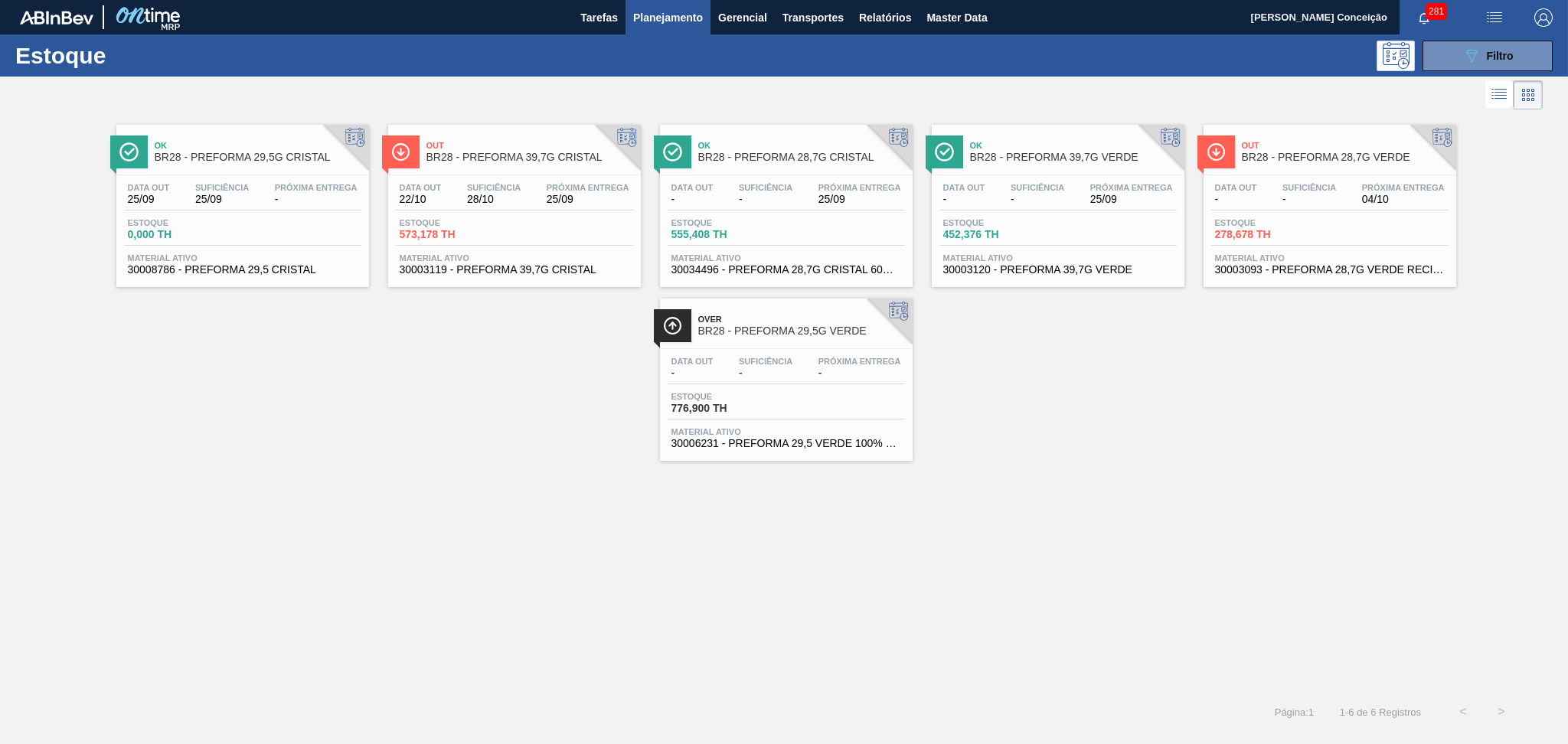
click at [496, 205] on div "Data out 22/10 Suficiência 28/10 Próxima Entrega 25/09" at bounding box center [514, 197] width 237 height 28
click at [982, 177] on div "Data out - Suficiência - Próxima Entrega 25/09 Estoque 452,376 TH Material ativ…" at bounding box center [1057, 227] width 253 height 104
click at [972, 428] on div "Ok BR28 - PREFORMA 29,5G CRISTAL Data out 25/09 Suficiência 25/09 Próxima Entre…" at bounding box center [784, 286] width 1568 height 347
click at [1184, 366] on div "Ok BR28 - PREFORMA 29,5G CRISTAL Data out 25/09 Suficiência 25/09 Próxima Entre…" at bounding box center [784, 286] width 1568 height 347
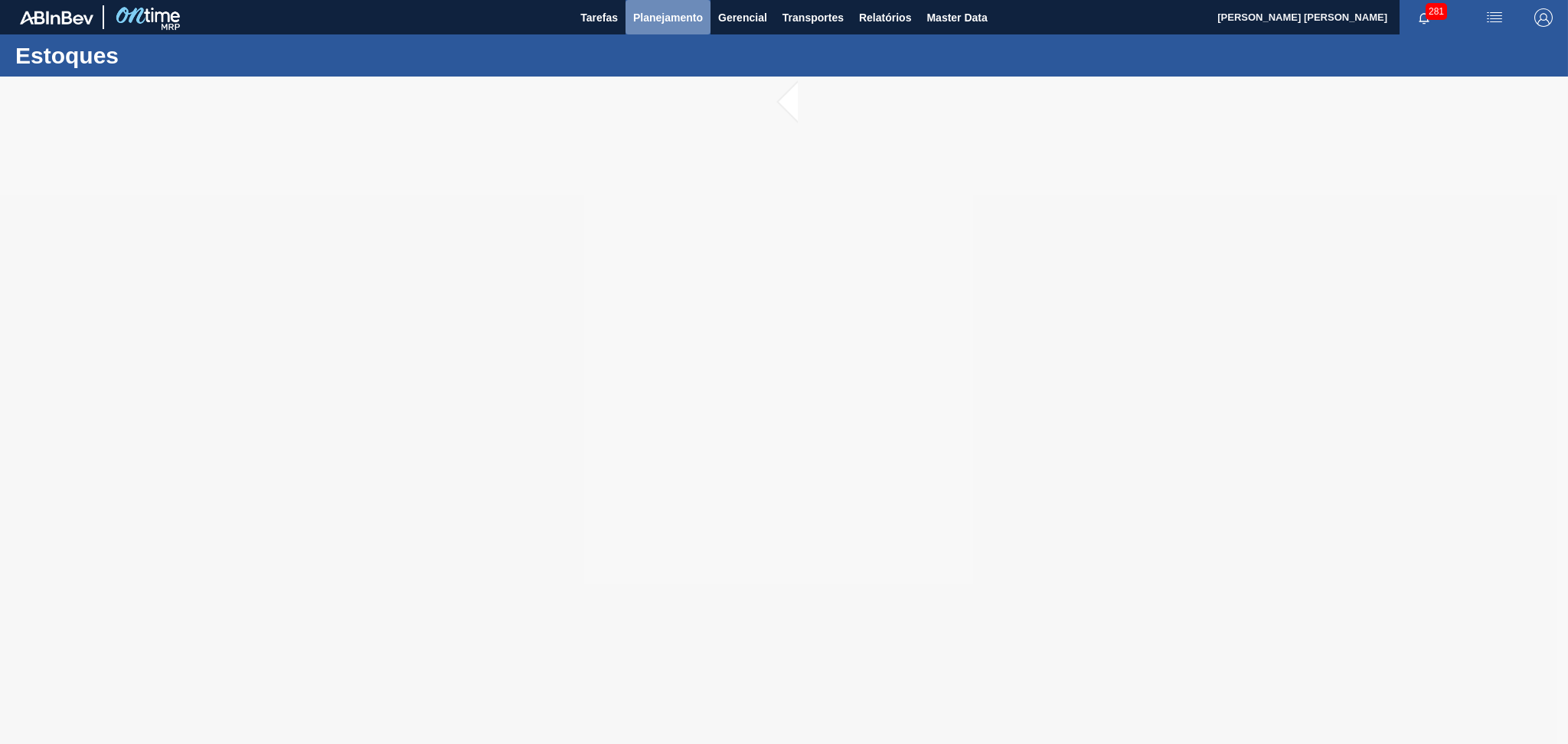
click at [670, 9] on span "Planejamento" at bounding box center [668, 18] width 70 height 19
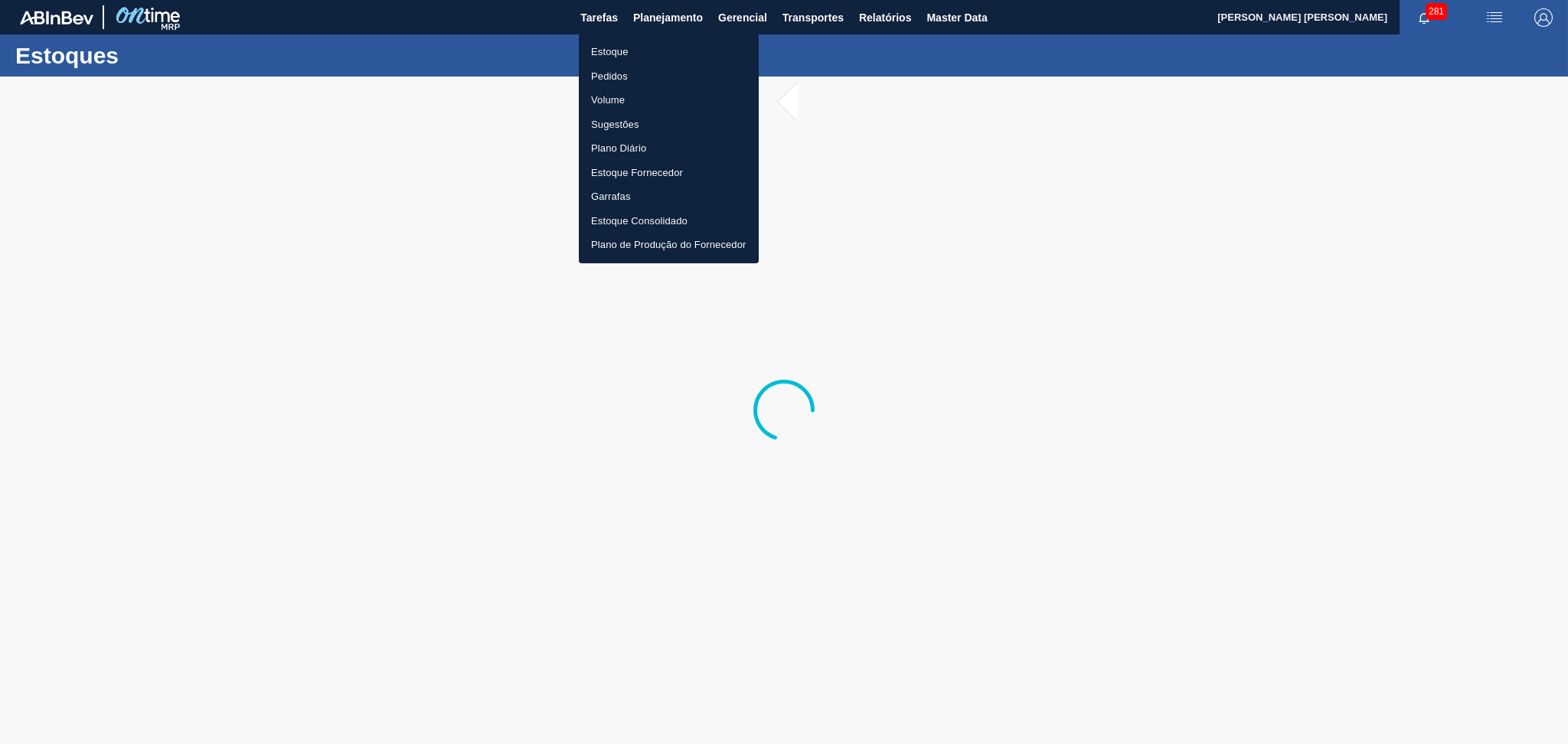
click at [600, 52] on li "Estoque" at bounding box center [668, 52] width 180 height 25
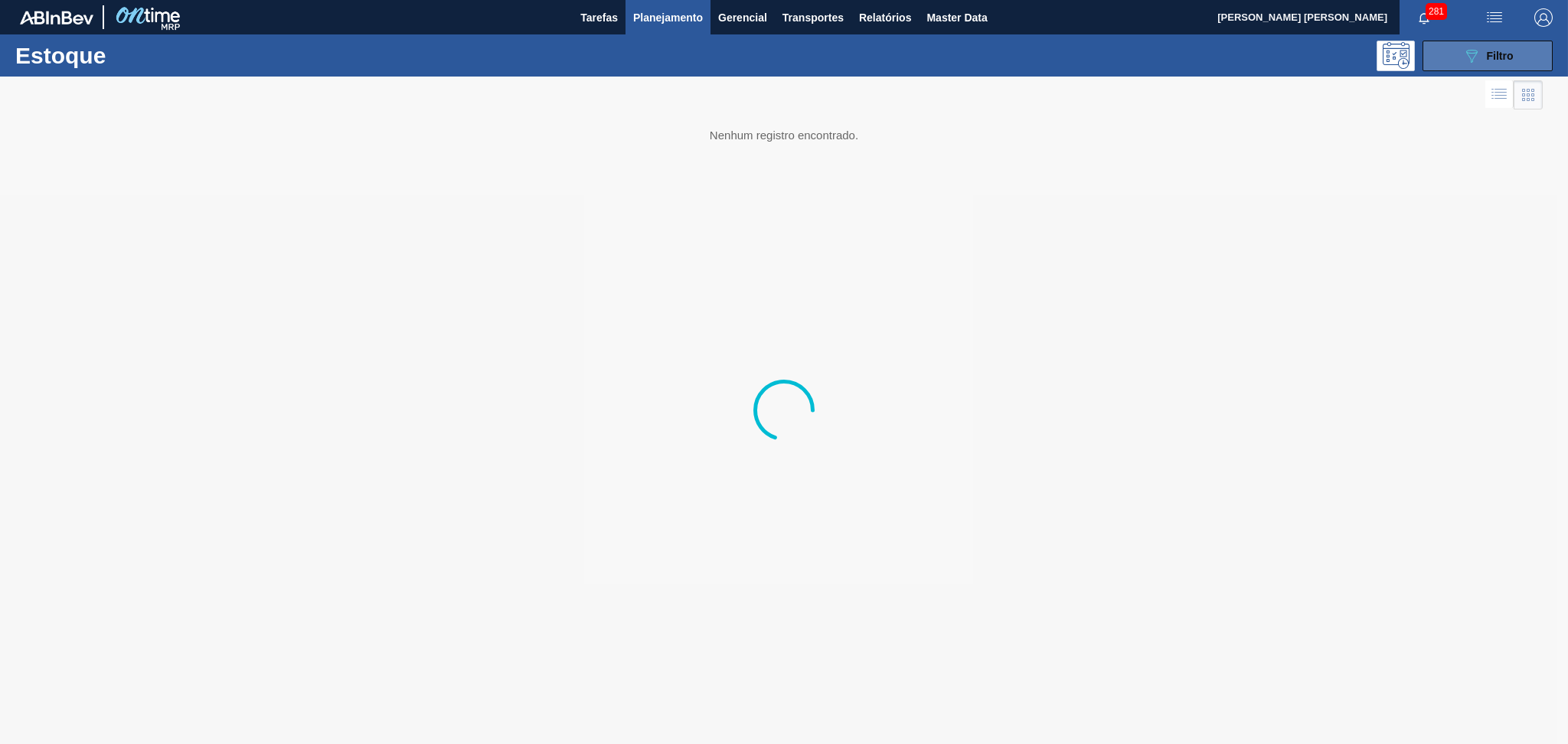
click at [1507, 60] on span "Filtro" at bounding box center [1500, 56] width 27 height 12
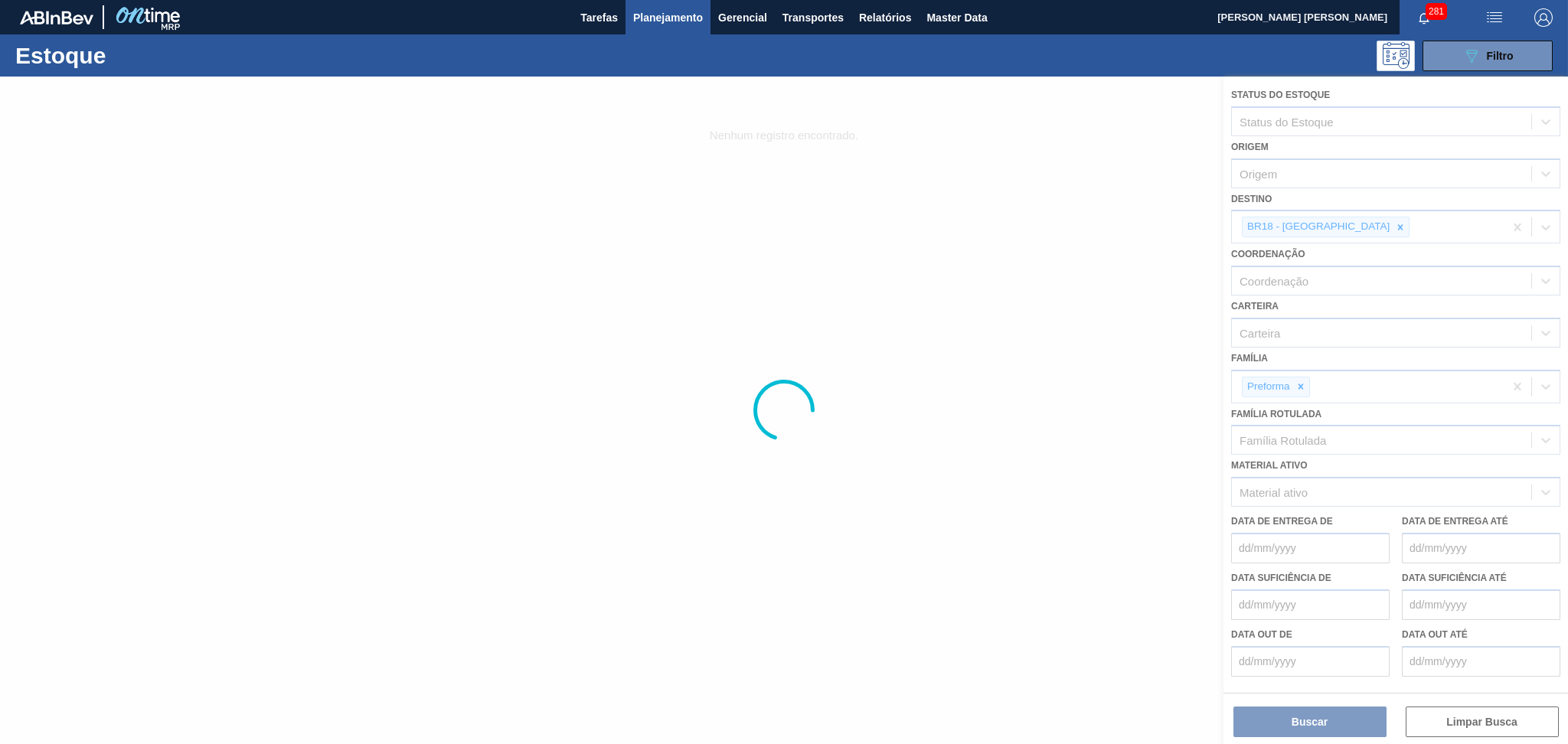
click at [1348, 232] on div at bounding box center [784, 410] width 1568 height 667
click at [1348, 224] on div at bounding box center [784, 410] width 1568 height 667
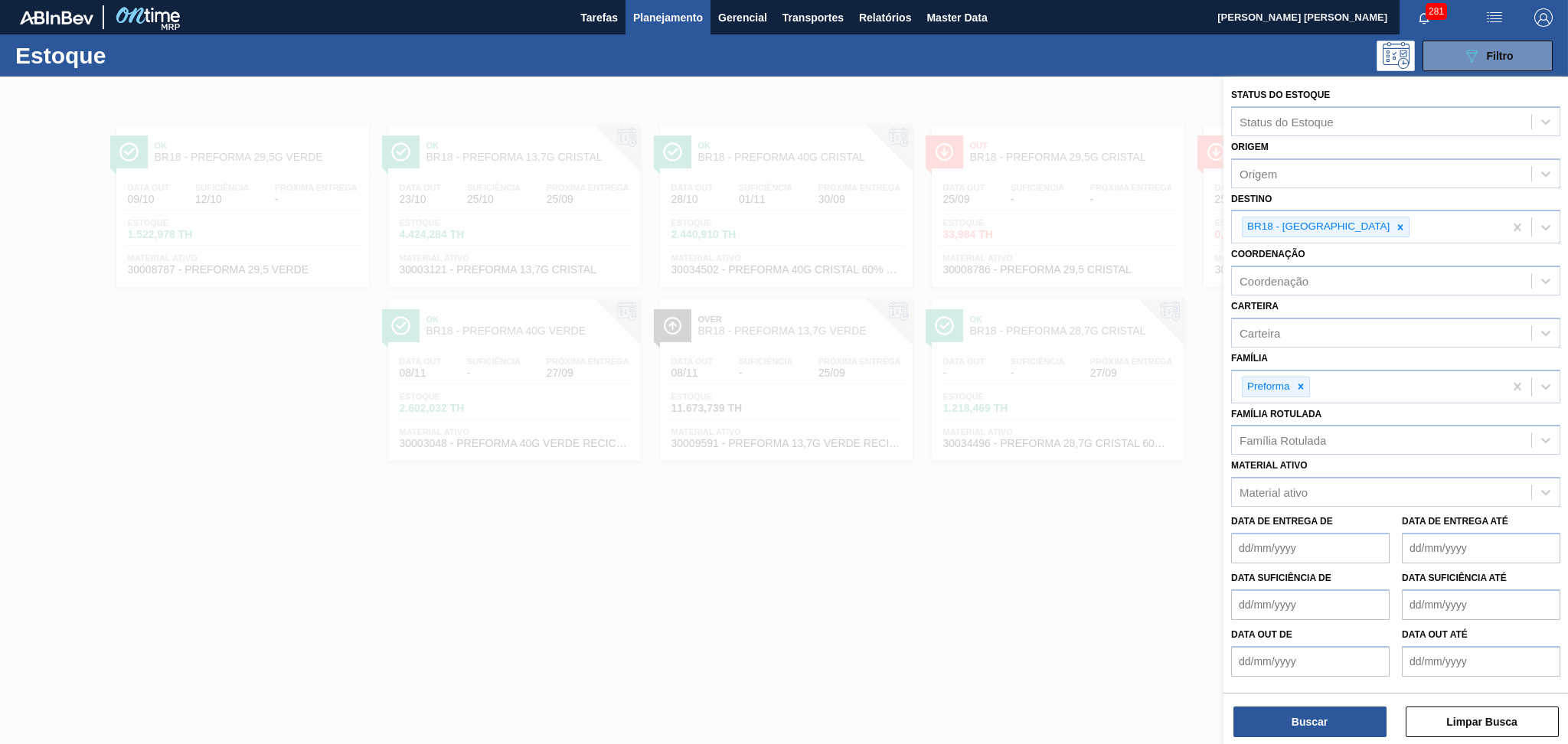
click at [1395, 224] on icon at bounding box center [1400, 227] width 11 height 11
click at [1253, 227] on div "Destino" at bounding box center [1259, 225] width 39 height 13
click at [1290, 220] on div "Destino" at bounding box center [1381, 225] width 299 height 22
click at [1392, 227] on div at bounding box center [1400, 227] width 17 height 19
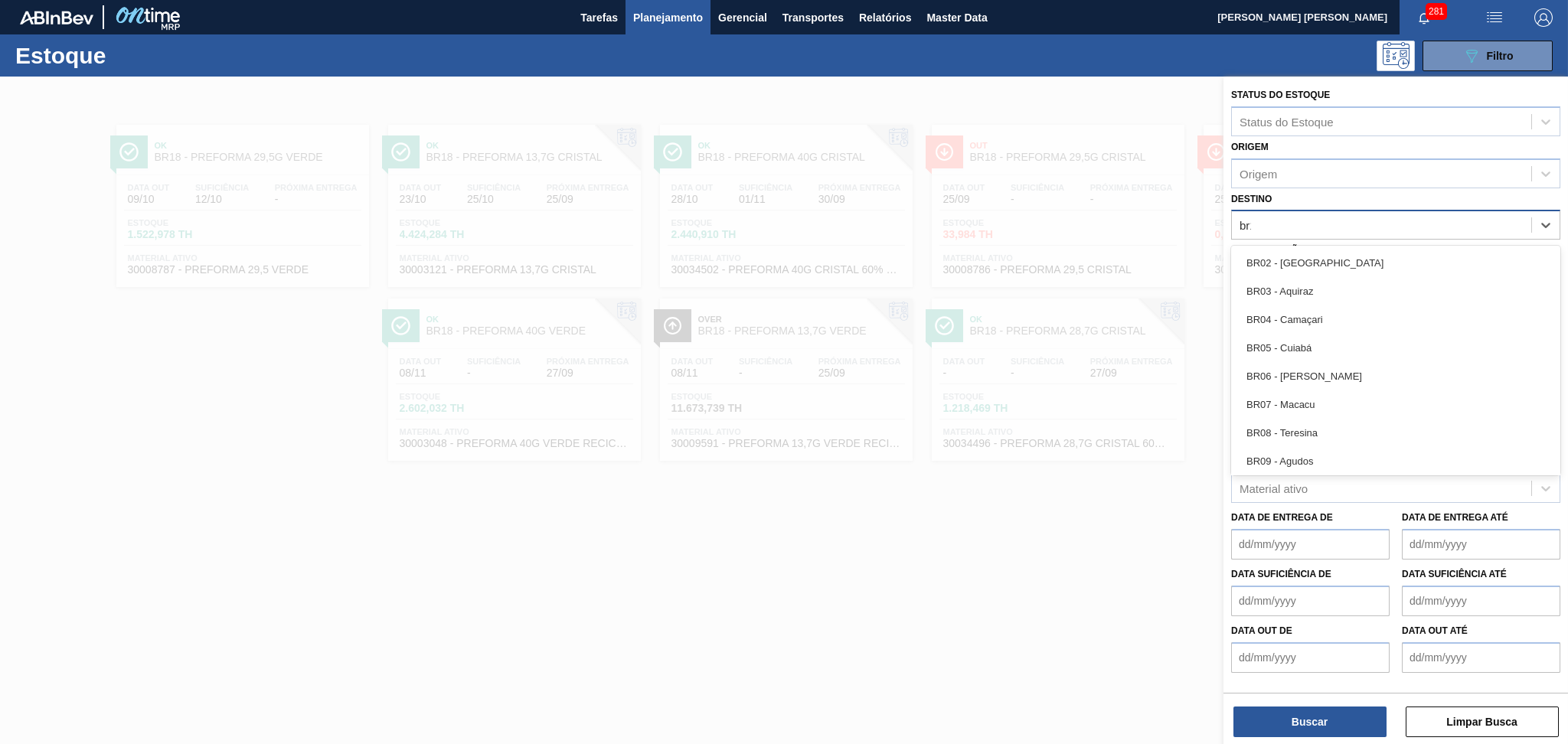
type input "br12"
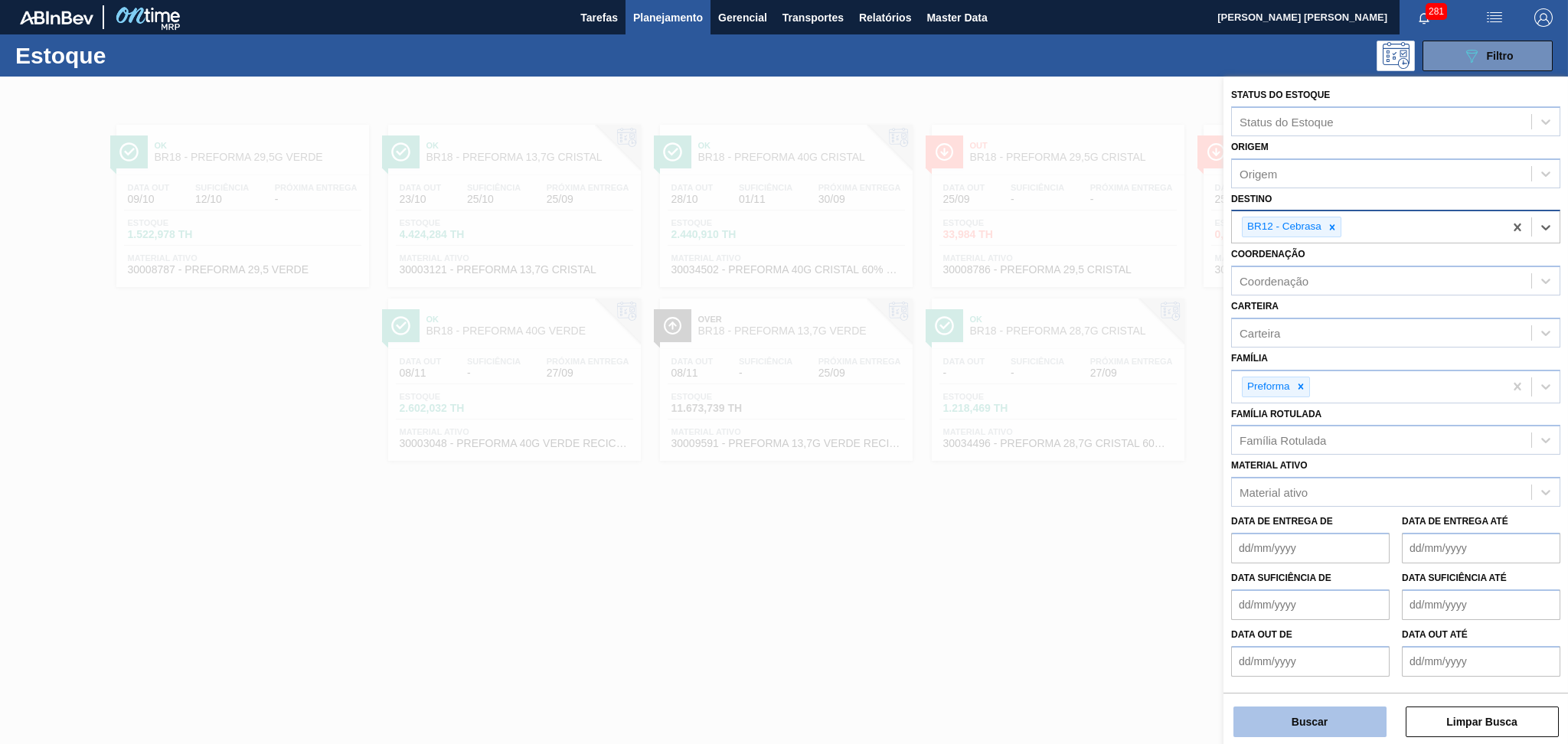
click at [1301, 714] on button "Buscar" at bounding box center [1310, 722] width 153 height 31
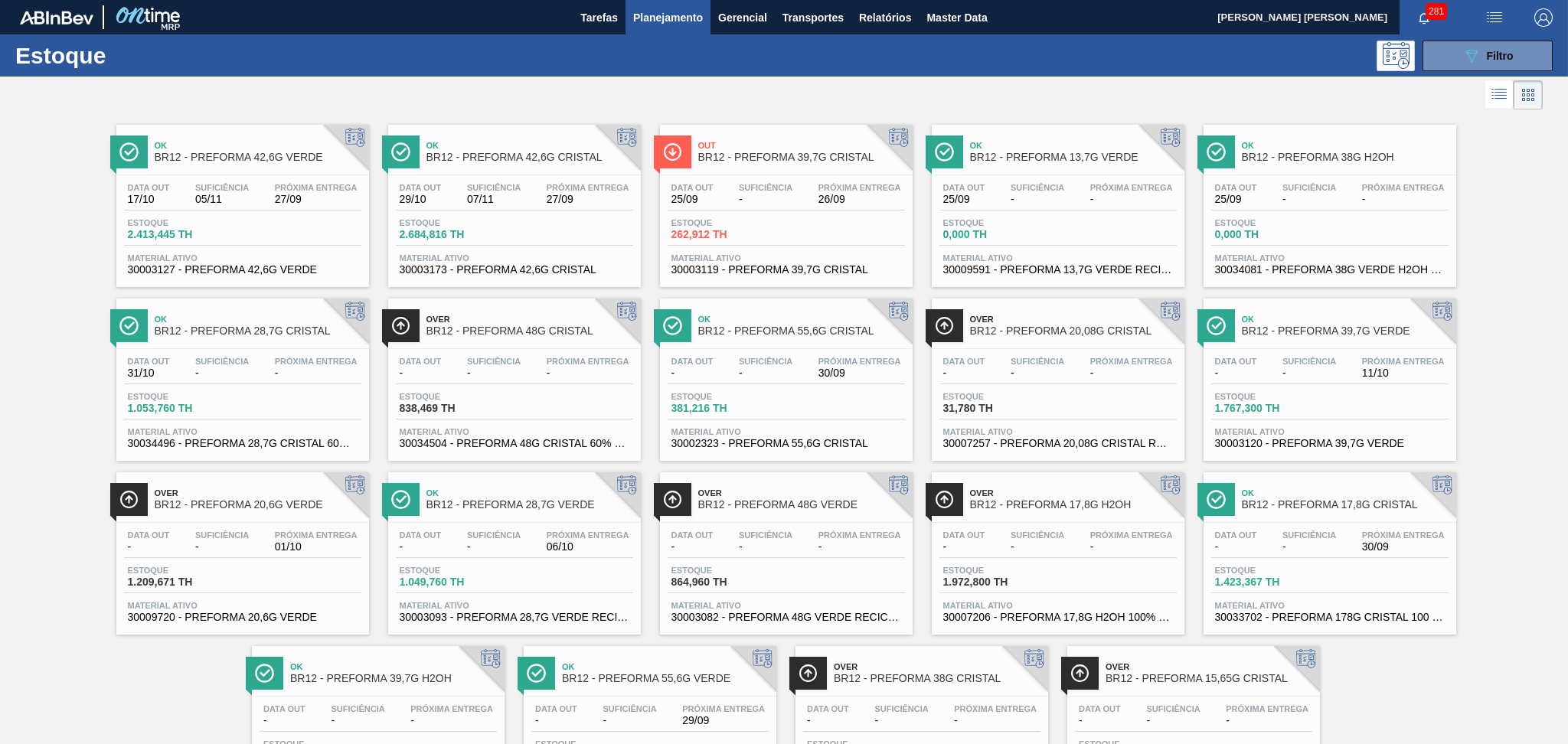
click at [801, 176] on div "Data out 25/09 Suficiência - Próxima Entrega 26/09 Estoque 262,912 TH Material …" at bounding box center [786, 227] width 253 height 104
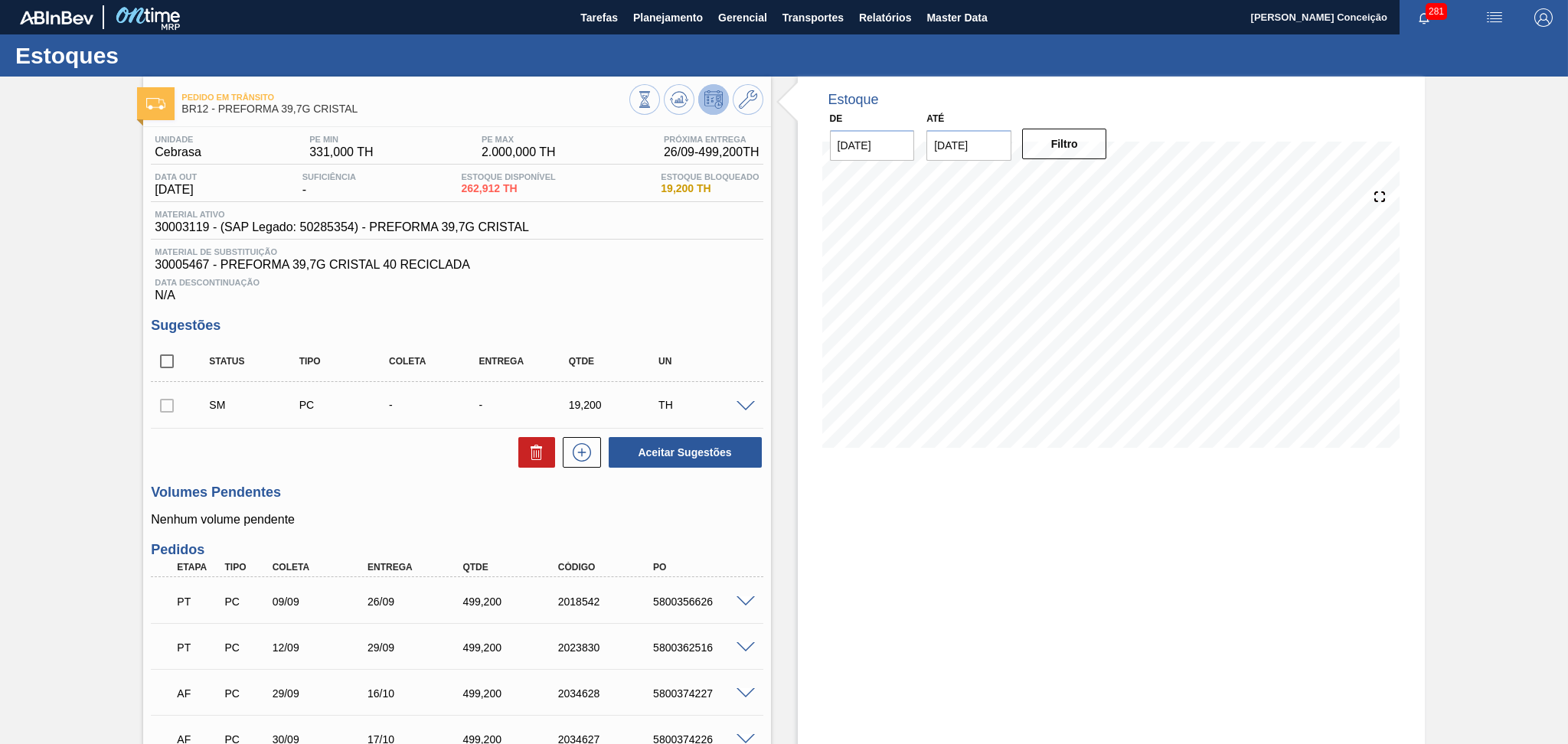
click at [421, 471] on div "Unidade Cebrasa PE MIN 331,000 TH PE MAX 2.000,000 TH Próxima Entrega 26/09 - 4…" at bounding box center [456, 503] width 627 height 752
click at [384, 478] on div "Unidade Cebrasa PE MIN 331,000 TH PE MAX 2.000,000 TH Próxima Entrega 26/09 - 4…" at bounding box center [456, 503] width 627 height 752
click at [442, 436] on div "Aceitar Sugestões" at bounding box center [456, 452] width 612 height 34
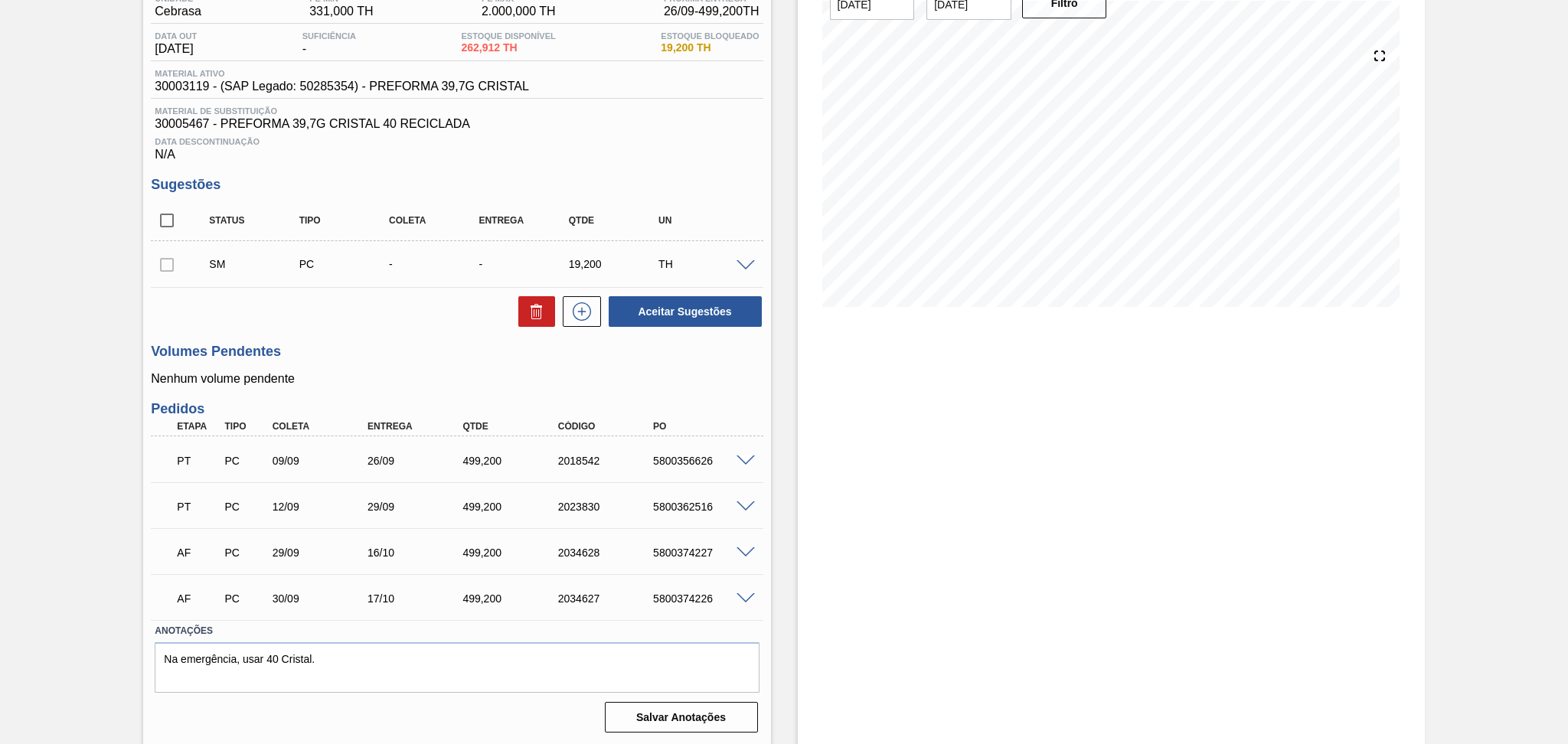
click at [418, 312] on div "Aceitar Sugestões" at bounding box center [456, 312] width 612 height 34
click at [395, 370] on div "Volumes Pendentes Nenhum volume pendente" at bounding box center [456, 364] width 612 height 42
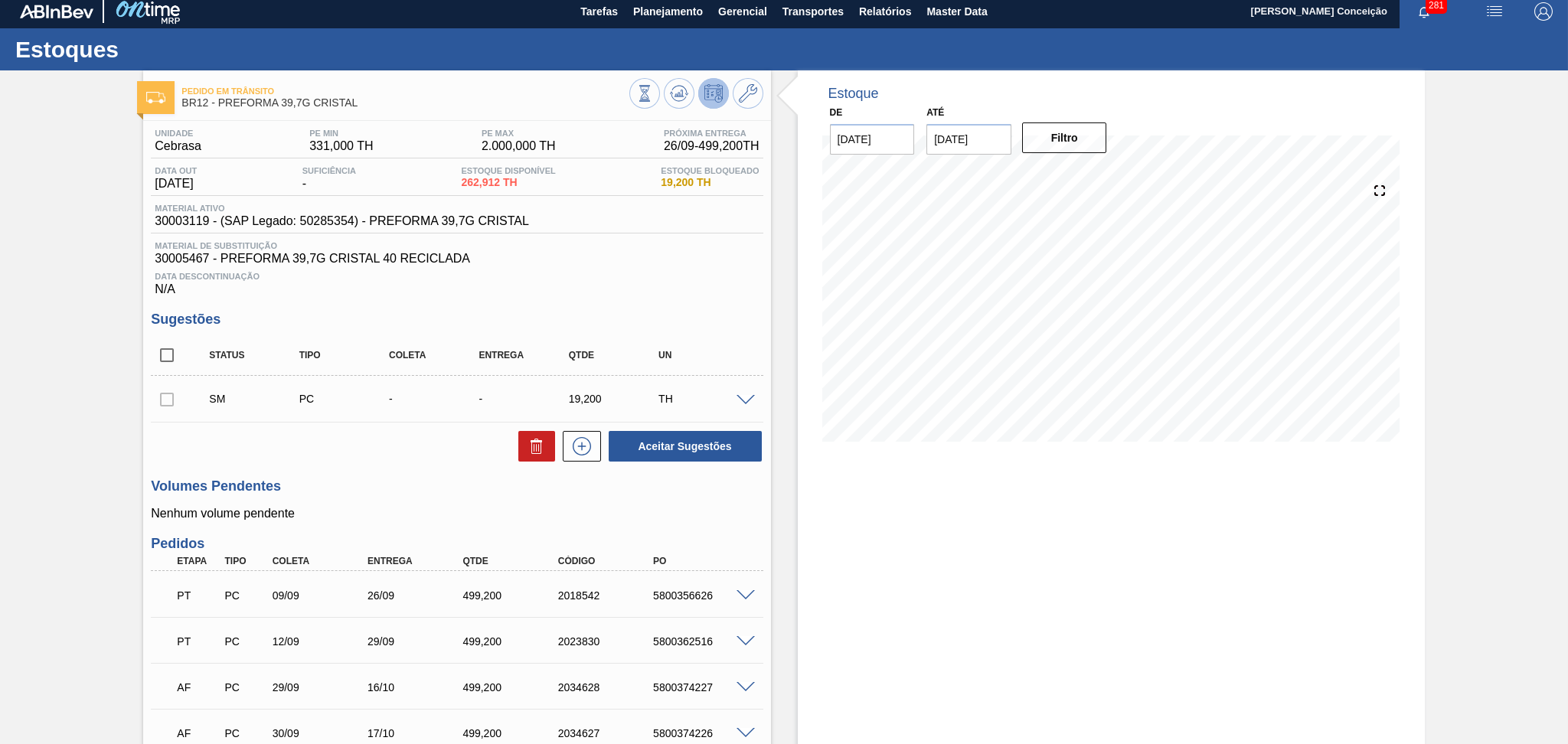
scroll to position [0, 0]
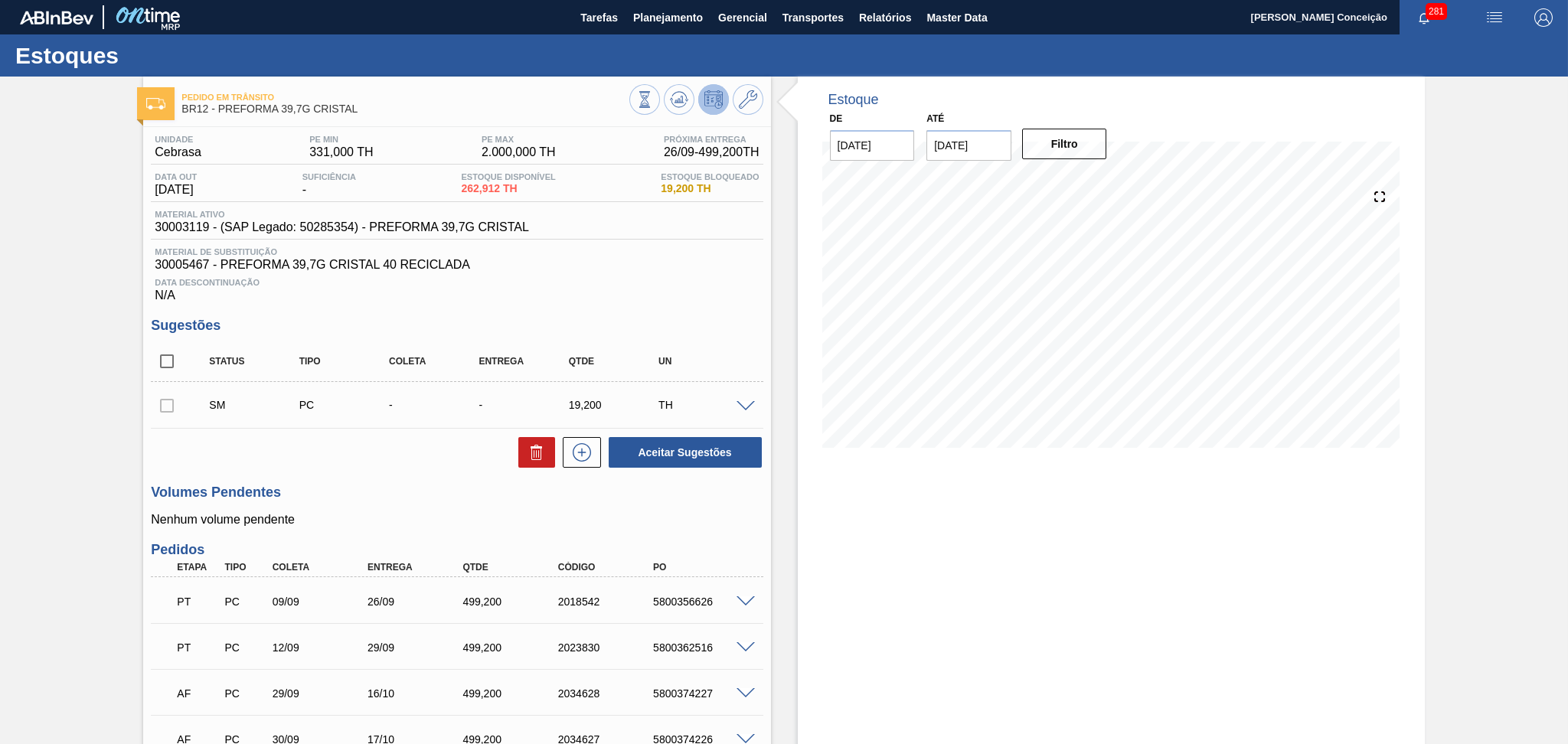
click at [672, 284] on span "Data Descontinuação" at bounding box center [456, 282] width 604 height 9
click at [809, 500] on div "Estoque De [DATE] Até [DATE] Filtro 04/10 Projeção de Estoque 1,250.232 [DOMAIN…" at bounding box center [1111, 481] width 627 height 810
click at [399, 503] on div "Volumes Pendentes Nenhum volume pendente" at bounding box center [456, 505] width 612 height 42
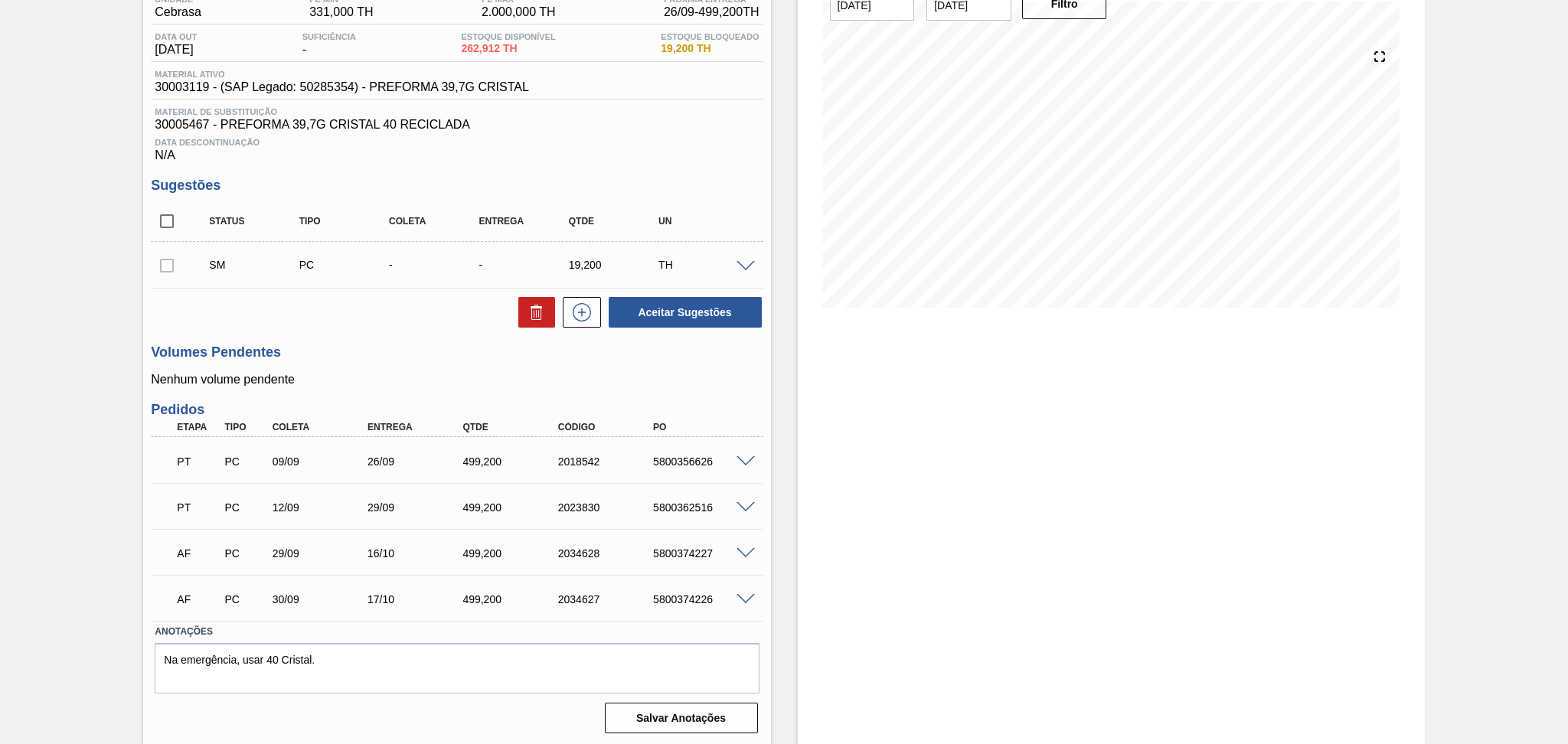
scroll to position [141, 0]
click at [694, 452] on div "PT PC 09/09 26/09 499,[PHONE_NUMBER] 5800356626" at bounding box center [453, 459] width 571 height 31
click at [694, 452] on div "PT PC 09/09 26/09 499,200 2018542 5800356626" at bounding box center [453, 459] width 571 height 31
copy div "5800356626"
click at [695, 502] on div "5800362516" at bounding box center [702, 507] width 108 height 12
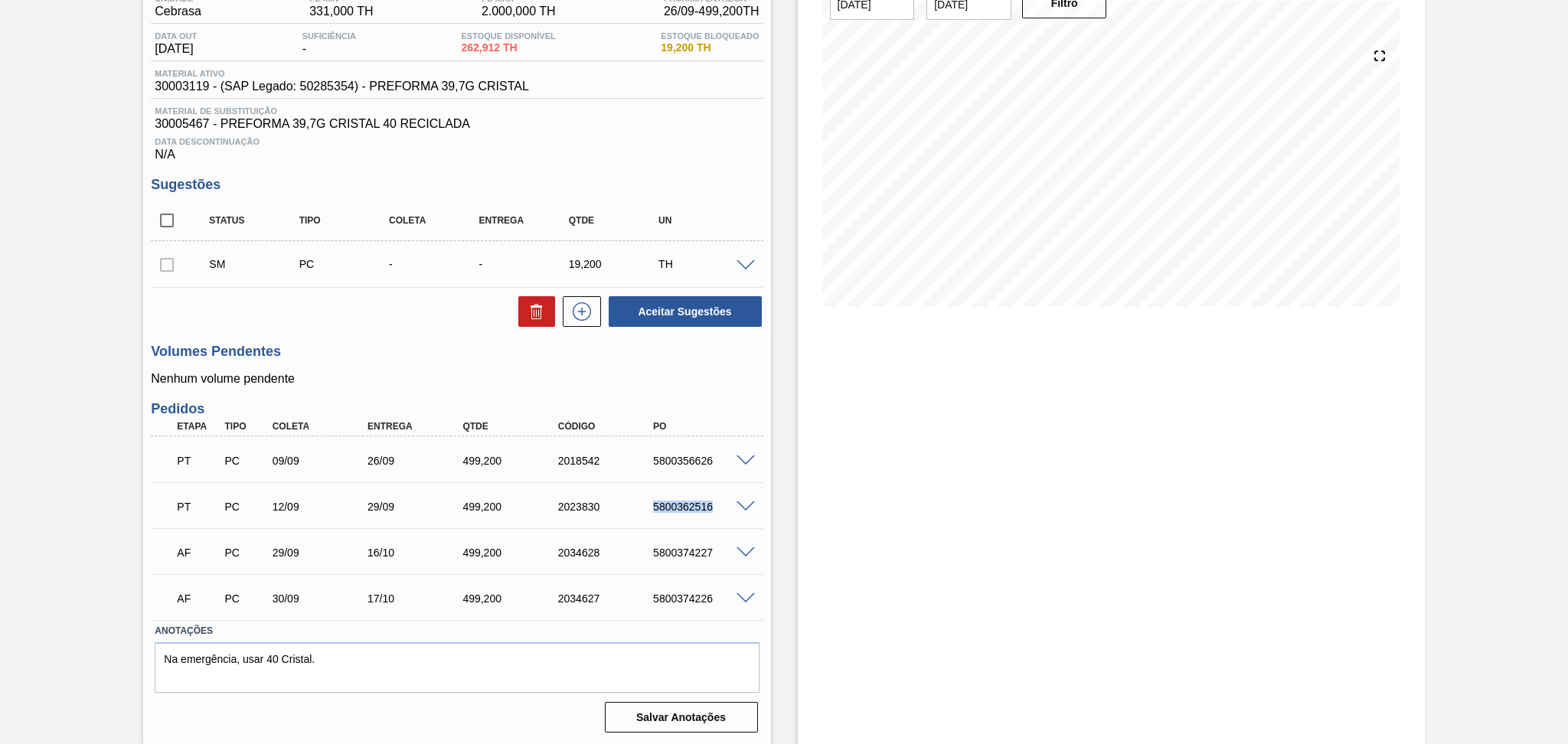
click at [695, 502] on div "5800362516" at bounding box center [702, 507] width 108 height 12
copy div "5800362516"
click at [369, 354] on h3 "Volumes Pendentes" at bounding box center [456, 351] width 612 height 16
click at [354, 341] on div "Unidade Cebrasa PE MIN 331,000 TH PE MAX 2.000,000 TH Próxima Entrega 26/09 - 4…" at bounding box center [456, 362] width 627 height 752
click at [965, 407] on div "Estoque De 25/09/2025 Até 30/11/2025 Filtro 16/10 Projeção de Estoque 1,331.897…" at bounding box center [1111, 340] width 627 height 810
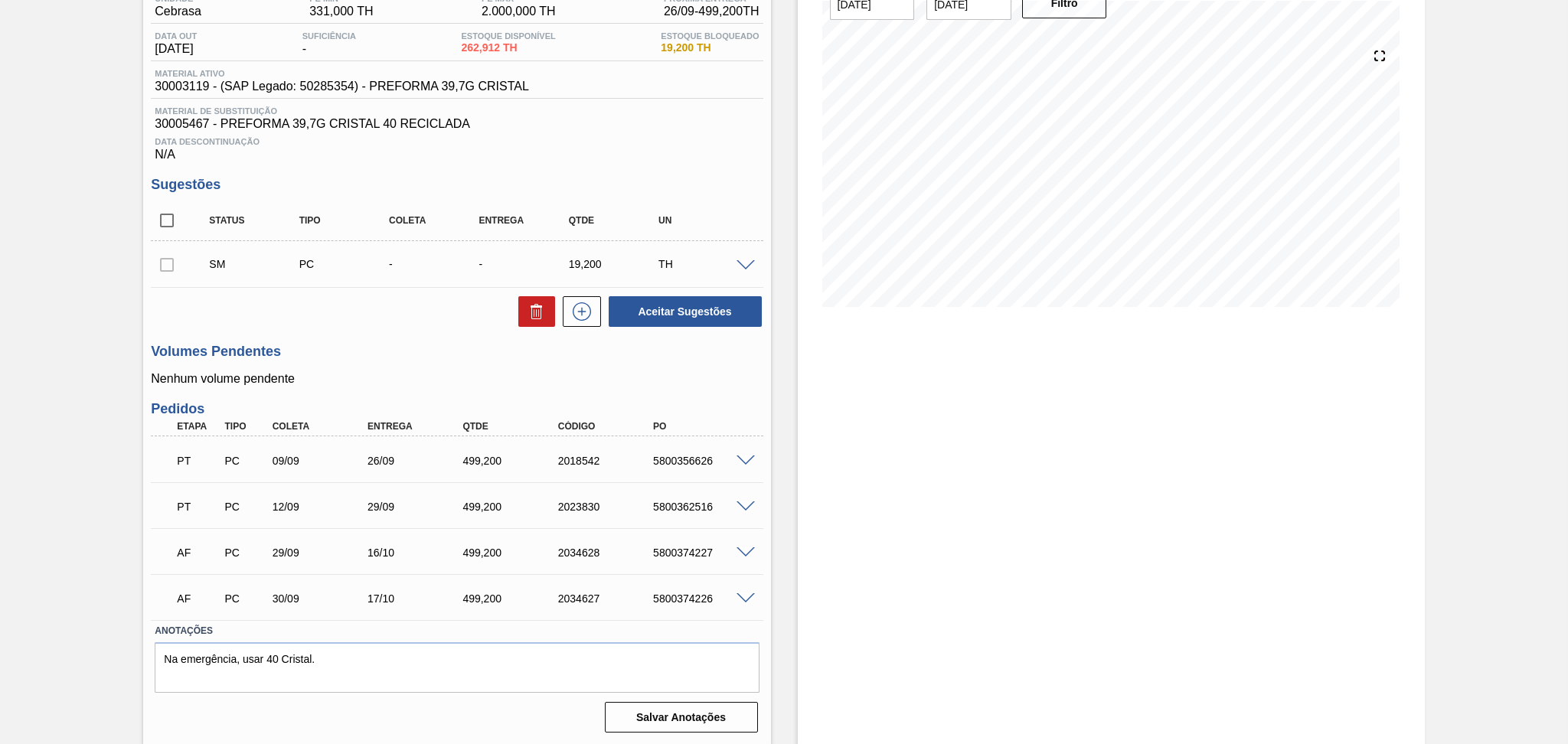
click at [1035, 507] on div "Estoque De 25/09/2025 Até 30/11/2025 Filtro 09/11 Projeção de Estoque 758.963 N…" at bounding box center [1111, 340] width 627 height 810
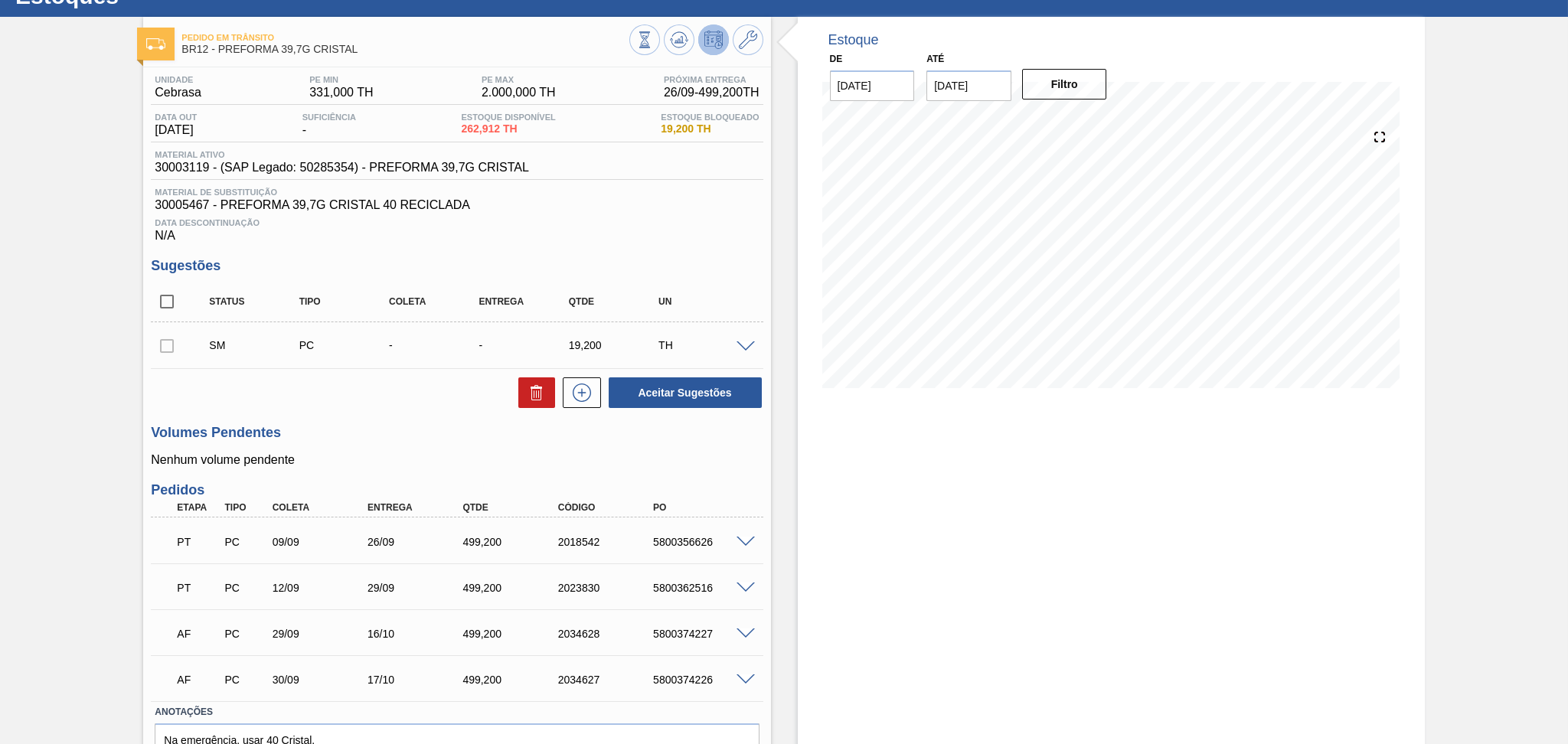
scroll to position [0, 0]
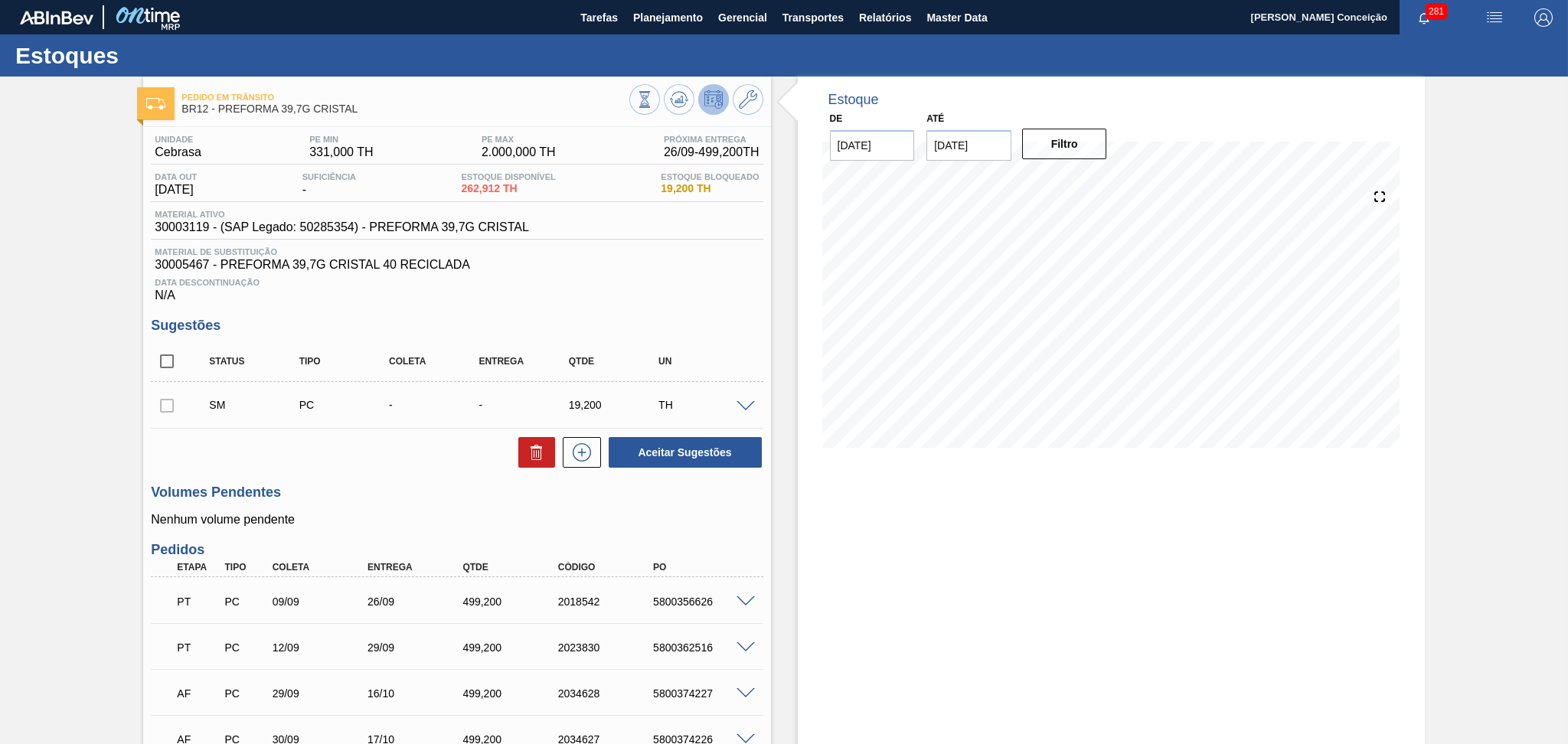
click at [741, 406] on span at bounding box center [746, 407] width 19 height 12
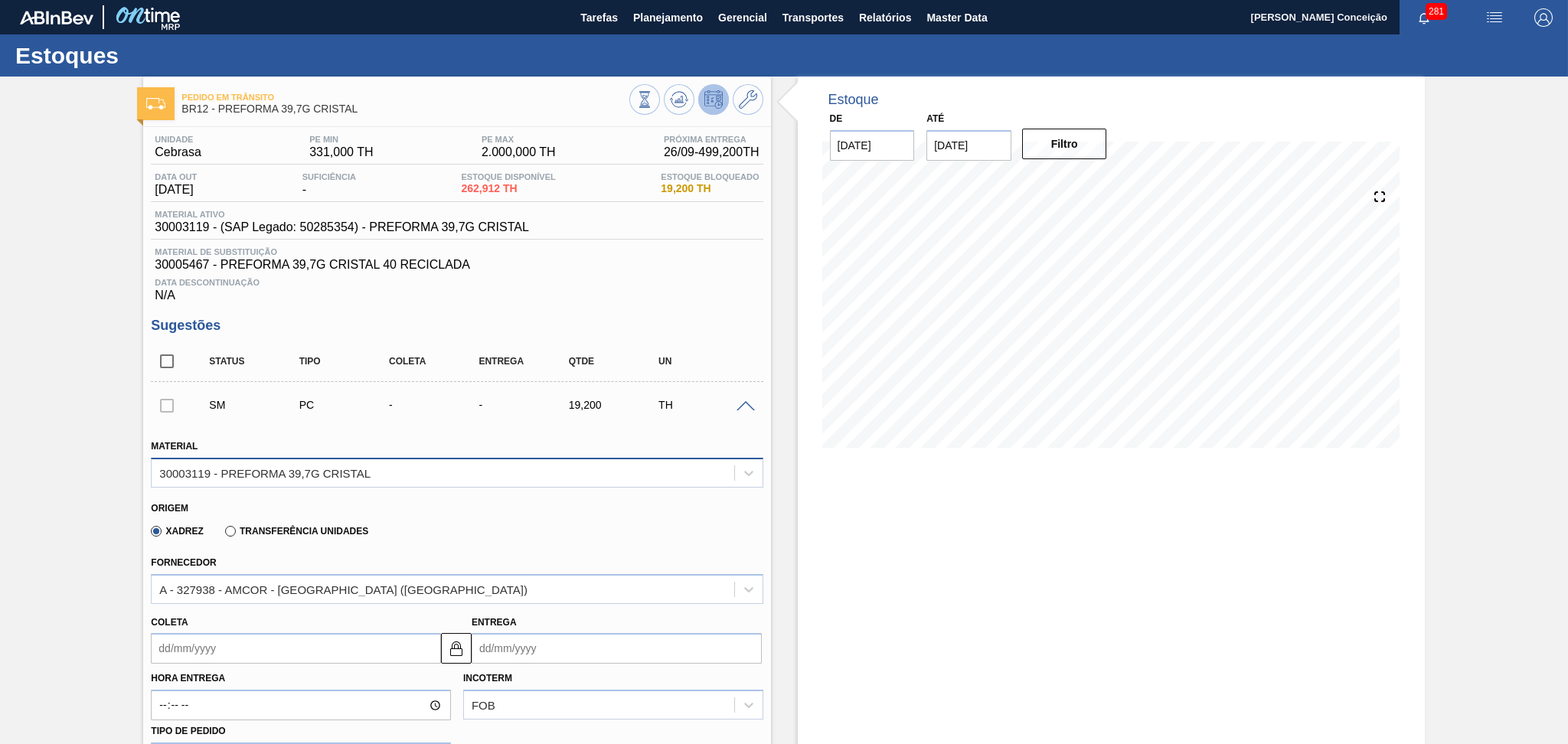
click at [397, 467] on div "30003119 - PREFORMA 39,7G CRISTAL" at bounding box center [442, 473] width 582 height 22
click at [510, 298] on div "Data Descontinuação N/A" at bounding box center [456, 287] width 612 height 31
click at [740, 102] on icon at bounding box center [748, 100] width 19 height 19
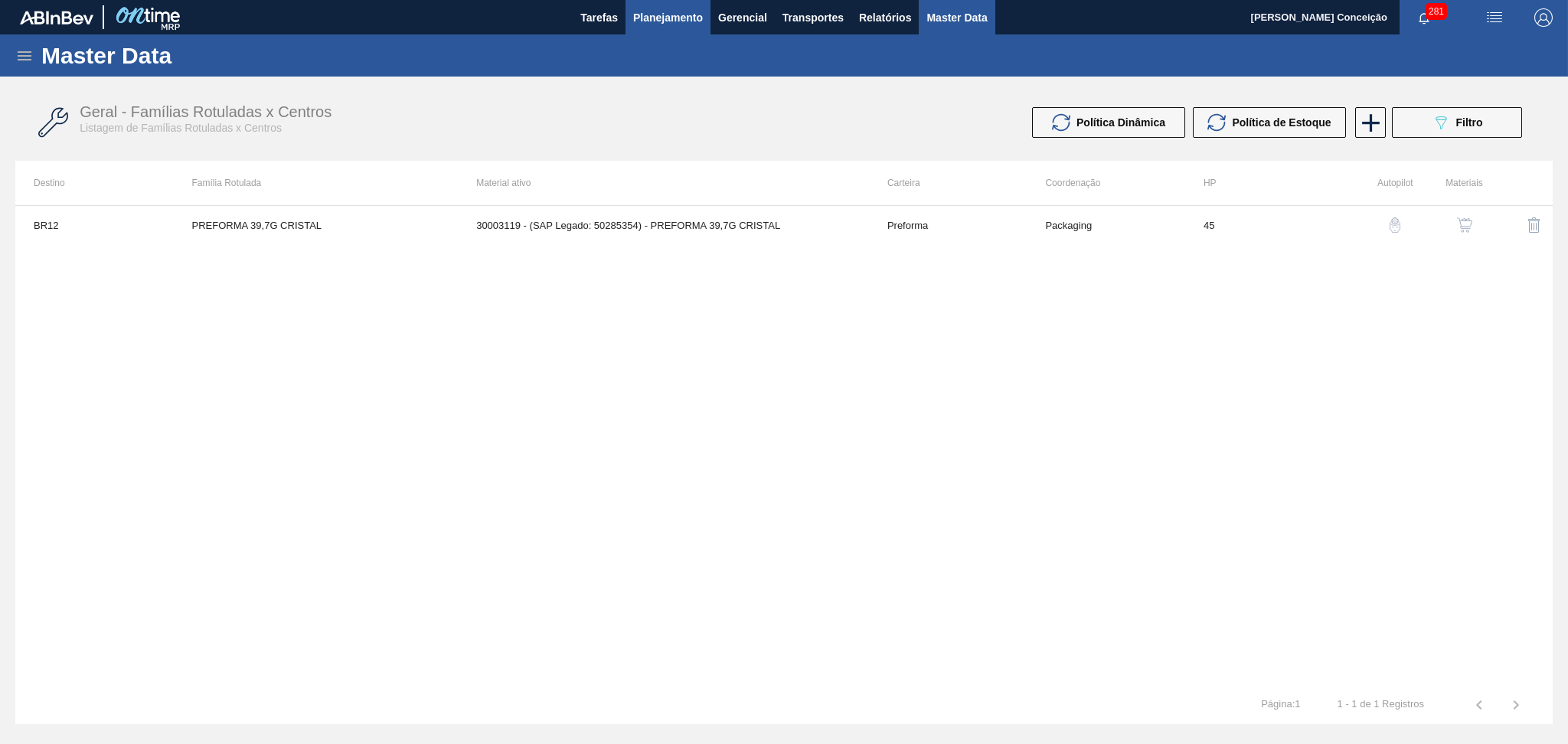
click at [679, 19] on span "Planejamento" at bounding box center [668, 18] width 70 height 19
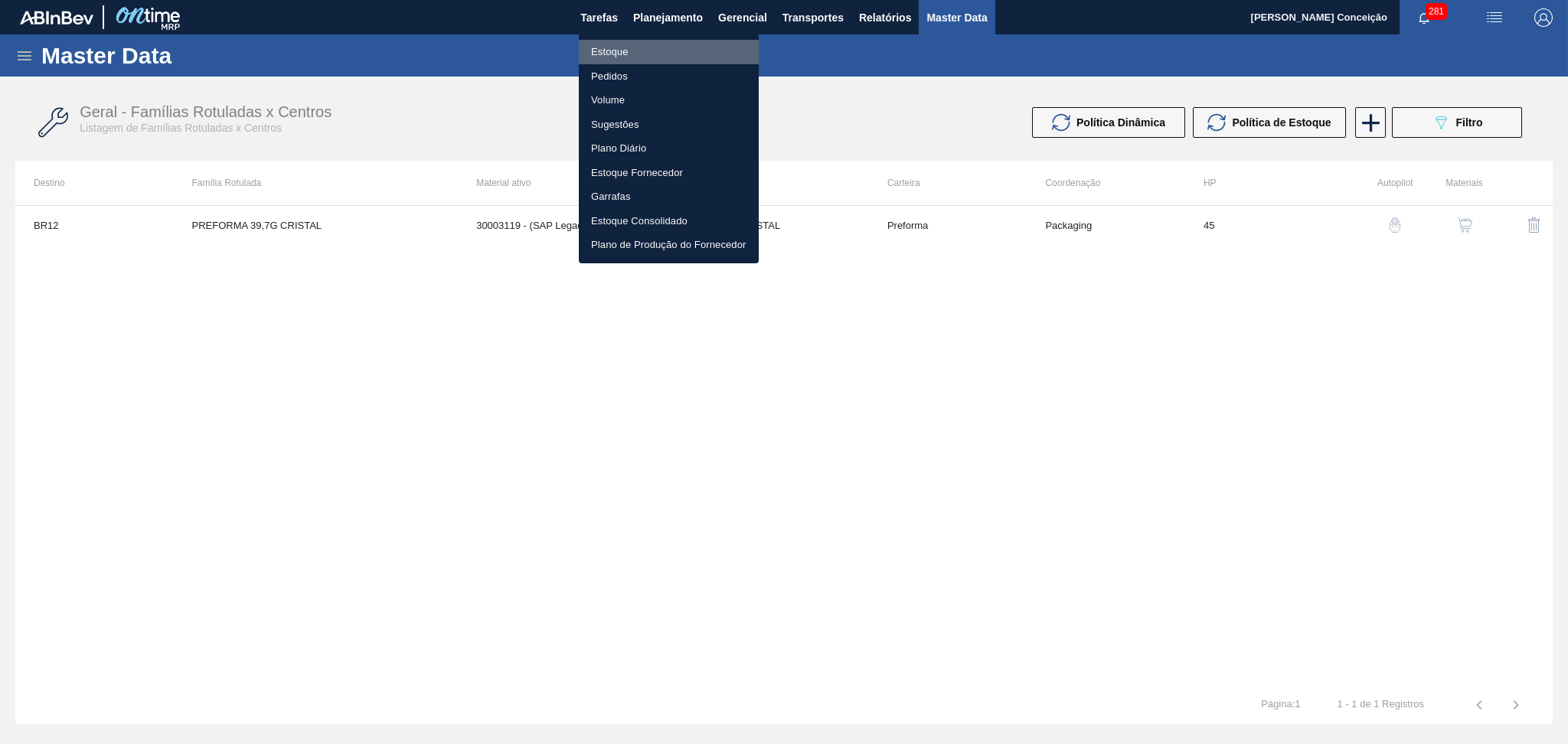
click at [627, 47] on li "Estoque" at bounding box center [668, 52] width 180 height 25
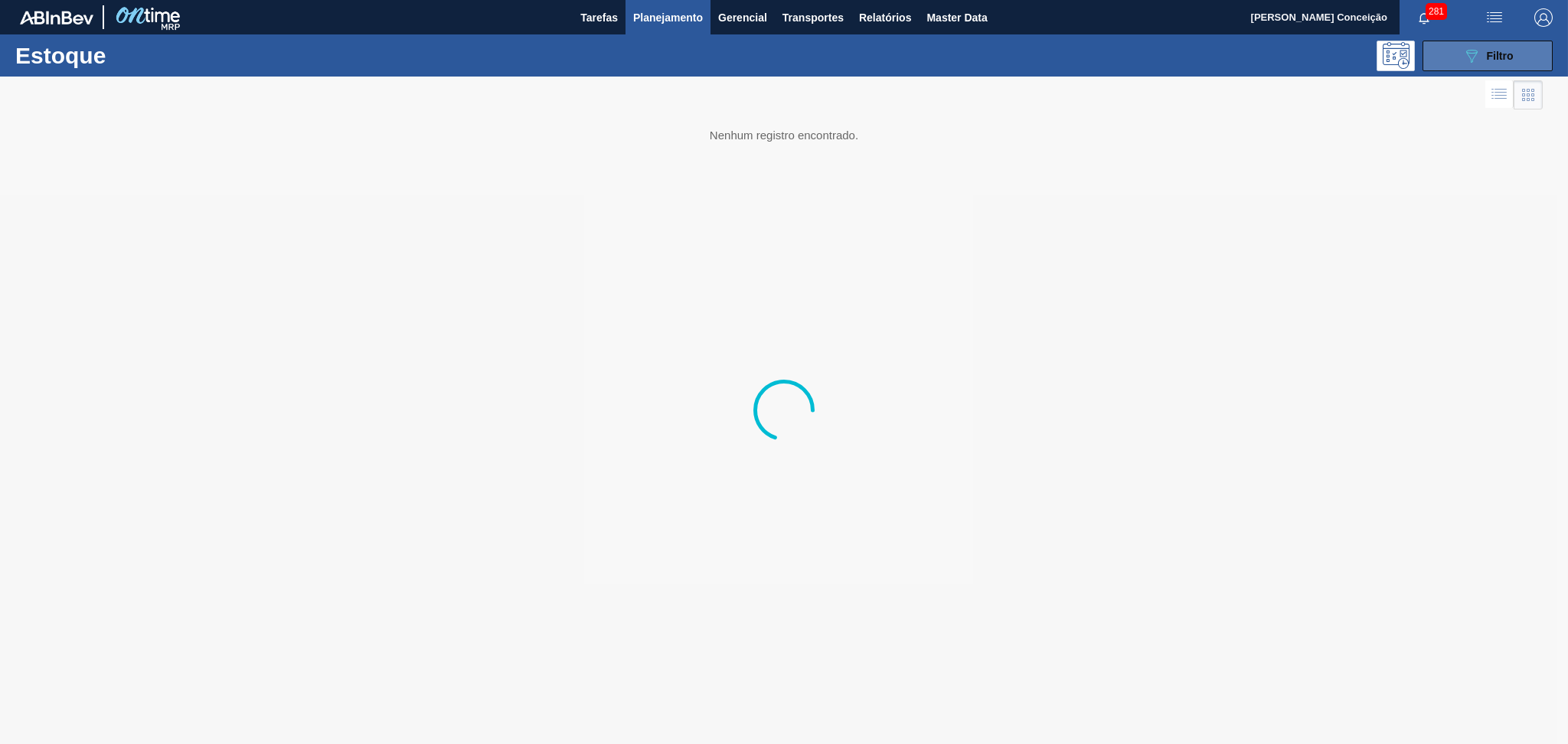
click at [1457, 49] on button "089F7B8B-B2A5-4AFE-B5C0-19BA573D28AC Filtro" at bounding box center [1488, 56] width 130 height 31
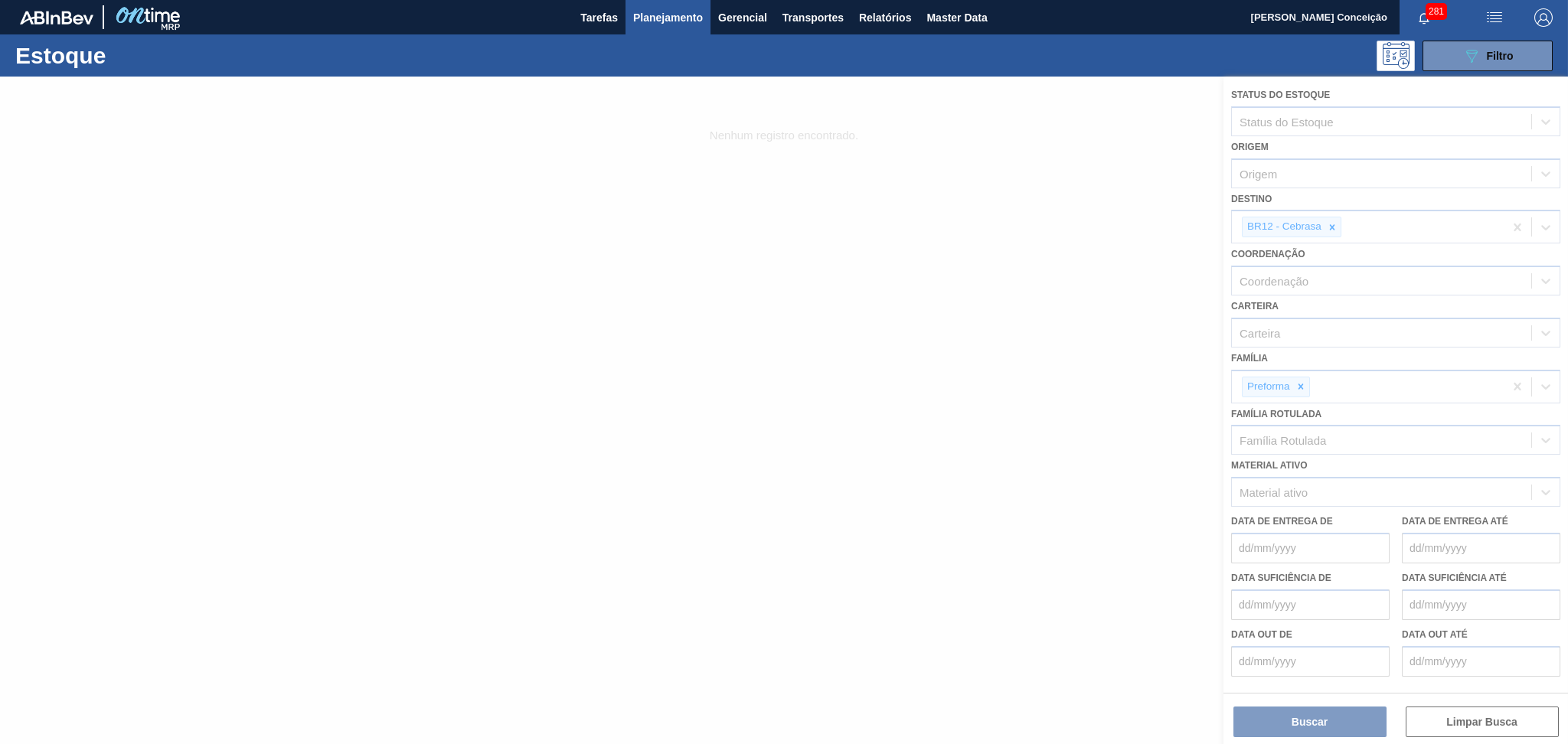
click at [1321, 230] on div at bounding box center [784, 410] width 1568 height 667
click at [1331, 227] on div at bounding box center [784, 410] width 1568 height 667
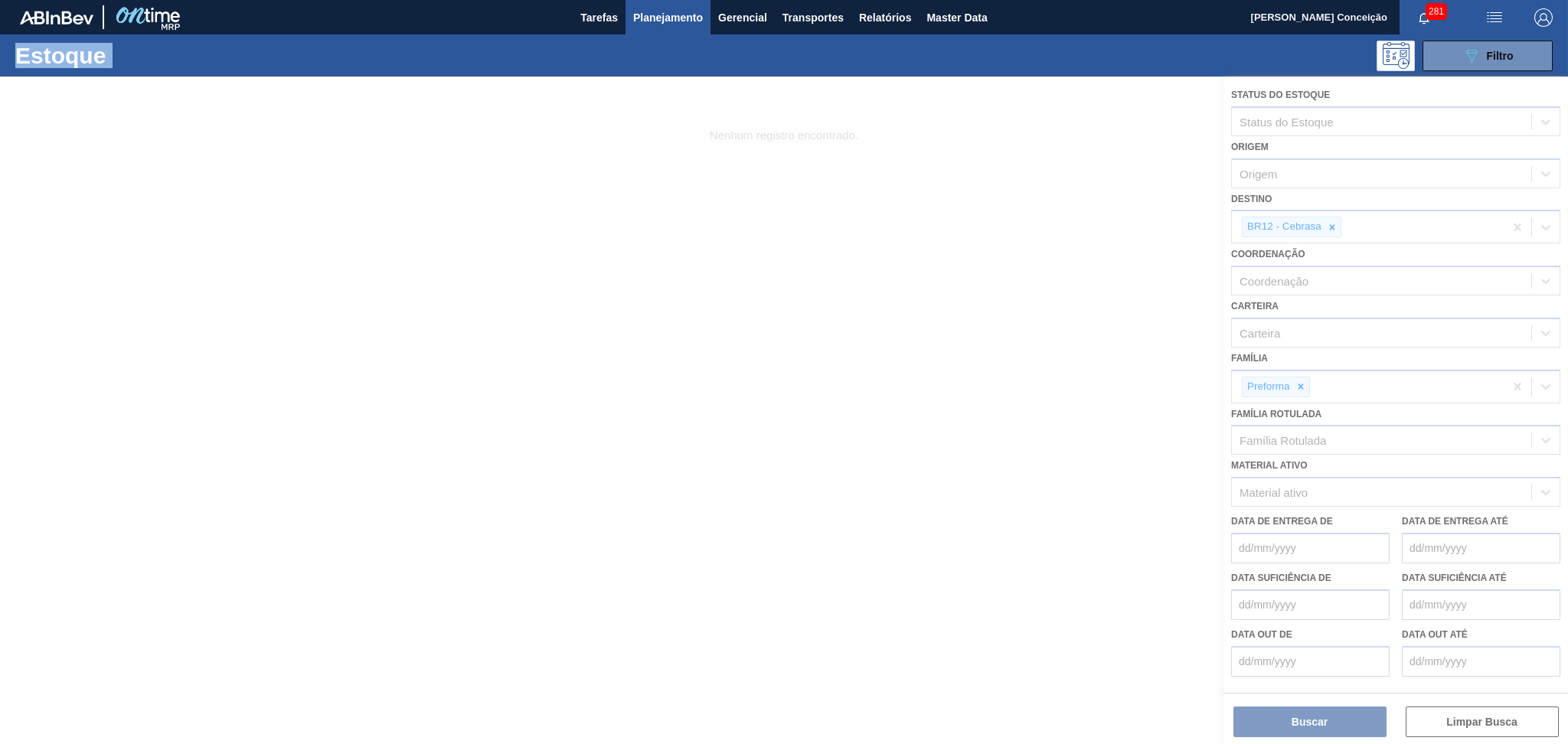
click at [1331, 227] on div at bounding box center [784, 410] width 1568 height 667
click at [1331, 224] on div at bounding box center [784, 410] width 1568 height 667
click at [1330, 224] on div at bounding box center [784, 410] width 1568 height 667
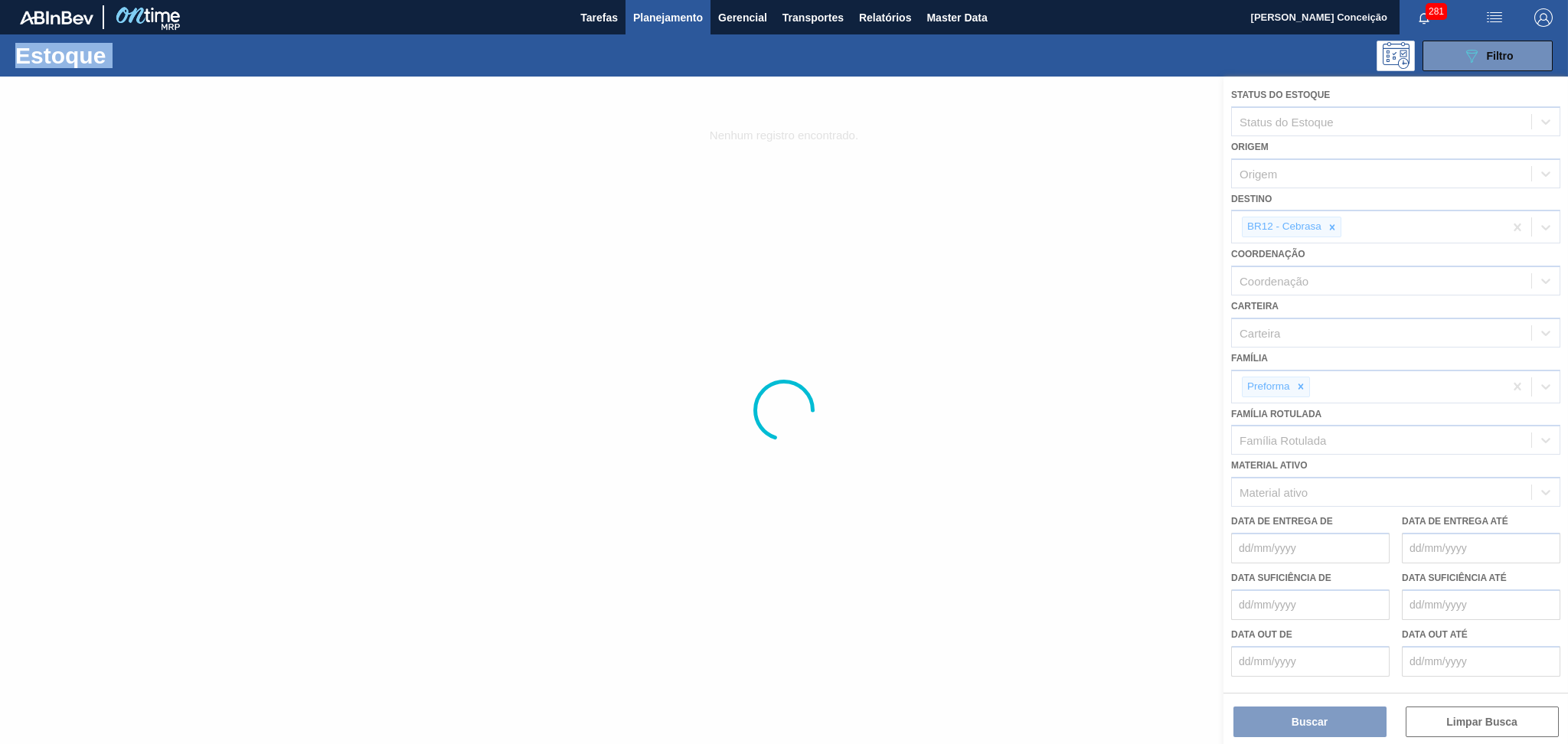
click at [1330, 224] on div at bounding box center [784, 410] width 1568 height 667
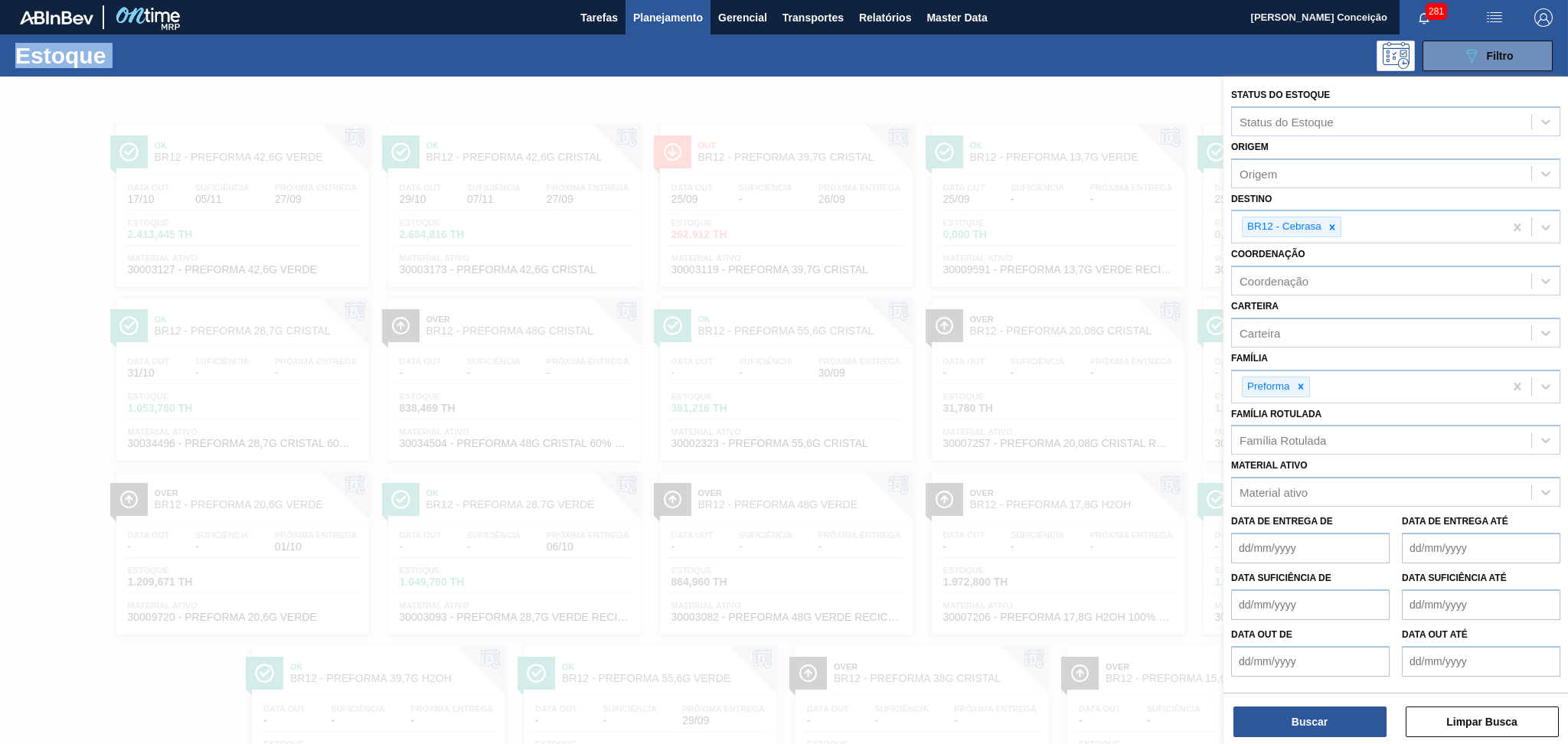
click at [1330, 224] on icon at bounding box center [1332, 227] width 5 height 5
click at [1332, 224] on div "BR12 - Cebrasa" at bounding box center [1367, 227] width 272 height 32
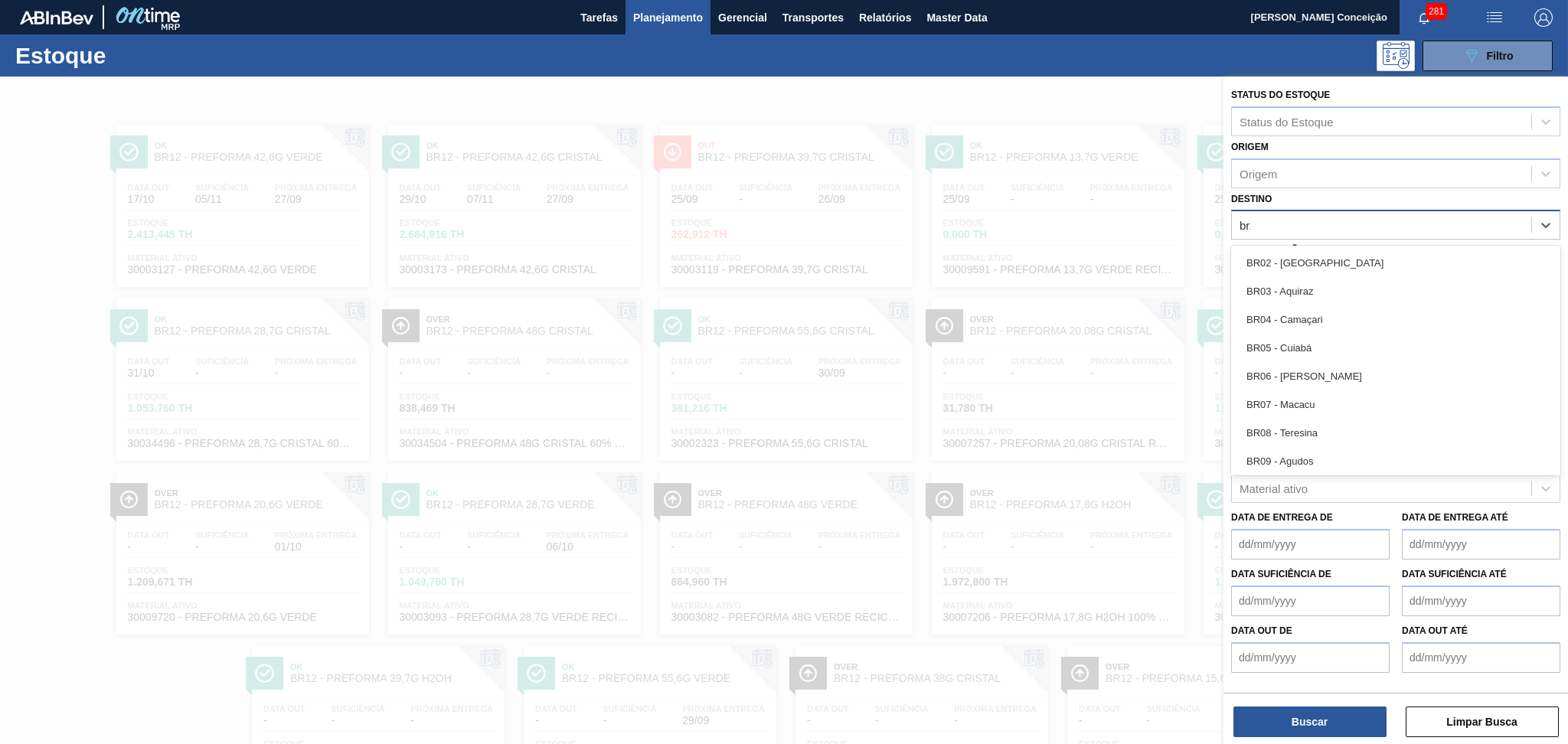
type input "br15"
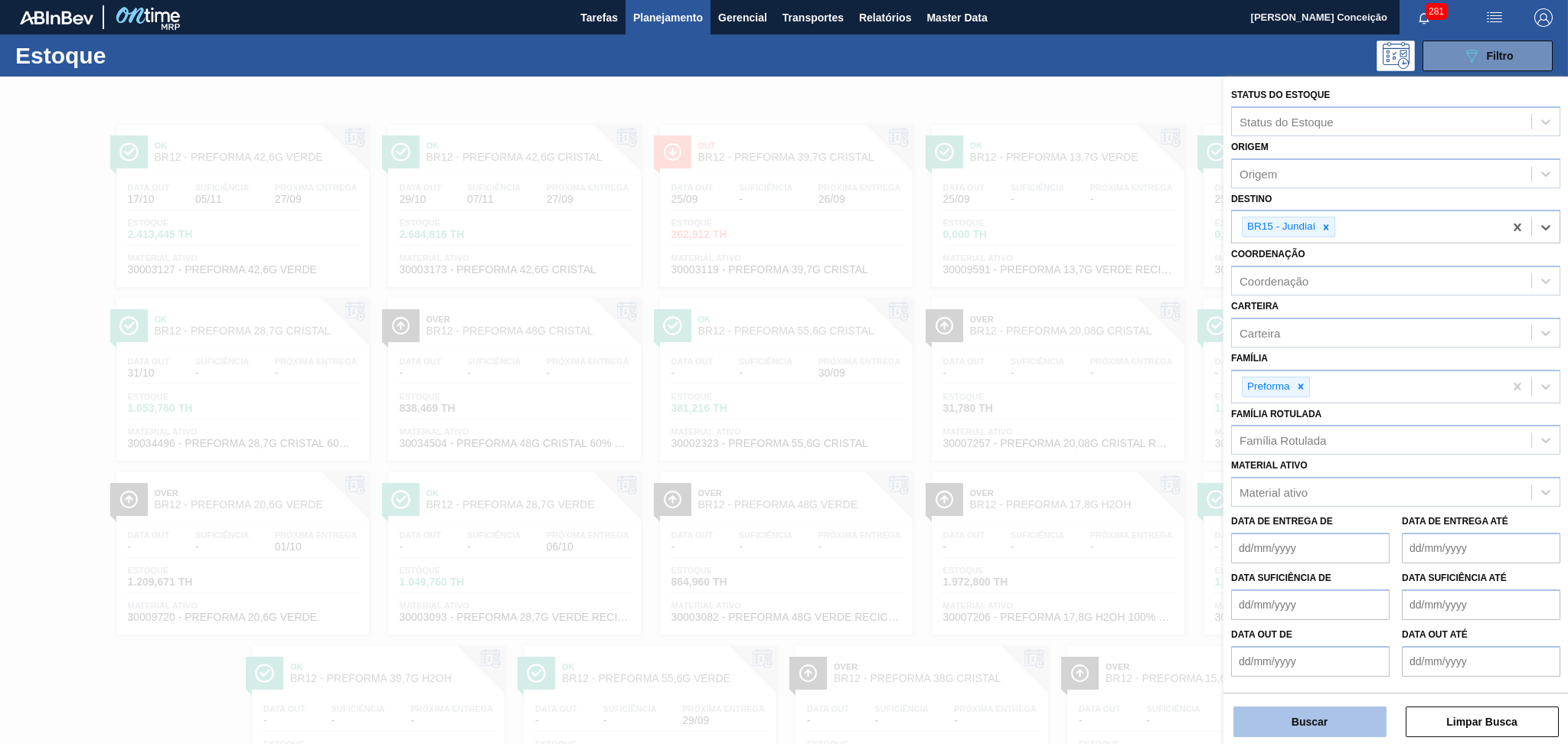
click at [1293, 728] on button "Buscar" at bounding box center [1310, 722] width 153 height 31
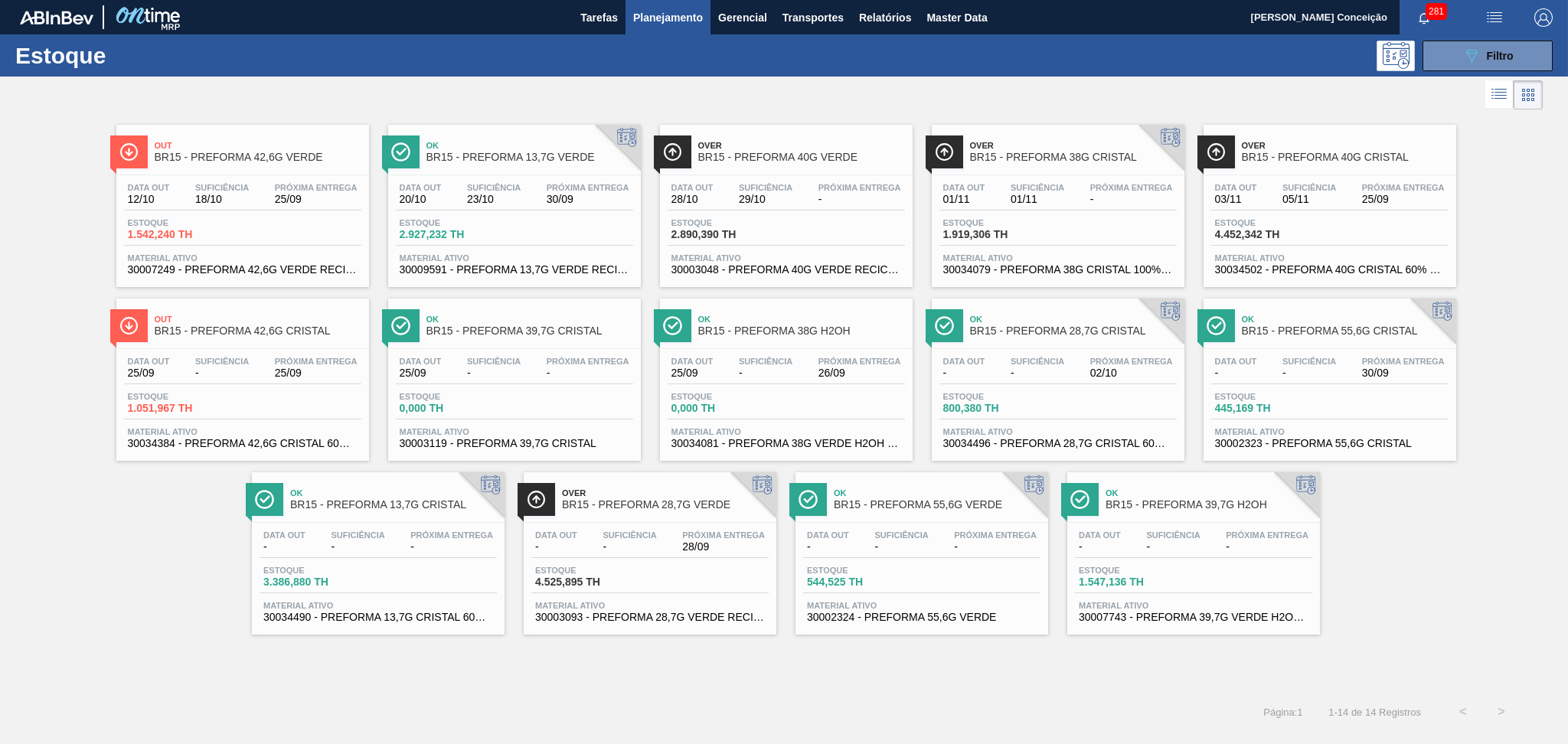
click at [1342, 176] on div "Data out 03/11 Suficiência 05/11 Próxima Entrega 25/09 Estoque 4.452,342 TH Mat…" at bounding box center [1330, 227] width 253 height 104
click at [882, 195] on span "-" at bounding box center [859, 199] width 83 height 12
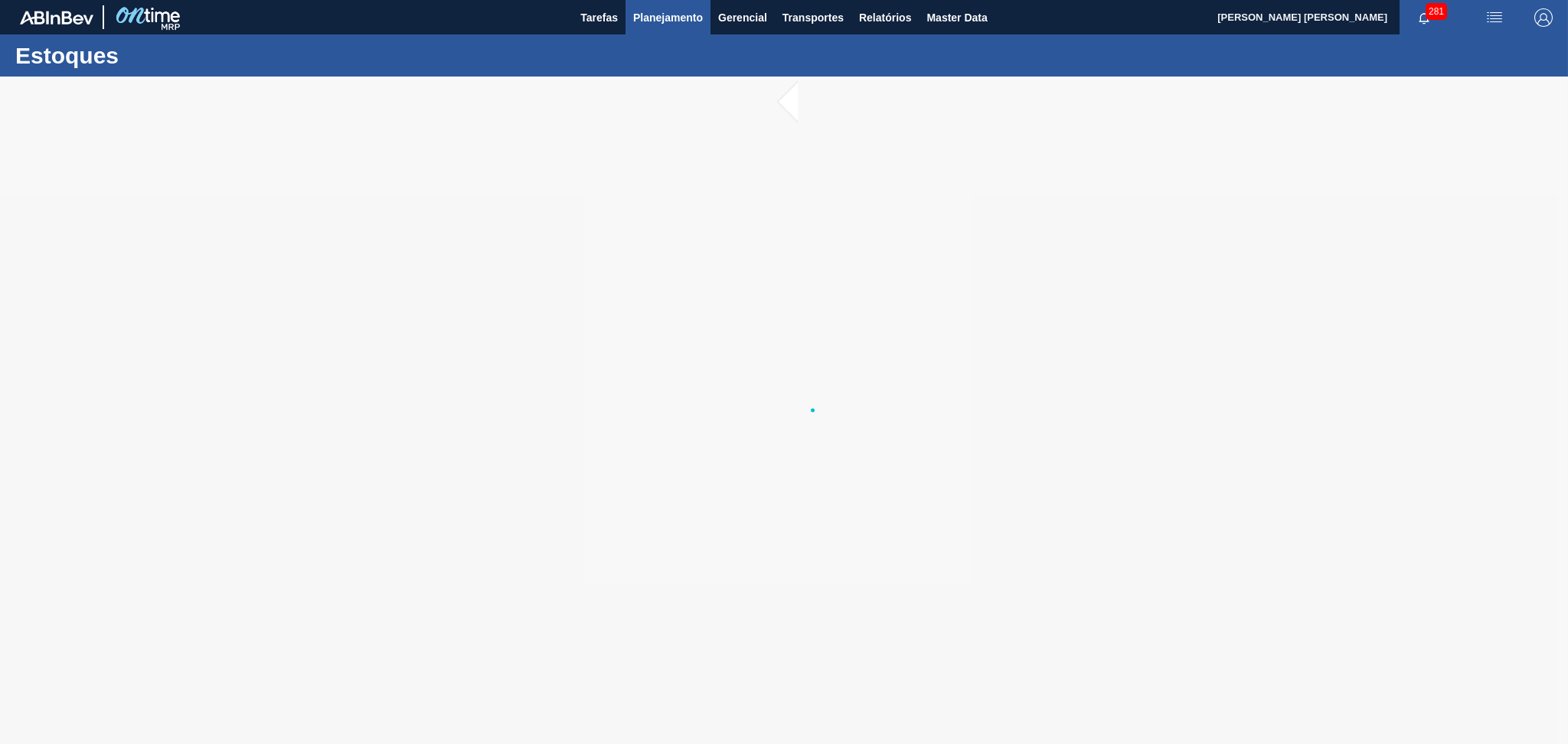
click at [693, 20] on span "Planejamento" at bounding box center [668, 18] width 70 height 19
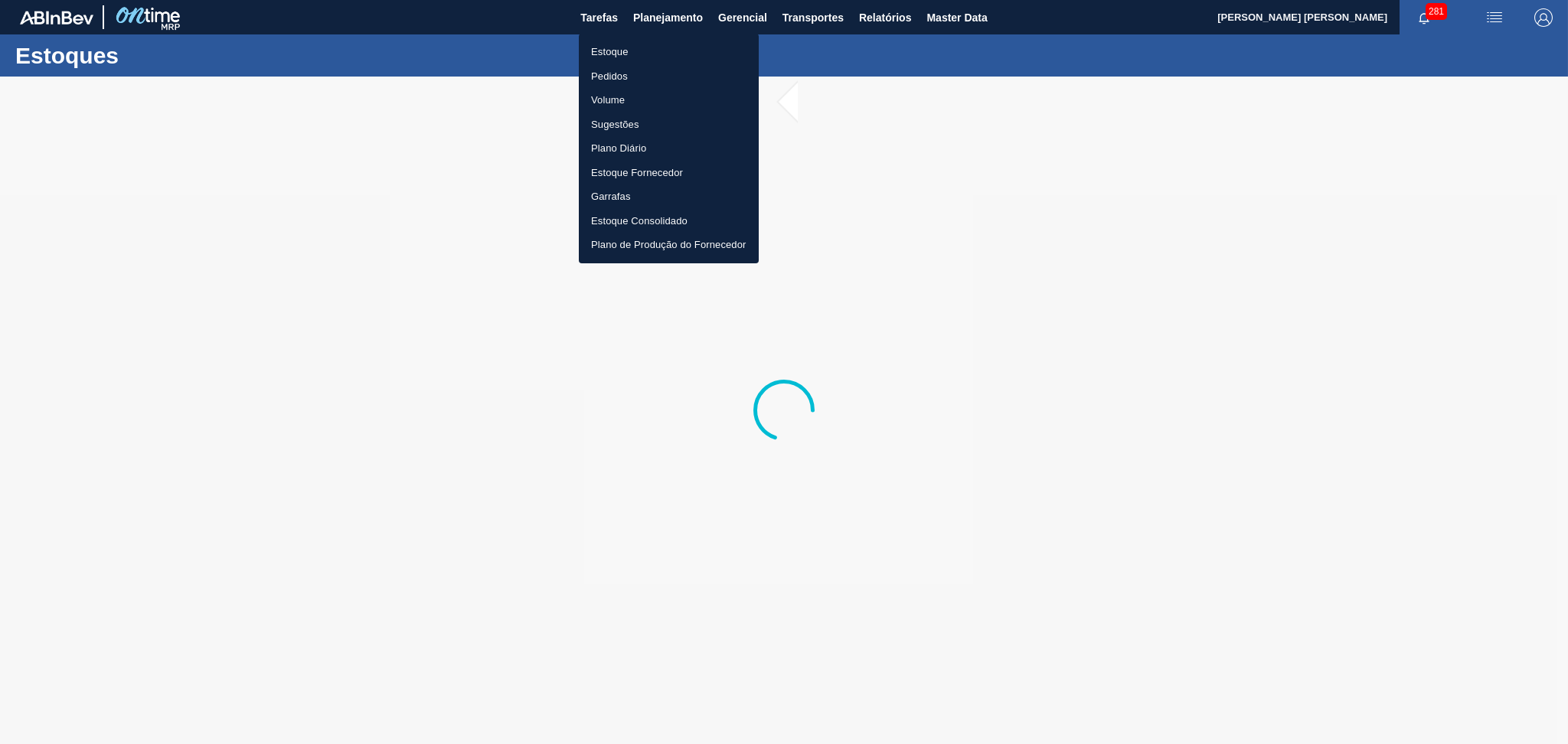
click at [629, 50] on li "Estoque" at bounding box center [668, 52] width 180 height 25
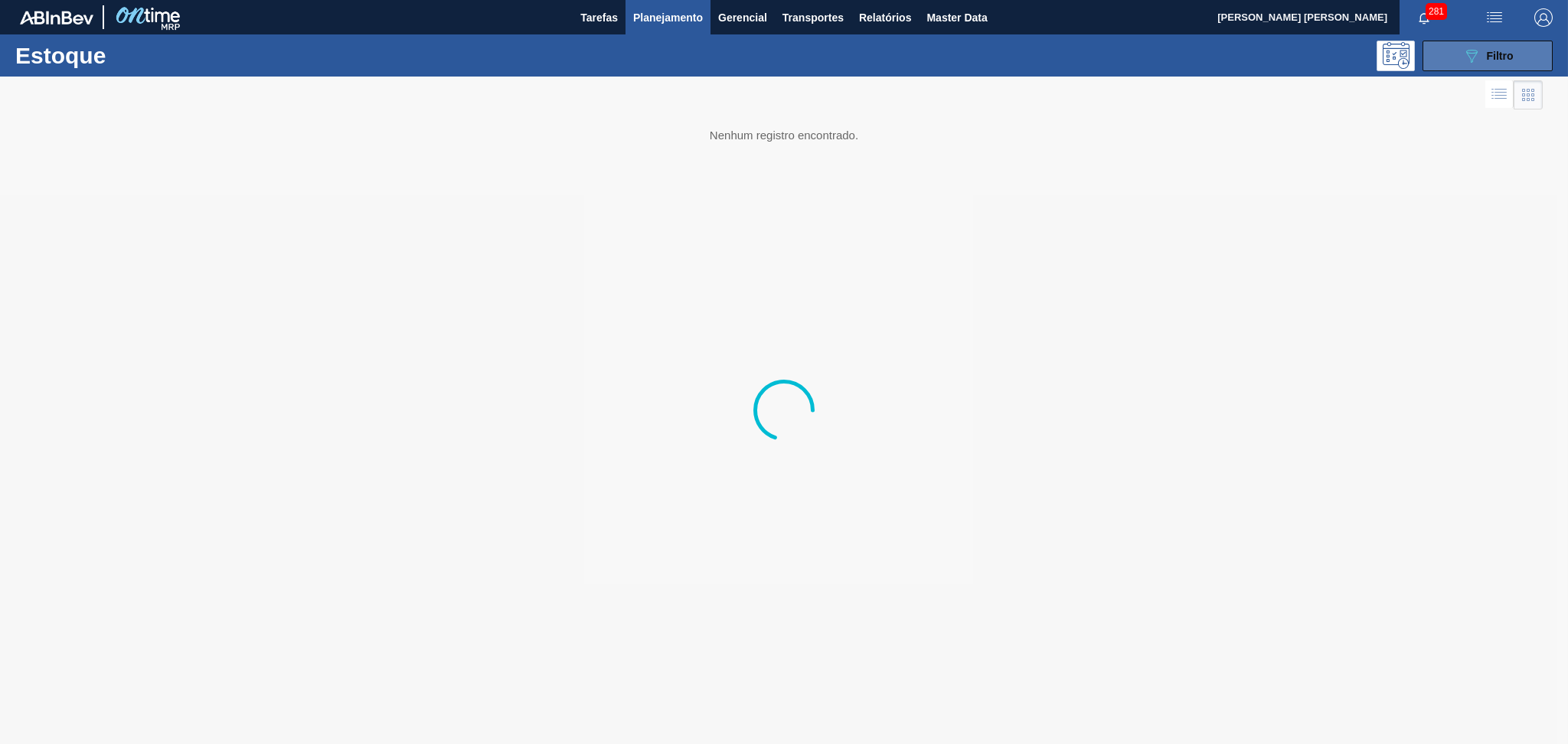
click at [1496, 49] on span "Filtro" at bounding box center [1500, 56] width 27 height 12
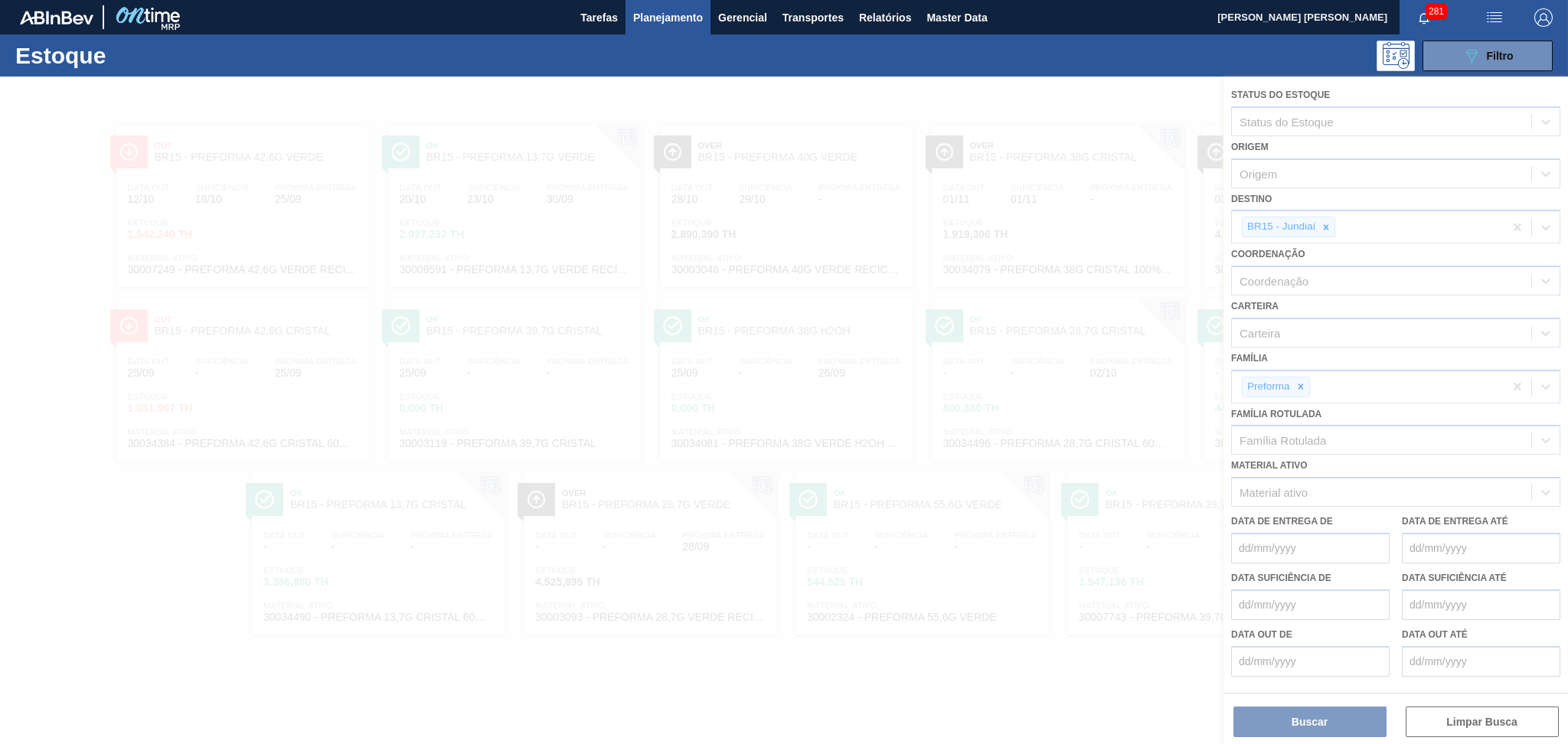
click at [1328, 227] on div at bounding box center [784, 410] width 1568 height 667
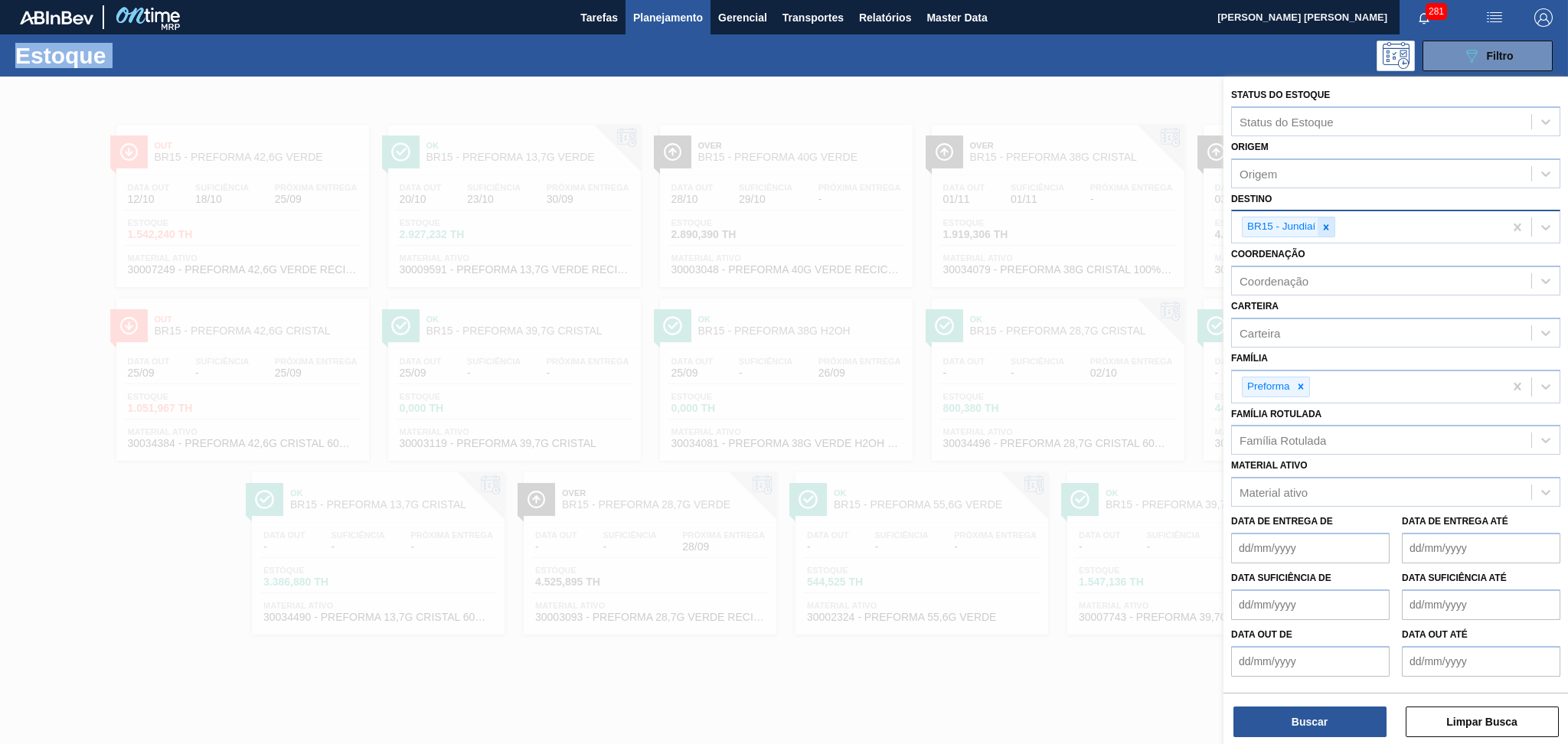
click at [1328, 227] on icon at bounding box center [1326, 227] width 5 height 5
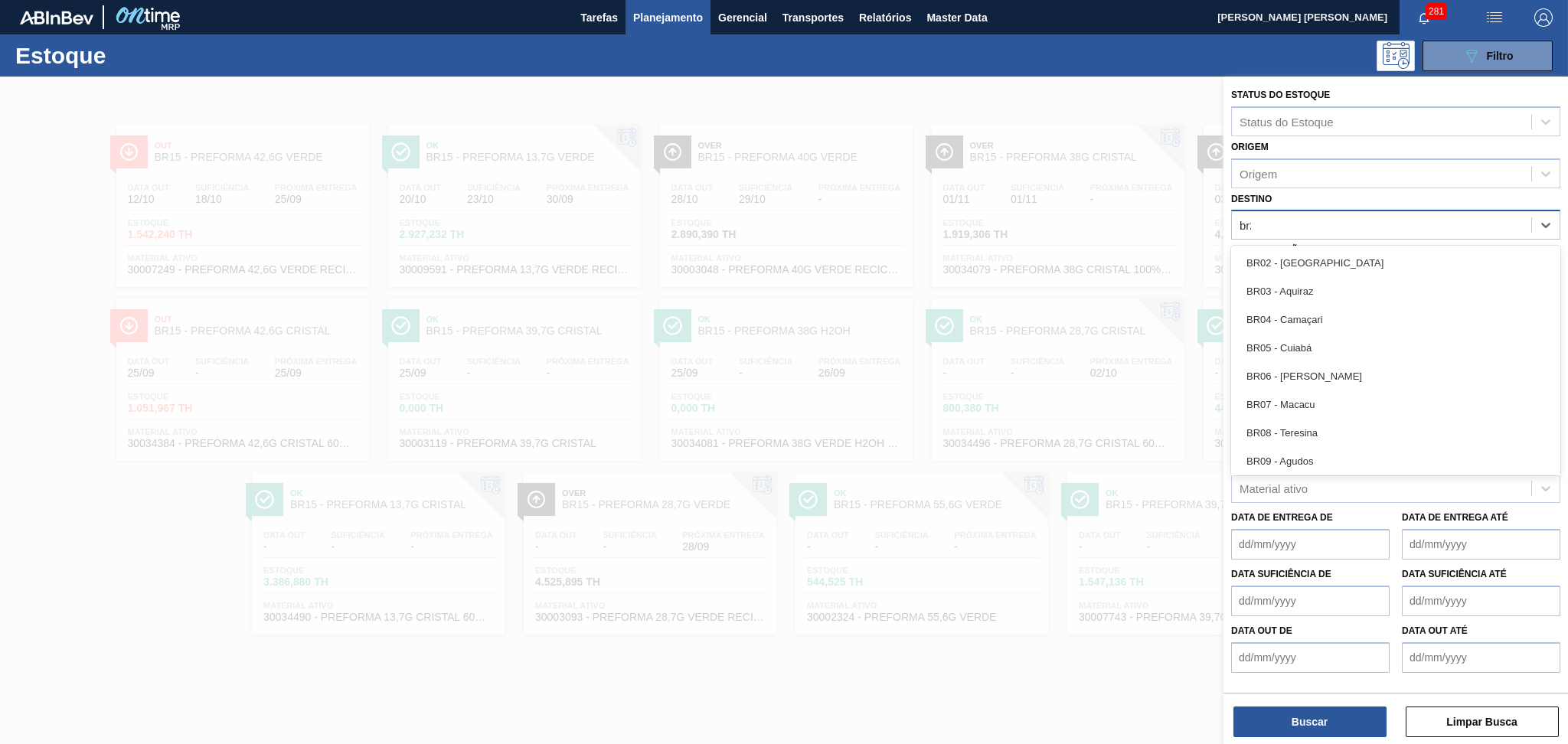
type input "br27"
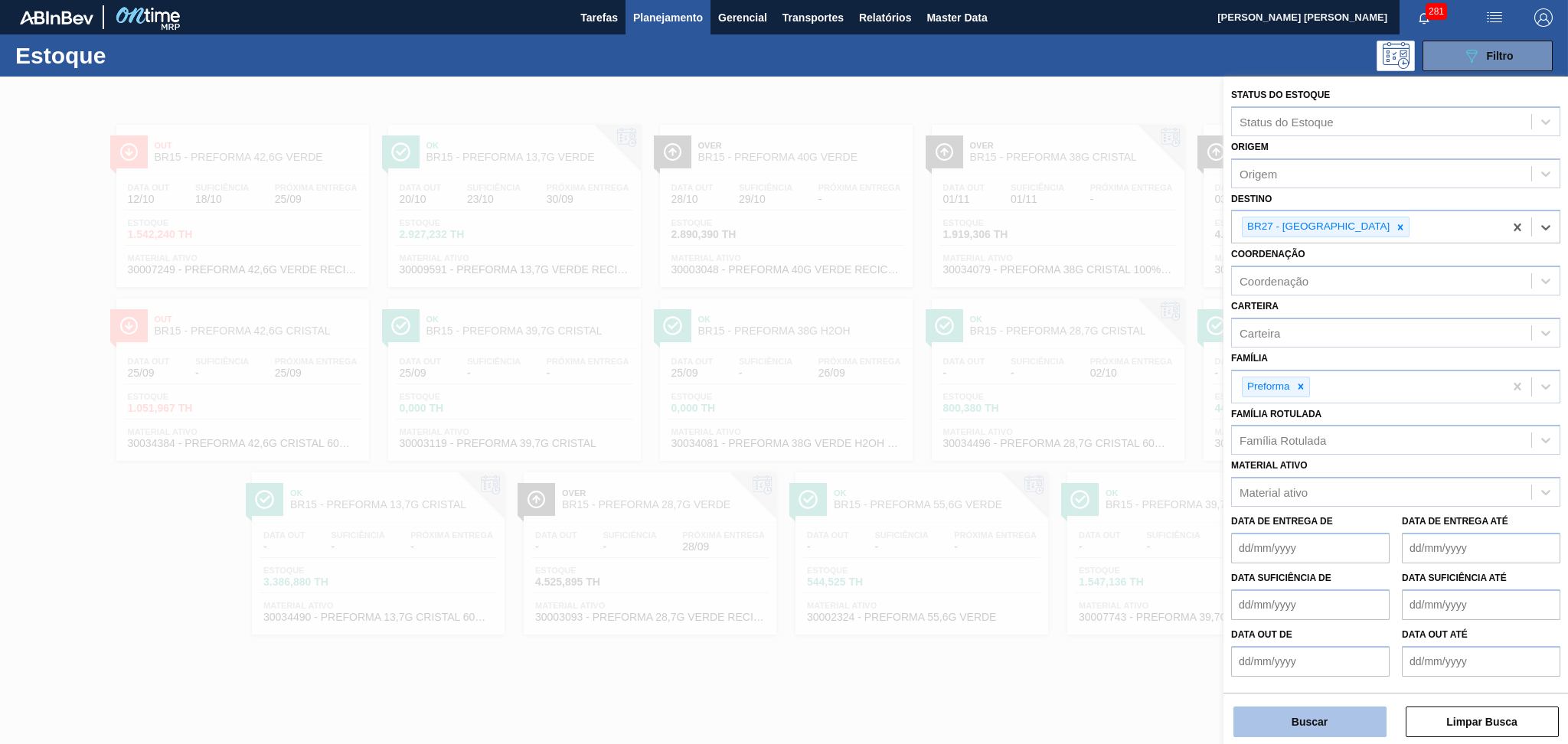
click at [1299, 723] on button "Buscar" at bounding box center [1310, 722] width 153 height 31
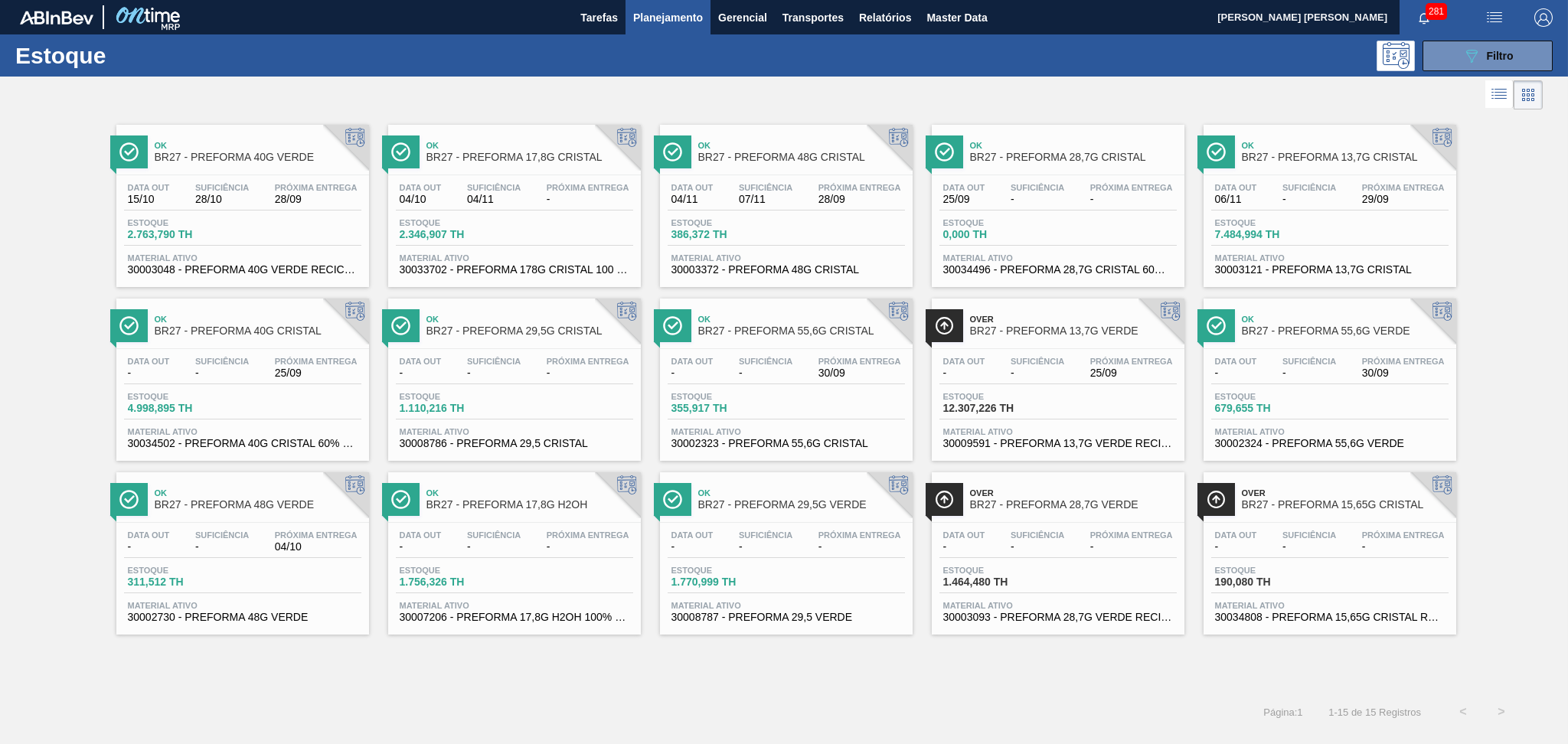
click at [200, 210] on div "Data out 15/10 Suficiência 28/10 Próxima Entrega 28/09" at bounding box center [242, 197] width 237 height 28
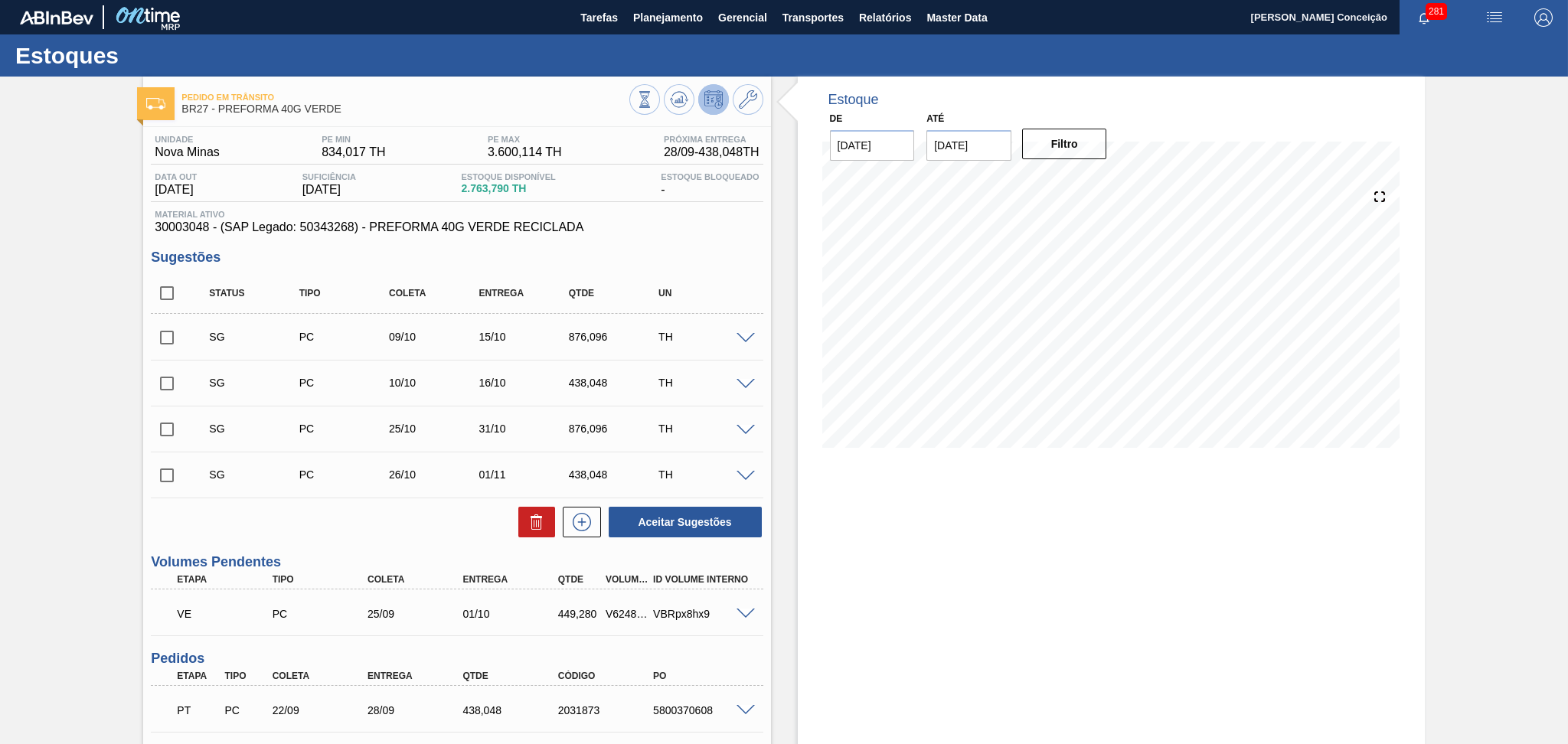
click at [256, 522] on div "Aceitar Sugestões" at bounding box center [456, 522] width 612 height 34
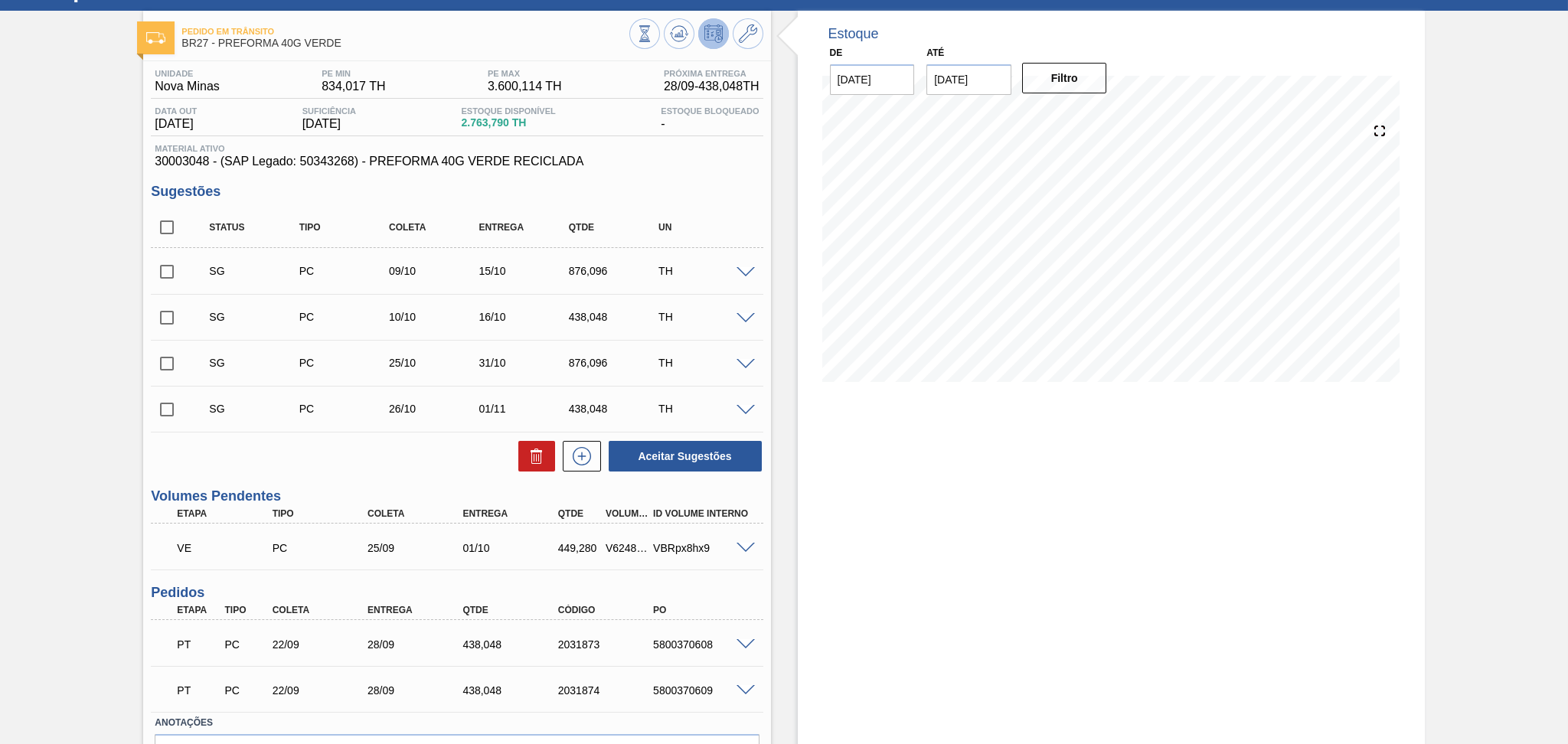
scroll to position [102, 0]
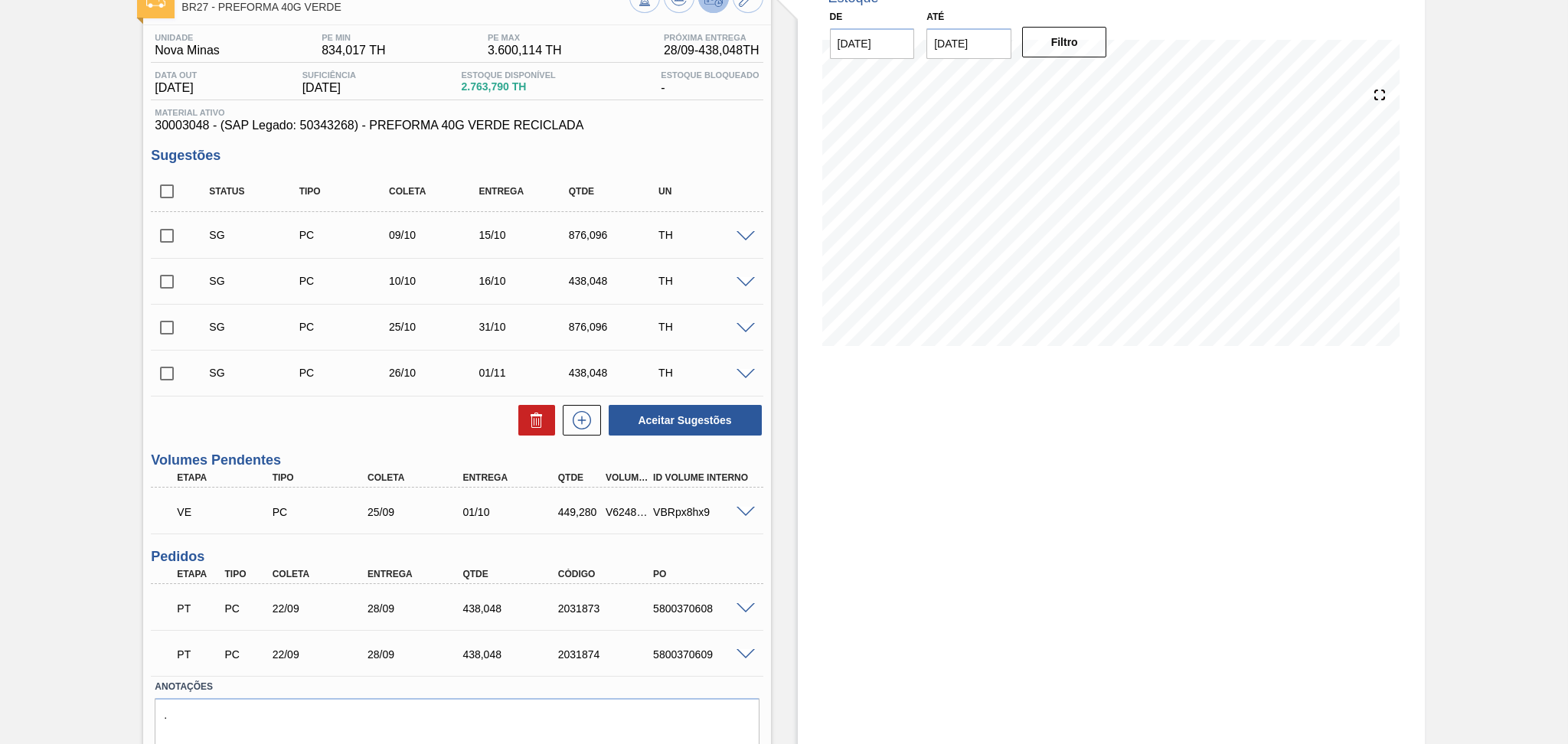
click at [634, 506] on div "V624874" at bounding box center [627, 512] width 50 height 12
copy div "V624874"
click at [786, 175] on div "Estoque De 25/09/2025 Até 30/11/2025 Filtro 25/09 Projeção de Estoque 2,673.79 …" at bounding box center [1098, 387] width 654 height 827
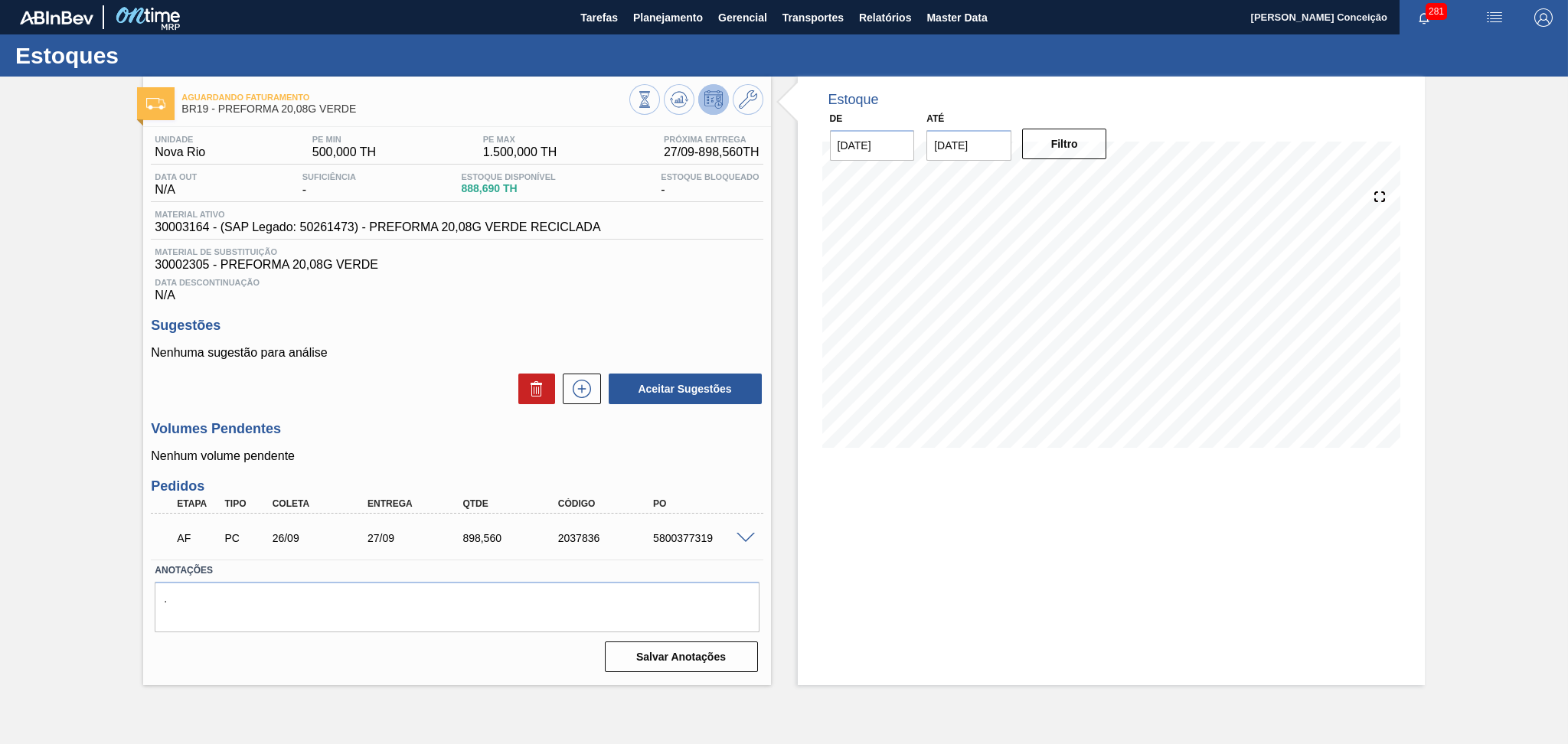
click at [413, 379] on div "Aceitar Sugestões" at bounding box center [456, 389] width 612 height 34
click at [679, 106] on icon at bounding box center [679, 100] width 19 height 19
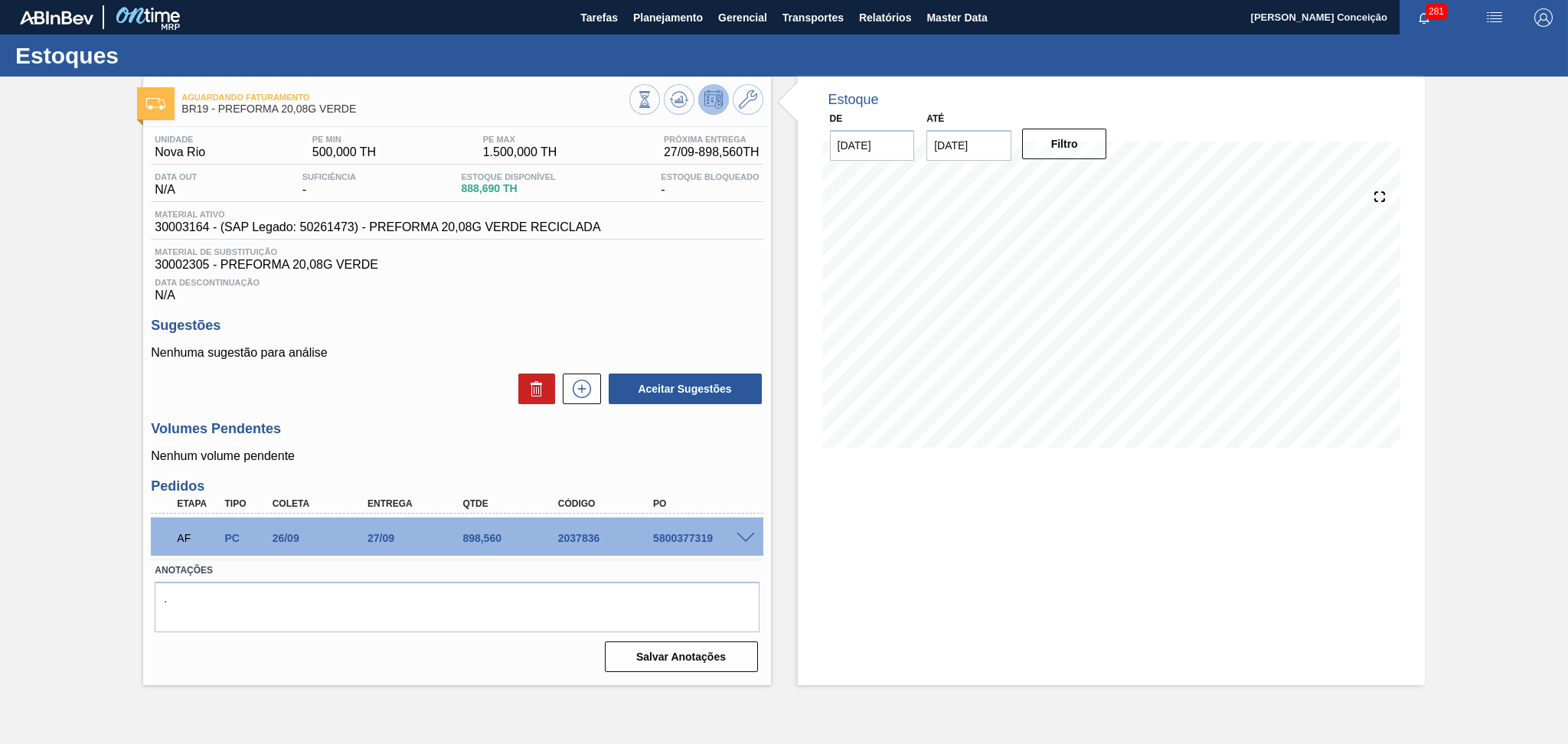
drag, startPoint x: 439, startPoint y: 407, endPoint x: 424, endPoint y: 393, distance: 20.5
click at [438, 407] on div "Unidade Nova Rio PE MIN 500,000 TH PE MAX 1.500,000 TH Próxima Entrega 27/09 - …" at bounding box center [456, 402] width 627 height 551
click at [475, 427] on h3 "Volumes Pendentes" at bounding box center [456, 428] width 612 height 16
click at [374, 445] on div "Volumes Pendentes Nenhum volume pendente" at bounding box center [456, 442] width 612 height 42
click at [678, 98] on icon at bounding box center [679, 100] width 19 height 19
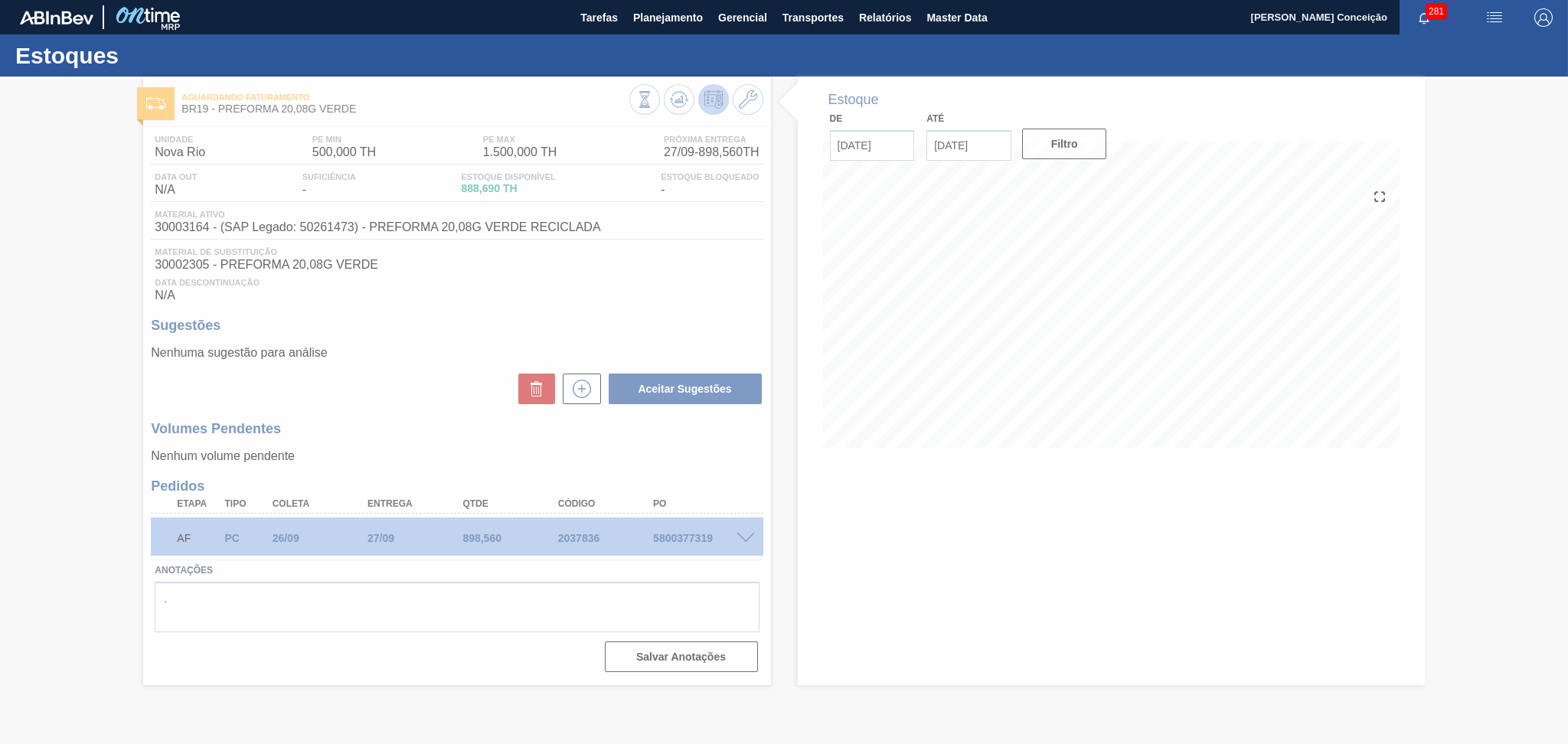
click at [480, 391] on div at bounding box center [784, 410] width 1568 height 667
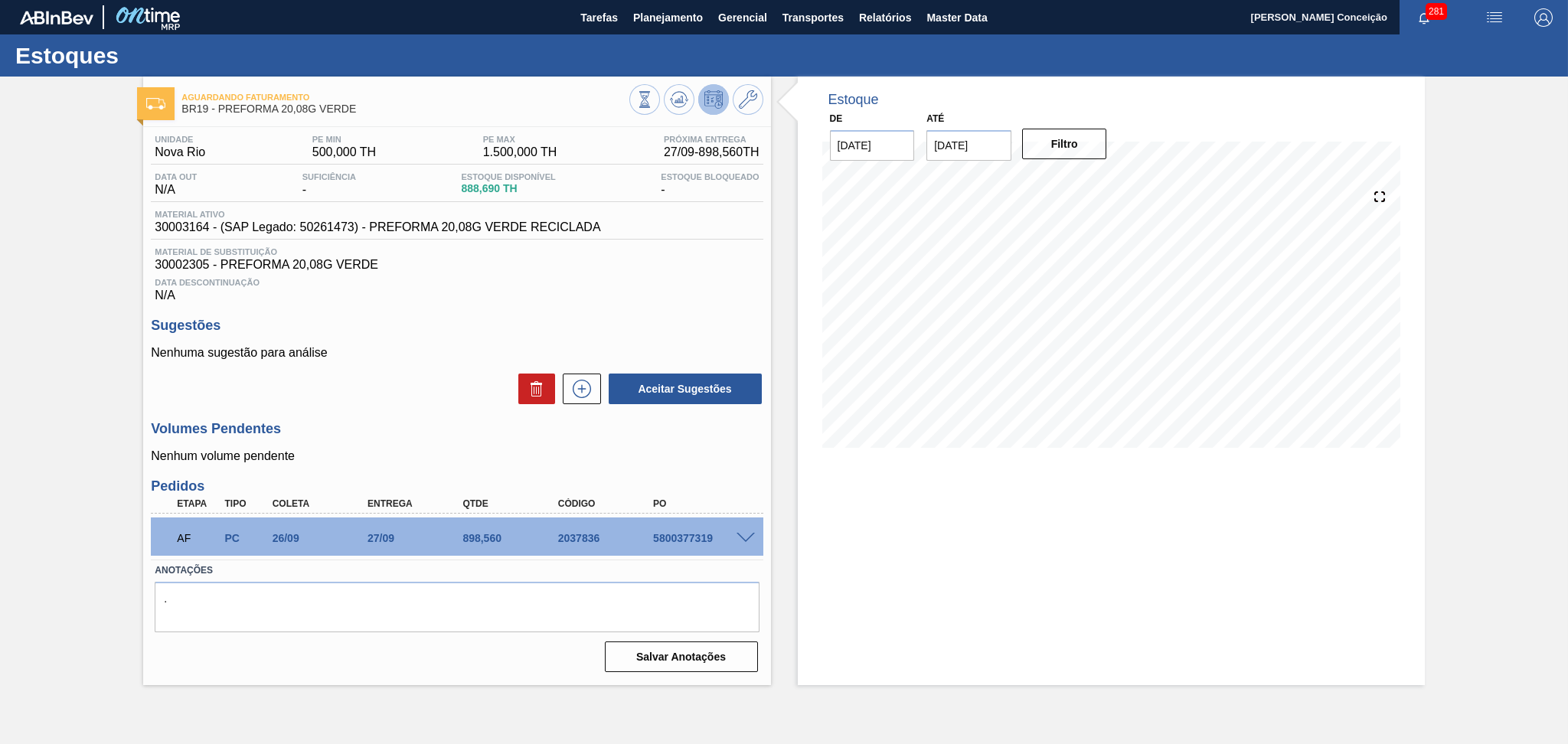
click at [594, 278] on span "Data Descontinuação" at bounding box center [456, 282] width 604 height 9
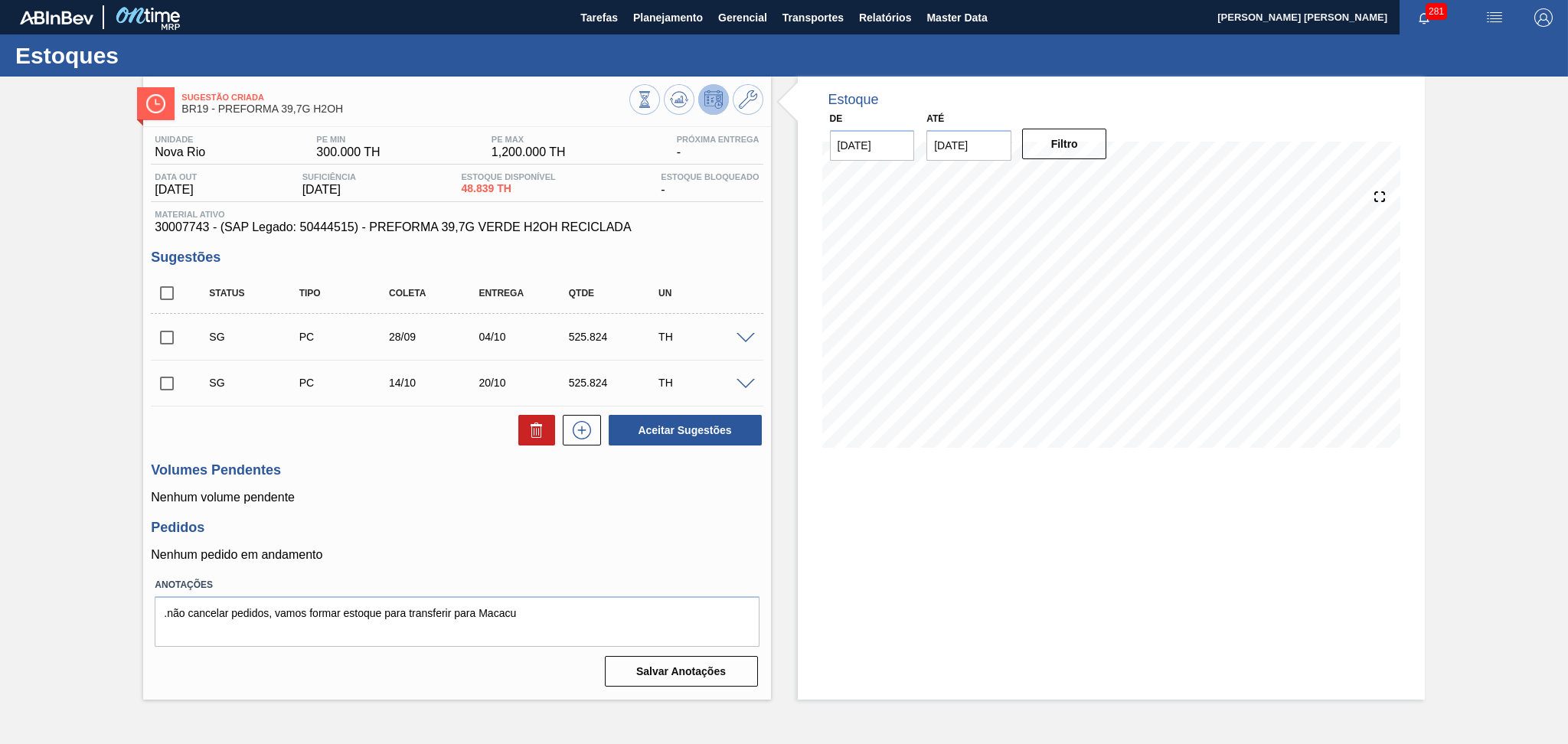
click at [398, 541] on div "Pedidos Nenhum pedido em andamento" at bounding box center [456, 541] width 612 height 42
click at [480, 528] on h3 "Pedidos" at bounding box center [456, 527] width 612 height 16
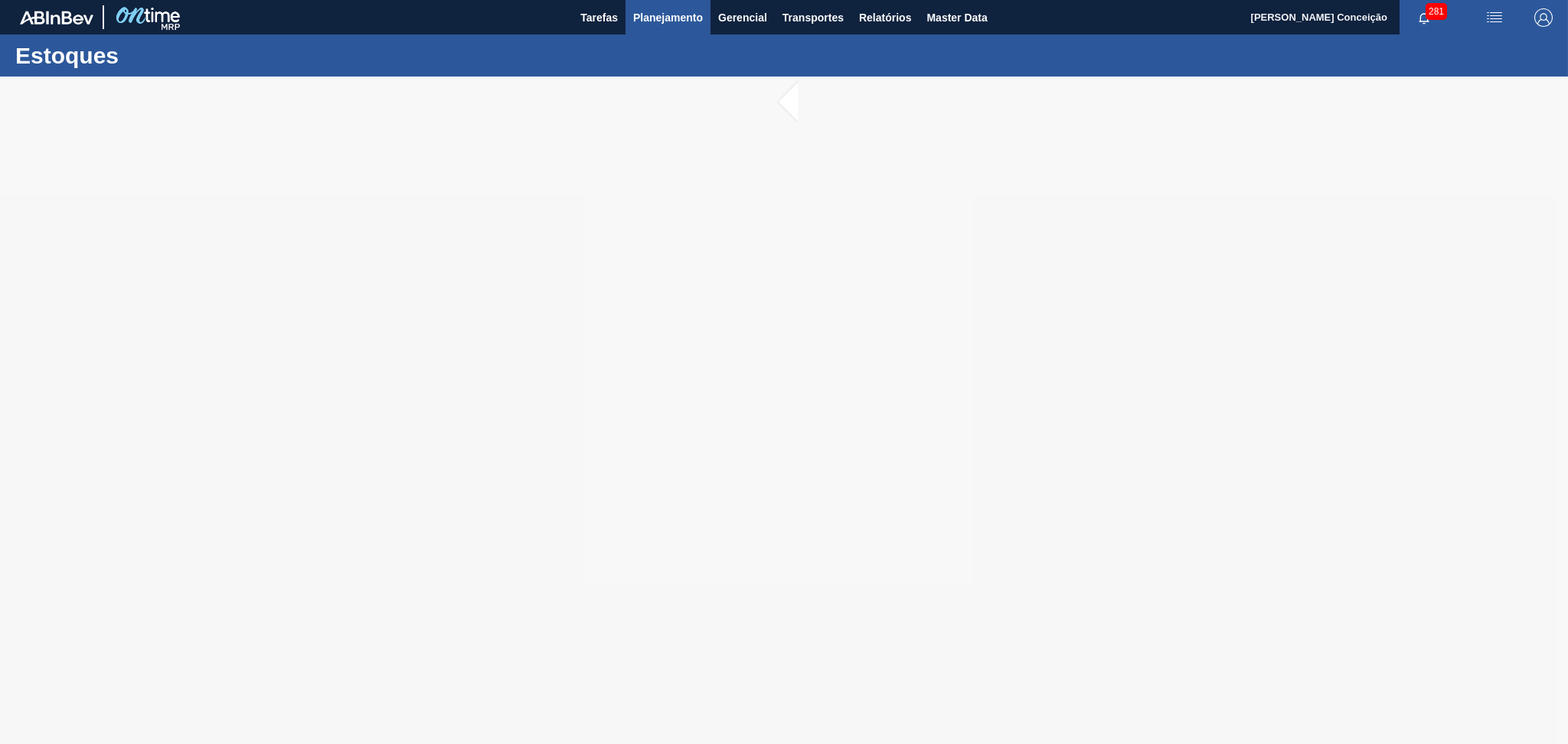
click at [672, 24] on span "Planejamento" at bounding box center [668, 18] width 70 height 19
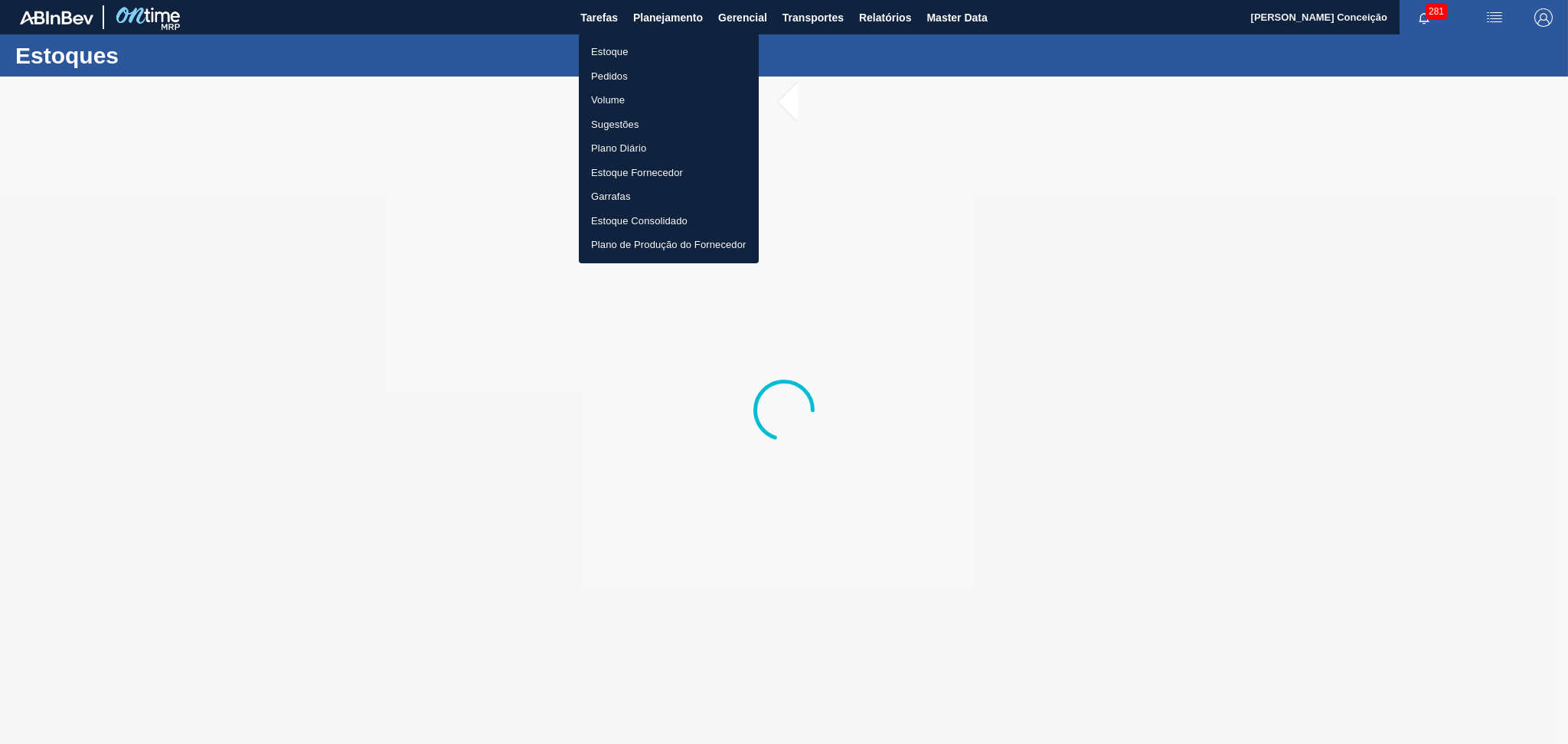
drag, startPoint x: 618, startPoint y: 52, endPoint x: 660, endPoint y: 81, distance: 51.0
click at [617, 52] on li "Estoque" at bounding box center [668, 52] width 180 height 25
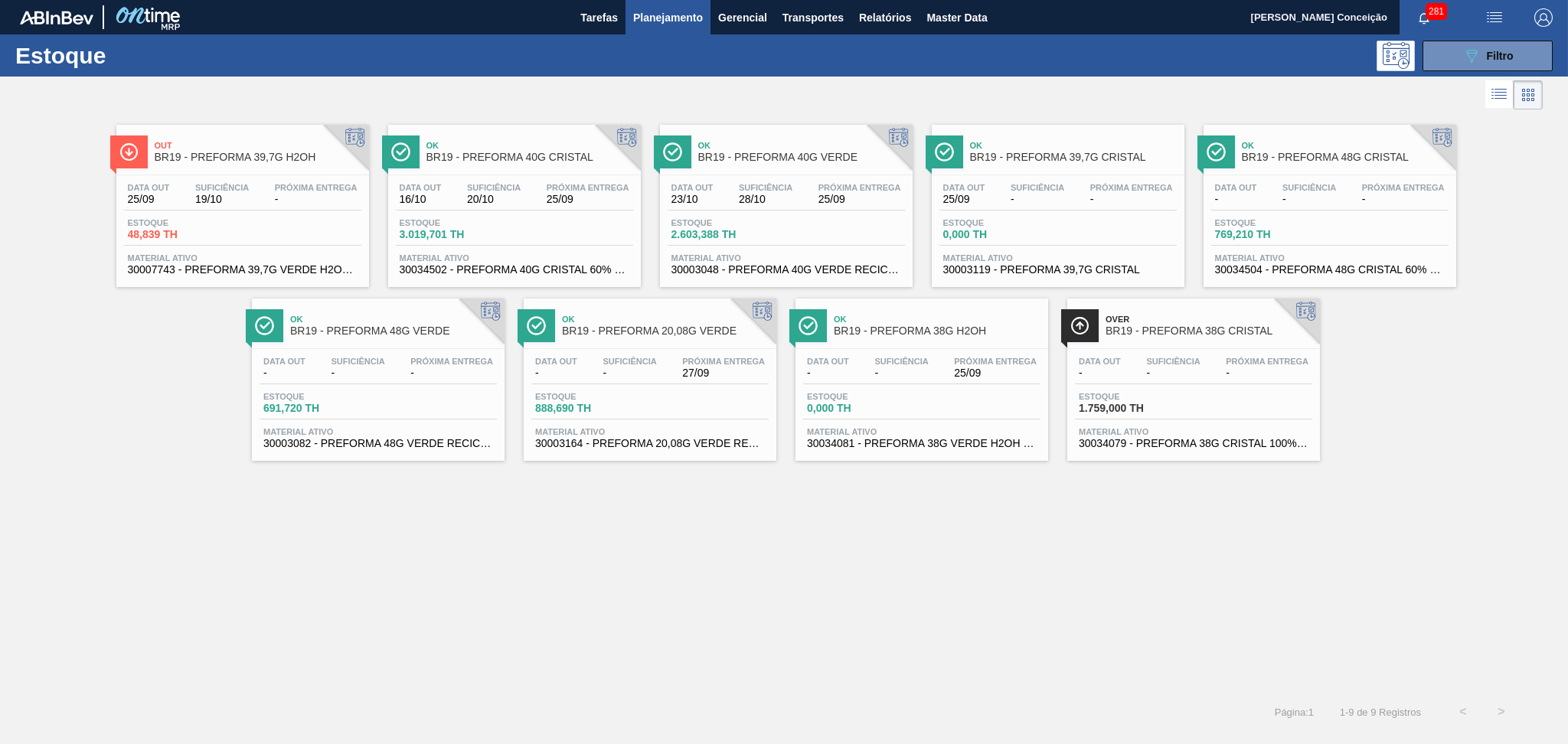
click at [267, 202] on div "Data [DATE] Suficiência 19/10 Próxima Entrega -" at bounding box center [242, 197] width 237 height 28
click at [1109, 189] on span "Próxima Entrega" at bounding box center [1131, 188] width 83 height 9
click at [1232, 398] on div "Estoque 1.759,000 TH" at bounding box center [1193, 406] width 237 height 28
click at [892, 404] on span "0,000 TH" at bounding box center [860, 408] width 108 height 12
click at [336, 480] on div "Out BR19 - PREFORMA 39,7G H2OH Data out 25/09 Suficiência 19/10 Próxima Entrega…" at bounding box center [784, 402] width 1568 height 579
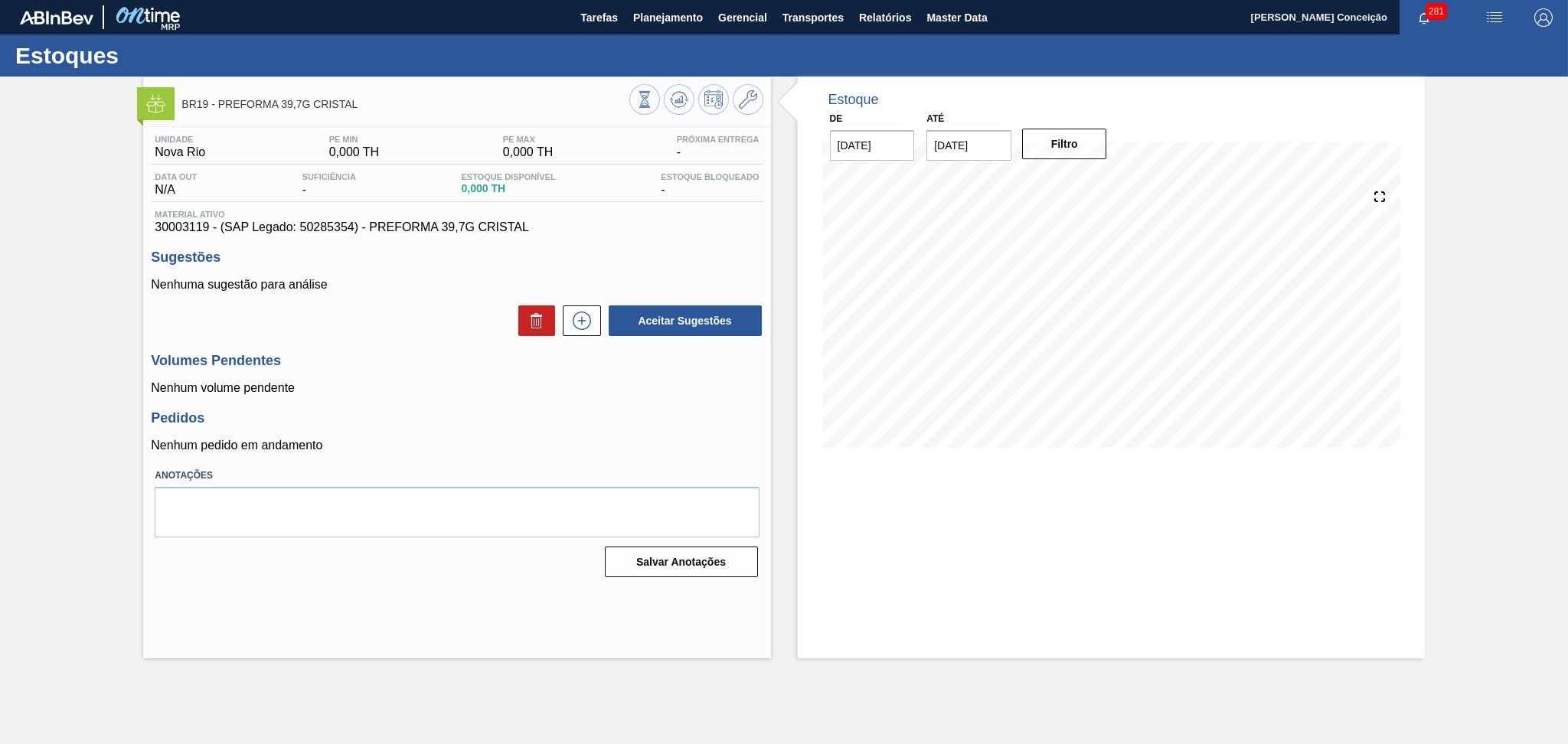
click at [429, 456] on div "Unidade Nova Rio PE MIN 0,000 TH PE MAX 0,000 TH Próxima Entrega - Data out N/A…" at bounding box center [456, 354] width 627 height 456
click at [671, 99] on icon at bounding box center [679, 100] width 19 height 19
click at [422, 432] on div "Pedidos Nenhum pedido em andamento" at bounding box center [456, 431] width 612 height 42
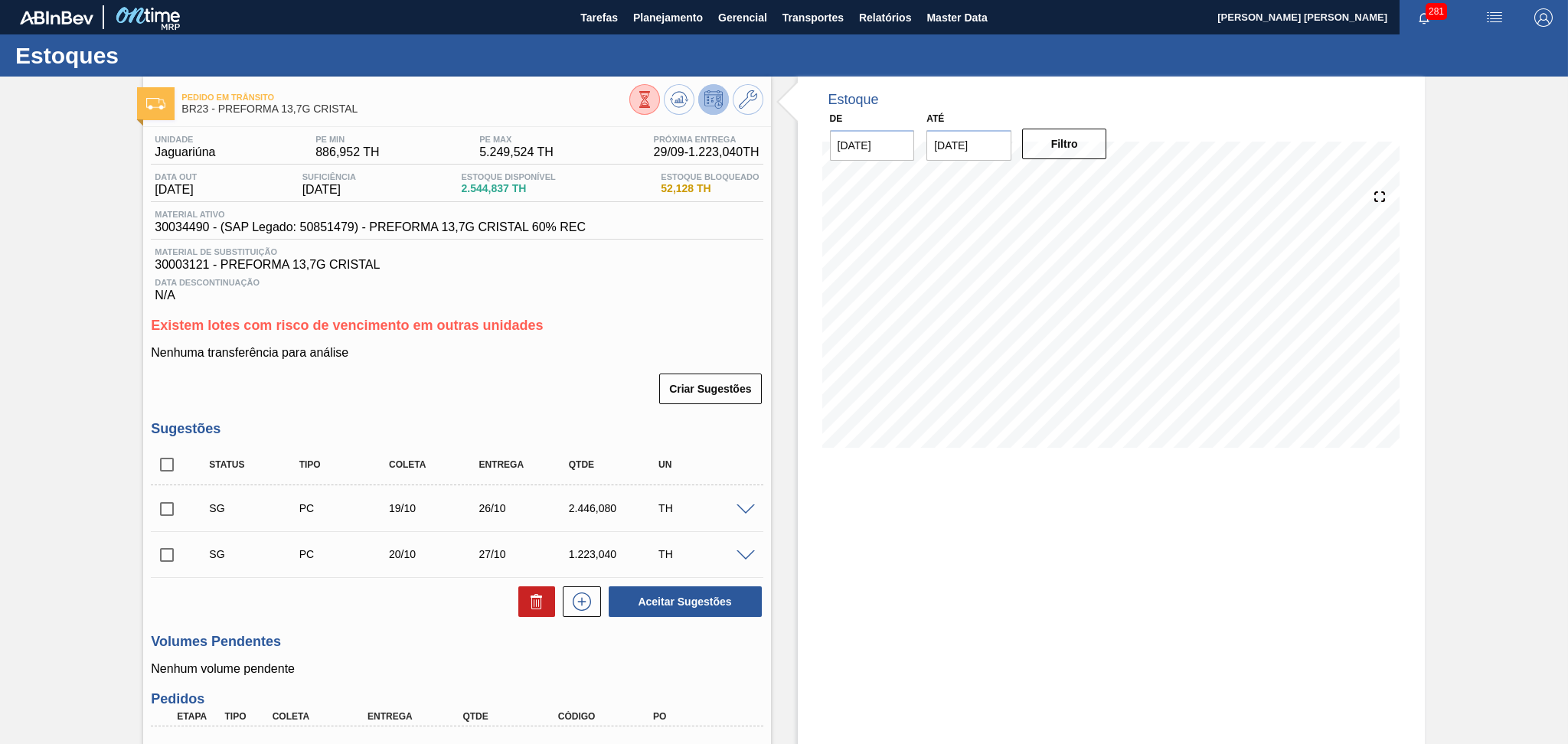
click at [553, 395] on div "Criar Sugestões" at bounding box center [456, 389] width 612 height 34
click at [702, 246] on div "Unidade Jaguariúna PE MIN 886,952 TH PE MAX 5.249,524 TH Próxima Entrega 29/09 …" at bounding box center [456, 218] width 612 height 168
click at [657, 22] on span "Planejamento" at bounding box center [668, 18] width 70 height 19
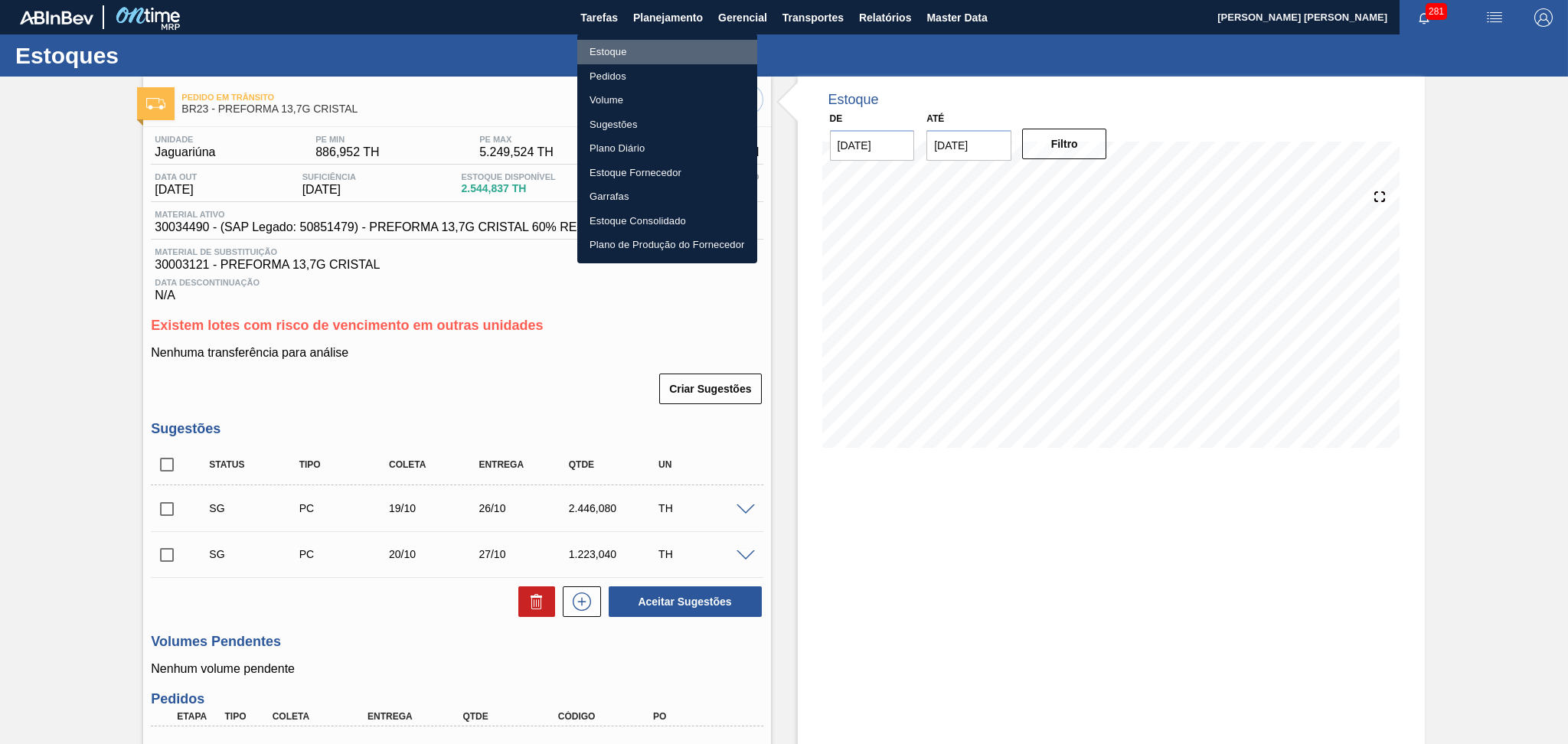
click at [629, 50] on li "Estoque" at bounding box center [667, 52] width 180 height 25
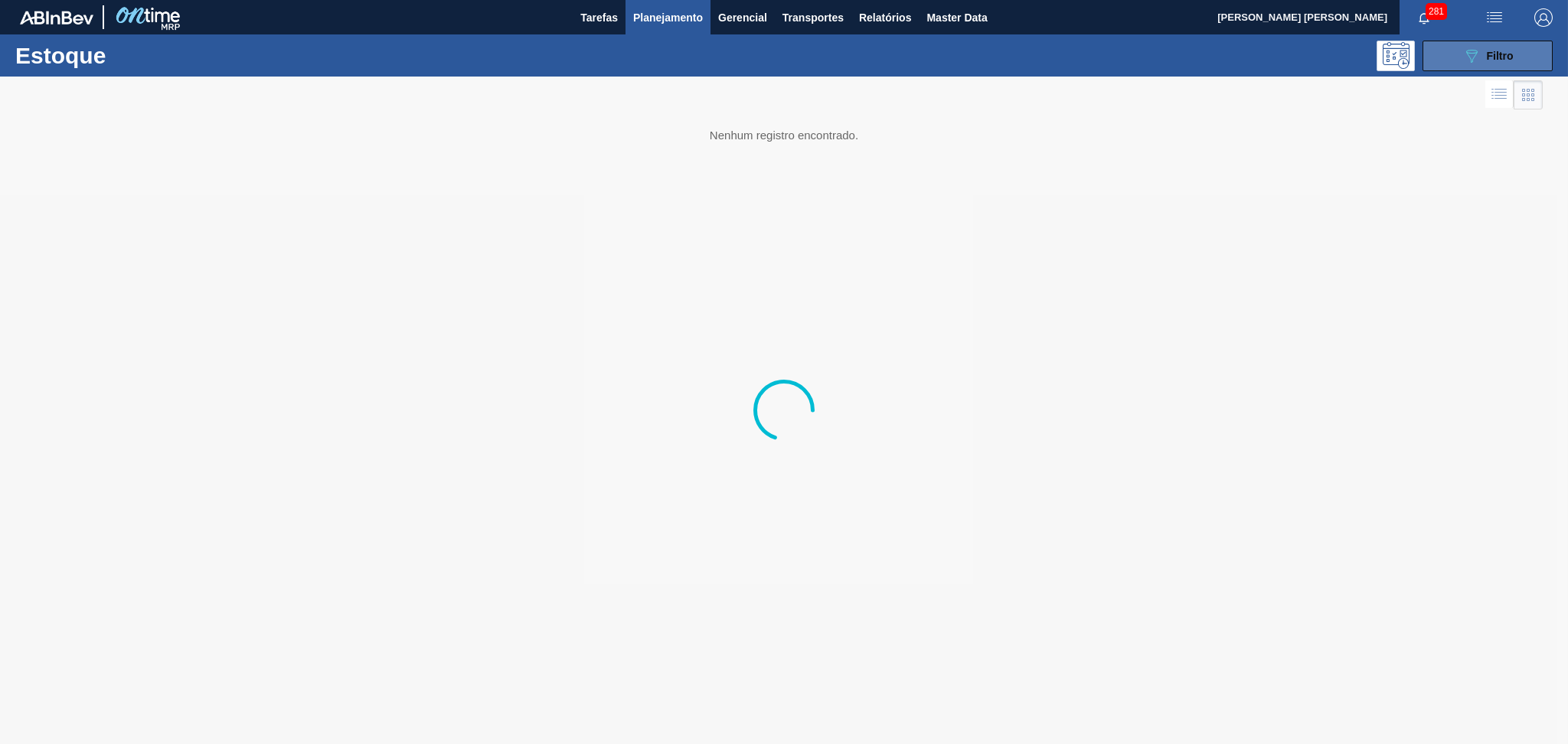
click at [1481, 49] on div "089F7B8B-B2A5-4AFE-B5C0-19BA573D28AC Filtro" at bounding box center [1488, 56] width 51 height 19
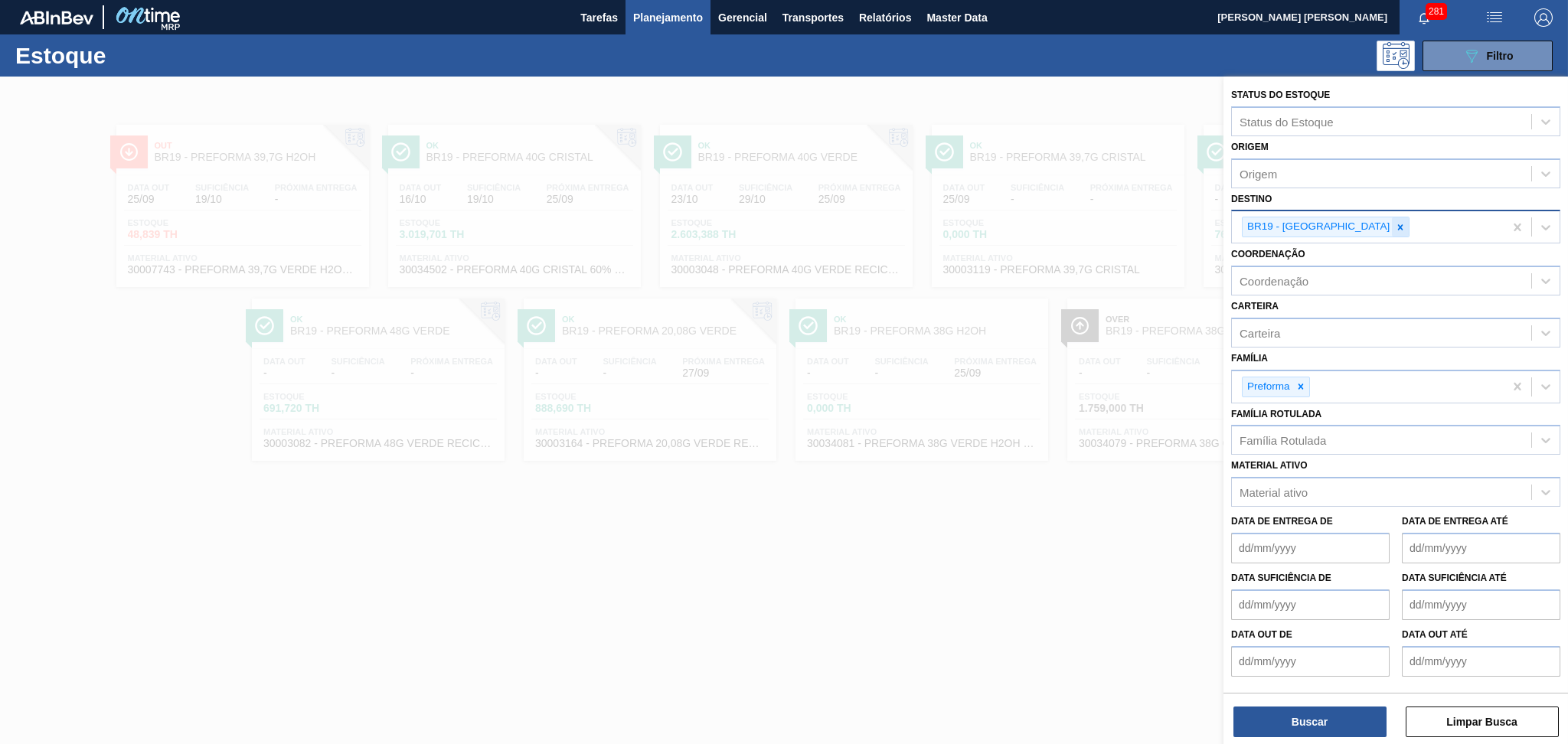
click at [1395, 222] on icon at bounding box center [1400, 227] width 11 height 11
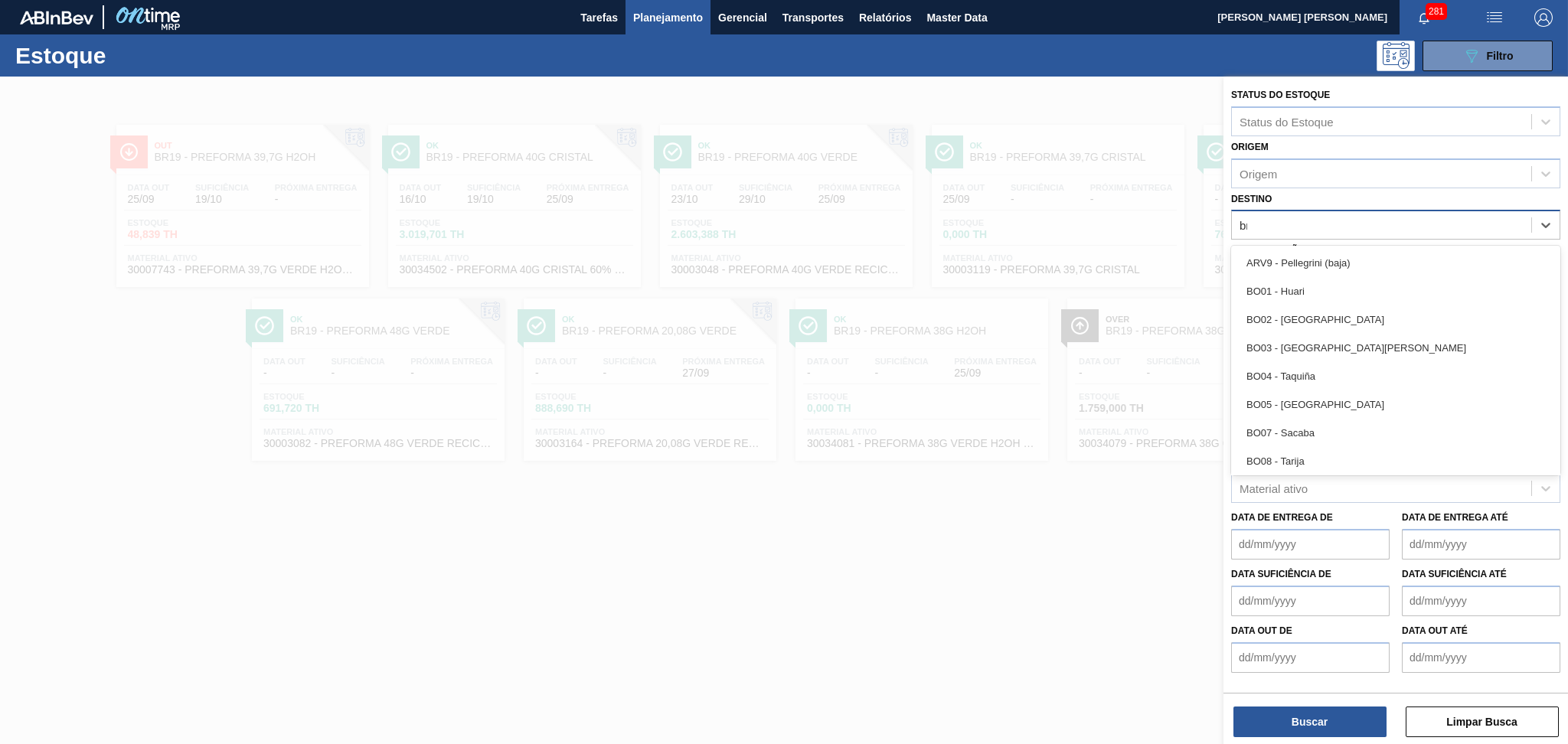
type input "br15"
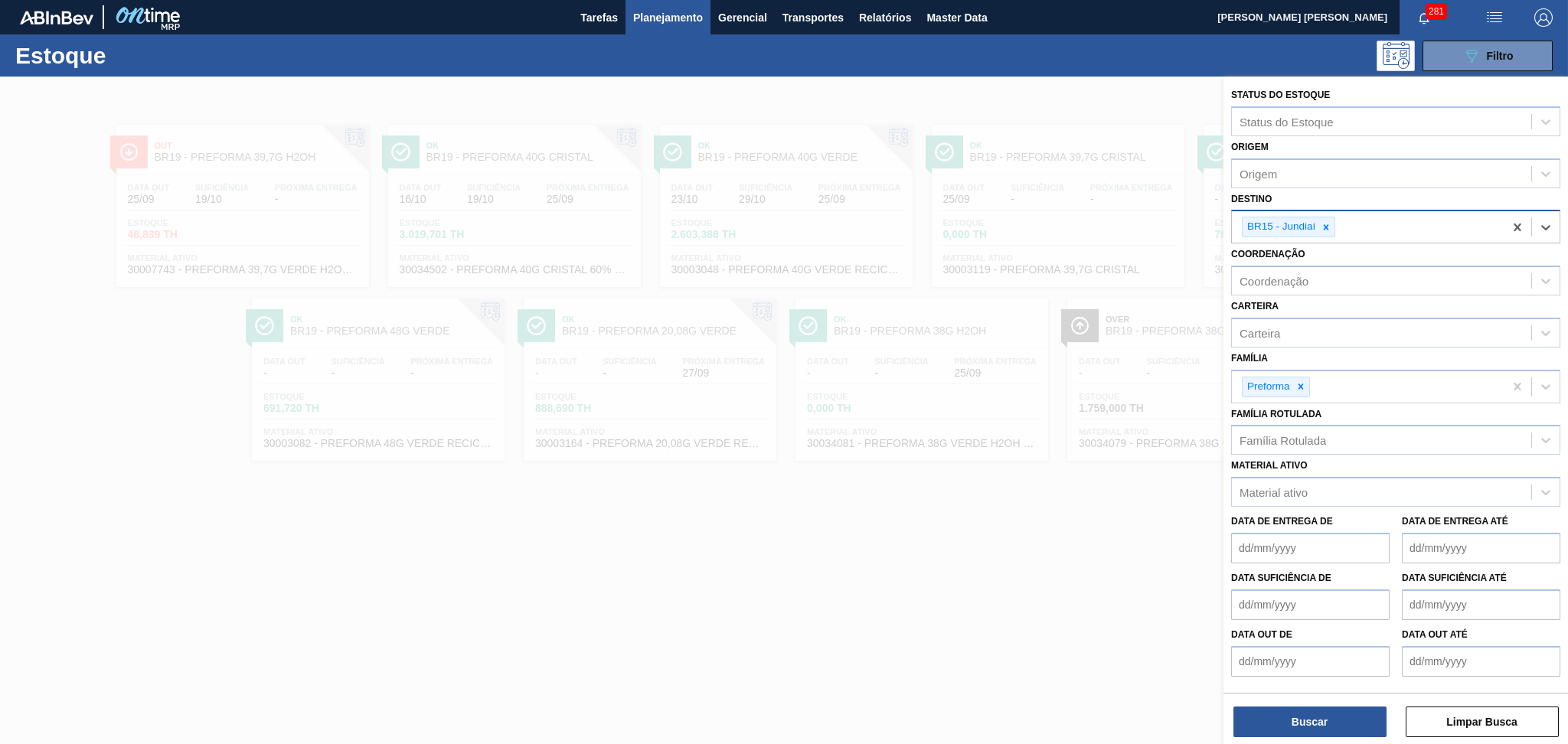
click at [1269, 704] on div "Buscar Limpar Busca" at bounding box center [1395, 714] width 344 height 43
click at [1272, 712] on button "Buscar" at bounding box center [1310, 722] width 153 height 31
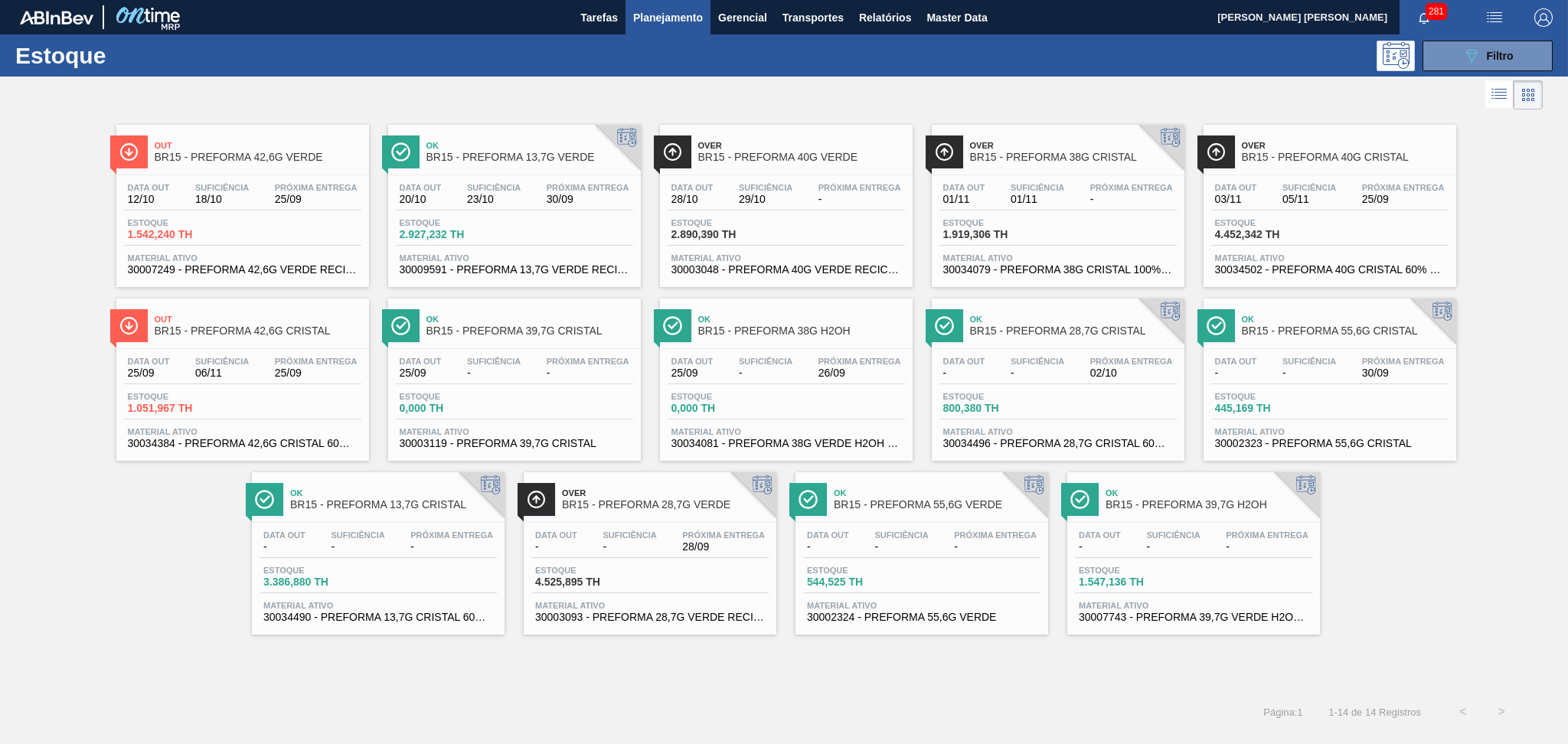
click at [268, 218] on div "Estoque 1.542,240 TH" at bounding box center [242, 232] width 237 height 28
click at [275, 415] on div "Estoque 1.051,967 TH" at bounding box center [242, 406] width 237 height 28
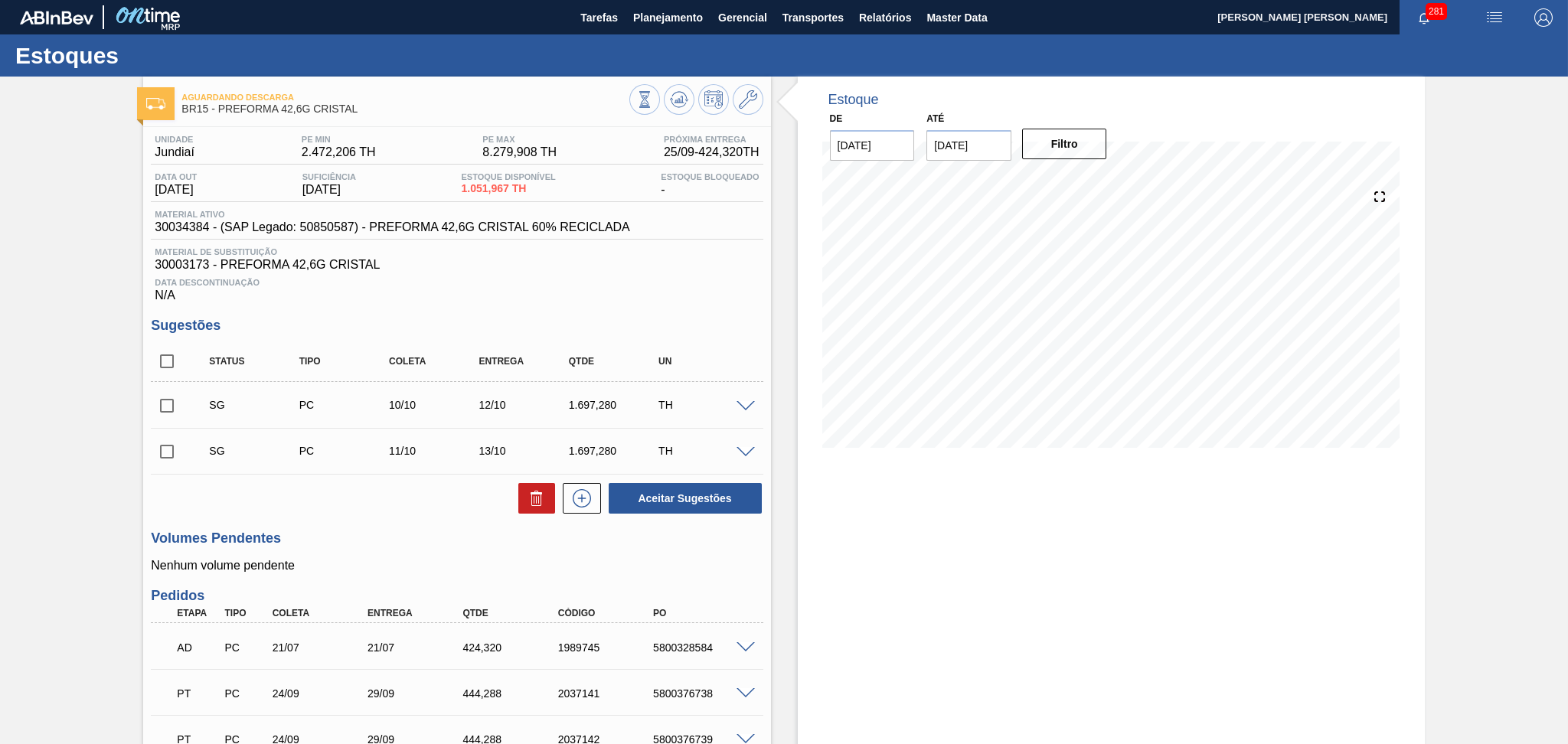
click at [780, 249] on div "Estoque De 25/09/2025 Até 30/11/2025 Filtro" at bounding box center [1098, 734] width 654 height 1315
click at [596, 292] on div "Data Descontinuação N/A" at bounding box center [456, 287] width 612 height 31
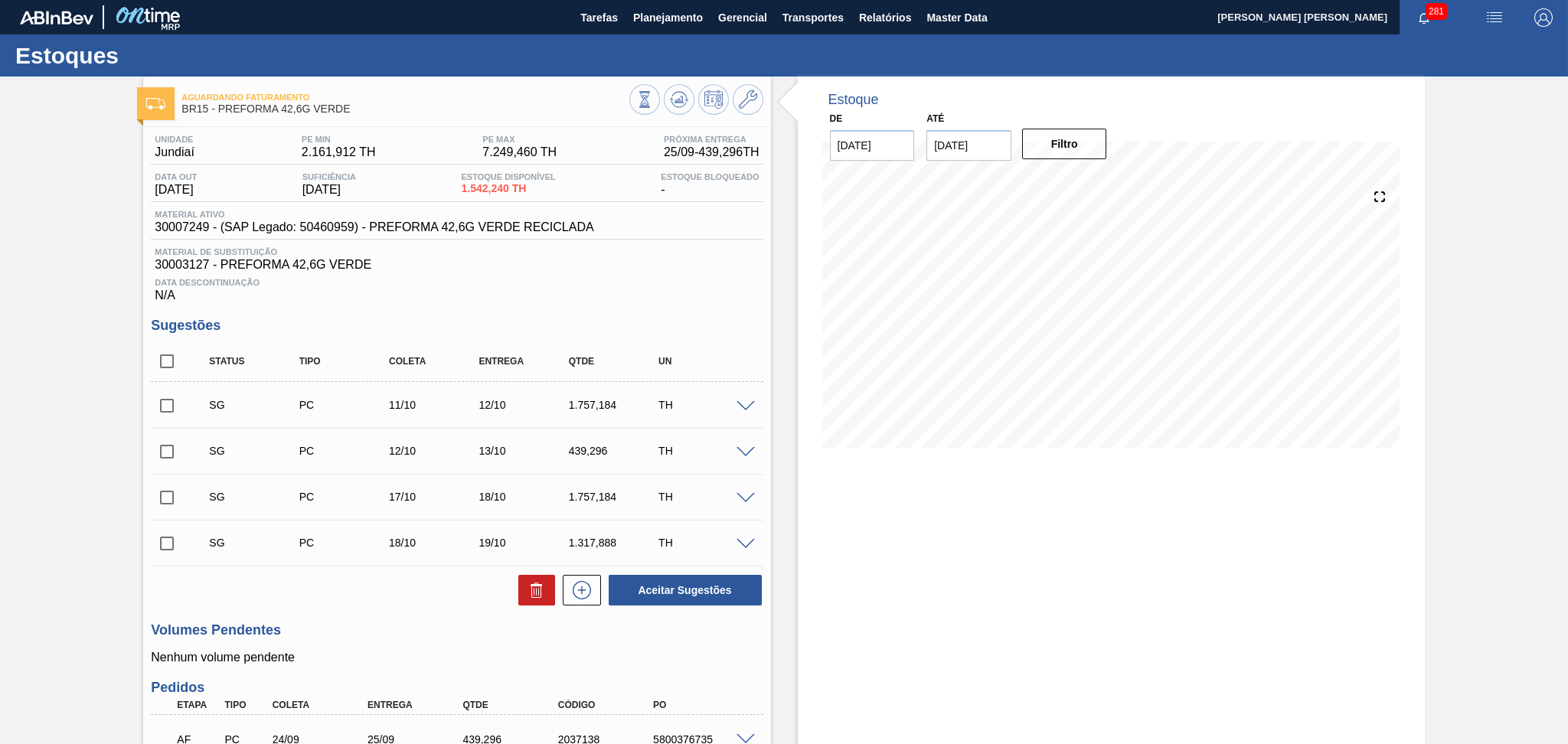
click at [576, 278] on span "Data Descontinuação" at bounding box center [456, 282] width 604 height 9
click at [190, 234] on span "30007249 - (SAP Legado: 50460959) - PREFORMA 42,6G VERDE RECICLADA" at bounding box center [374, 227] width 439 height 14
copy span "30007249"
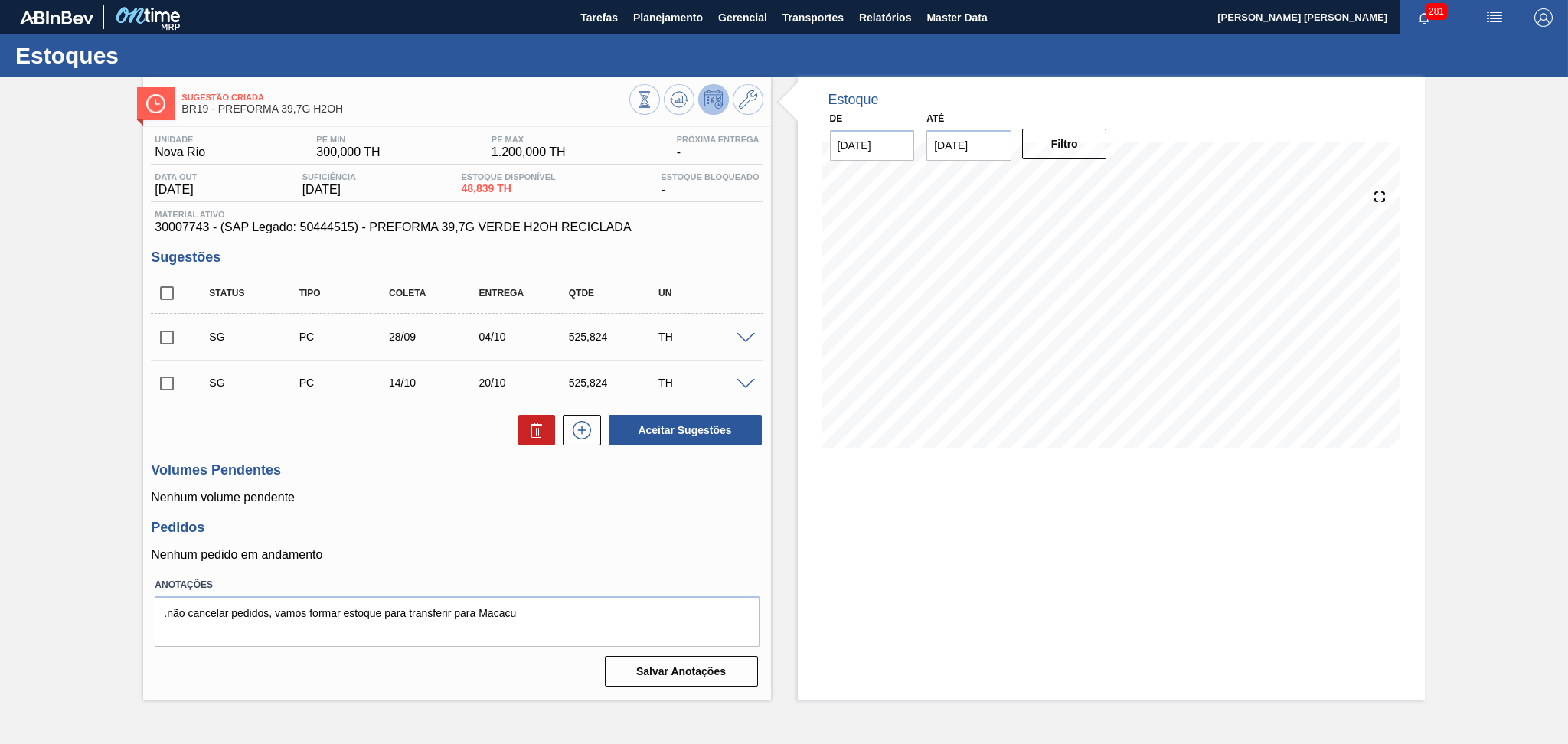
click at [533, 529] on h3 "Pedidos" at bounding box center [456, 527] width 612 height 16
click at [162, 282] on input "checkbox" at bounding box center [167, 293] width 32 height 32
checkbox input "true"
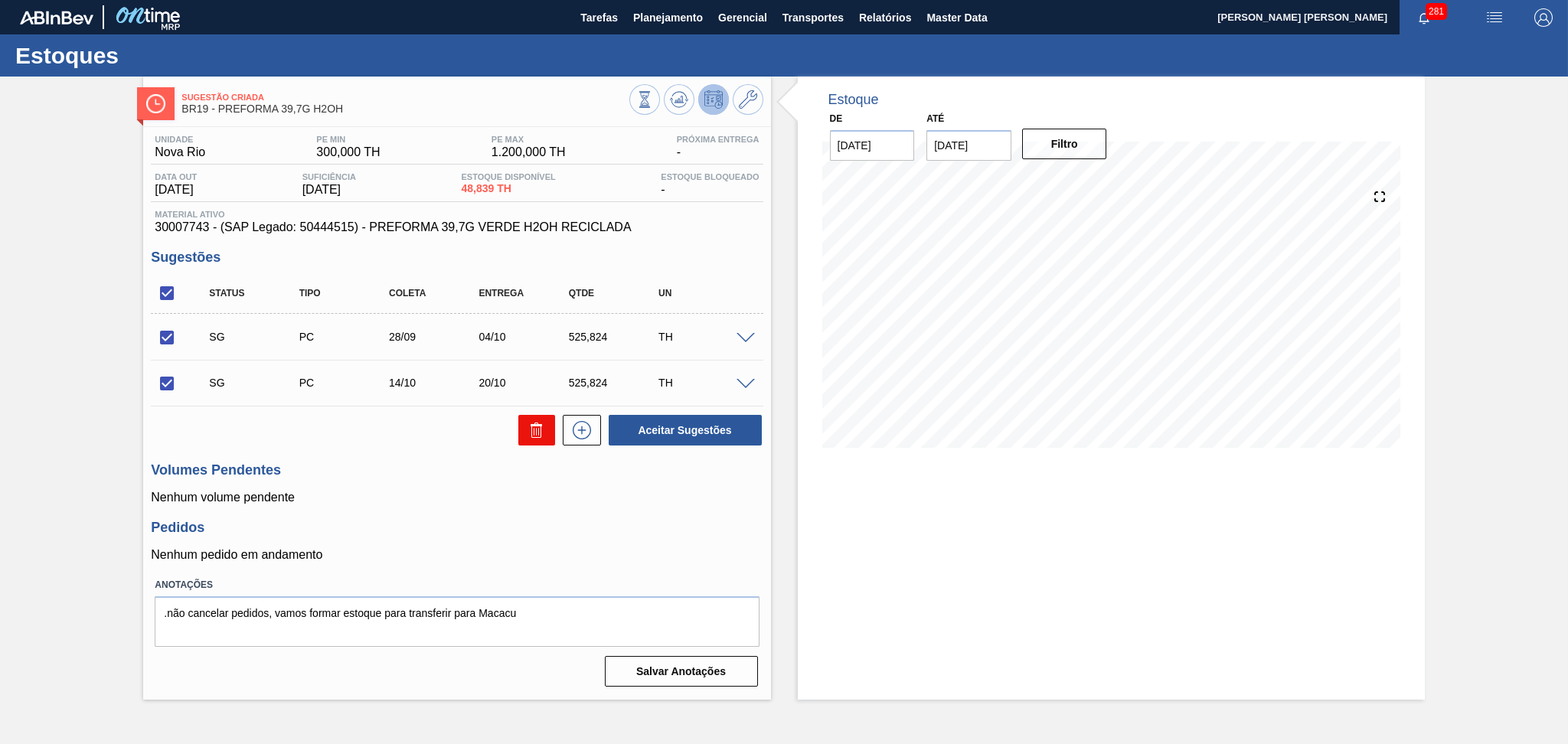
click at [548, 431] on button at bounding box center [537, 430] width 37 height 31
checkbox input "false"
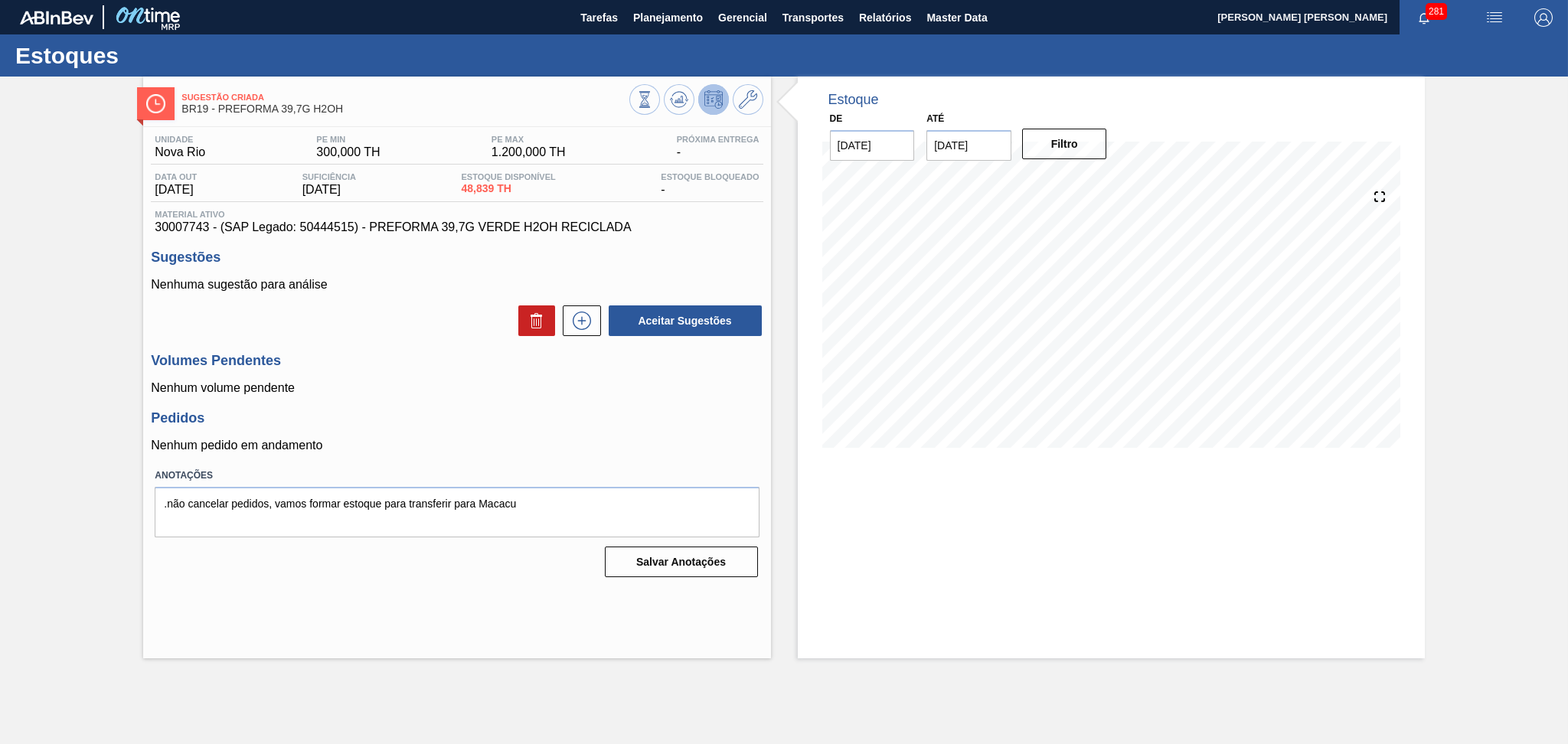
click at [388, 374] on div "Volumes Pendentes Nenhum volume pendente" at bounding box center [456, 374] width 612 height 42
click at [628, 392] on p "Nenhum volume pendente" at bounding box center [456, 388] width 612 height 14
click at [591, 393] on p "Nenhum volume pendente" at bounding box center [456, 388] width 612 height 14
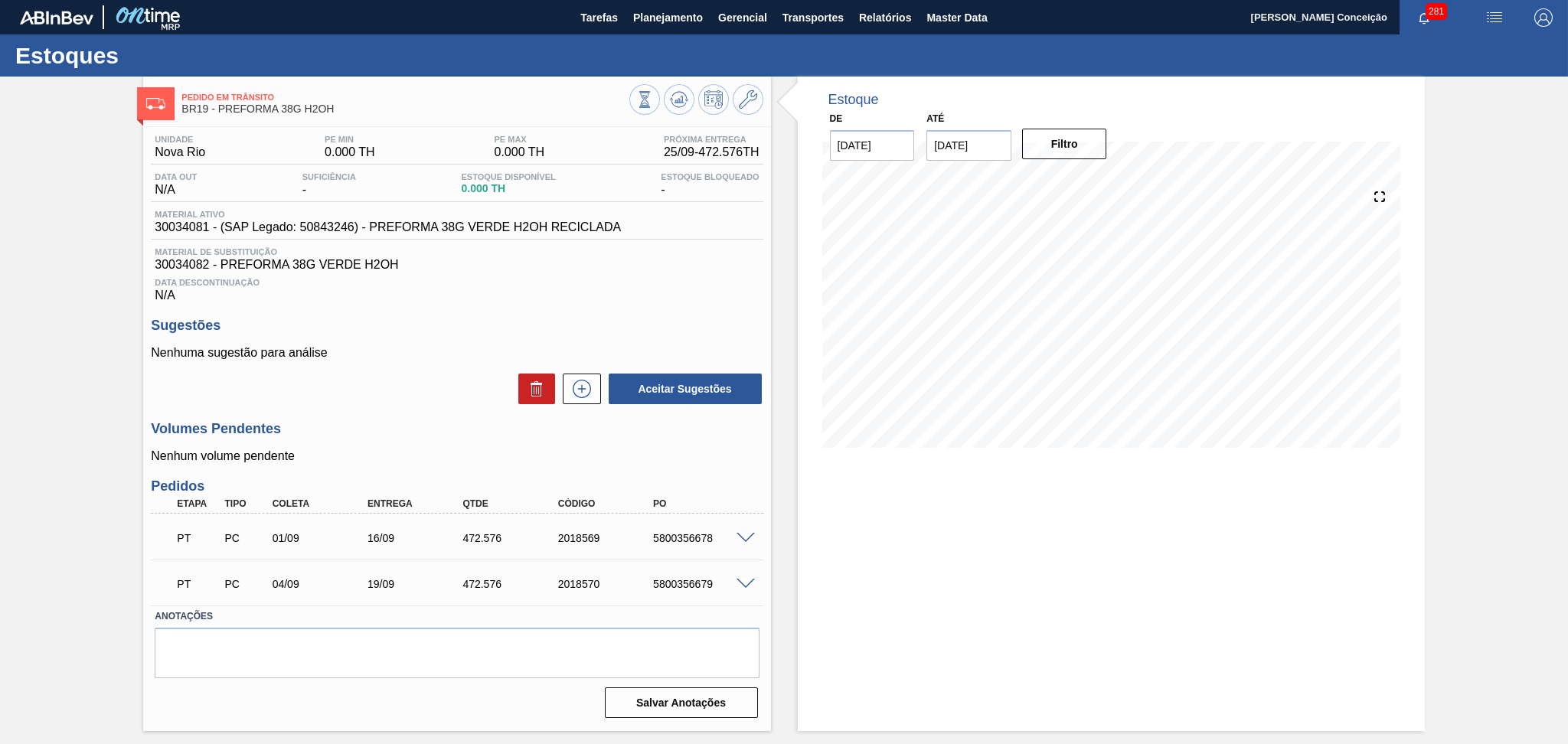
click at [491, 326] on h3 "Sugestões" at bounding box center [456, 326] width 612 height 16
click at [434, 418] on div "Unidade Nova Rio PE MIN 0.000 TH PE MAX 0.000 TH Próxima Entrega 25/09 - 472.57…" at bounding box center [456, 425] width 627 height 596
click at [456, 378] on div "Aceitar Sugestões" at bounding box center [456, 389] width 612 height 34
click at [581, 312] on div "Unidade Nova Rio PE MIN 0.000 TH PE MAX 0.000 TH Próxima Entrega 25/09 - 472.57…" at bounding box center [456, 425] width 627 height 596
click at [682, 104] on icon at bounding box center [679, 100] width 19 height 19
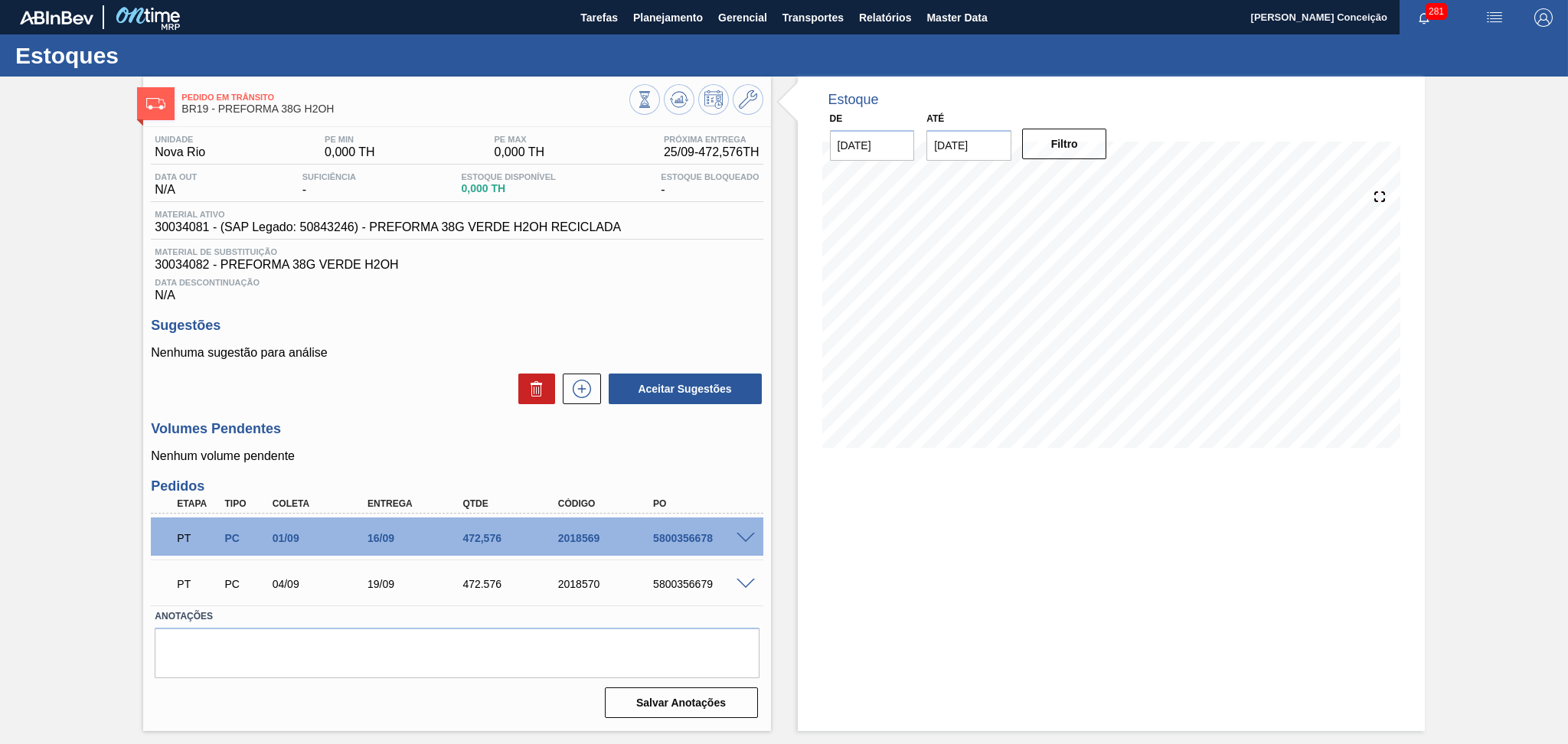
click at [449, 343] on div "Sugestões Nenhuma sugestão para análise Aceitar Sugestões" at bounding box center [456, 362] width 612 height 88
click at [627, 319] on h3 "Sugestões" at bounding box center [456, 326] width 612 height 16
click at [470, 389] on div "Aceitar Sugestões" at bounding box center [456, 389] width 612 height 34
click at [723, 285] on span "Data Descontinuação" at bounding box center [456, 282] width 604 height 9
click at [399, 442] on div "Volumes Pendentes Nenhum volume pendente" at bounding box center [456, 442] width 612 height 42
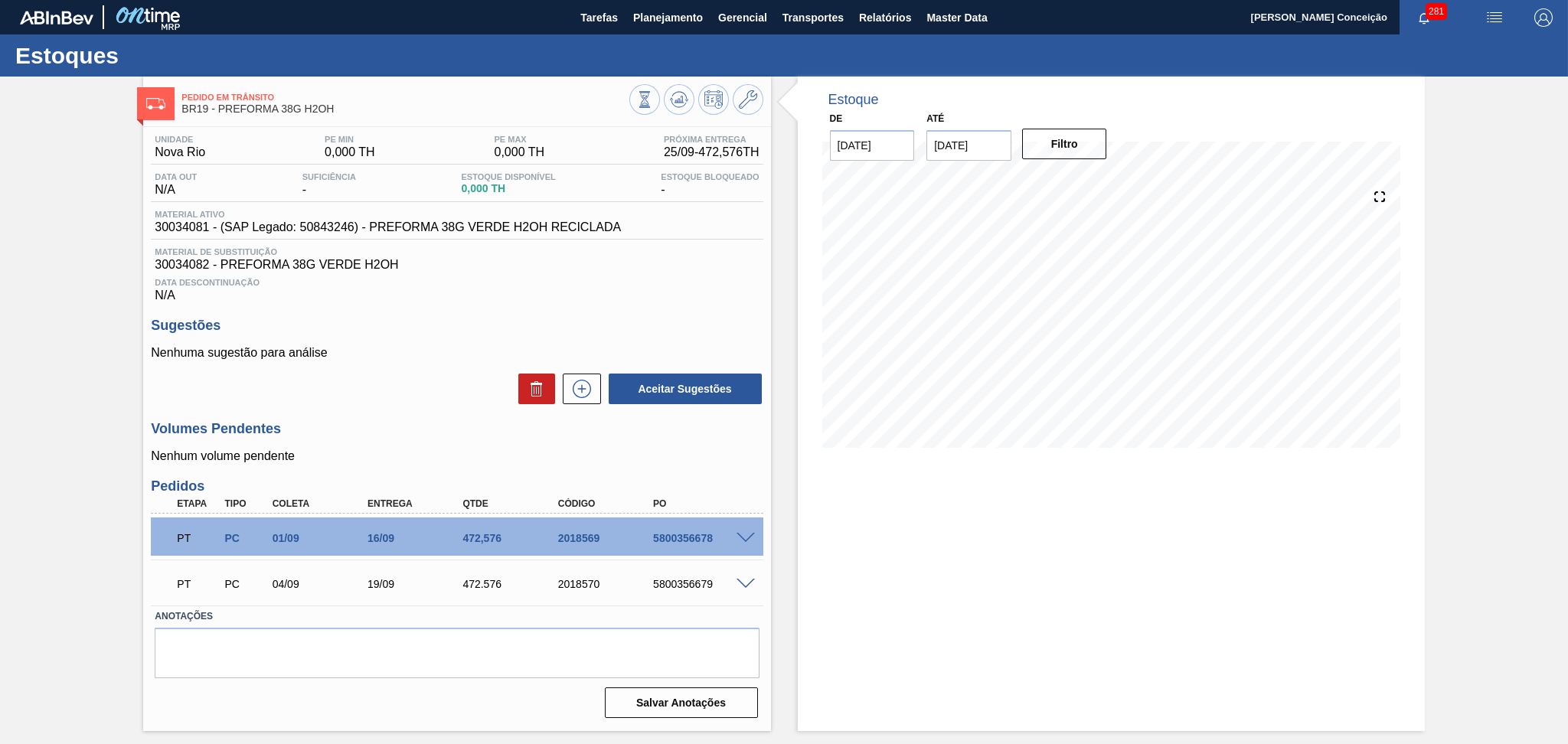
click at [400, 439] on div "Volumes Pendentes Nenhum volume pendente" at bounding box center [456, 442] width 612 height 42
click at [668, 310] on div "Unidade Nova Rio PE MIN 0,000 TH PE MAX 0,000 TH Próxima Entrega 25/09 - 472,57…" at bounding box center [456, 425] width 627 height 596
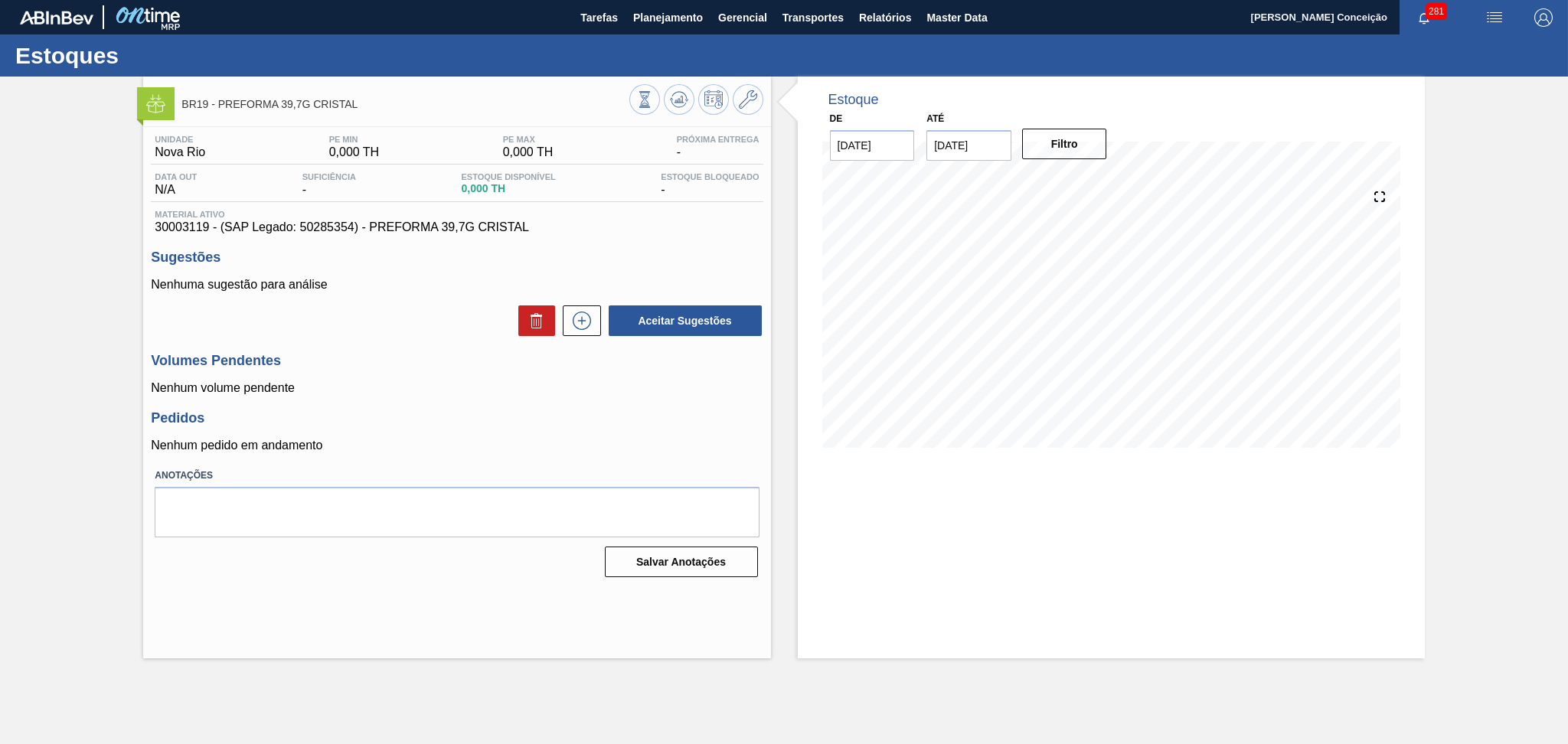
click at [425, 380] on div "Volumes Pendentes Nenhum volume pendente" at bounding box center [456, 374] width 612 height 42
click at [458, 400] on div "Unidade Nova Rio PE MIN 500,000 TH PE MAX 1.200,000 TH Próxima Entrega - Data o…" at bounding box center [456, 354] width 627 height 456
click at [680, 105] on icon at bounding box center [679, 100] width 19 height 19
click at [430, 392] on p "Nenhum volume pendente" at bounding box center [456, 388] width 612 height 14
click at [496, 387] on p "Nenhum volume pendente" at bounding box center [456, 388] width 612 height 14
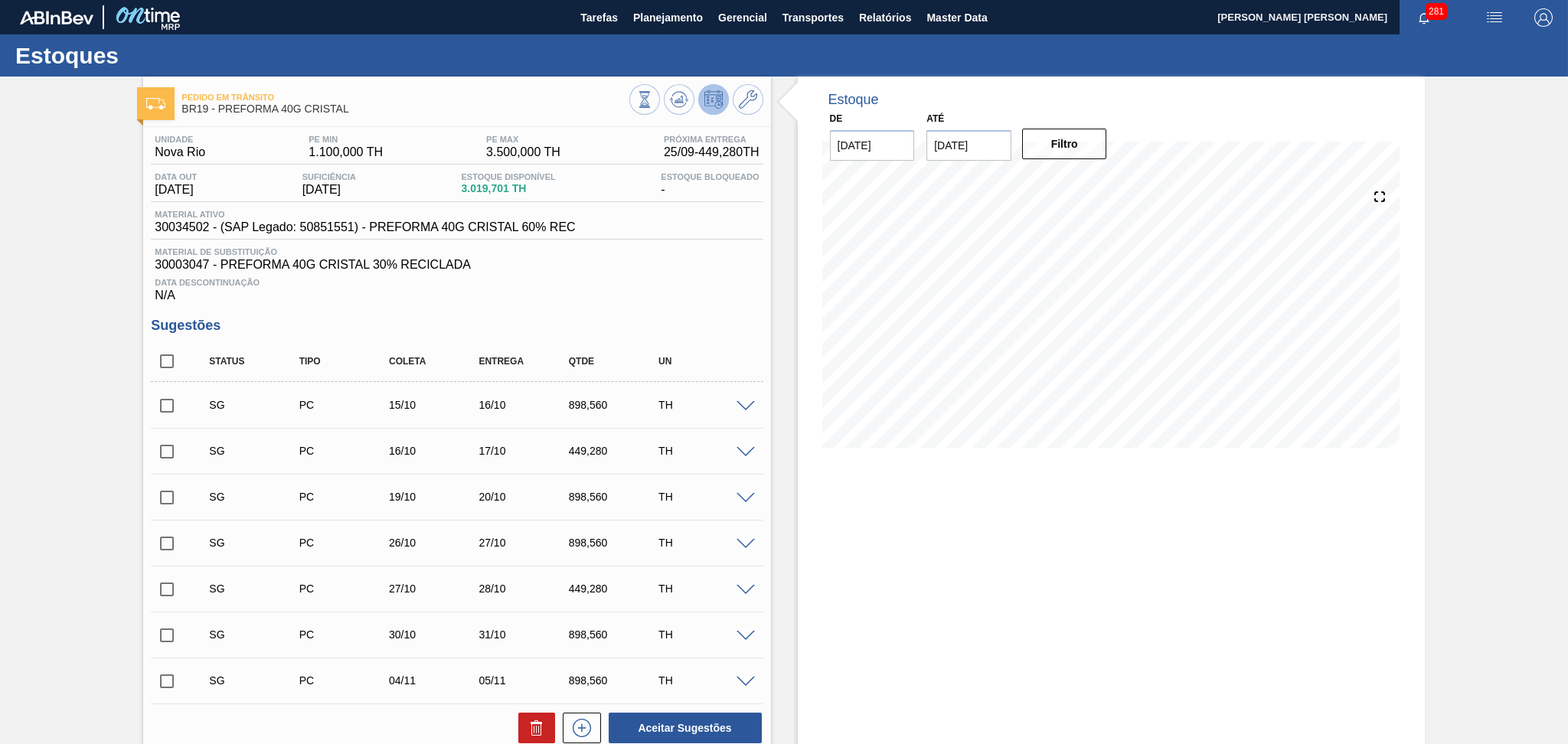
click at [637, 299] on div "Data Descontinuação N/A" at bounding box center [456, 287] width 612 height 31
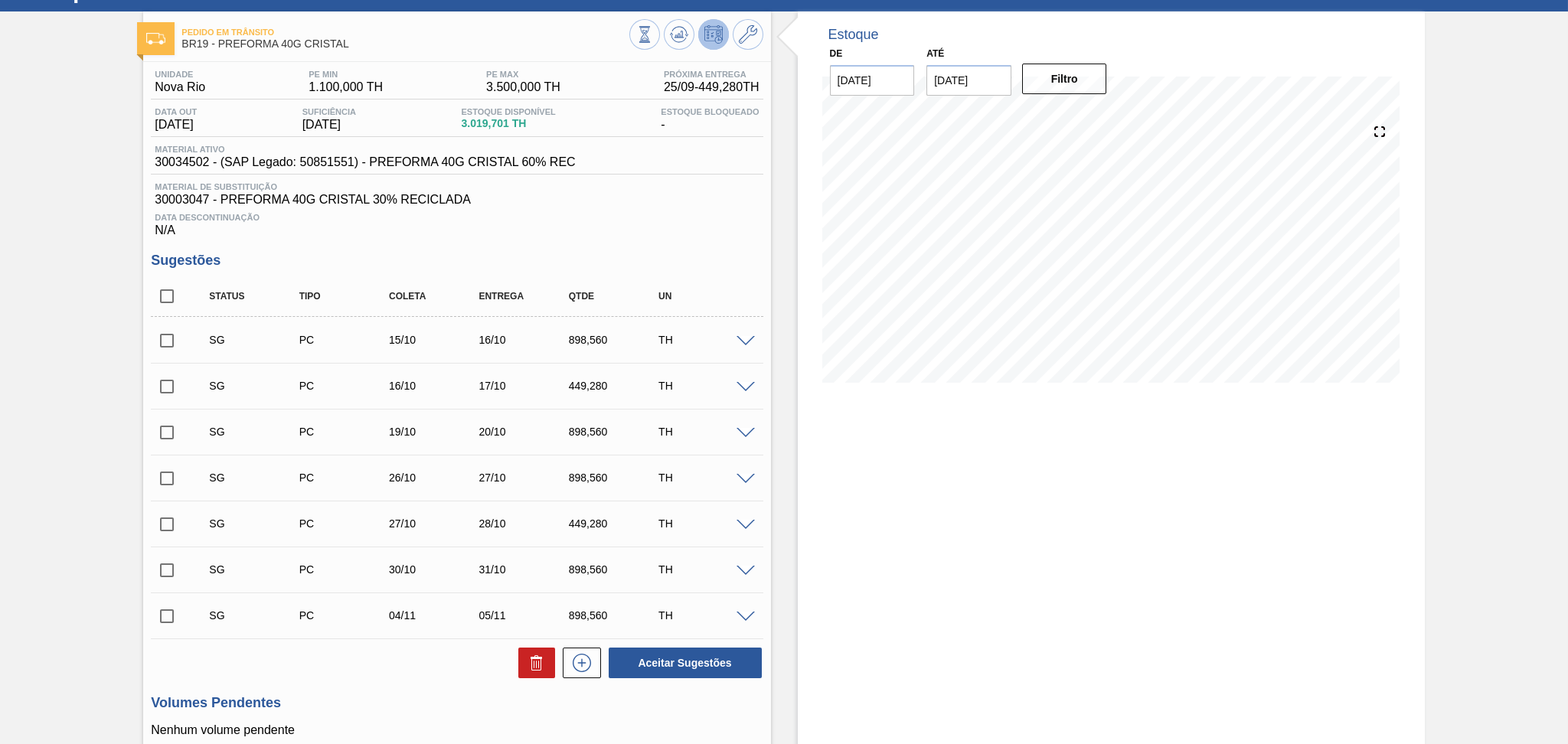
scroll to position [54, 0]
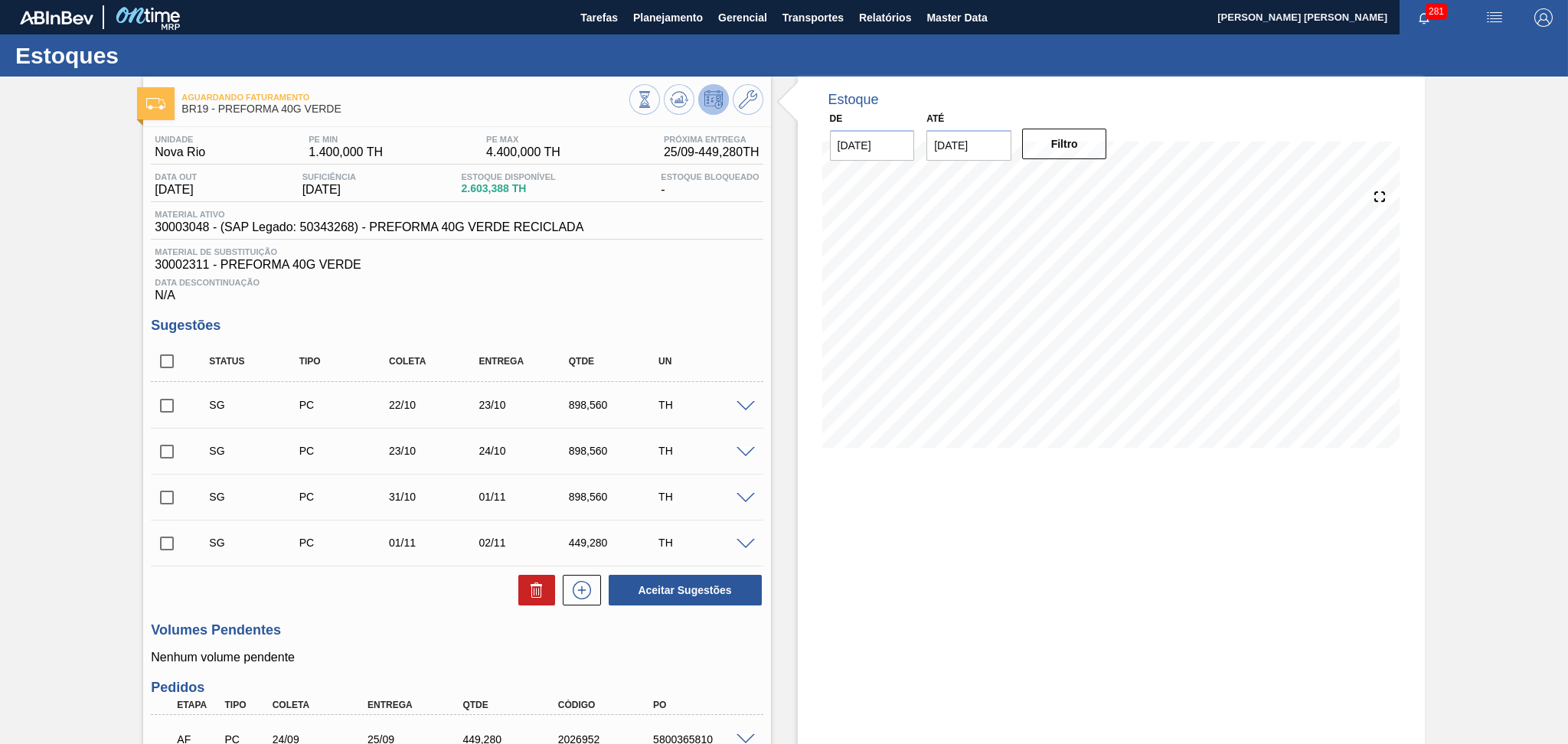
click at [728, 258] on span "30002311 - PREFORMA 40G VERDE" at bounding box center [456, 265] width 604 height 14
click at [779, 309] on div "Estoque De 25/09/2025 Até 30/11/2025 Filtro" at bounding box center [1098, 504] width 654 height 855
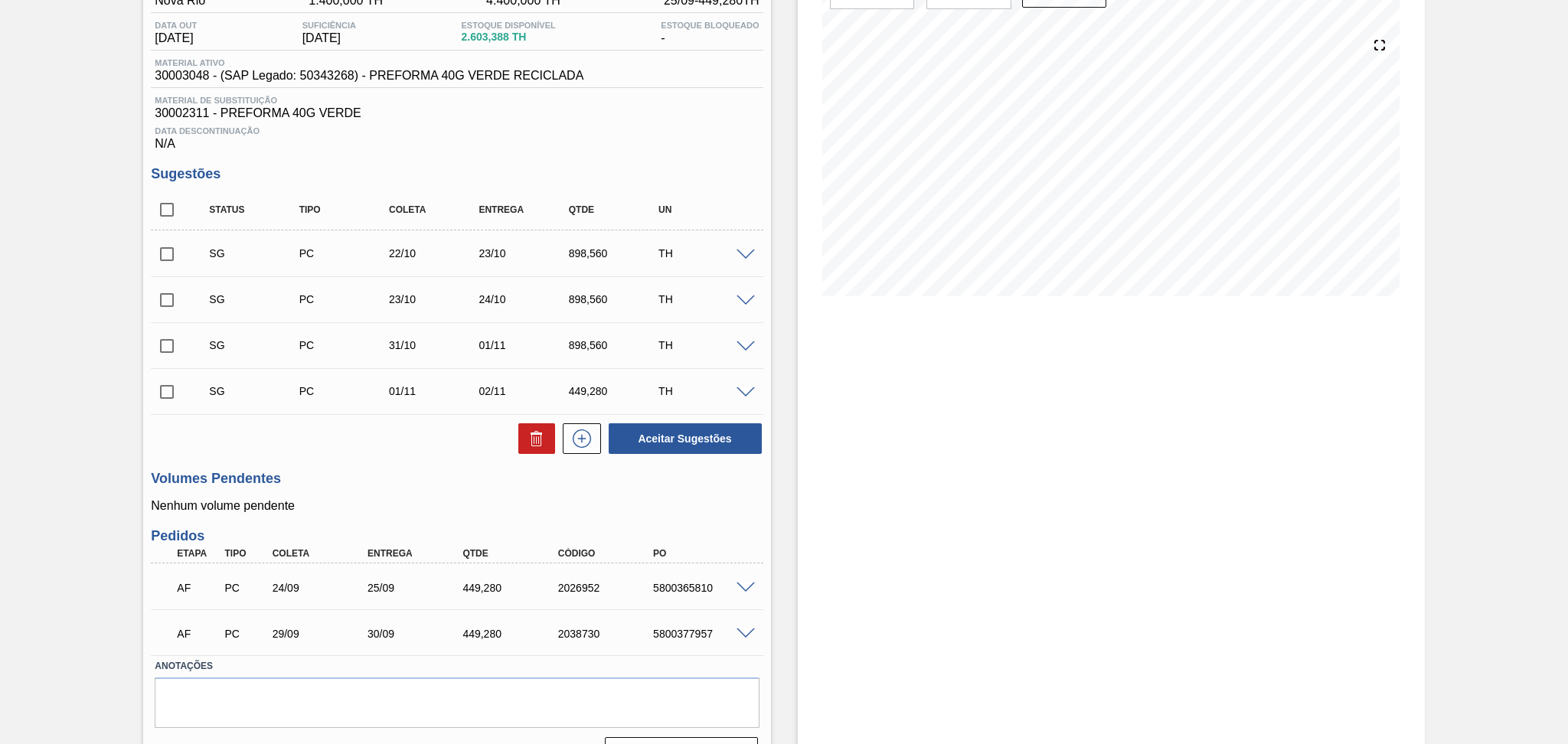
scroll to position [186, 0]
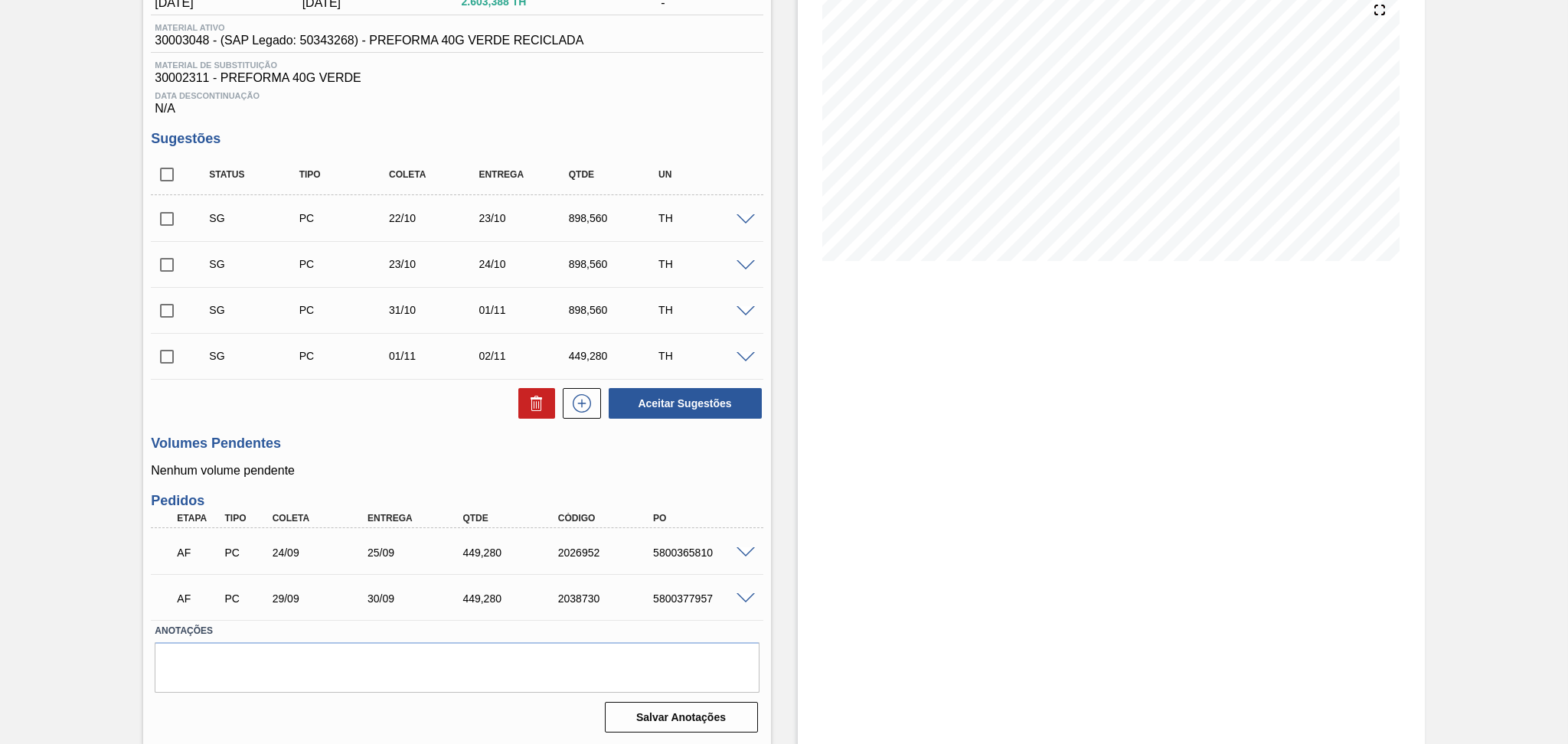
click at [358, 419] on div "Aceitar Sugestões" at bounding box center [456, 404] width 612 height 34
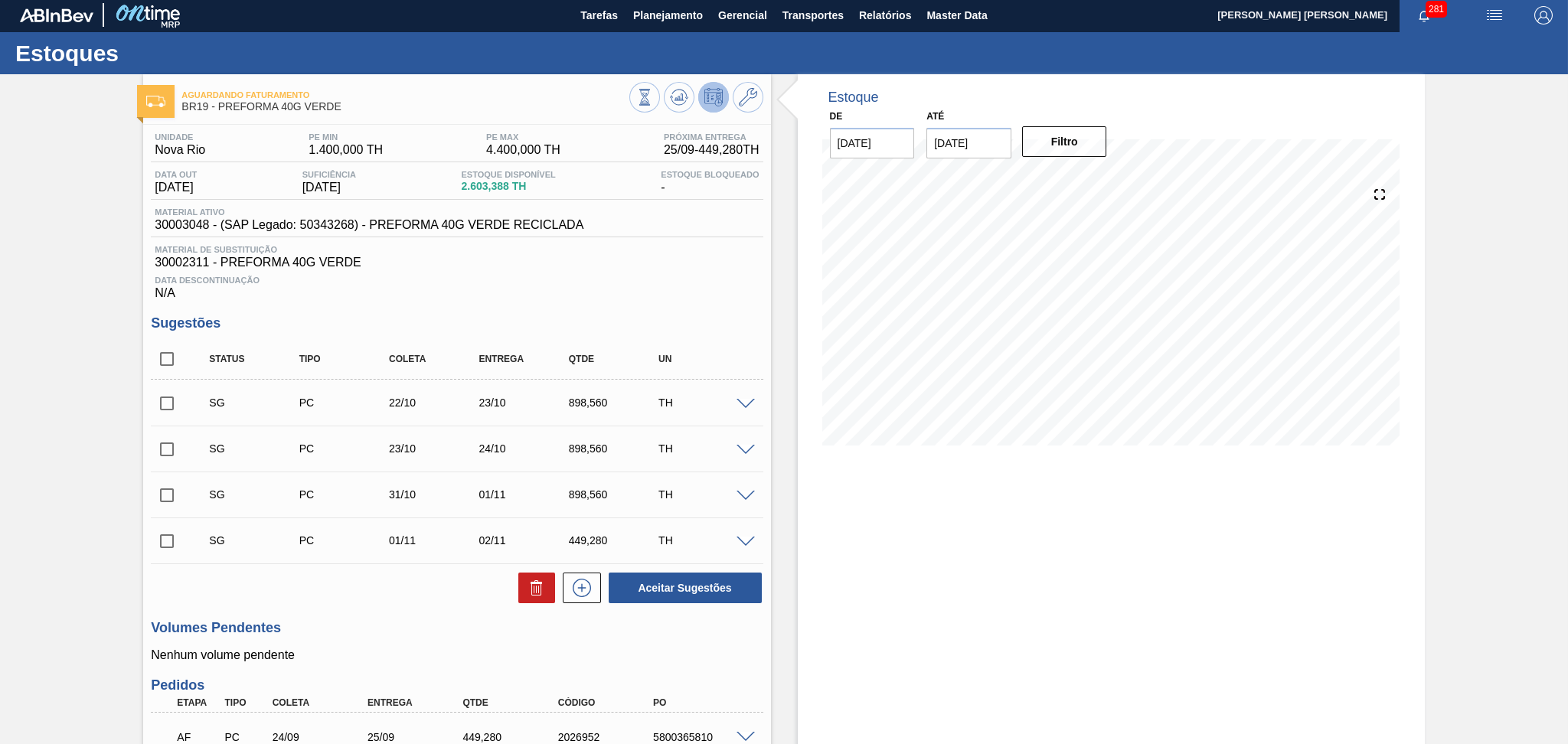
scroll to position [0, 0]
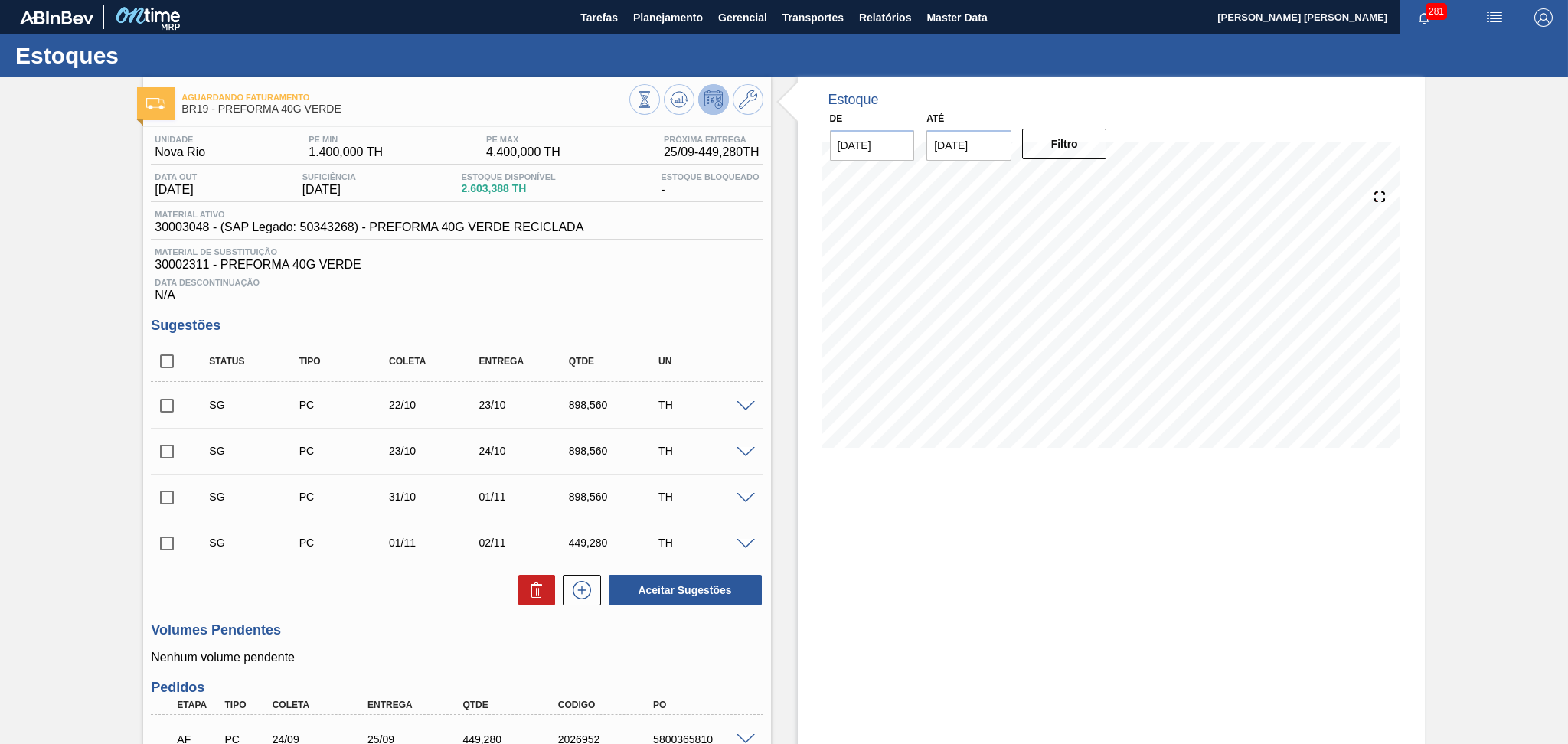
click at [665, 295] on div "Data Descontinuação N/A" at bounding box center [456, 287] width 612 height 31
click at [684, 96] on icon at bounding box center [679, 96] width 15 height 9
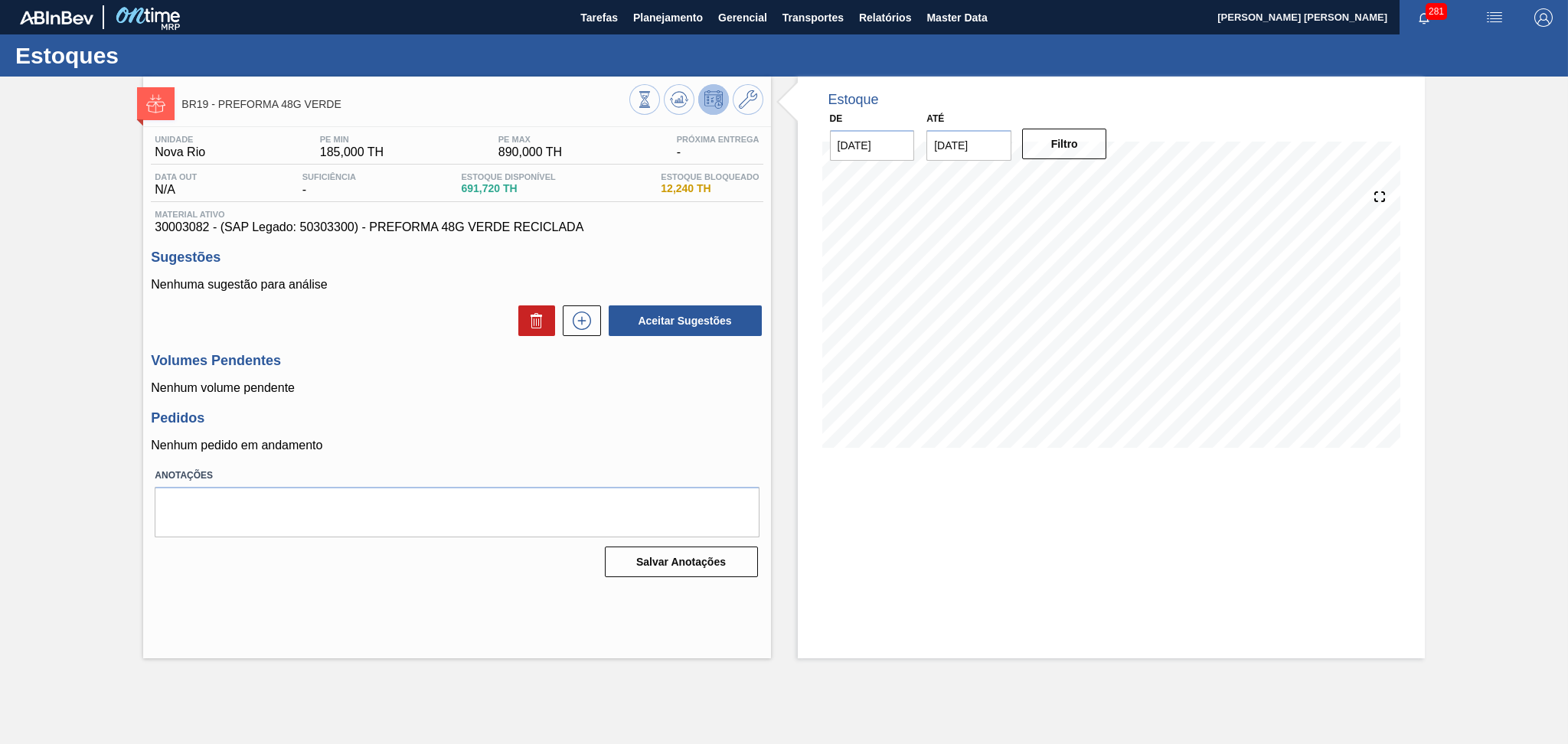
click at [678, 390] on p "Nenhum volume pendente" at bounding box center [456, 388] width 612 height 14
click at [520, 439] on p "Nenhum pedido em andamento" at bounding box center [456, 445] width 612 height 14
click at [412, 394] on p "Nenhum volume pendente" at bounding box center [456, 388] width 612 height 14
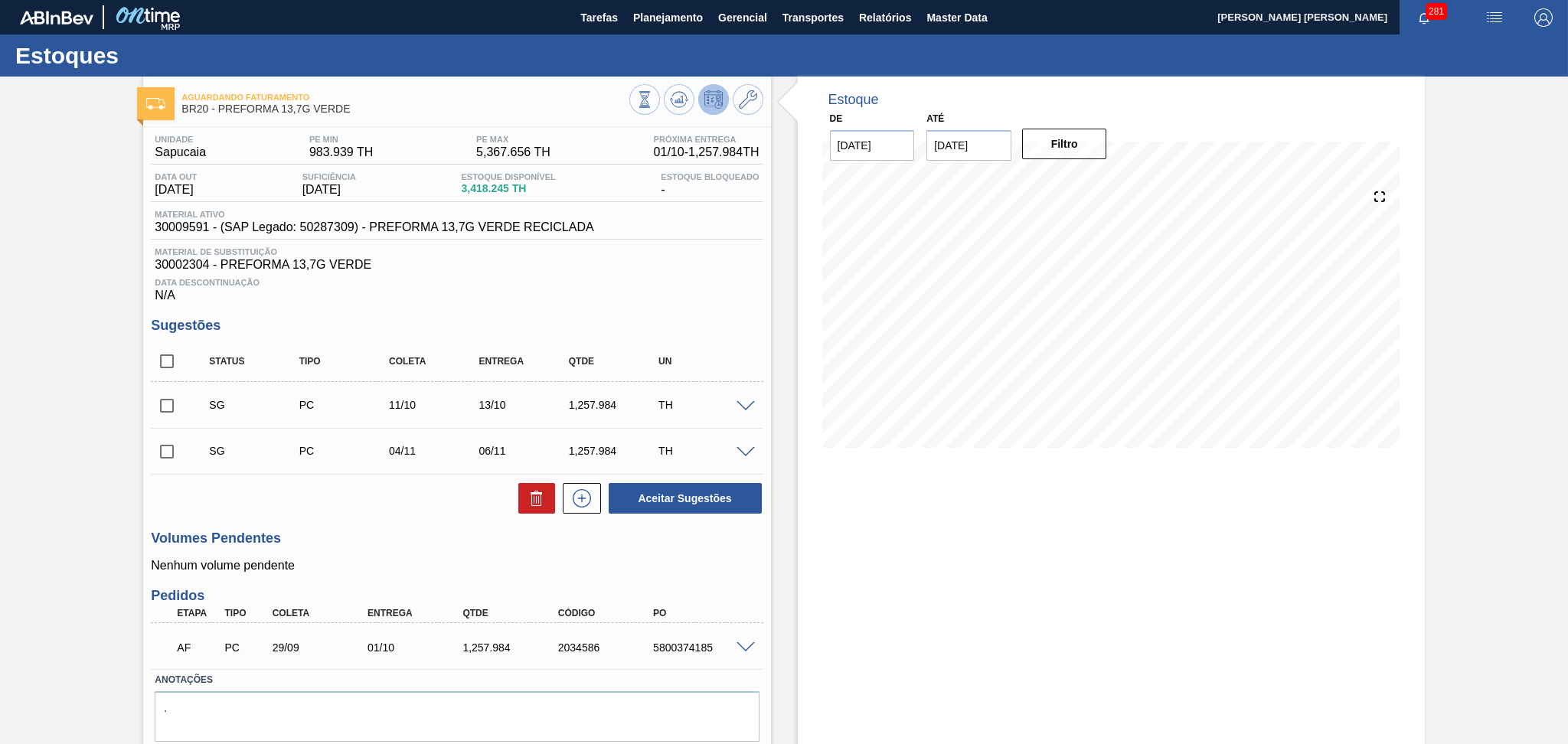
click at [633, 253] on span "Material de Substituição" at bounding box center [456, 252] width 604 height 9
click at [418, 533] on h3 "Volumes Pendentes" at bounding box center [456, 538] width 612 height 16
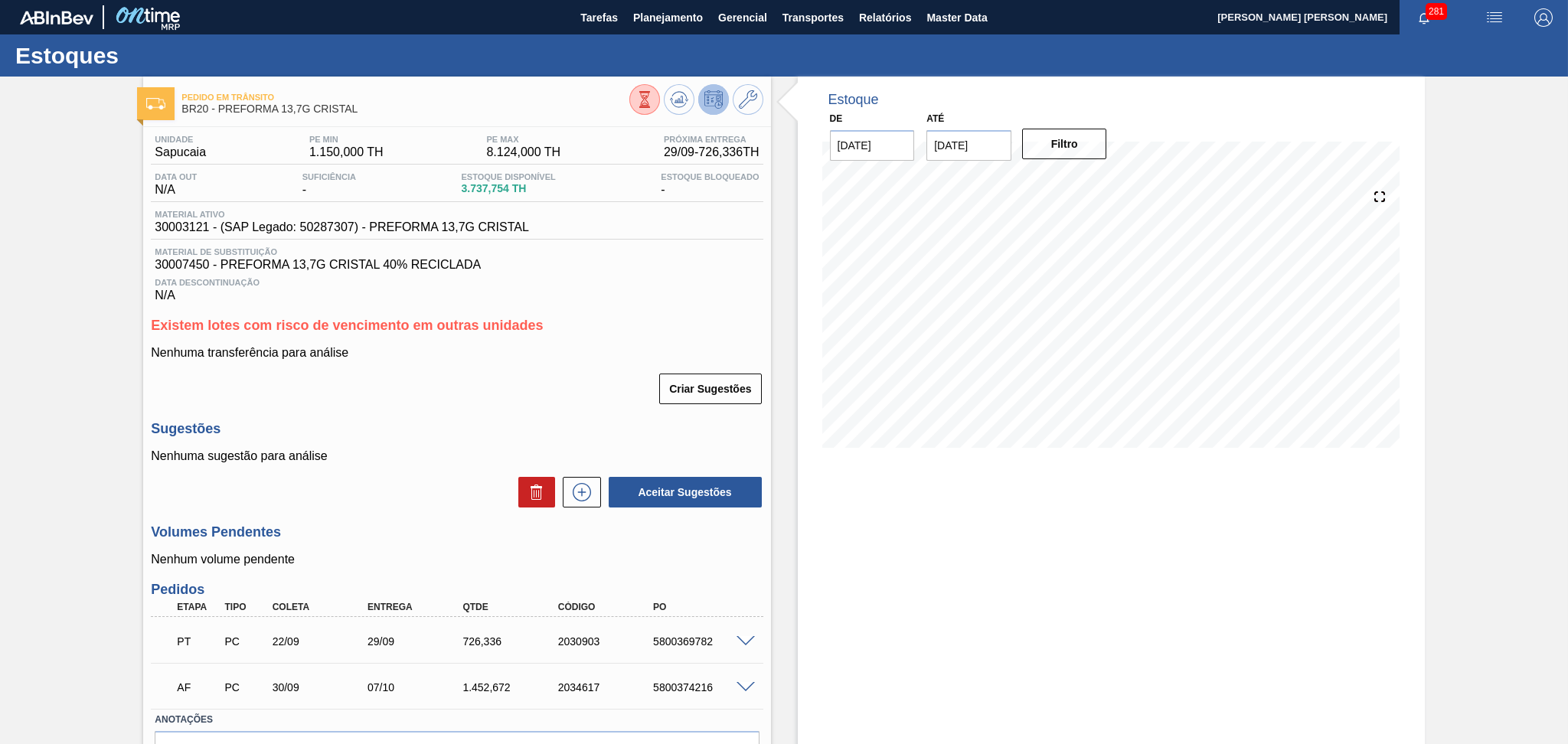
click at [644, 323] on h3 "Existem lotes com risco de vencimento em outras unidades" at bounding box center [456, 326] width 612 height 16
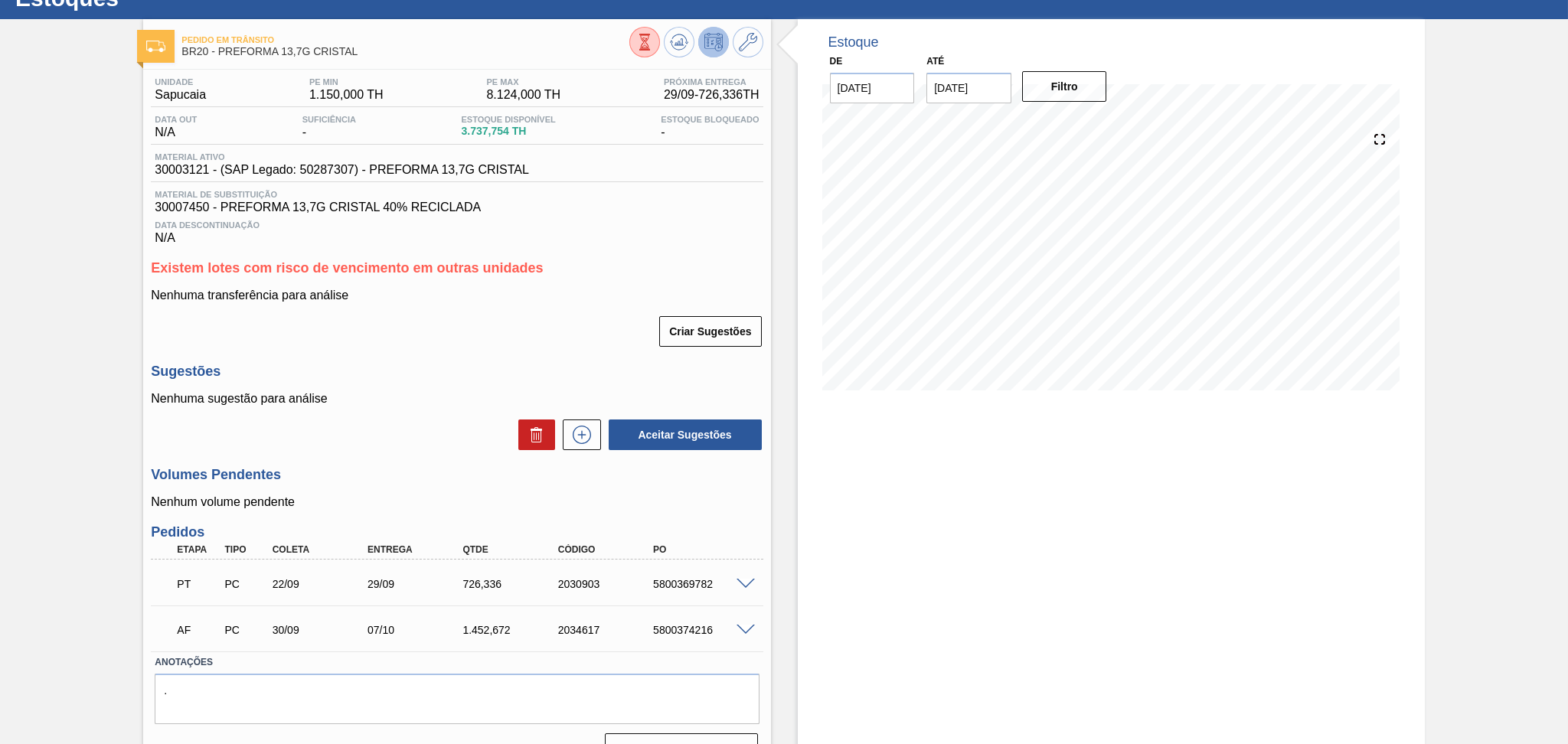
scroll to position [90, 0]
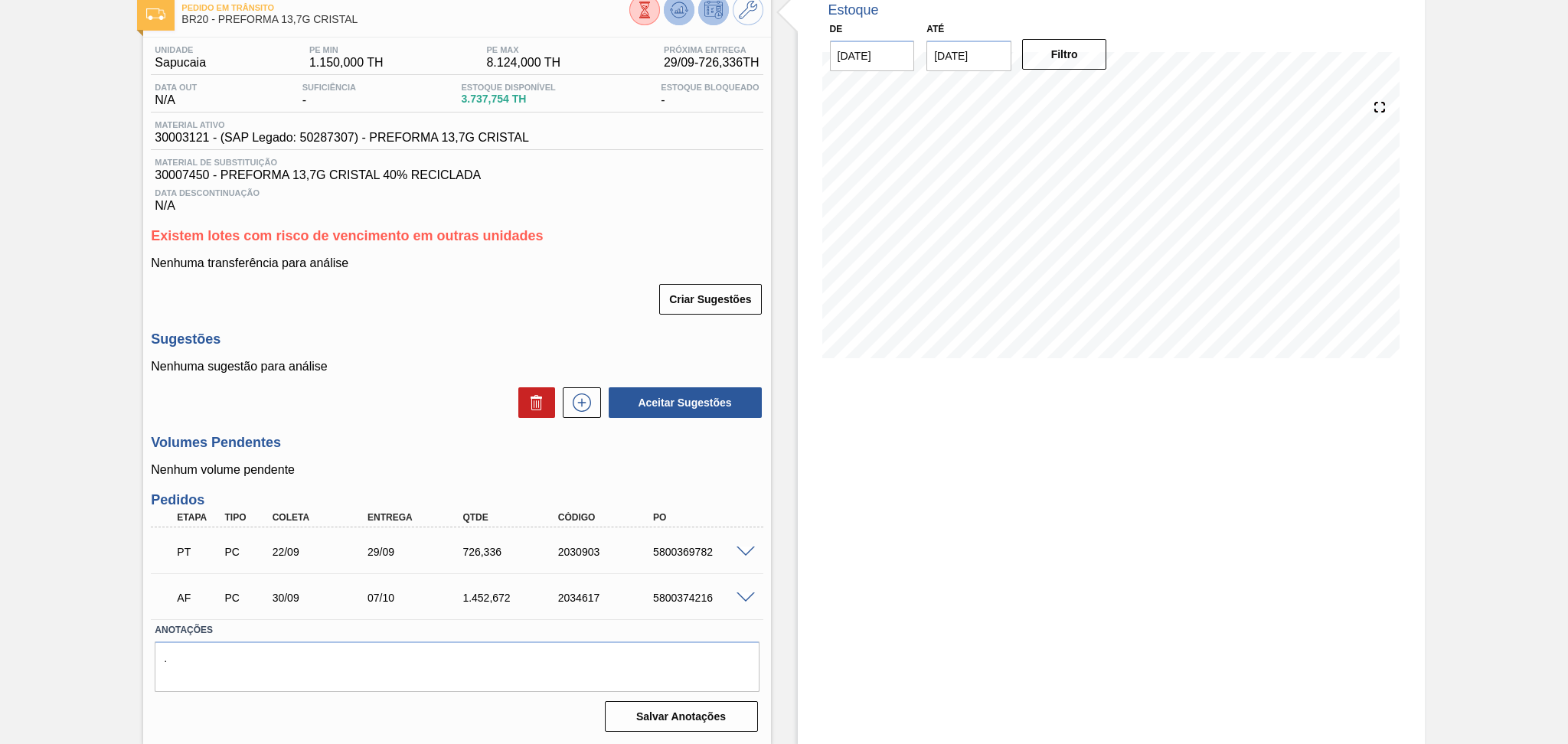
click at [678, 10] on icon at bounding box center [678, 9] width 10 height 7
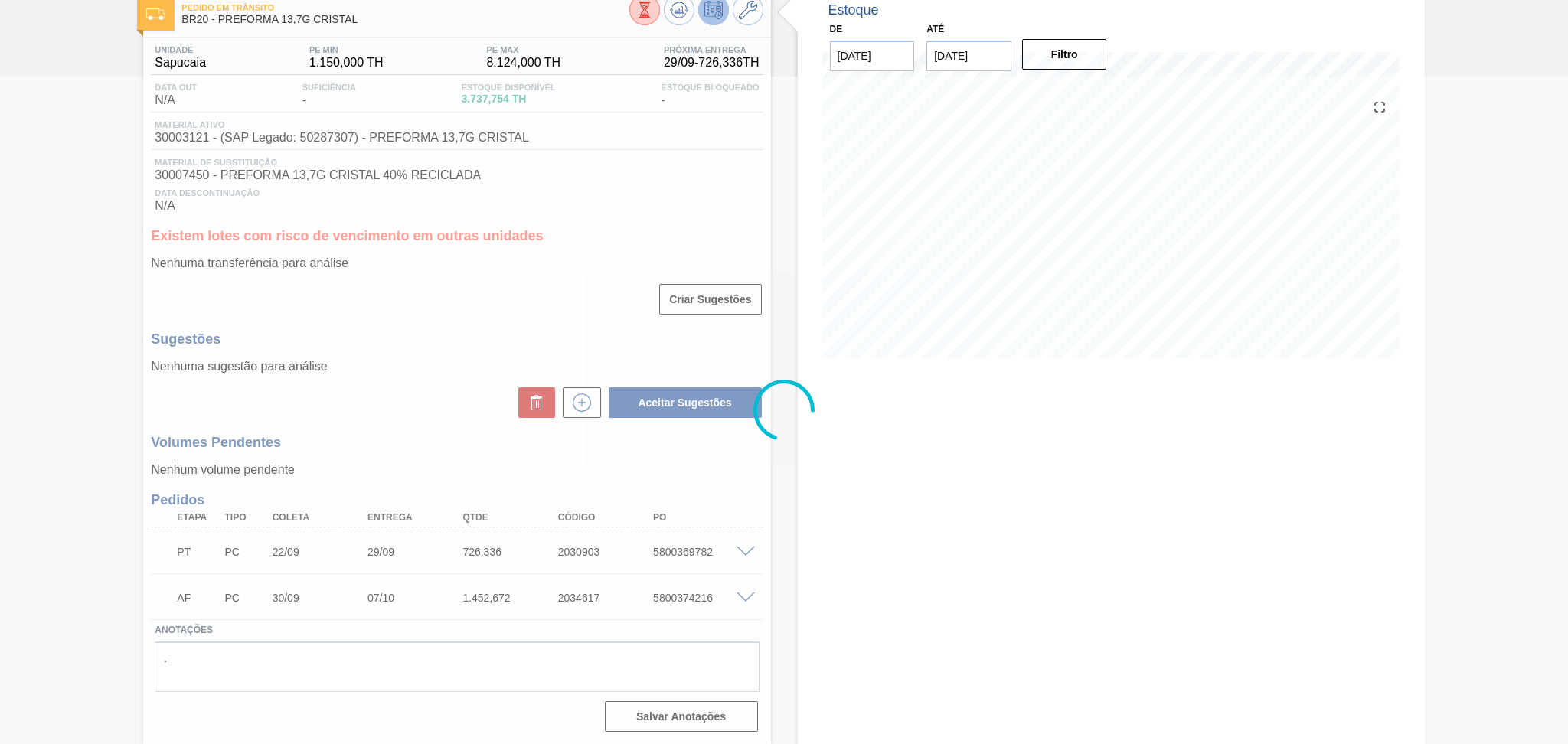
click at [978, 554] on div at bounding box center [784, 410] width 1568 height 667
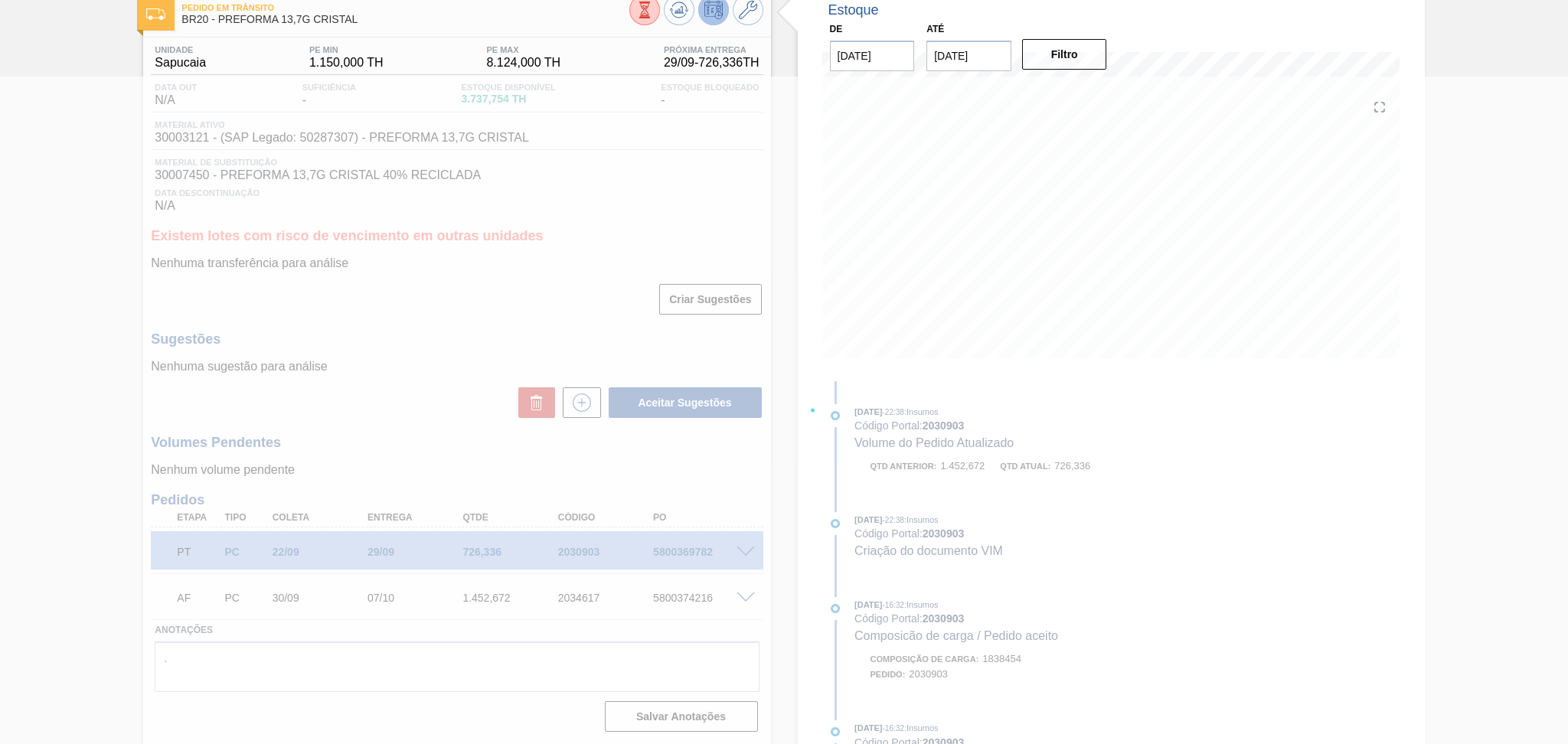
click at [1143, 258] on div at bounding box center [784, 410] width 1568 height 667
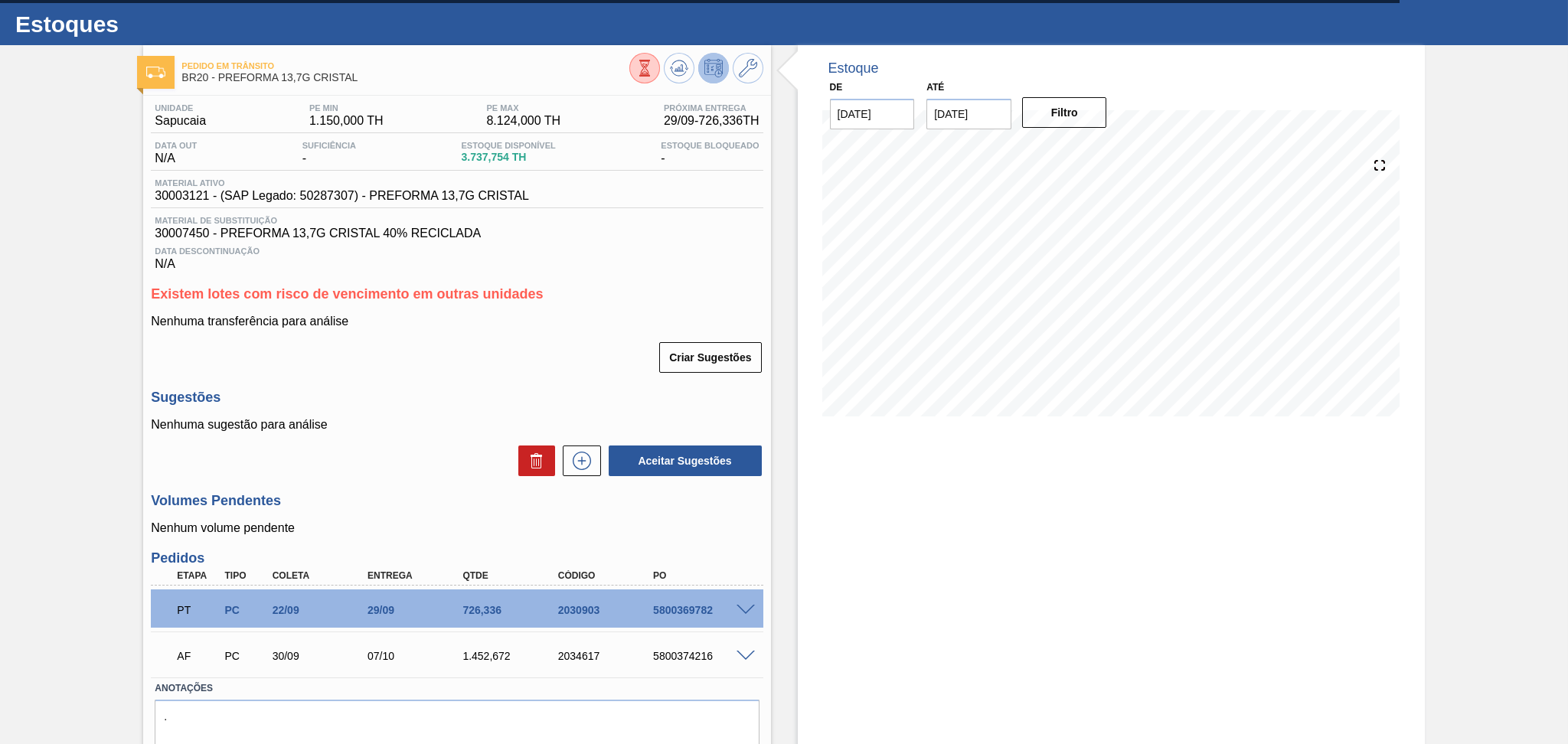
scroll to position [0, 0]
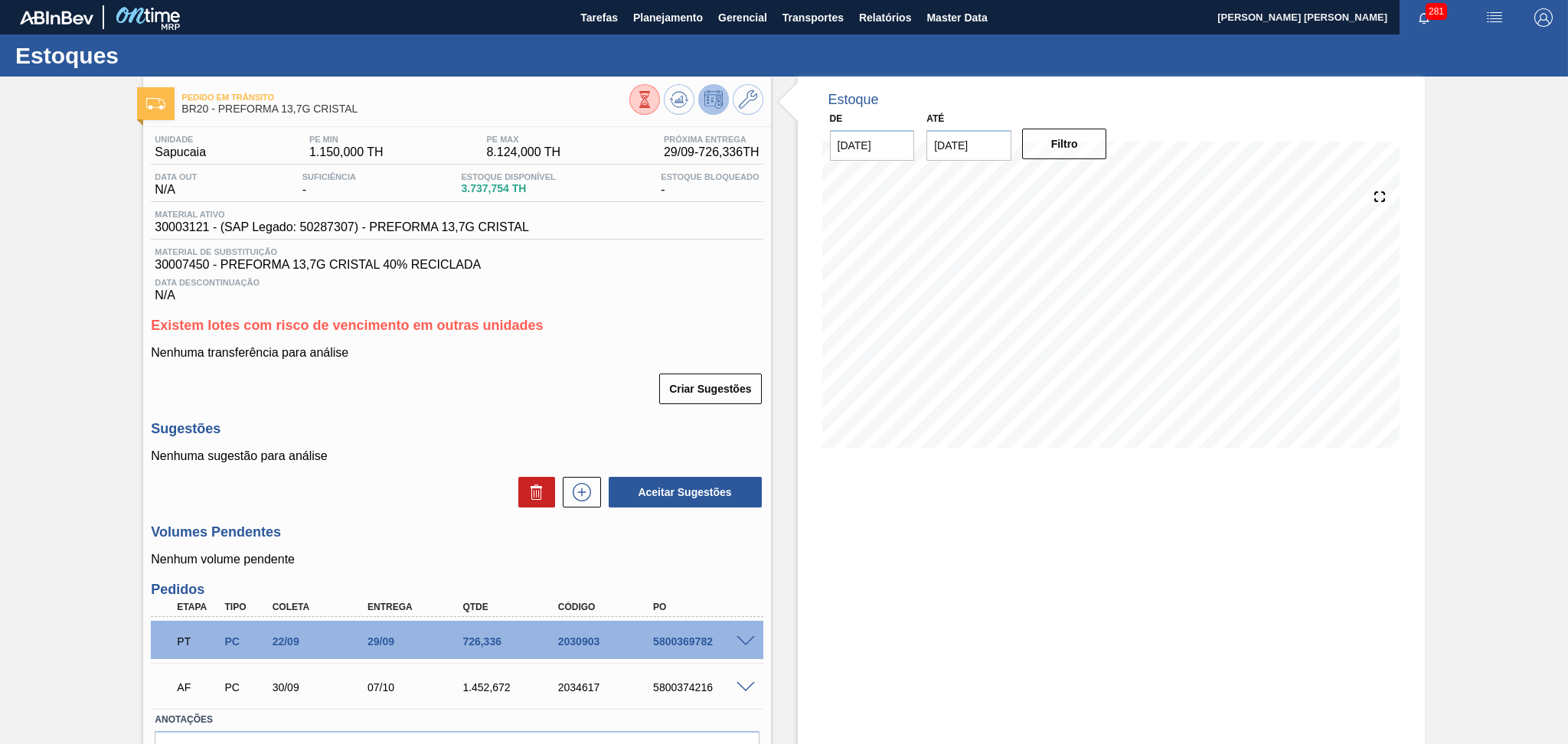
click at [682, 249] on span "Material de Substituição" at bounding box center [456, 252] width 604 height 9
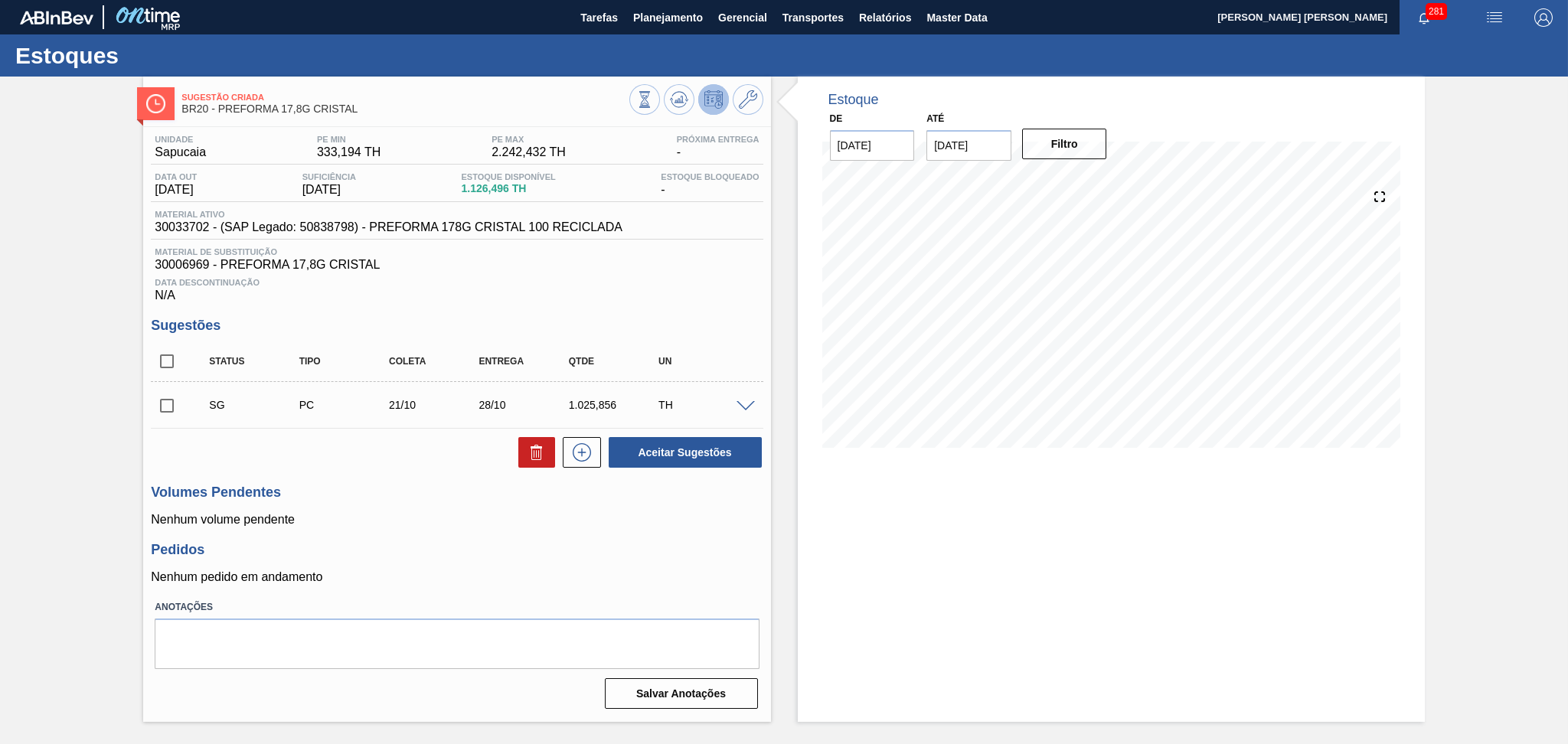
click at [436, 493] on h3 "Volumes Pendentes" at bounding box center [456, 492] width 612 height 16
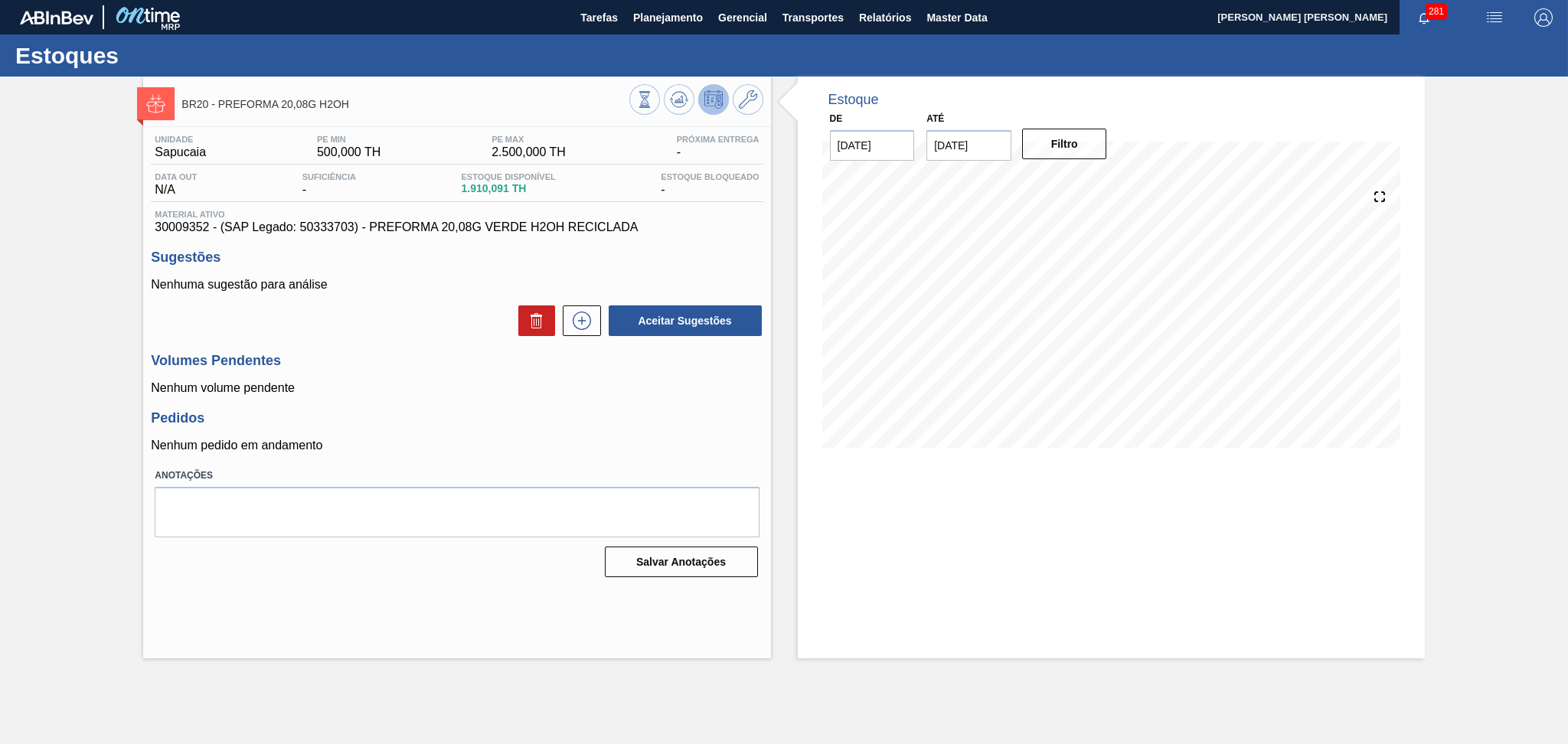
click at [402, 336] on div "Aceitar Sugestões" at bounding box center [456, 321] width 612 height 34
click at [529, 427] on div "Pedidos Nenhum pedido em andamento" at bounding box center [456, 431] width 612 height 42
click at [407, 463] on div "Unidade Sapucaia PE MIN 500,000 TH PE MAX 2.000,000 TH Próxima Entrega - Data o…" at bounding box center [456, 354] width 627 height 456
click at [686, 90] on icon at bounding box center [679, 100] width 19 height 19
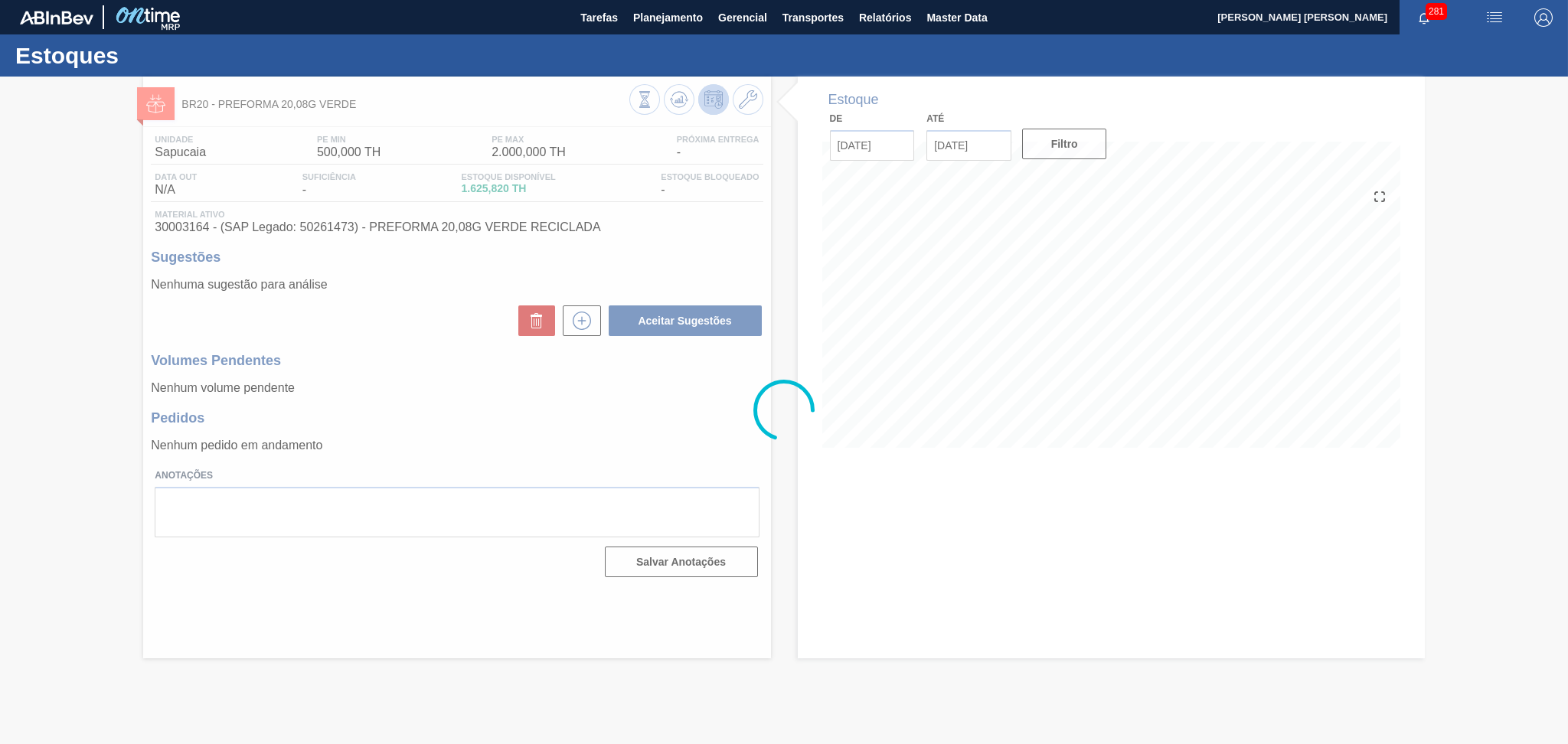
click at [995, 355] on div at bounding box center [784, 410] width 1568 height 667
click at [993, 346] on div at bounding box center [784, 410] width 1568 height 667
click at [996, 348] on div at bounding box center [784, 410] width 1568 height 667
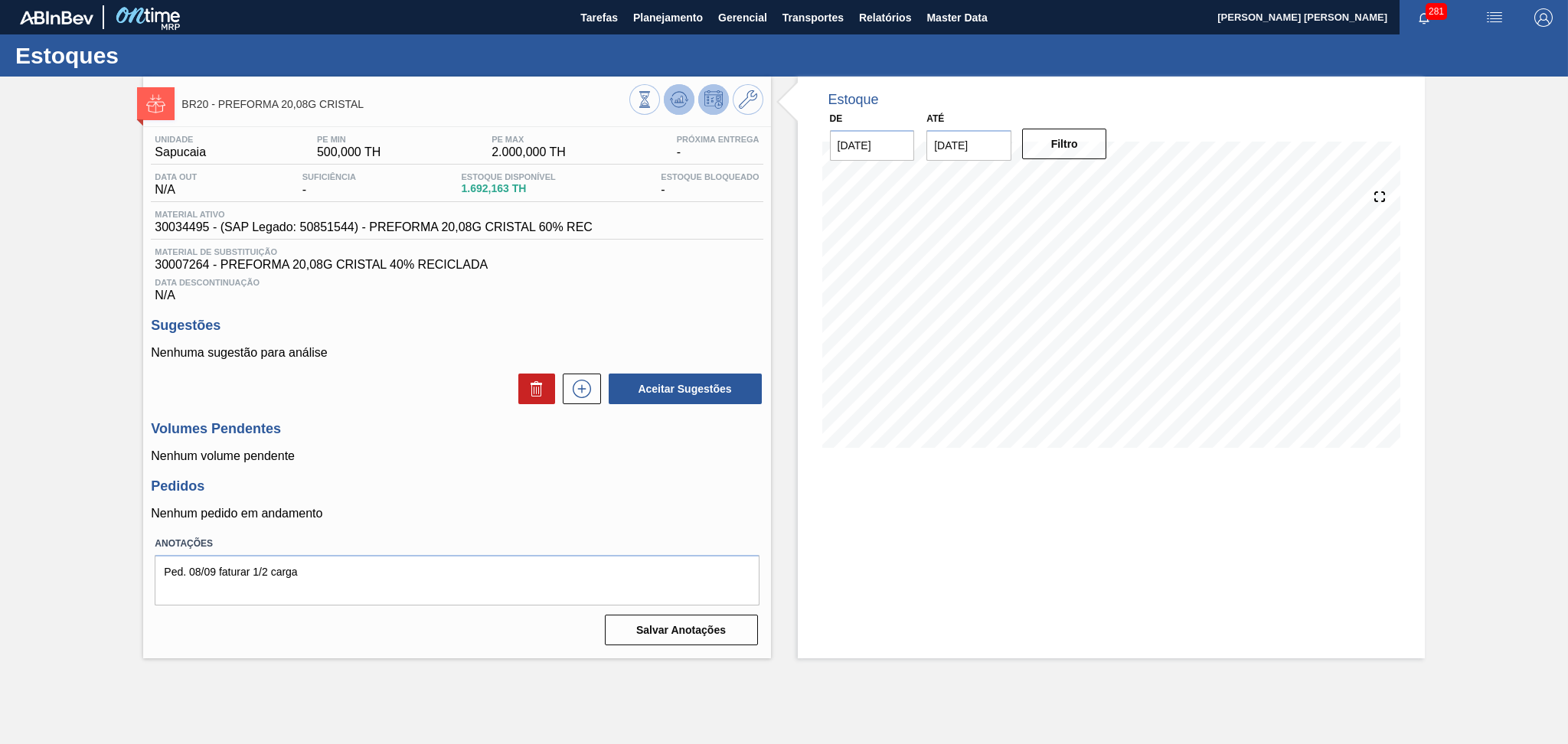
click at [684, 99] on icon at bounding box center [679, 100] width 19 height 19
click at [492, 303] on div "Unidade Sapucaia PE MIN 72,462 TH PE MAX 1.231,530 TH Próxima Entrega - Data ou…" at bounding box center [456, 388] width 627 height 524
click at [681, 104] on icon at bounding box center [679, 100] width 19 height 19
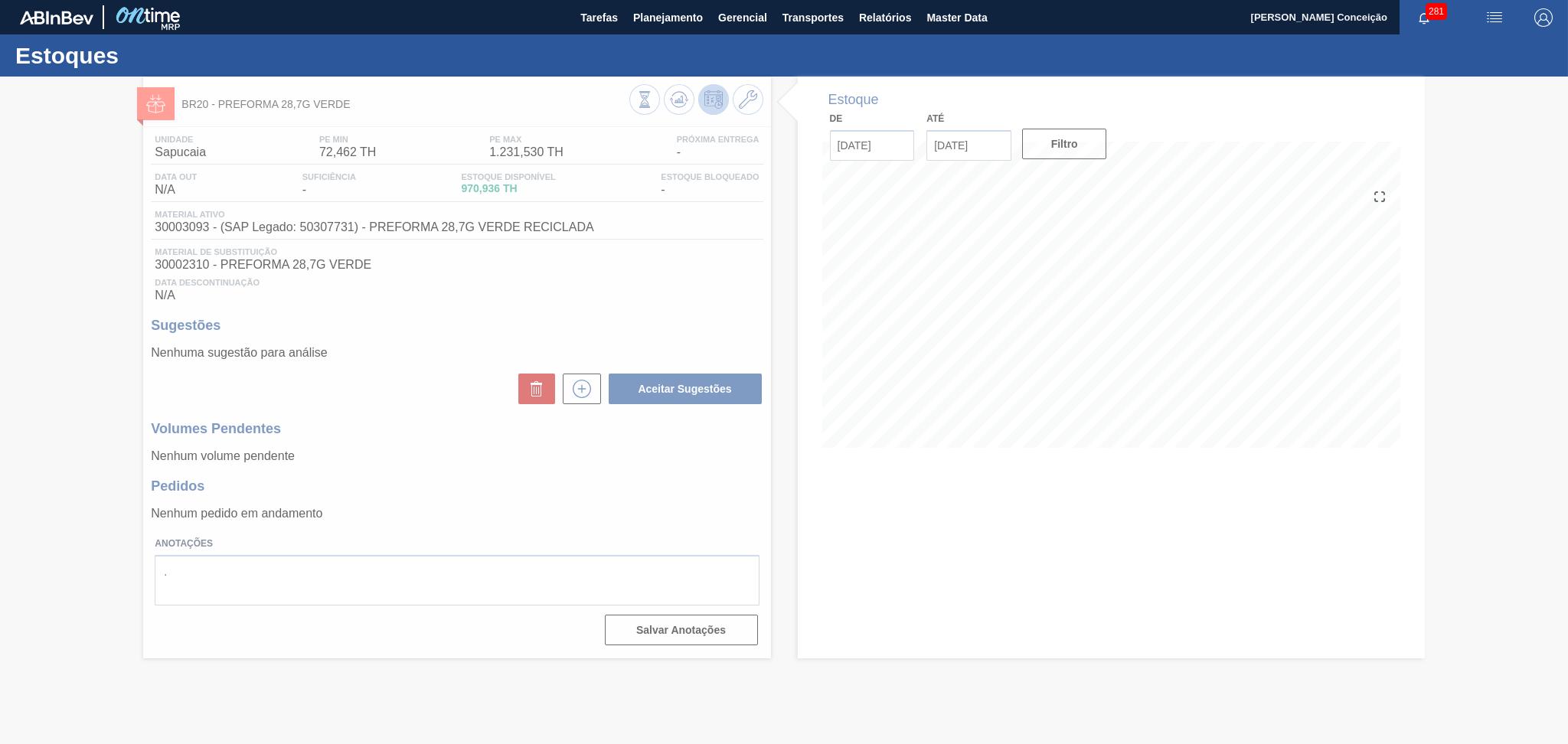
click at [1201, 329] on div at bounding box center [784, 410] width 1568 height 667
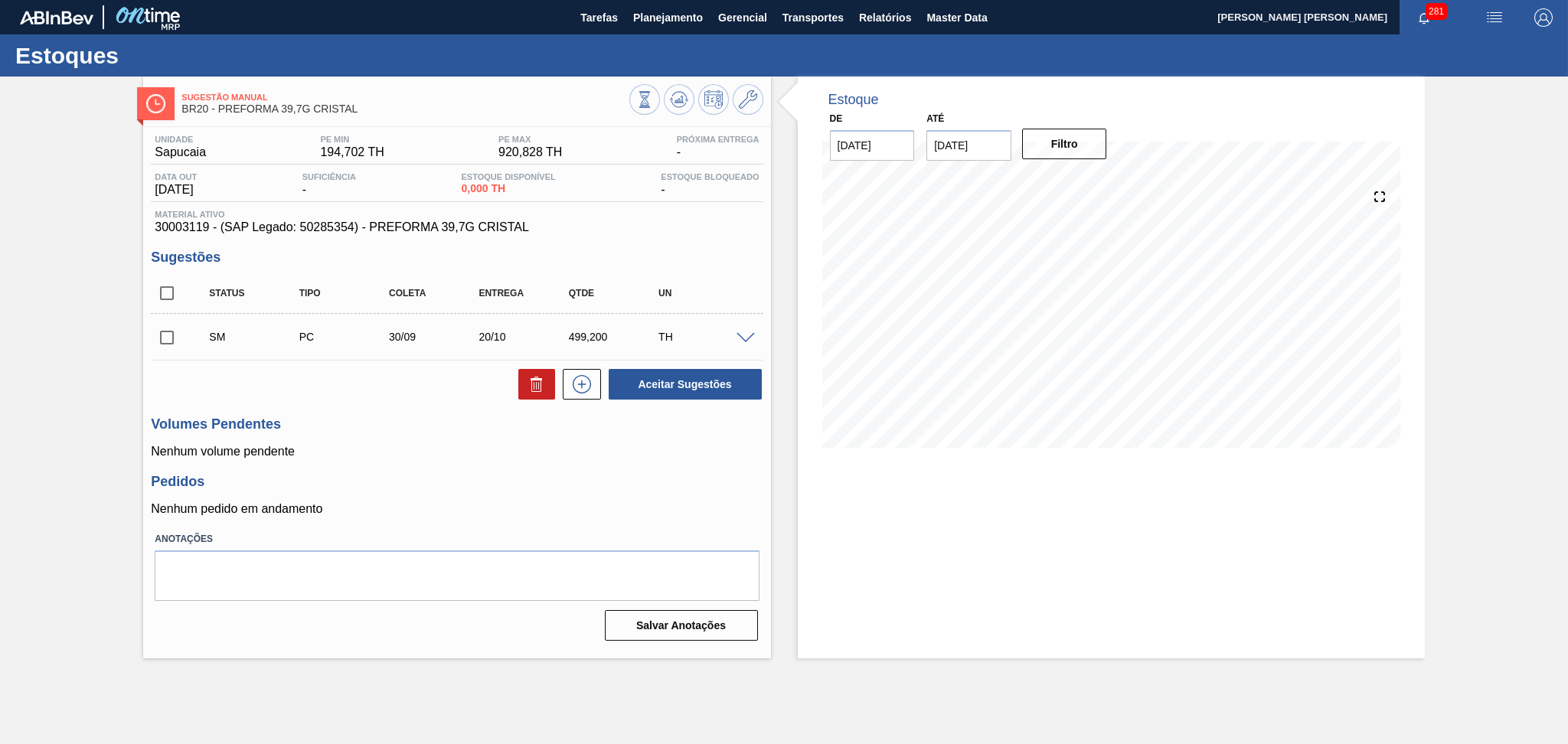
click at [438, 503] on p "Nenhum pedido em andamento" at bounding box center [456, 509] width 612 height 14
click at [382, 457] on p "Nenhum volume pendente" at bounding box center [456, 452] width 612 height 14
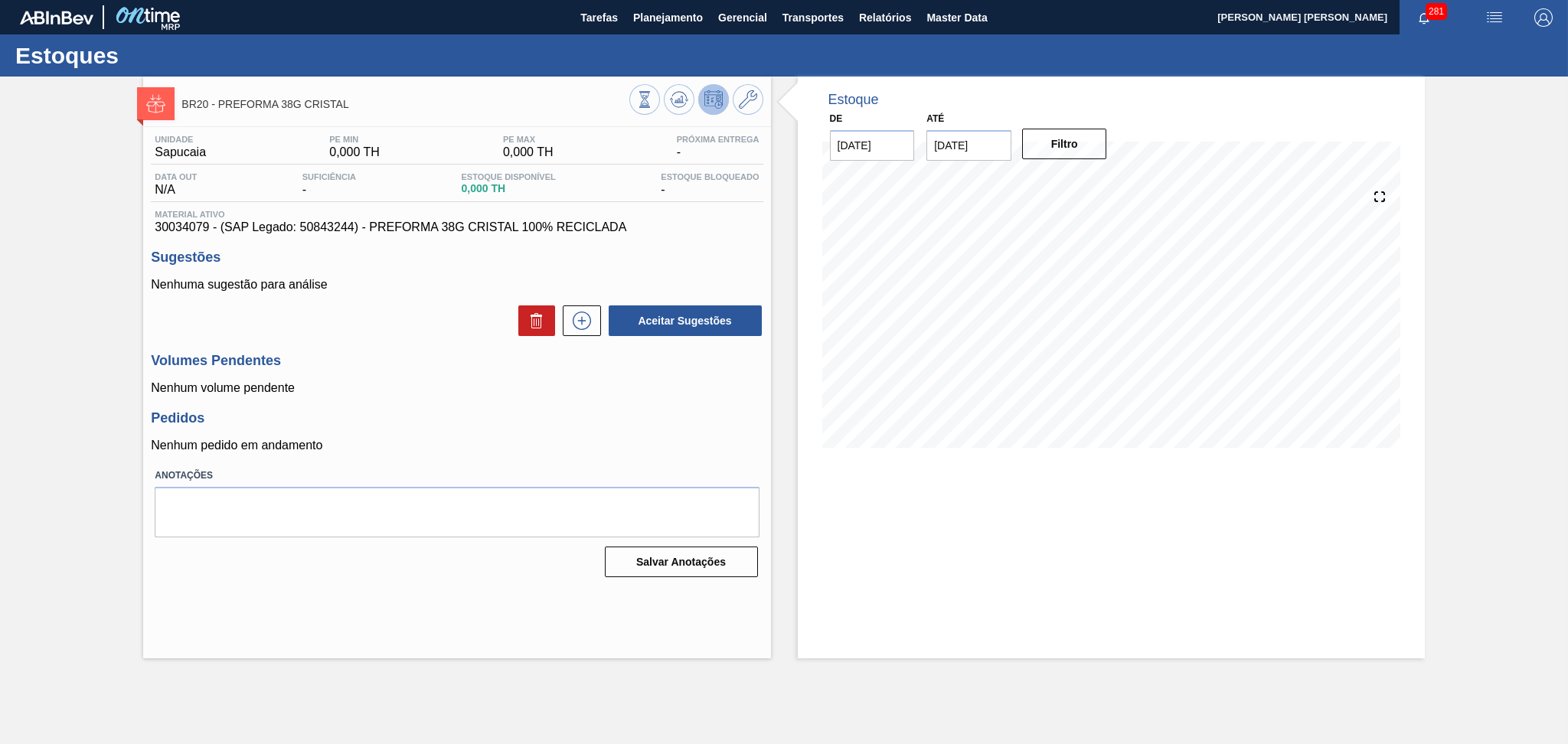
drag, startPoint x: 472, startPoint y: 478, endPoint x: 480, endPoint y: 450, distance: 29.1
click at [471, 477] on label "Anotações" at bounding box center [456, 476] width 604 height 22
click at [675, 108] on icon at bounding box center [679, 100] width 19 height 19
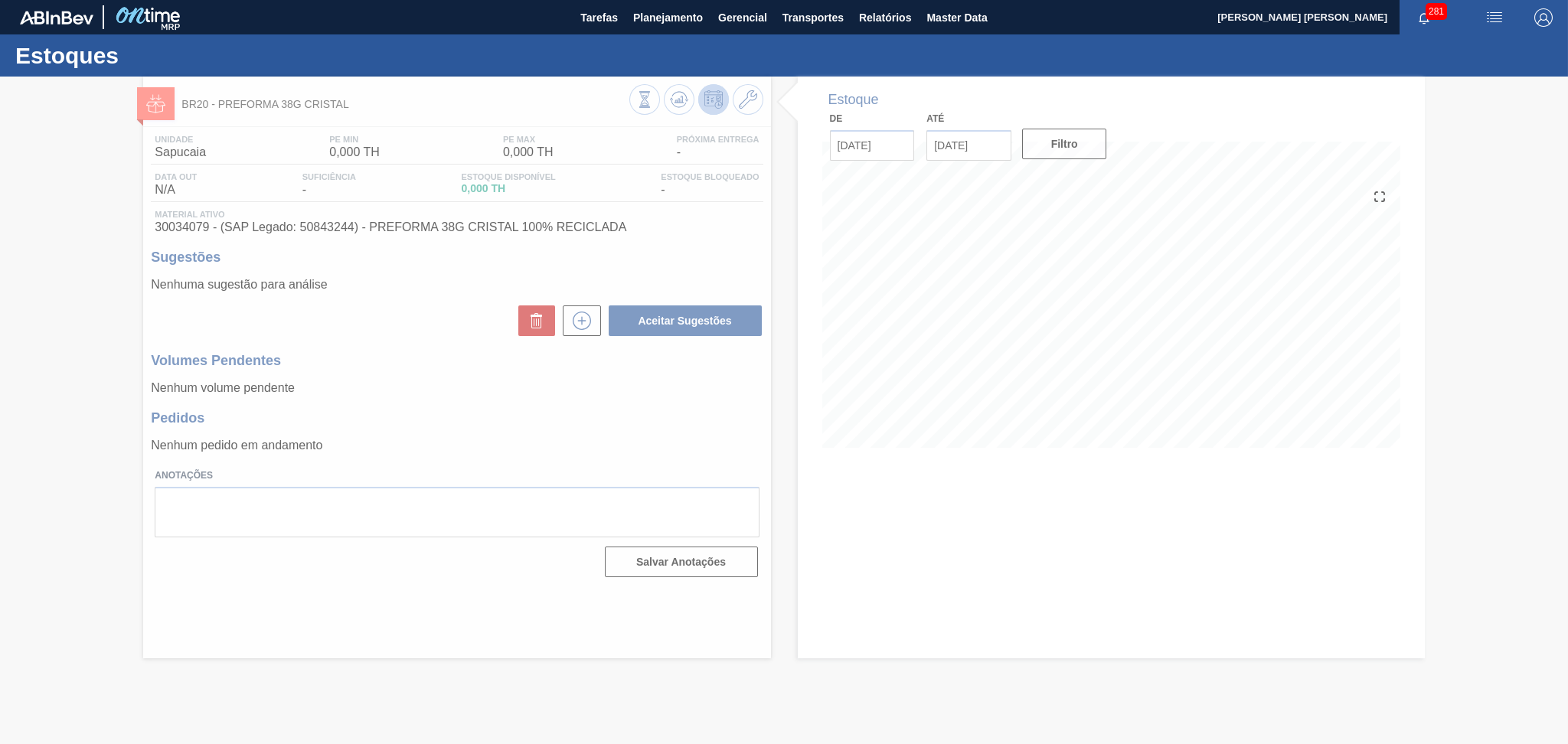
click at [456, 387] on div at bounding box center [784, 410] width 1568 height 667
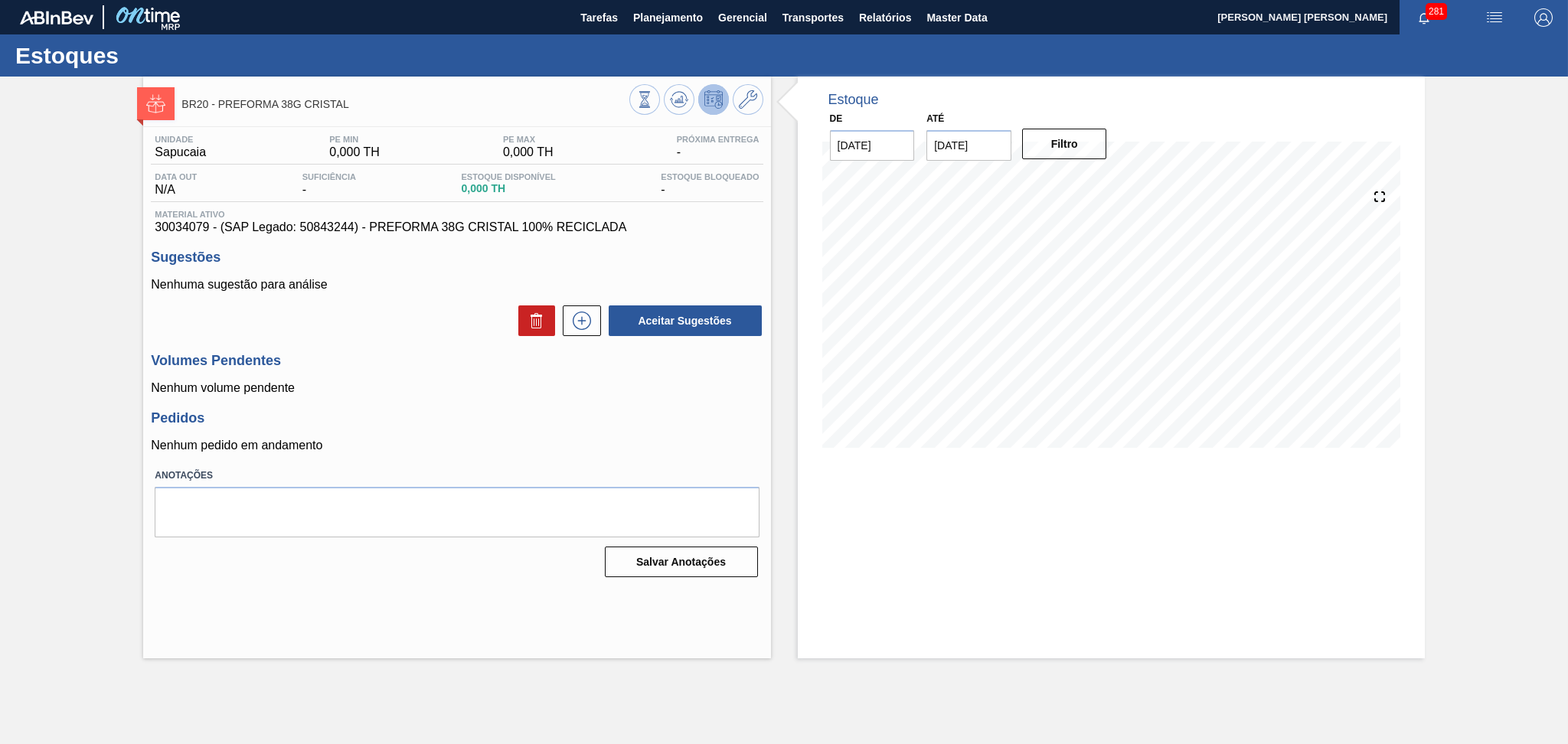
click at [615, 370] on div "Volumes Pendentes Nenhum volume pendente" at bounding box center [456, 374] width 612 height 42
click at [462, 343] on div "Unidade Sapucaia PE MIN 0,000 TH PE MAX 0,000 TH Próxima Entrega - Data out N/A…" at bounding box center [456, 354] width 627 height 456
click at [962, 525] on div "Estoque De [DATE] Até [DATE] Filtro 13/10 Projeção de Estoque 472.576 [DOMAIN_N…" at bounding box center [1111, 367] width 627 height 582
click at [454, 366] on h3 "Volumes Pendentes" at bounding box center [456, 360] width 612 height 16
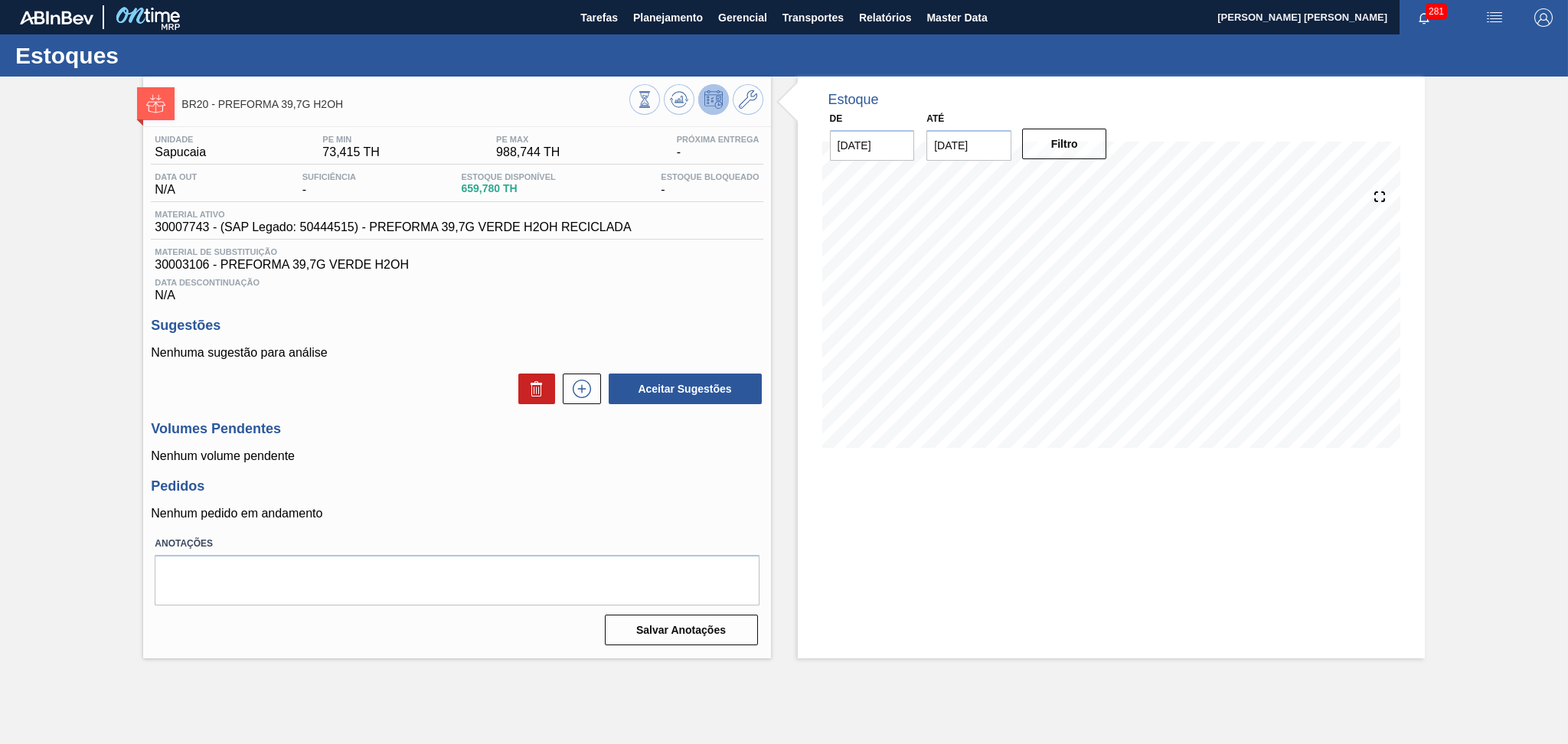
click at [530, 464] on div "Unidade Sapucaia PE MIN 73,415 TH PE MAX 988,744 TH Próxima Entrega - Data out …" at bounding box center [456, 388] width 627 height 524
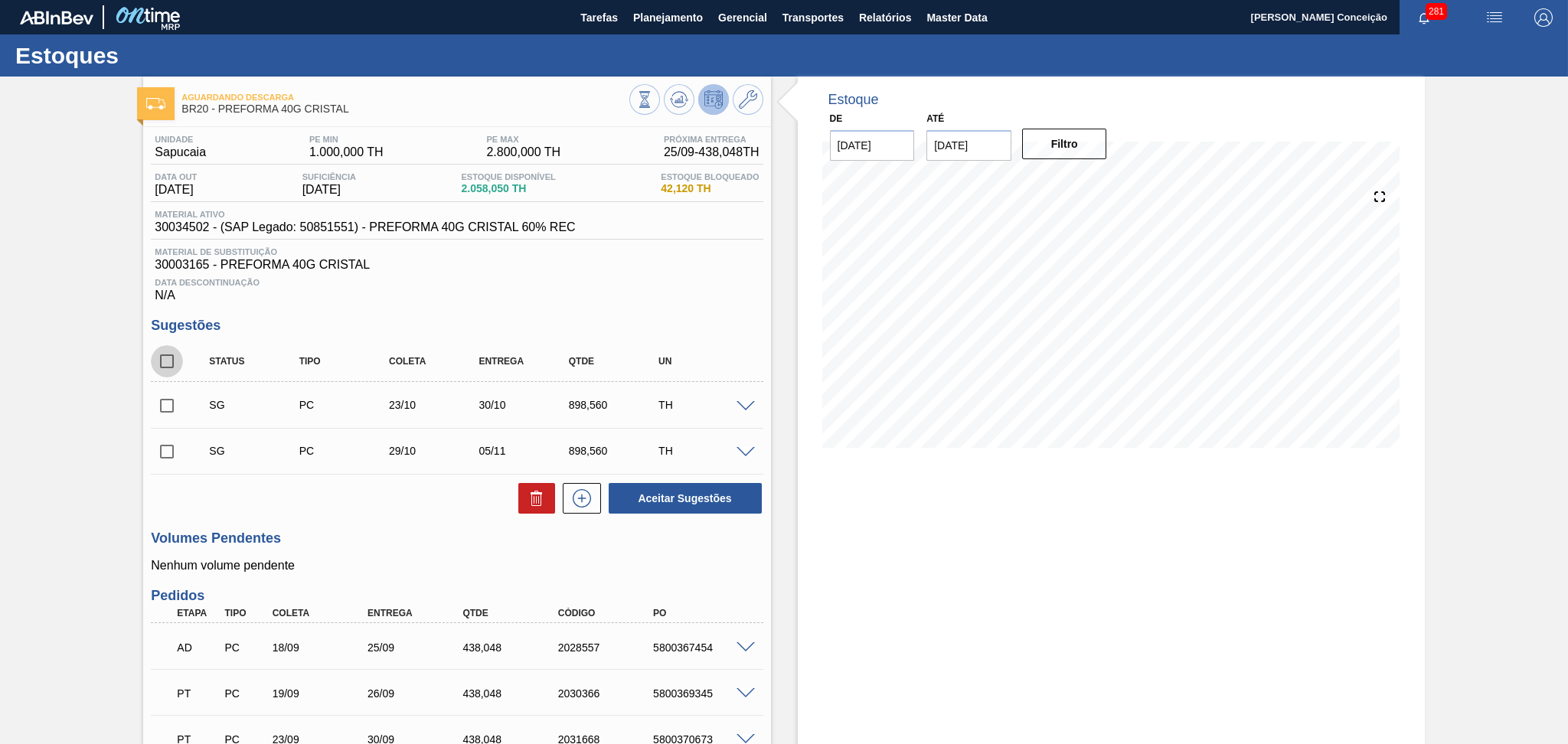
click at [179, 356] on input "checkbox" at bounding box center [167, 361] width 32 height 32
checkbox input "true"
click at [550, 511] on button at bounding box center [537, 498] width 37 height 31
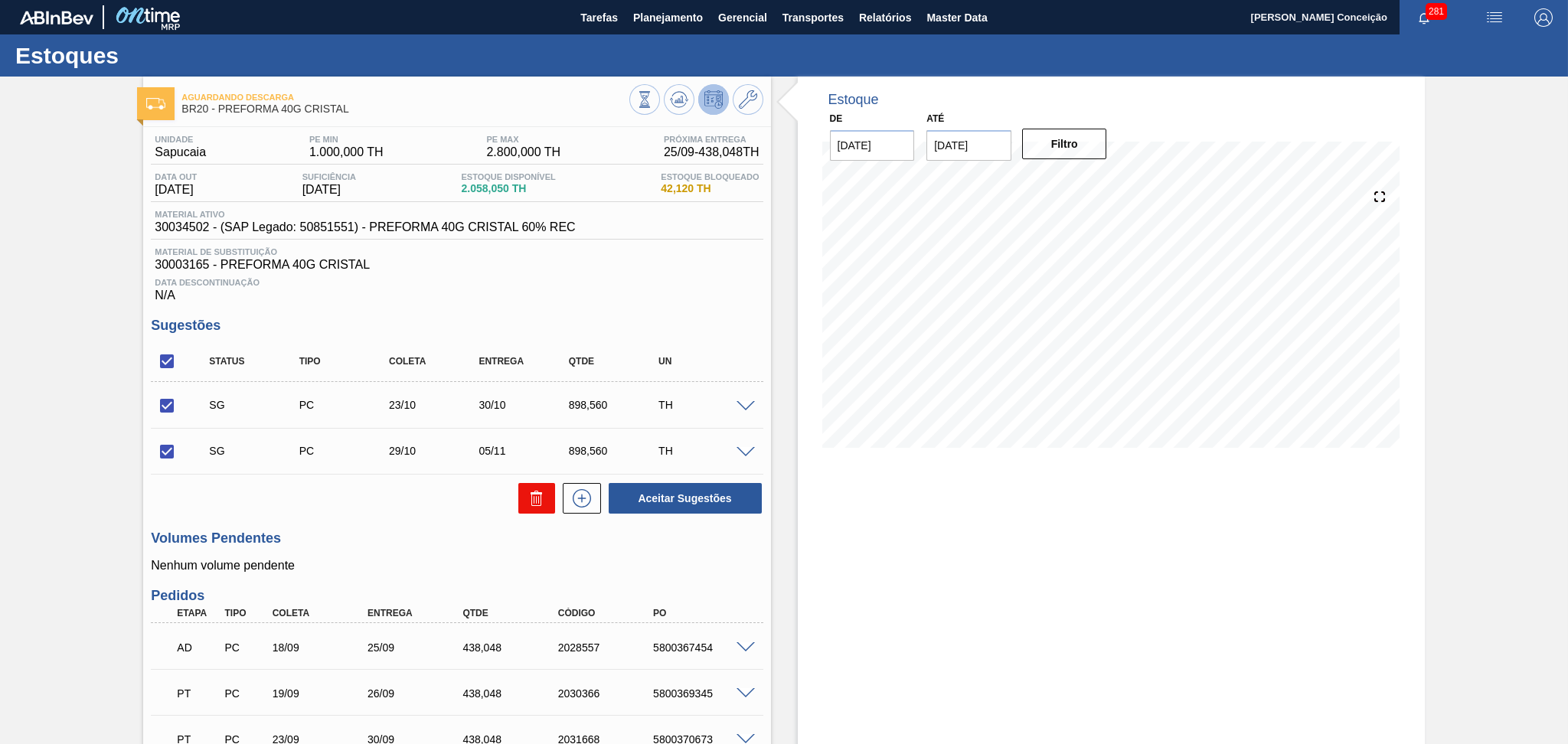
checkbox input "false"
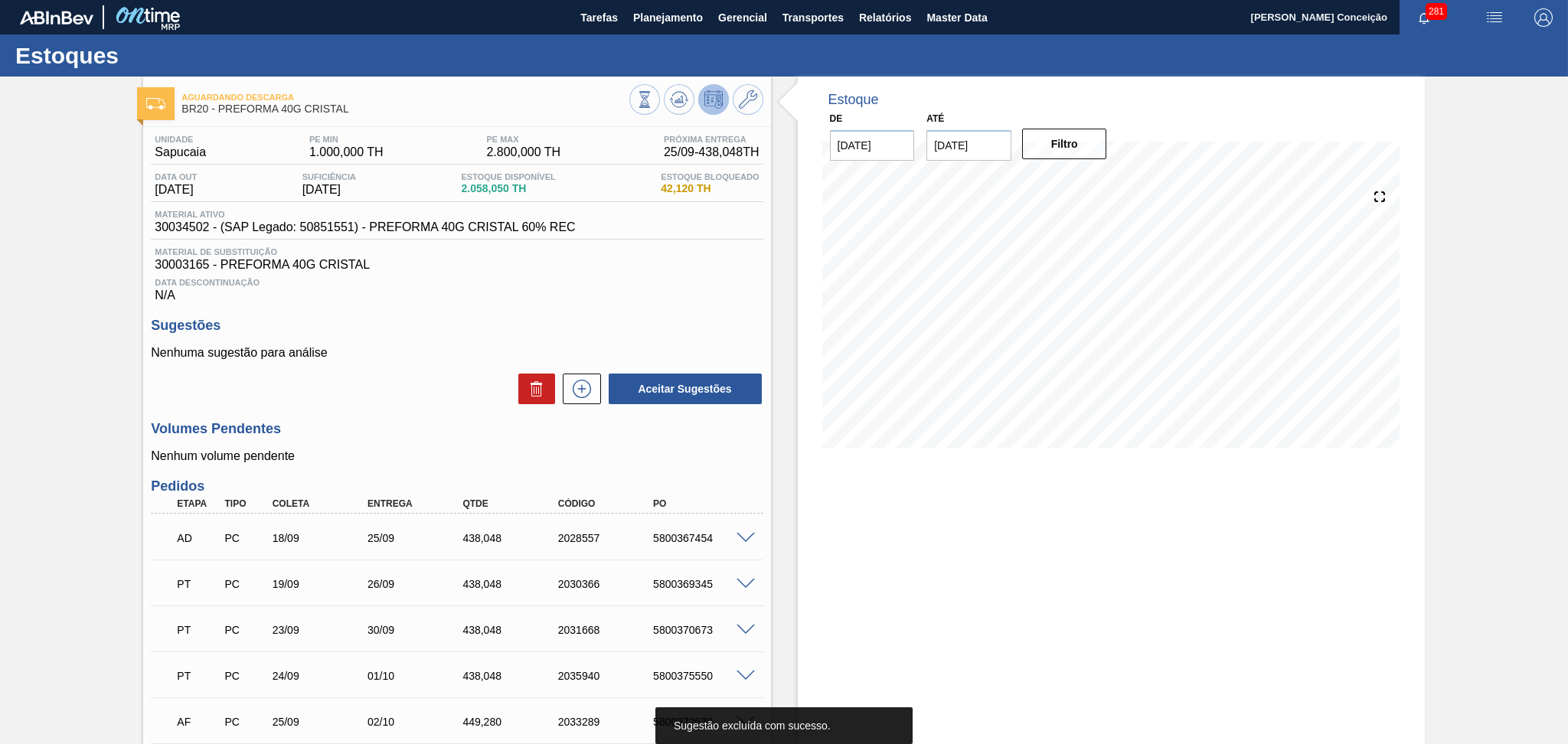
click at [436, 455] on p "Nenhum volume pendente" at bounding box center [456, 456] width 612 height 14
click at [1038, 511] on div "Estoque De 25/09/2025 Até 30/11/2025 Filtro 09/10 Projeção de Estoque 2,349.352…" at bounding box center [1111, 518] width 627 height 884
click at [401, 302] on div "Unidade Sapucaia PE MIN 1.000,000 TH PE MAX 2.800,000 TH Próxima Entrega 25/09 …" at bounding box center [456, 540] width 627 height 826
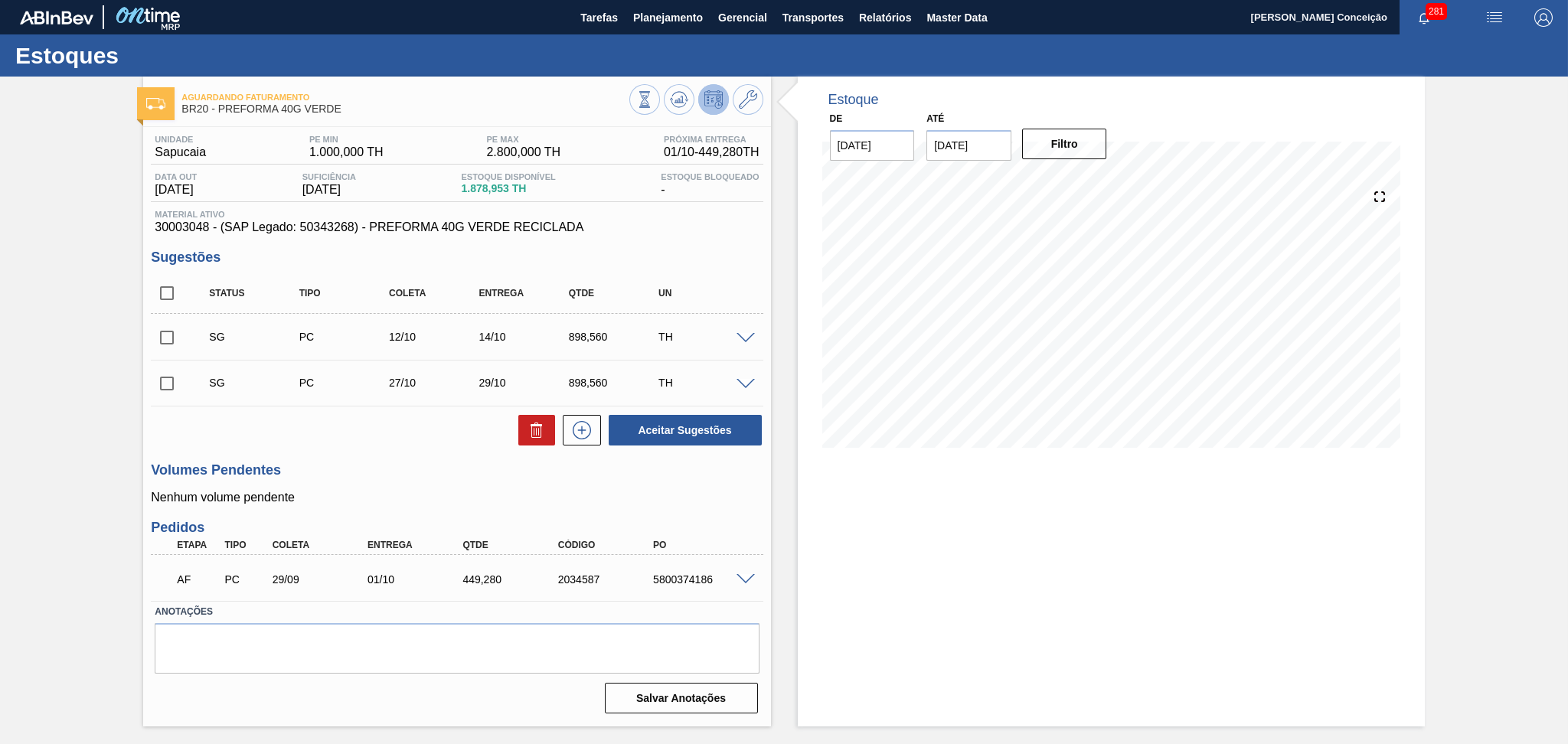
click at [388, 453] on div "Unidade Sapucaia PE MIN 1.000,000 TH PE MAX 2.800,000 TH Próxima Entrega 01/10 …" at bounding box center [456, 422] width 627 height 592
click at [454, 434] on div "Aceitar Sugestões" at bounding box center [456, 430] width 612 height 34
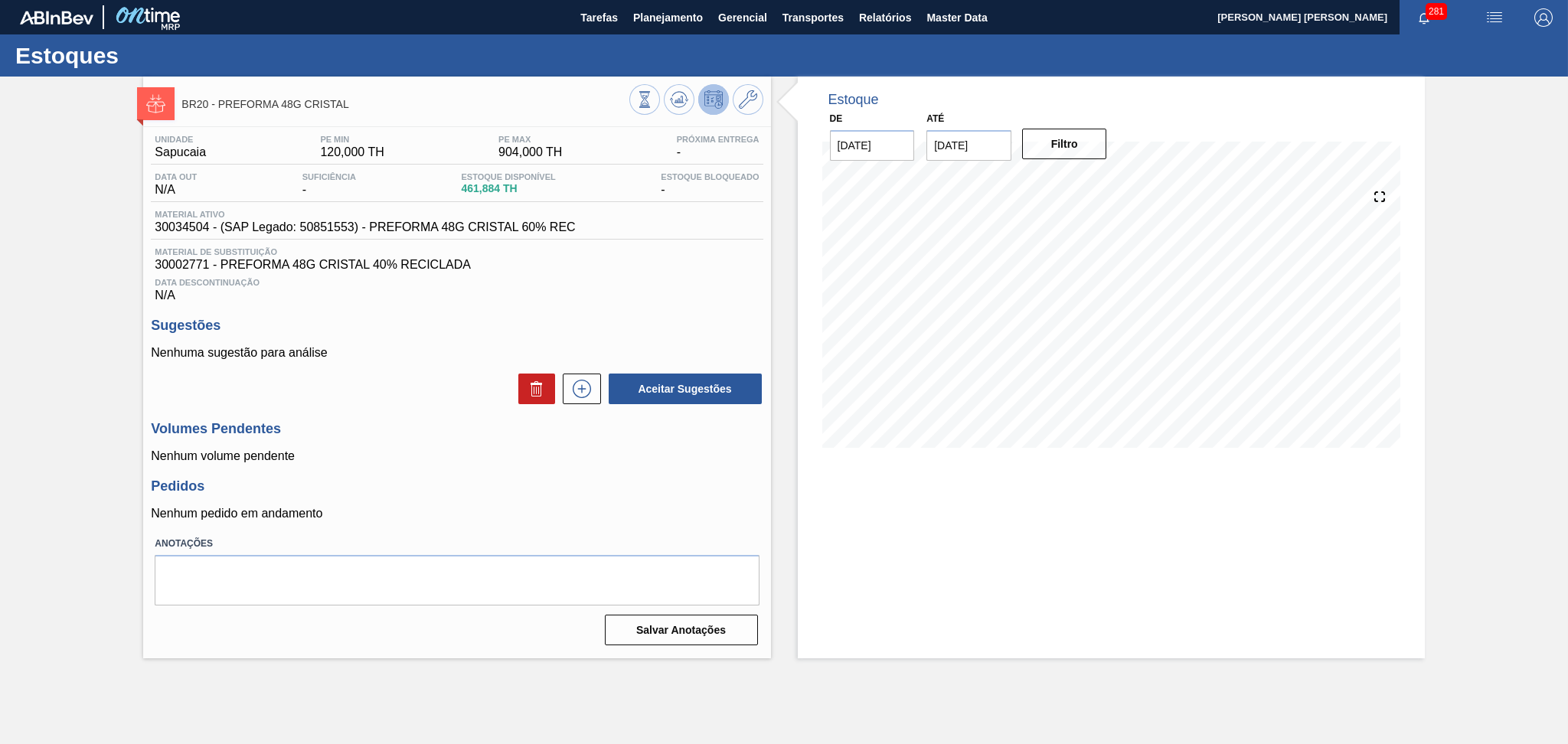
click at [422, 442] on div "Volumes Pendentes Nenhum volume pendente" at bounding box center [456, 442] width 612 height 42
click at [678, 98] on icon at bounding box center [679, 100] width 19 height 19
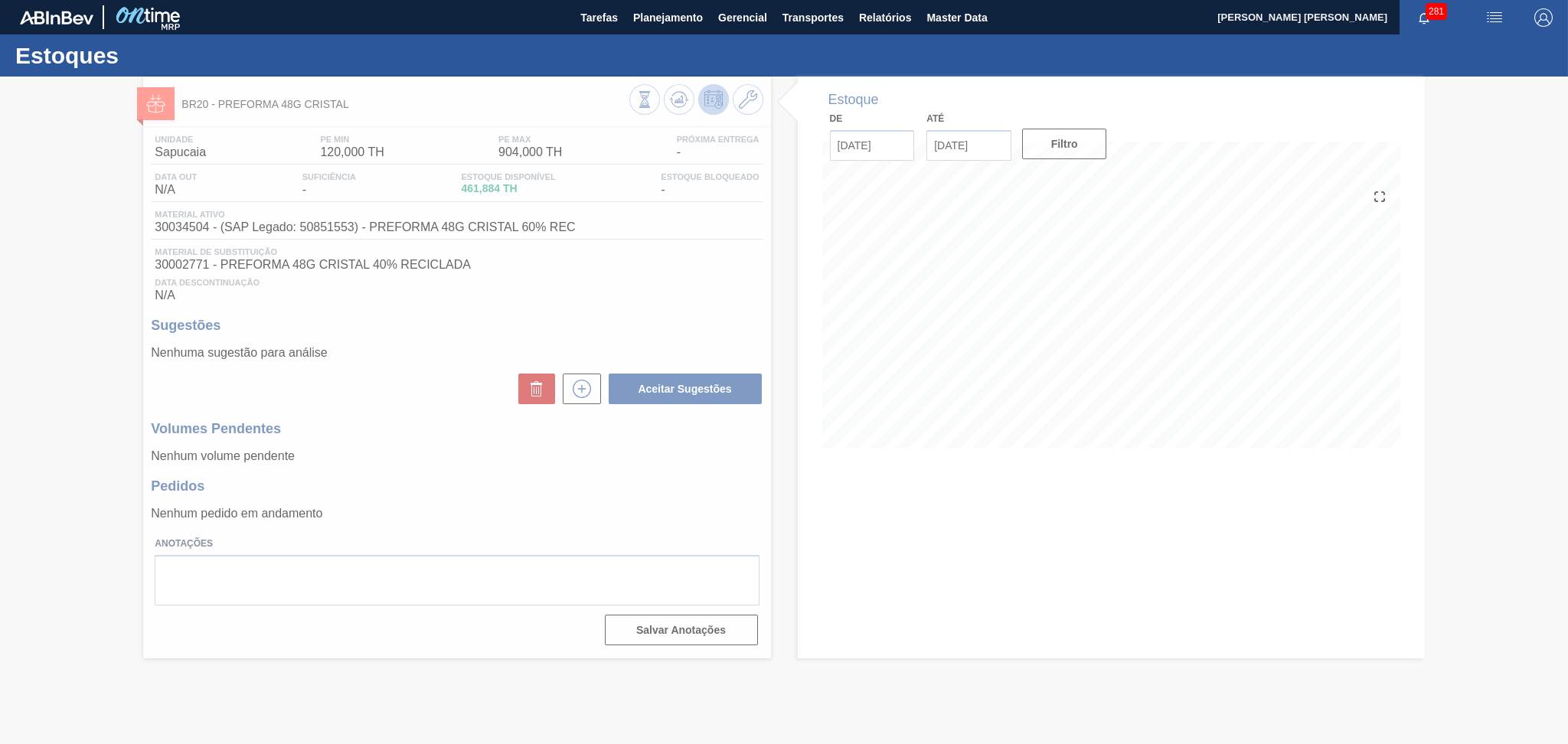
click at [530, 295] on div at bounding box center [784, 410] width 1568 height 667
click at [1036, 340] on div at bounding box center [784, 410] width 1568 height 667
click at [1072, 353] on div at bounding box center [784, 410] width 1568 height 667
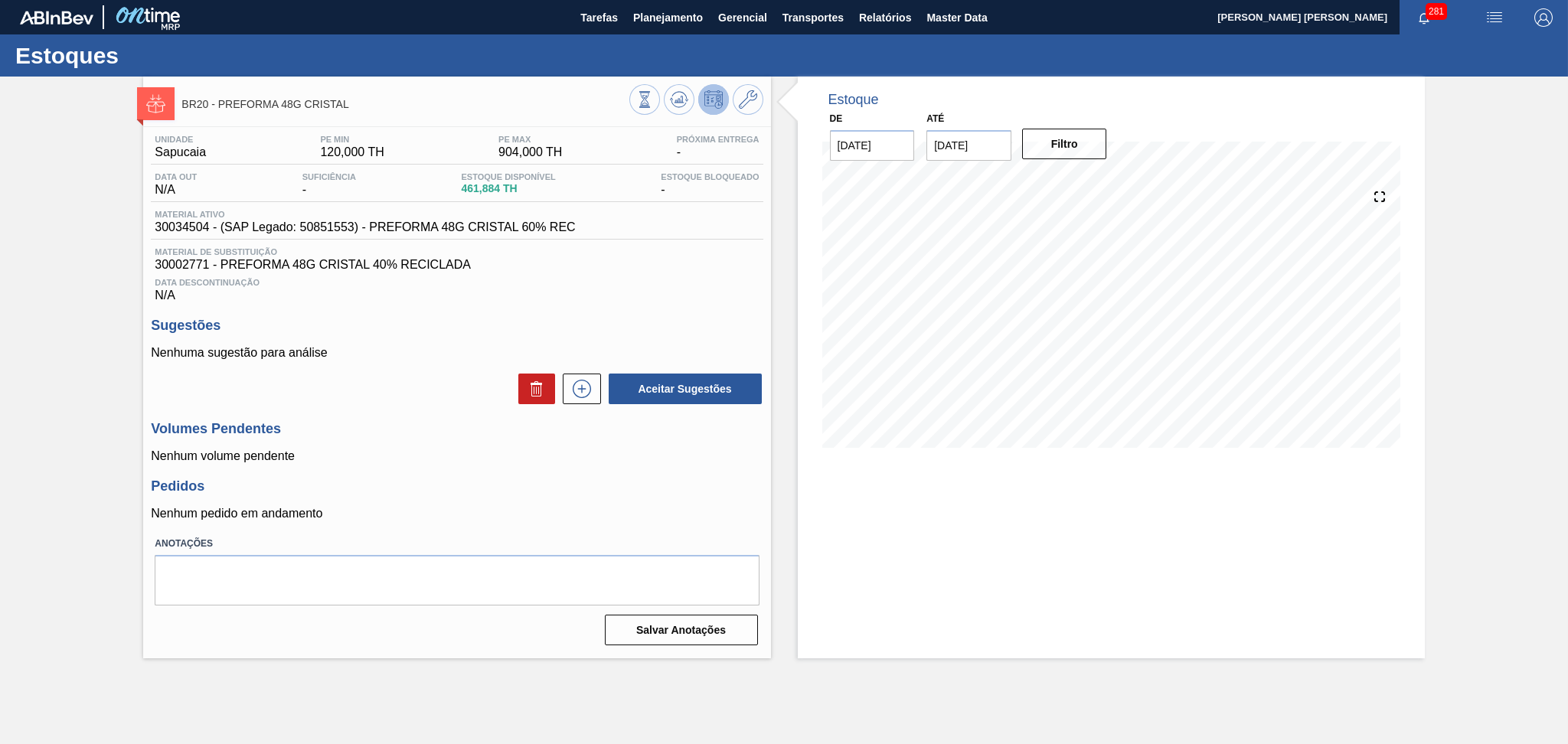
click at [600, 295] on div "Data Descontinuação N/A" at bounding box center [456, 287] width 612 height 31
click at [583, 525] on div "Unidade Sapucaia PE MIN 120,000 TH PE MAX 904,000 TH Próxima Entrega - Data out…" at bounding box center [456, 388] width 627 height 524
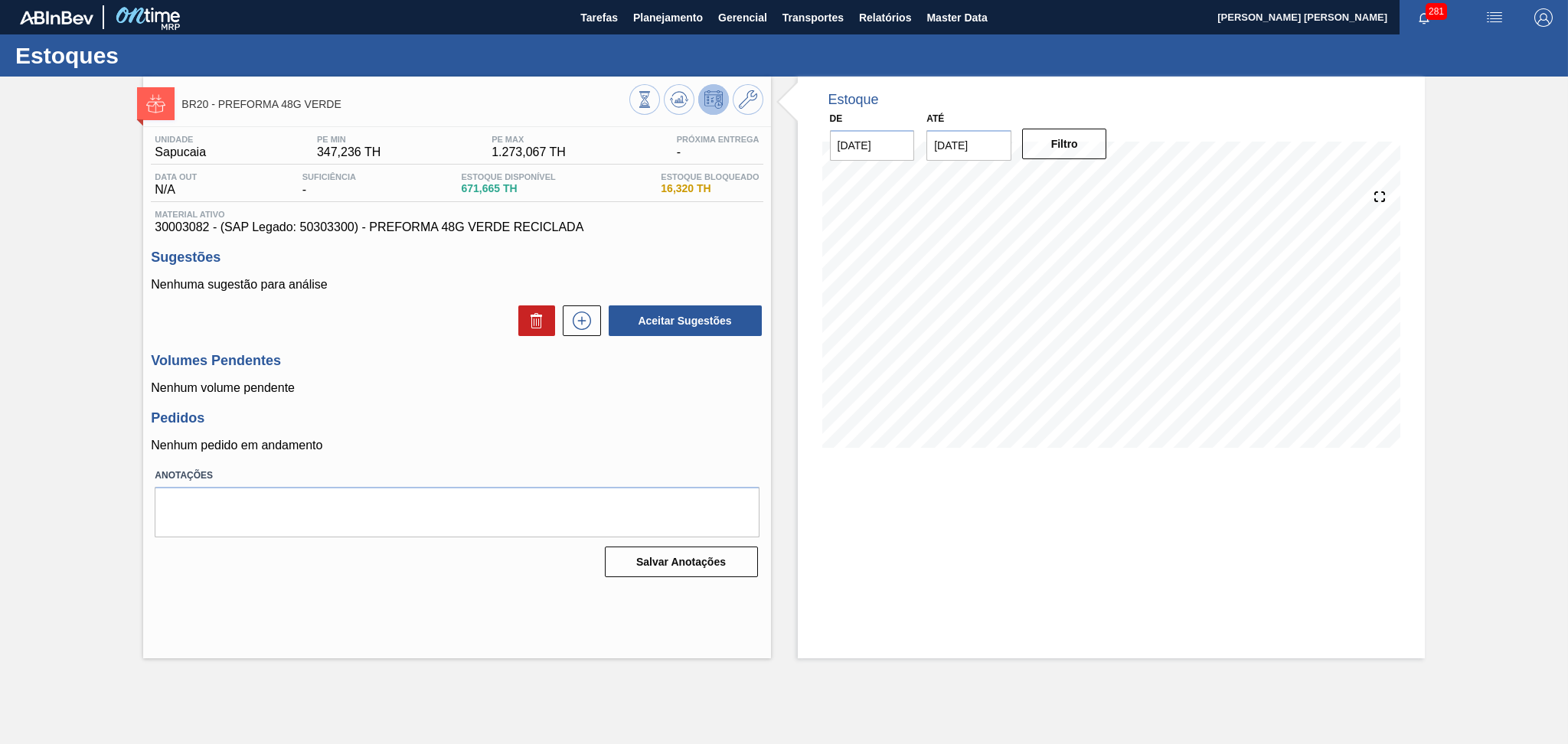
click at [475, 389] on p "Nenhum volume pendente" at bounding box center [456, 388] width 612 height 14
click at [680, 94] on icon at bounding box center [679, 100] width 19 height 19
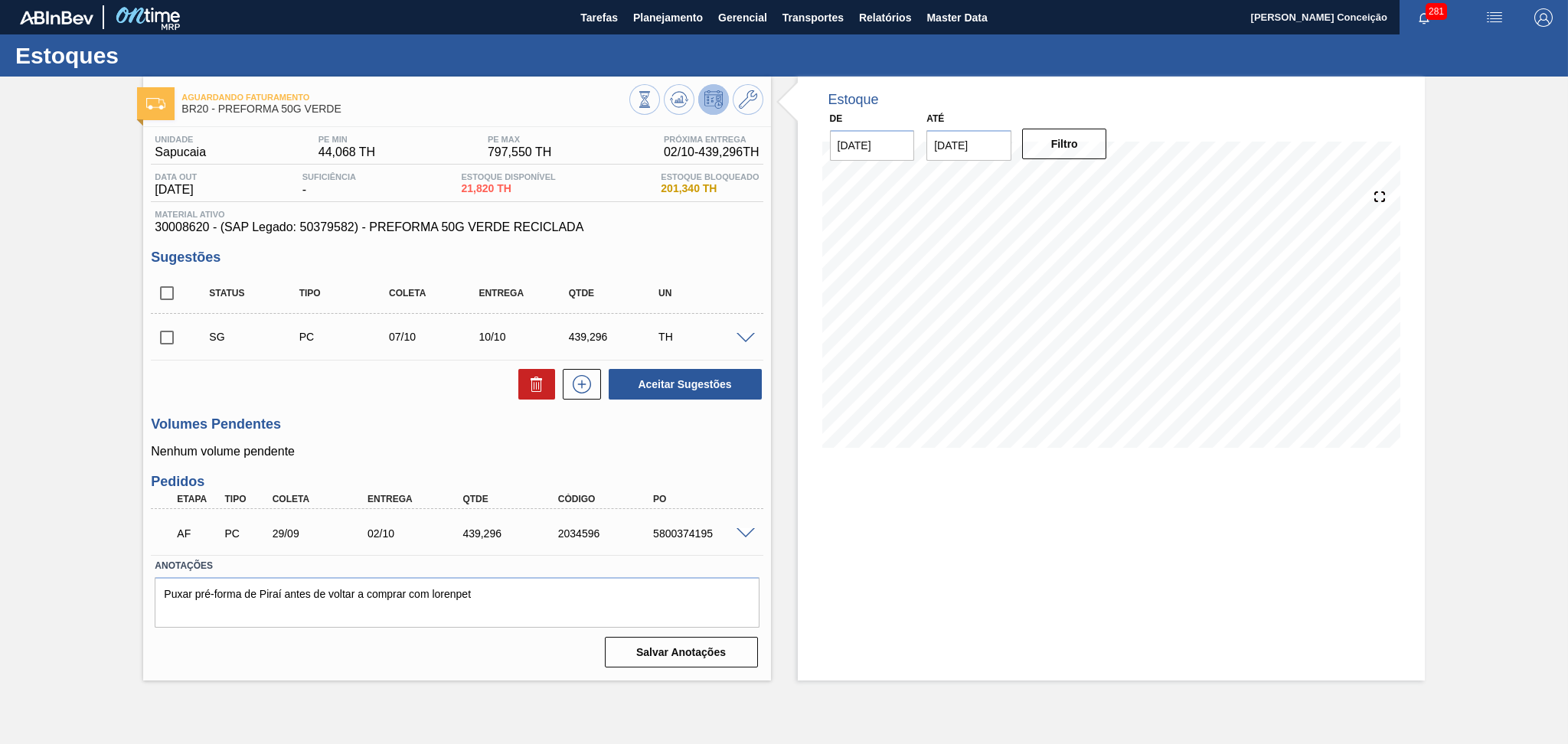
click at [408, 452] on p "Nenhum volume pendente" at bounding box center [456, 452] width 612 height 14
click at [416, 435] on div "Volumes Pendentes Nenhum volume pendente" at bounding box center [456, 437] width 612 height 42
click at [517, 588] on textarea "Puxar pré-forma de Piraí antes de voltar a comprar com lorenpet" at bounding box center [456, 602] width 604 height 50
click at [438, 445] on p "Nenhum volume pendente" at bounding box center [456, 452] width 612 height 14
click at [323, 404] on div "Unidade Sapucaia PE MIN 44,068 TH PE MAX 797,550 TH Próxima Entrega 02/10 - 439…" at bounding box center [456, 400] width 627 height 546
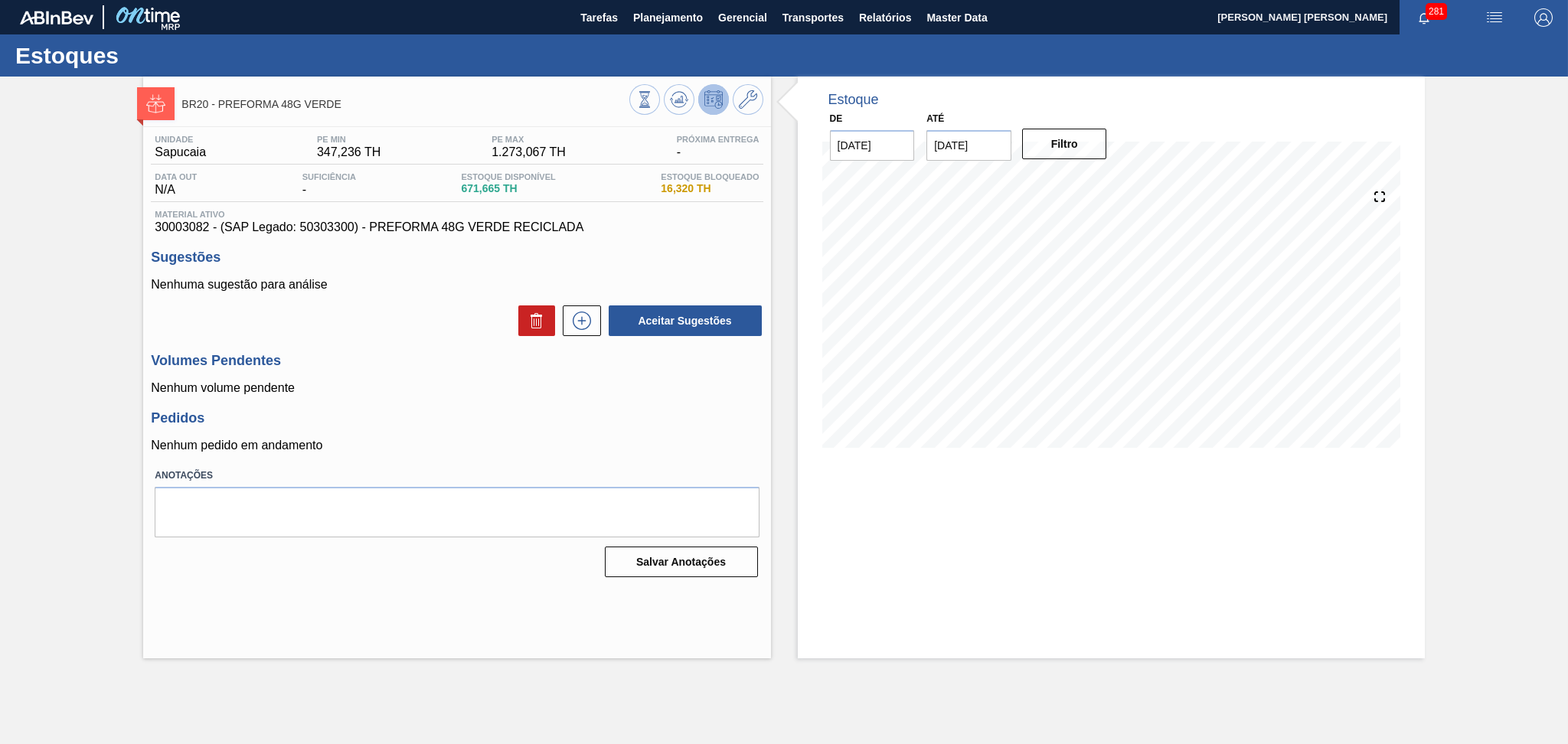
click at [418, 465] on label "Anotações" at bounding box center [456, 476] width 604 height 22
click at [484, 403] on div "Unidade Sapucaia PE MIN 347,236 TH PE MAX 1.273,067 TH Próxima Entrega - Data o…" at bounding box center [456, 354] width 627 height 456
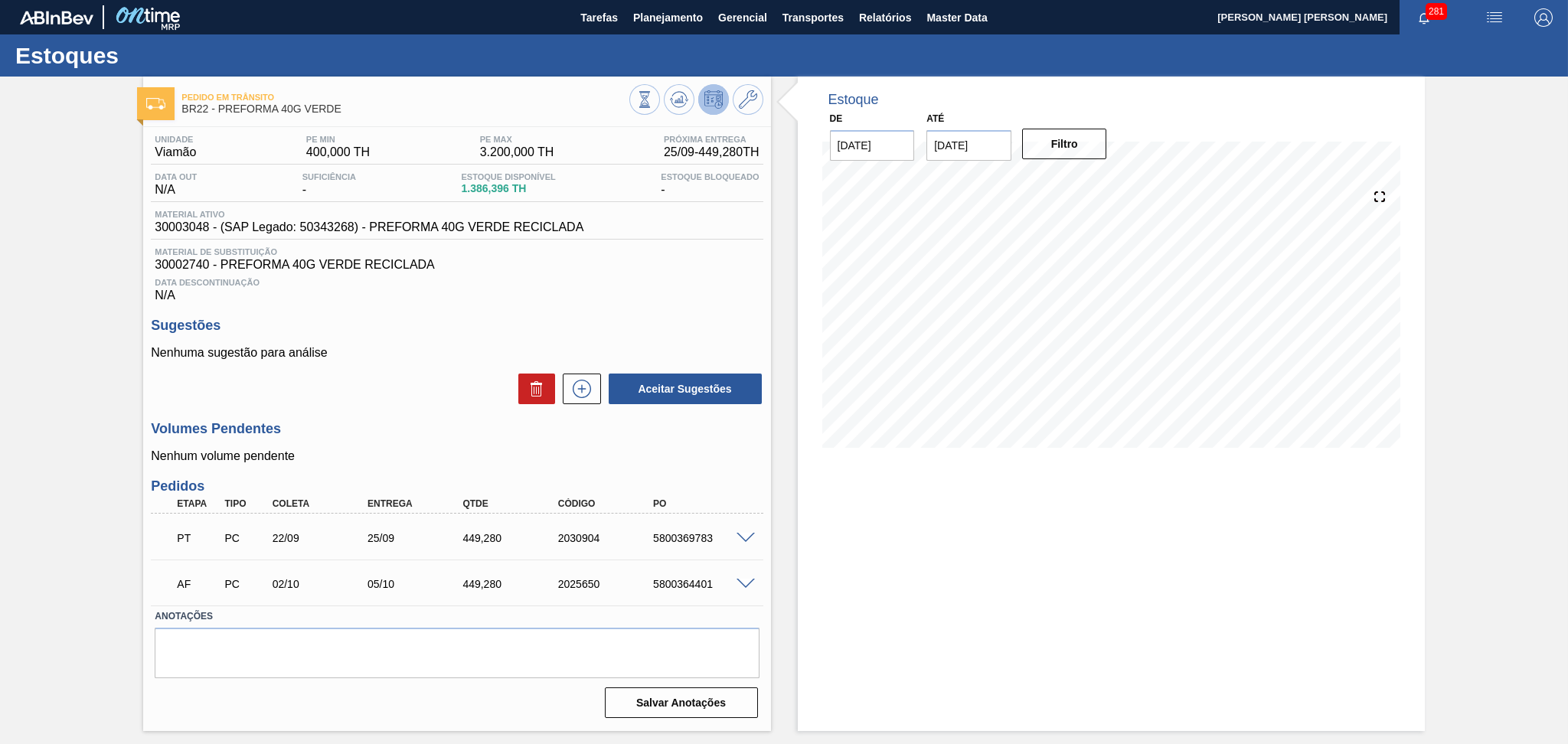
click at [643, 292] on div "Data Descontinuação N/A" at bounding box center [456, 287] width 612 height 31
click at [692, 299] on div "Data Descontinuação N/A" at bounding box center [456, 287] width 612 height 31
click at [687, 294] on div "Data Descontinuação N/A" at bounding box center [456, 287] width 612 height 31
click at [623, 323] on h3 "Sugestões" at bounding box center [456, 326] width 612 height 16
click at [675, 98] on icon at bounding box center [679, 100] width 19 height 19
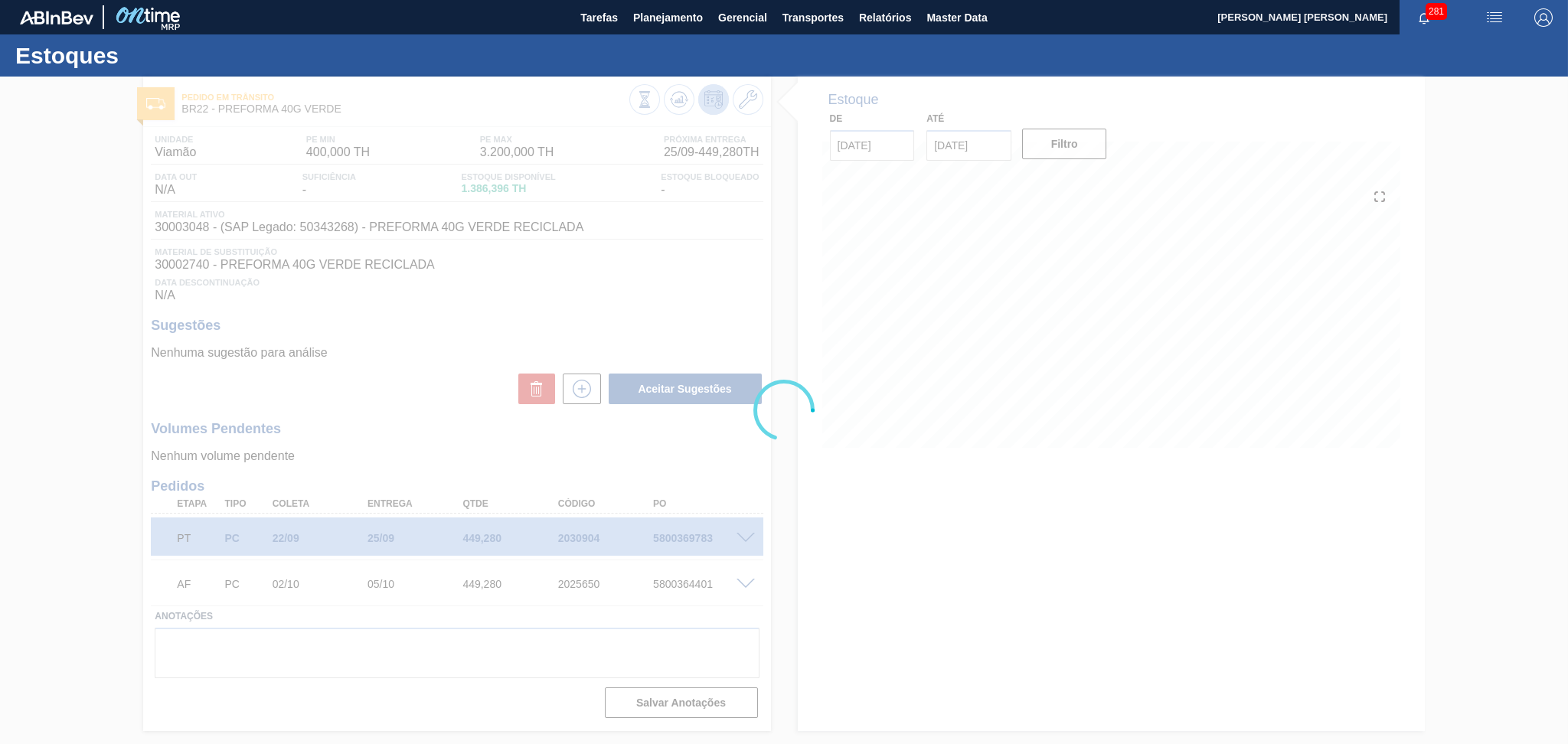
click at [397, 323] on div at bounding box center [784, 410] width 1568 height 667
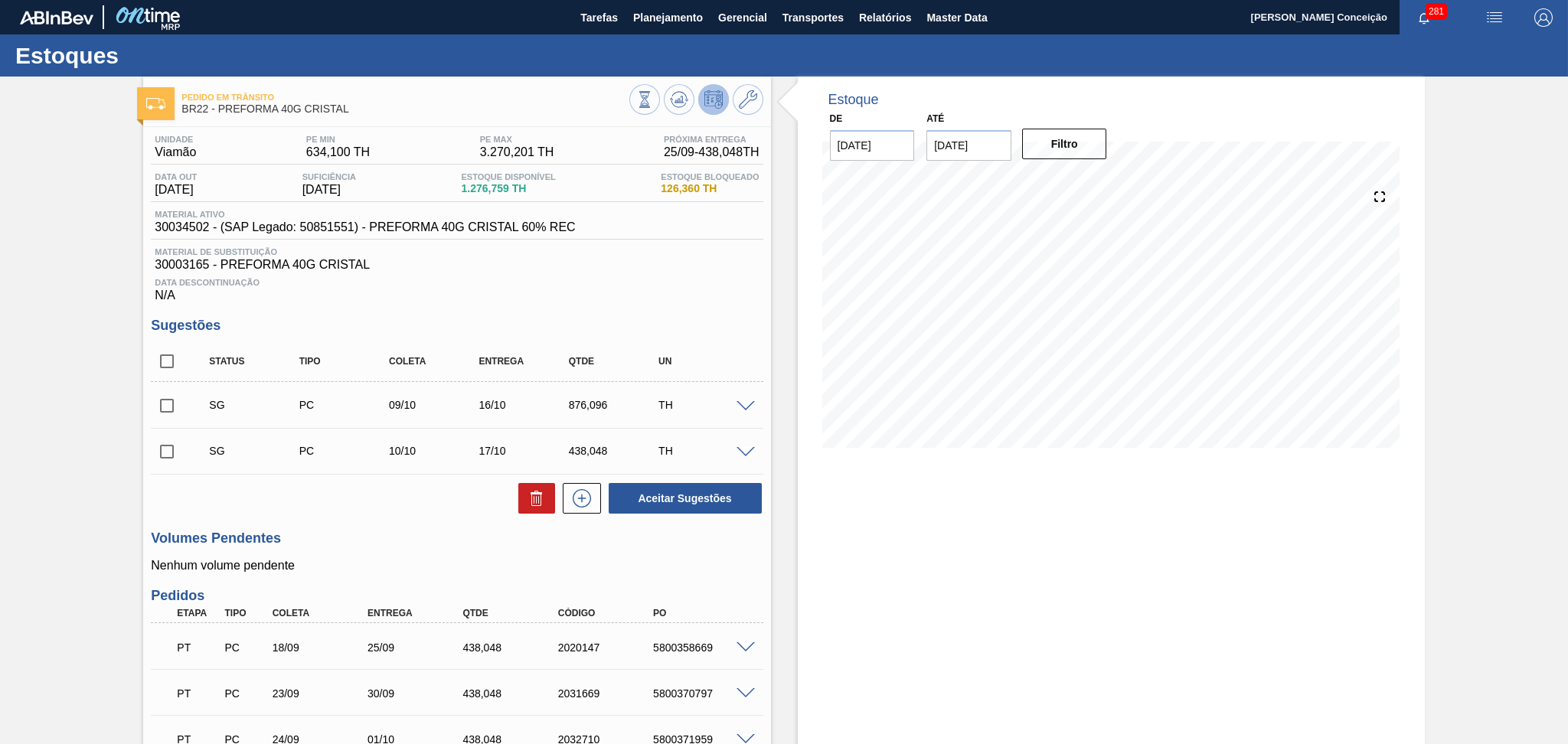
click at [962, 577] on div "Estoque De [DATE] Até [DATE] Filtro 27/09 Projeção de Estoque 1,464.807 [DOMAIN…" at bounding box center [1111, 481] width 627 height 810
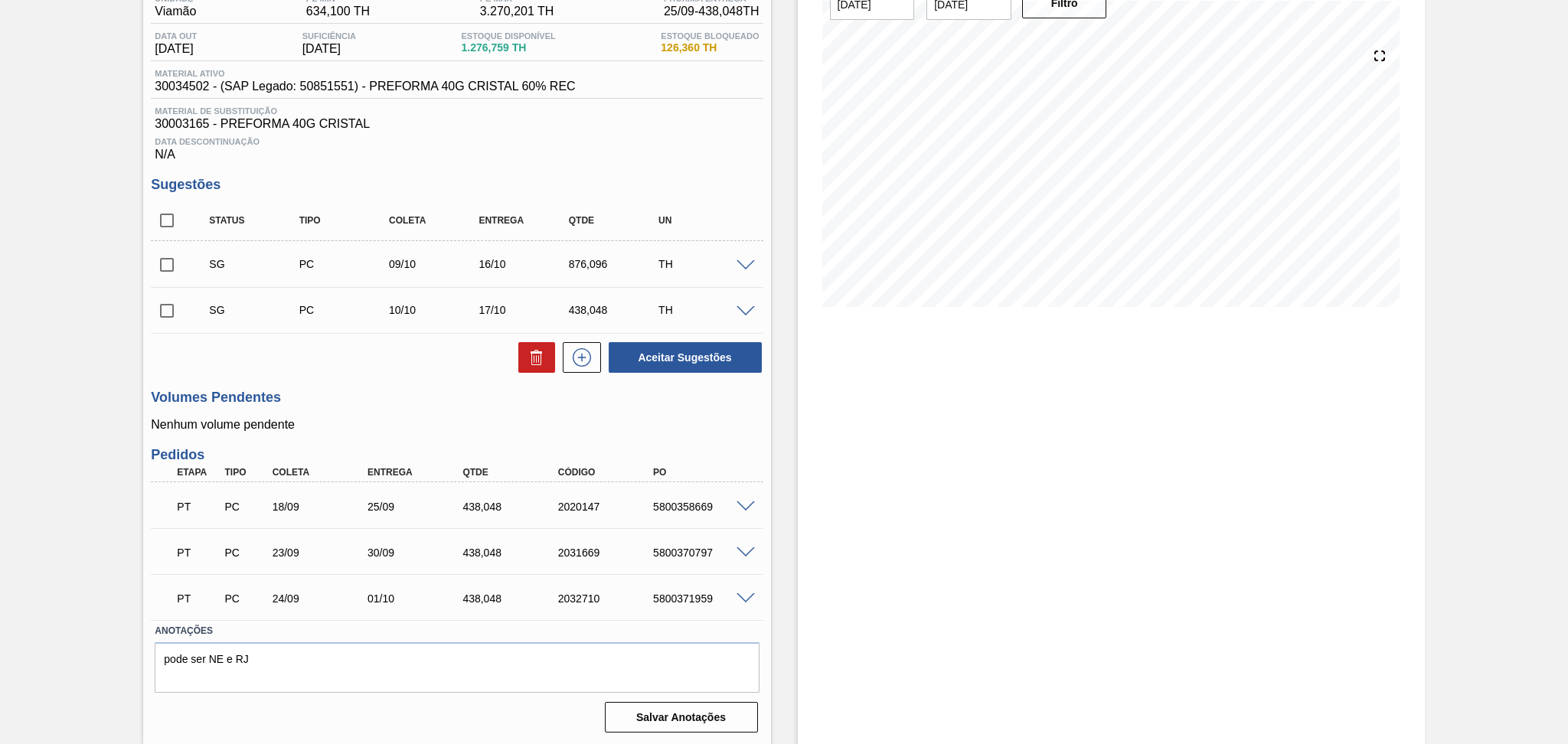
scroll to position [39, 0]
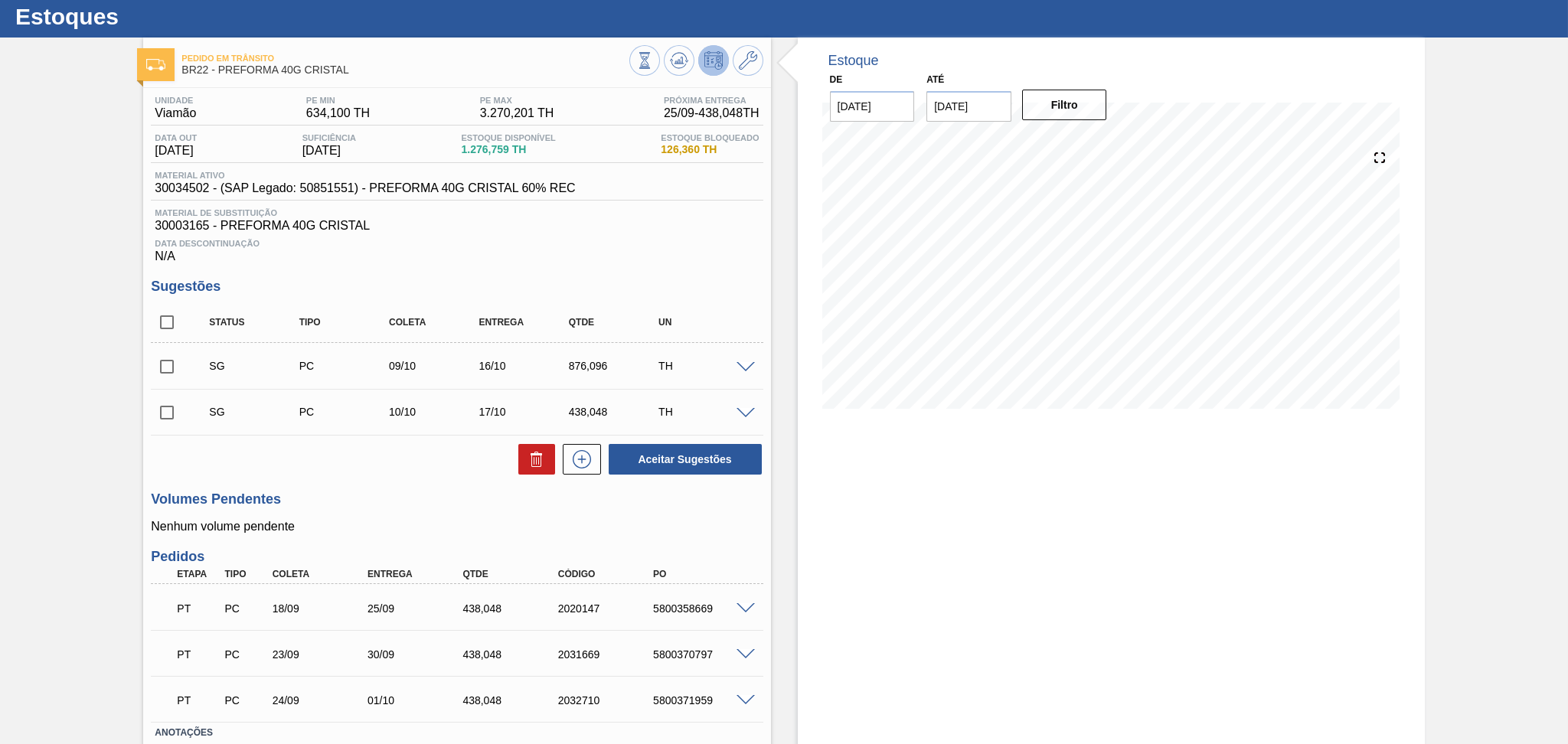
click at [631, 216] on span "Material de Substituição" at bounding box center [456, 213] width 604 height 9
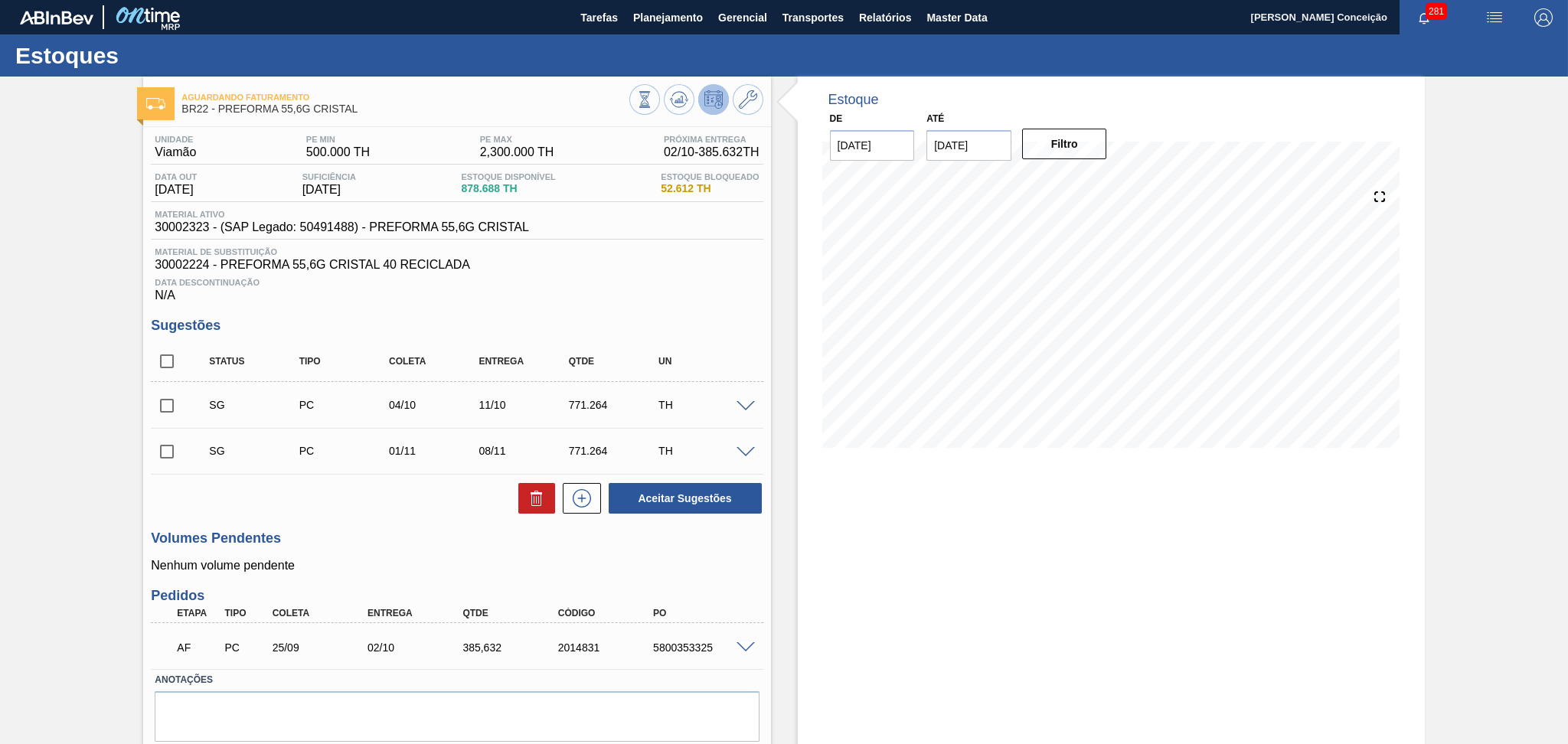
click at [341, 541] on h3 "Volumes Pendentes" at bounding box center [456, 538] width 612 height 16
click at [791, 481] on div "Estoque De [DATE] Até [DATE] Filtro" at bounding box center [1098, 435] width 654 height 718
click at [176, 357] on input "checkbox" at bounding box center [167, 361] width 32 height 32
checkbox input "true"
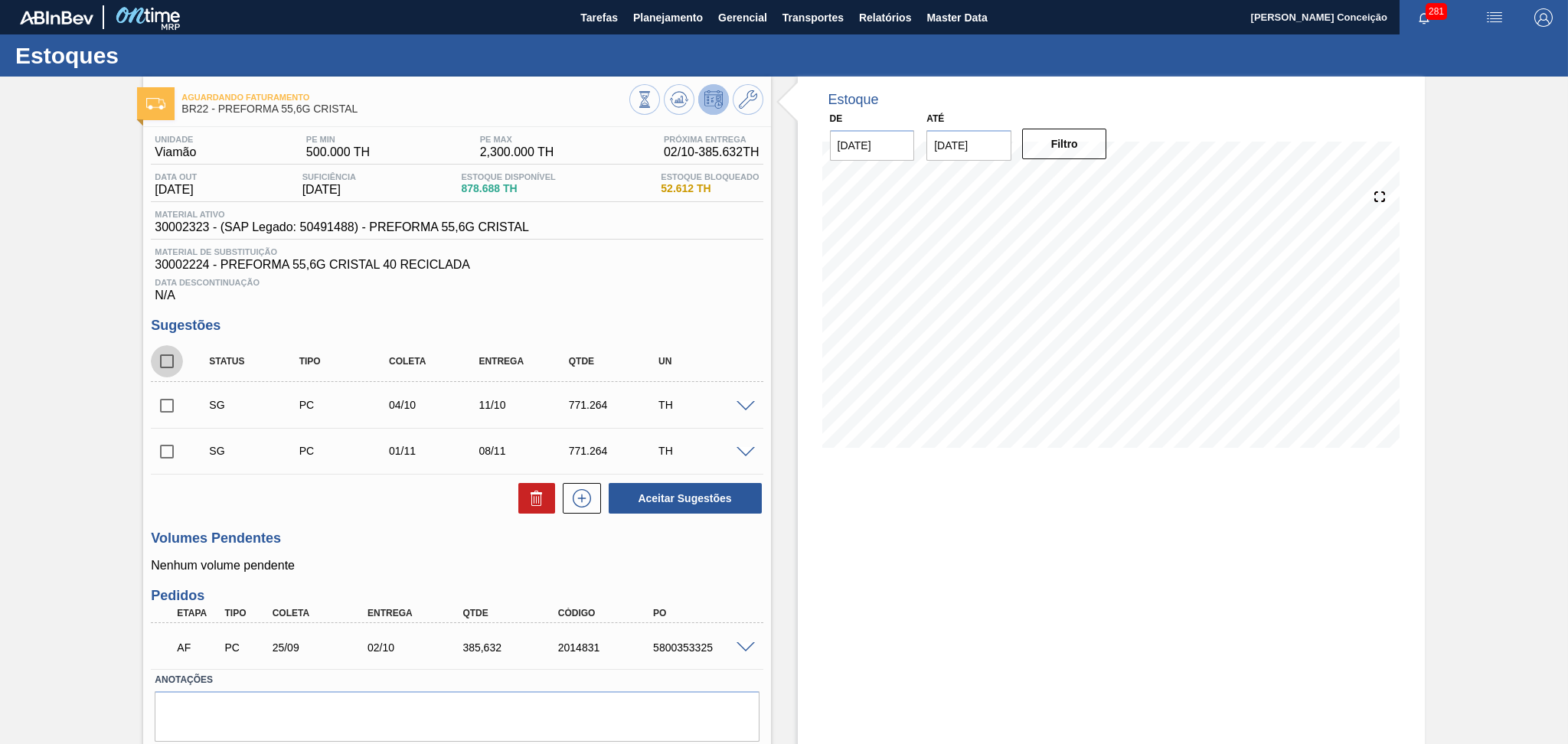
checkbox input "true"
click at [529, 501] on icon at bounding box center [537, 498] width 19 height 19
checkbox input "false"
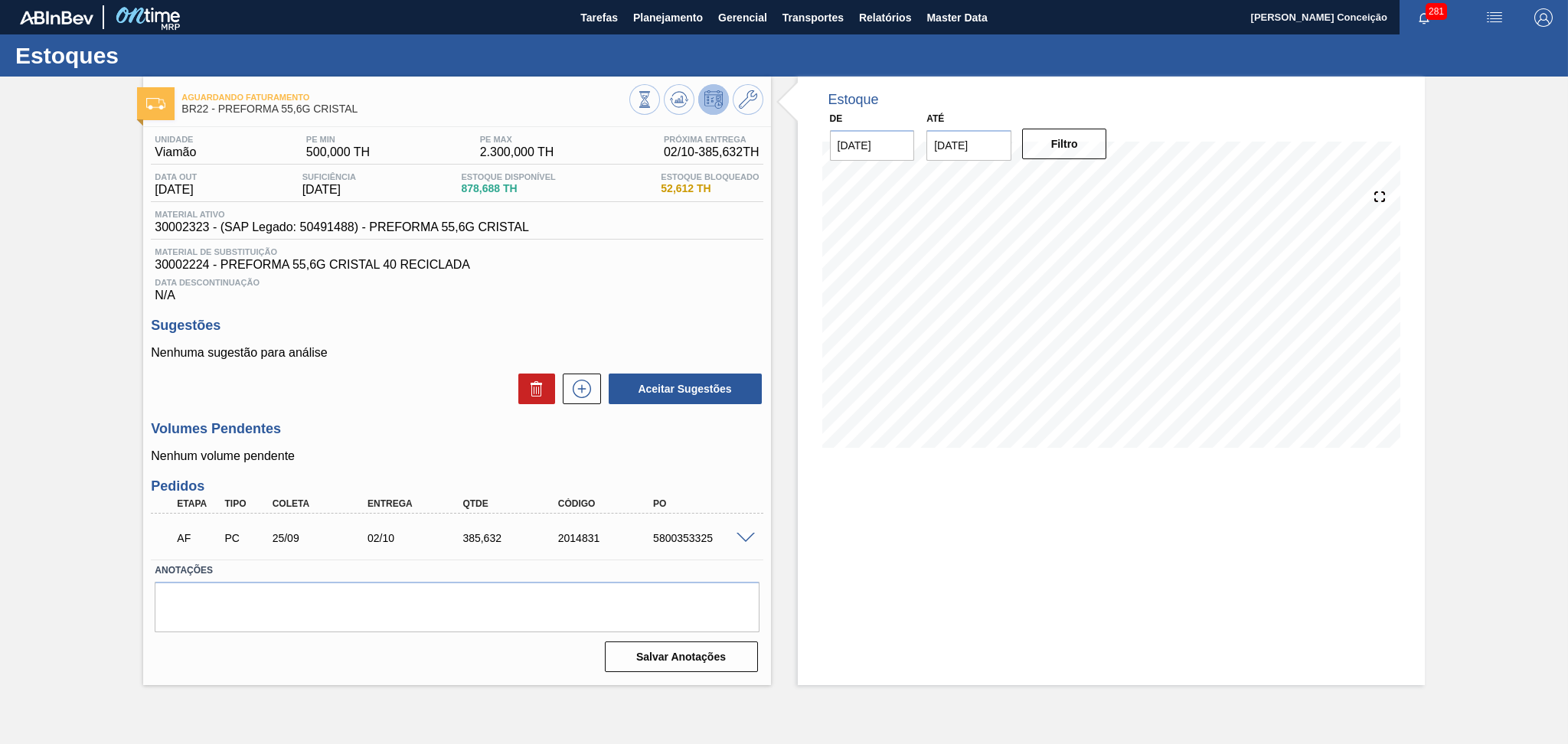
click at [736, 533] on span at bounding box center [746, 538] width 19 height 12
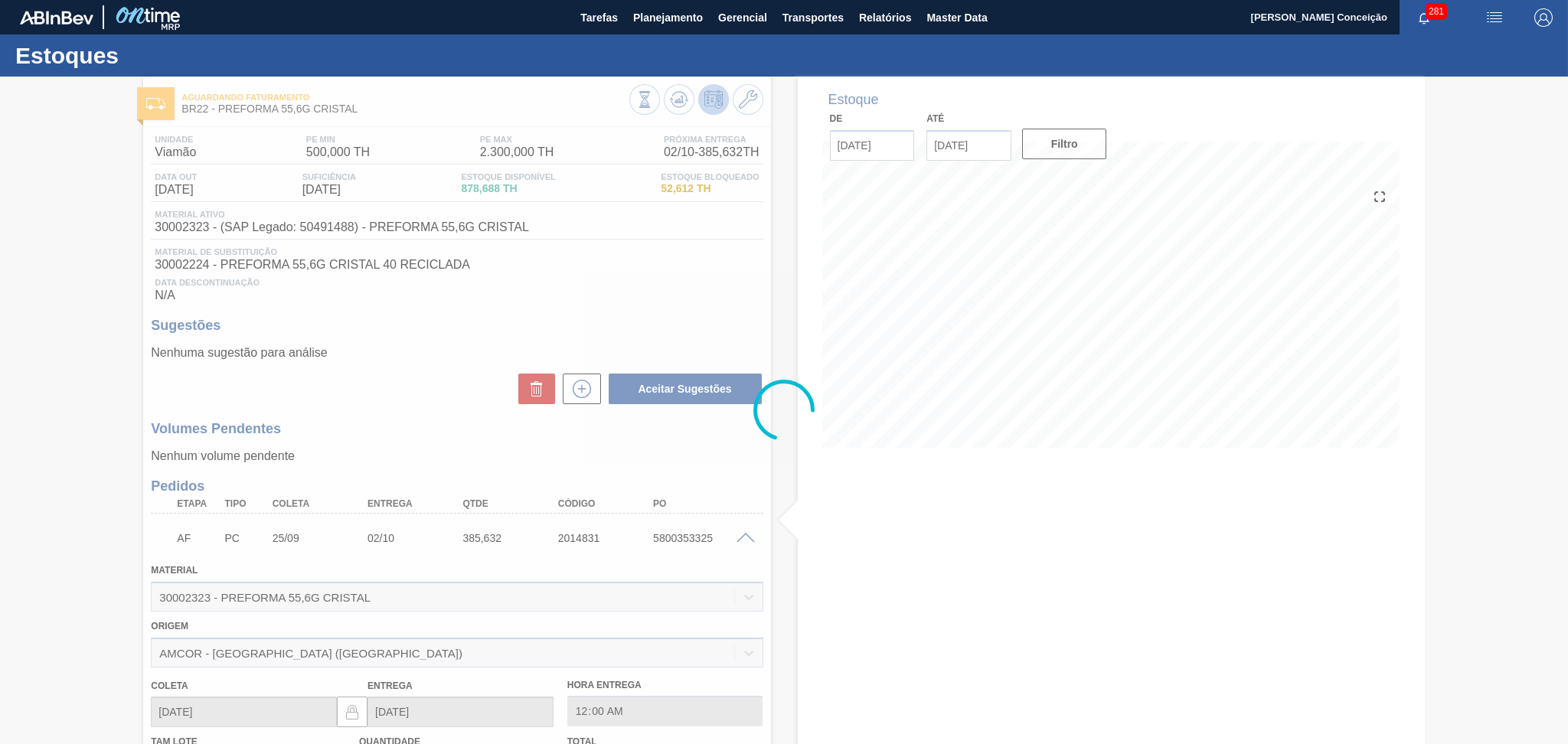
click at [744, 539] on div at bounding box center [784, 410] width 1568 height 667
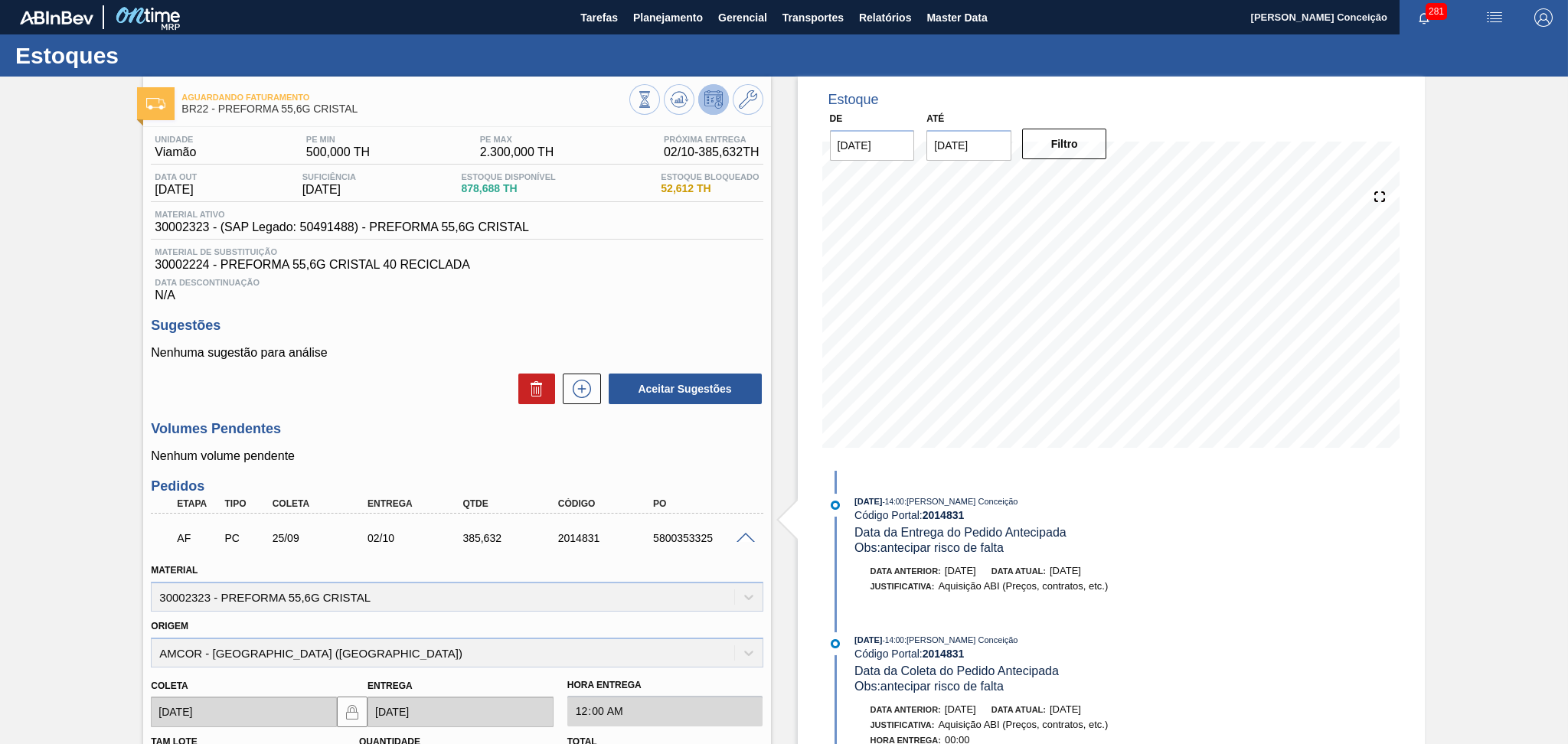
click at [418, 387] on div "Aceitar Sugestões" at bounding box center [456, 389] width 612 height 34
click at [650, 313] on div "Unidade Viamão PE MIN 500,000 TH PE MAX 2.300,000 TH Próxima Entrega 02/10 - 38…" at bounding box center [456, 588] width 627 height 922
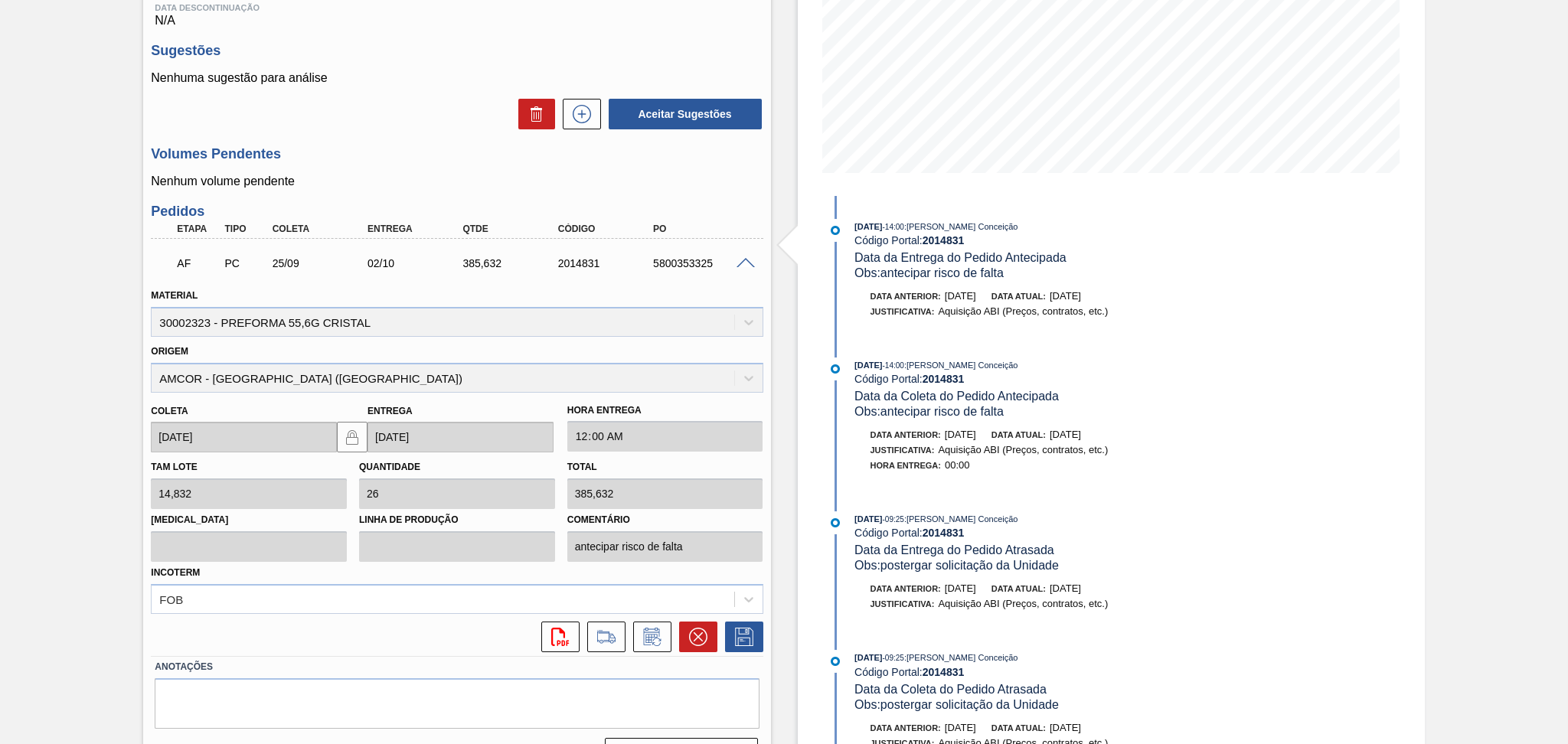
scroll to position [309, 0]
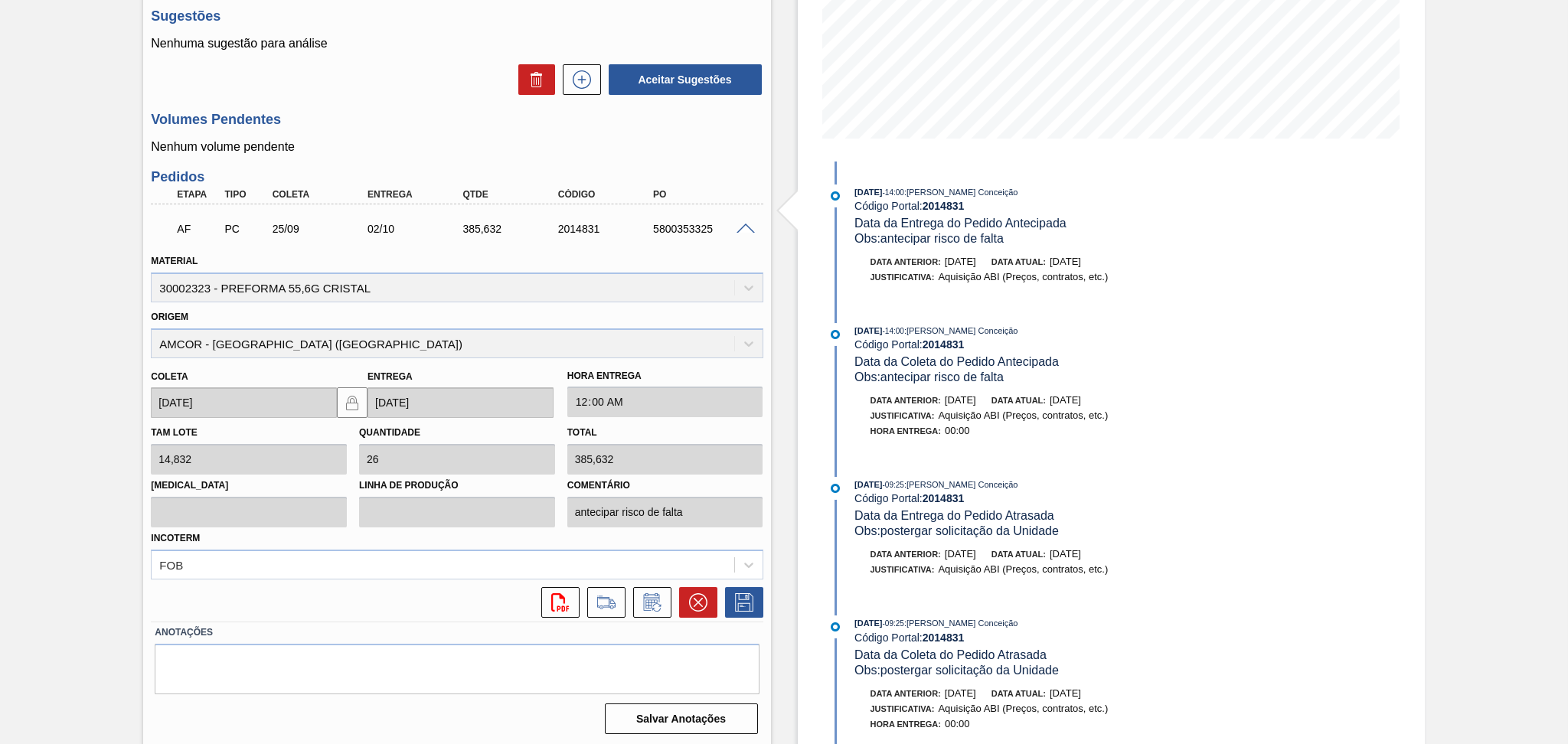
click at [741, 236] on div "AF PC 25/09 02/10 385,632 2014831 5800353325" at bounding box center [456, 227] width 612 height 38
click at [741, 233] on div "5800353325" at bounding box center [702, 229] width 108 height 12
click at [740, 230] on span at bounding box center [746, 229] width 19 height 12
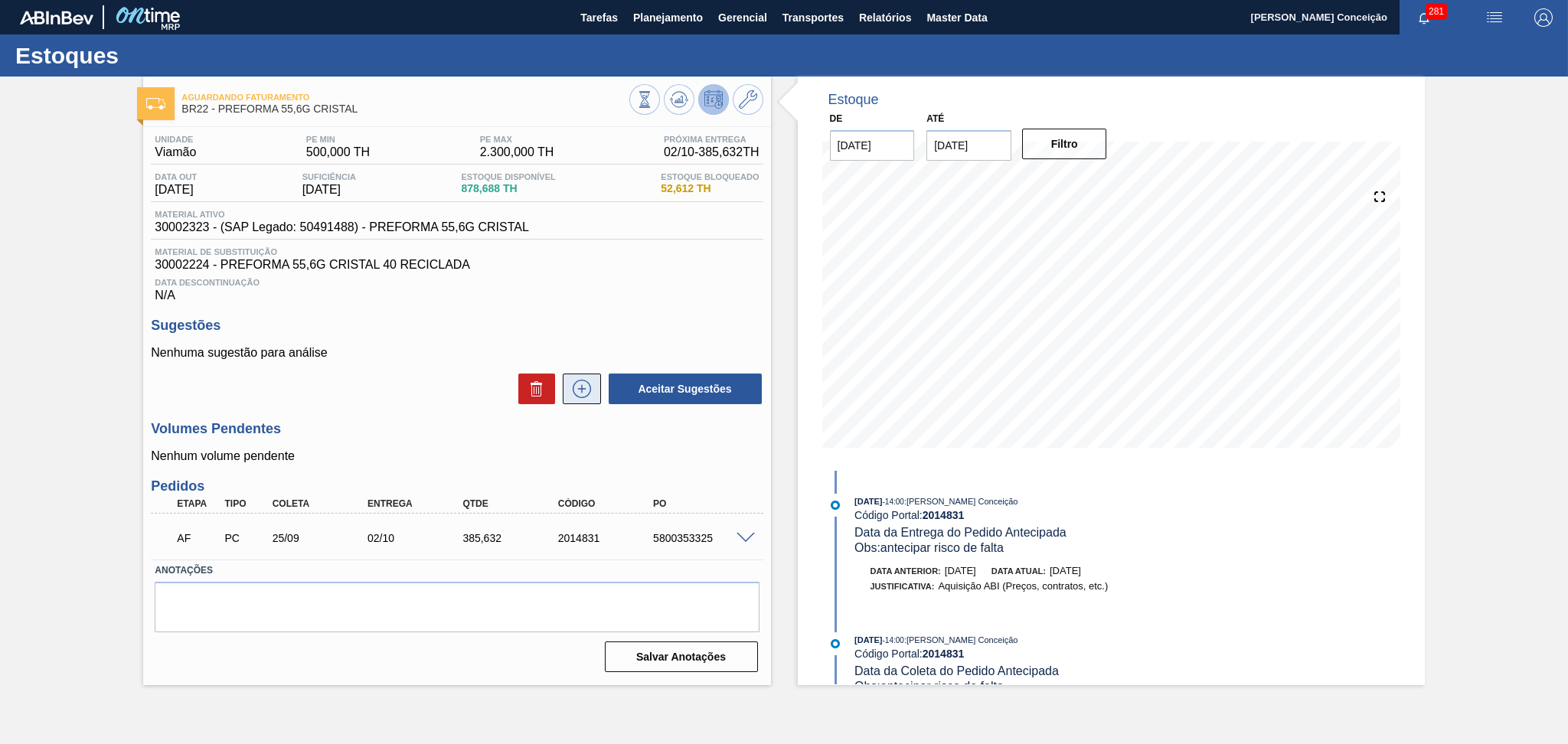
click at [588, 383] on icon at bounding box center [582, 389] width 19 height 19
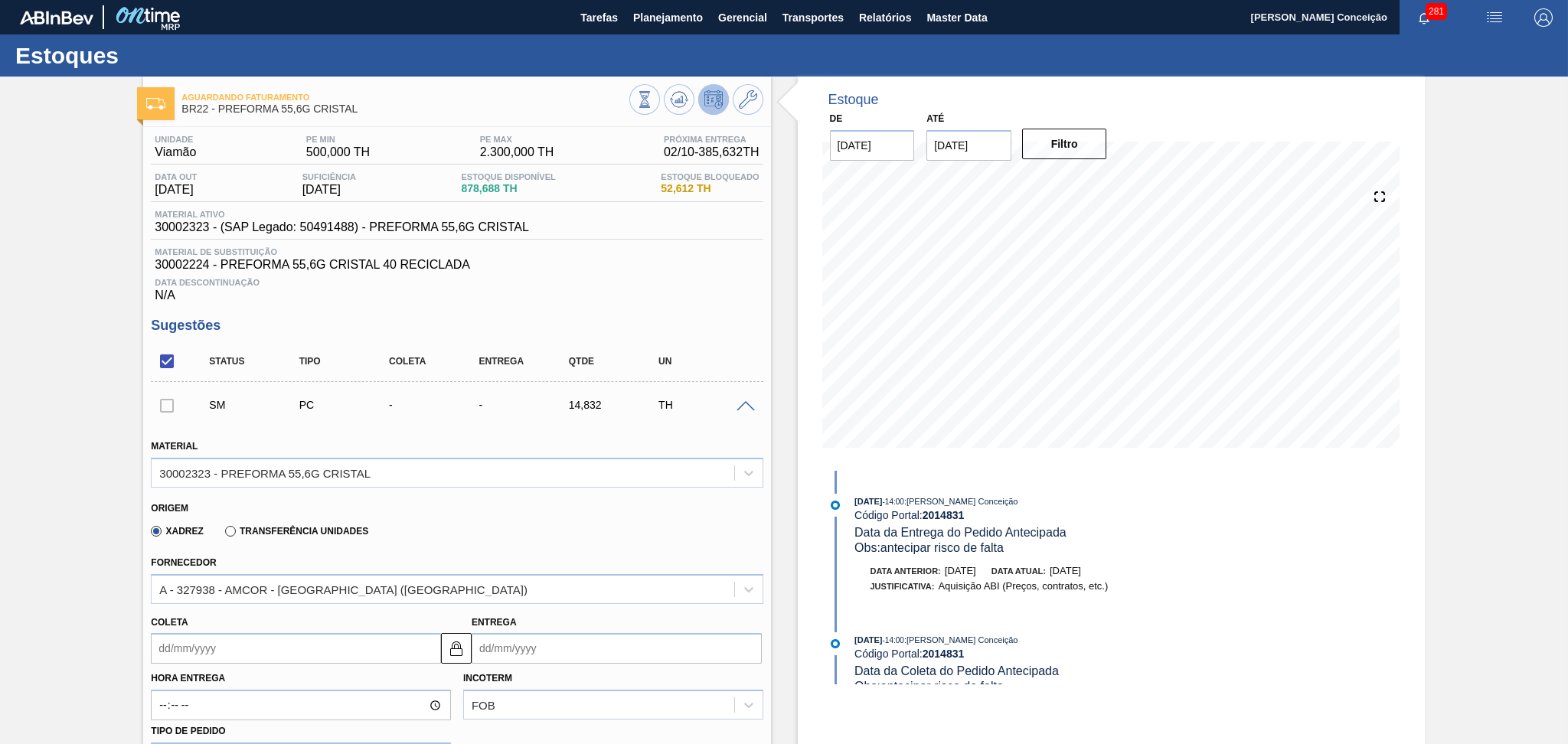
click at [743, 404] on span at bounding box center [746, 407] width 19 height 12
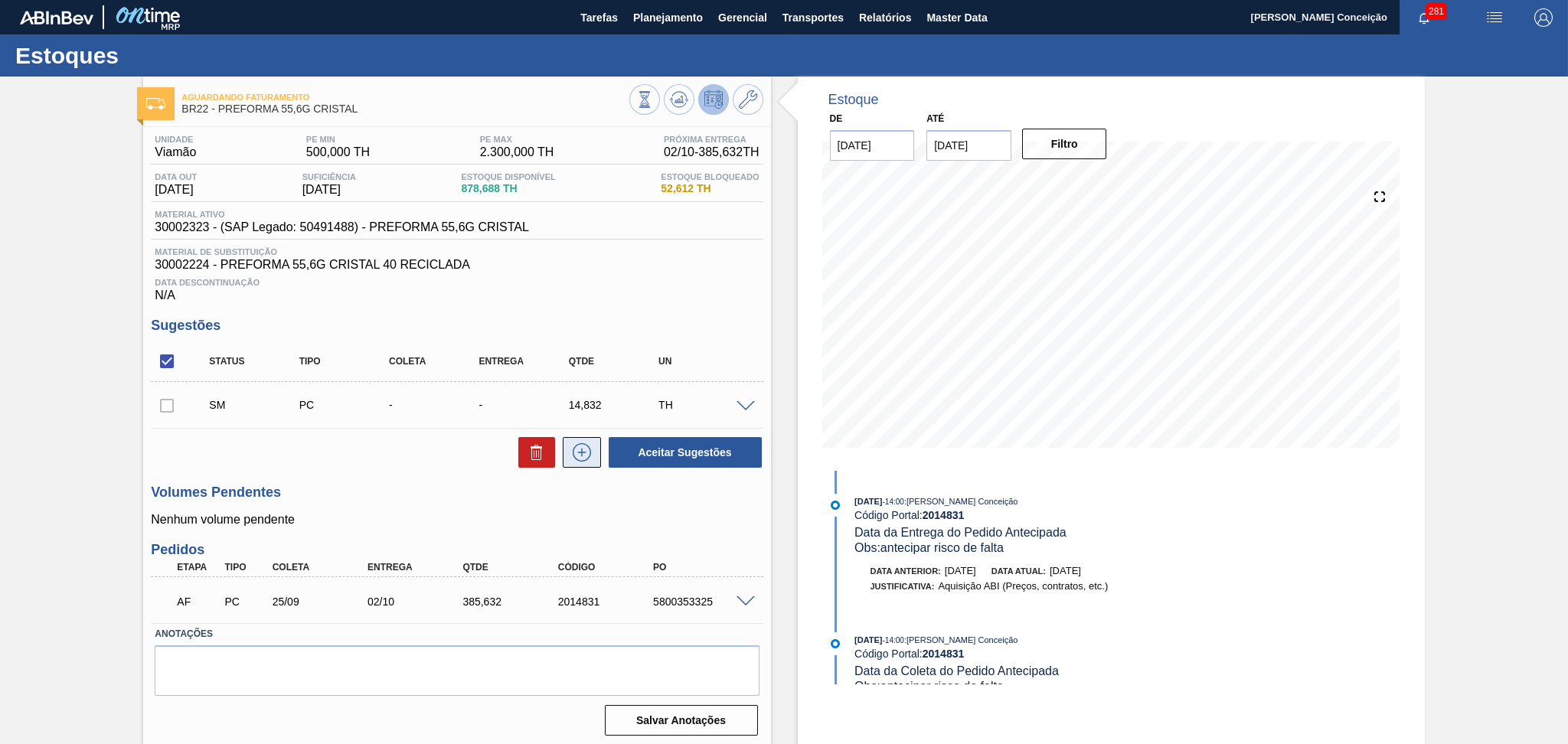
click at [589, 460] on icon at bounding box center [582, 452] width 25 height 19
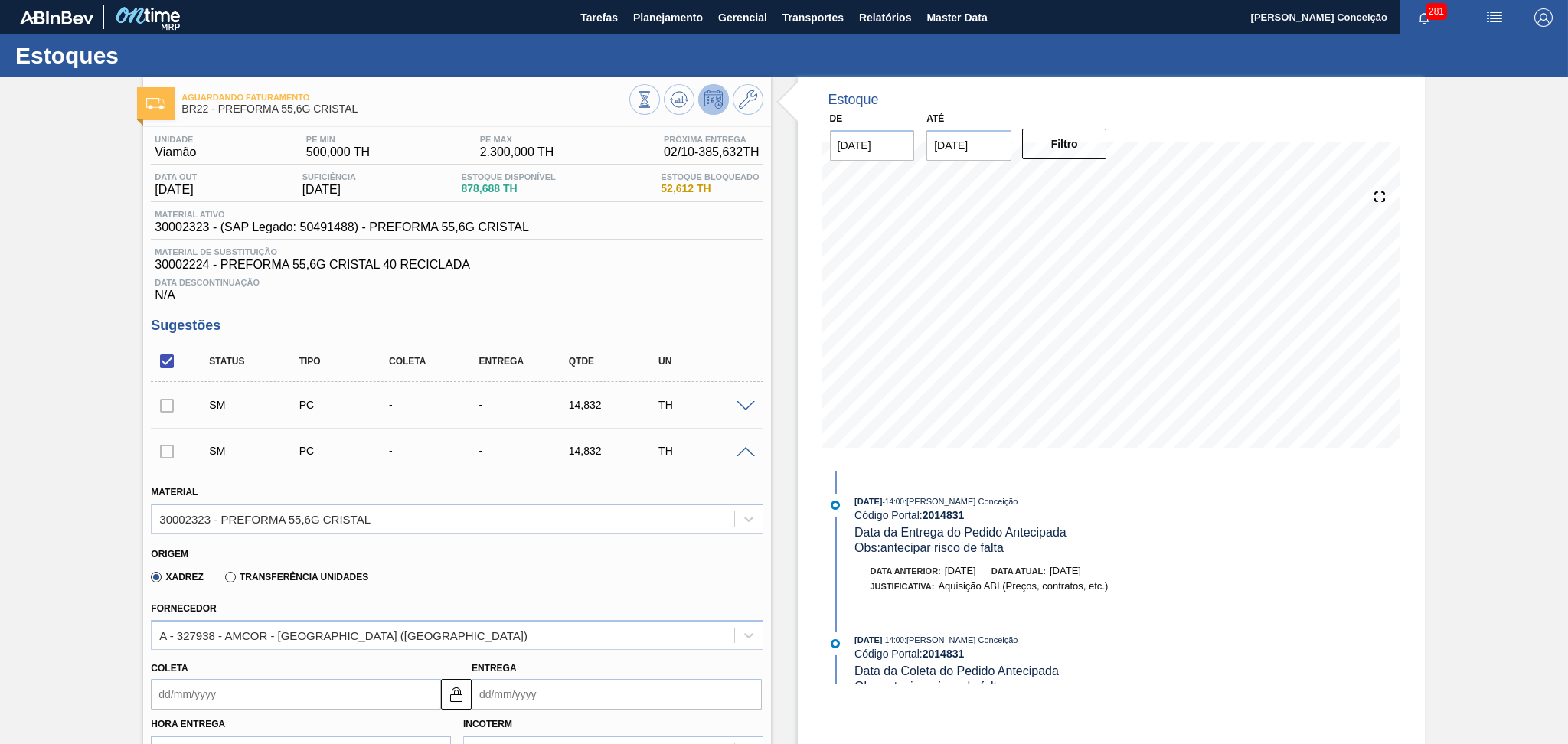
click at [753, 458] on div "SM PC - - 14,832 TH" at bounding box center [456, 450] width 612 height 38
click at [749, 452] on span at bounding box center [746, 452] width 19 height 12
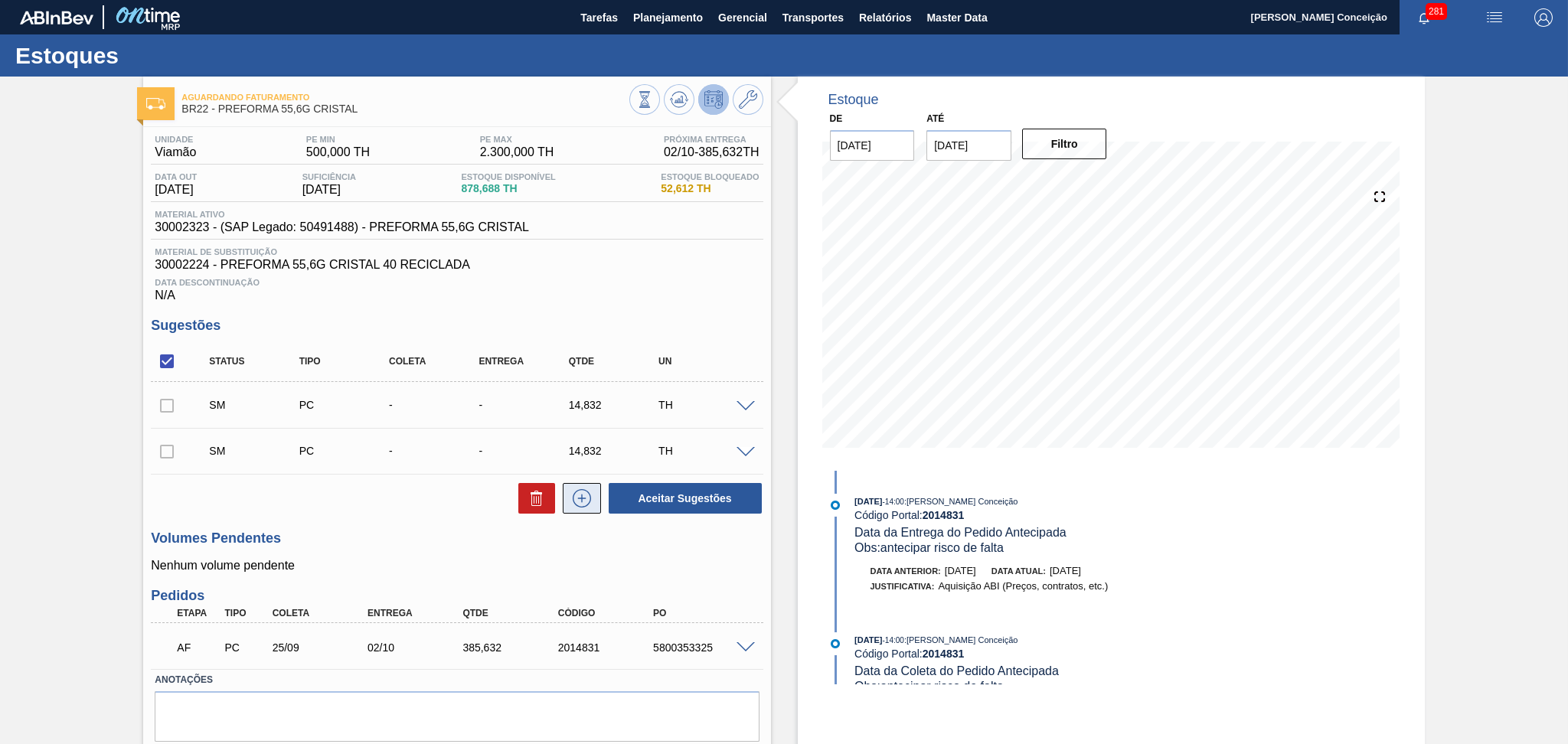
click at [571, 507] on icon at bounding box center [582, 498] width 25 height 19
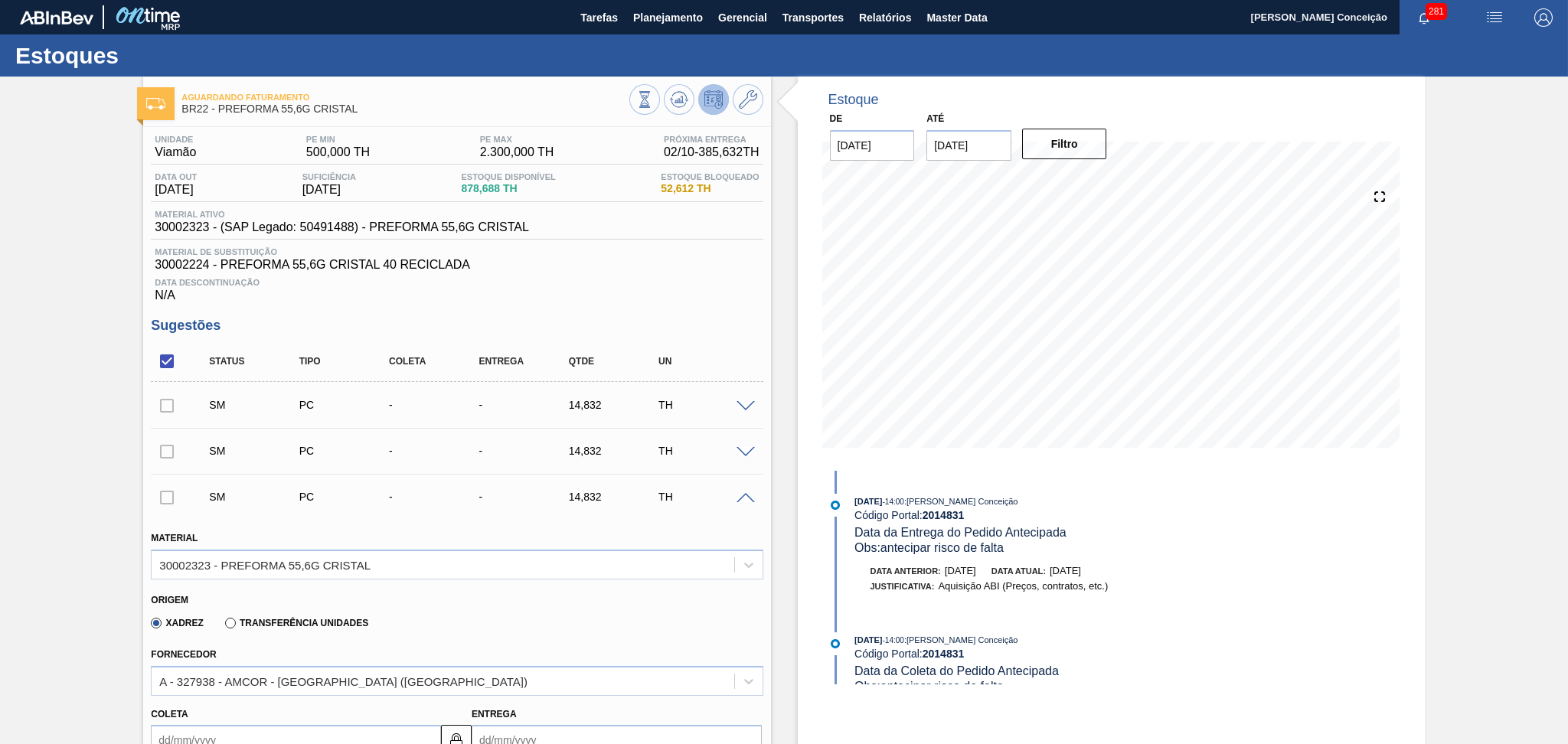
click at [741, 497] on span at bounding box center [746, 498] width 19 height 12
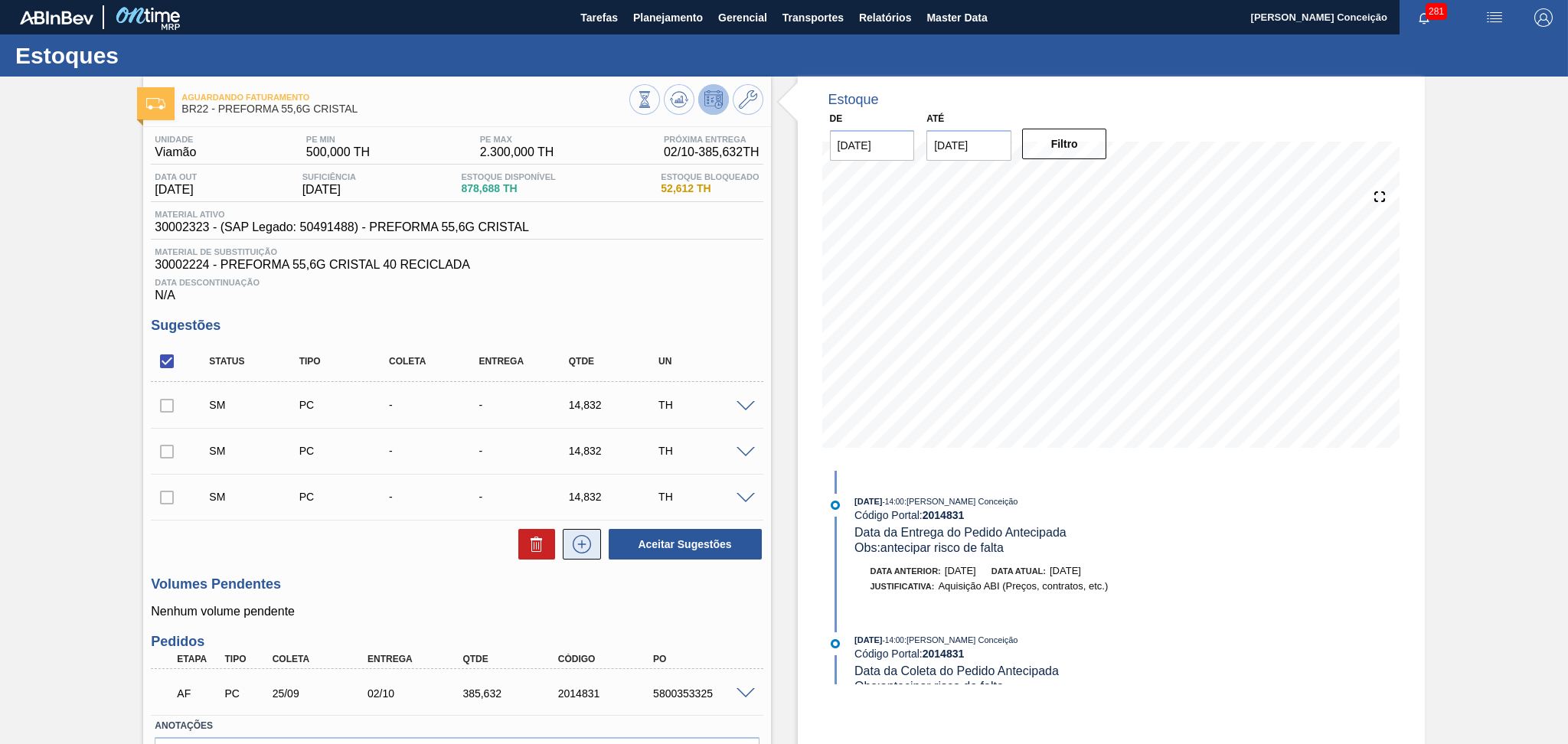
click at [572, 544] on icon at bounding box center [582, 544] width 19 height 19
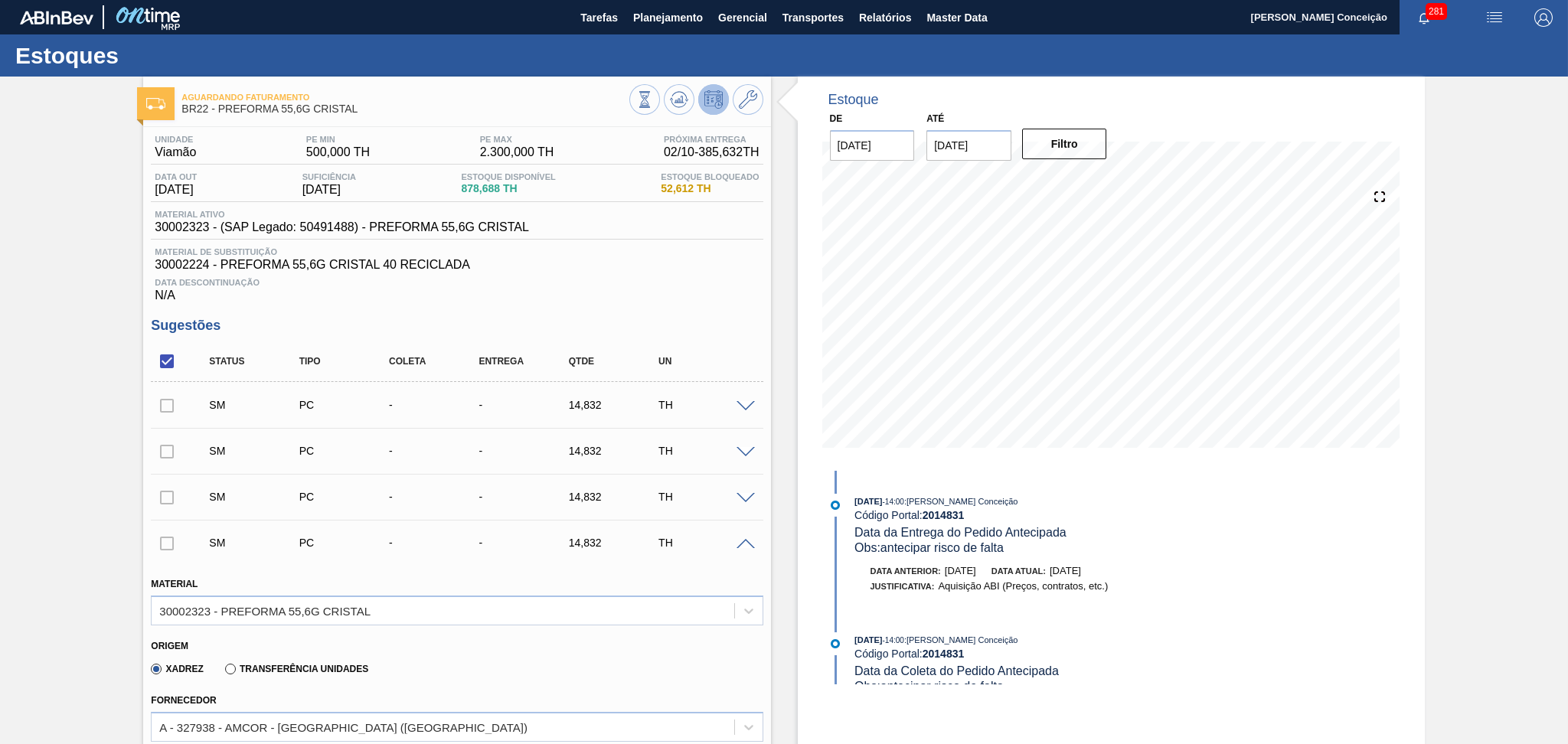
click at [746, 406] on span at bounding box center [746, 407] width 19 height 12
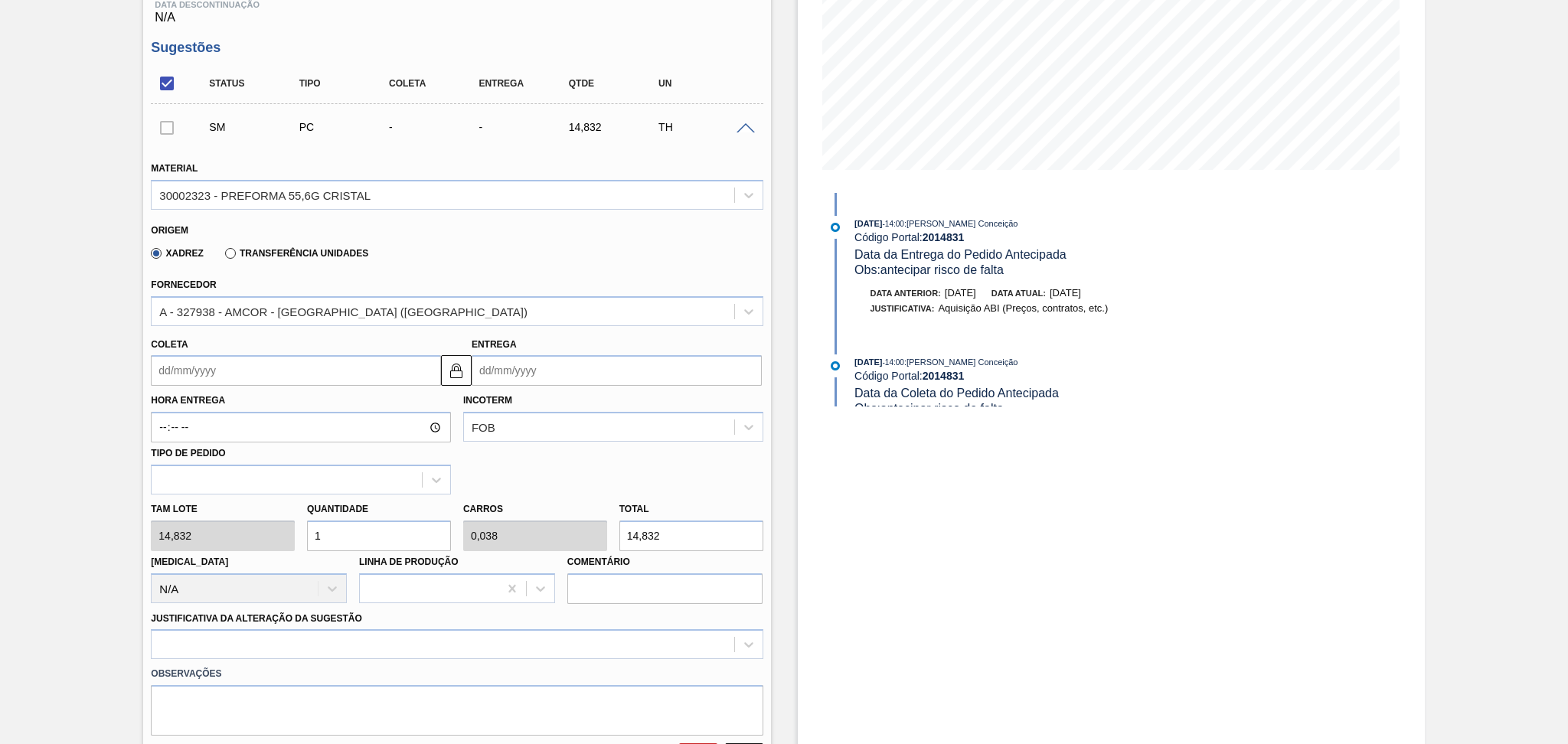
scroll to position [306, 0]
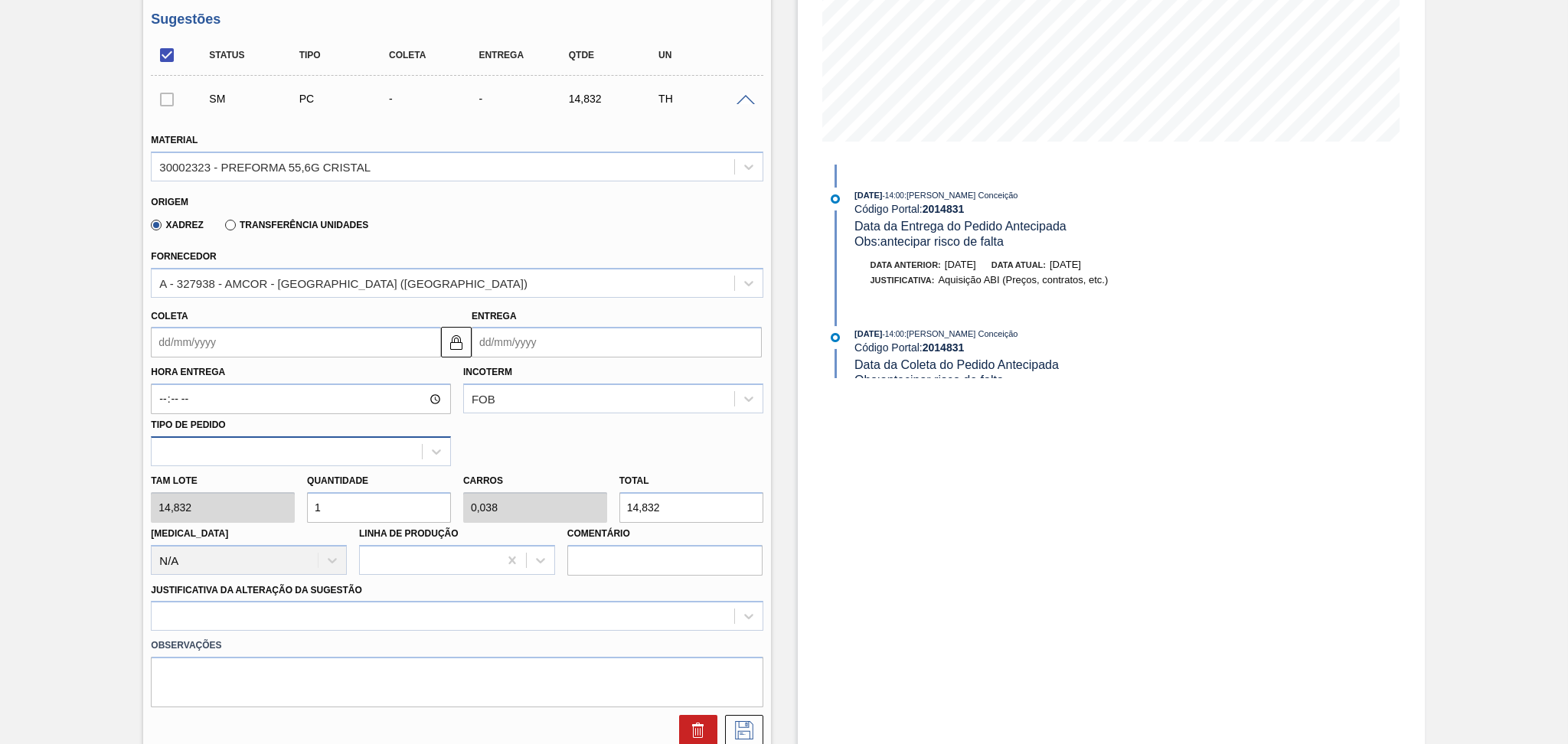
click at [242, 456] on div "Material 30002323 - PREFORMA 55,6G CRISTAL Origem Xadrez Transferência Unidades…" at bounding box center [456, 432] width 612 height 628
type input "2"
type input "0,077"
type input "29,664"
type input "26"
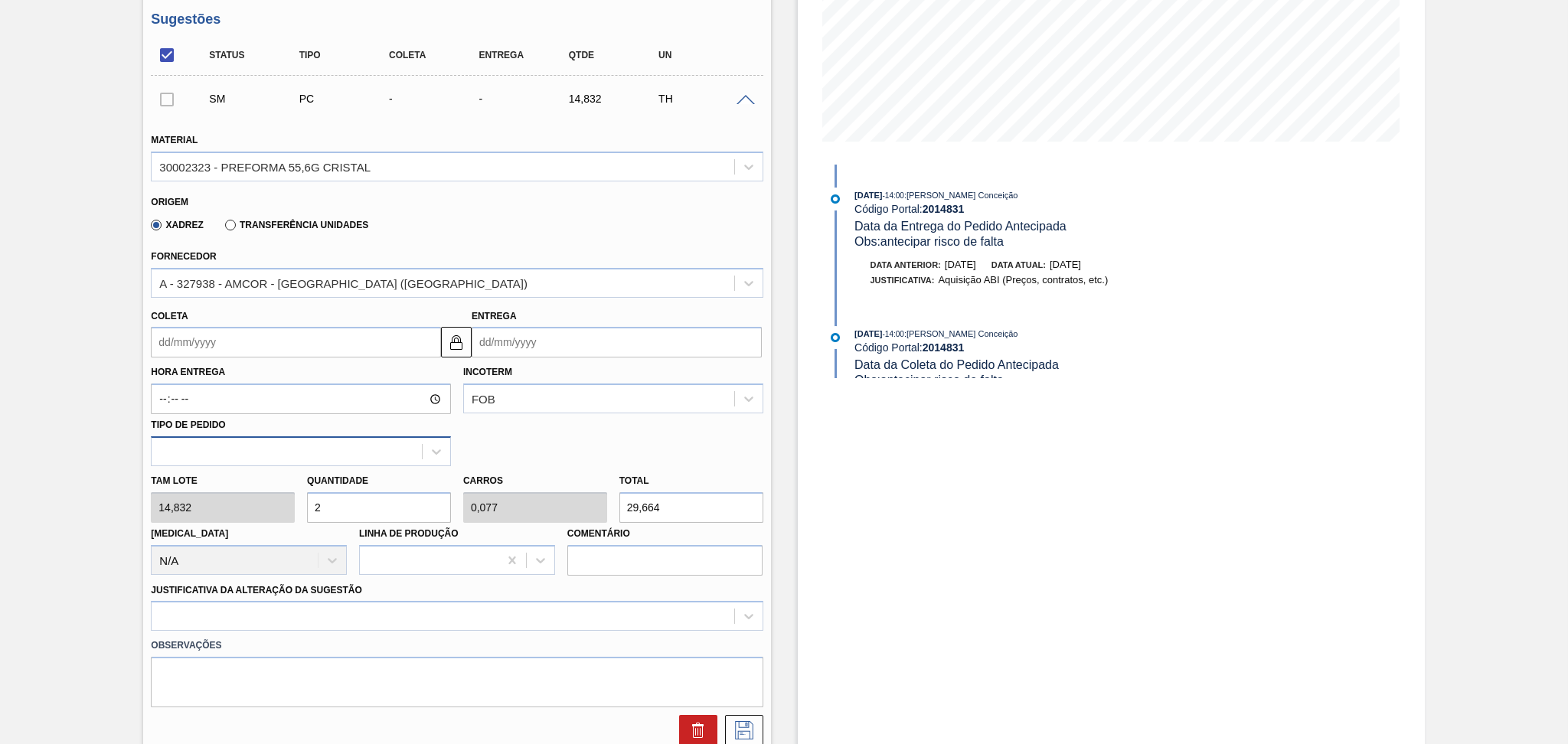
type input "1"
type input "385,632"
type input "26"
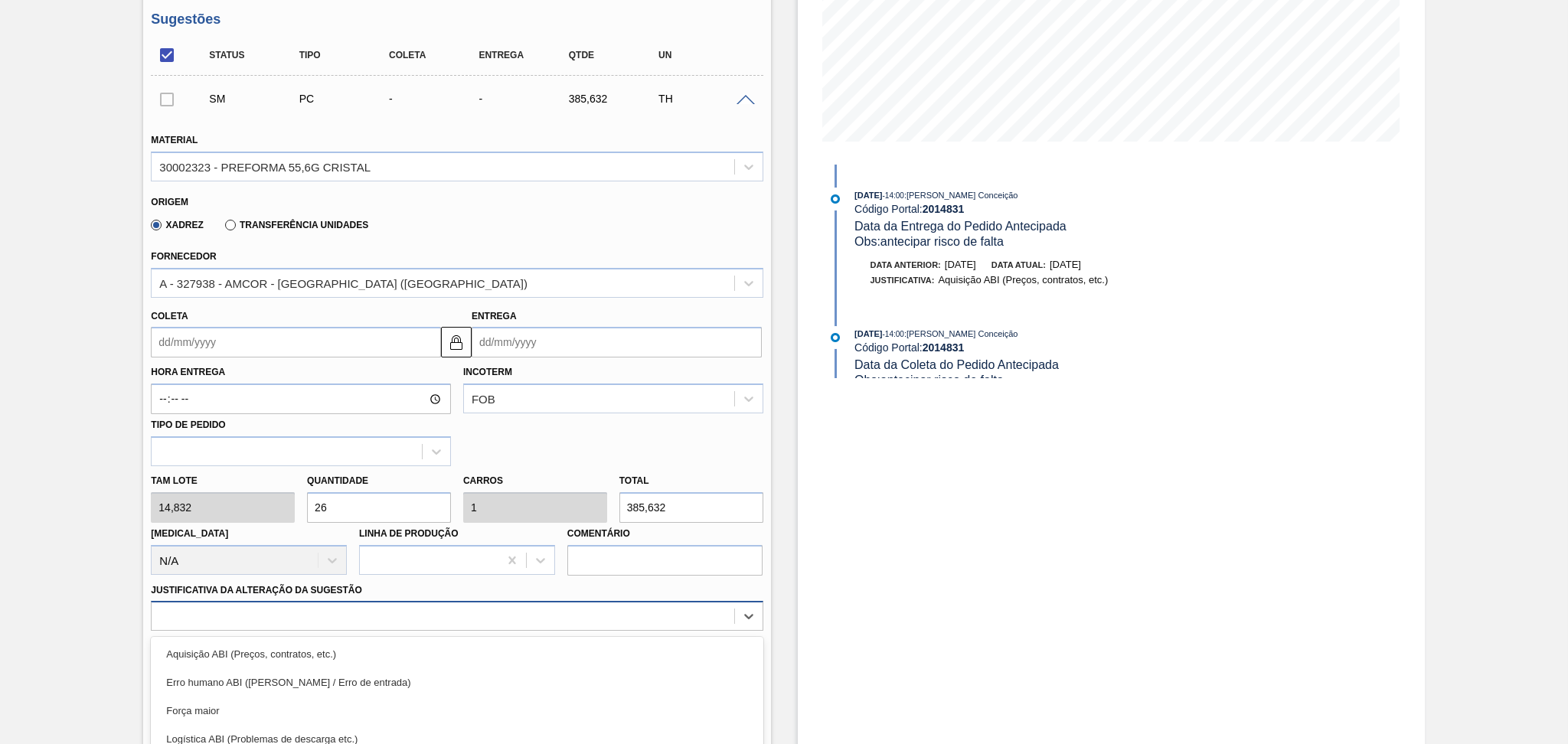
click at [226, 613] on div "option Logística ABI (Problemas de descarga etc.) focused, 4 of 18. 18 results …" at bounding box center [456, 616] width 612 height 30
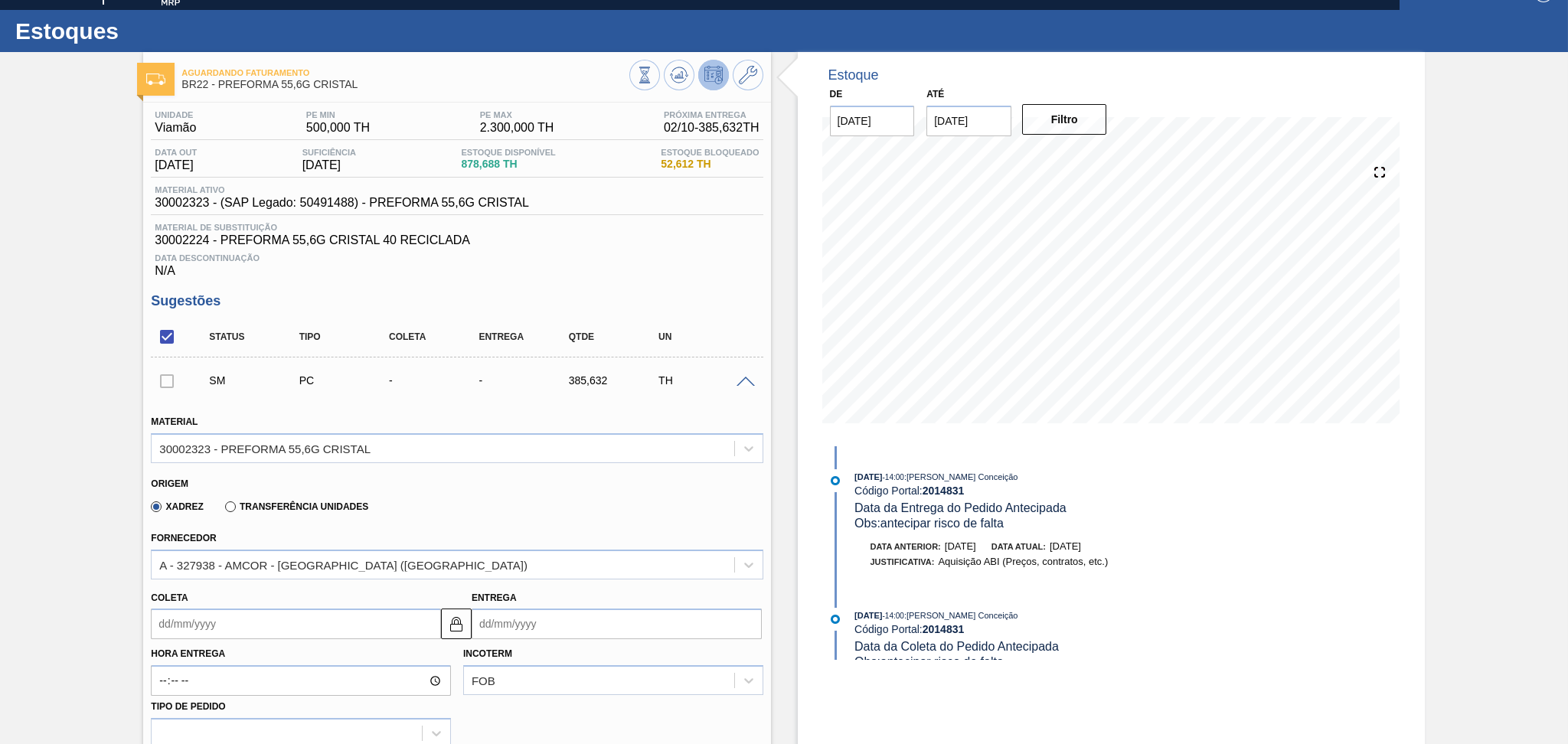
scroll to position [23, 0]
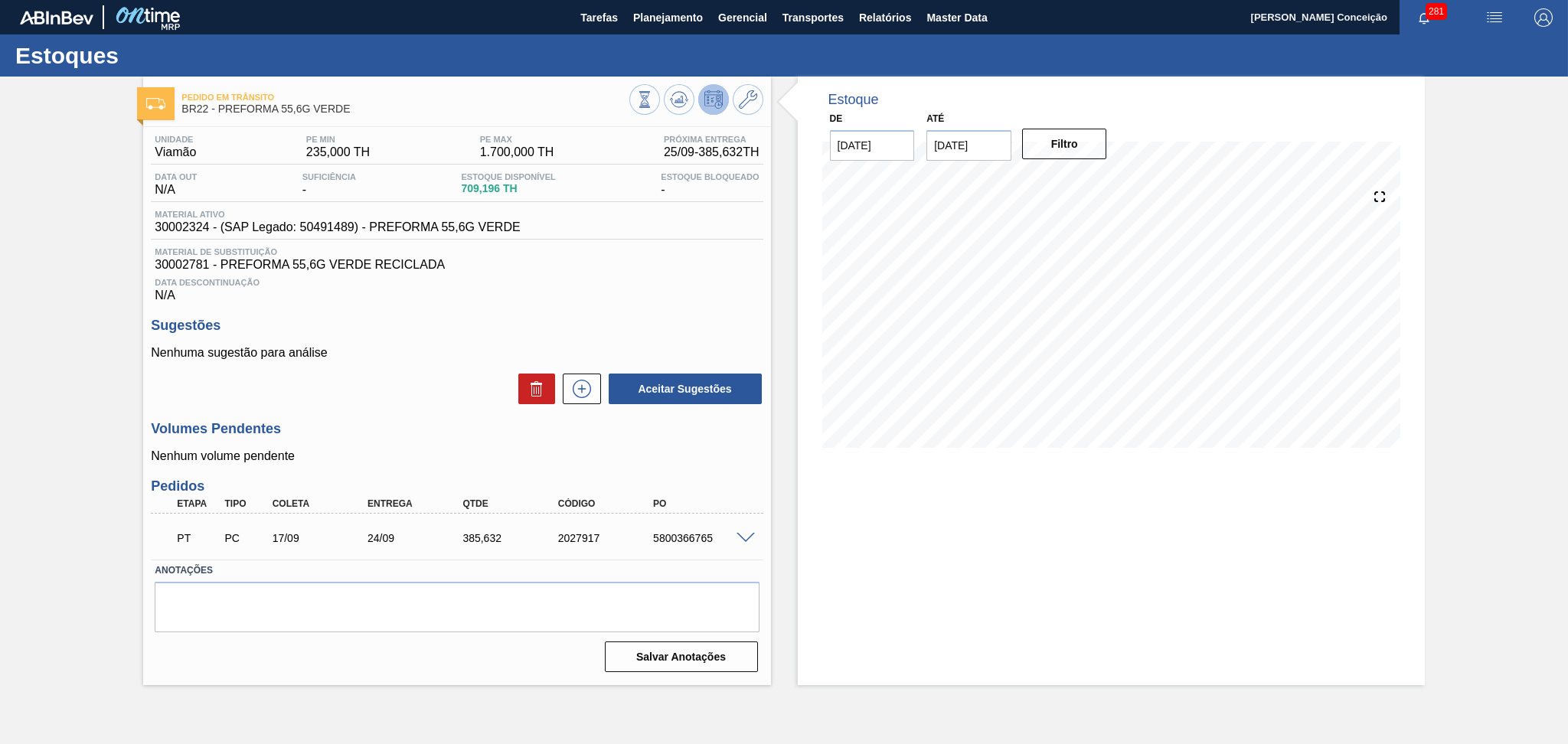
click at [945, 533] on div "Estoque De [DATE] Até [DATE] Filtro 30/09 Projeção de Estoque 1,094.828 [DOMAIN…" at bounding box center [1111, 381] width 627 height 609
click at [589, 278] on span "Data Descontinuação" at bounding box center [456, 282] width 604 height 9
click at [485, 326] on h3 "Sugestões" at bounding box center [456, 326] width 612 height 16
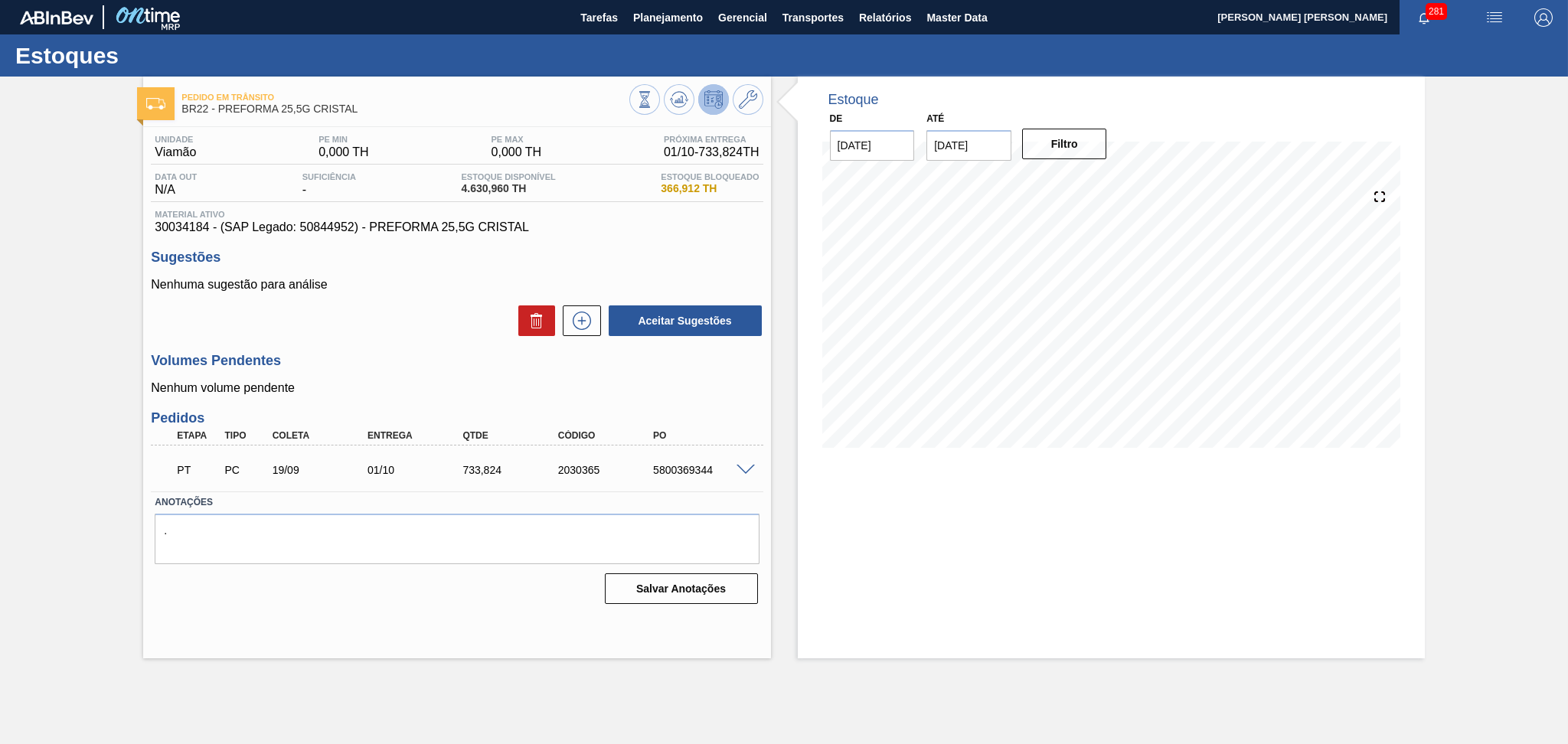
click at [425, 332] on div "Aceitar Sugestões" at bounding box center [456, 321] width 612 height 34
click at [678, 104] on icon at bounding box center [679, 100] width 19 height 19
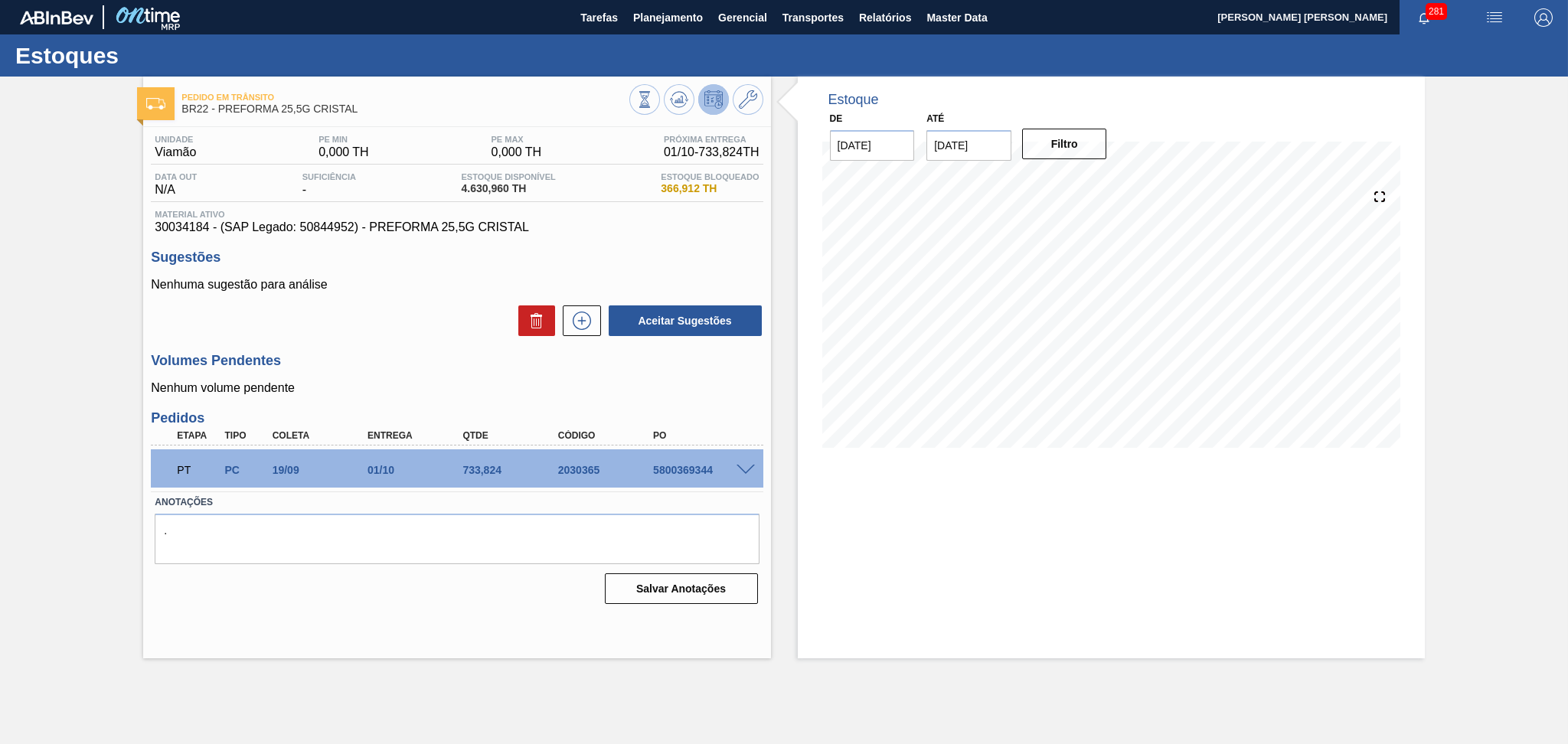
click at [387, 280] on p "Nenhuma sugestão para análise" at bounding box center [456, 285] width 612 height 14
click at [402, 353] on h3 "Volumes Pendentes" at bounding box center [456, 360] width 612 height 16
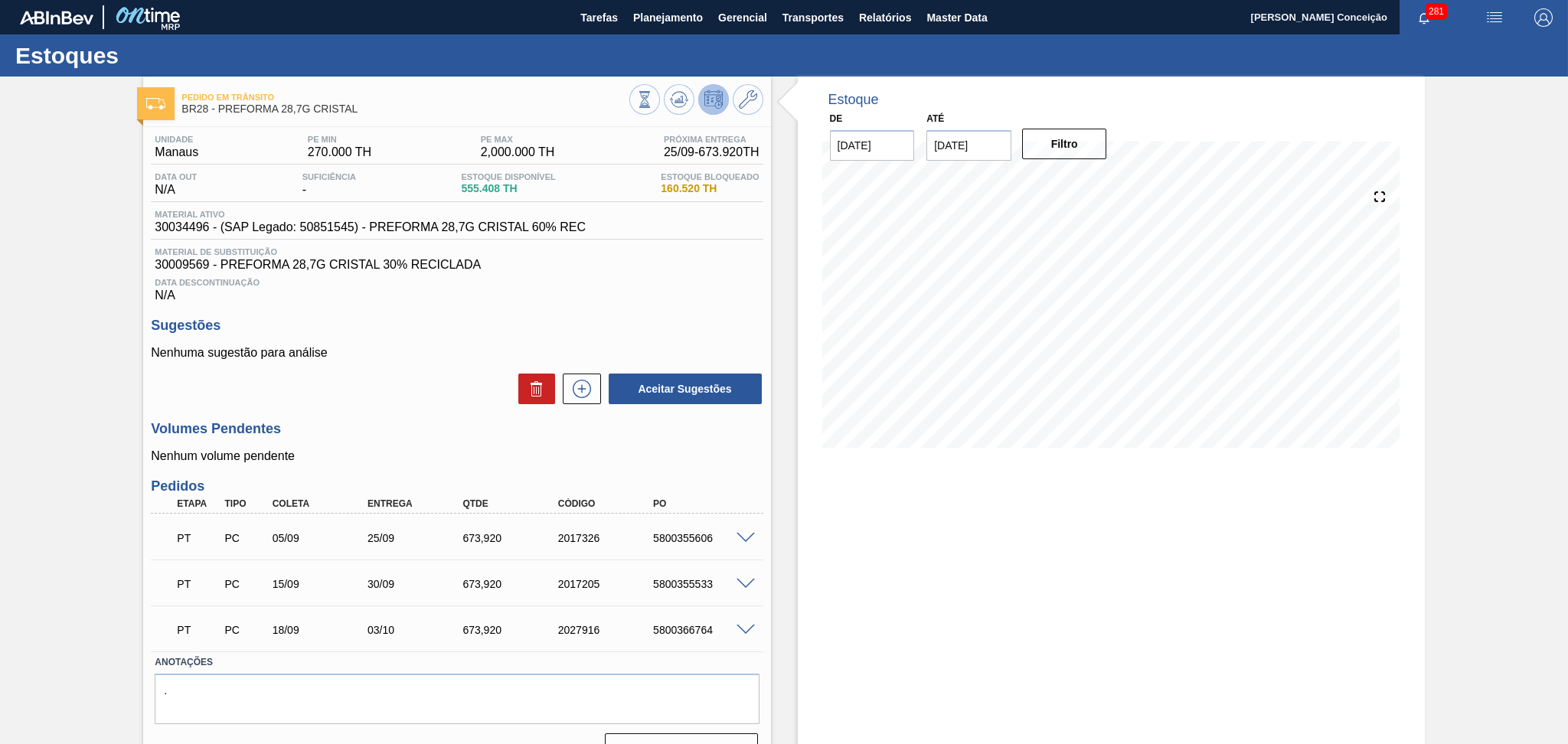
click at [436, 335] on div "Sugestões Nenhuma sugestão para análise Aceitar Sugestões" at bounding box center [456, 362] width 612 height 88
click at [675, 108] on icon at bounding box center [679, 100] width 19 height 19
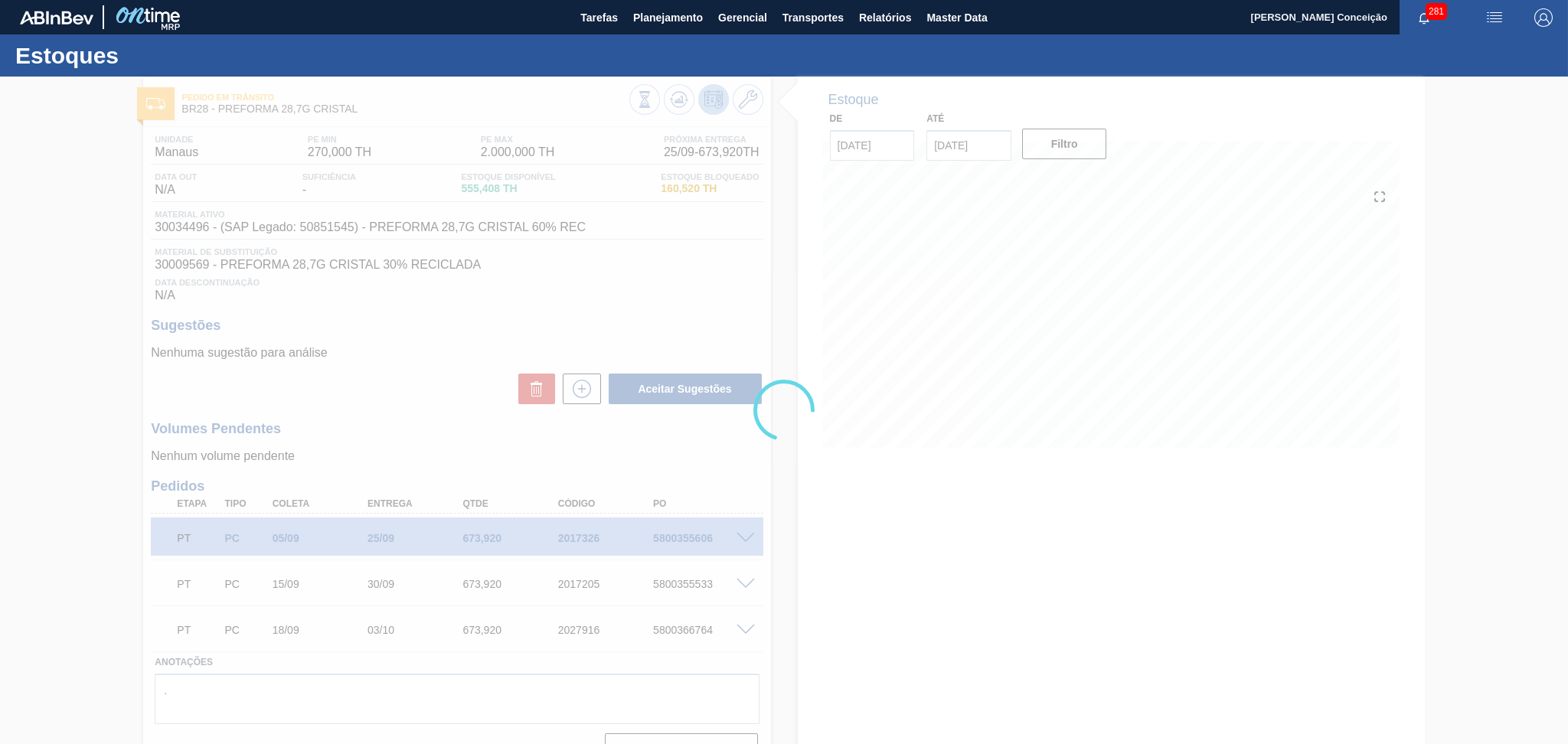
click at [407, 346] on div at bounding box center [784, 410] width 1568 height 667
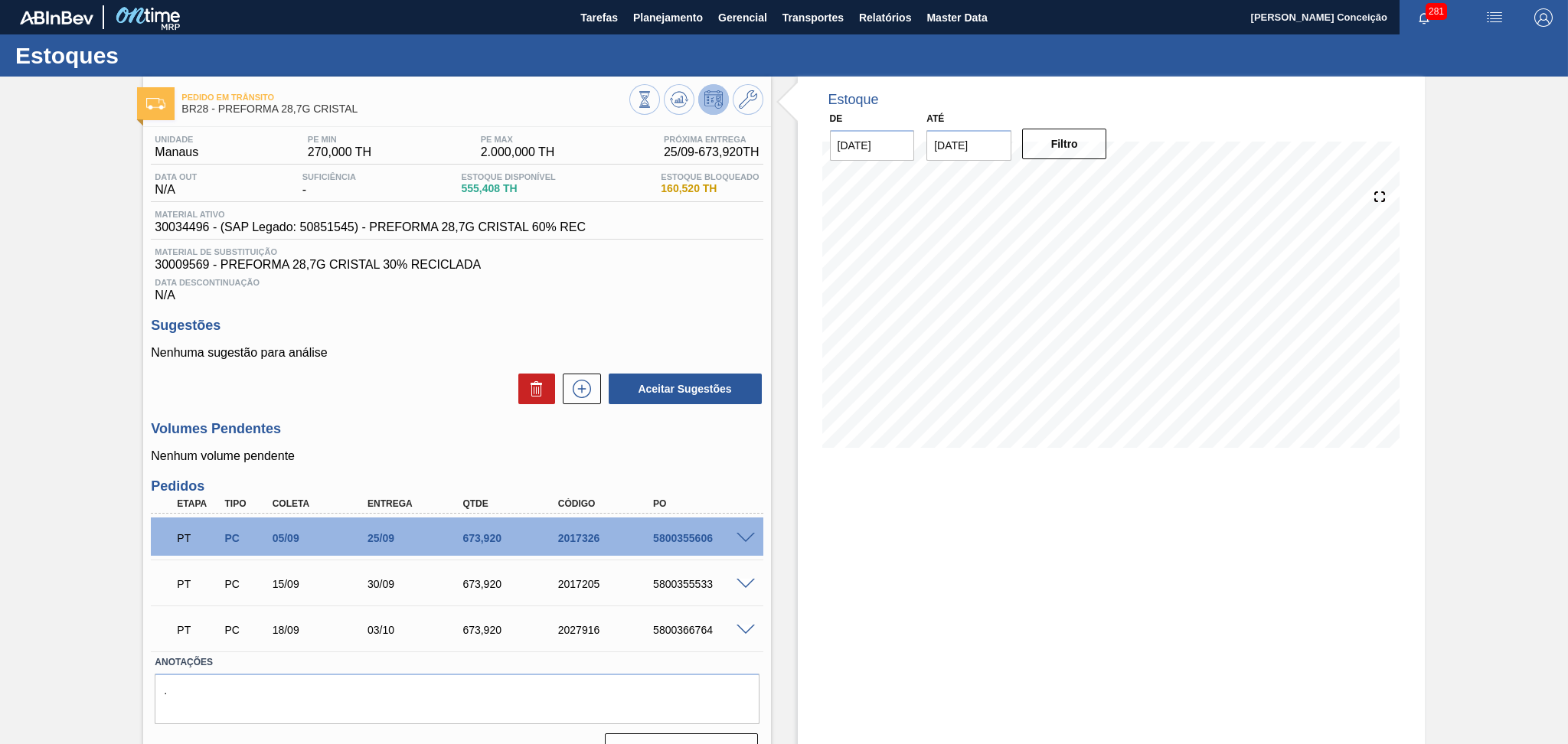
click at [602, 288] on div "Data Descontinuação N/A" at bounding box center [456, 287] width 612 height 31
click at [352, 415] on div "Unidade Manaus PE MIN 270,000 TH PE MAX 2.000,000 TH Próxima Entrega 25/09 - 67…" at bounding box center [456, 448] width 627 height 642
click at [1034, 524] on div "Estoque De [DATE] Até [DATE] Filtro 20/10 Projeção de Estoque 2,089.164 [DOMAIN…" at bounding box center [1111, 427] width 627 height 701
click at [360, 403] on div "Aceitar Sugestões" at bounding box center [456, 389] width 612 height 34
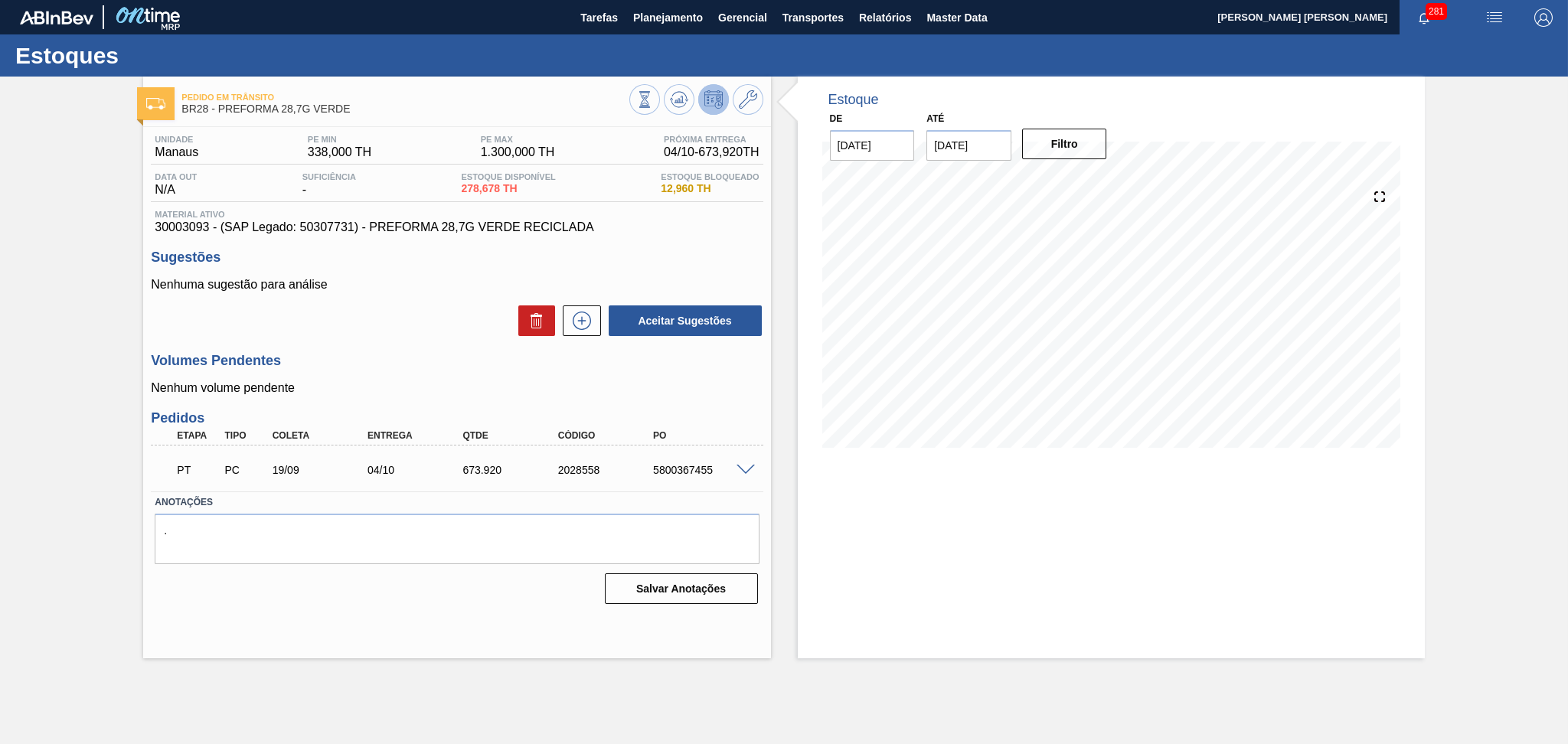
click at [454, 366] on h3 "Volumes Pendentes" at bounding box center [456, 360] width 612 height 16
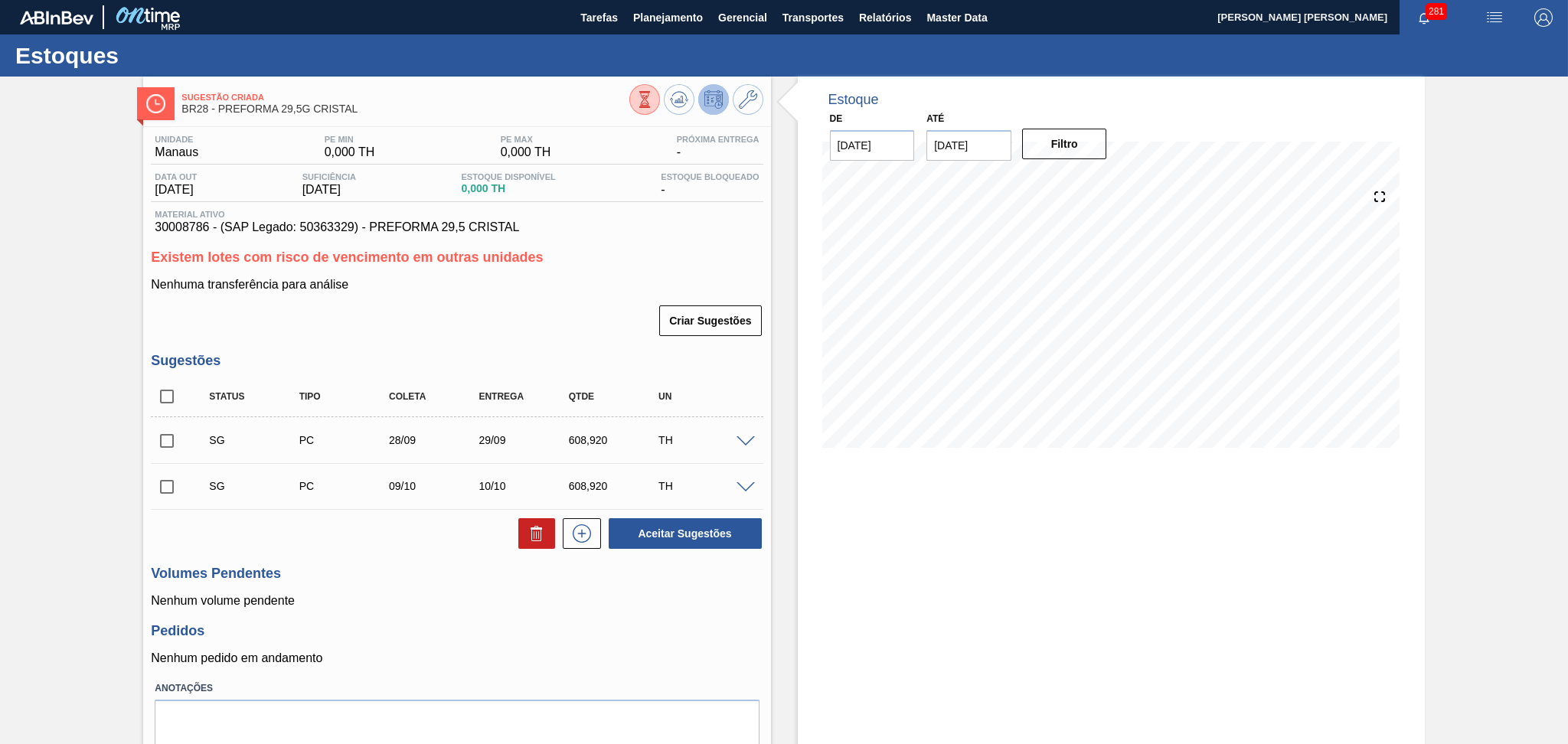
click at [170, 400] on input "checkbox" at bounding box center [167, 397] width 32 height 32
checkbox input "true"
click at [536, 537] on icon at bounding box center [536, 535] width 1 height 8
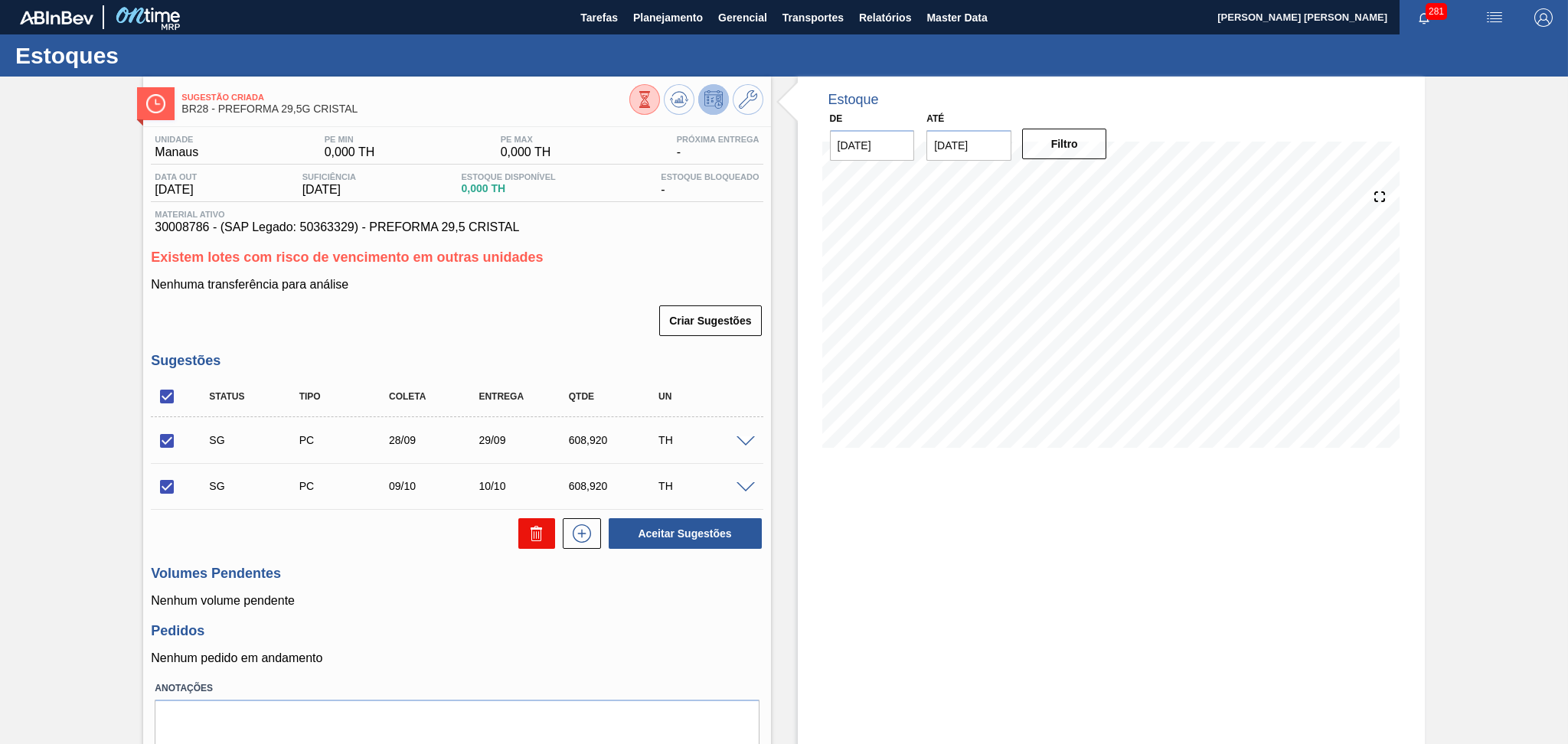
checkbox input "false"
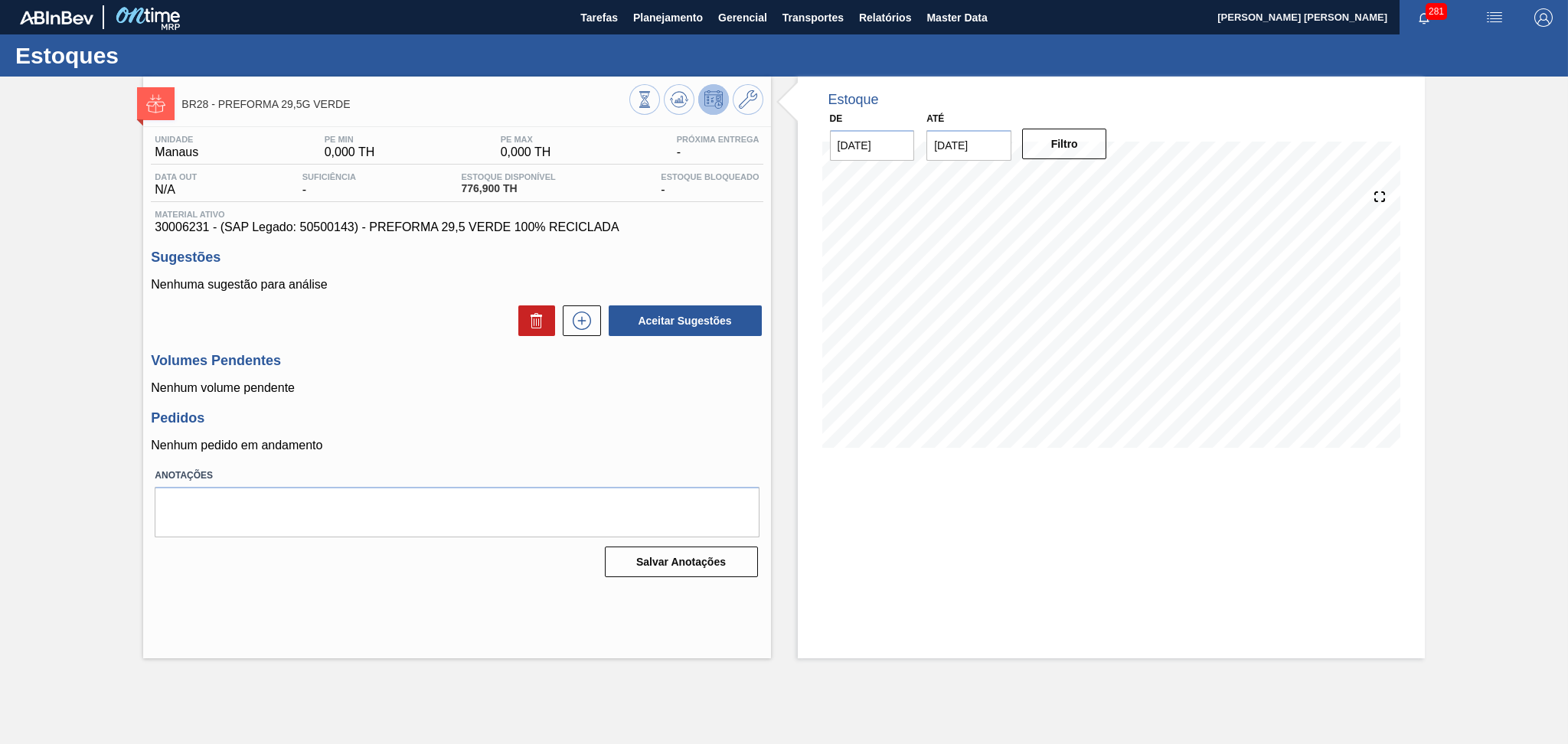
click at [718, 450] on p "Nenhum pedido em andamento" at bounding box center [456, 445] width 612 height 14
click at [559, 417] on h3 "Pedidos" at bounding box center [456, 418] width 612 height 16
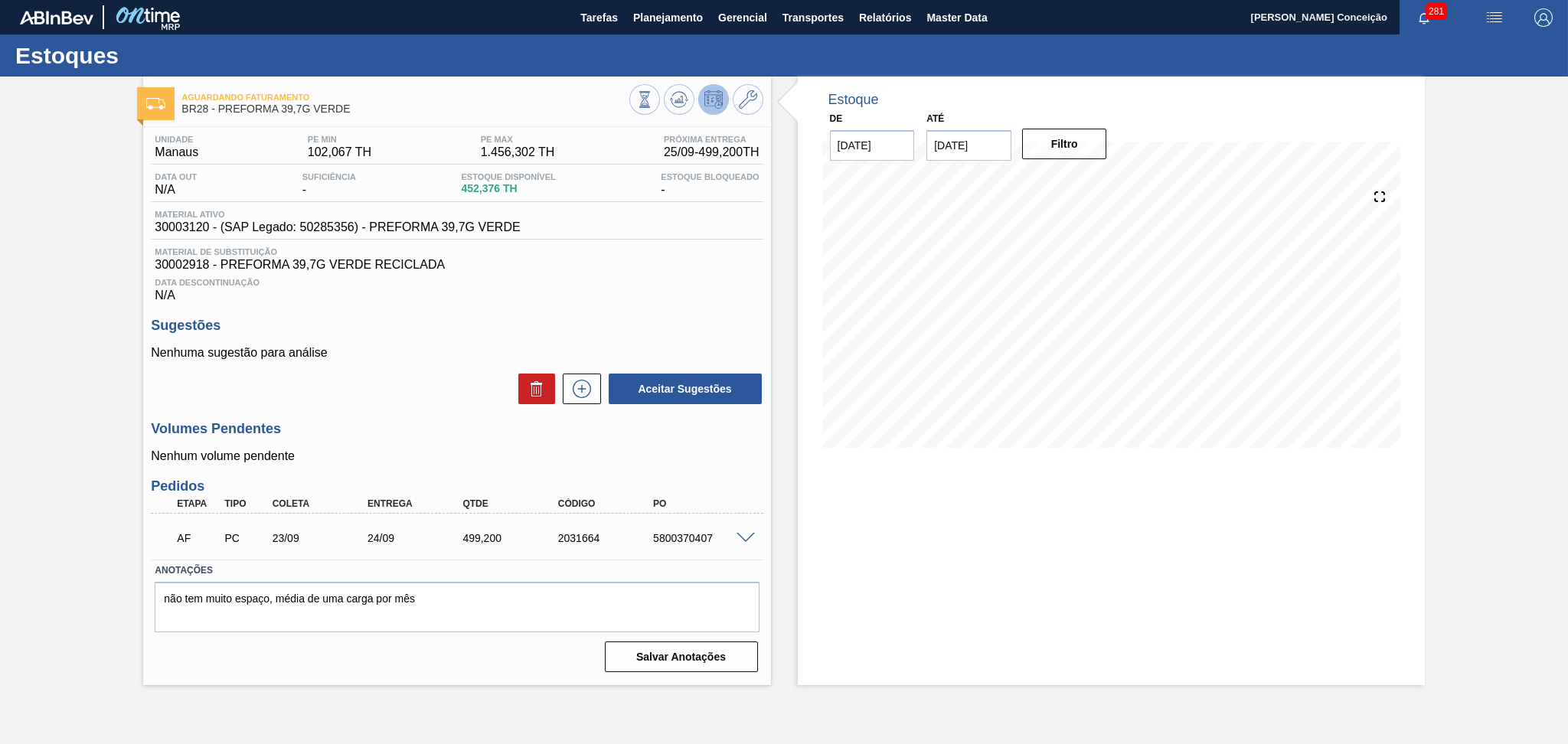
click at [659, 309] on div "Unidade Manaus PE MIN 102,067 TH PE MAX 1.456,302 TH Próxima Entrega 25/09 - 49…" at bounding box center [456, 402] width 627 height 551
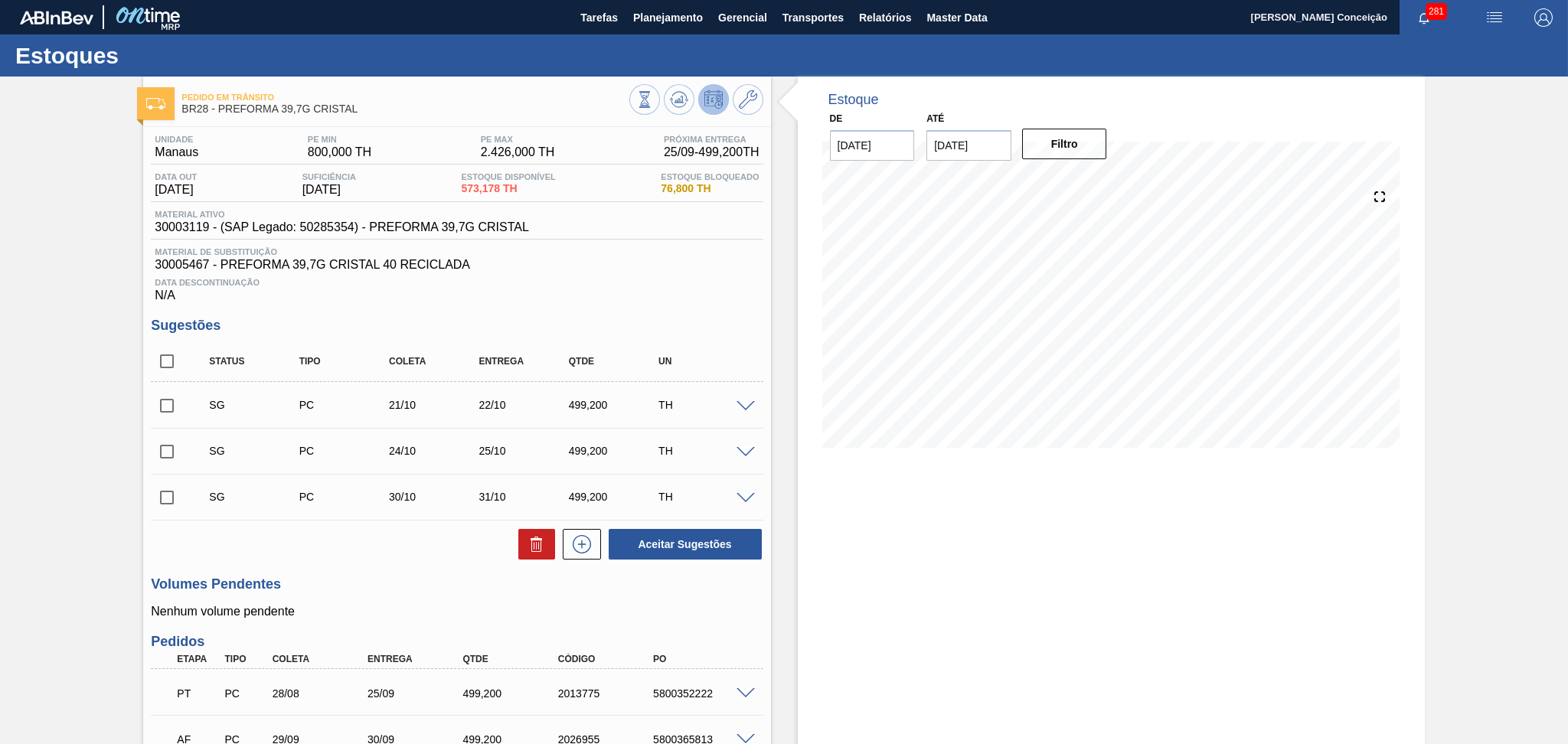
click at [807, 295] on div "Estoque De [DATE] Até [DATE] Filtro" at bounding box center [1111, 274] width 627 height 394
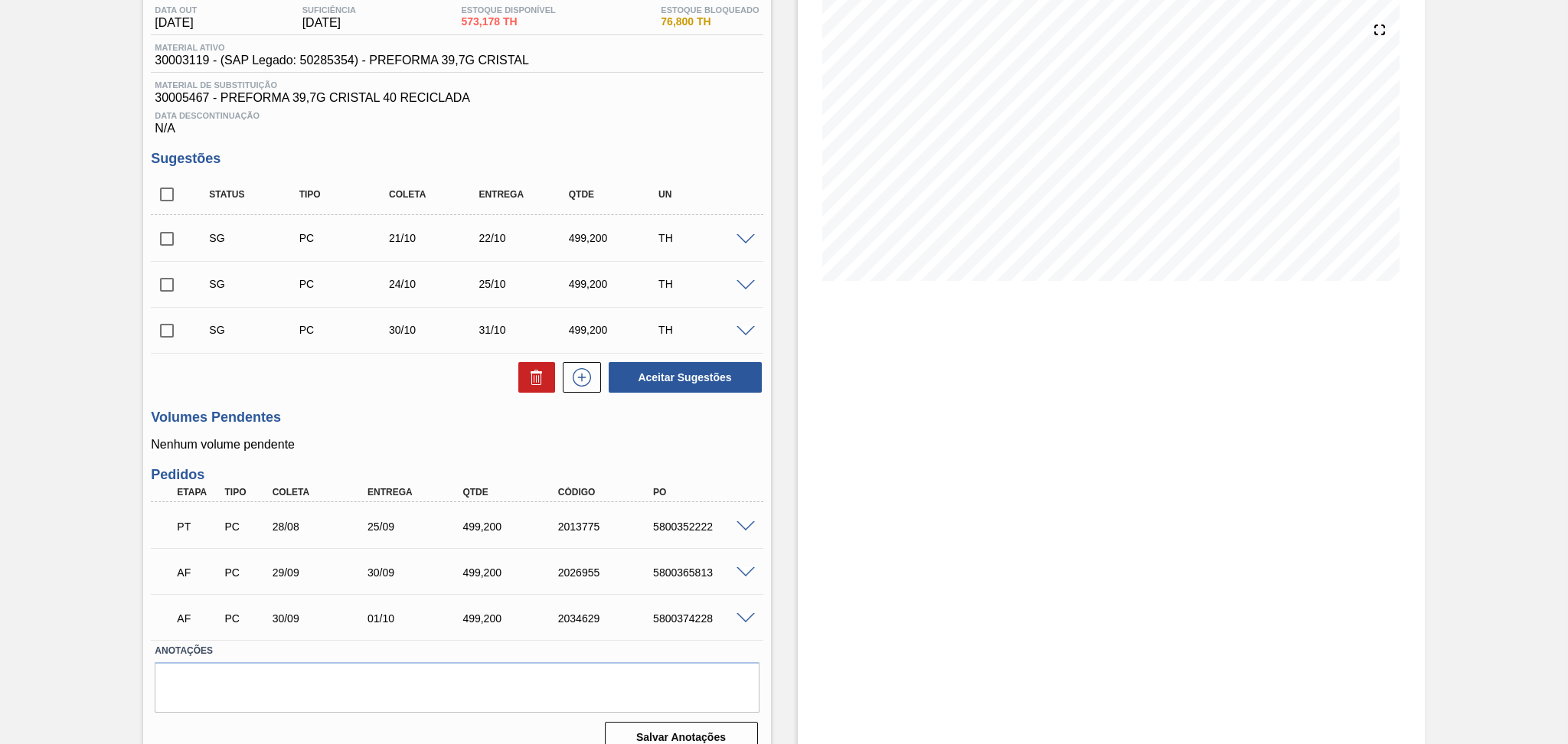
scroll to position [186, 0]
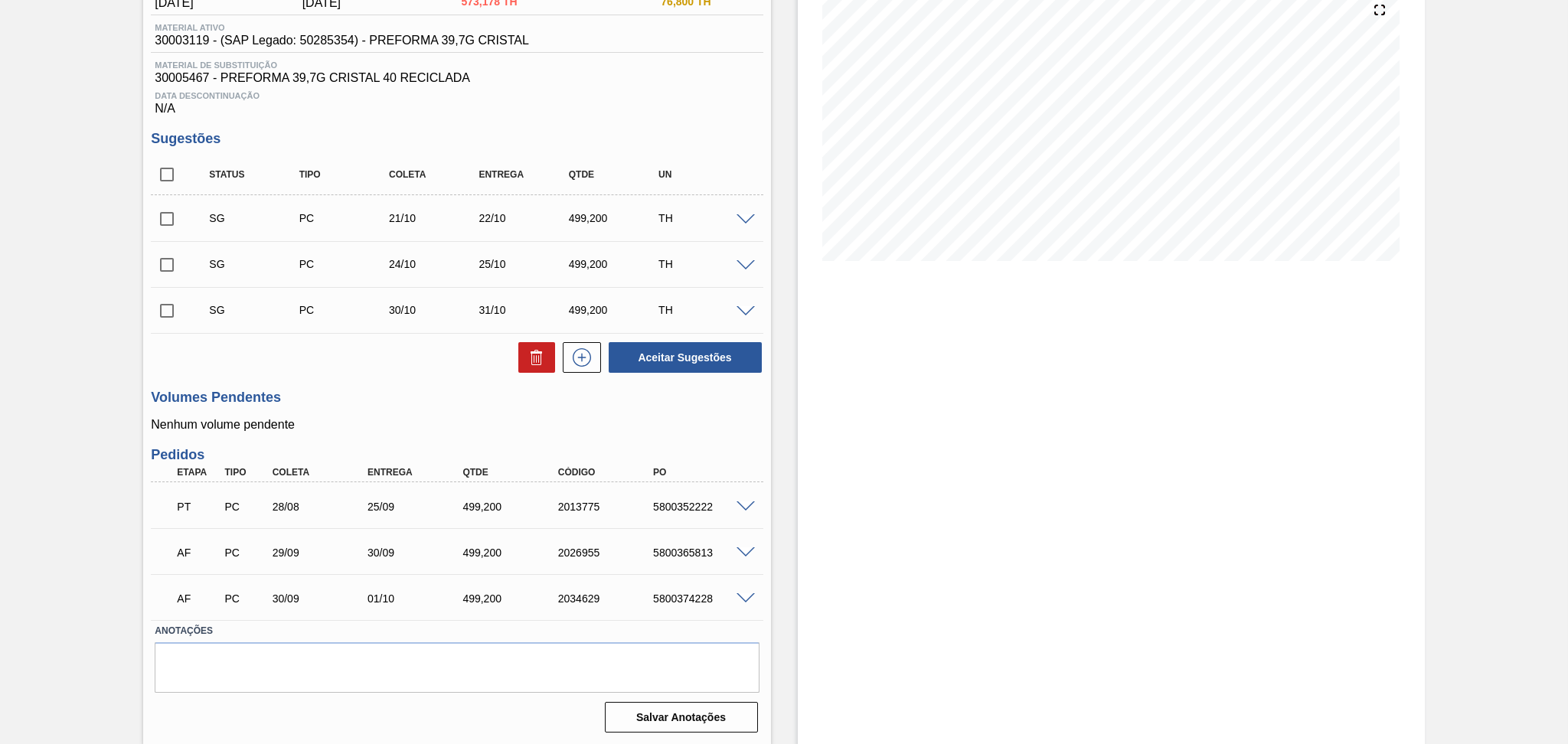
click at [473, 384] on div "Unidade Manaus PE MIN 800,000 TH PE MAX 2.426,000 TH Próxima Entrega 25/09 - 49…" at bounding box center [456, 339] width 627 height 797
click at [503, 390] on h3 "Volumes Pendentes" at bounding box center [456, 398] width 612 height 16
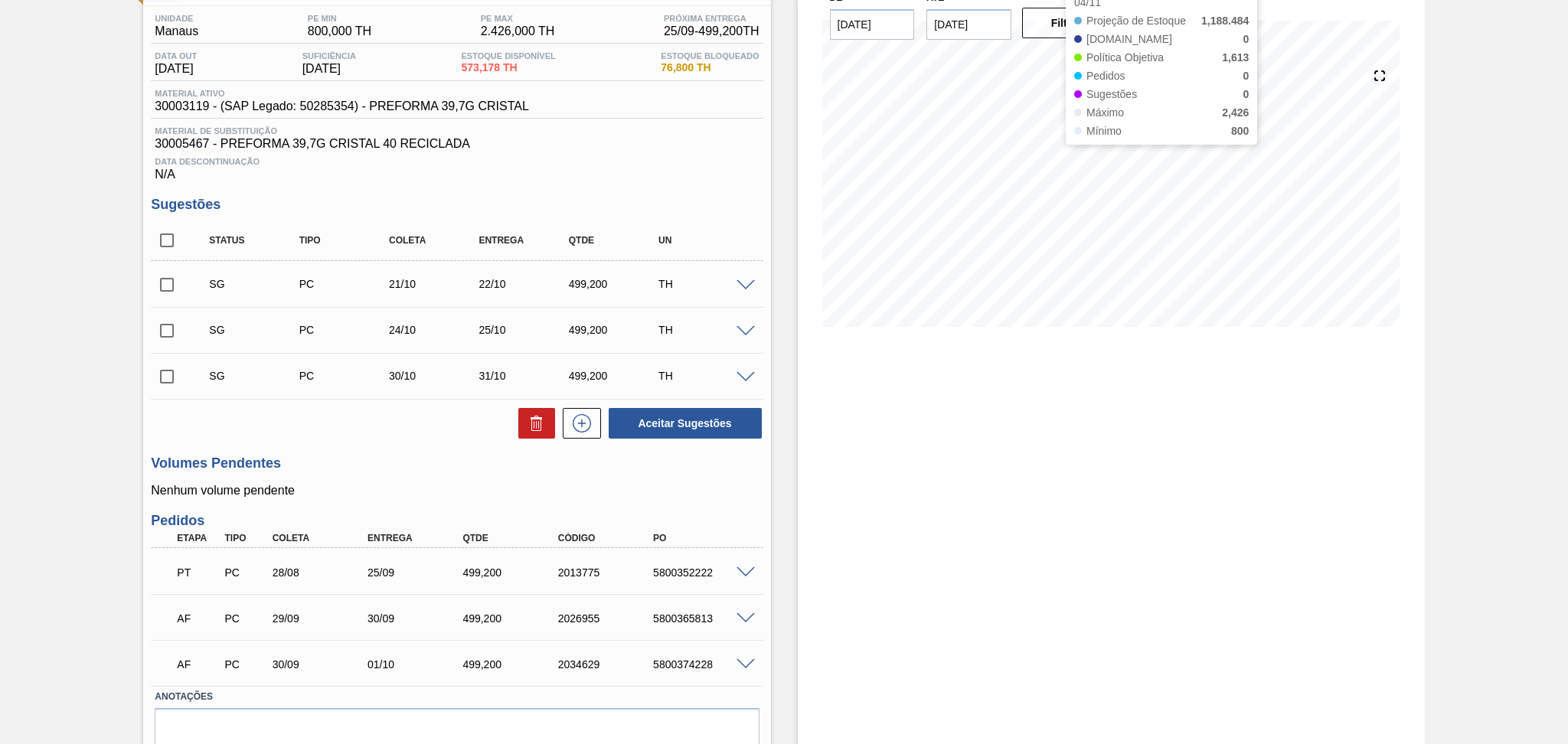
scroll to position [0, 0]
